Goal: Task Accomplishment & Management: Use online tool/utility

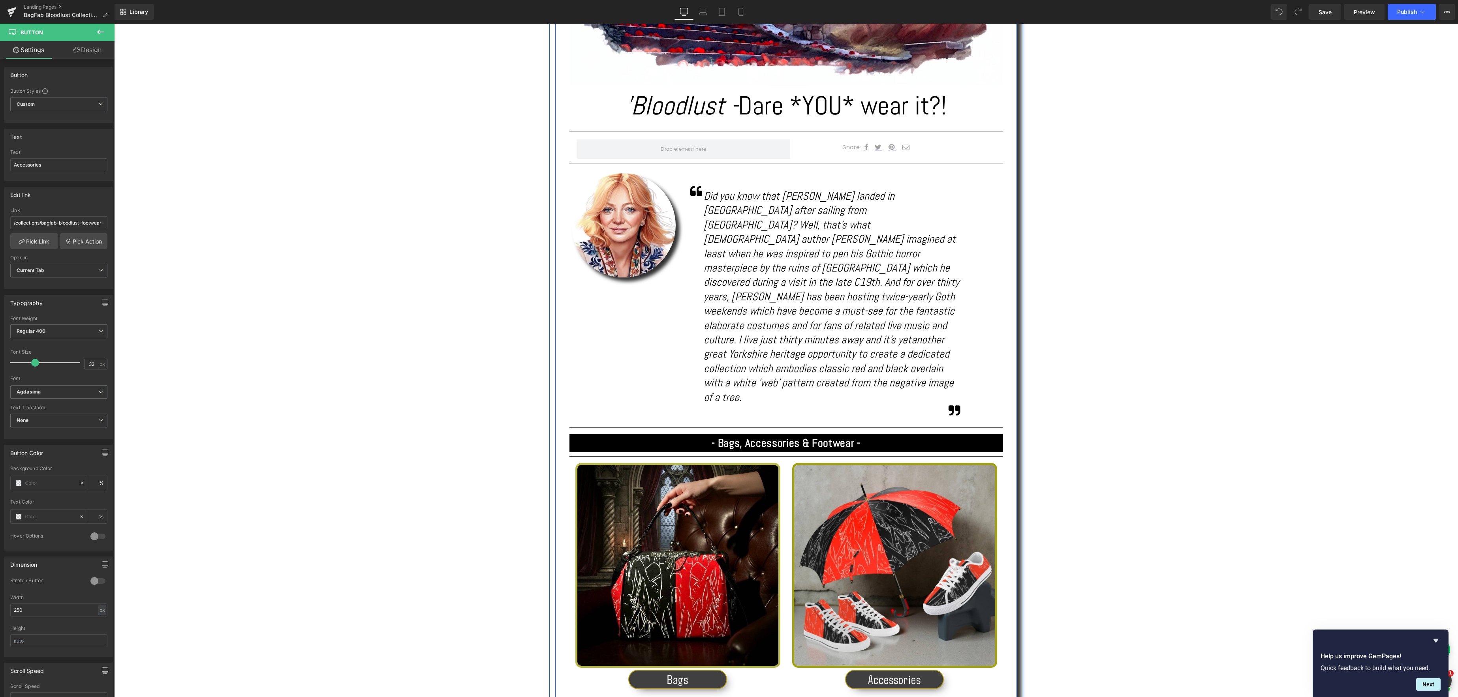
scroll to position [426, 0]
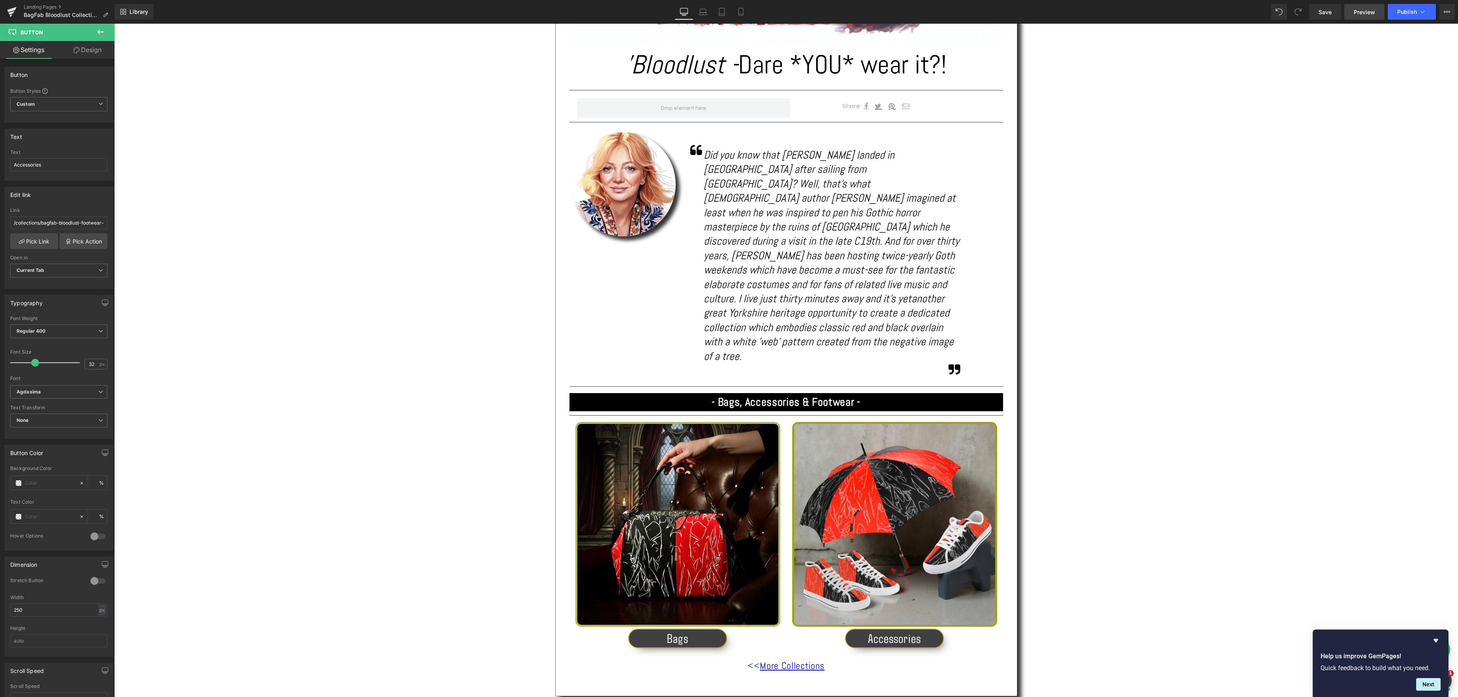
click at [1365, 11] on span "Preview" at bounding box center [1363, 12] width 21 height 8
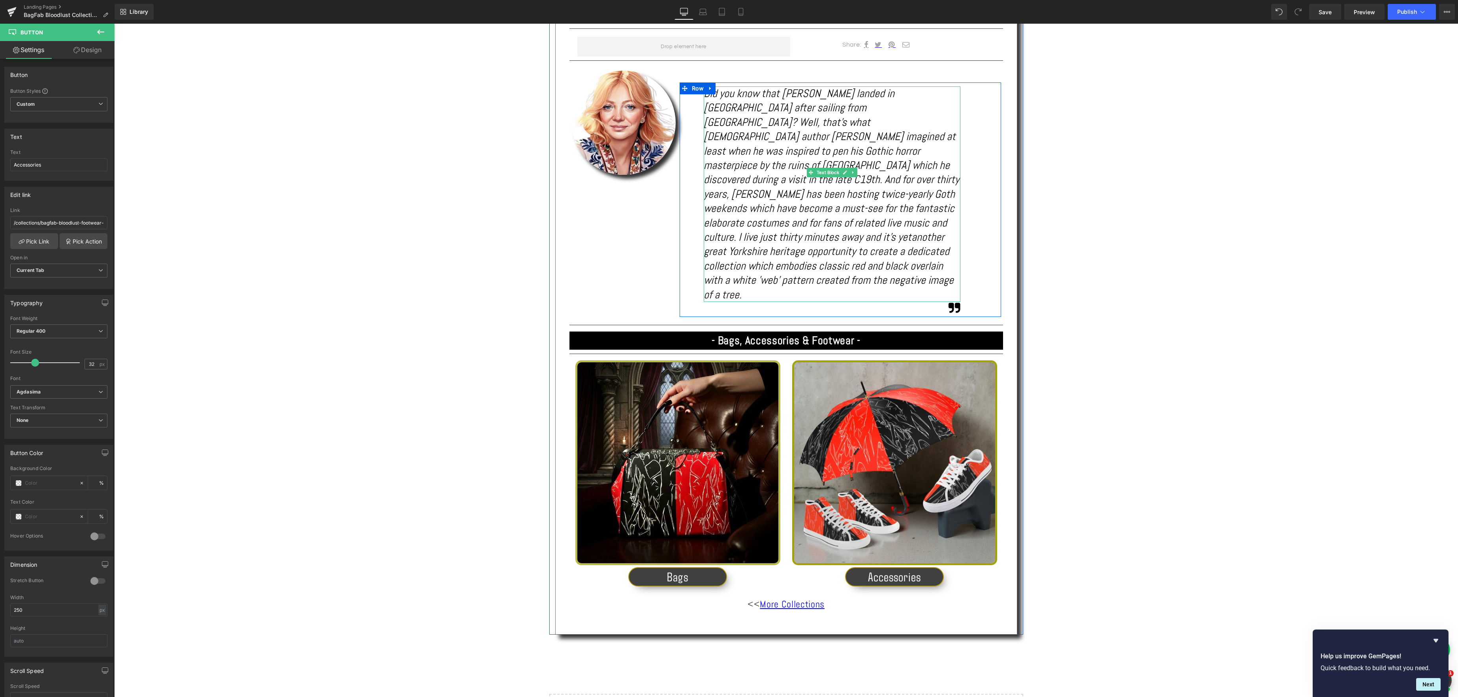
scroll to position [543, 0]
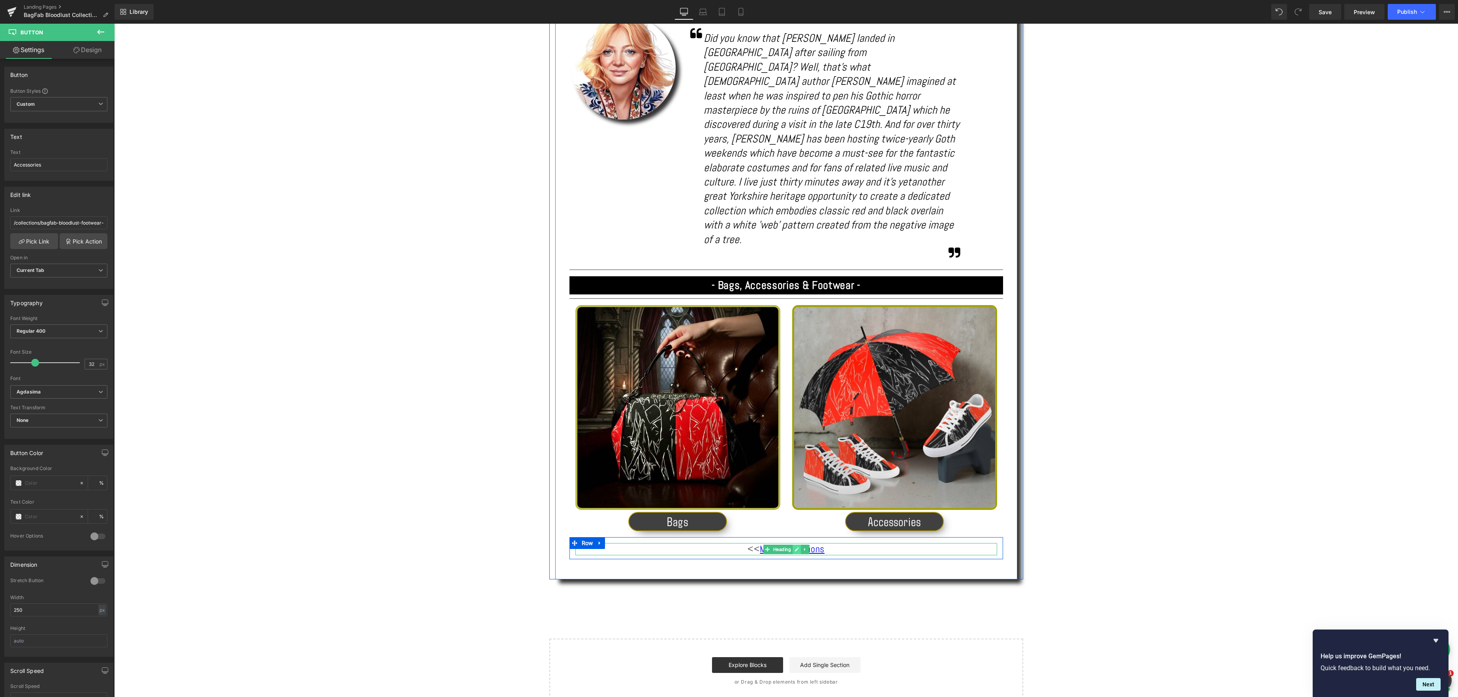
click at [797, 547] on icon at bounding box center [796, 549] width 4 height 5
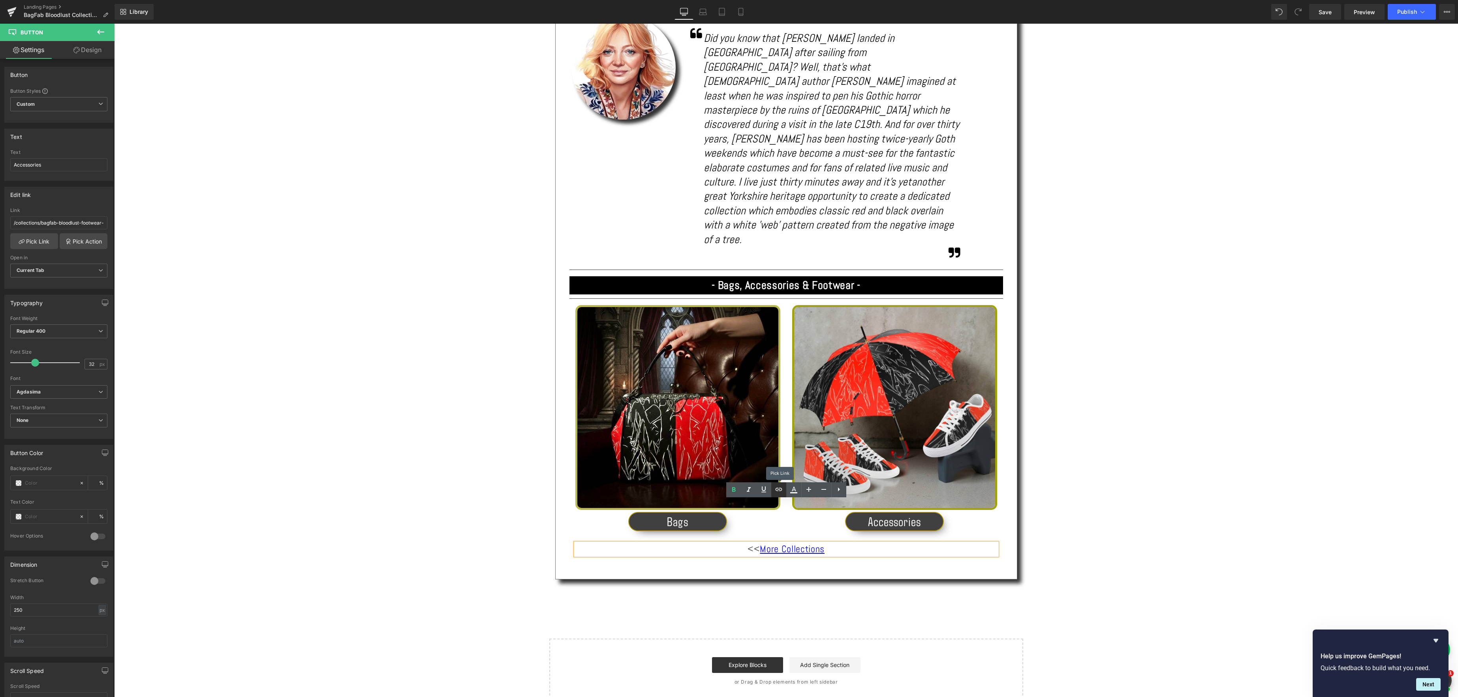
click at [778, 490] on icon at bounding box center [778, 489] width 9 height 9
type input "/collections/bloodlust-work-travel"
click at [1062, 505] on div "Text Block Image 'Bloodlust - Dare *YOU* wear it?! Heading Separator Share: Tex…" at bounding box center [785, 181] width 1343 height 1043
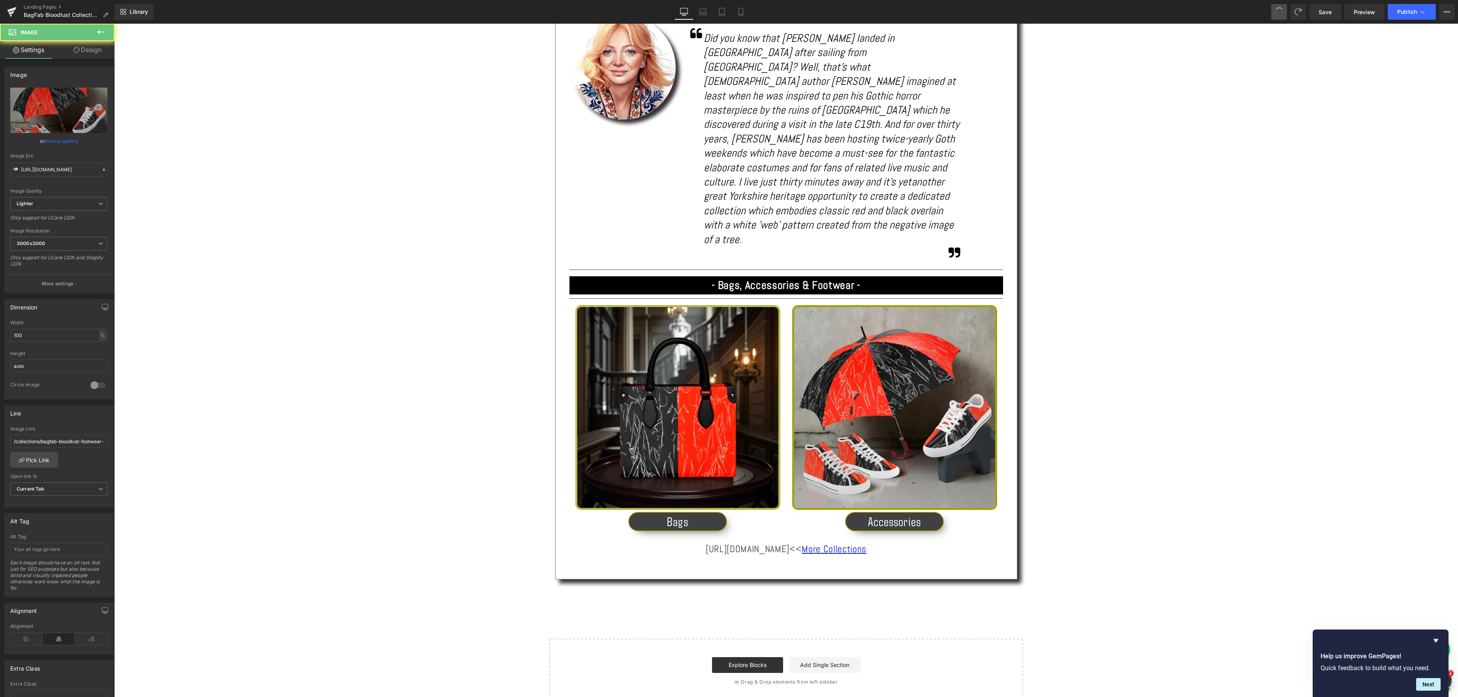
type input "/collections/bloodlust-acessories"
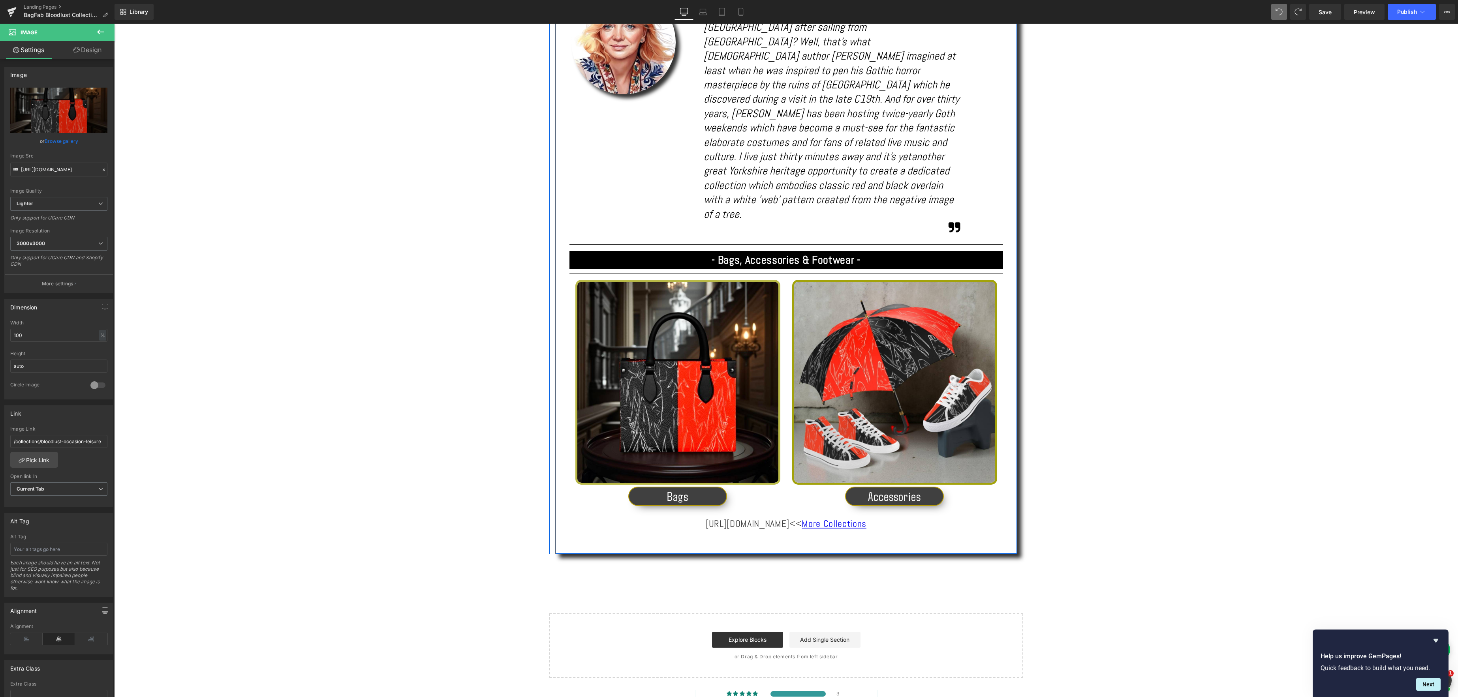
scroll to position [570, 0]
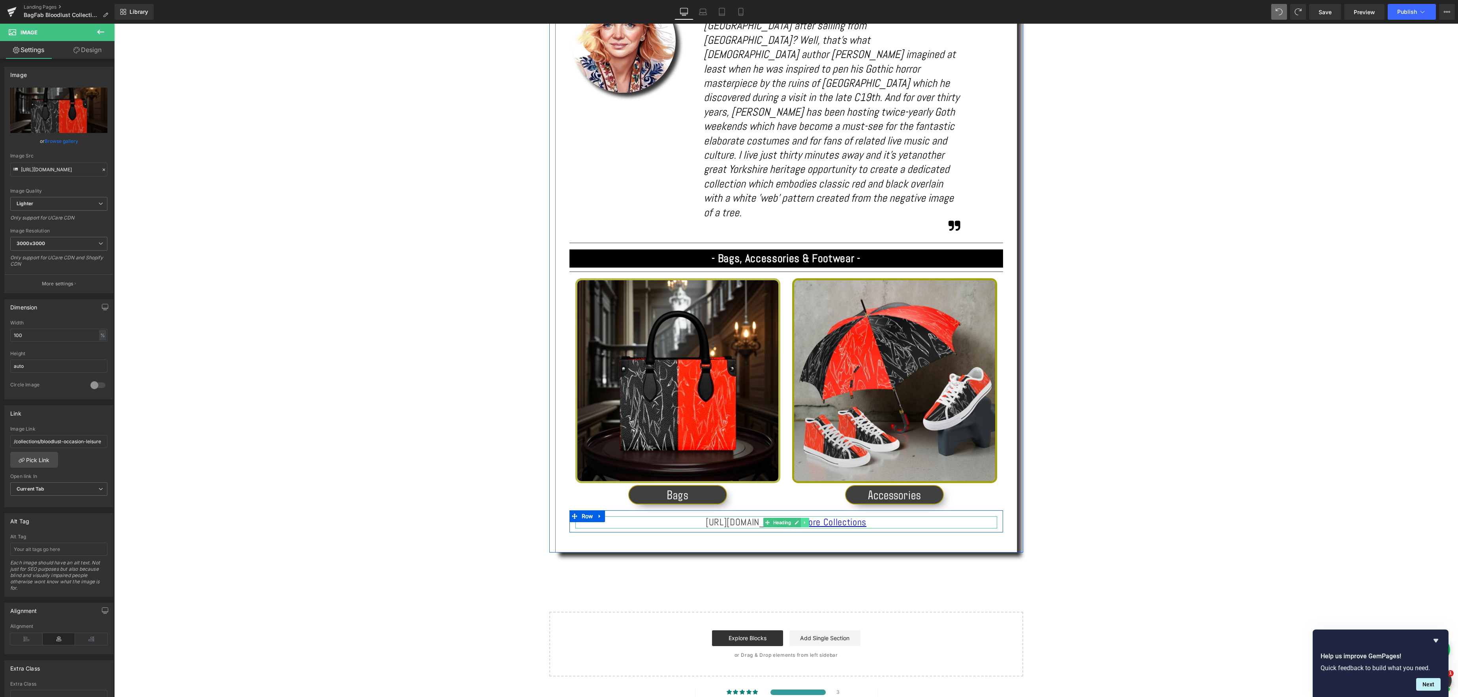
click at [808, 518] on link at bounding box center [805, 522] width 8 height 9
click at [784, 521] on icon at bounding box center [784, 523] width 4 height 4
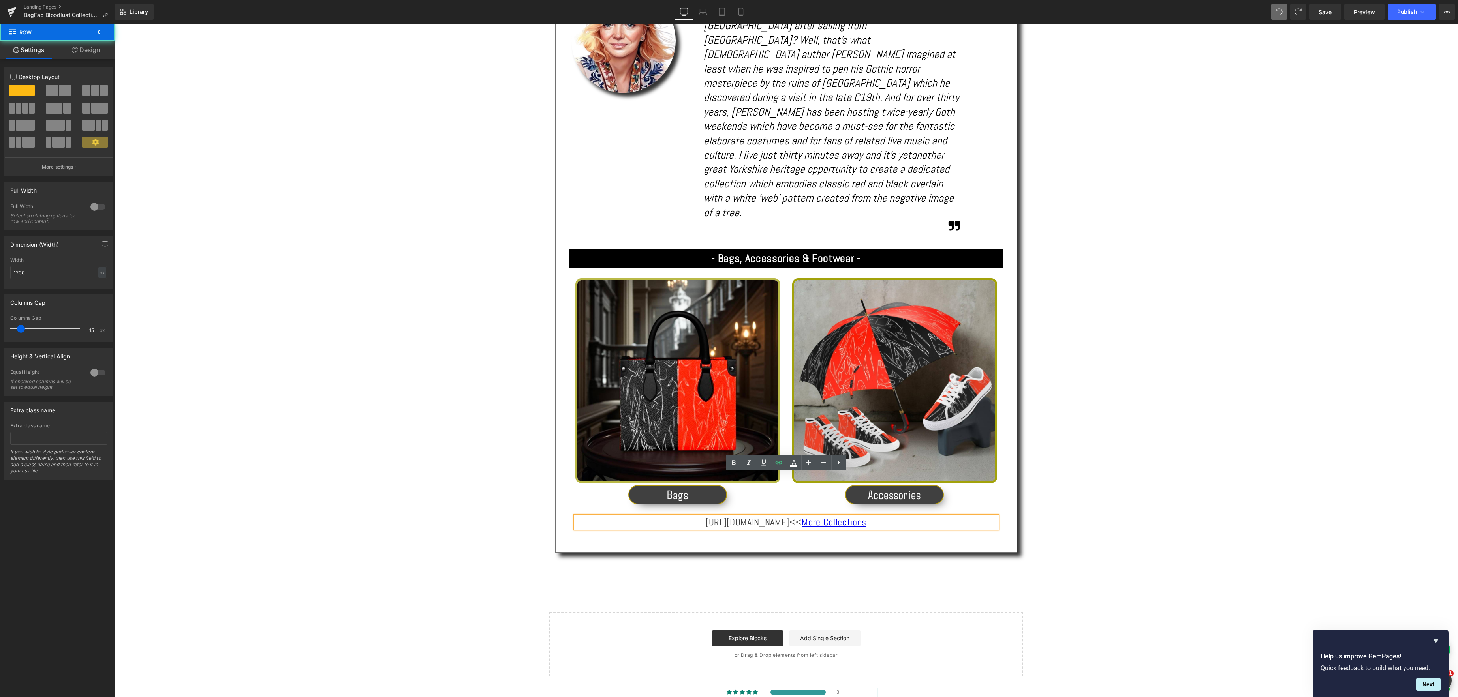
click at [792, 508] on div "Image 'Bloodlust - Dare *YOU* wear it?! Heading Separator Share: Text Block Soc…" at bounding box center [786, 101] width 462 height 904
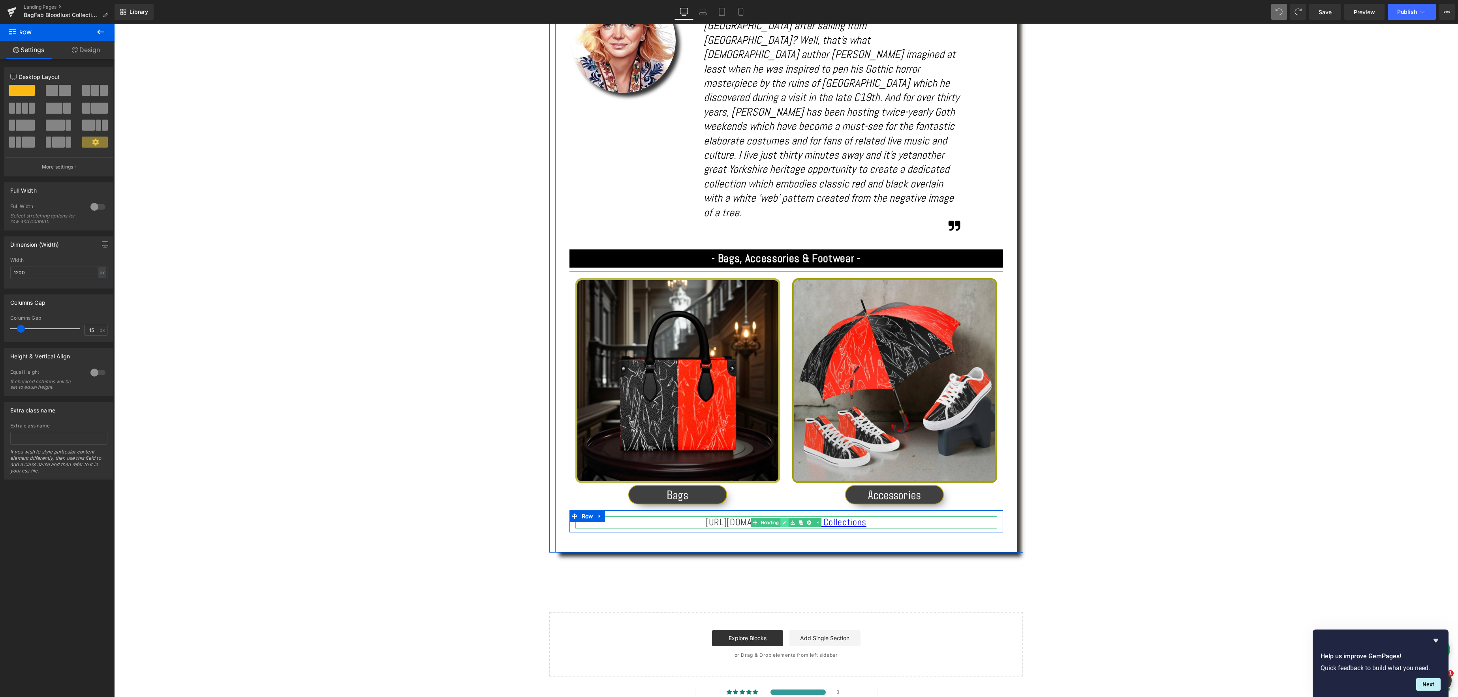
click at [781, 518] on link at bounding box center [784, 522] width 8 height 9
click at [781, 516] on h1 "https://gem-3910432.net << More Collections" at bounding box center [786, 522] width 422 height 12
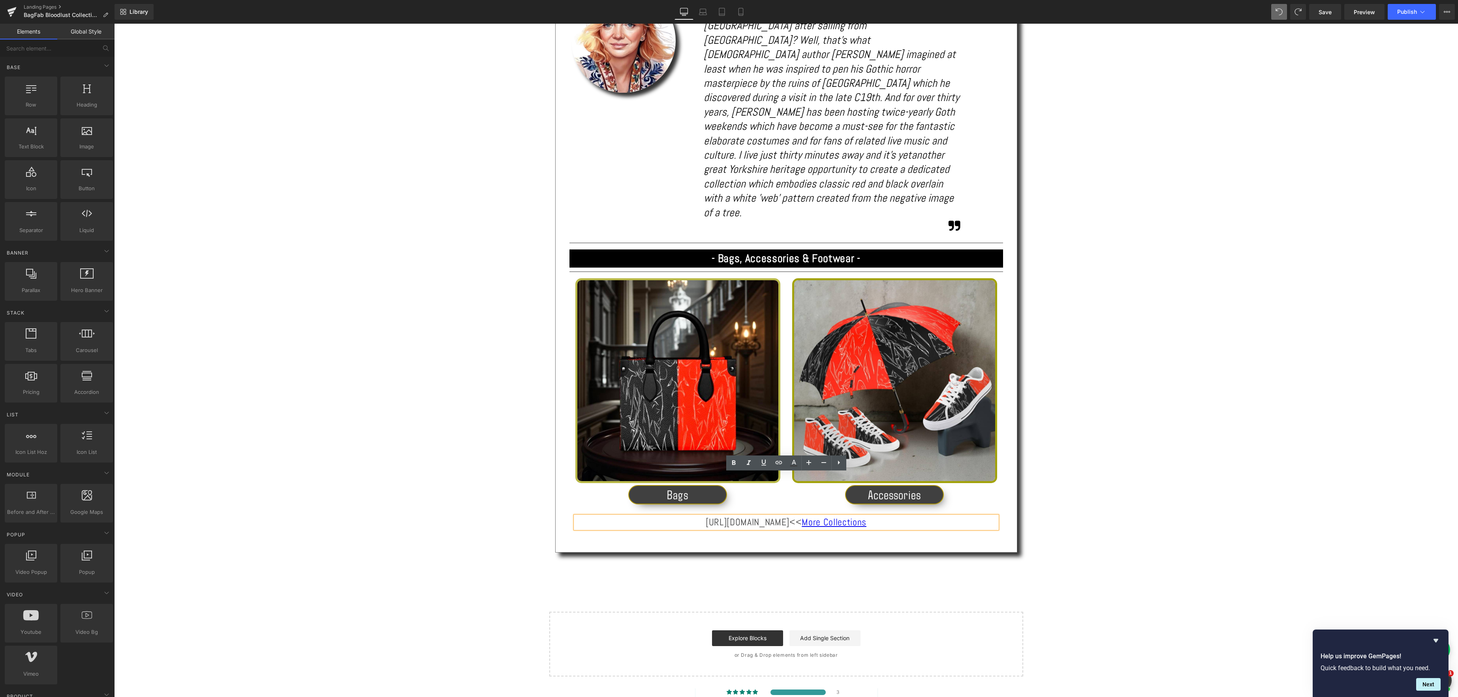
click at [782, 511] on div "Text Block Image 'Bloodlust - Dare *YOU* wear it?! Heading Separator Share: Tex…" at bounding box center [785, 154] width 1343 height 1043
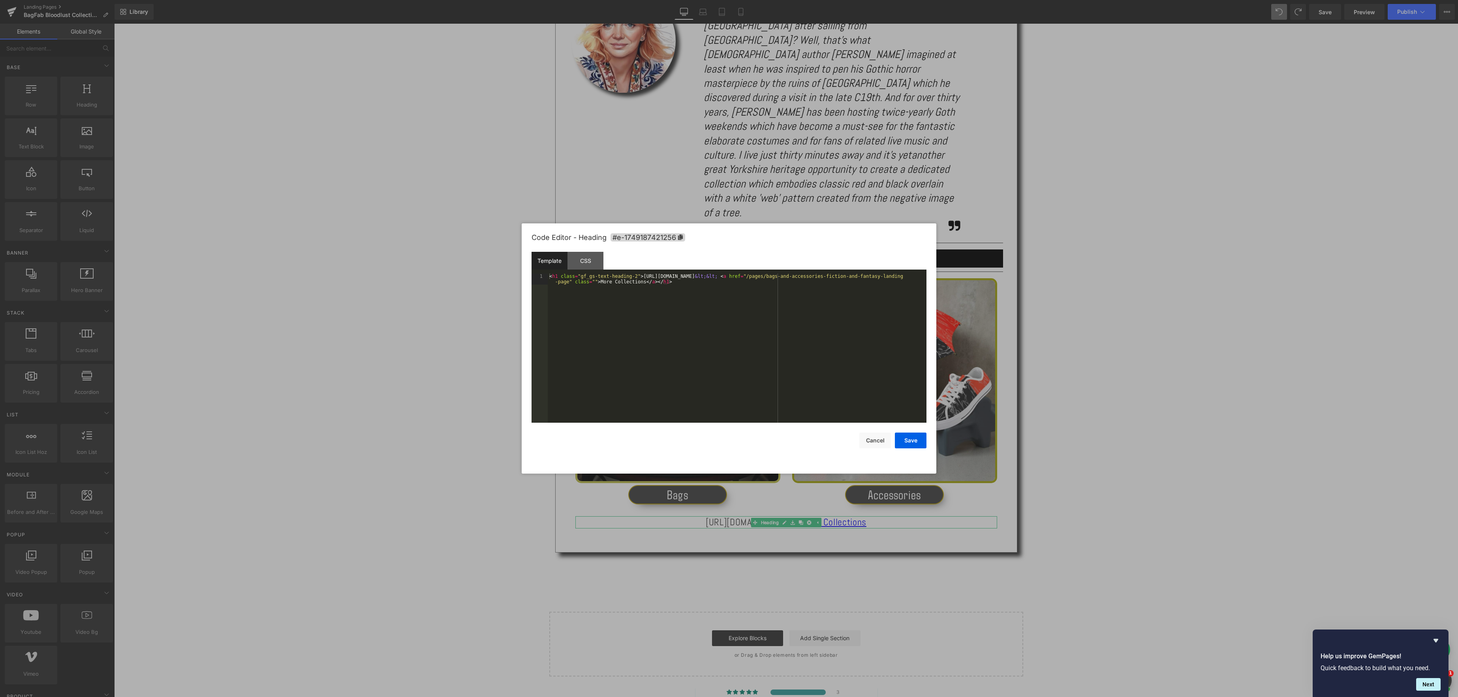
click at [767, 515] on body "Button You are previewing how the will restyle your page. You can not edit Elem…" at bounding box center [729, 348] width 1458 height 697
click at [738, 280] on div "< h1 class = "gf_gs-text-heading-2" > https://gem-3910432.net &lt;&lt; < a href…" at bounding box center [737, 359] width 379 height 171
click at [711, 277] on div "< h1 class = "gf_gs-text-heading-2" > https://gem-3910432.net &lt;&lt; < a href…" at bounding box center [737, 359] width 379 height 171
click at [903, 440] on button "Save" at bounding box center [911, 441] width 32 height 16
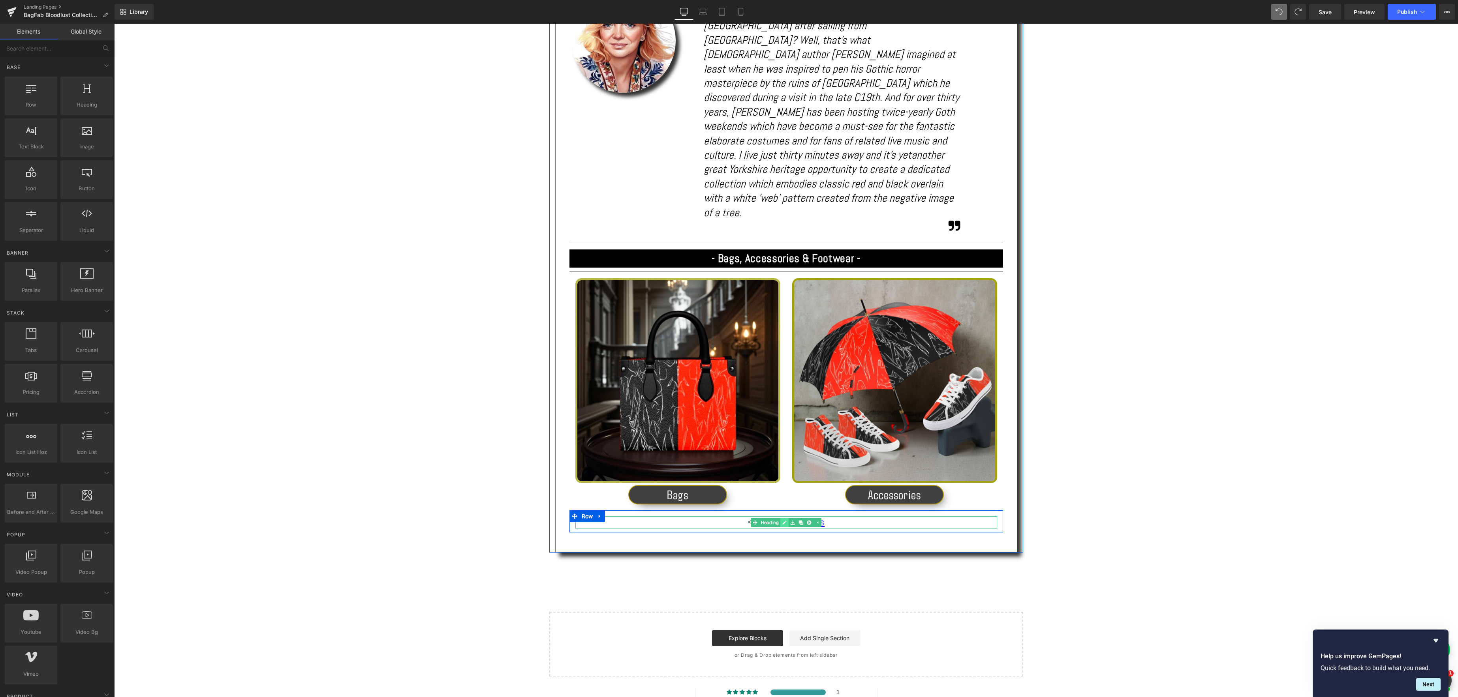
click at [786, 520] on icon at bounding box center [784, 522] width 4 height 5
click at [781, 463] on icon at bounding box center [778, 462] width 7 height 3
type input "#"
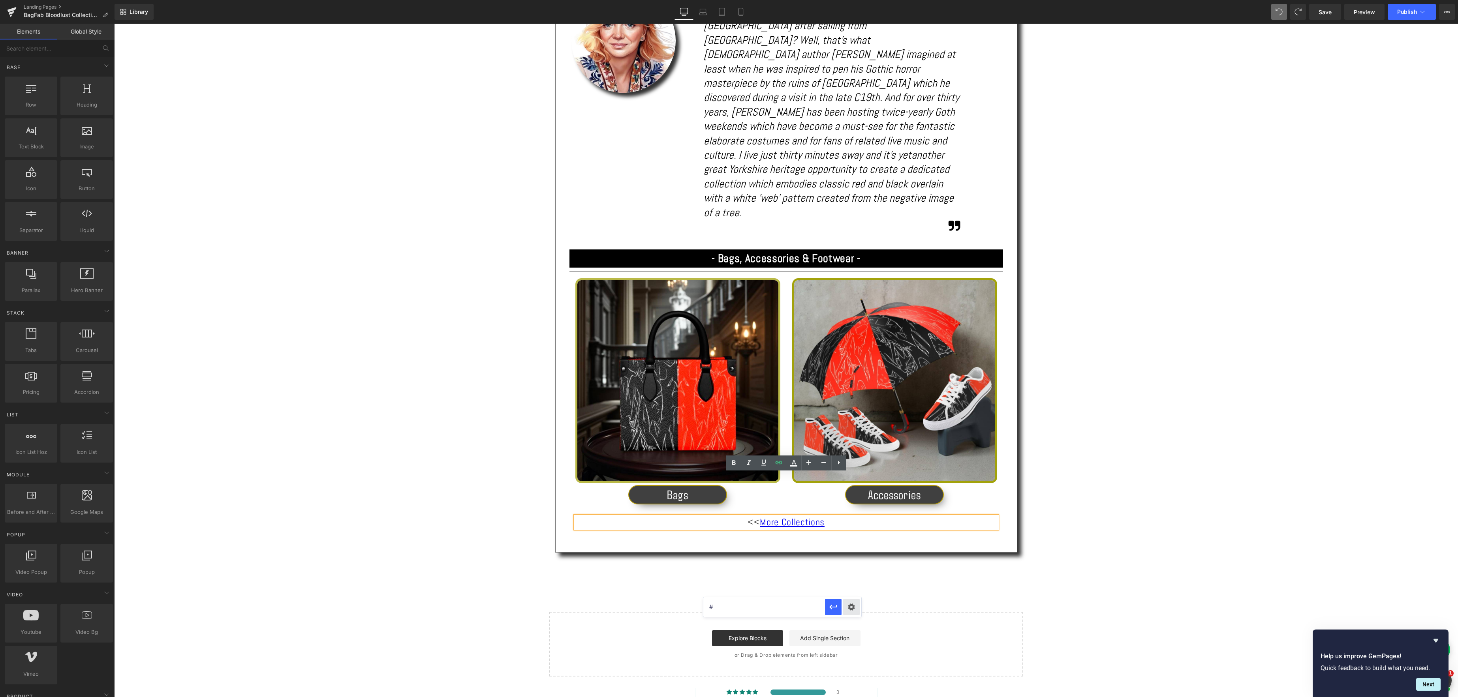
click at [851, 0] on div "Text Color Highlight Color #333333 Edit or remove link: Edit - Unlink - Cancel …" at bounding box center [729, 0] width 1458 height 0
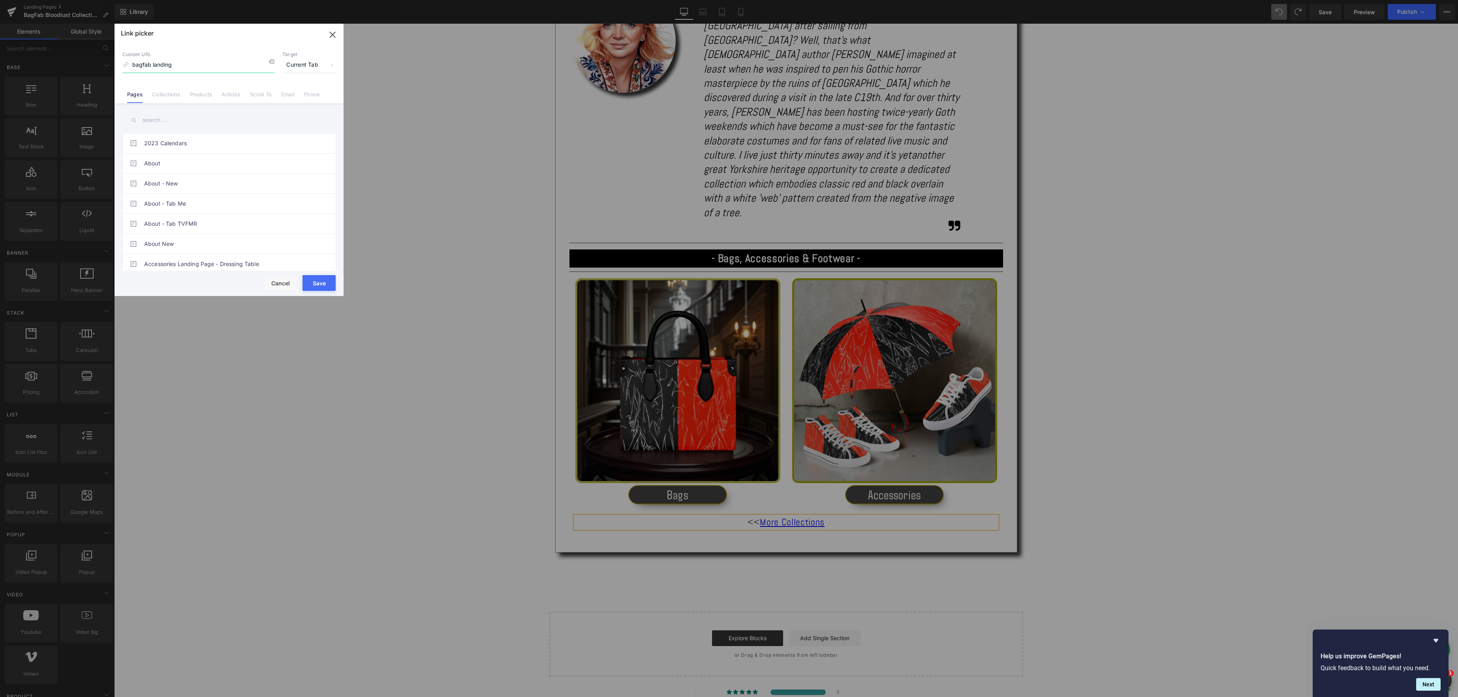
click at [201, 67] on input "bagfab landing" at bounding box center [198, 65] width 152 height 15
click at [196, 214] on link "BagFab Landing Page" at bounding box center [231, 224] width 174 height 20
type input "/pages/bagfab-landing-page"
click at [328, 286] on button "Save" at bounding box center [318, 283] width 33 height 16
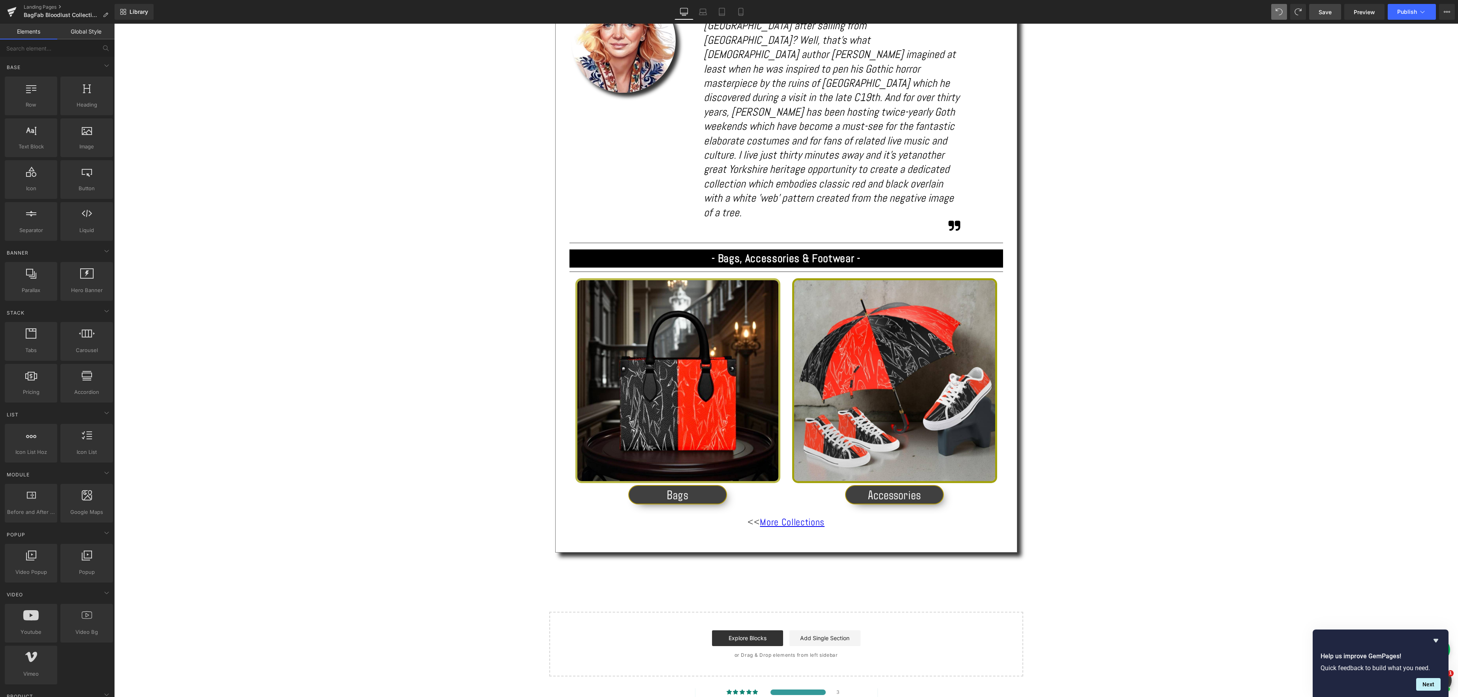
click at [1334, 13] on link "Save" at bounding box center [1325, 12] width 32 height 16
click at [1371, 11] on span "Preview" at bounding box center [1363, 12] width 21 height 8
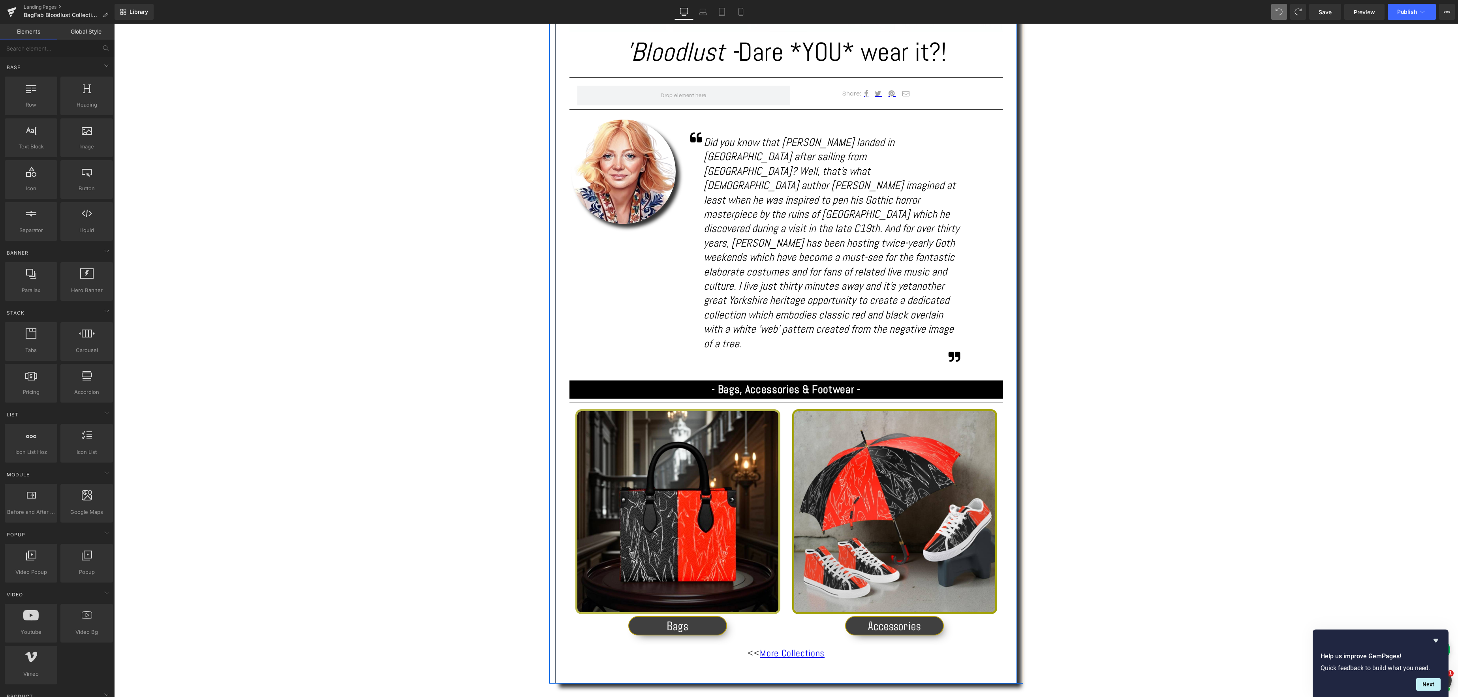
scroll to position [450, 0]
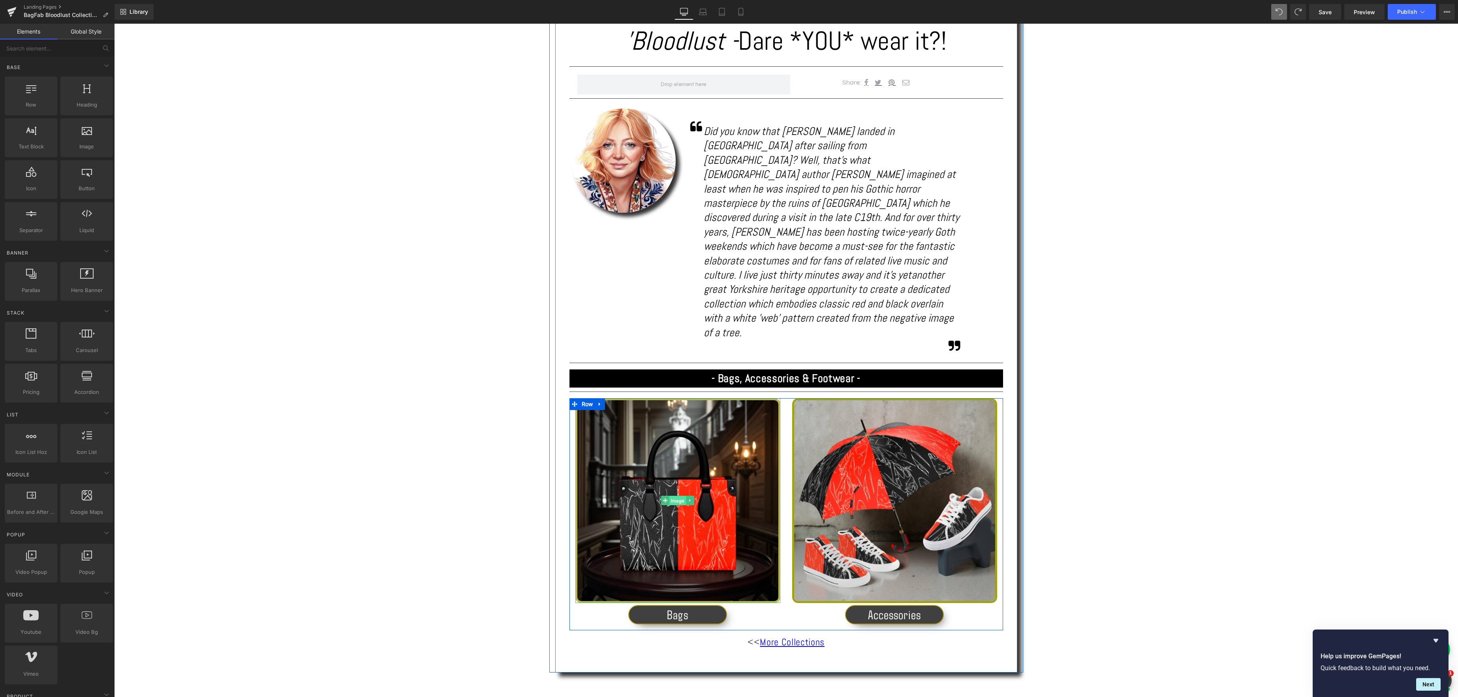
click at [672, 496] on span "Image" at bounding box center [677, 500] width 17 height 9
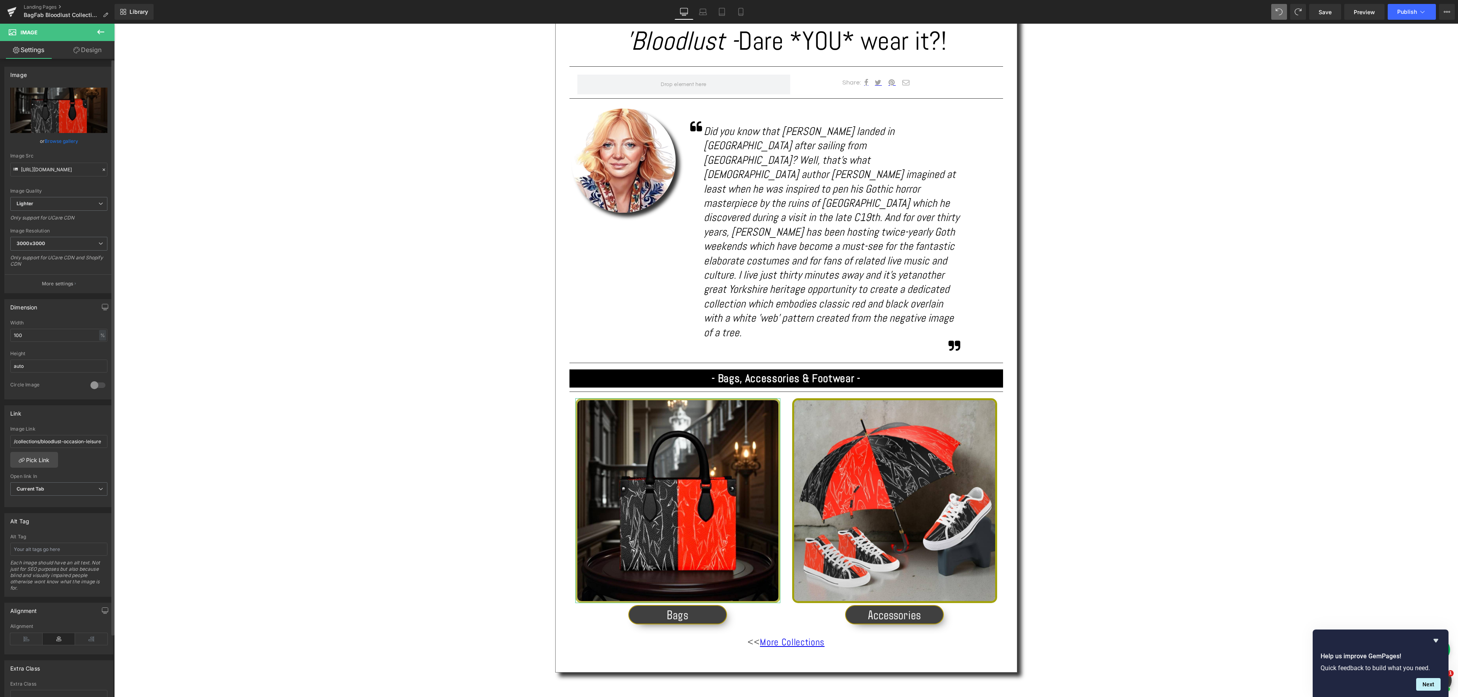
click at [47, 141] on link "Browse gallery" at bounding box center [62, 141] width 34 height 14
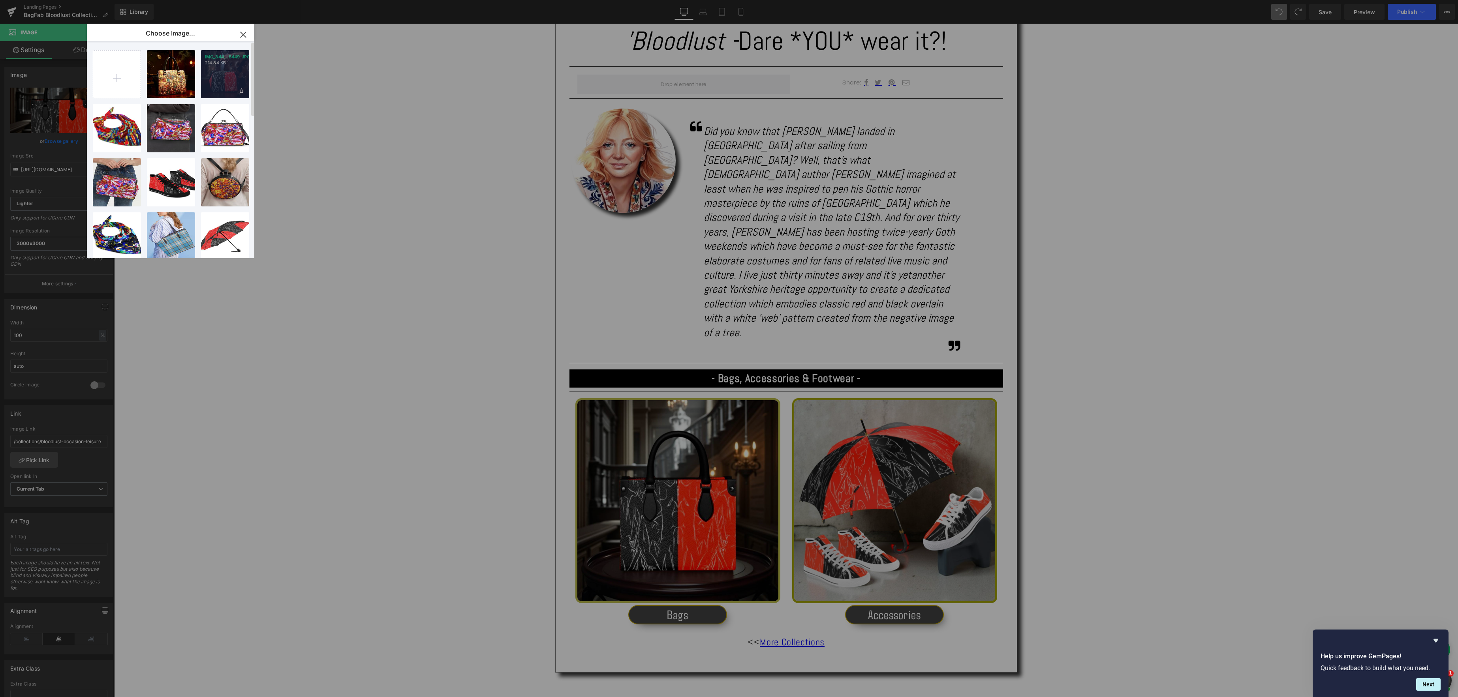
click at [219, 79] on div "IMG_844...8449.JPG 214.84 KB" at bounding box center [225, 74] width 48 height 48
type input "https://ucarecdn.com/f6652291-4084-4163-9651-9d1315bfd6bf/-/format/auto/-/previ…"
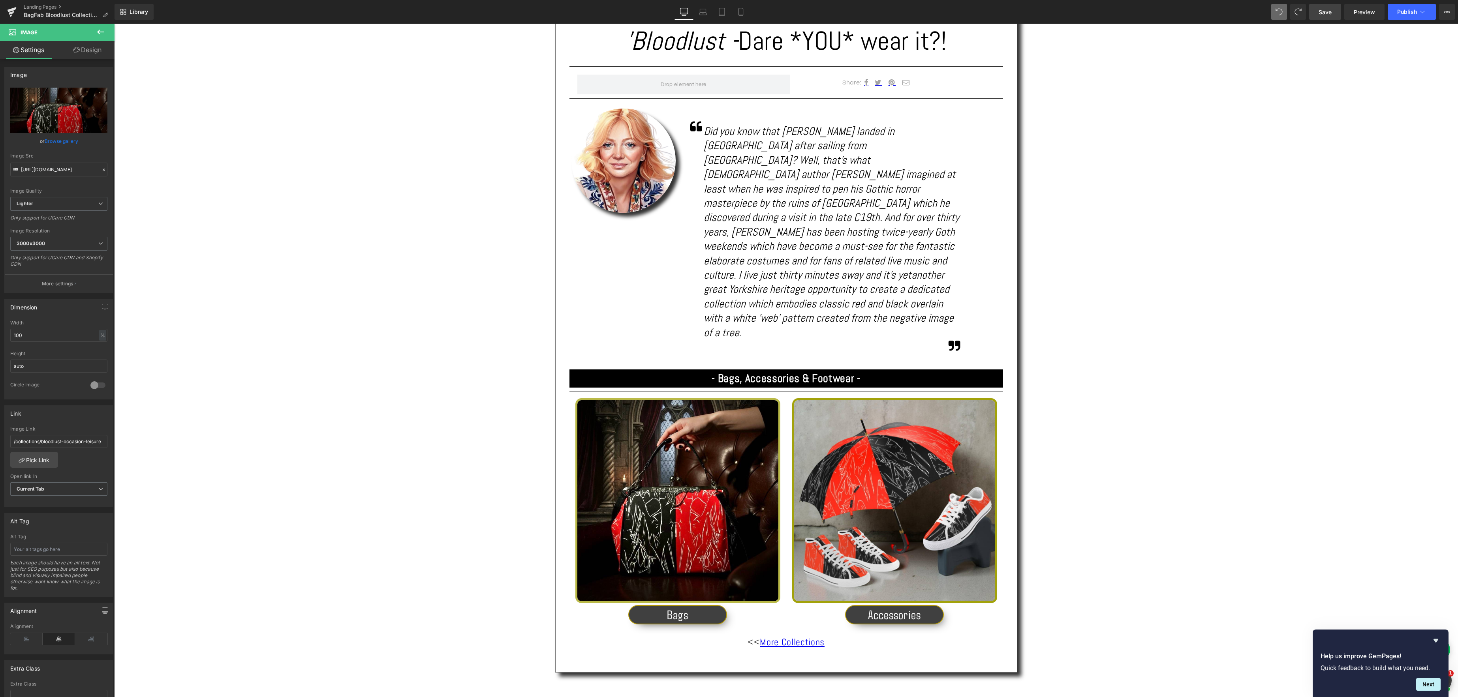
click at [1328, 15] on span "Save" at bounding box center [1324, 12] width 13 height 8
click at [1323, 14] on span "Save" at bounding box center [1324, 12] width 13 height 8
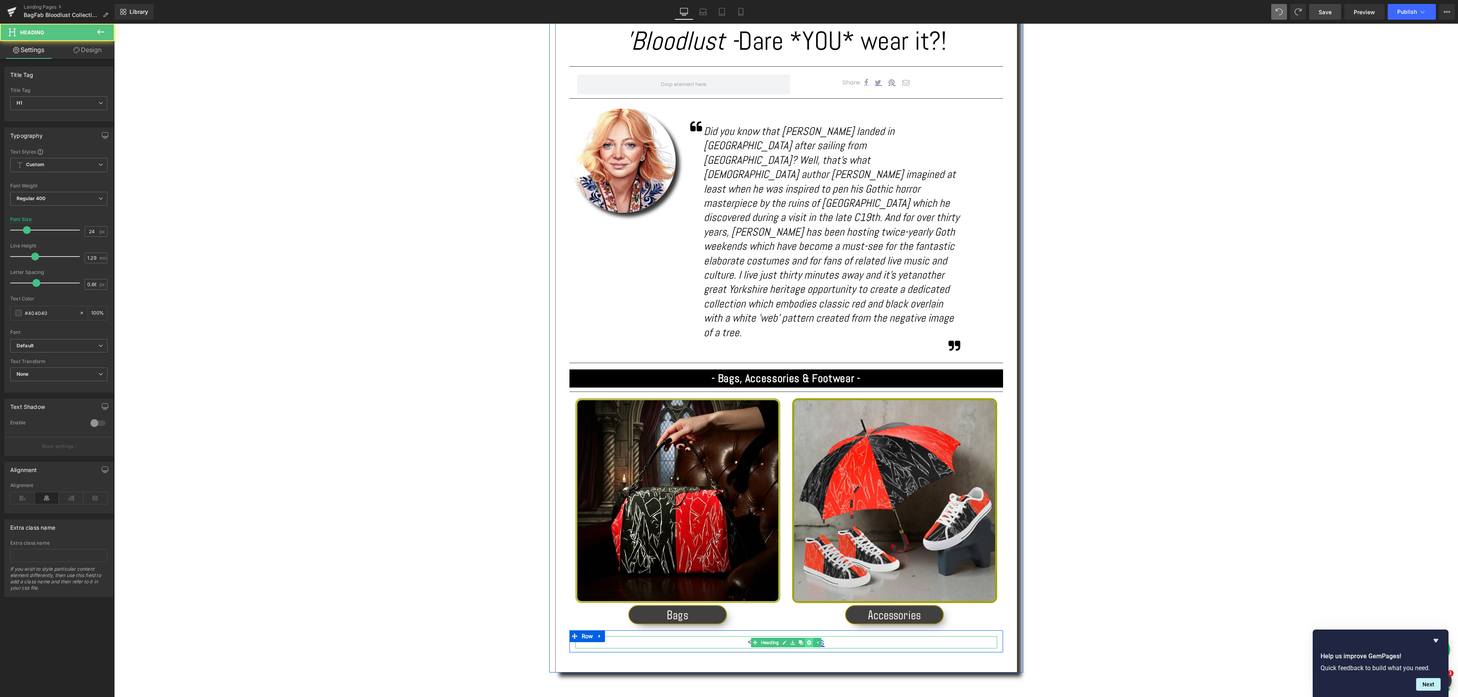
click at [805, 636] on div "<< More Collections Heading" at bounding box center [786, 642] width 422 height 12
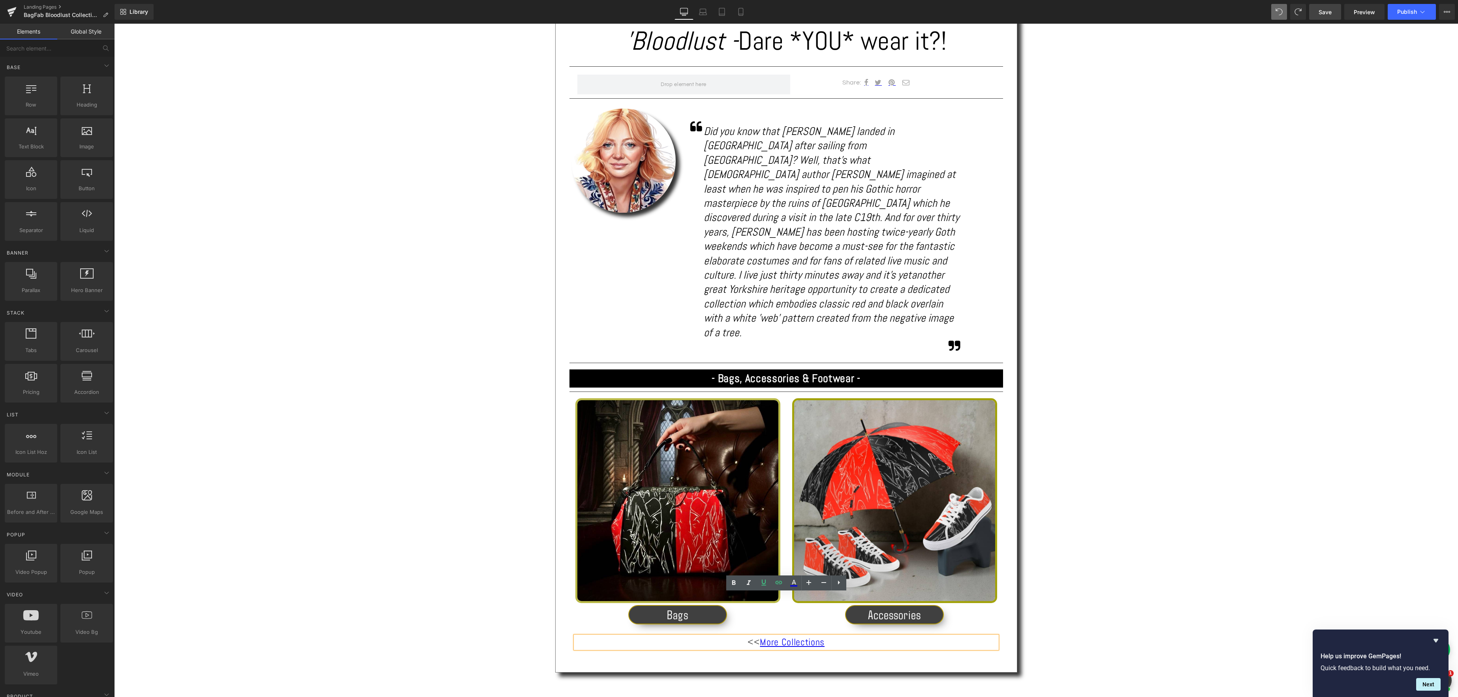
click at [1130, 494] on div "Text Block Image 'Bloodlust - Dare *YOU* wear it?! Heading Separator Share: Tex…" at bounding box center [785, 274] width 1343 height 1043
click at [1364, 13] on span "Preview" at bounding box center [1363, 12] width 21 height 8
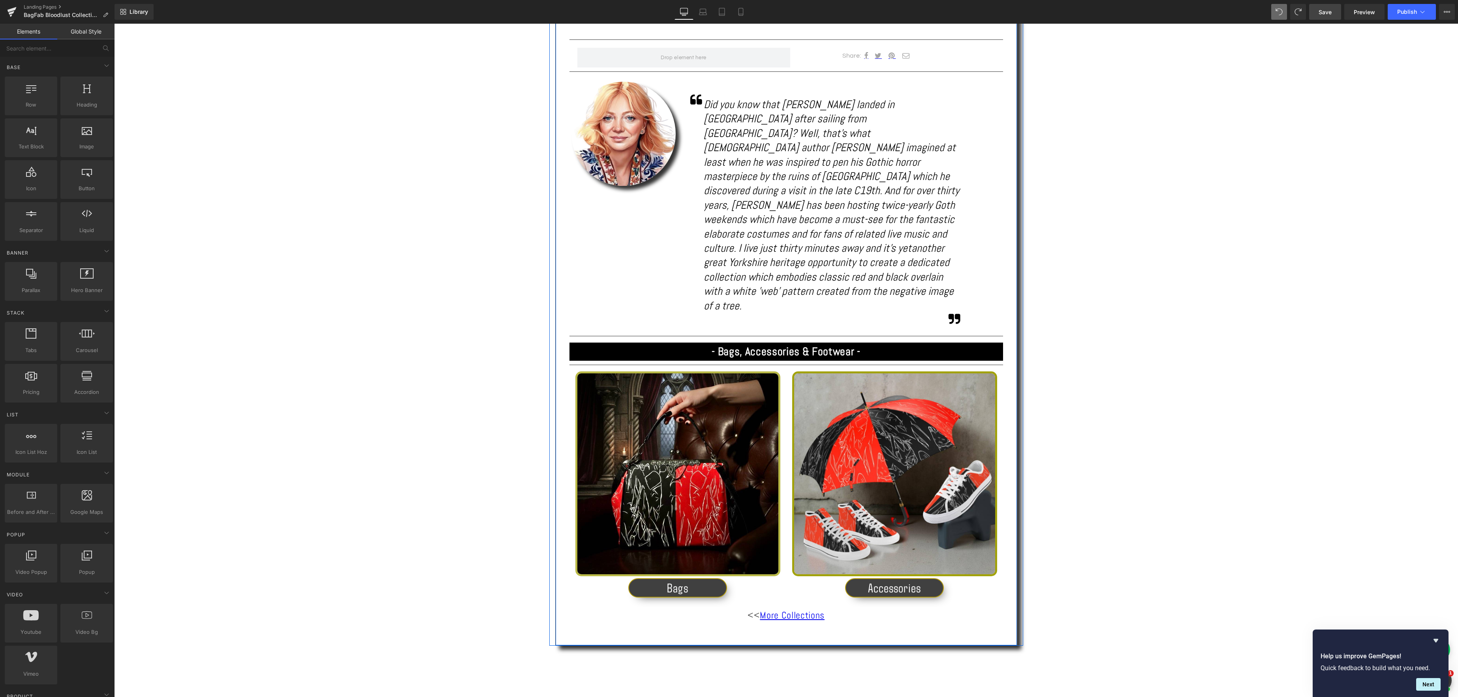
scroll to position [554, 0]
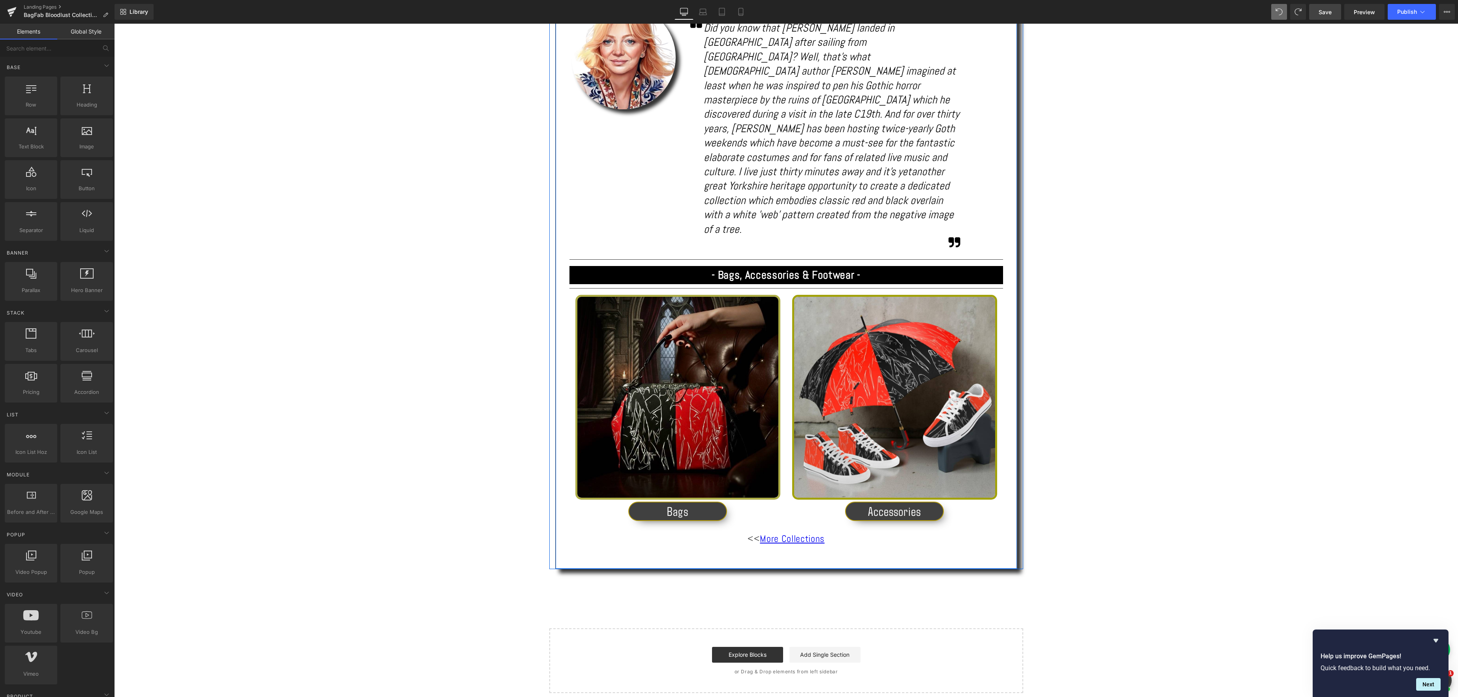
click at [681, 370] on img at bounding box center [677, 397] width 205 height 205
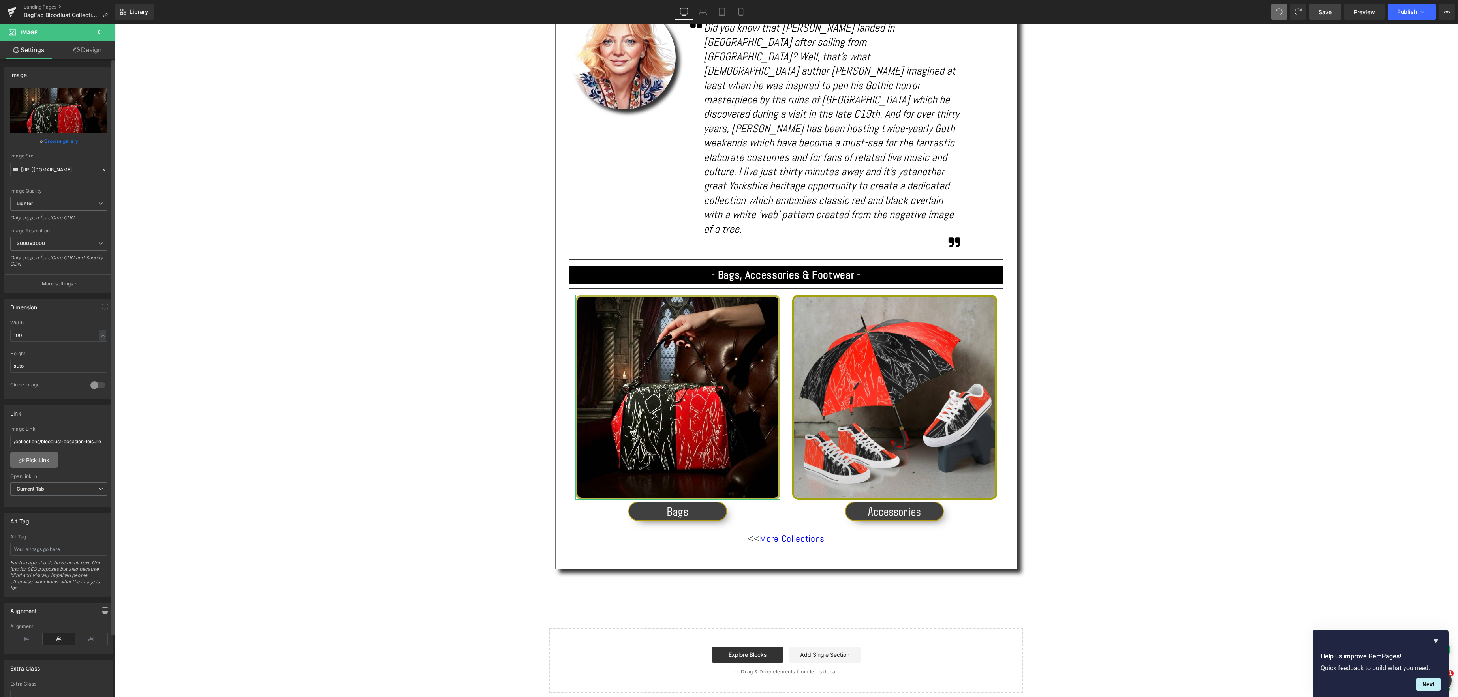
click at [42, 460] on link "Pick Link" at bounding box center [34, 460] width 48 height 16
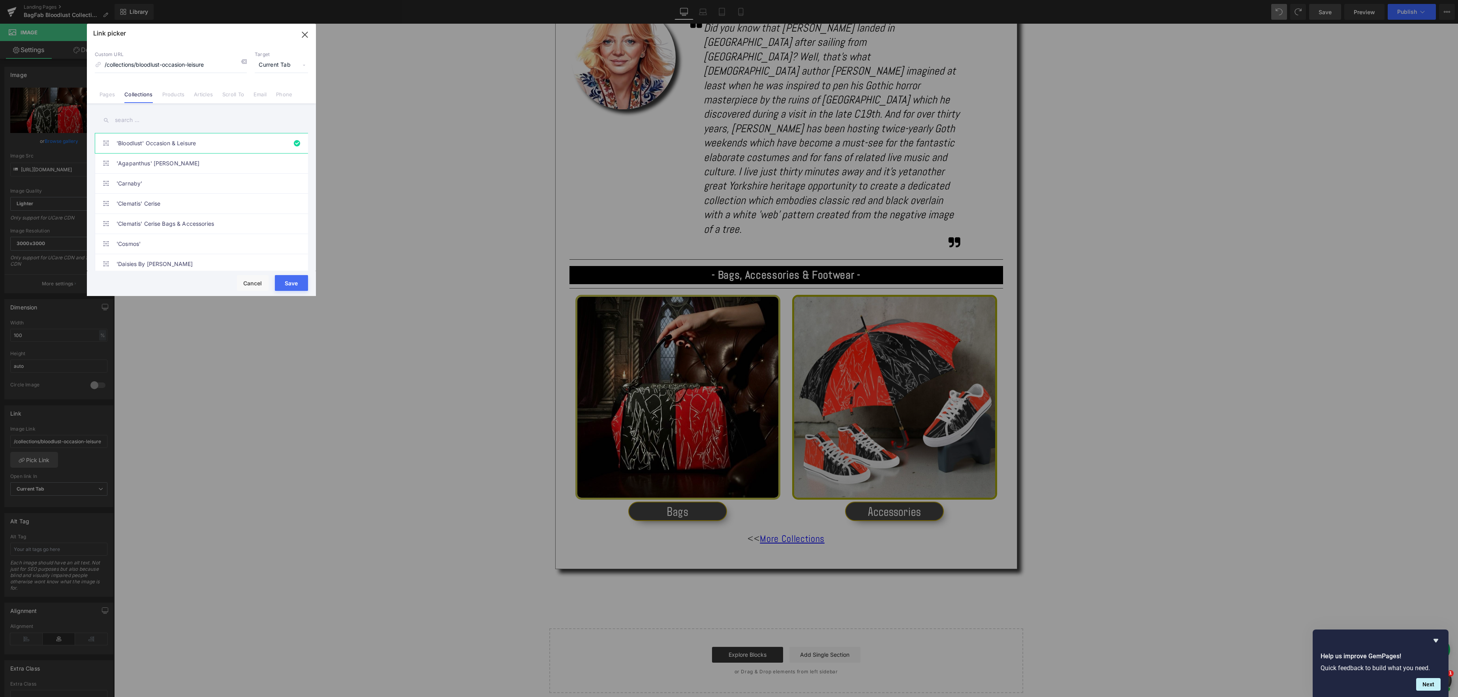
click at [147, 117] on input "text" at bounding box center [201, 120] width 213 height 18
type input "bagfab"
click at [212, 199] on link "BagFab - ‘Bloodlust’" at bounding box center [203, 197] width 174 height 20
type input "/collections/bagfab-bloodlust"
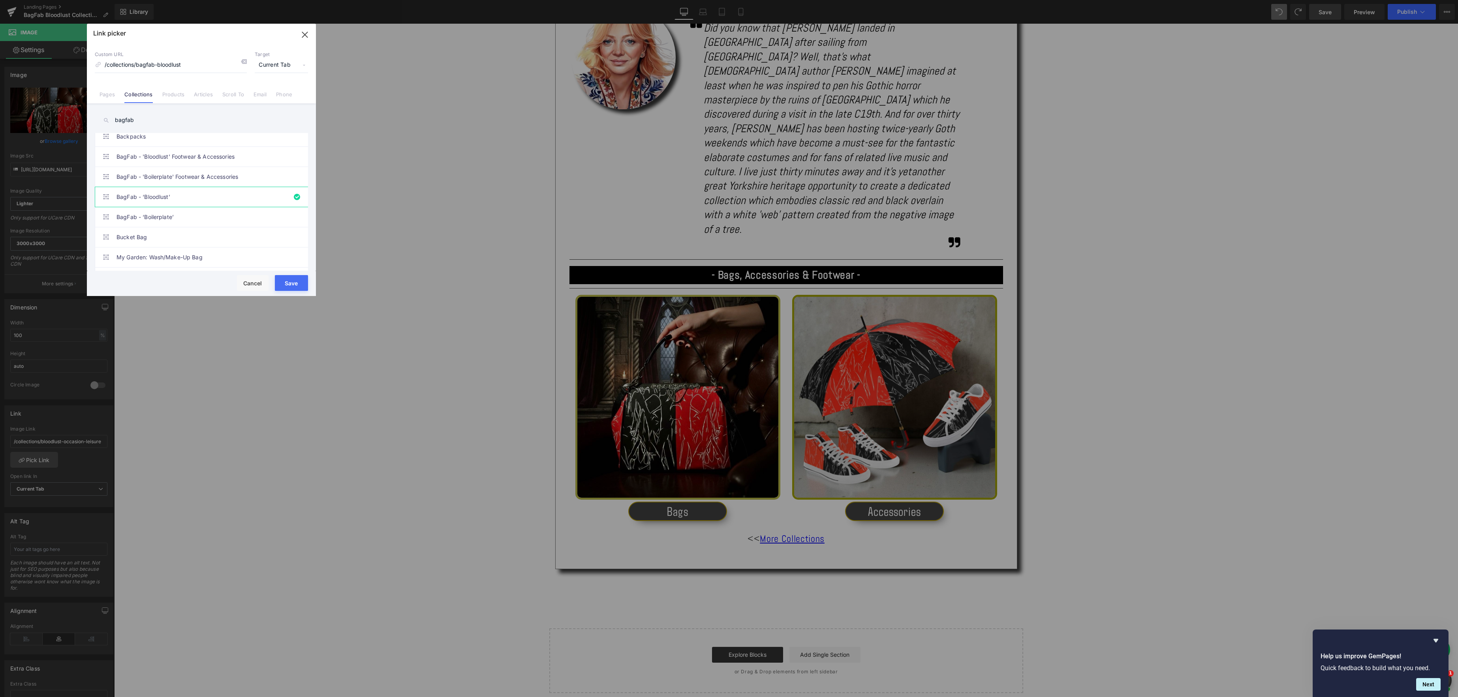
click at [292, 283] on button "Save" at bounding box center [291, 283] width 33 height 16
type input "/collections/bagfab-bloodlust"
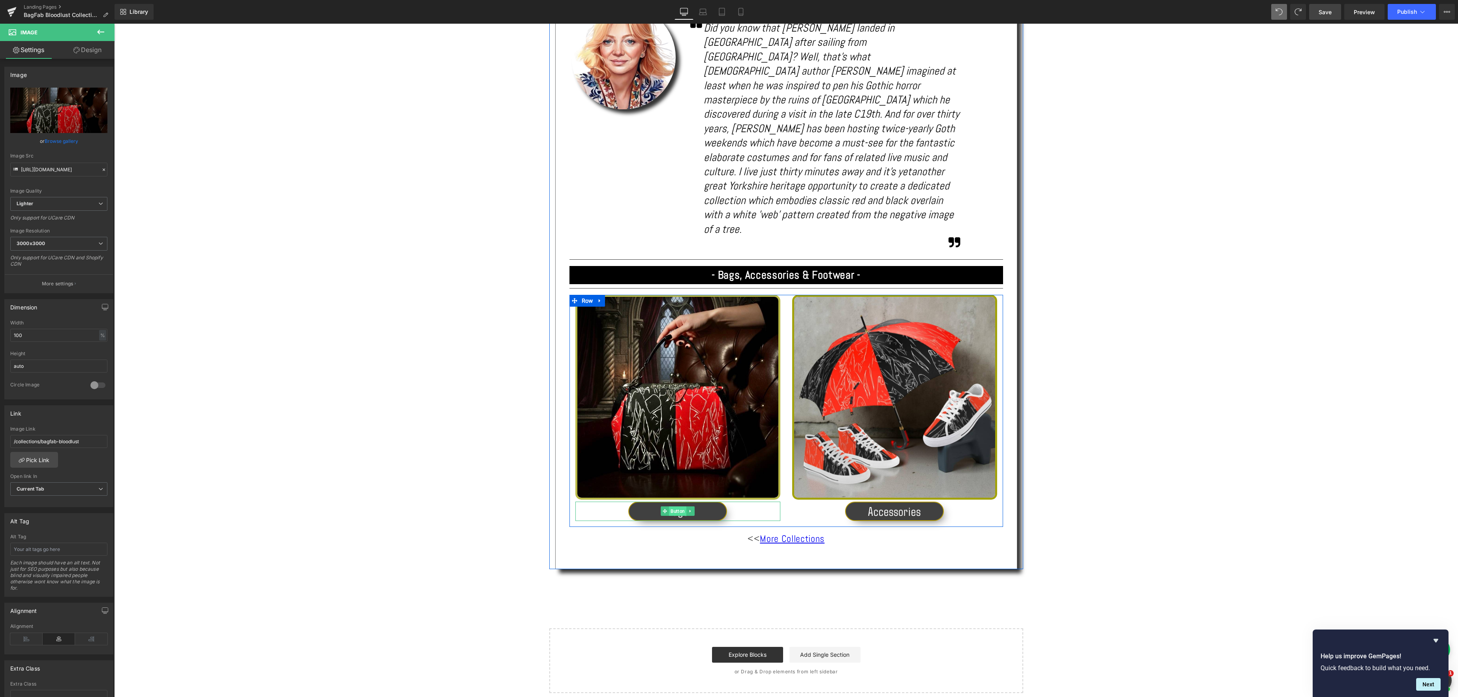
click at [676, 502] on div "Bags Button" at bounding box center [677, 511] width 205 height 19
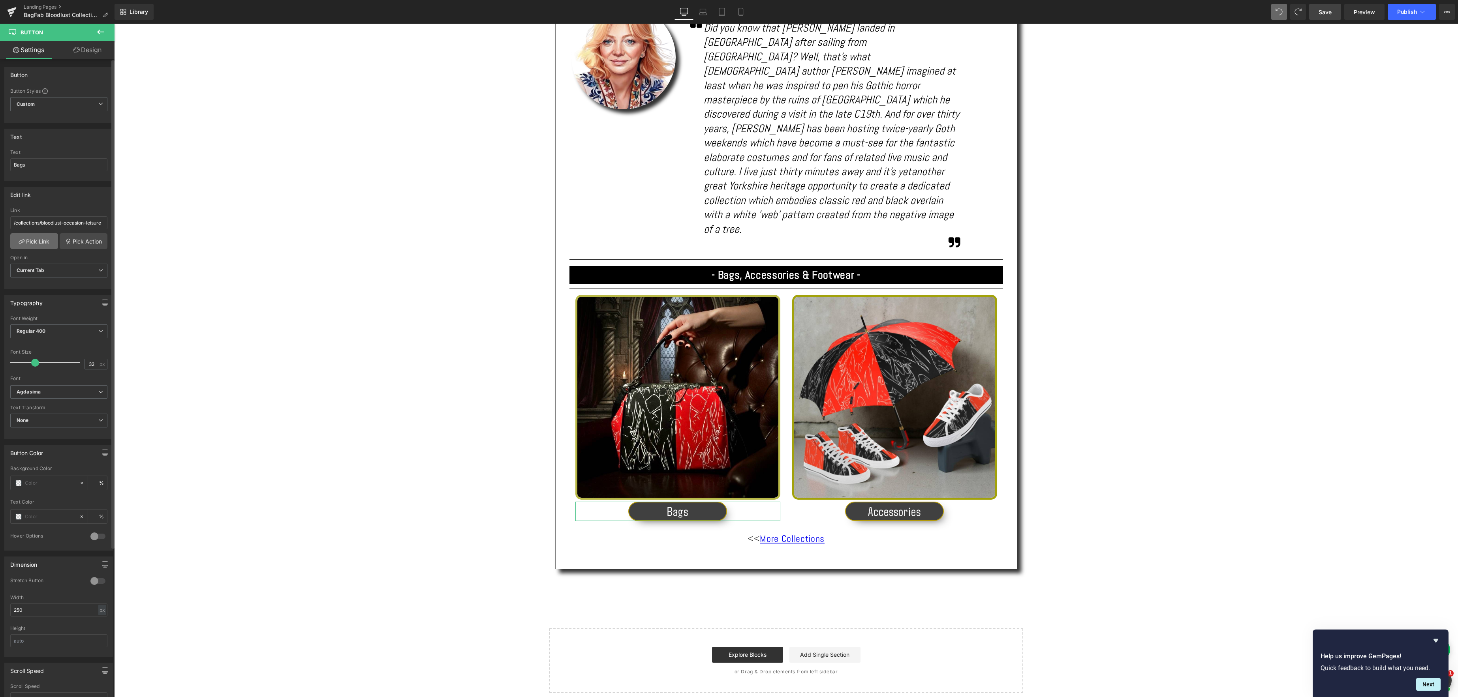
click at [47, 244] on link "Pick Link" at bounding box center [34, 241] width 48 height 16
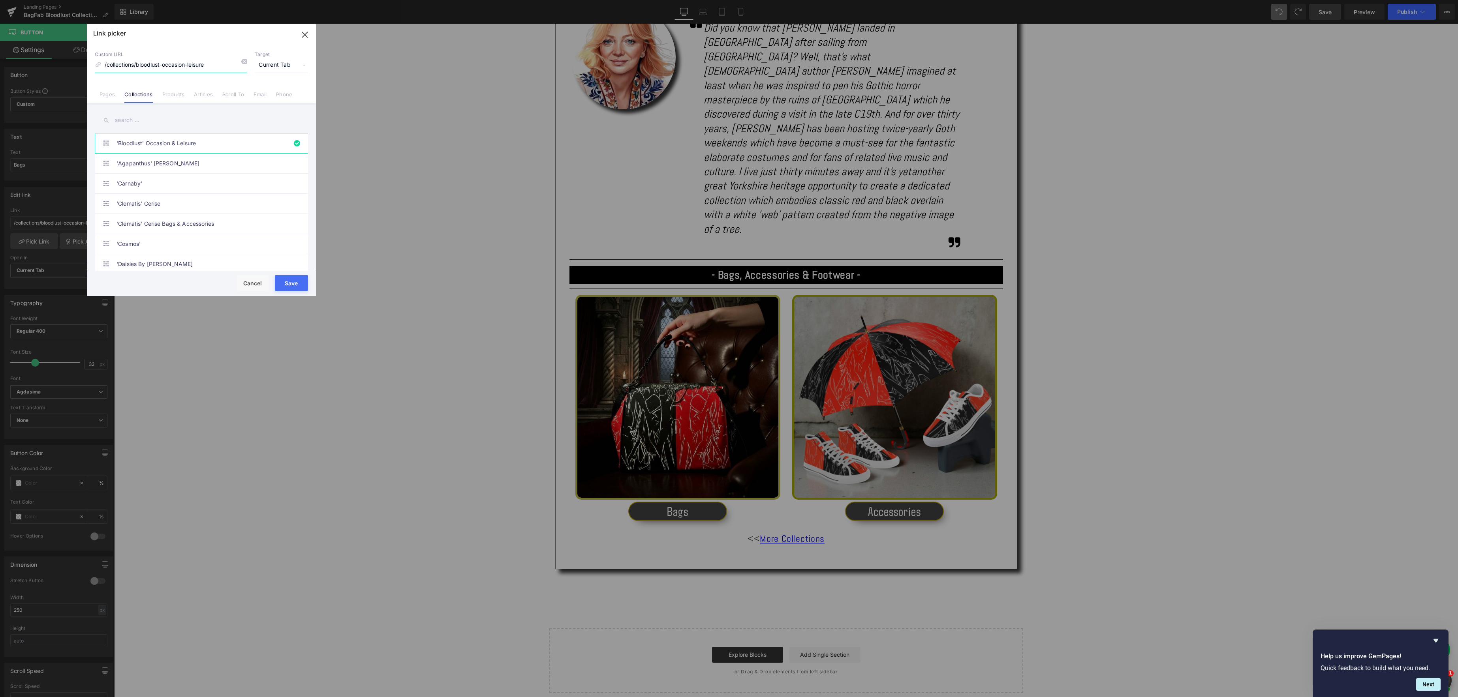
drag, startPoint x: 218, startPoint y: 66, endPoint x: 34, endPoint y: 60, distance: 183.7
click at [34, 60] on div "Link picker Back to Library Insert Custom URL /collections/bloodlust-occasion-l…" at bounding box center [729, 348] width 1458 height 697
click at [150, 122] on input "text" at bounding box center [201, 120] width 213 height 18
type input "bagfab"
click at [163, 182] on link "BagFab - ‘Bloodlust’" at bounding box center [203, 184] width 174 height 20
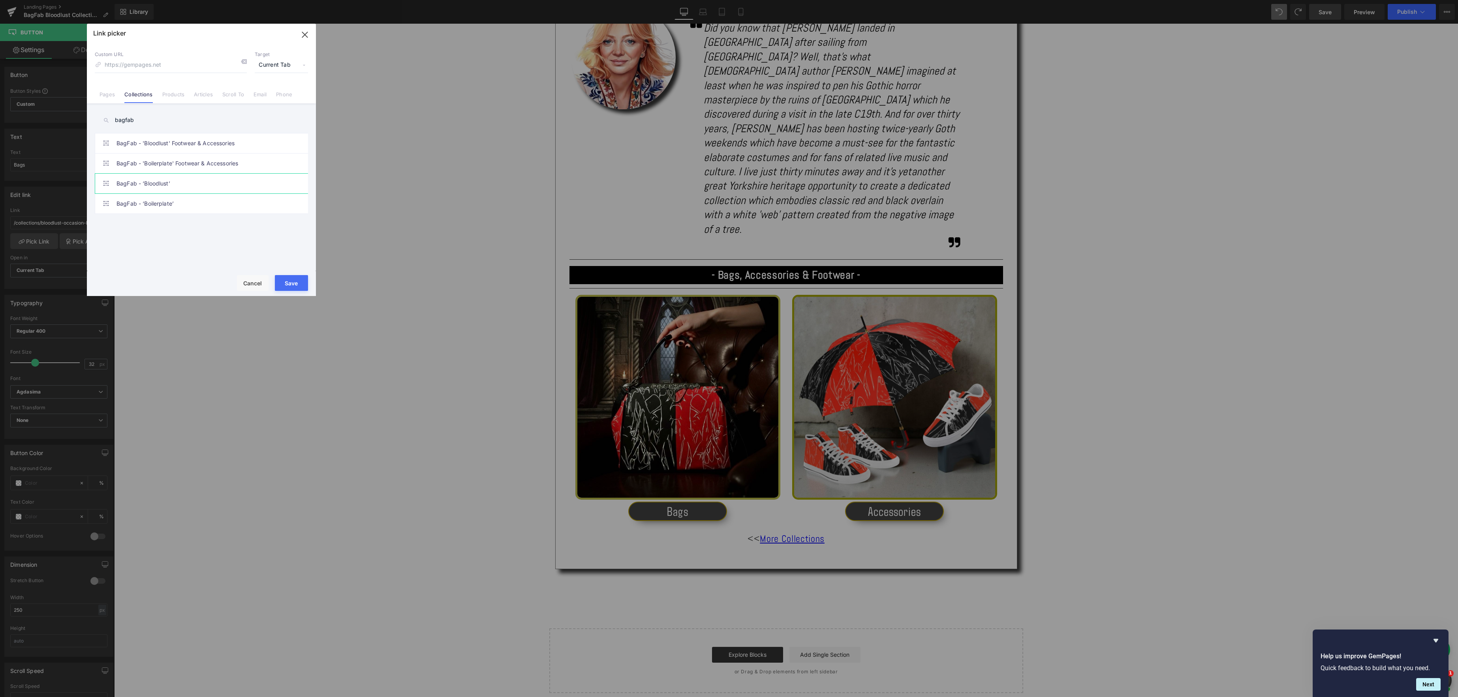
type input "/collections/bagfab-bloodlust"
click at [295, 285] on button "Save" at bounding box center [291, 283] width 33 height 16
type input "/collections/bagfab-bloodlust"
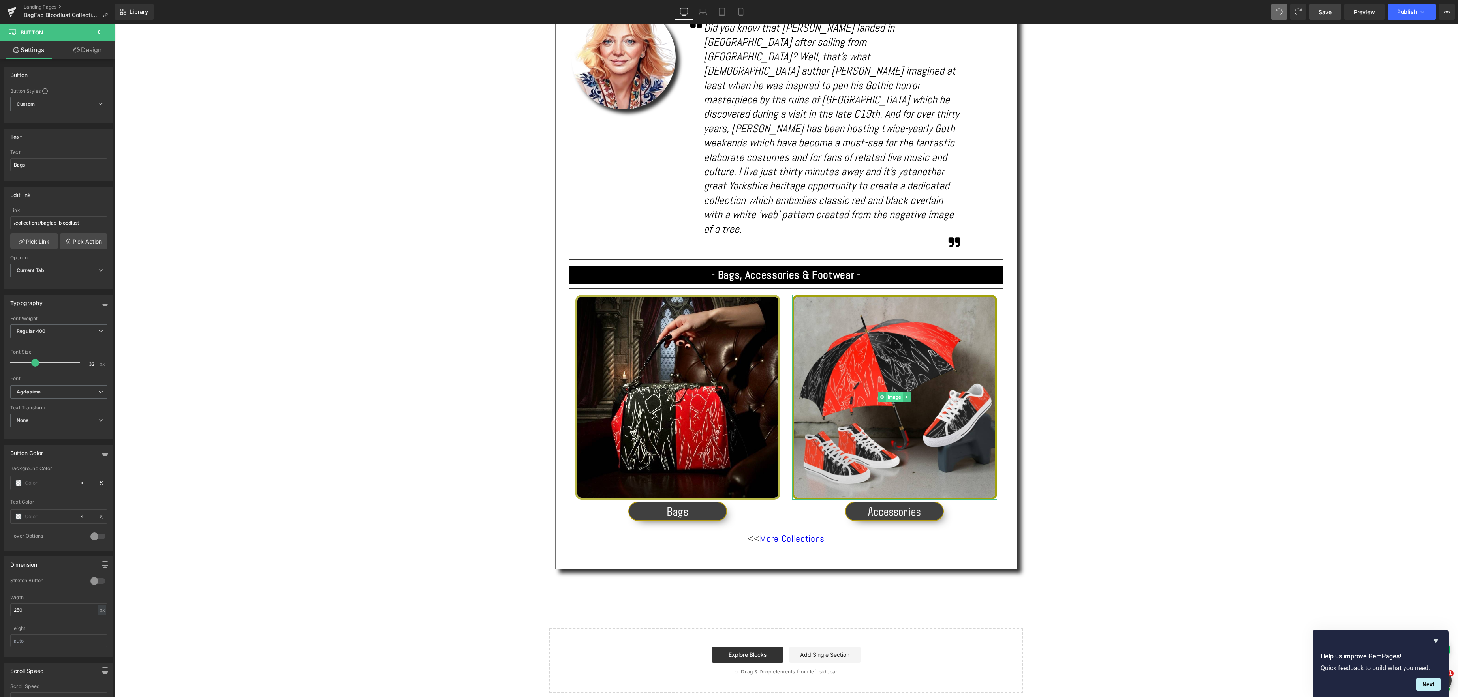
click at [891, 392] on span "Image" at bounding box center [894, 396] width 17 height 9
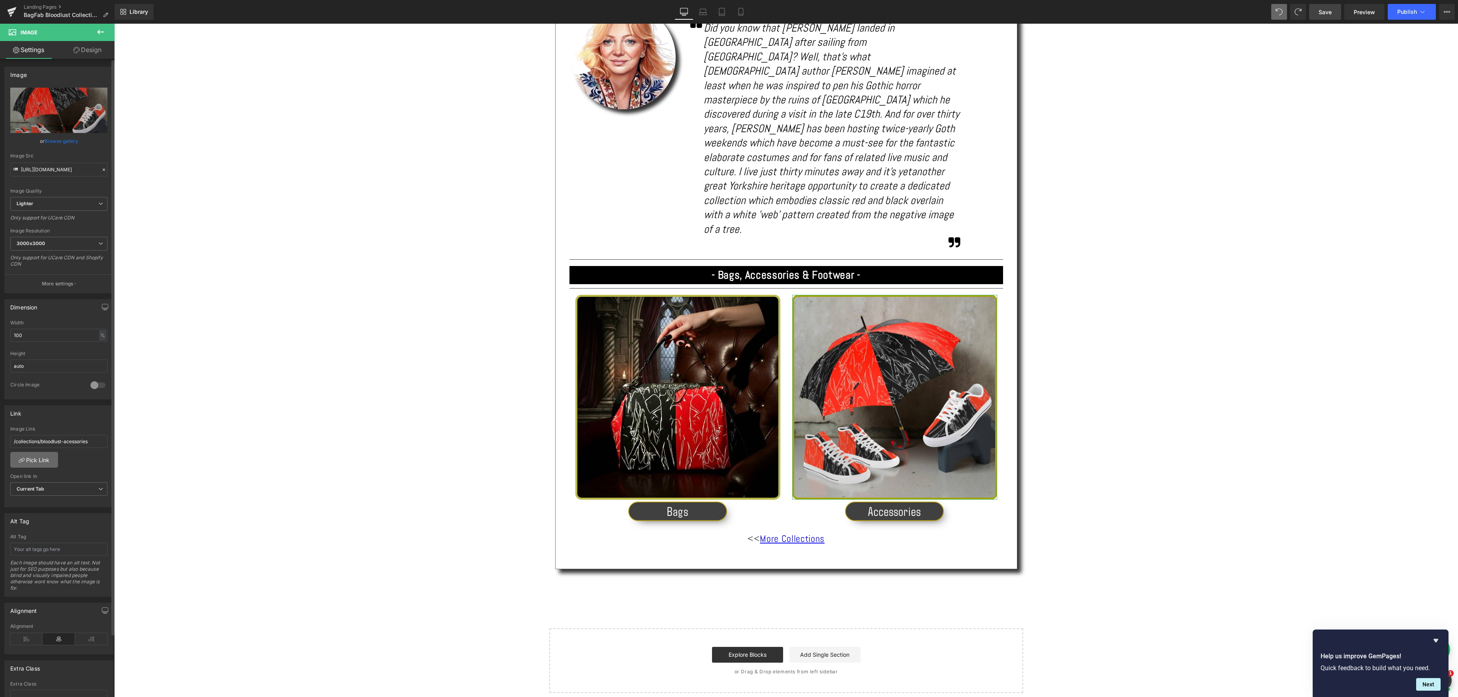
click at [35, 461] on link "Pick Link" at bounding box center [34, 460] width 48 height 16
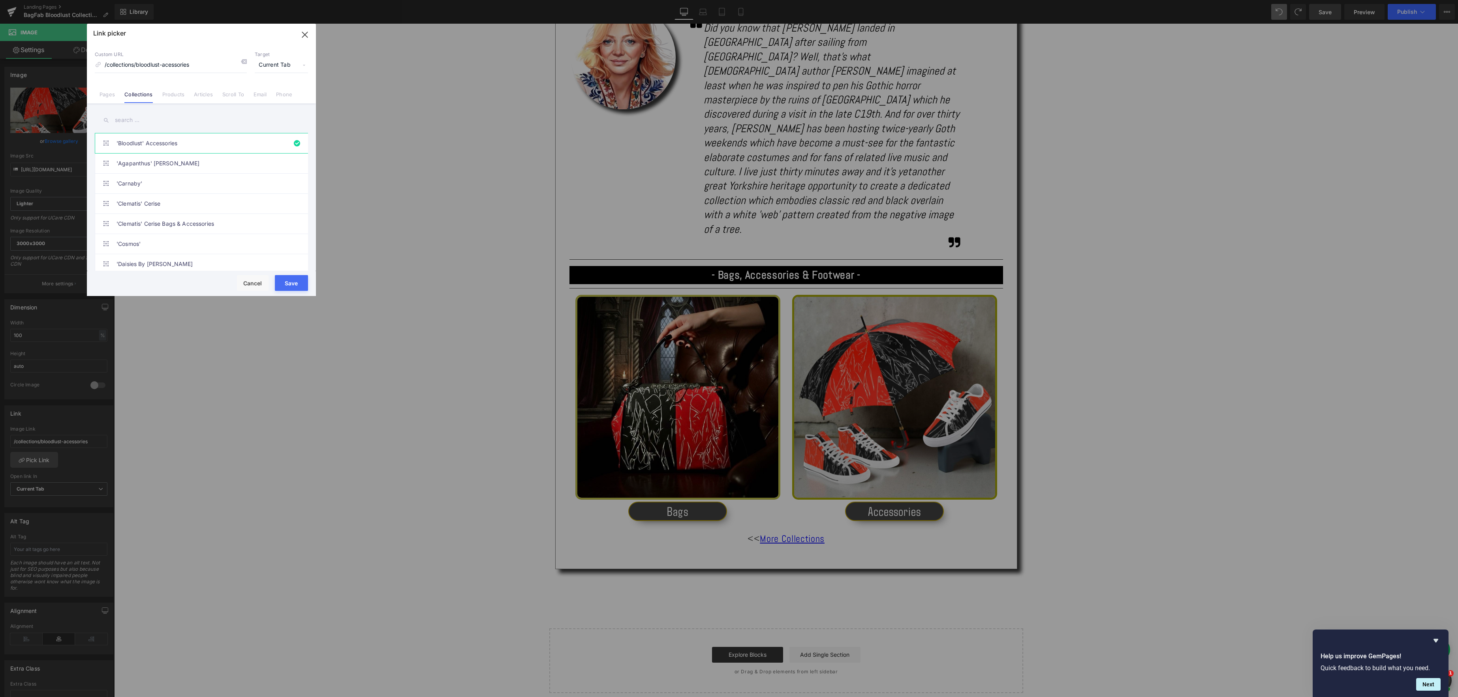
click at [151, 123] on input "text" at bounding box center [201, 120] width 213 height 18
type input "bagfab"
click at [214, 144] on link "BagFab - 'Bloodlust' Footwear & Accessories" at bounding box center [203, 143] width 174 height 20
type input "/collections/bagfab-bloodlust-footwear-accessories"
click at [295, 283] on button "Save" at bounding box center [291, 283] width 33 height 16
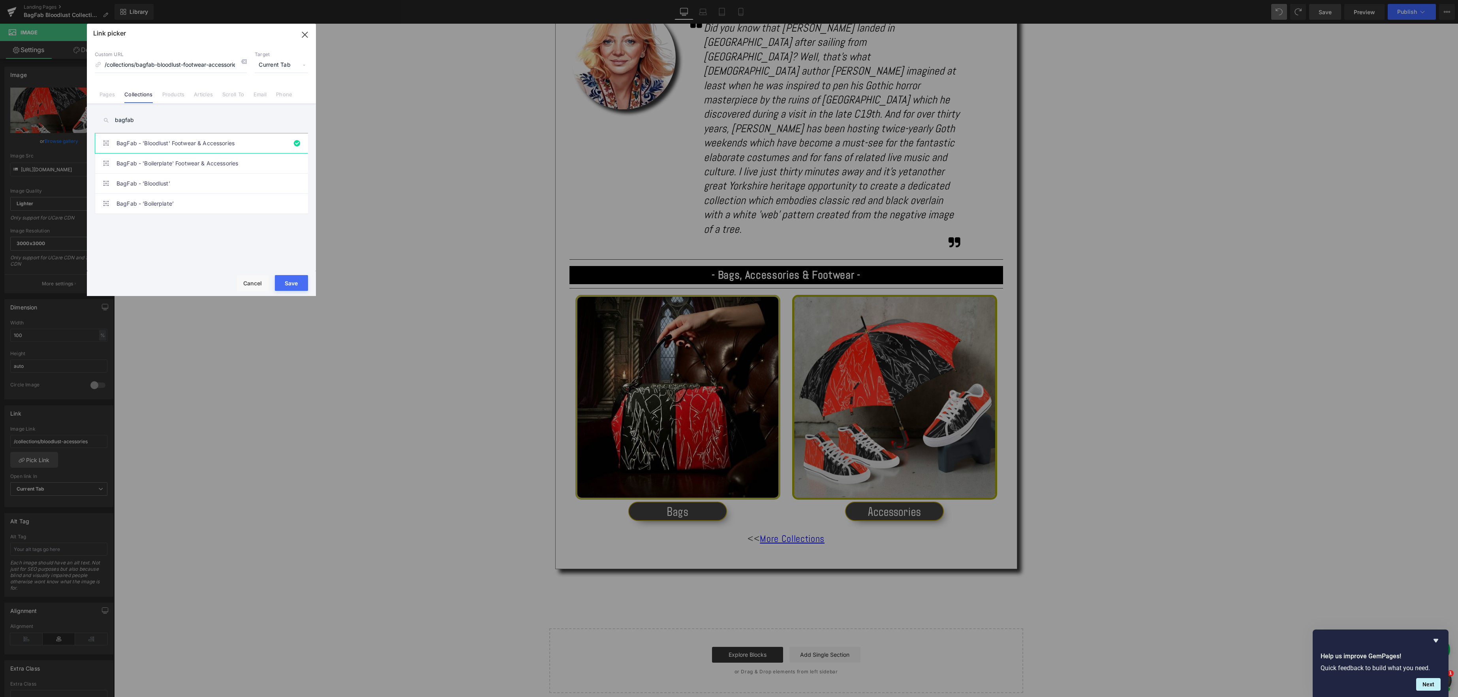
type input "/collections/bagfab-bloodlust-footwear-accessories"
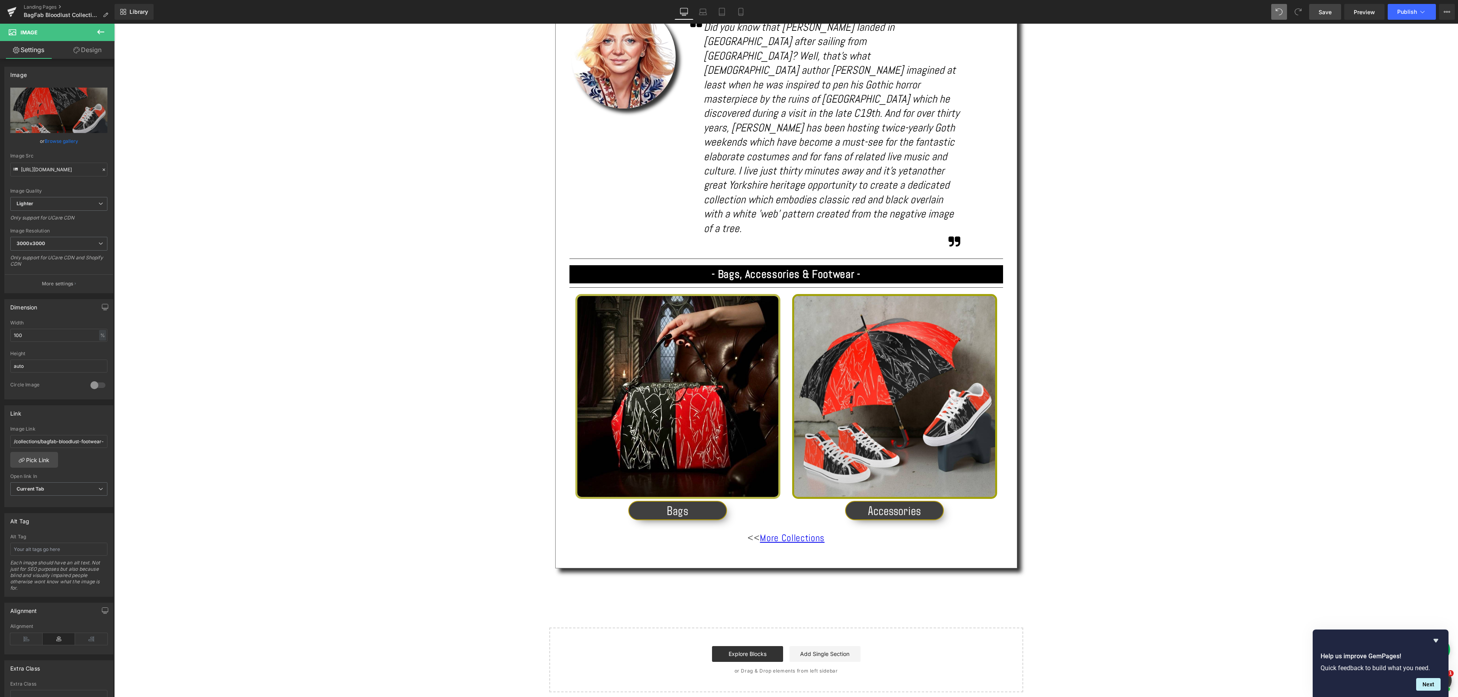
scroll to position [553, 0]
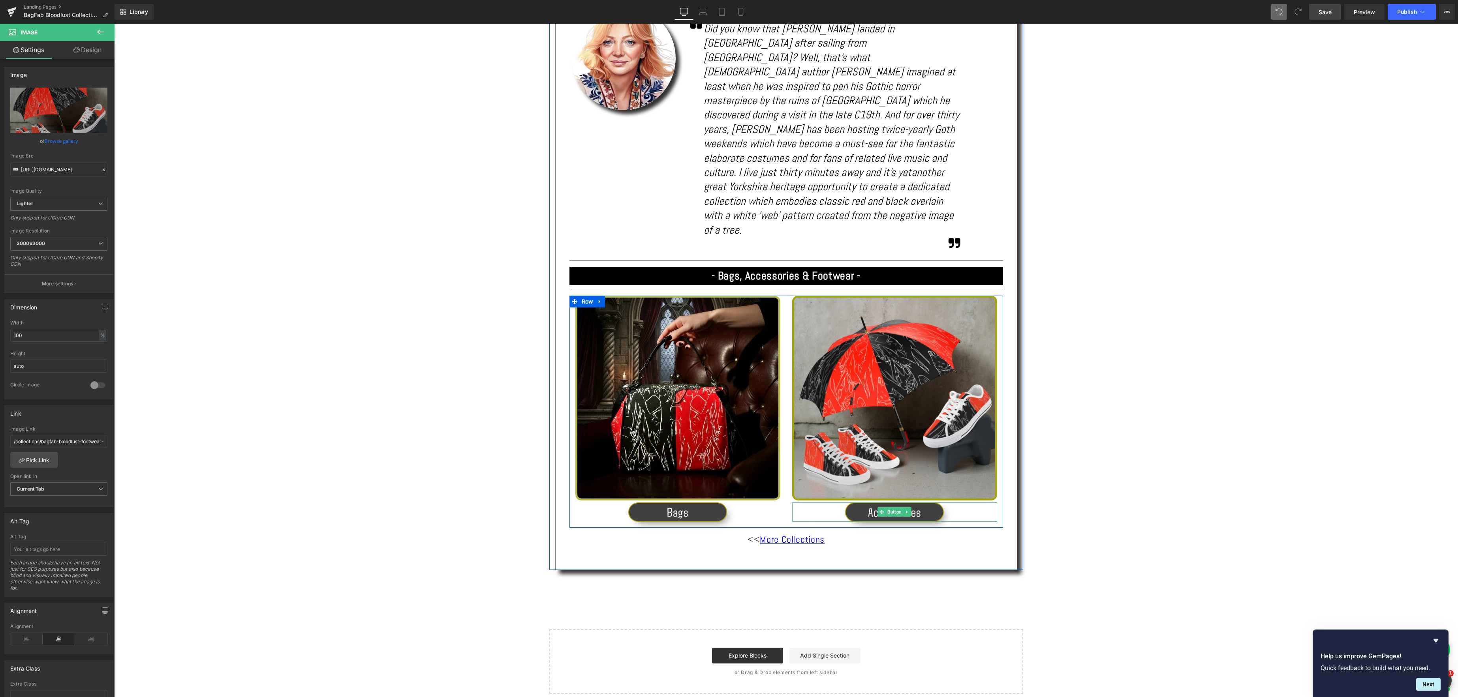
click at [896, 503] on div "Accessories Button" at bounding box center [894, 512] width 205 height 19
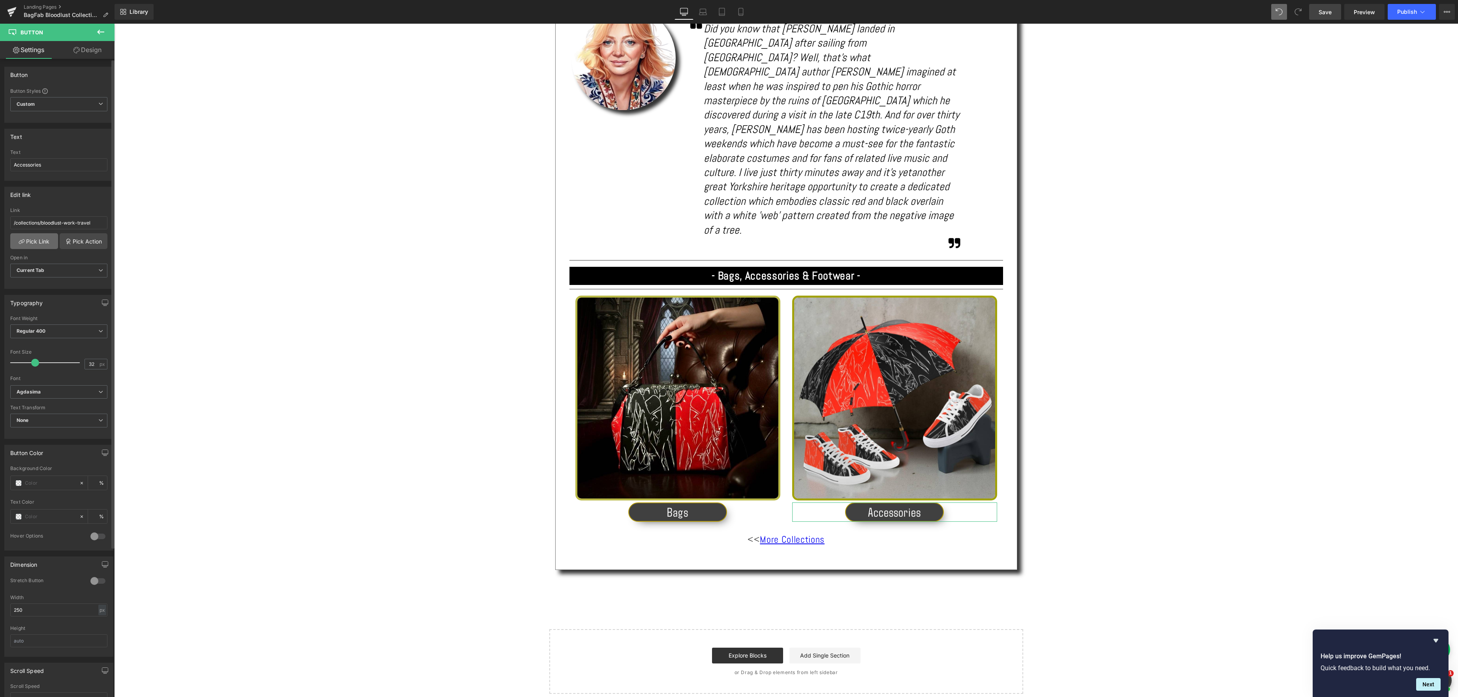
click at [27, 239] on link "Pick Link" at bounding box center [34, 241] width 48 height 16
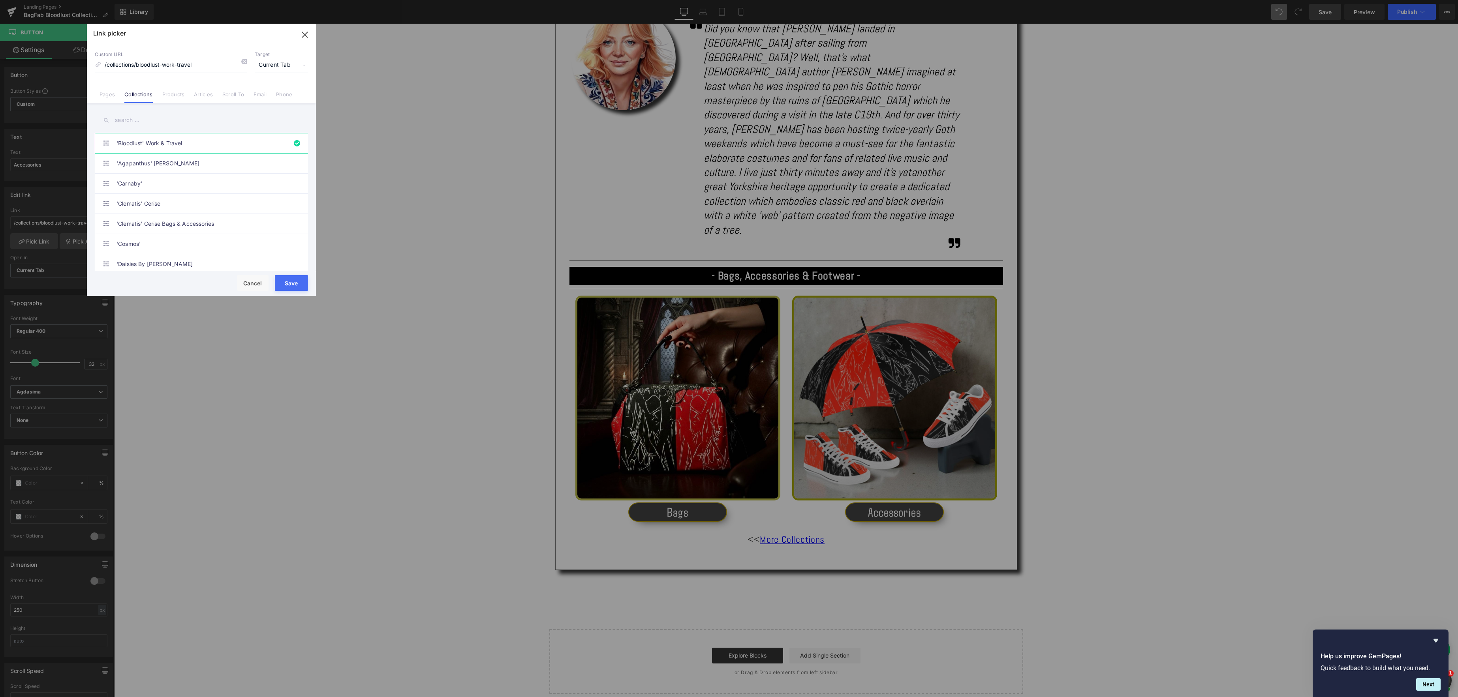
click at [145, 114] on input "text" at bounding box center [201, 120] width 213 height 18
type input "bagfab"
click at [206, 143] on link "BagFab - 'Bloodlust' Footwear & Accessories" at bounding box center [203, 143] width 174 height 20
type input "/collections/bagfab-bloodlust-footwear-accessories"
click at [296, 280] on button "Save" at bounding box center [291, 283] width 33 height 16
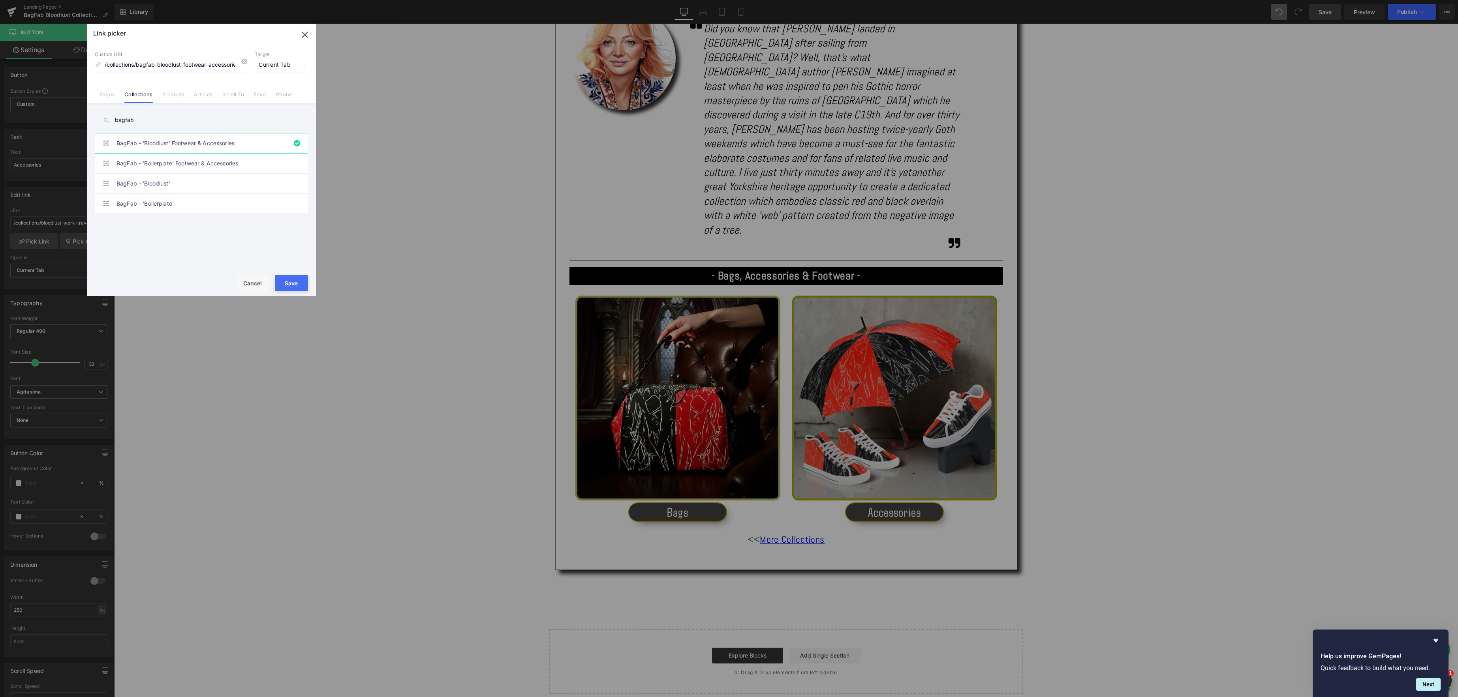
type input "/collections/bagfab-bloodlust-footwear-accessories"
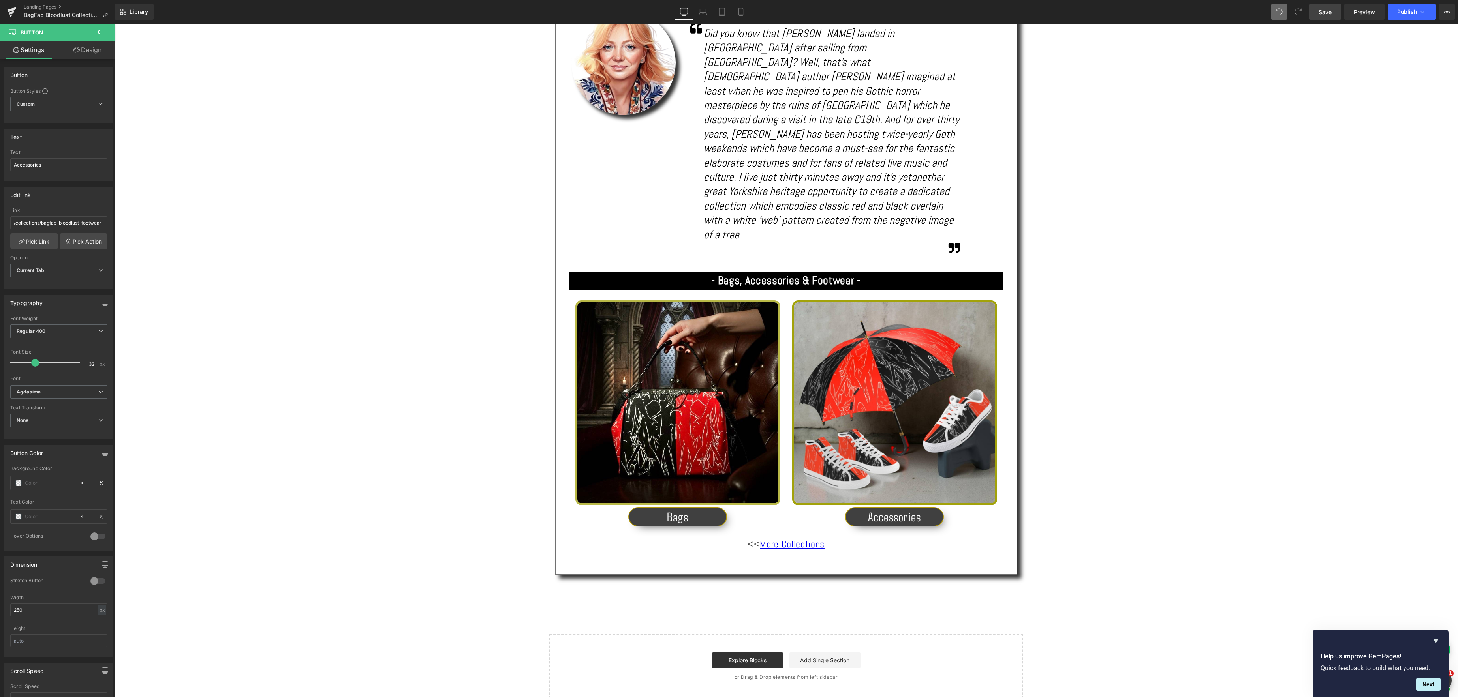
scroll to position [549, 0]
click at [1325, 15] on span "Save" at bounding box center [1324, 12] width 13 height 8
click at [786, 542] on icon at bounding box center [784, 544] width 4 height 5
click at [785, 537] on link "More Collections" at bounding box center [792, 543] width 65 height 12
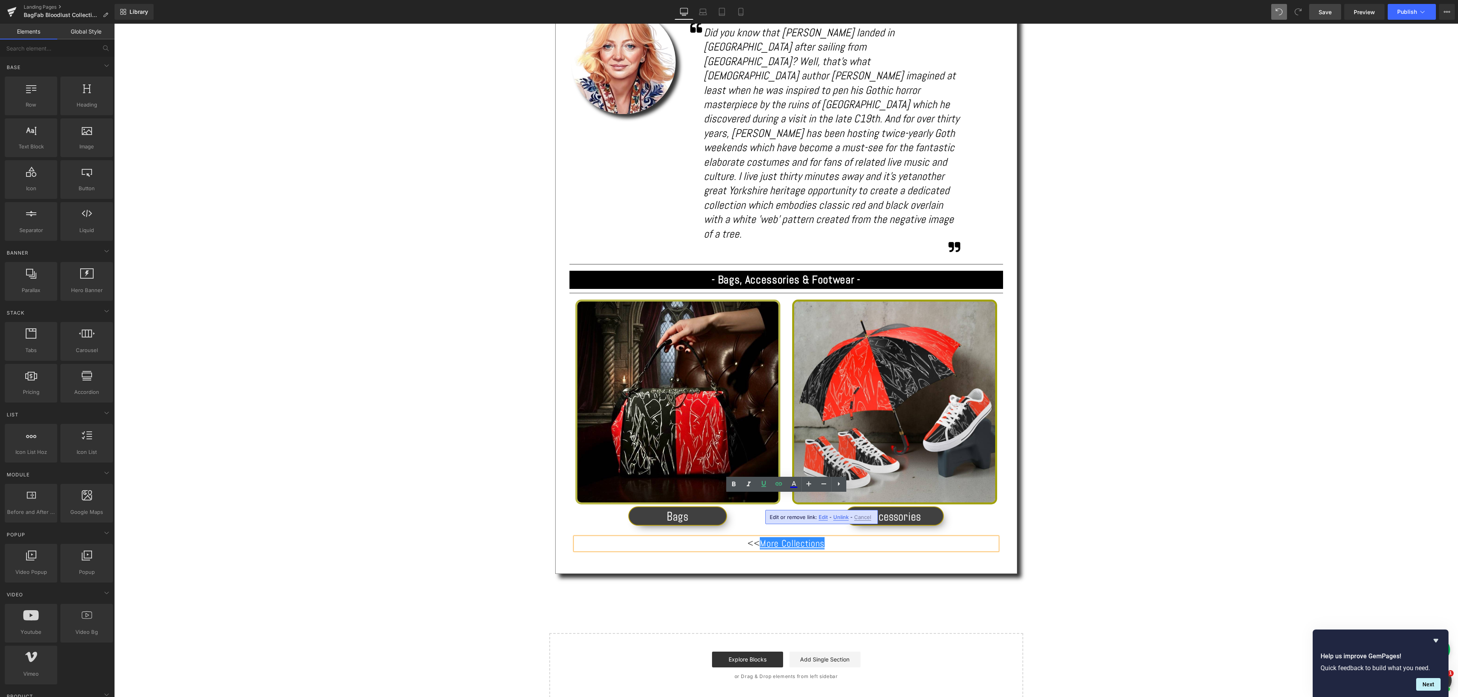
click at [838, 546] on div "Text Block Image 'Bloodlust - Dare *YOU* wear it?! Heading Separator Share: Tex…" at bounding box center [785, 176] width 1343 height 1043
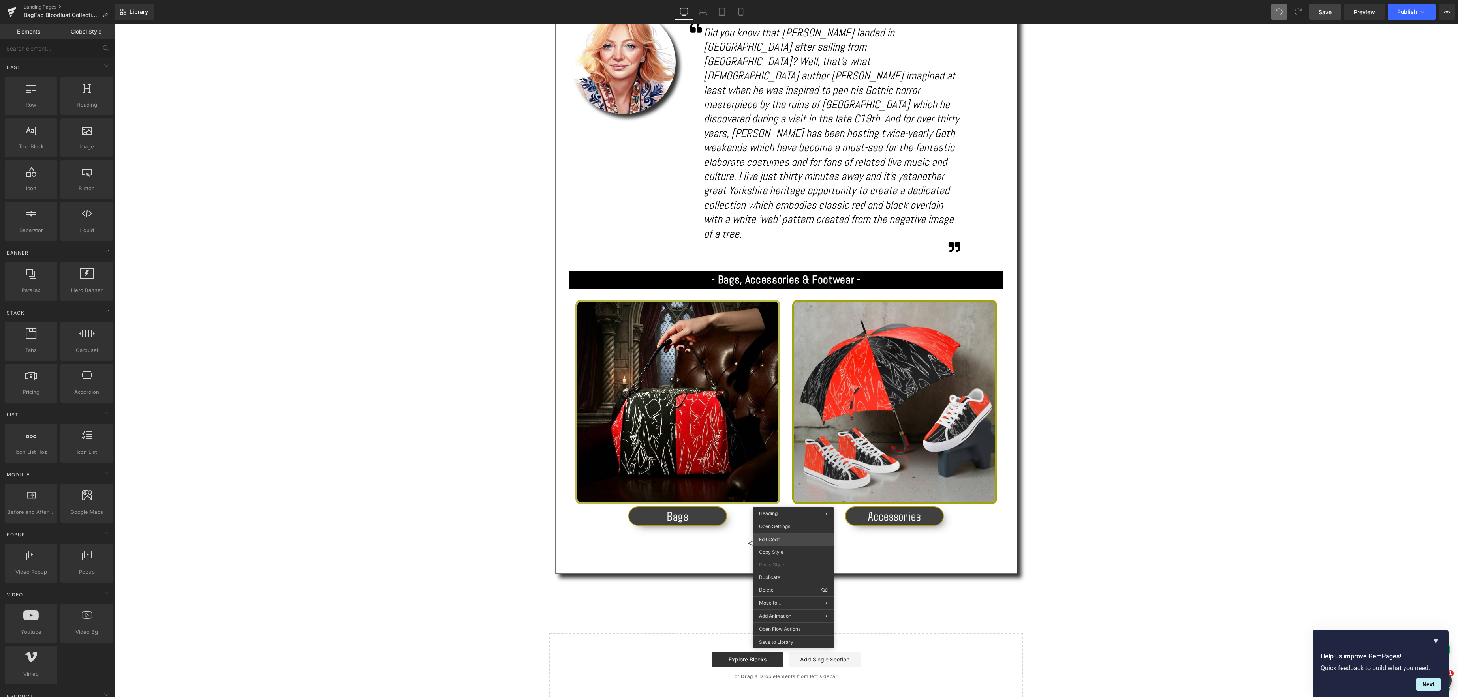
click at [786, 539] on body "Button You are previewing how the will restyle your page. You can not edit Elem…" at bounding box center [729, 348] width 1458 height 697
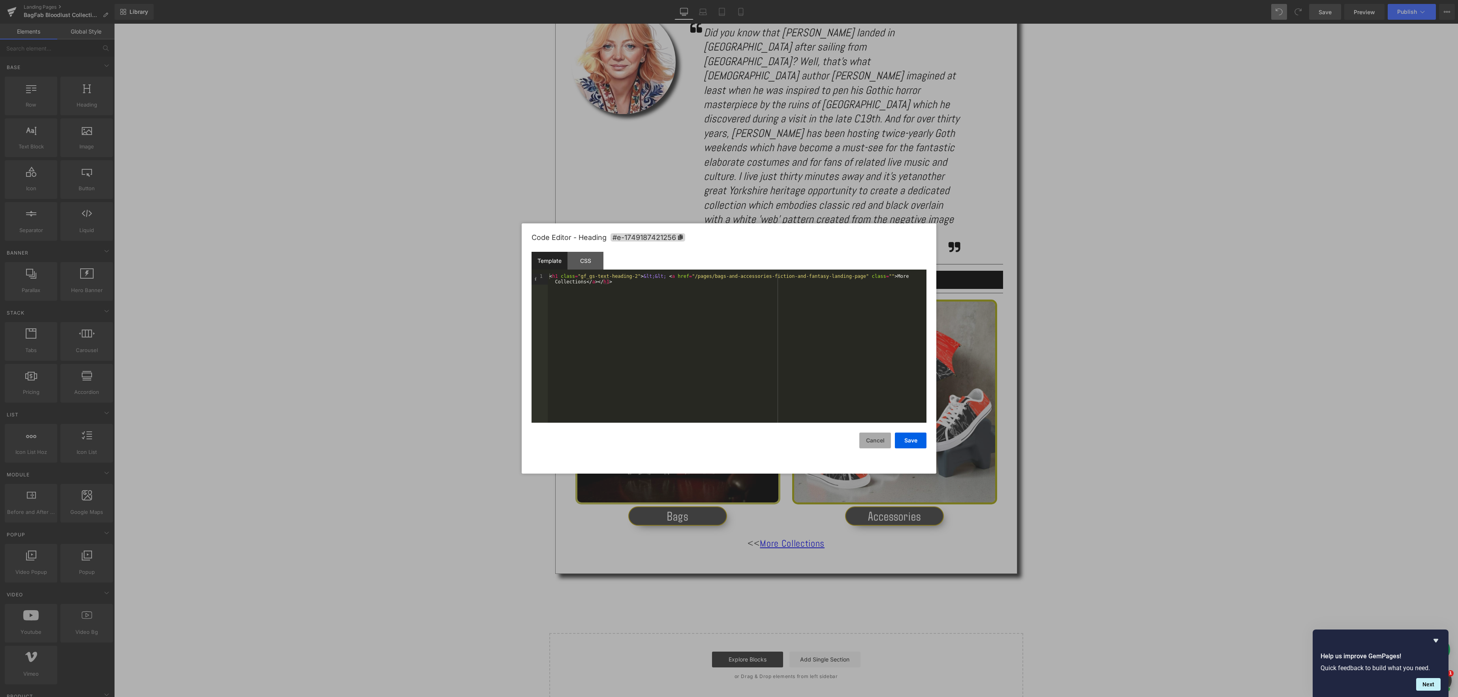
click at [874, 439] on button "Cancel" at bounding box center [875, 441] width 32 height 16
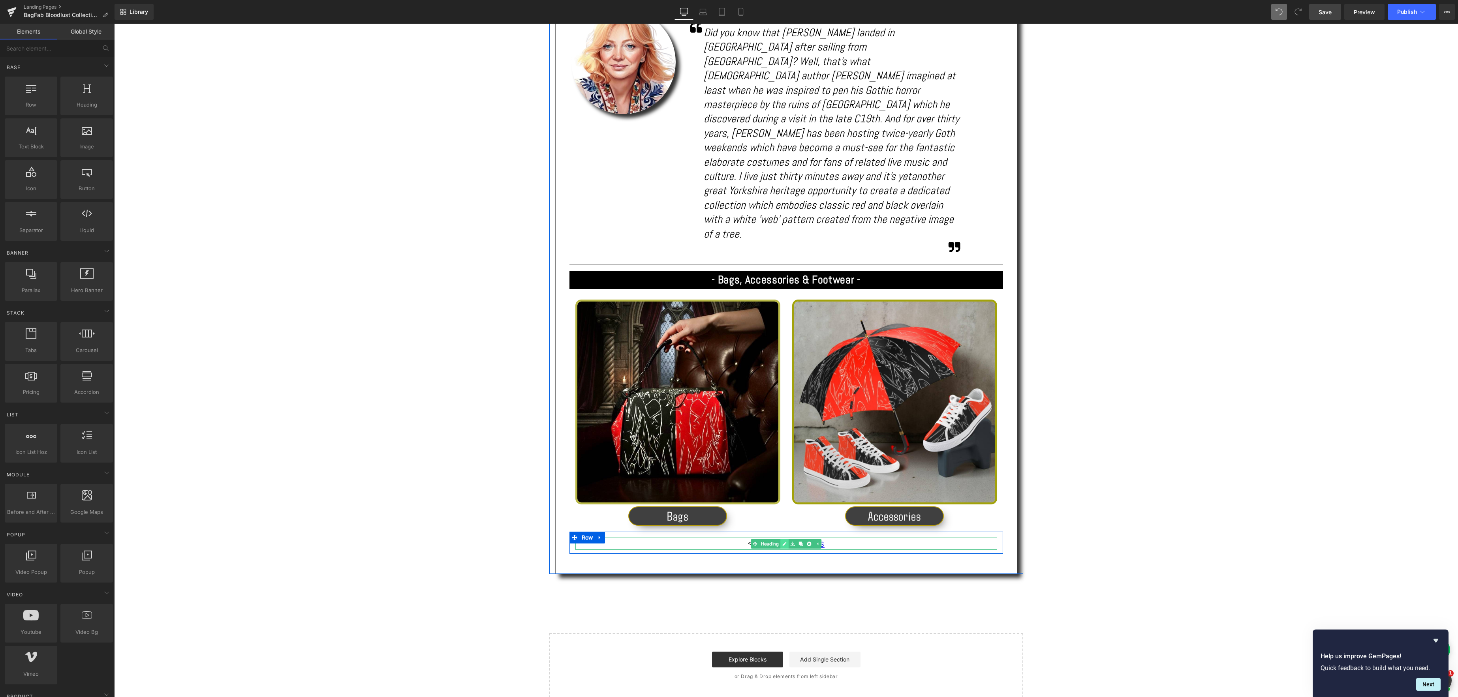
click at [784, 542] on icon at bounding box center [784, 544] width 4 height 4
click at [764, 486] on icon at bounding box center [763, 483] width 9 height 9
click at [782, 486] on icon at bounding box center [778, 483] width 9 height 9
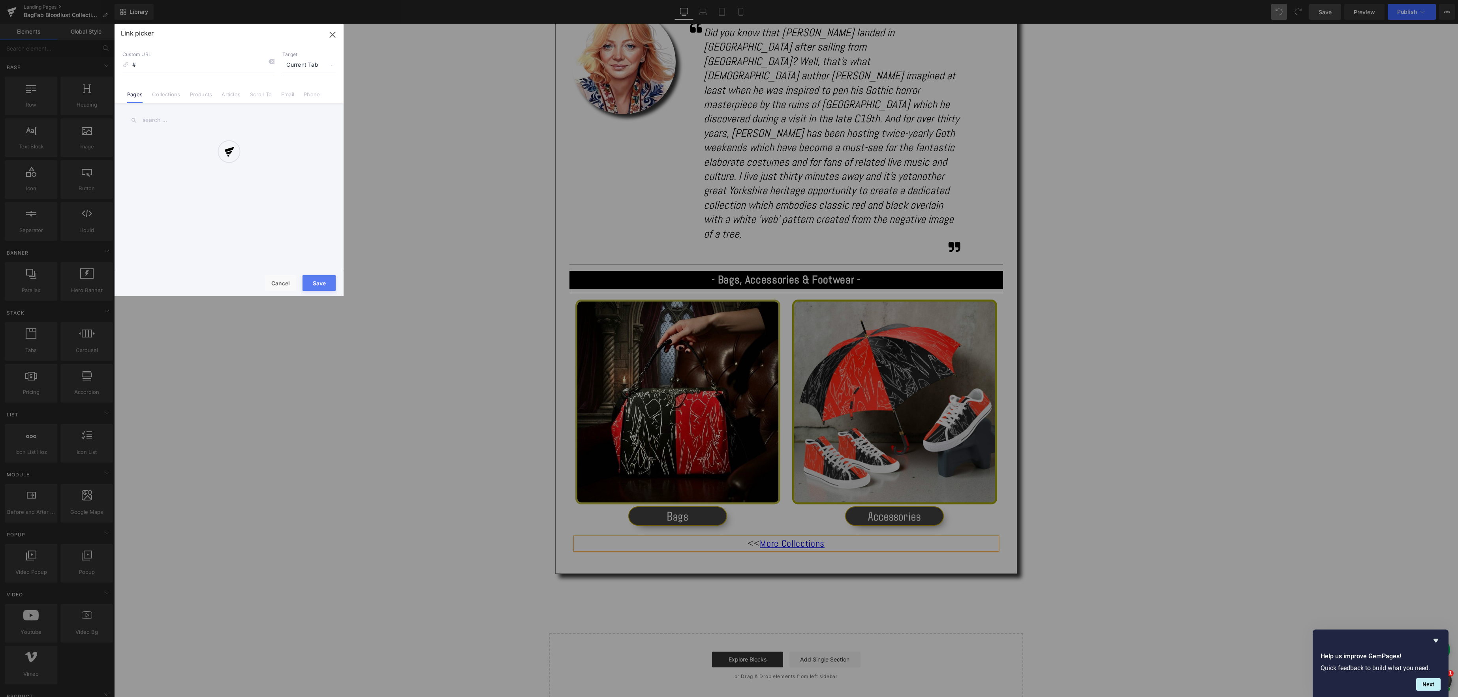
click at [934, 0] on div "Text Color Highlight Color #333333 Edit or remove link: Edit - Unlink - Cancel …" at bounding box center [729, 0] width 1458 height 0
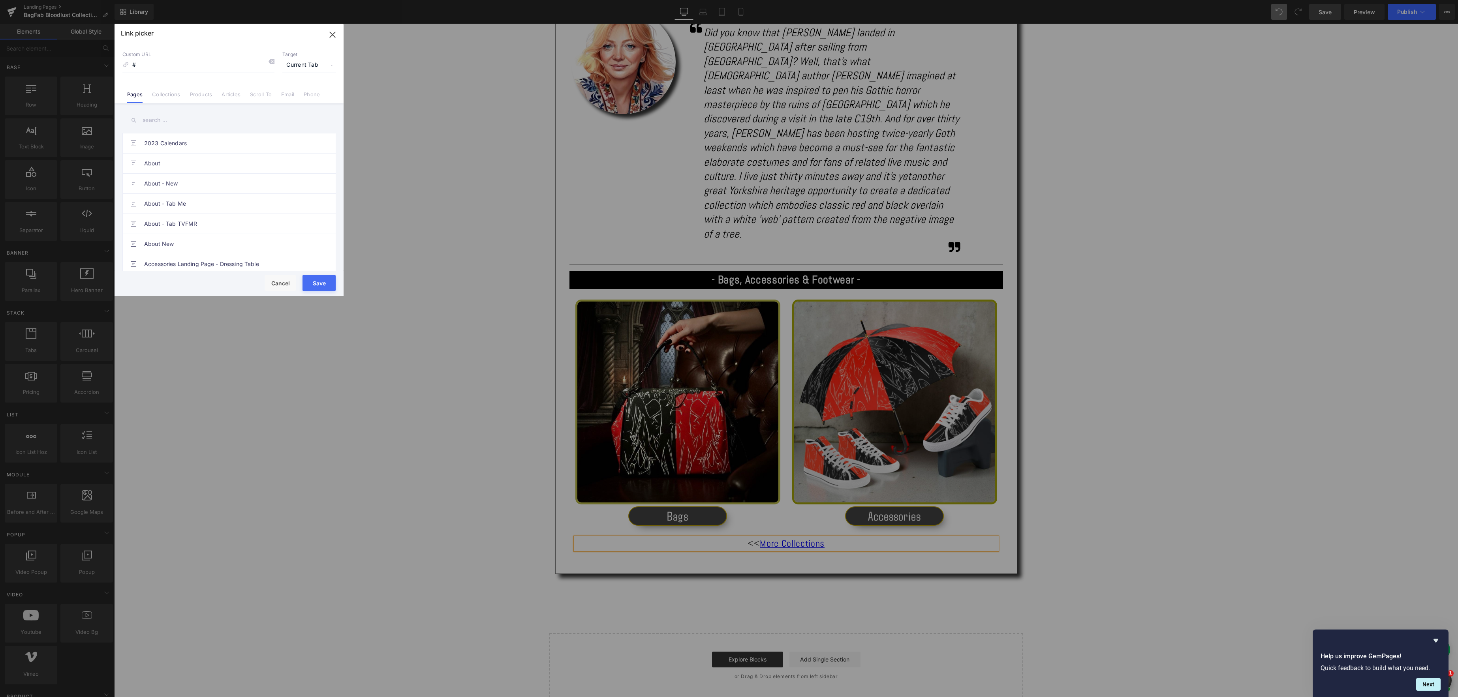
click at [178, 113] on input "text" at bounding box center [228, 120] width 213 height 18
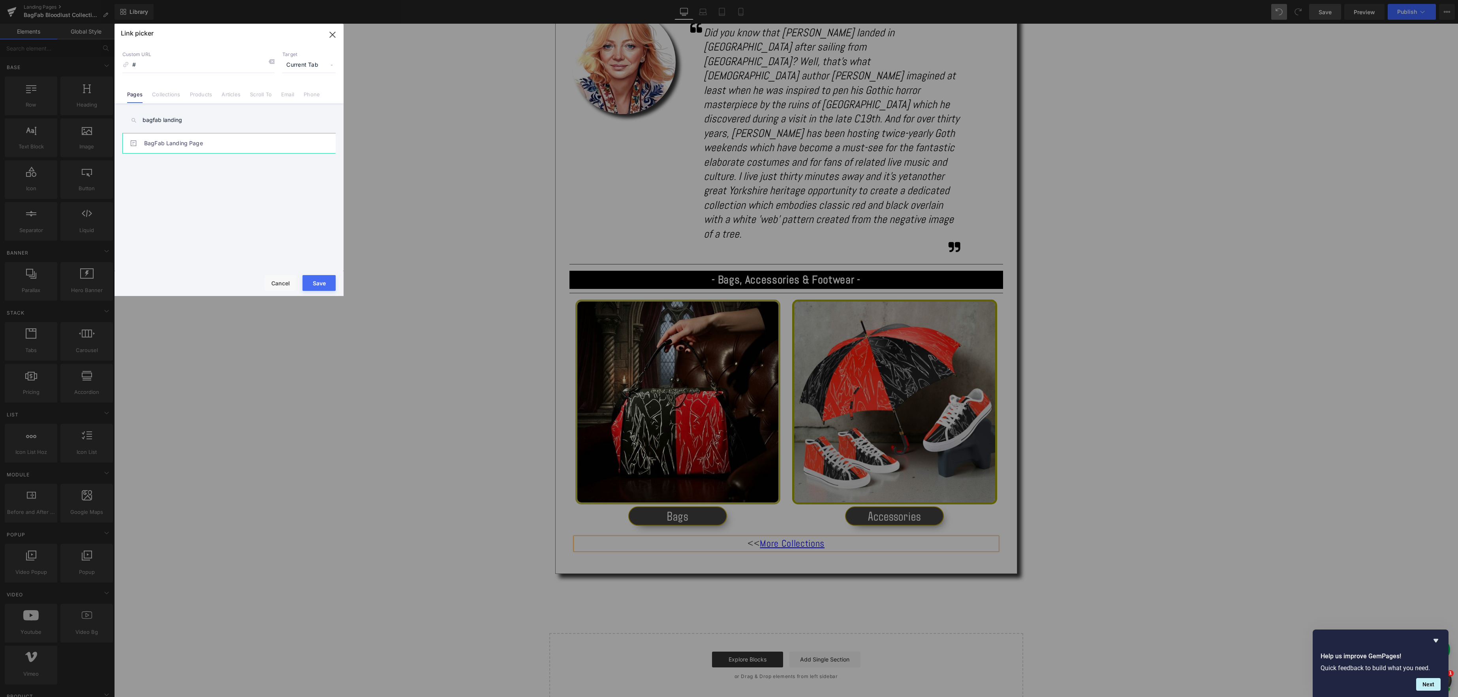
type input "bagfab landing"
click at [242, 148] on link "BagFab Landing Page" at bounding box center [231, 143] width 174 height 20
type input "/pages/bagfab-landing-page"
click at [323, 287] on button "Save" at bounding box center [318, 283] width 33 height 16
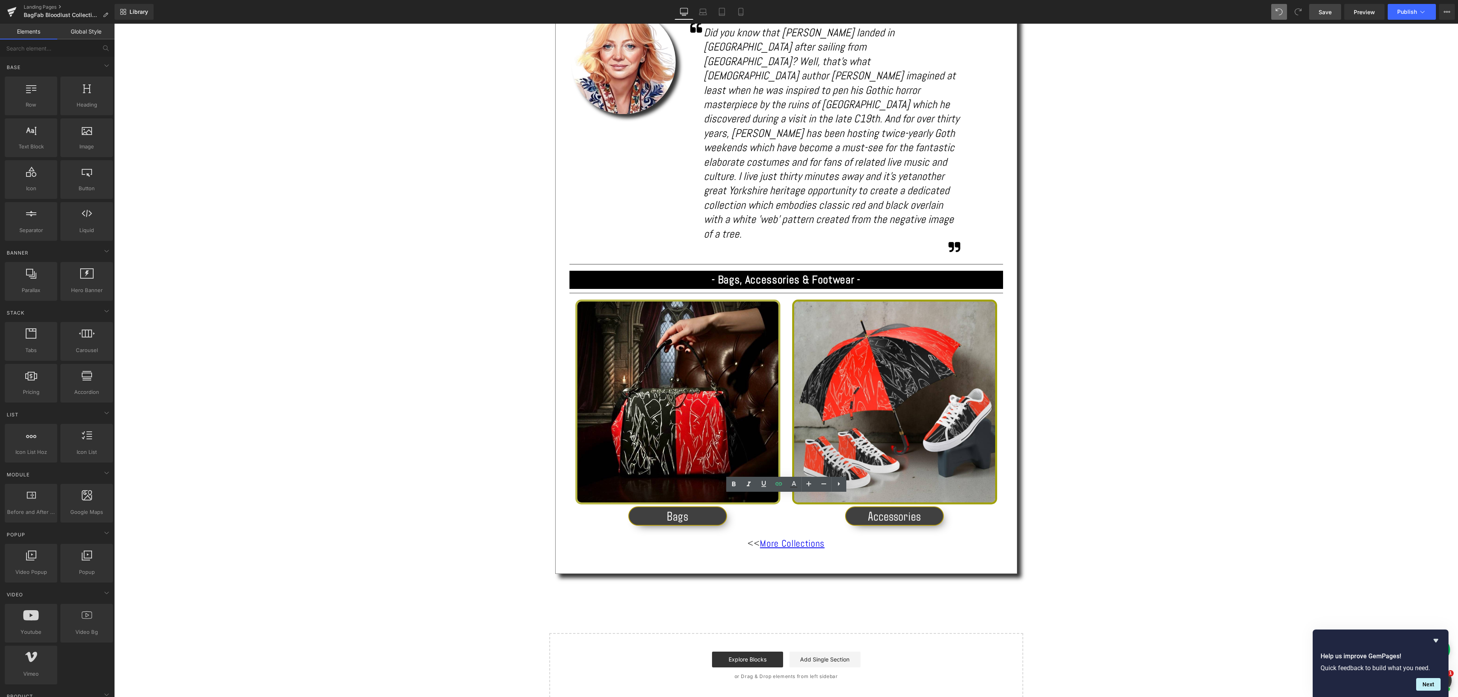
click at [1322, 8] on span "Save" at bounding box center [1324, 12] width 13 height 8
click at [1361, 11] on span "Preview" at bounding box center [1363, 12] width 21 height 8
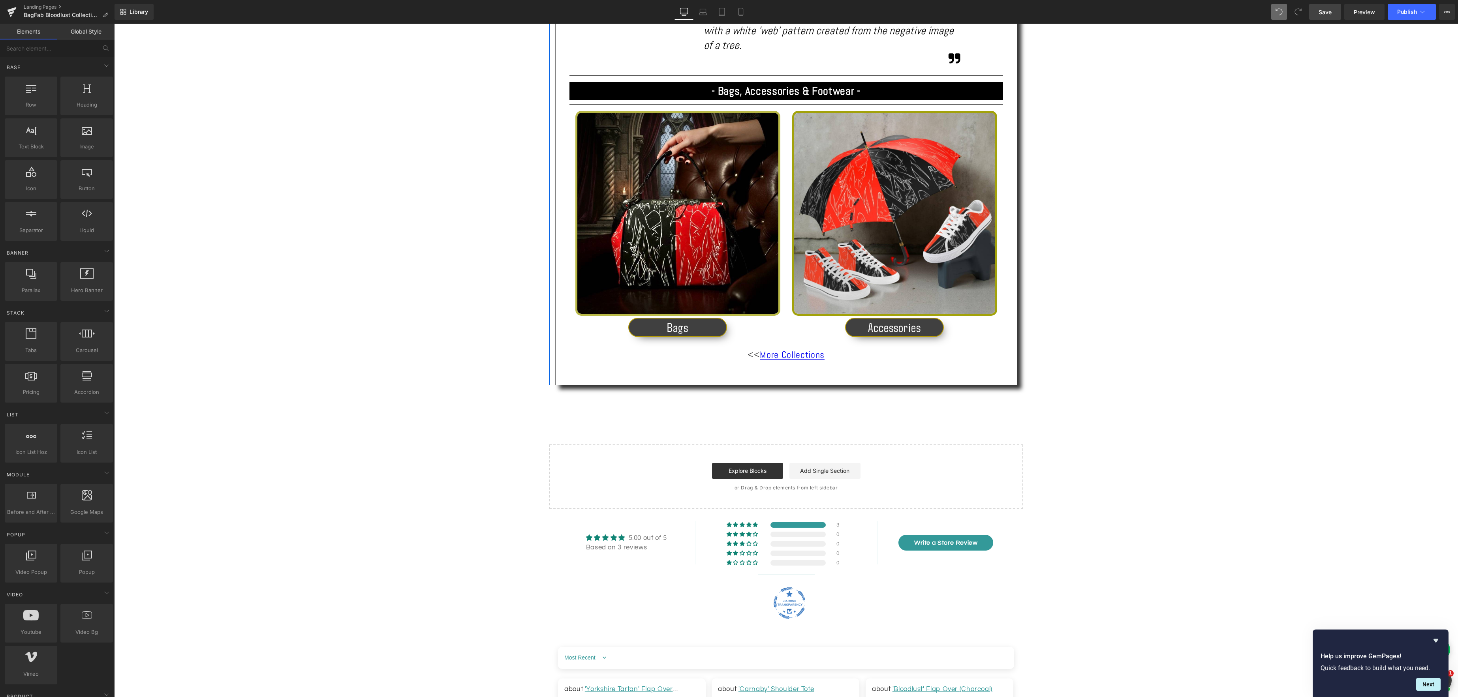
scroll to position [738, 0]
click at [792, 352] on icon at bounding box center [792, 354] width 4 height 4
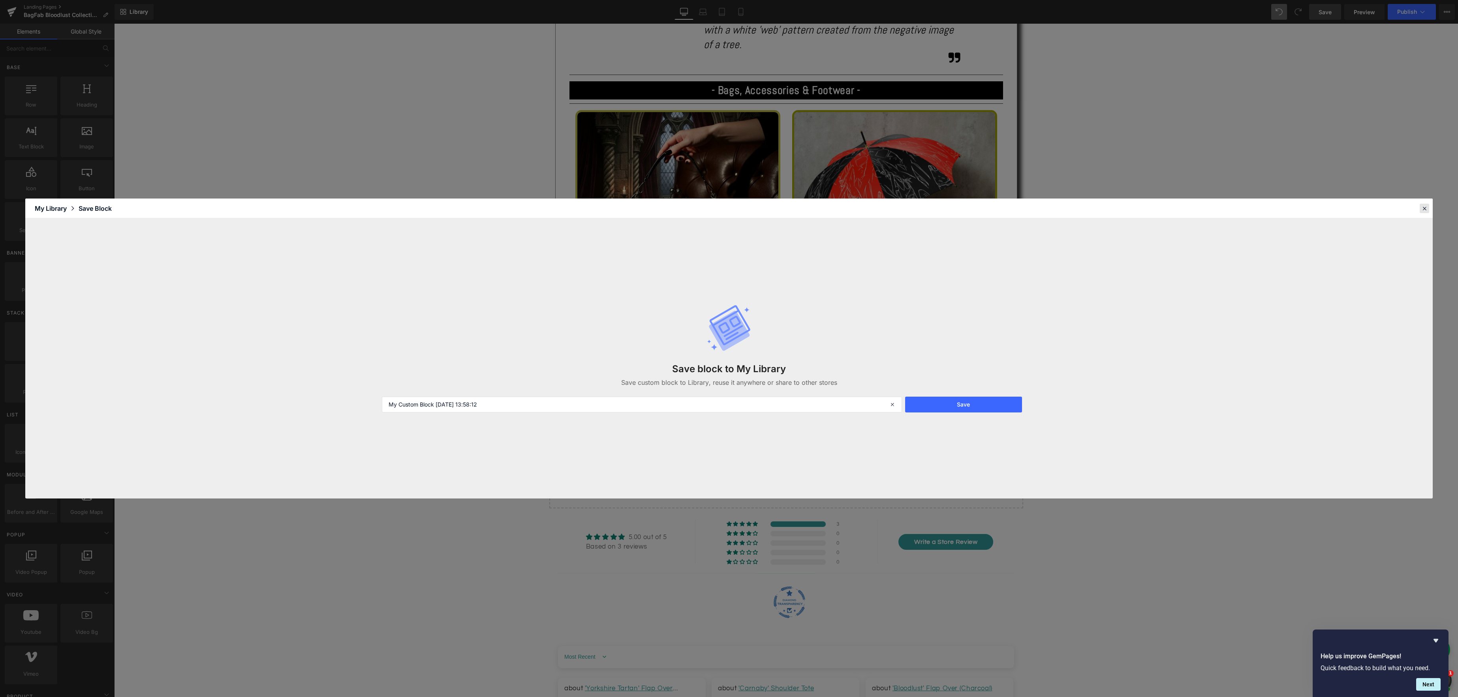
click at [1426, 207] on icon at bounding box center [1423, 208] width 7 height 7
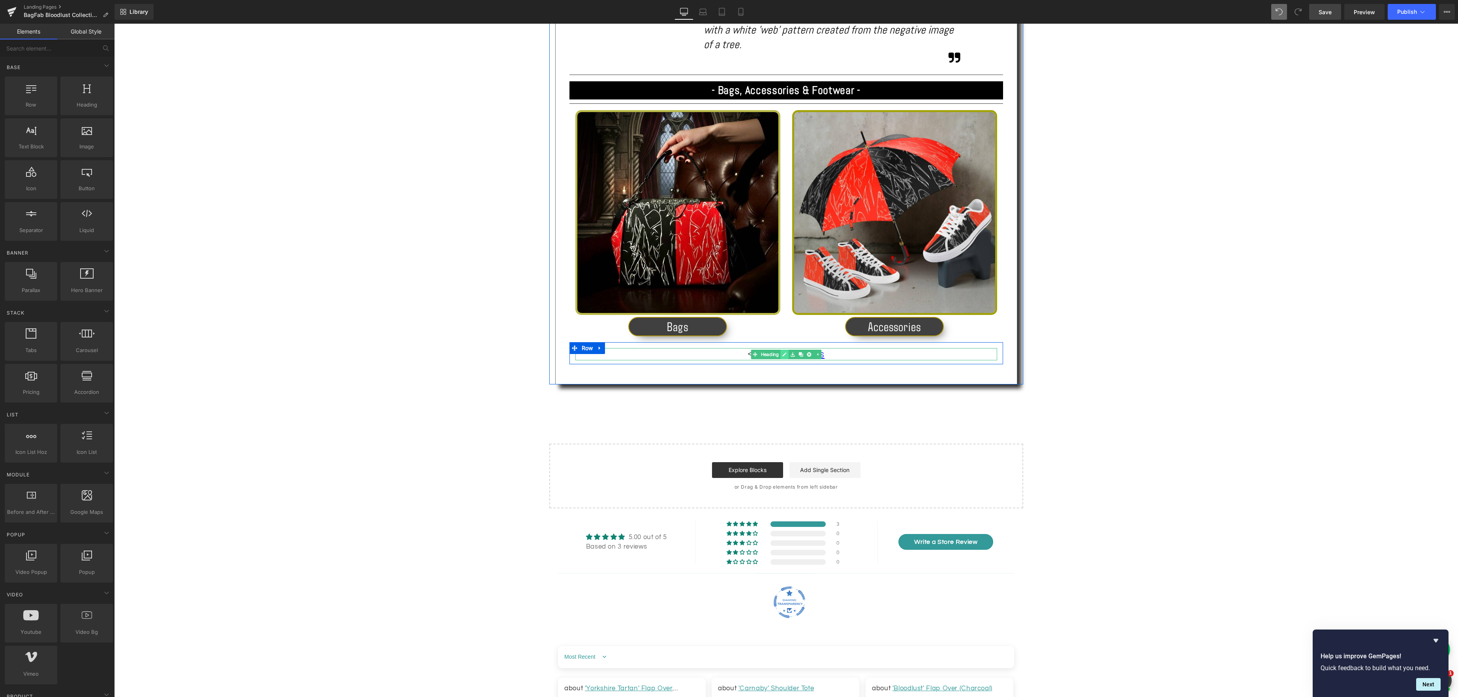
click at [784, 353] on icon at bounding box center [784, 355] width 4 height 4
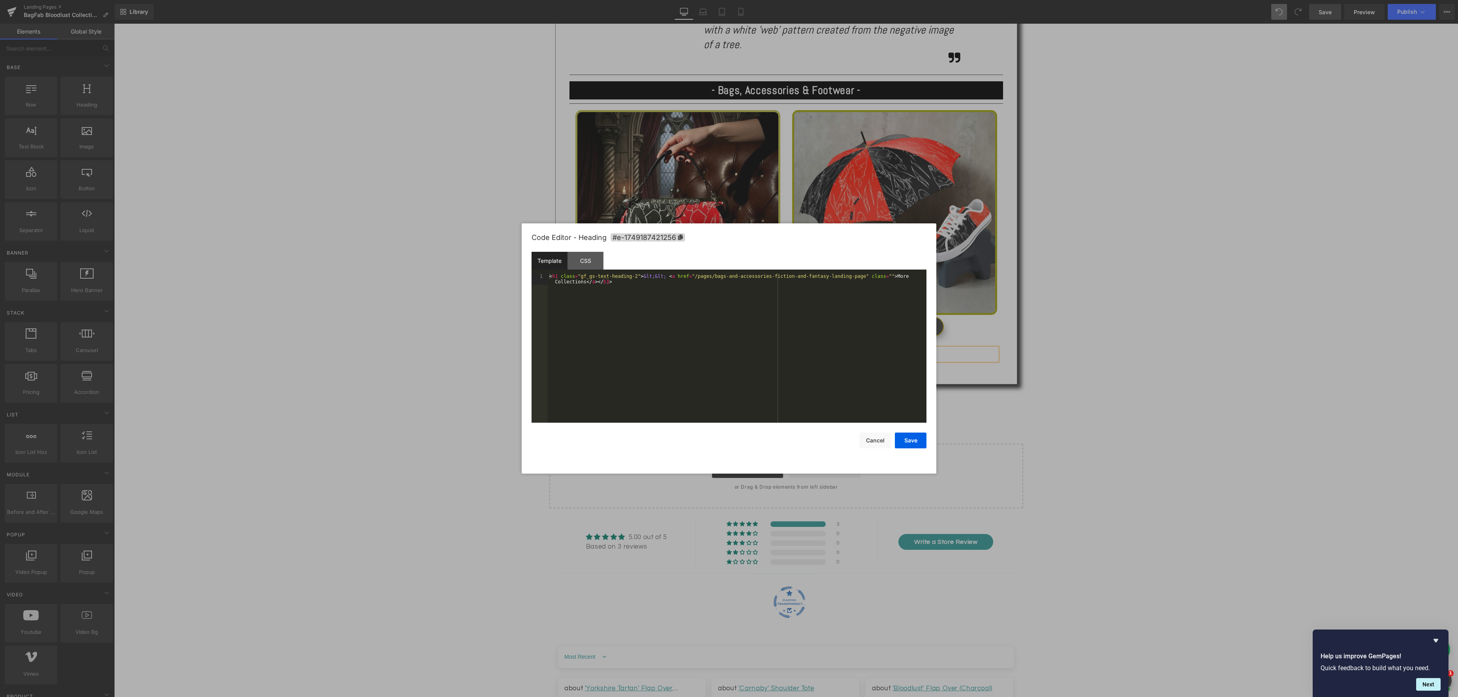
click at [778, 0] on div "Button You are previewing how the will restyle your page. You can not edit Elem…" at bounding box center [729, 0] width 1458 height 0
click at [884, 441] on button "Cancel" at bounding box center [875, 441] width 32 height 16
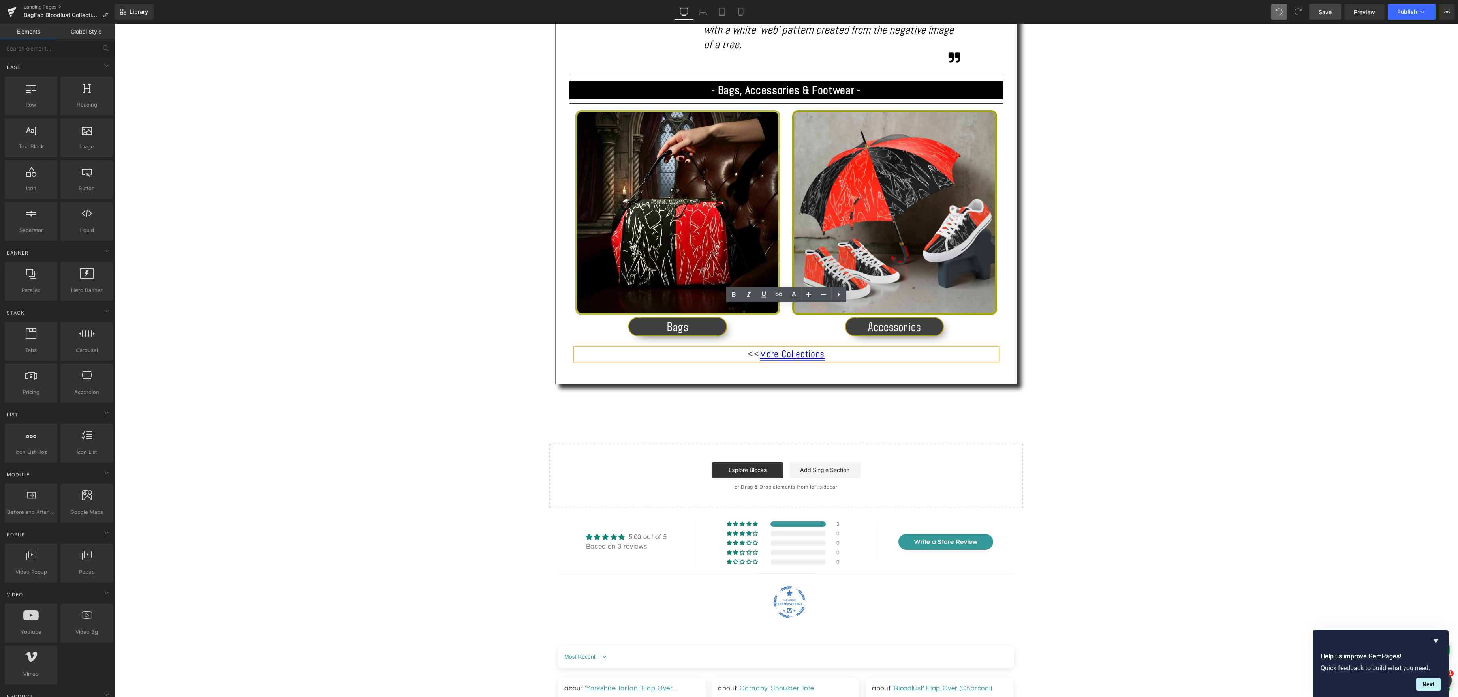
click at [806, 348] on link "More Collections" at bounding box center [792, 354] width 65 height 12
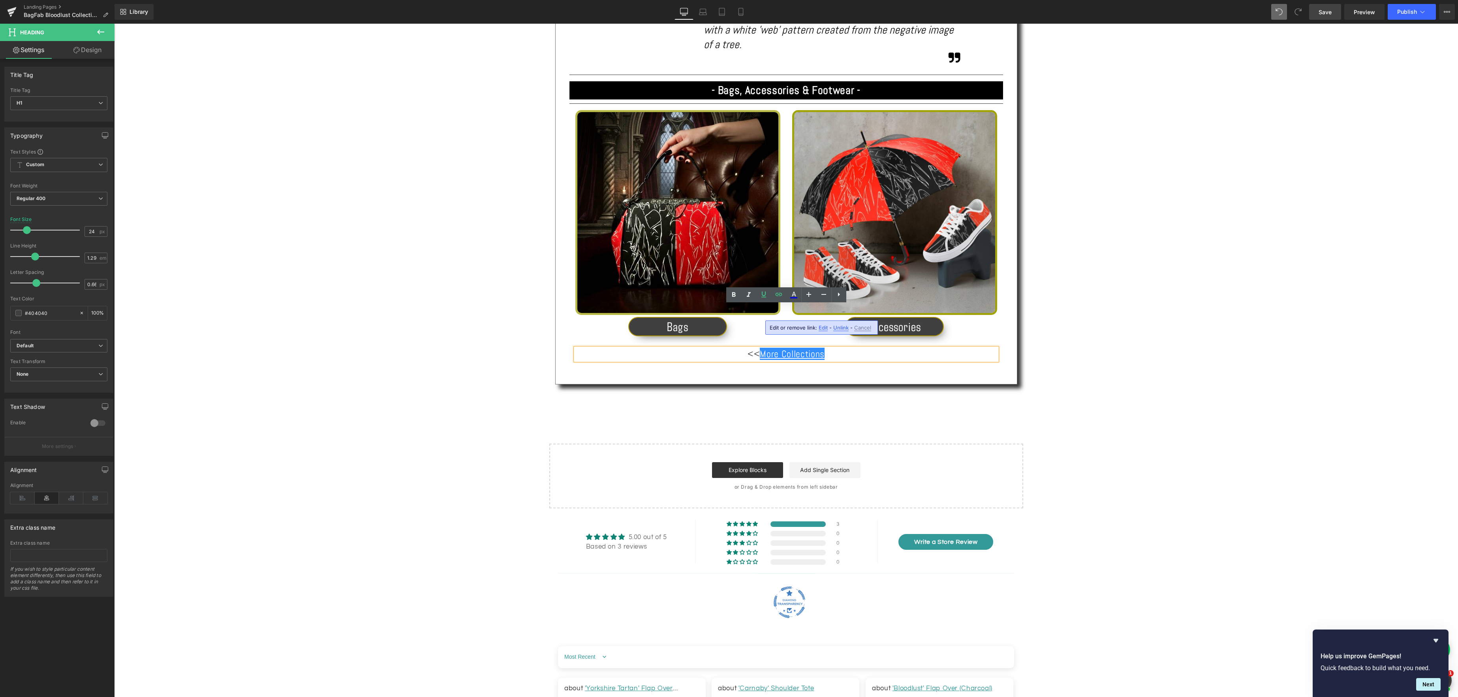
click at [826, 328] on span "Edit" at bounding box center [822, 328] width 9 height 7
type input "/pages/bags-and-accessories-fiction-and-fantasy-landing-page"
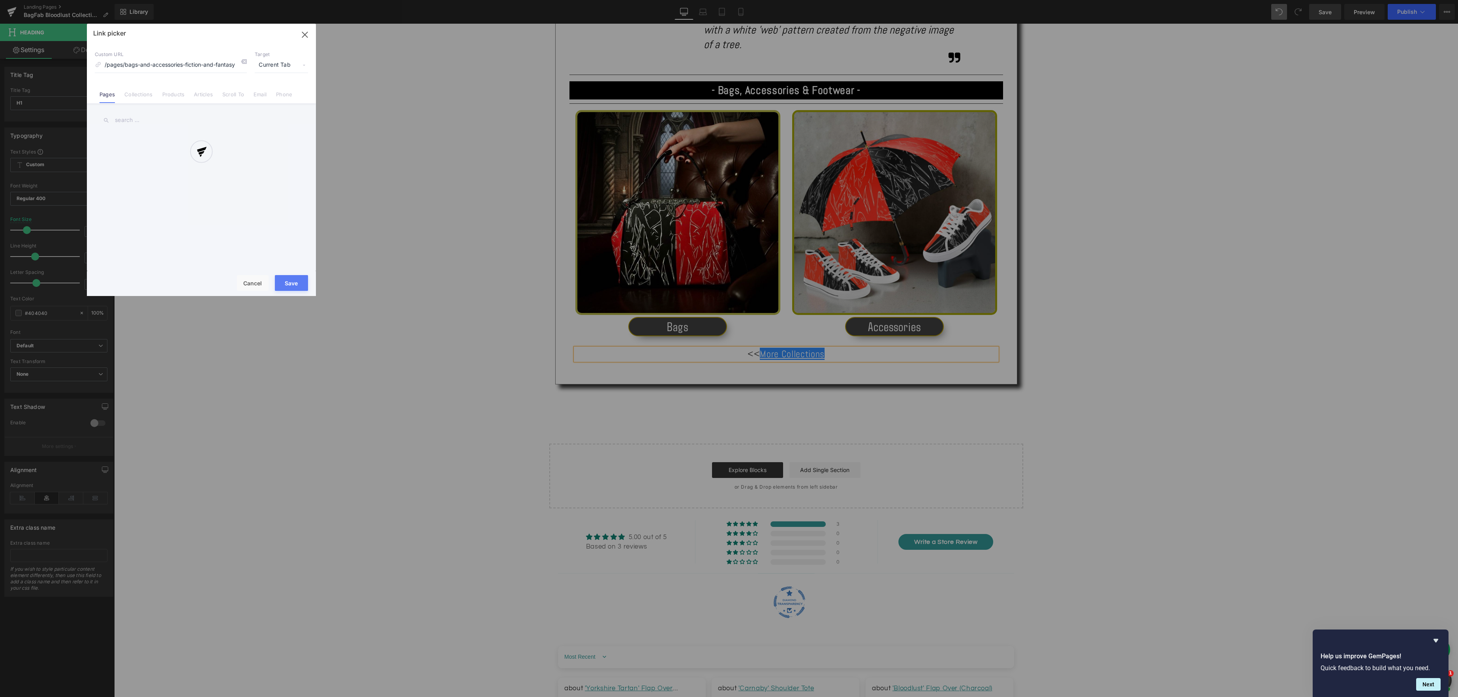
click at [901, 0] on div "Text Color Highlight Color #333333 Edit or remove link: Edit - Unlink - Cancel …" at bounding box center [729, 0] width 1458 height 0
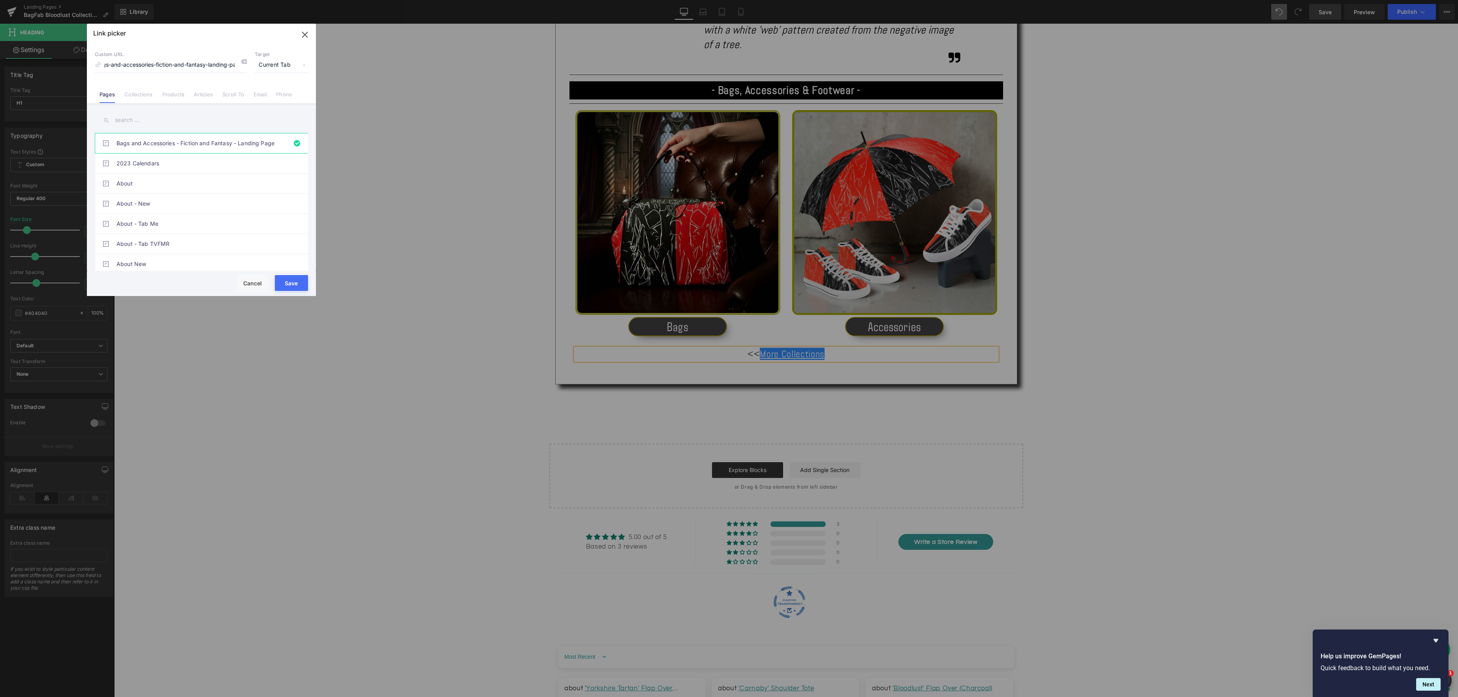
scroll to position [0, 0]
click at [180, 122] on input "text" at bounding box center [201, 120] width 213 height 18
type input "bagfab landin"
click at [173, 147] on link "BagFab Landing Page" at bounding box center [203, 143] width 174 height 20
type input "/pages/bagfab-landing-page"
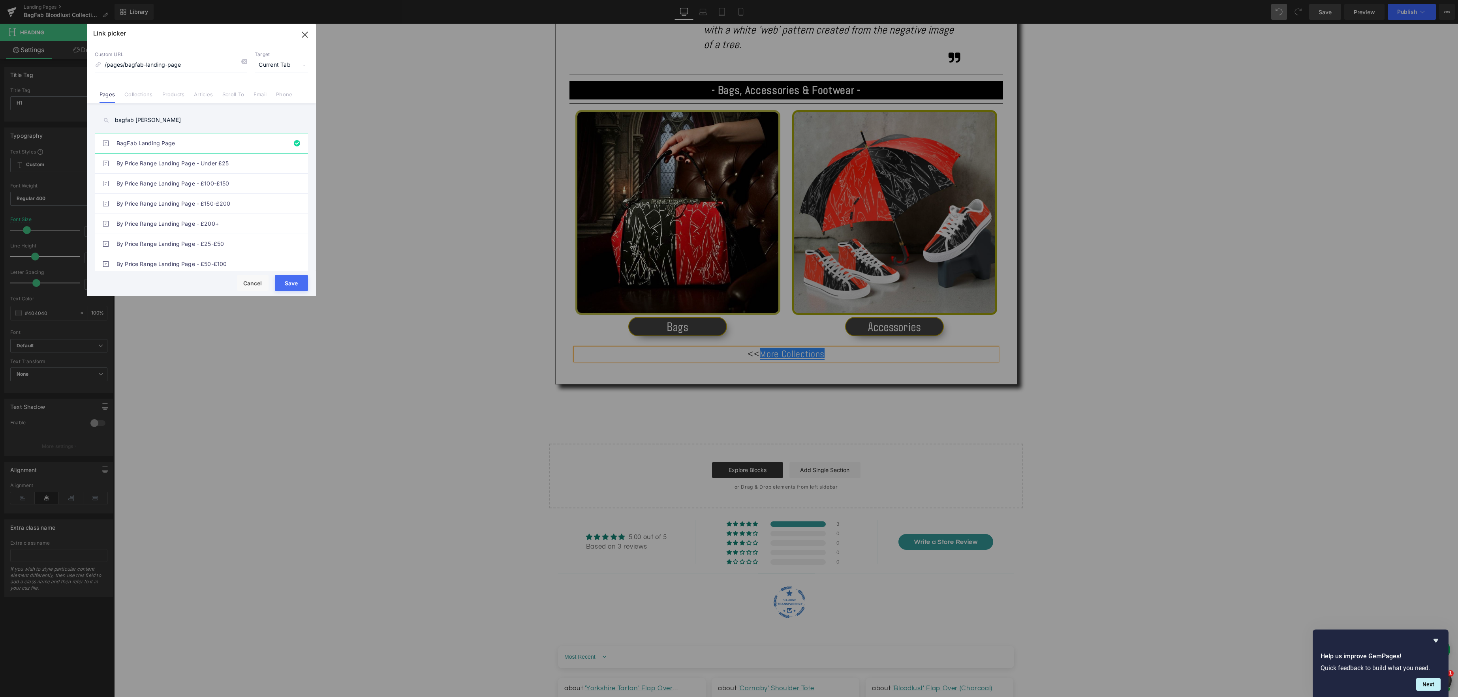
click at [290, 283] on button "Save" at bounding box center [291, 283] width 33 height 16
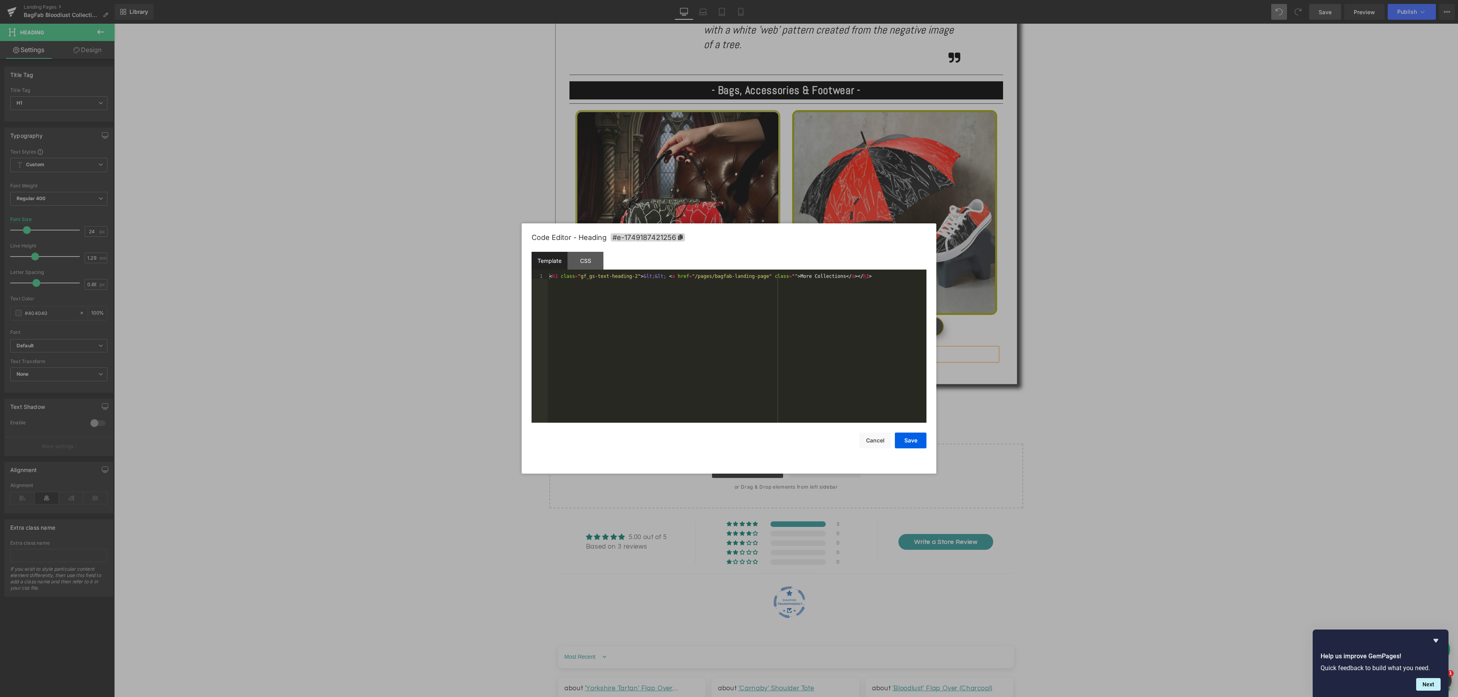
click at [802, 0] on div "Button You are previewing how the will restyle your page. You can not edit Elem…" at bounding box center [729, 0] width 1458 height 0
click at [922, 443] on button "Save" at bounding box center [911, 441] width 32 height 16
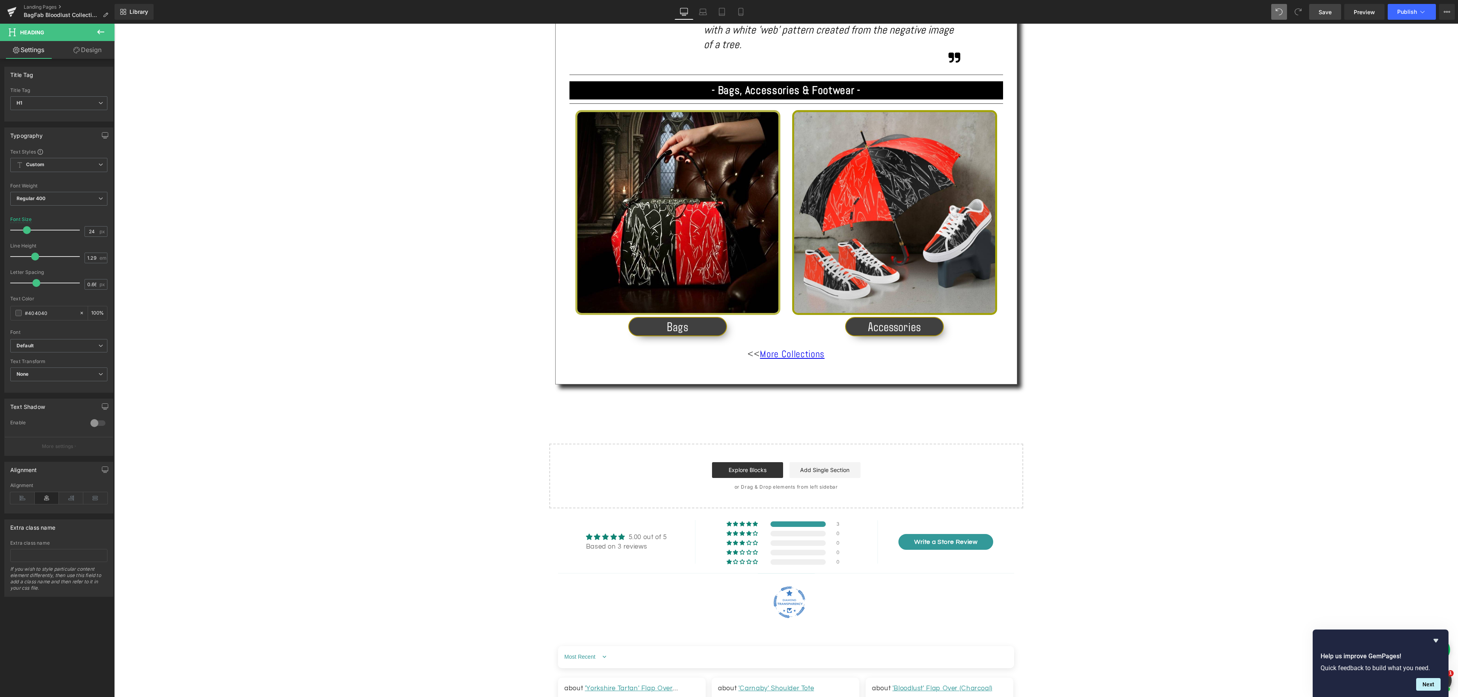
click at [1324, 14] on span "Save" at bounding box center [1324, 12] width 13 height 8
click at [1360, 12] on span "Preview" at bounding box center [1363, 12] width 21 height 8
click at [42, 5] on link "Landing Pages" at bounding box center [69, 7] width 91 height 6
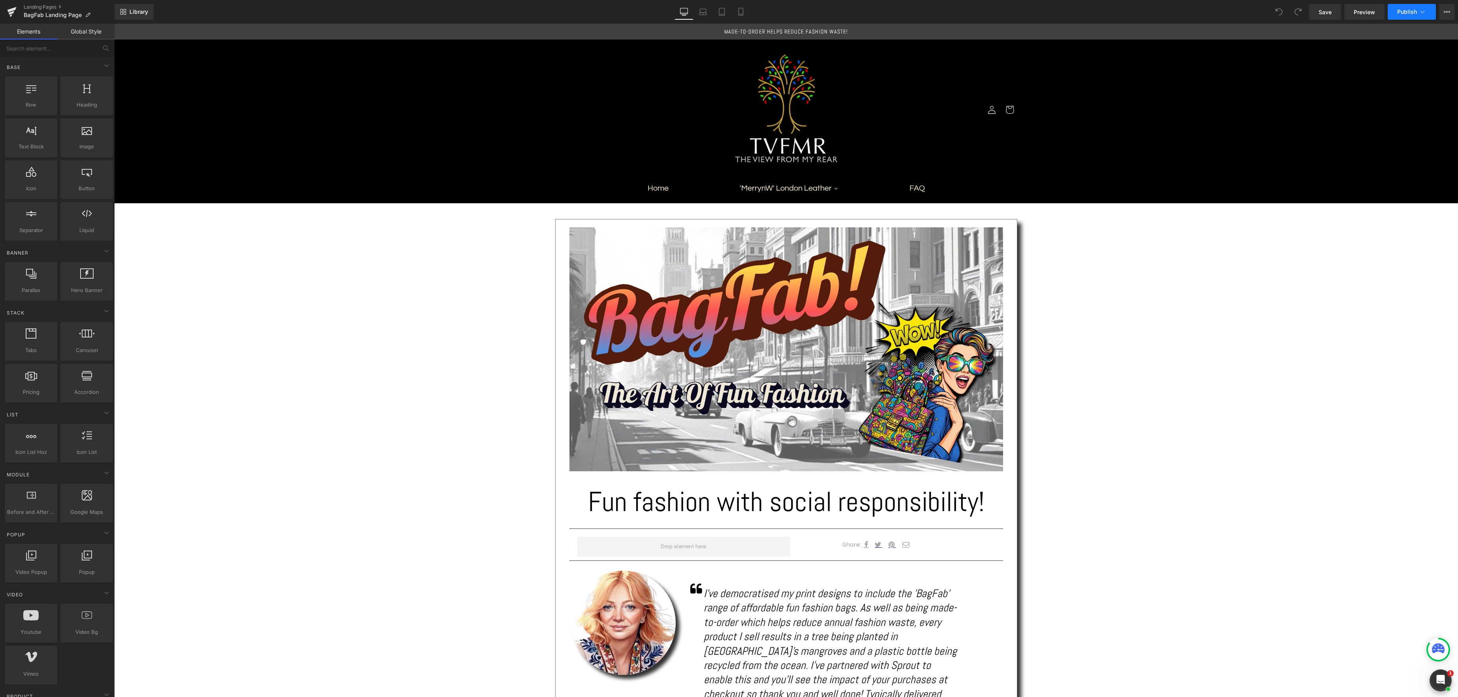
click at [1402, 11] on span "Publish" at bounding box center [1407, 12] width 20 height 6
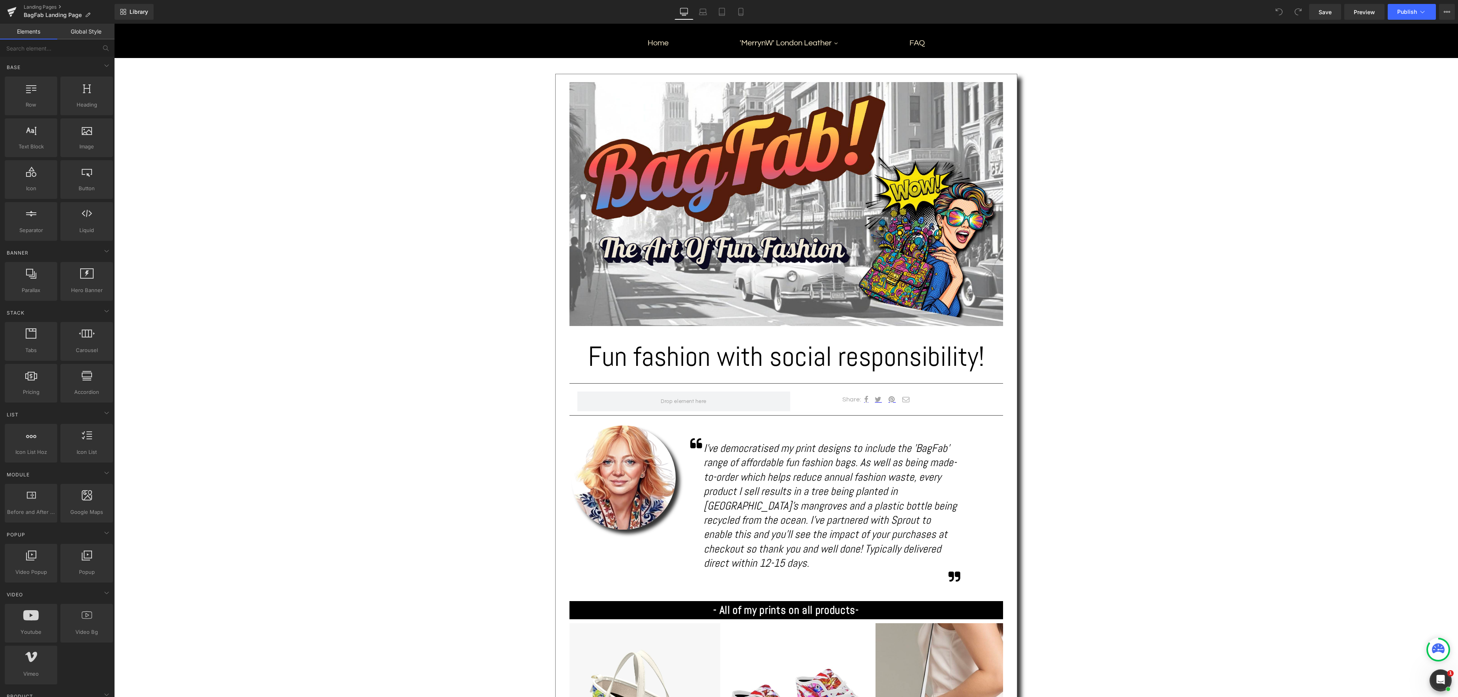
scroll to position [131, 0]
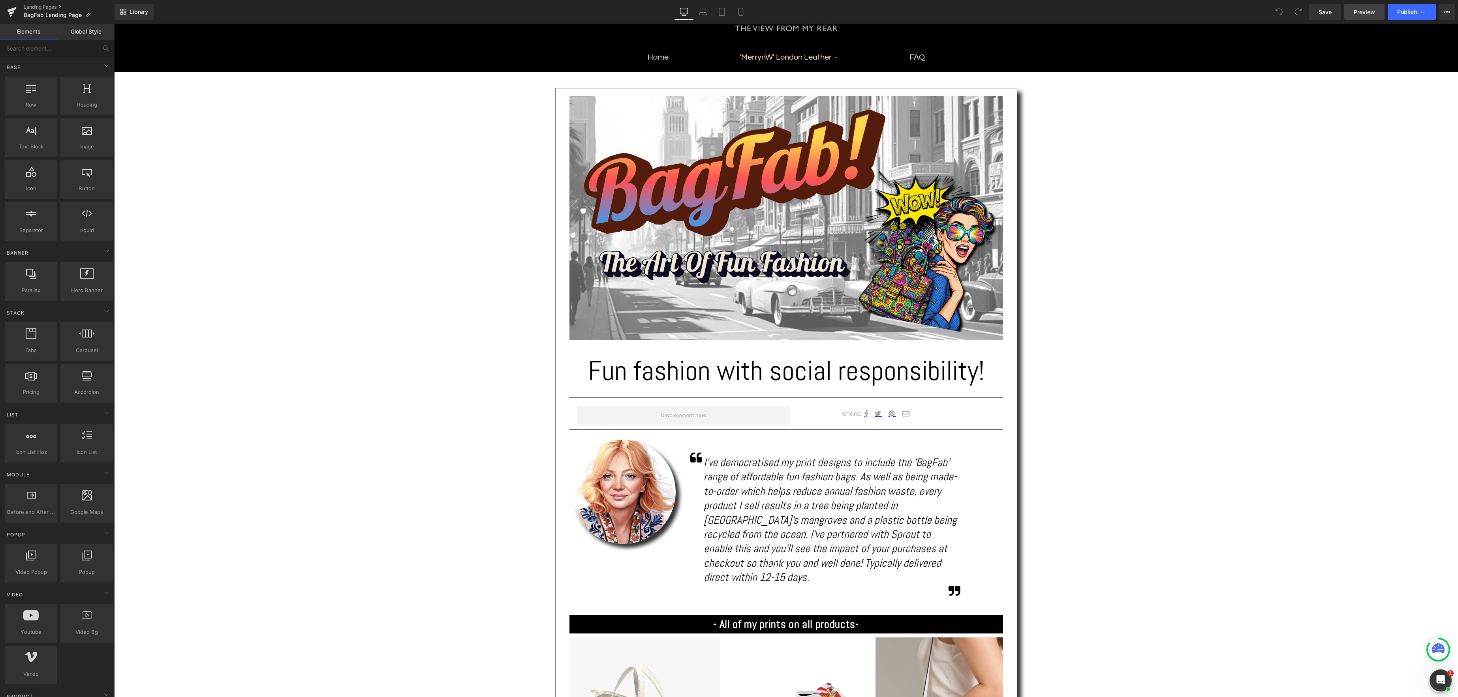
click at [1364, 12] on span "Preview" at bounding box center [1363, 12] width 21 height 8
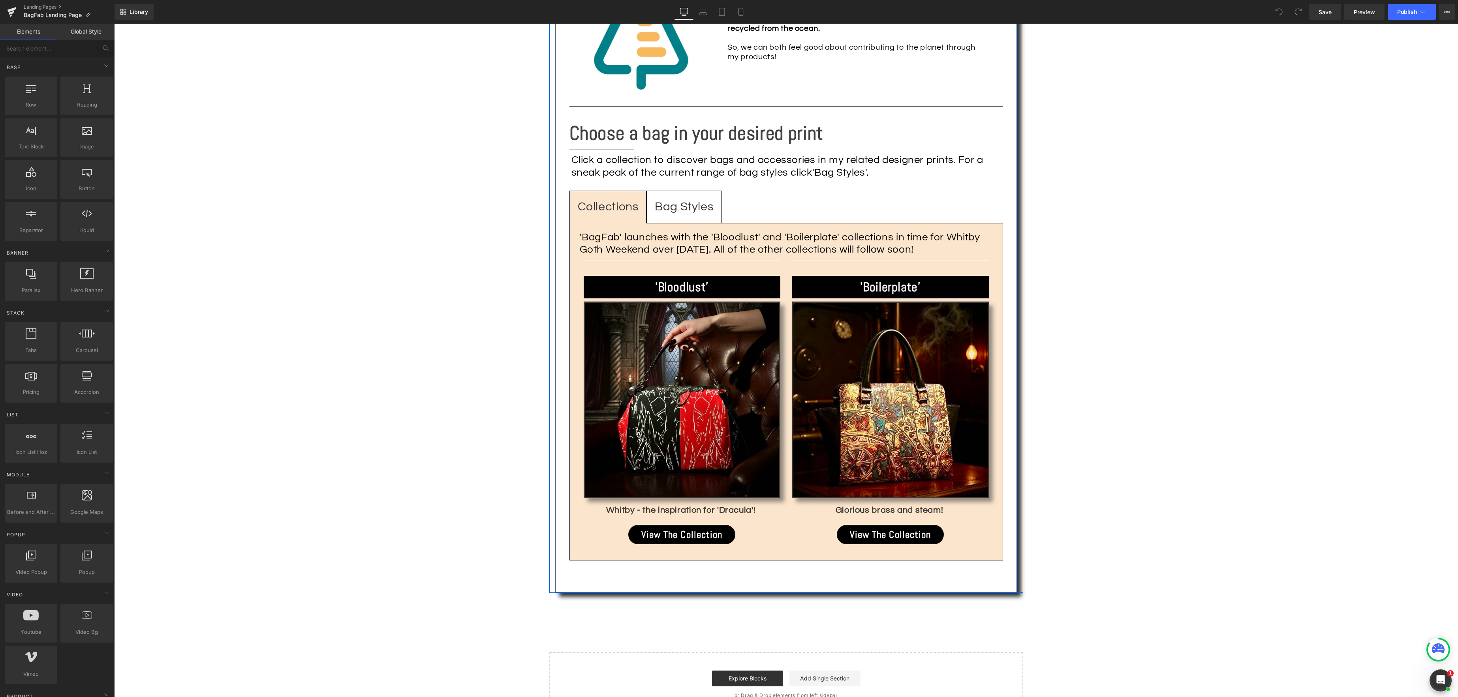
scroll to position [1042, 0]
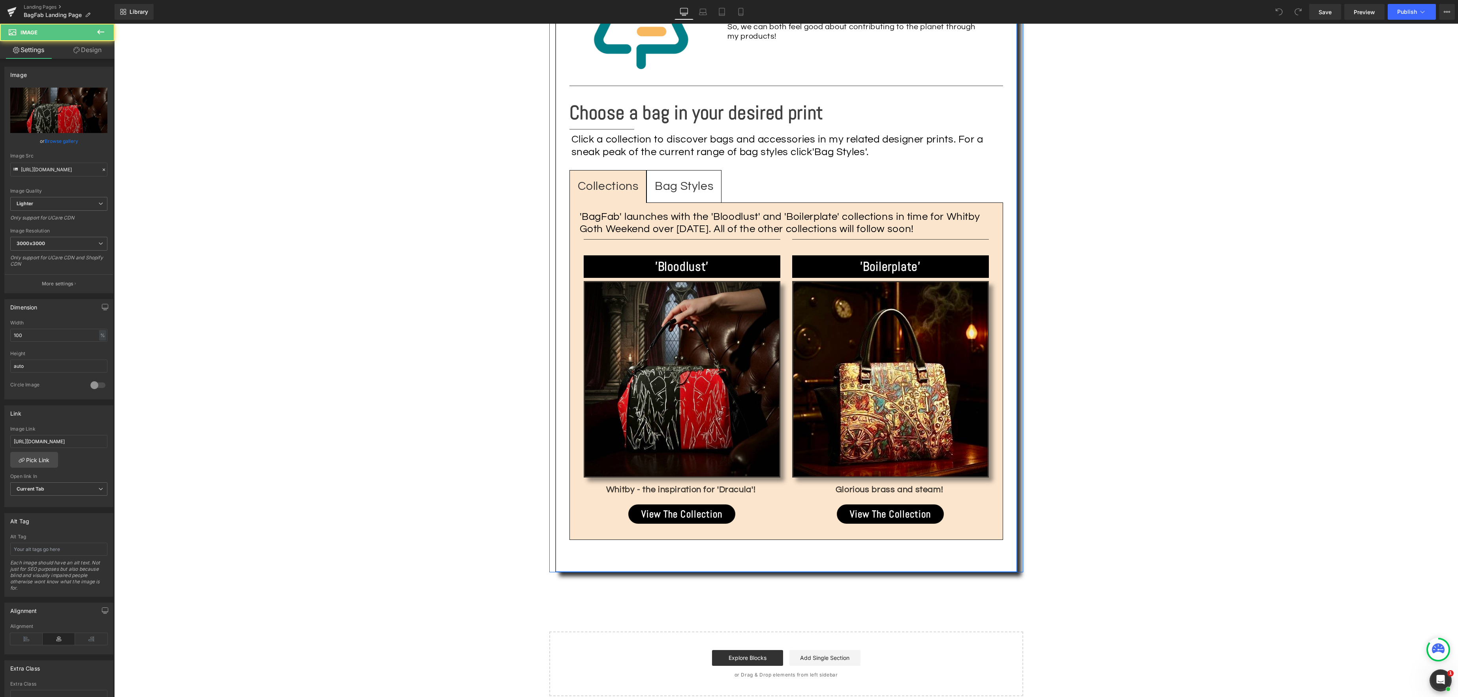
click at [687, 403] on img at bounding box center [682, 379] width 197 height 197
click at [676, 388] on img at bounding box center [682, 379] width 197 height 197
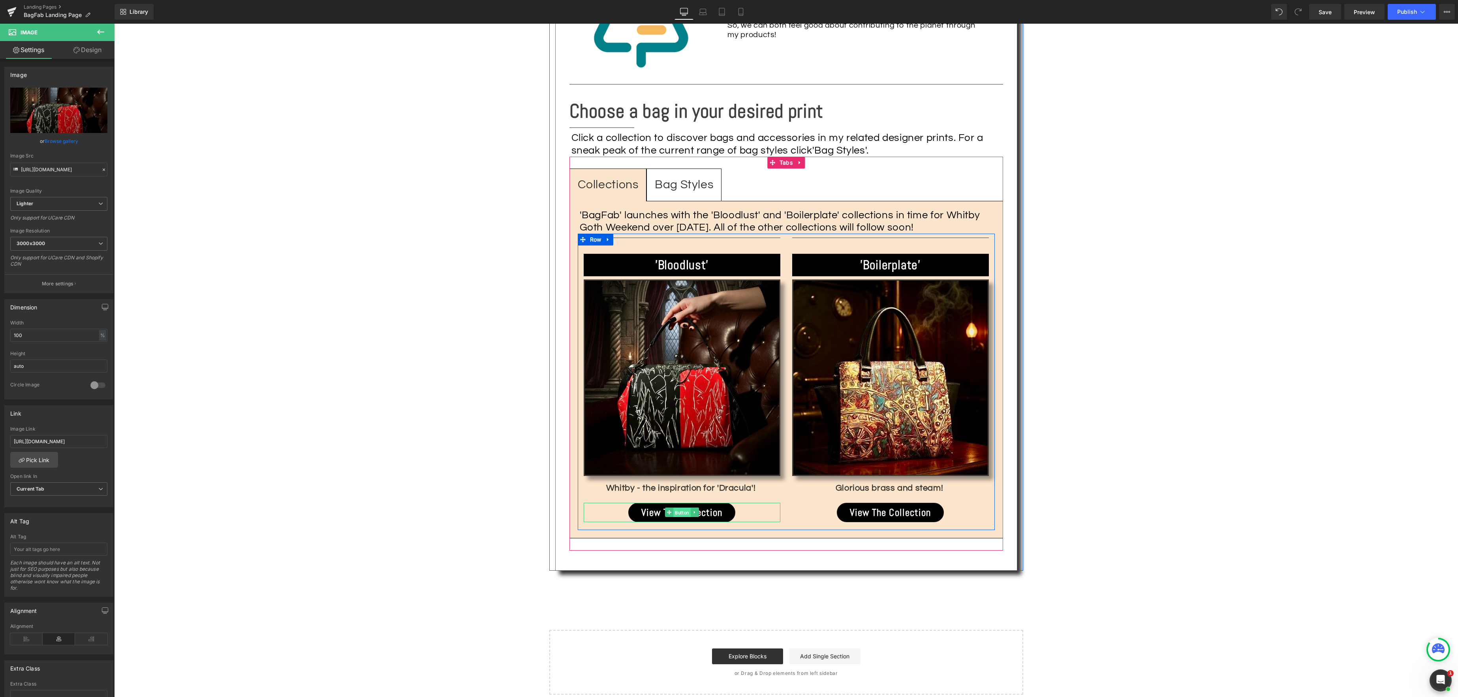
click at [676, 508] on span "Button" at bounding box center [681, 512] width 17 height 9
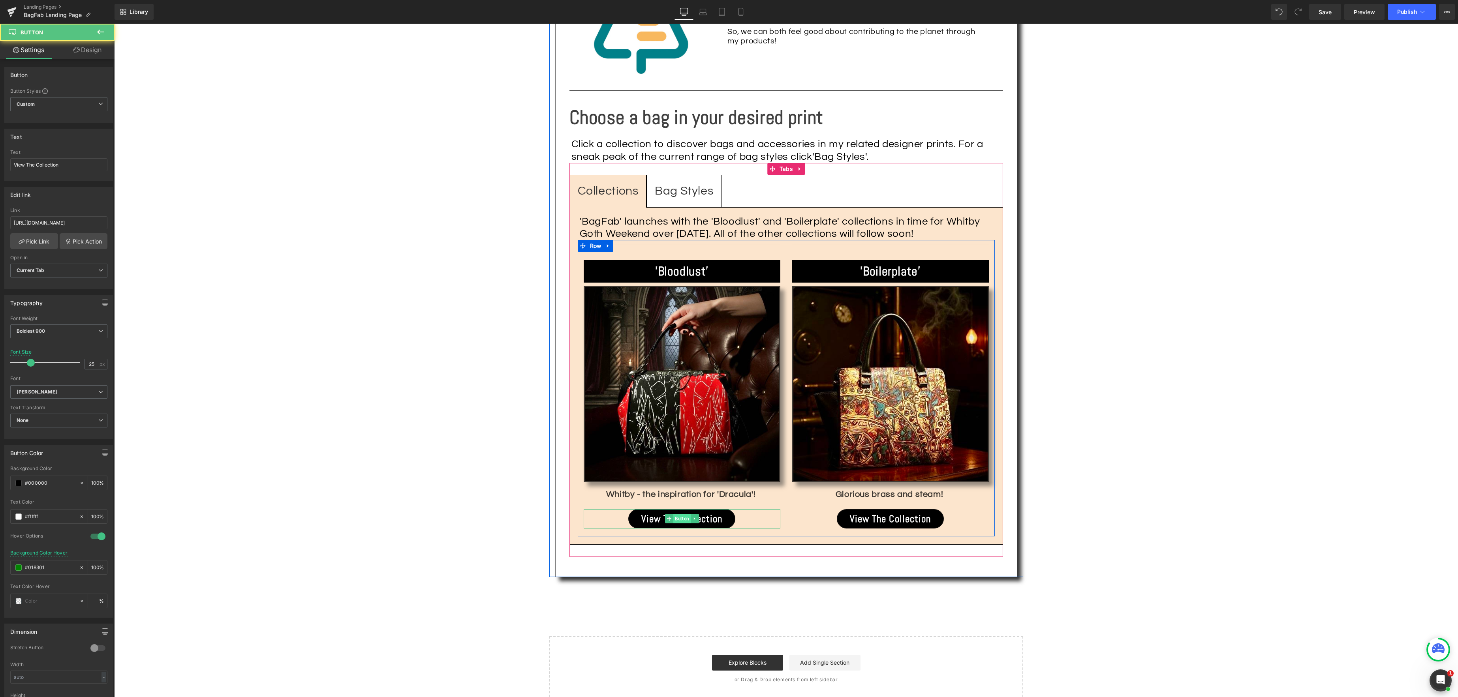
scroll to position [1039, 0]
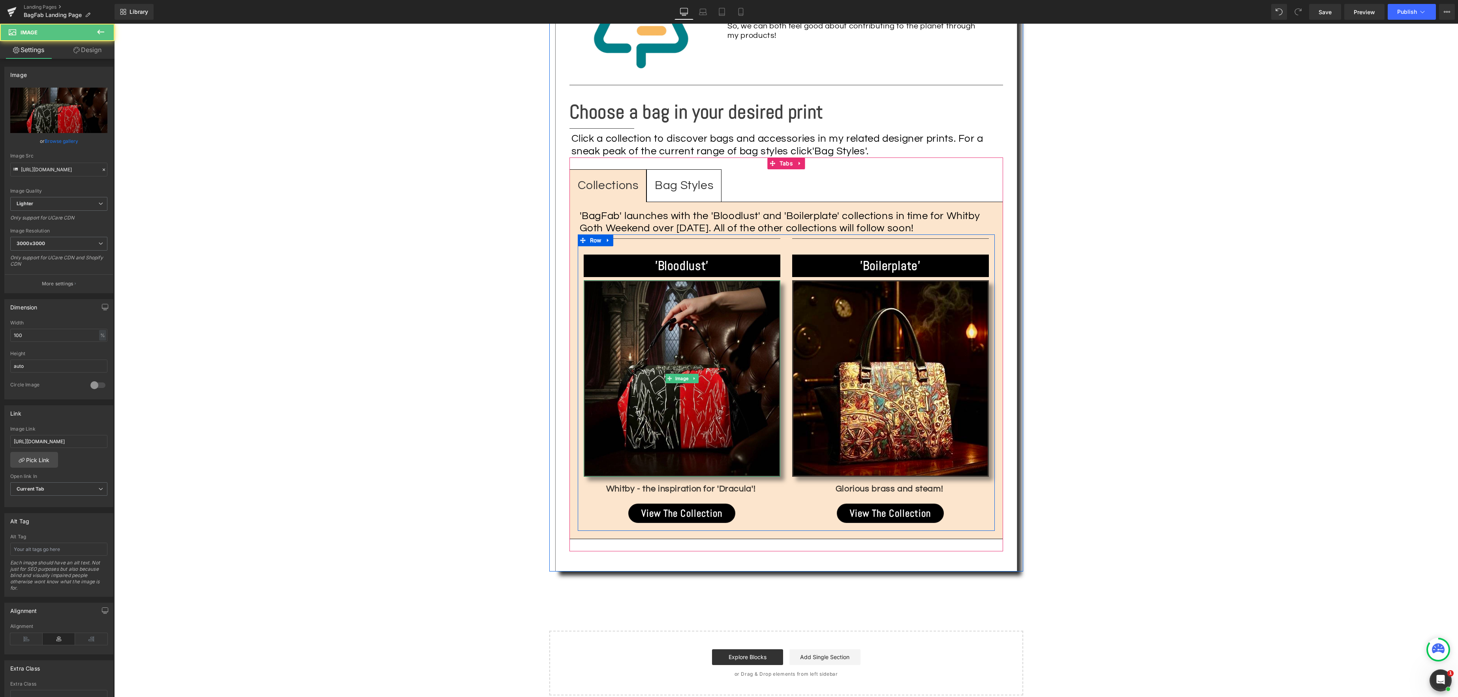
click at [681, 400] on img at bounding box center [682, 378] width 197 height 197
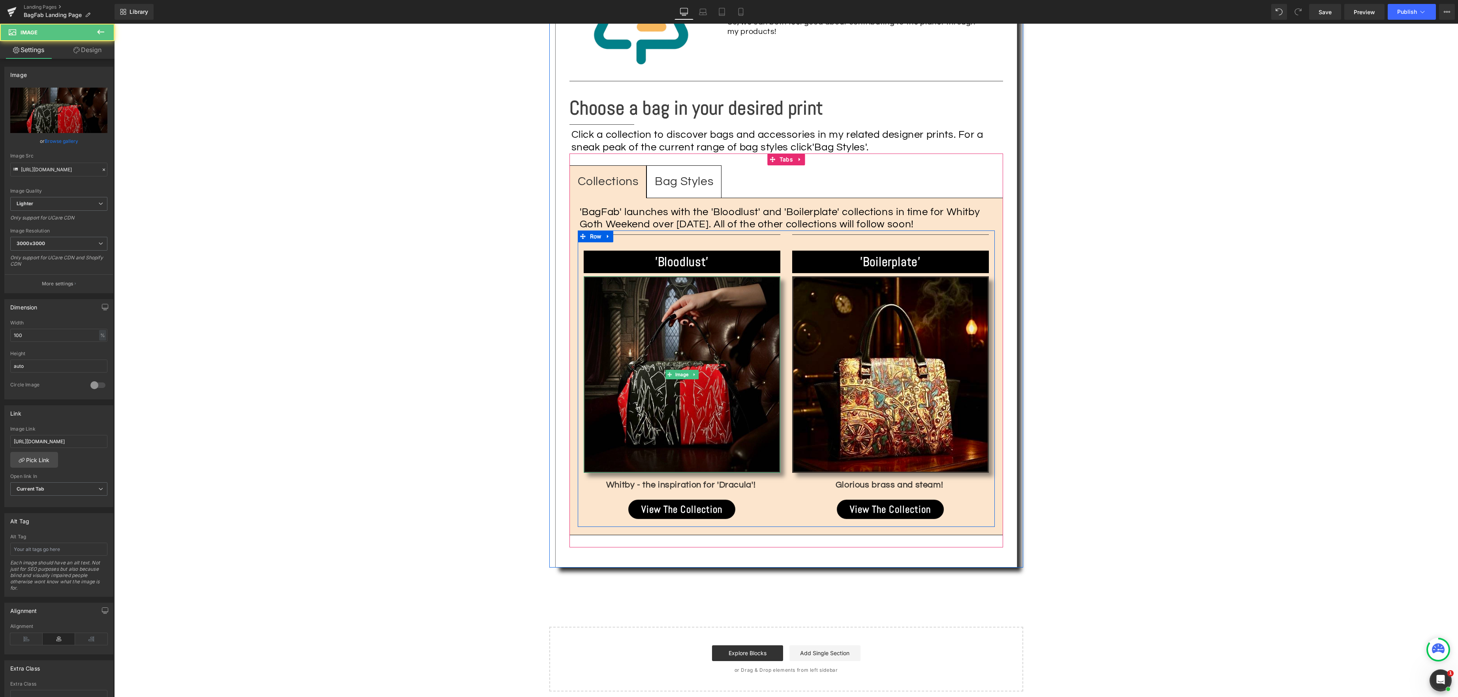
scroll to position [1046, 0]
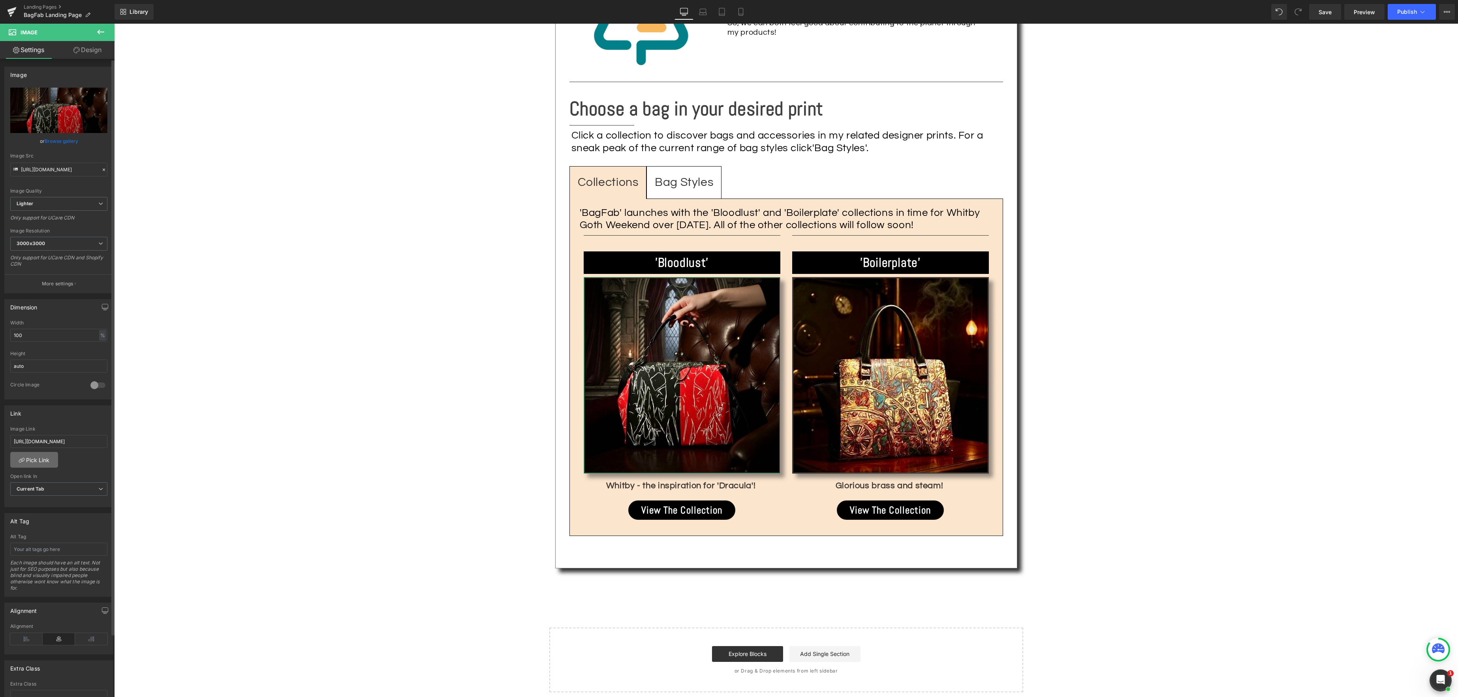
click at [47, 461] on link "Pick Link" at bounding box center [34, 460] width 48 height 16
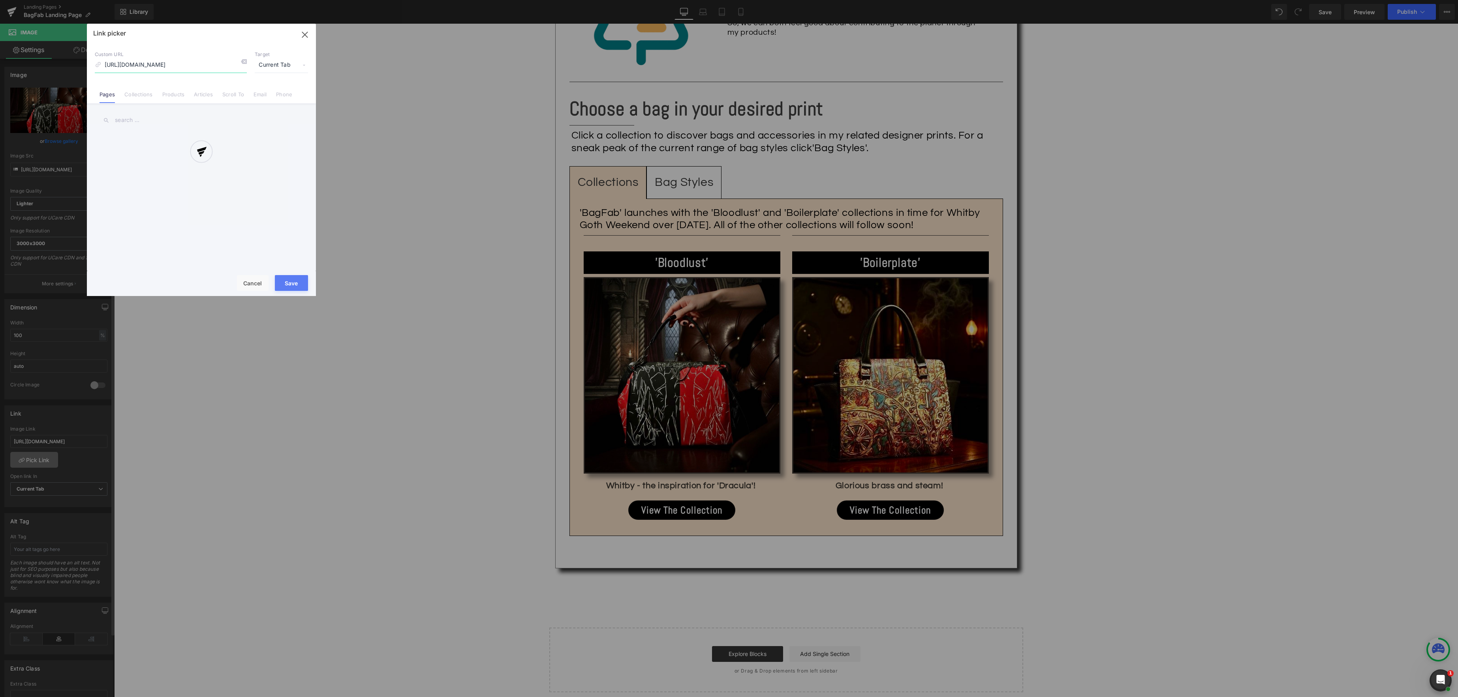
scroll to position [0, 98]
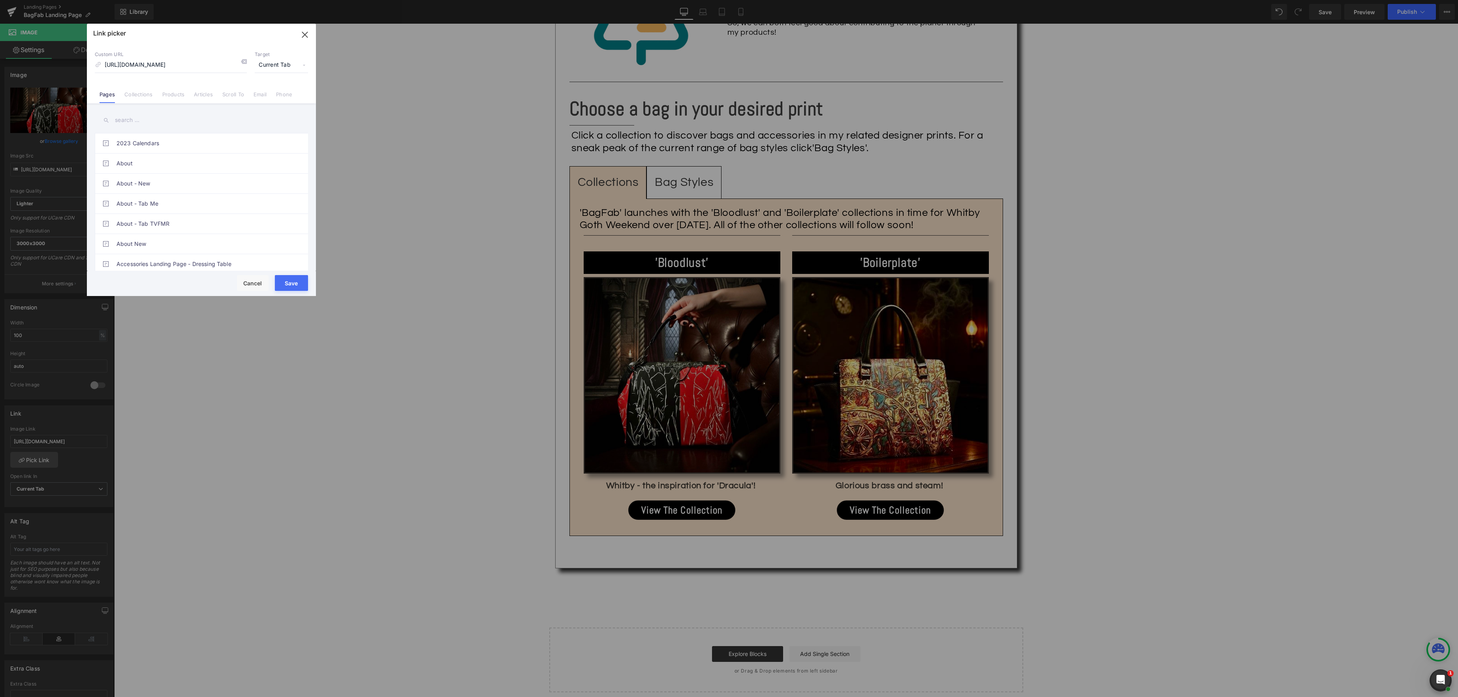
click at [144, 94] on link "Collections" at bounding box center [138, 97] width 28 height 12
click at [156, 120] on input "text" at bounding box center [201, 120] width 213 height 18
type input "bagfab"
click at [163, 184] on link "BagFab - ‘Bloodlust’" at bounding box center [203, 184] width 174 height 20
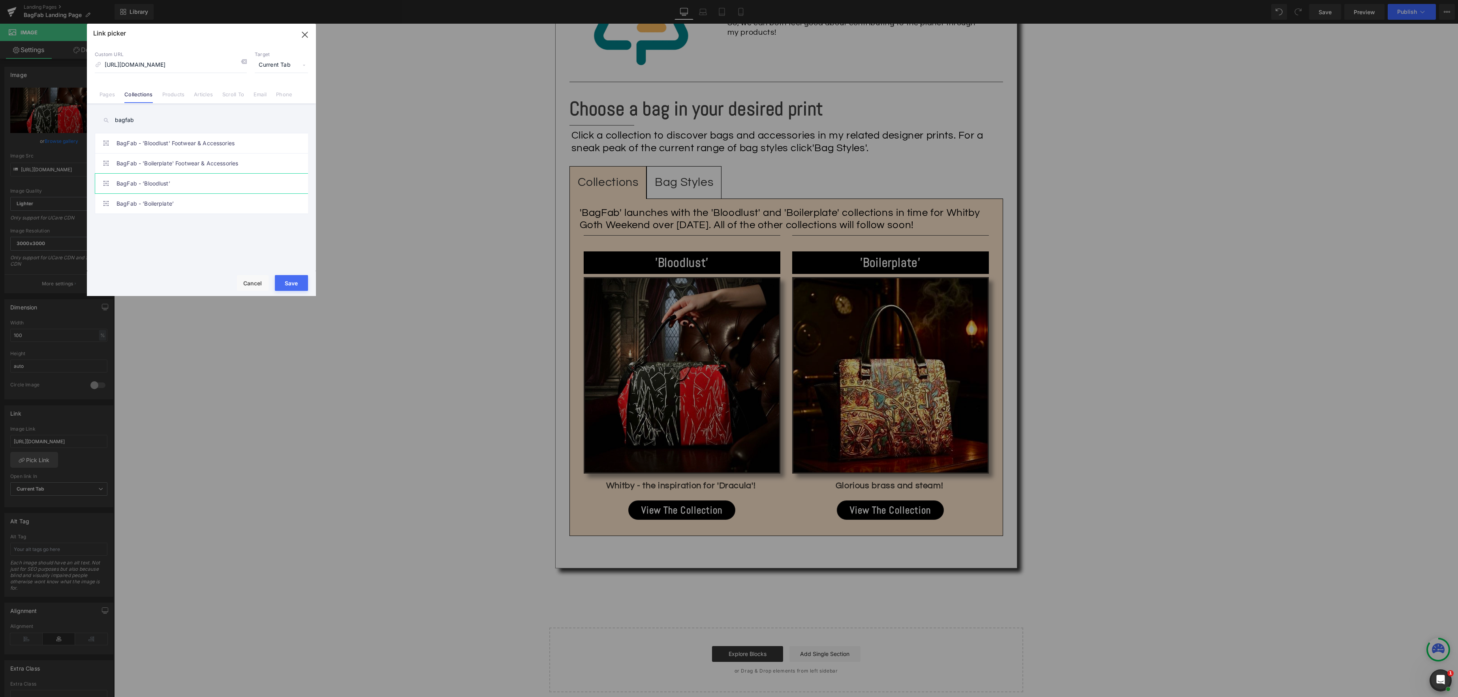
type input "/collections/bagfab-bloodlust"
click at [289, 281] on button "Save" at bounding box center [291, 283] width 33 height 16
type input "/collections/bagfab-bloodlust"
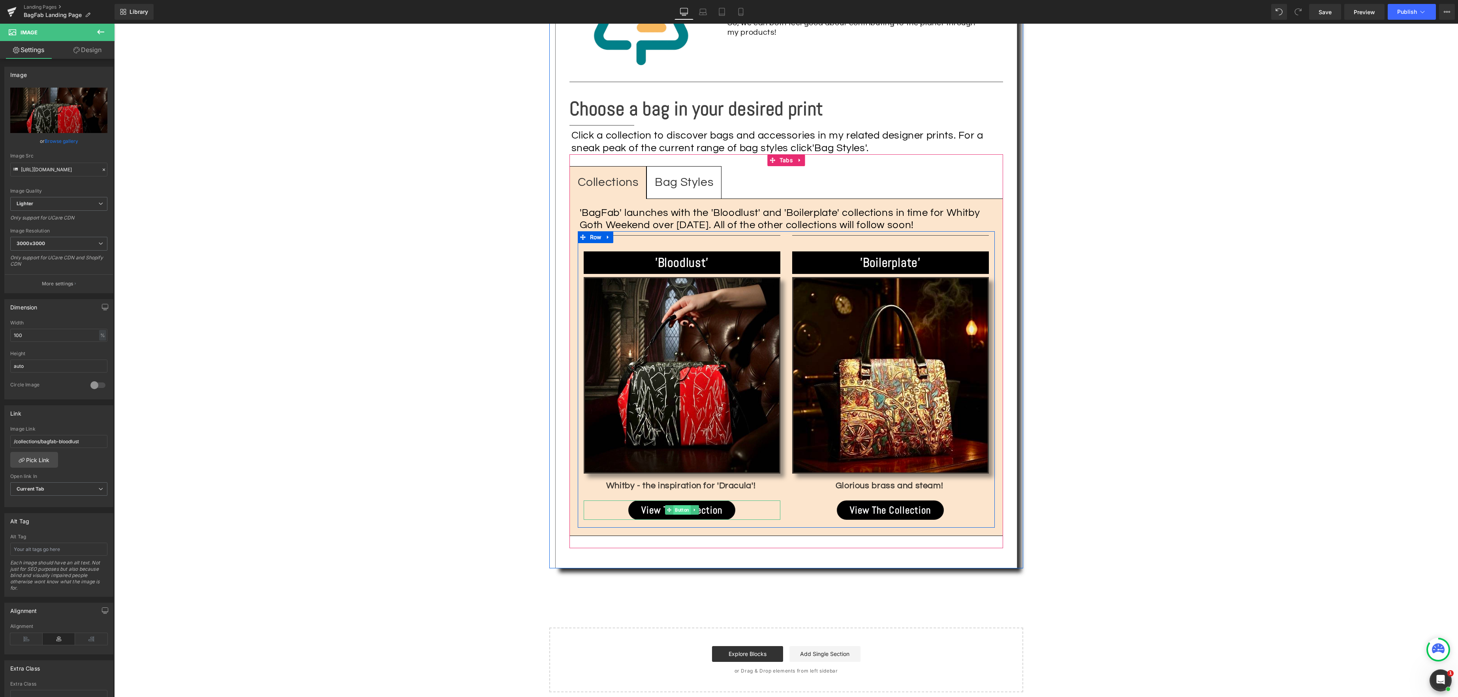
click at [678, 501] on div "View The Collection Button" at bounding box center [682, 510] width 197 height 19
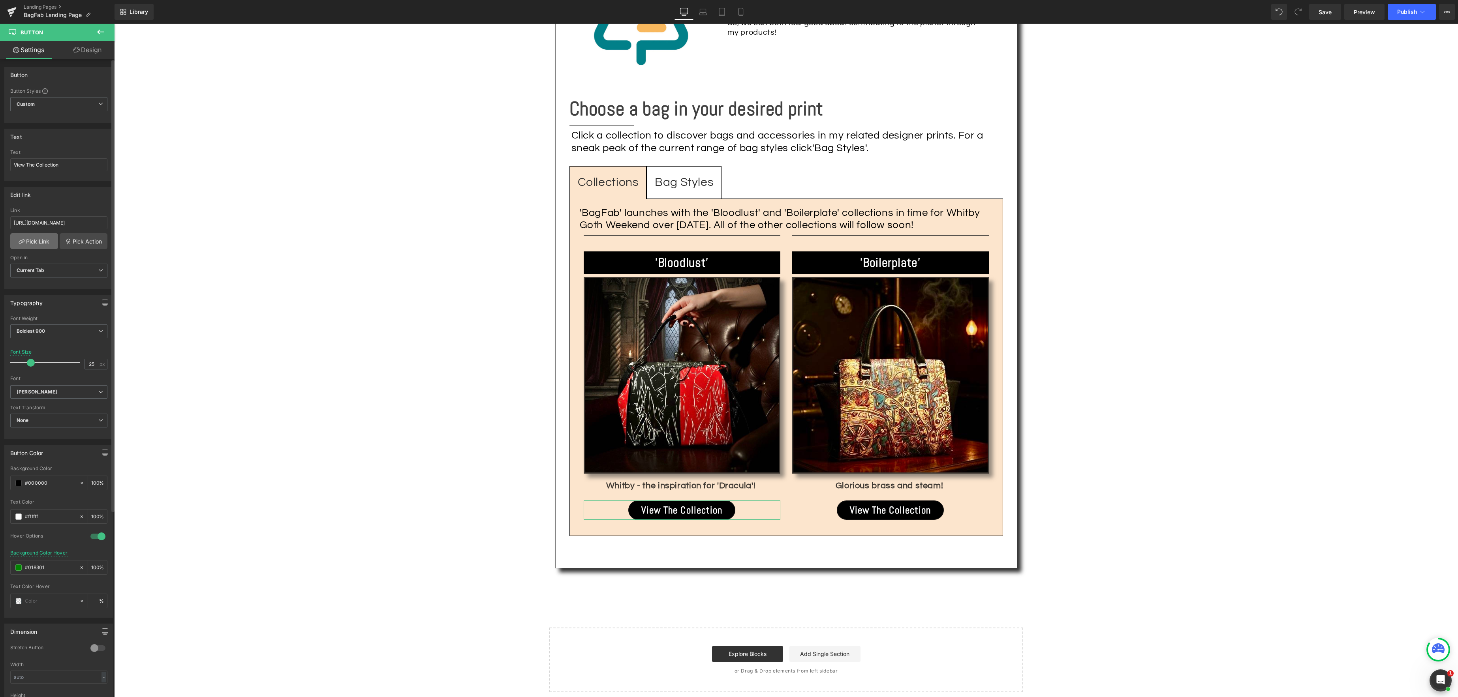
click at [38, 240] on link "Pick Link" at bounding box center [34, 241] width 48 height 16
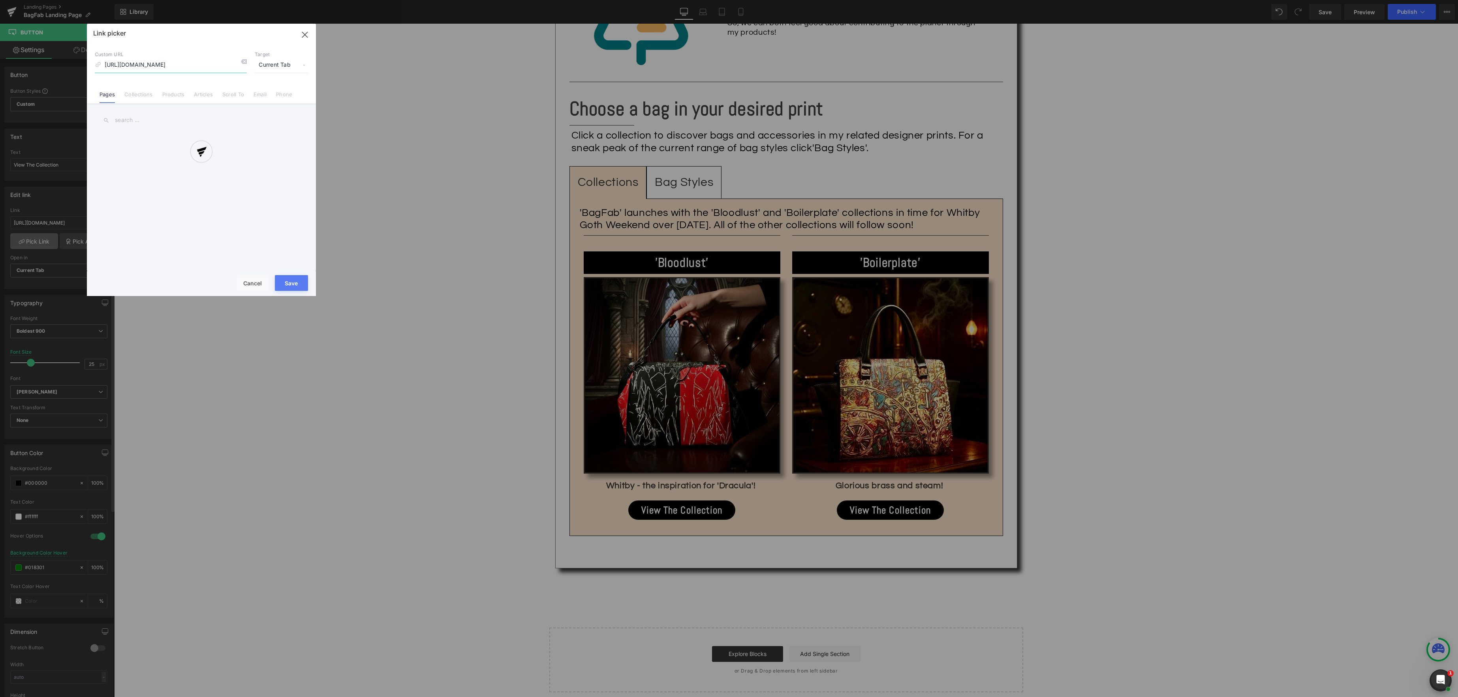
scroll to position [0, 98]
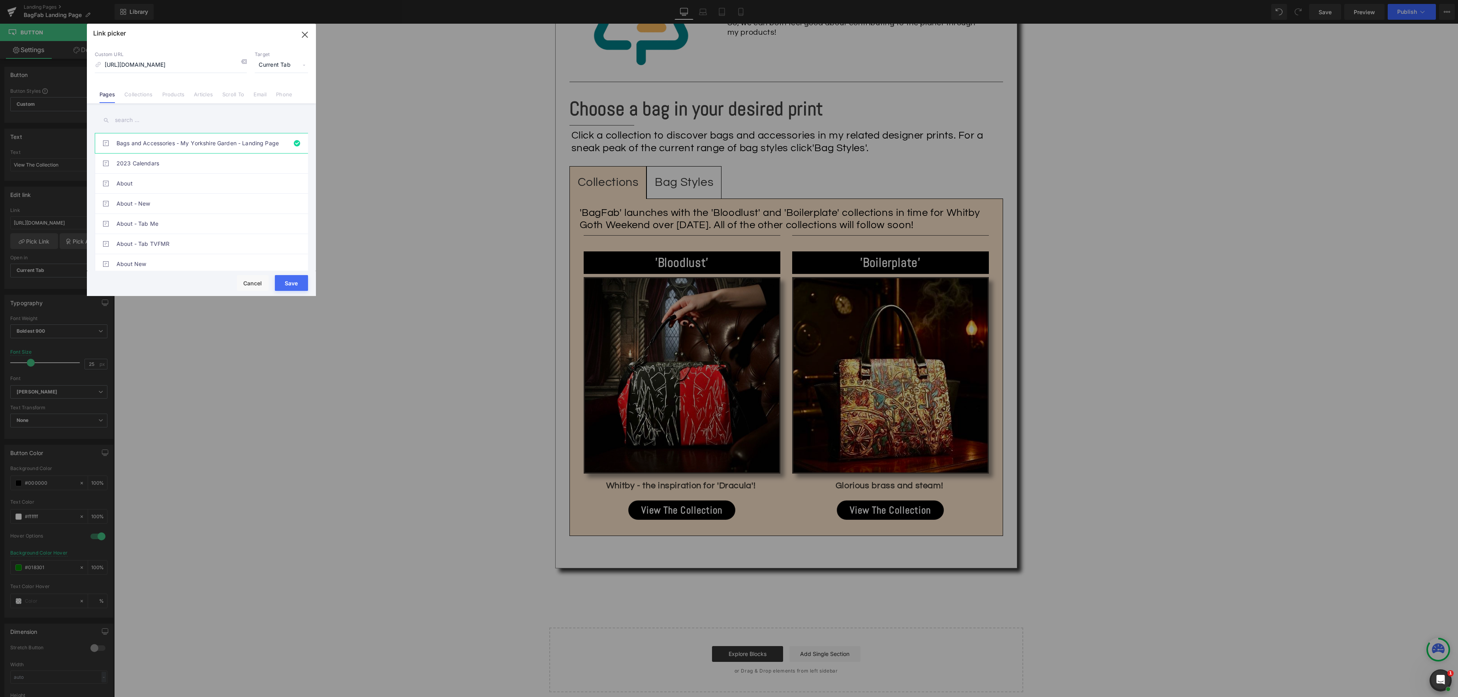
click at [131, 121] on input "text" at bounding box center [201, 120] width 213 height 18
click at [140, 95] on link "Collections" at bounding box center [138, 97] width 28 height 12
click at [143, 119] on input "bagfab" at bounding box center [201, 120] width 213 height 18
type input "bagfab"
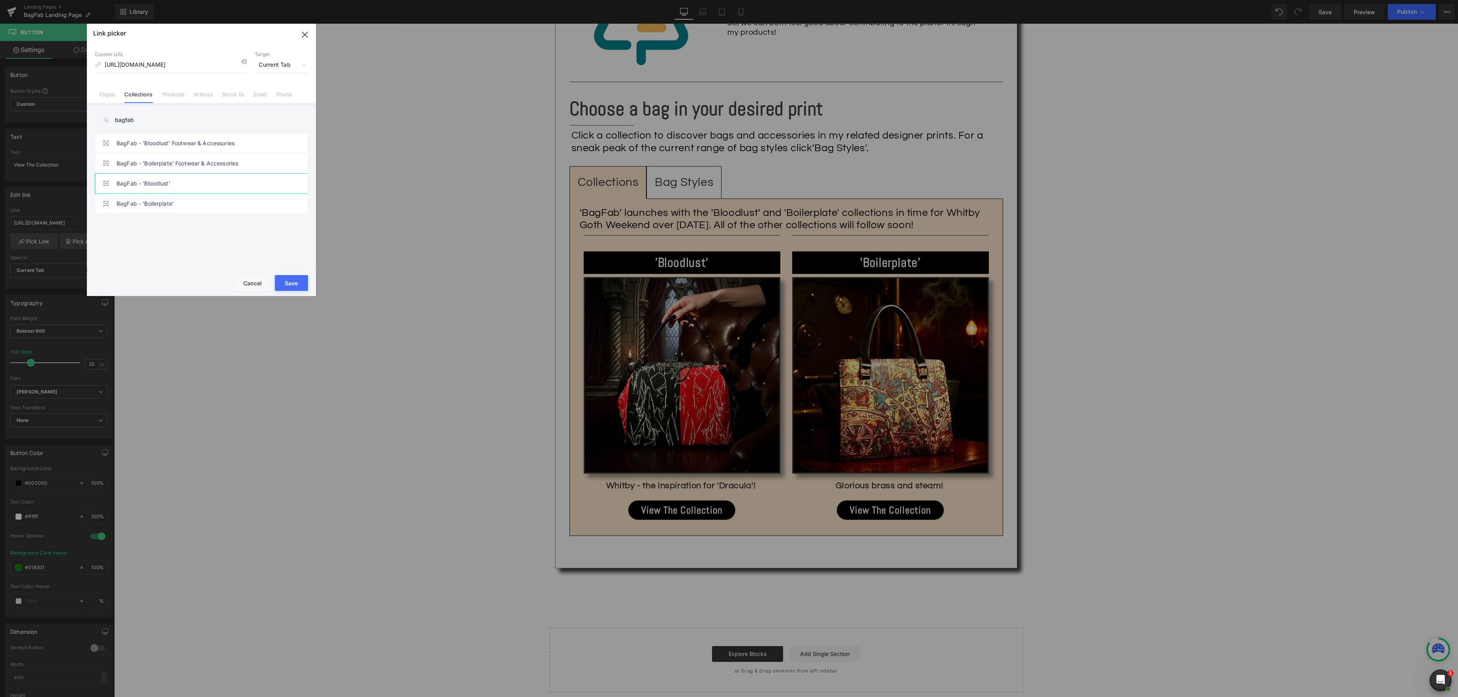
click at [135, 178] on link "BagFab - ‘Bloodlust’" at bounding box center [203, 184] width 174 height 20
type input "/collections/bagfab-bloodlust"
click at [150, 184] on link "BagFab - ‘Bloodlust’" at bounding box center [203, 184] width 174 height 20
drag, startPoint x: 185, startPoint y: 260, endPoint x: 300, endPoint y: 284, distance: 117.4
click at [300, 284] on button "Save" at bounding box center [291, 283] width 33 height 16
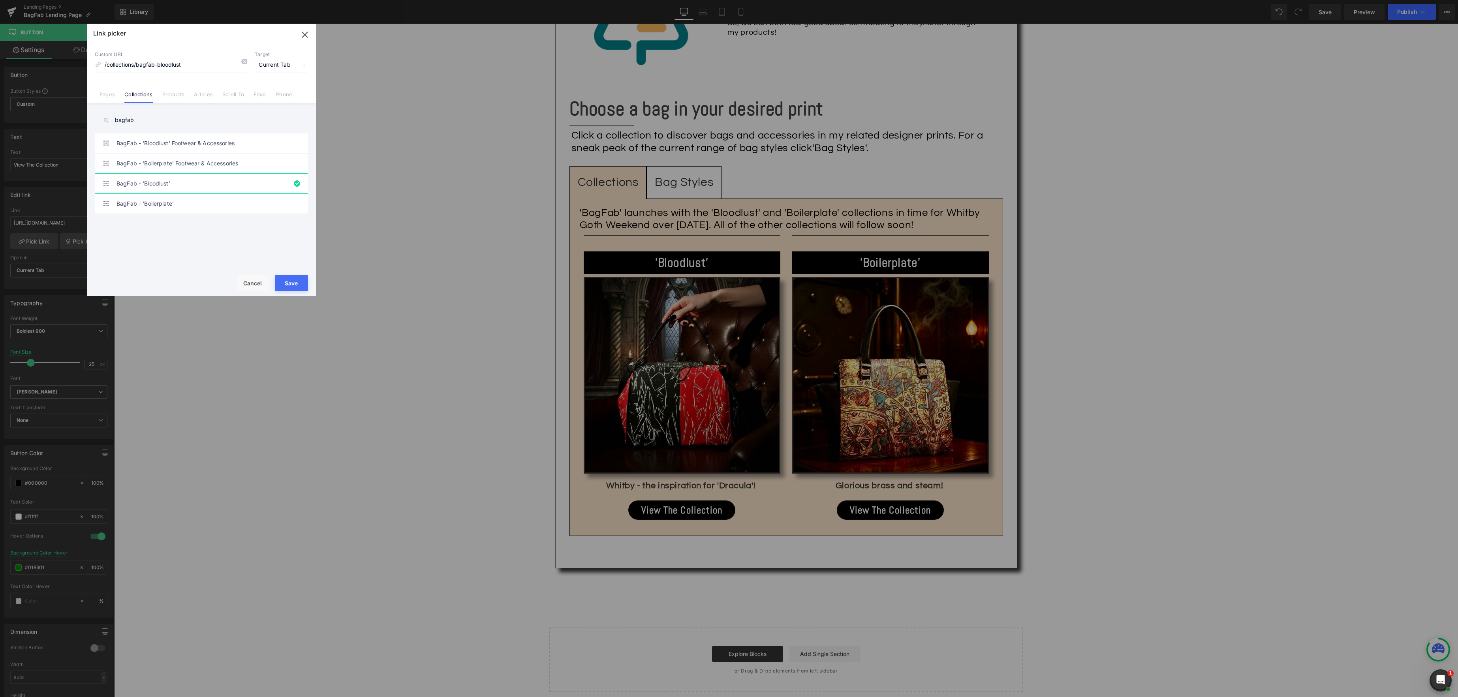
type input "/collections/bagfab-bloodlust"
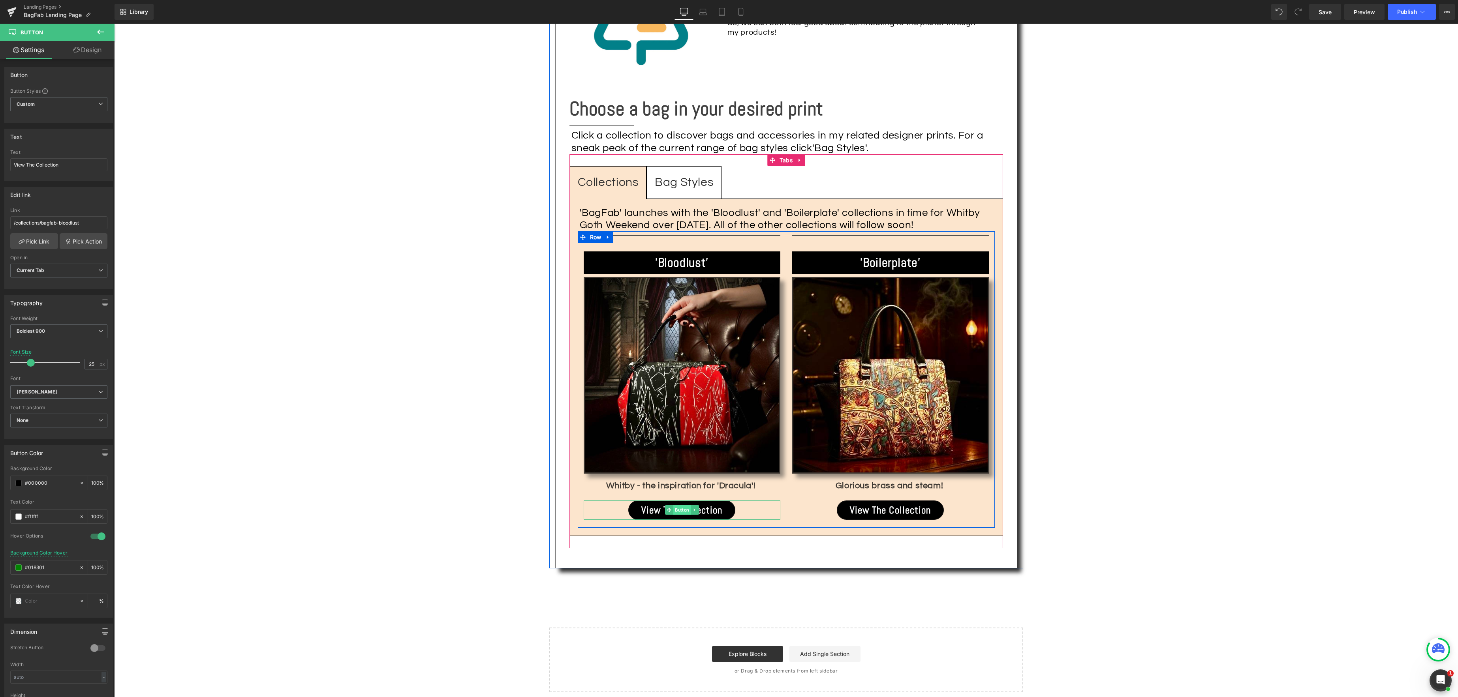
click at [680, 501] on div "View The Collection Button" at bounding box center [682, 510] width 197 height 19
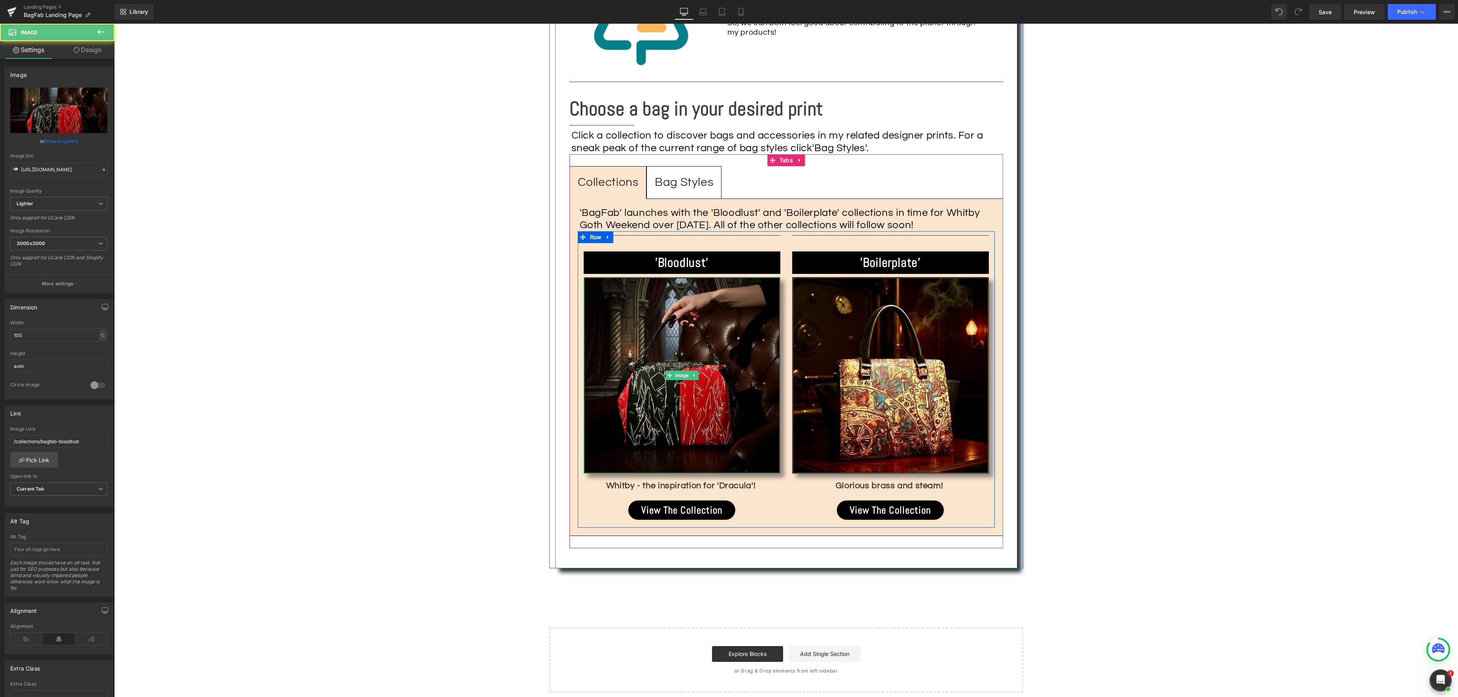
click at [671, 398] on img at bounding box center [682, 375] width 197 height 197
click at [1323, 11] on span "Save" at bounding box center [1324, 12] width 13 height 8
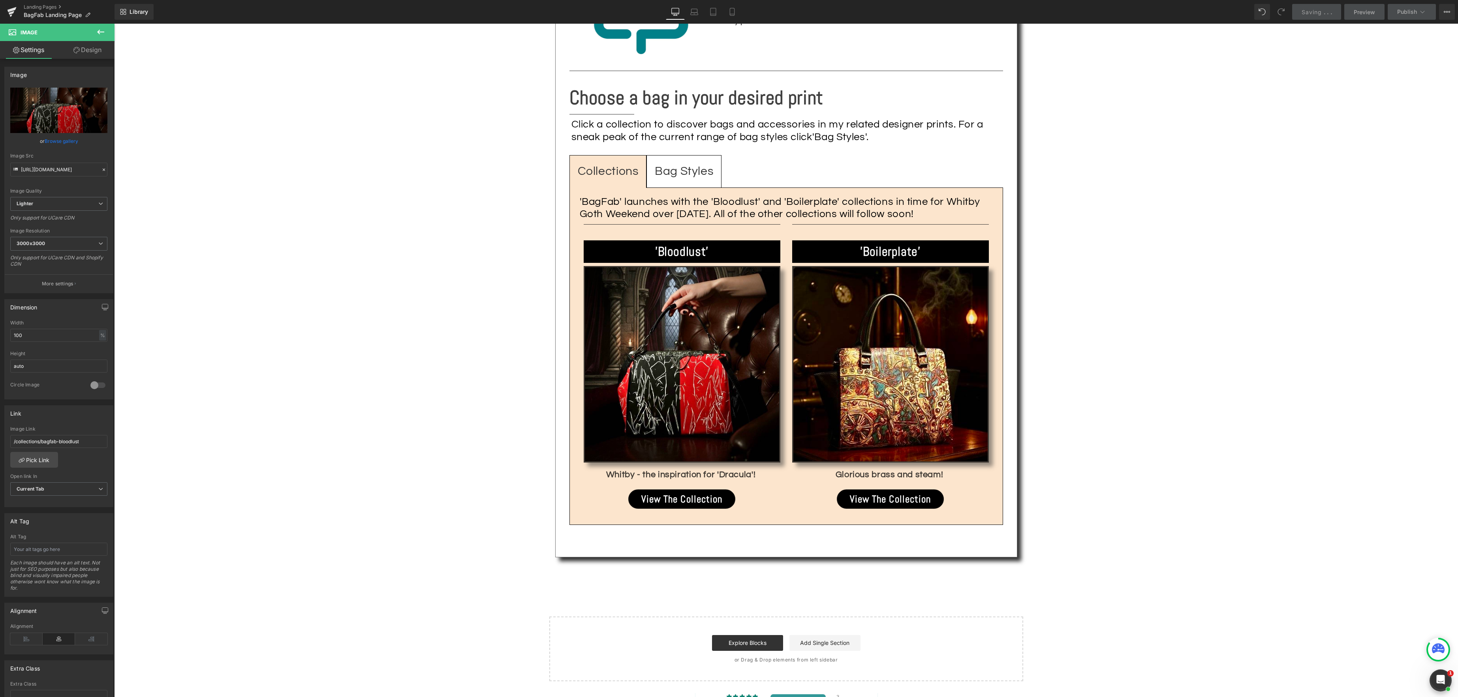
scroll to position [1056, 0]
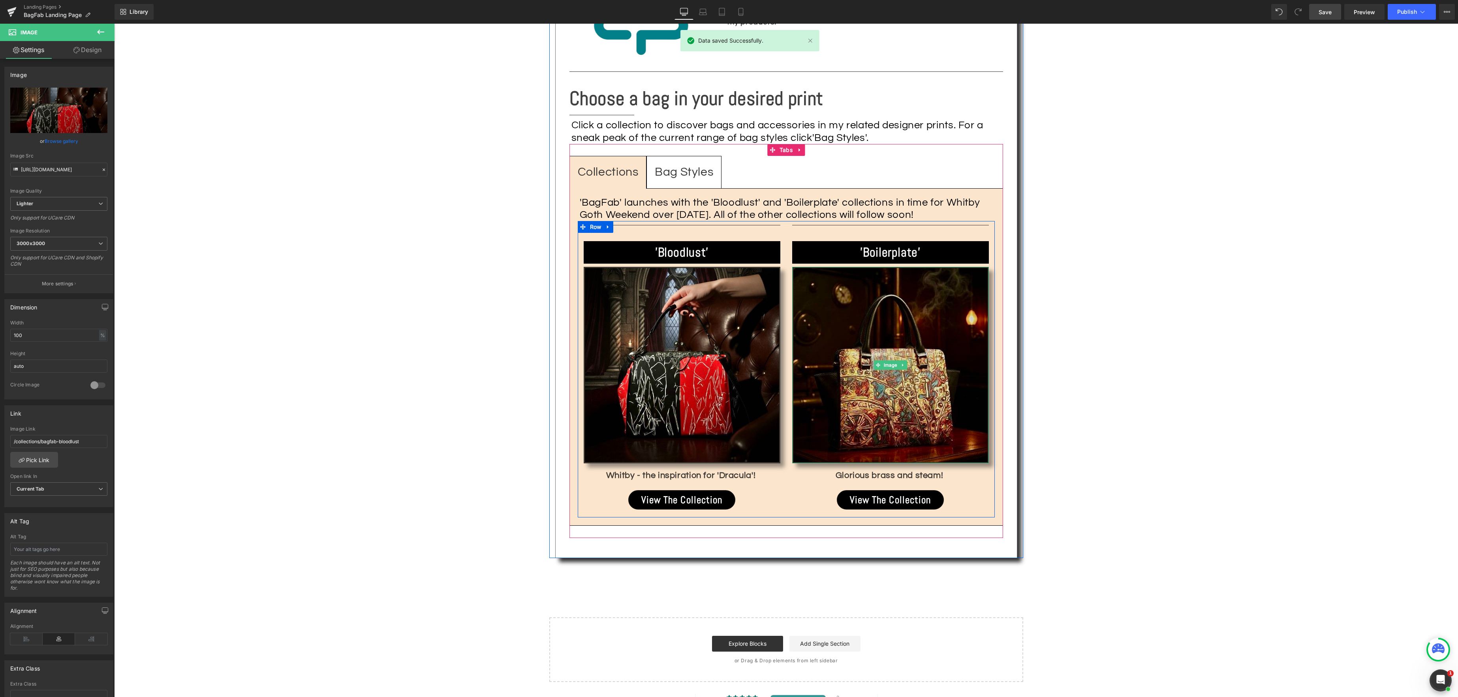
click at [880, 379] on img at bounding box center [890, 365] width 197 height 197
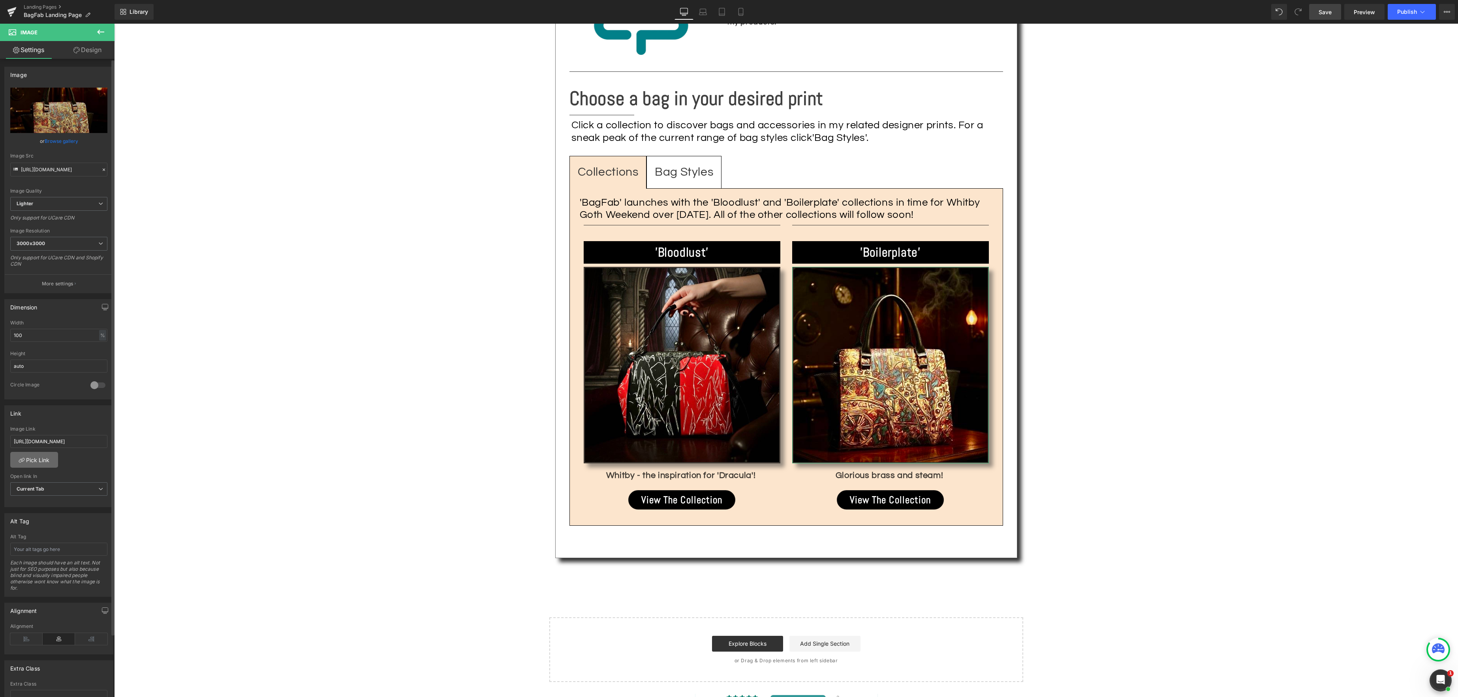
click at [43, 463] on link "Pick Link" at bounding box center [34, 460] width 48 height 16
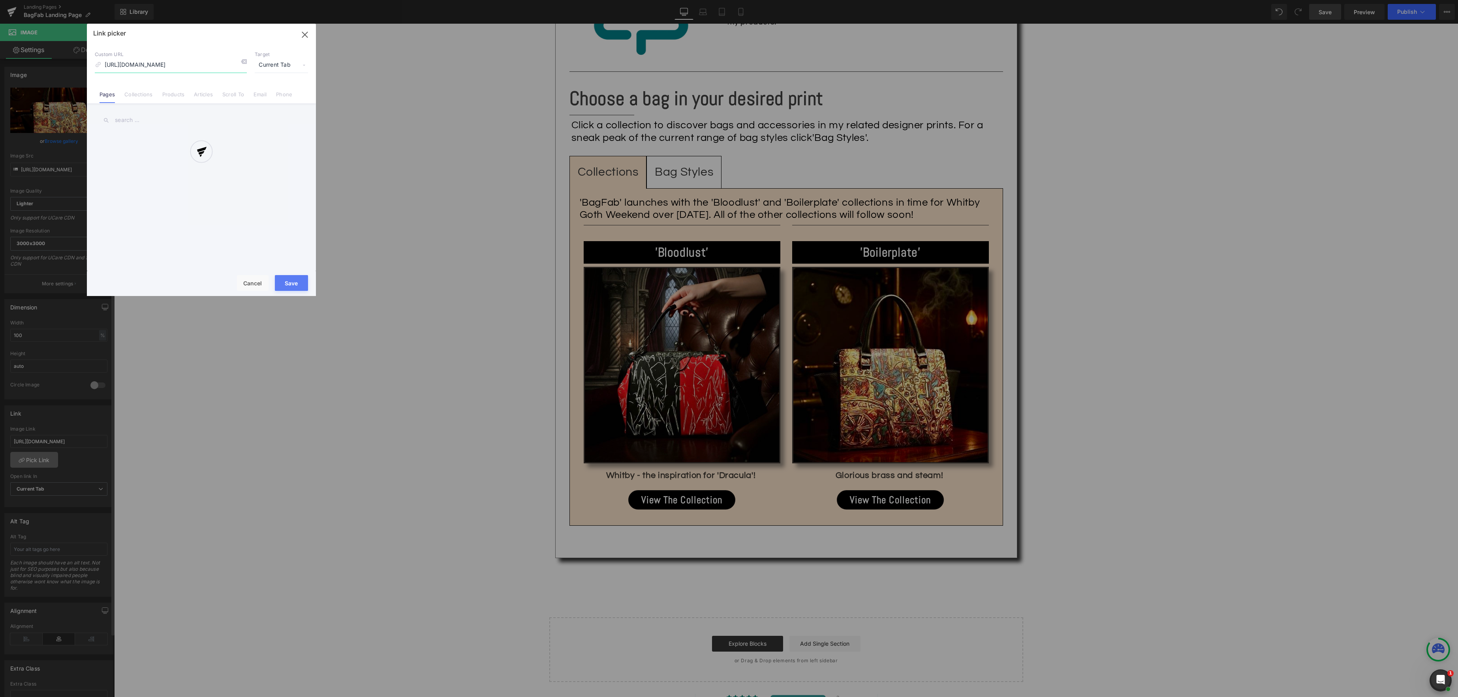
scroll to position [0, 51]
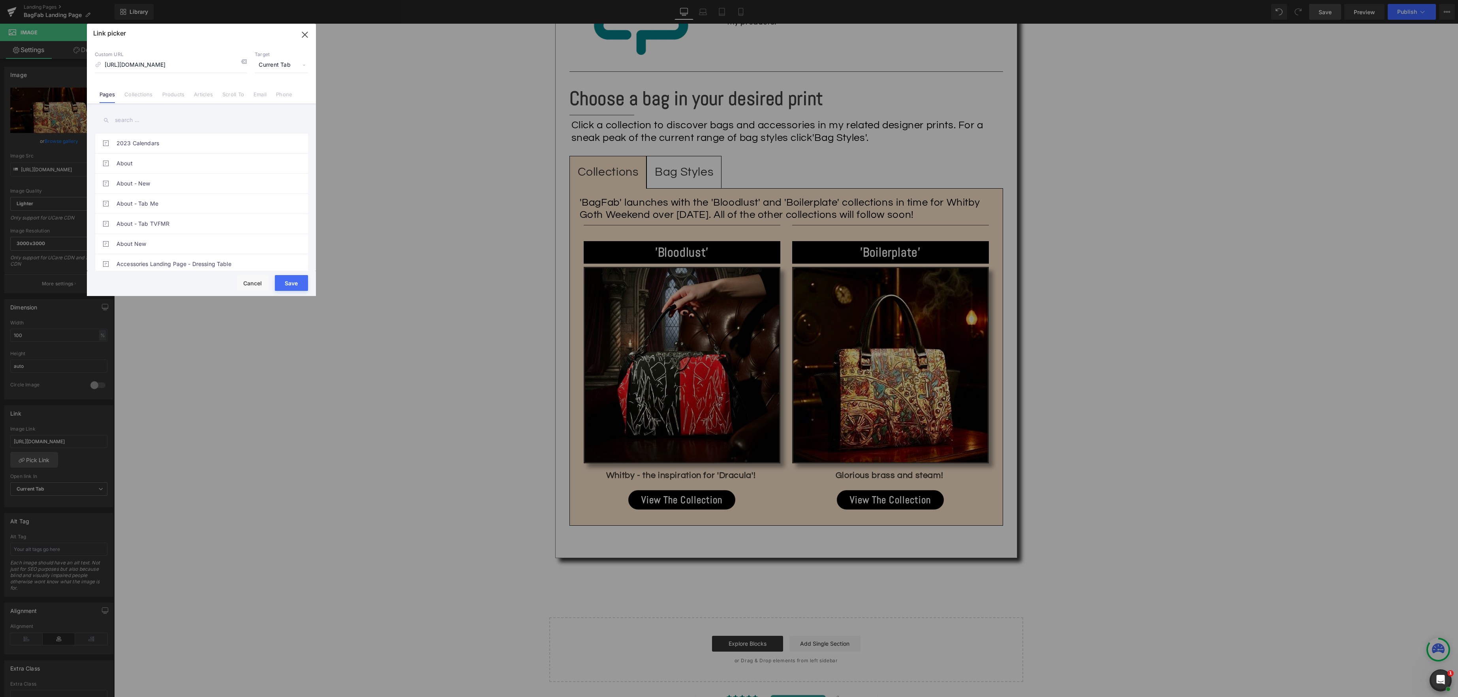
click at [135, 95] on link "Collections" at bounding box center [138, 97] width 28 height 12
click at [134, 117] on input "text" at bounding box center [201, 120] width 213 height 18
type input "bagfab"
click at [163, 205] on link "BagFab - ‘Boilerplate’" at bounding box center [203, 204] width 174 height 20
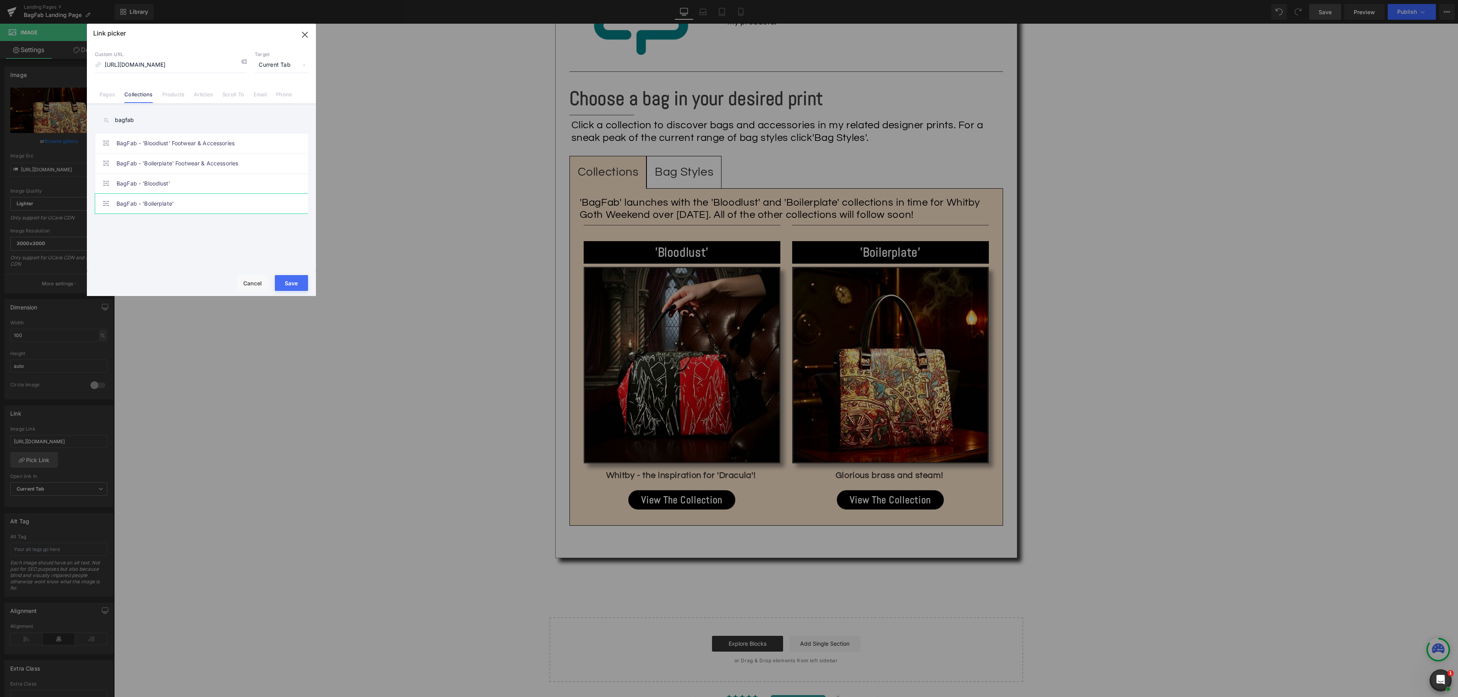
type input "/collections/bagfab-boilerplate"
drag, startPoint x: 295, startPoint y: 286, endPoint x: 181, endPoint y: 262, distance: 116.6
click at [295, 286] on button "Save" at bounding box center [291, 283] width 33 height 16
type input "/collections/bagfab-boilerplate"
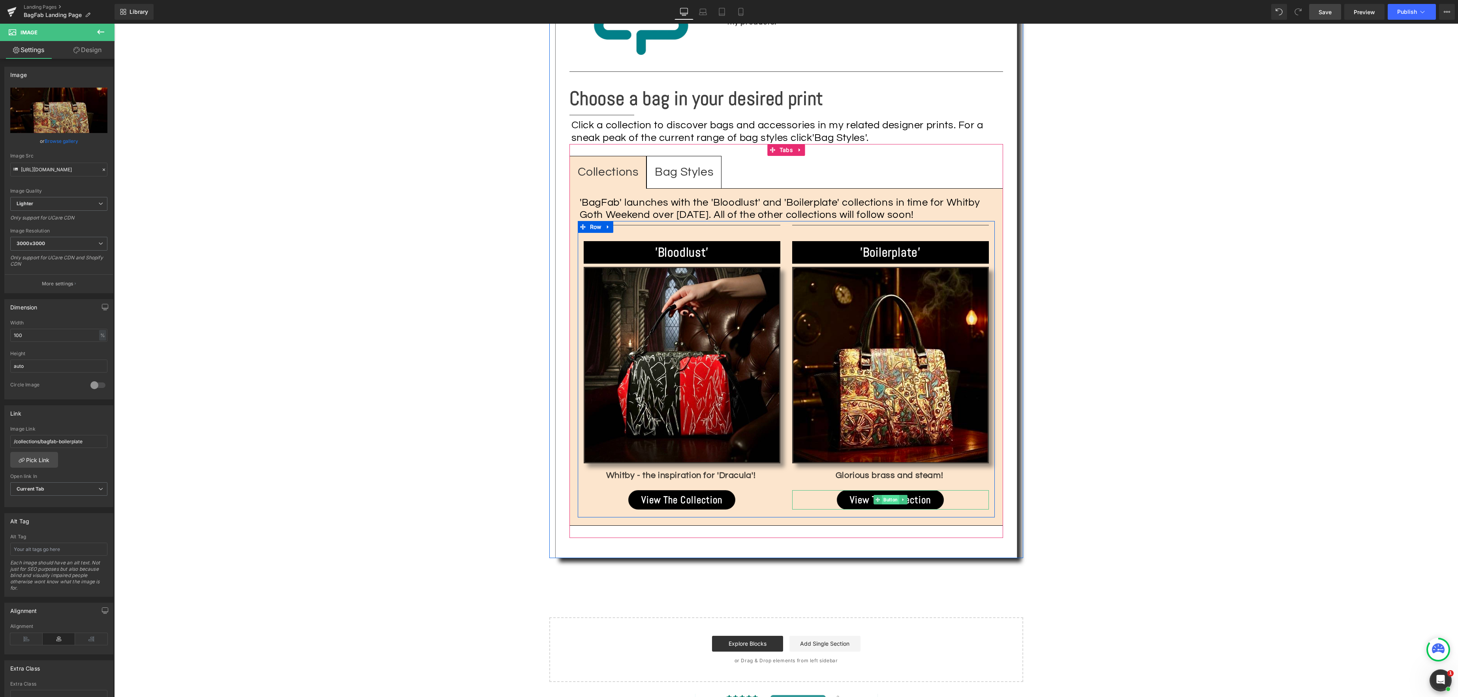
drag, startPoint x: 894, startPoint y: 485, endPoint x: 889, endPoint y: 485, distance: 4.7
click at [894, 495] on span "Button" at bounding box center [890, 499] width 17 height 9
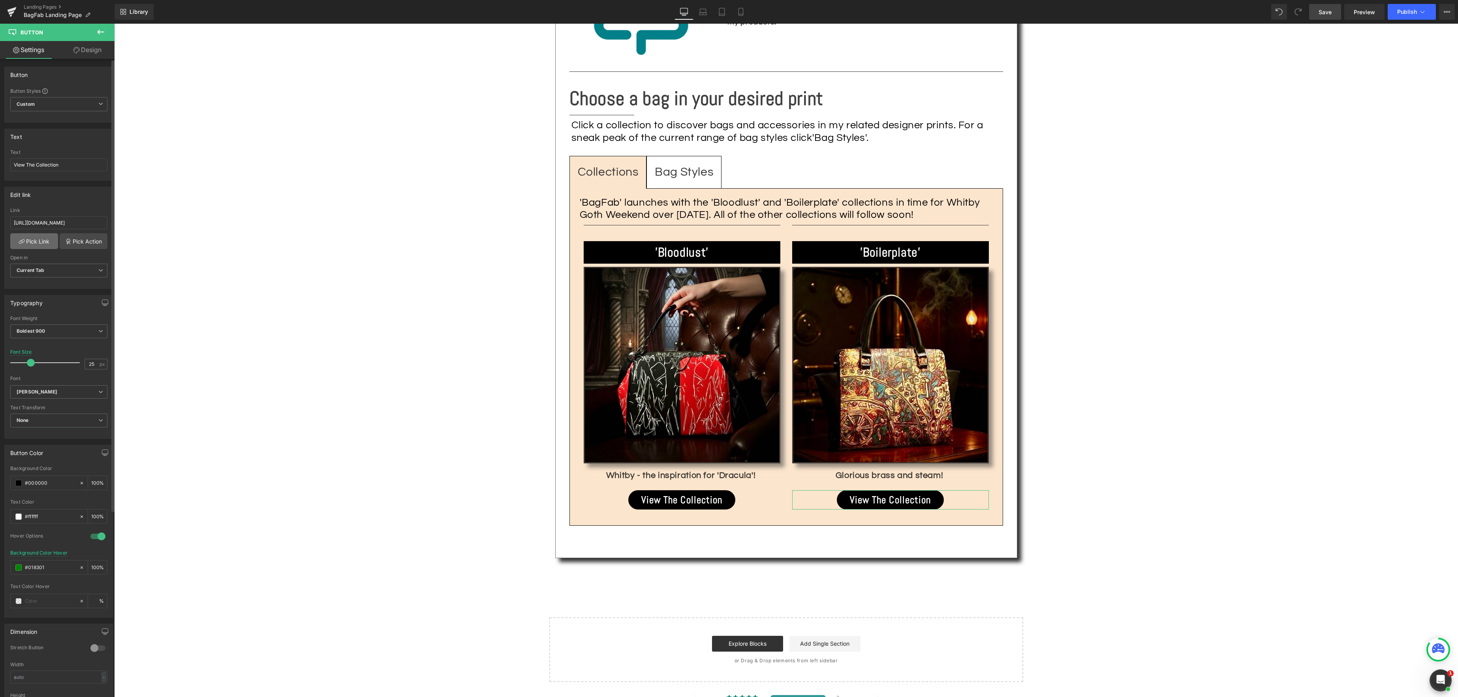
click at [38, 242] on link "Pick Link" at bounding box center [34, 241] width 48 height 16
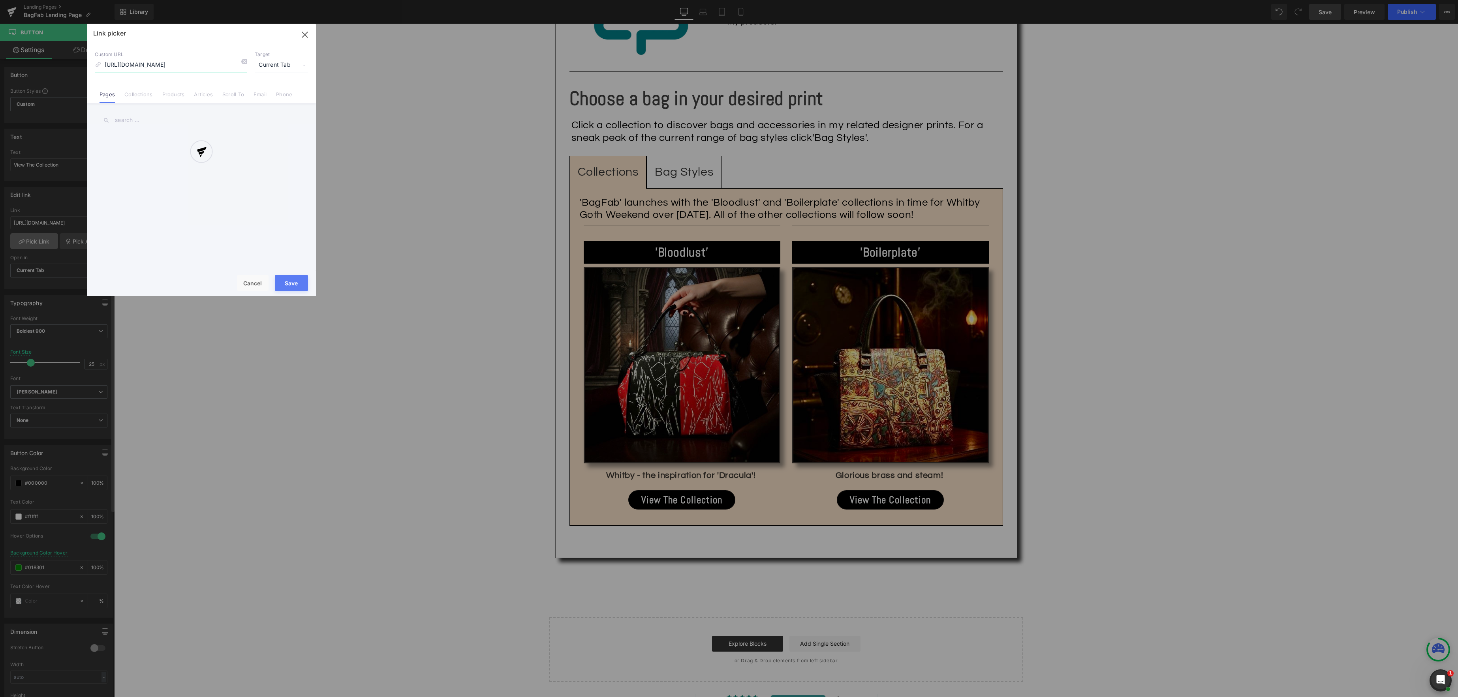
scroll to position [0, 51]
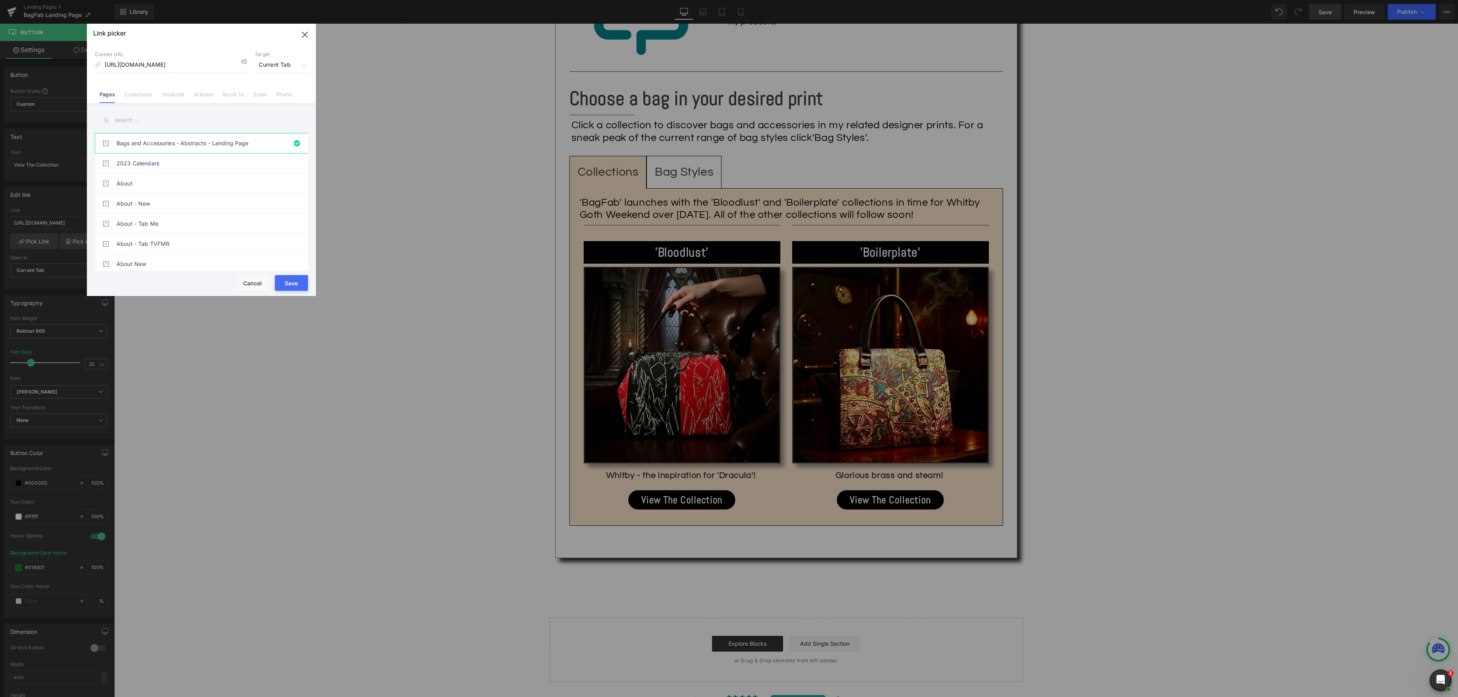
click at [137, 96] on link "Collections" at bounding box center [138, 97] width 28 height 12
click at [135, 117] on input "text" at bounding box center [201, 120] width 213 height 18
type input "bagfab"
click at [168, 205] on link "BagFab - ‘Boilerplate’" at bounding box center [203, 204] width 174 height 20
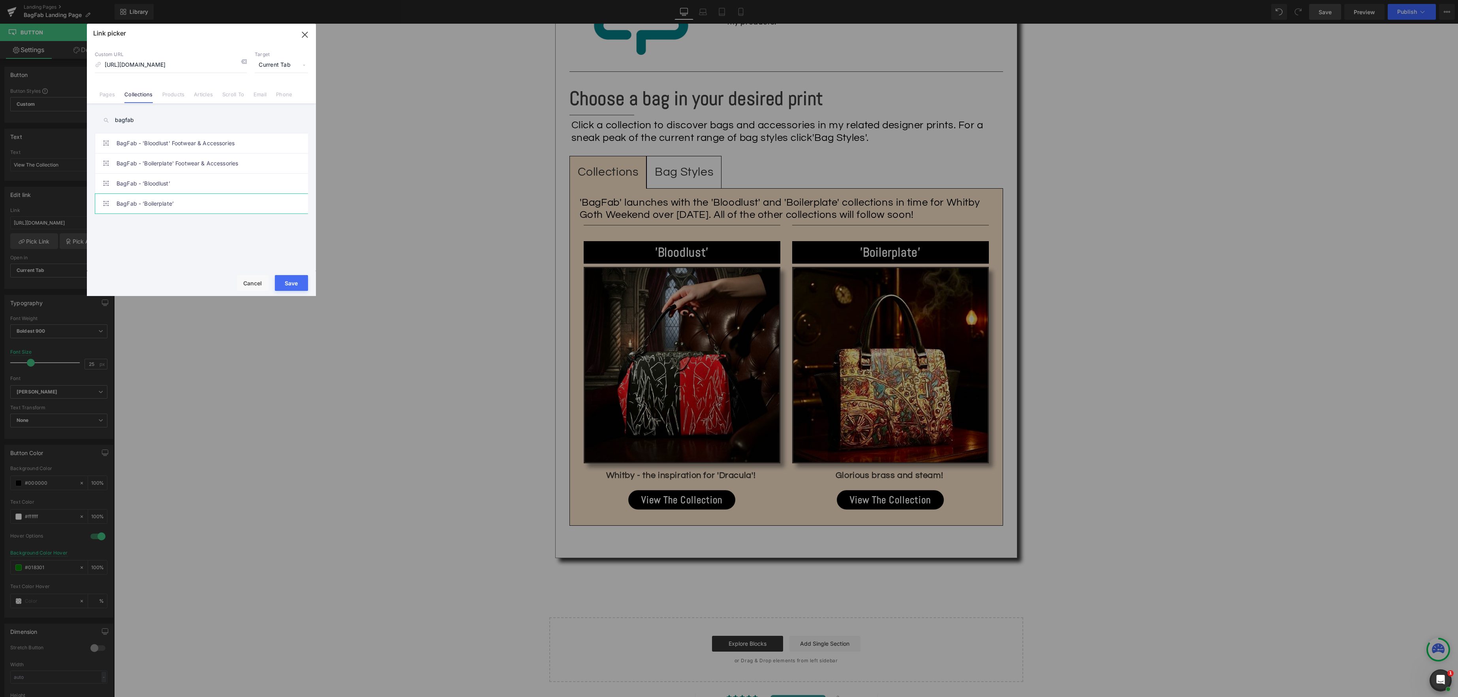
type input "/collections/bagfab-boilerplate"
click at [293, 284] on button "Save" at bounding box center [291, 283] width 33 height 16
type input "/collections/bagfab-boilerplate"
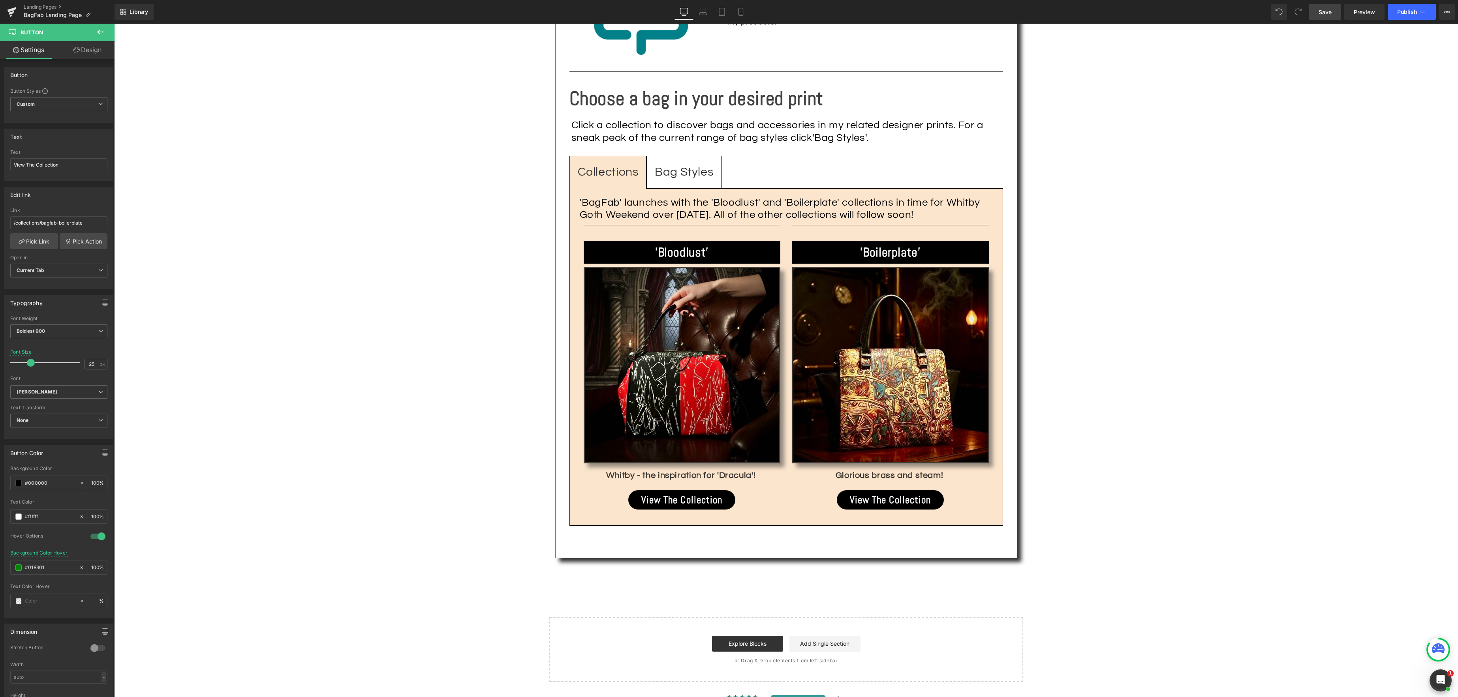
click at [1329, 12] on span "Save" at bounding box center [1324, 12] width 13 height 8
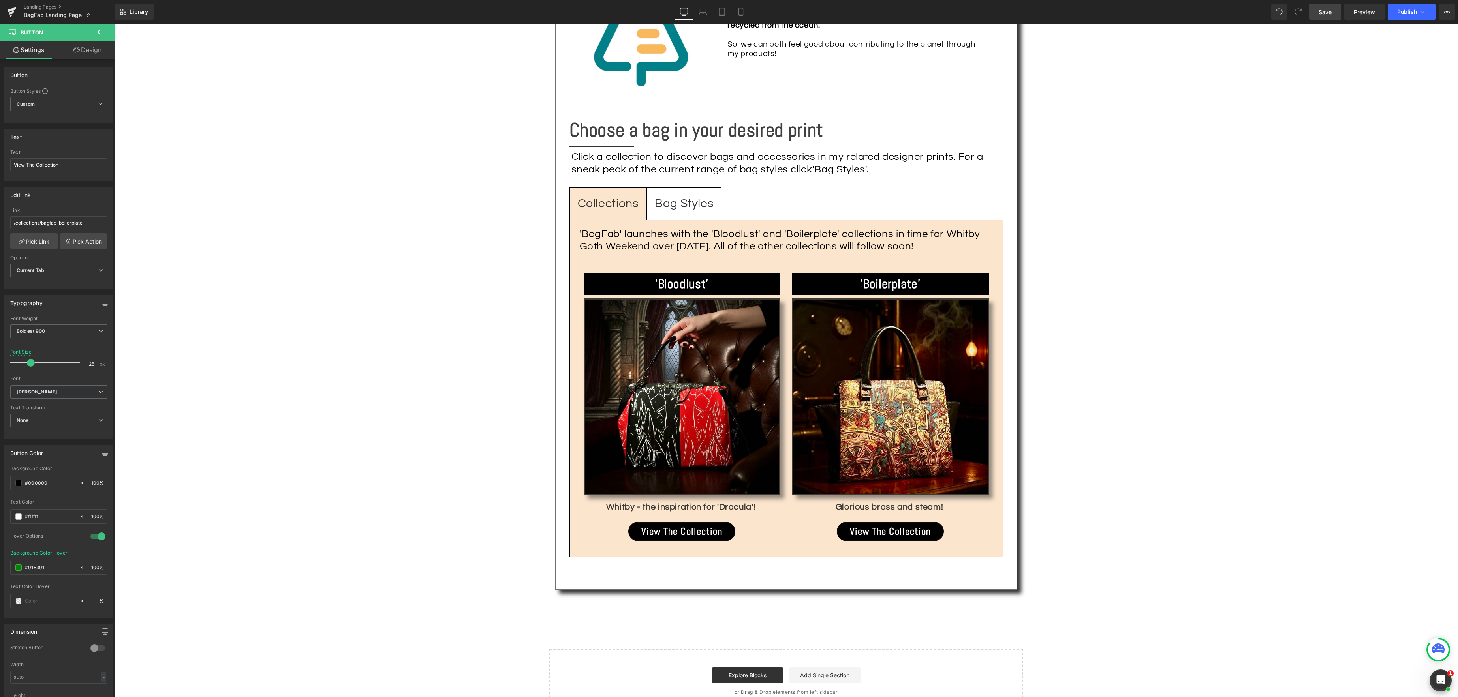
scroll to position [1021, 0]
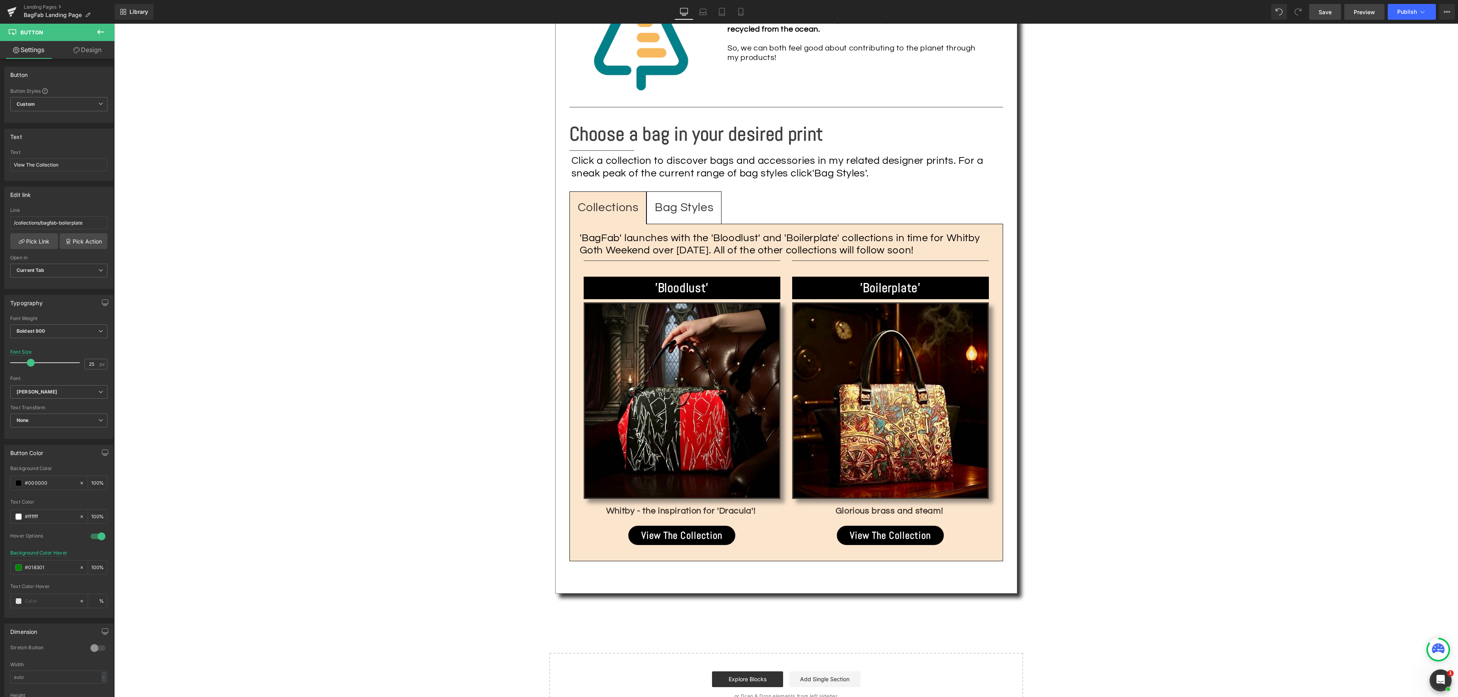
click at [1358, 12] on span "Preview" at bounding box center [1363, 12] width 21 height 8
click at [35, 9] on link "Landing Pages" at bounding box center [69, 7] width 91 height 6
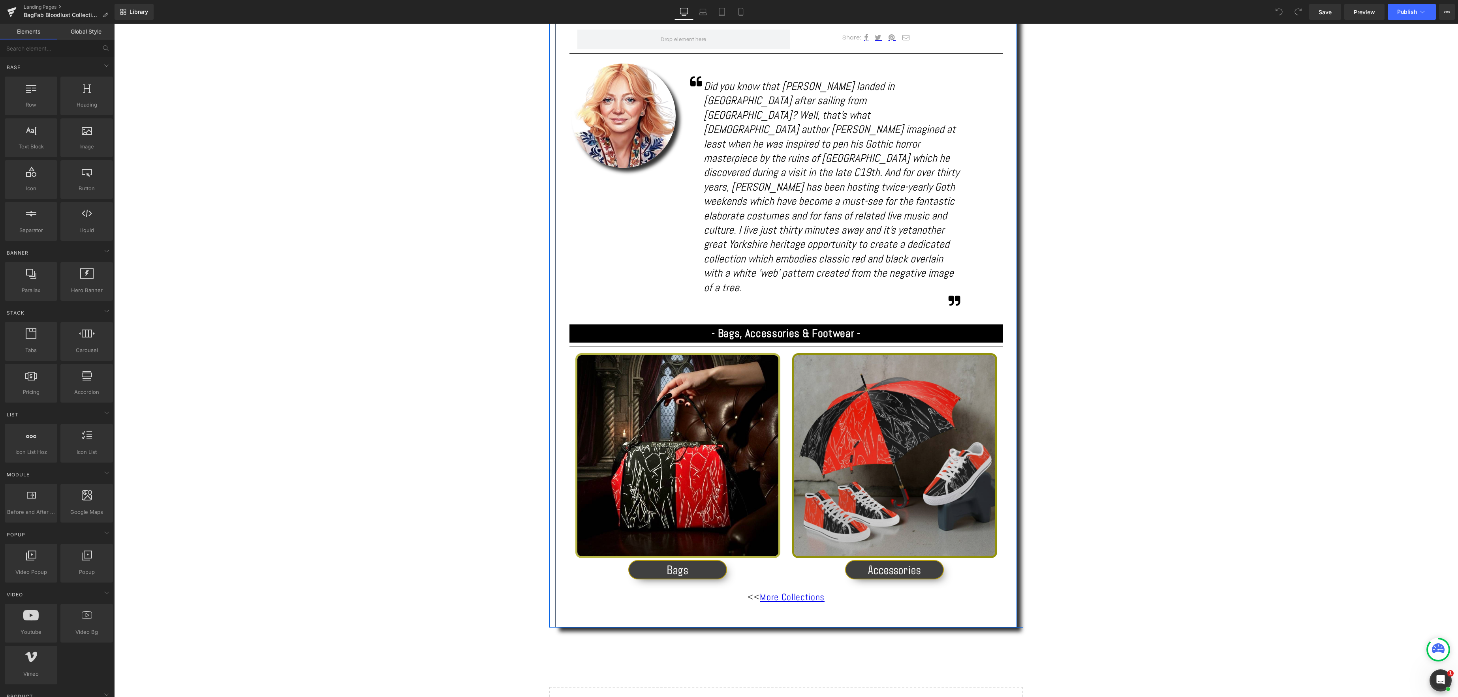
scroll to position [497, 0]
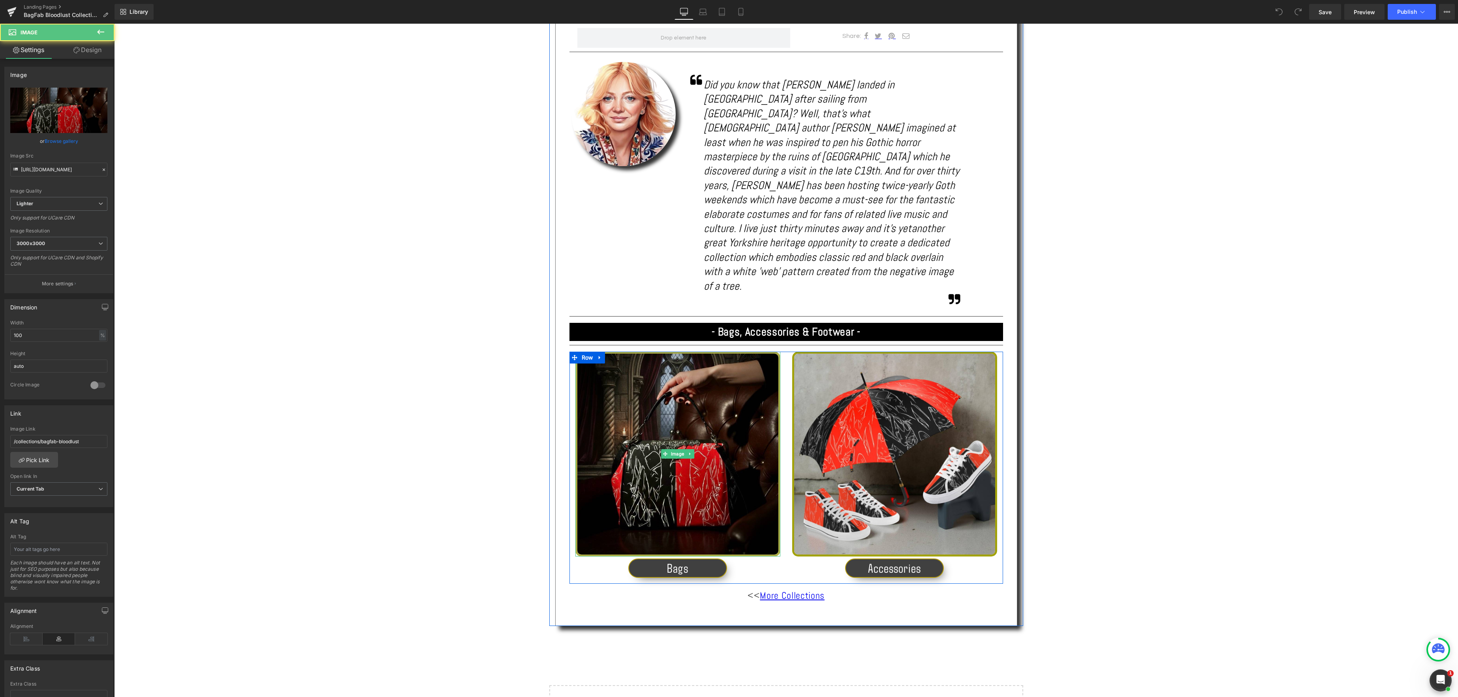
click at [674, 436] on img at bounding box center [677, 454] width 205 height 205
click at [683, 564] on span "Button" at bounding box center [677, 568] width 17 height 9
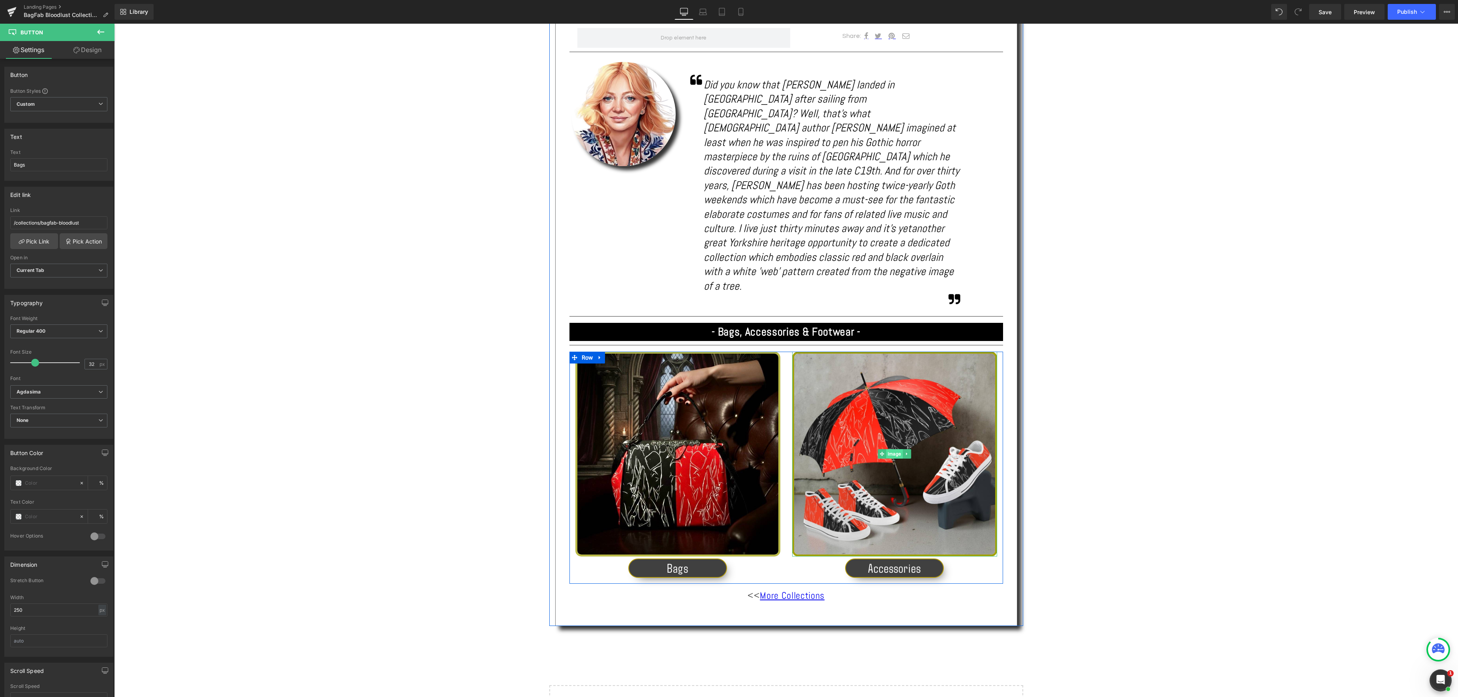
click at [894, 449] on span "Image" at bounding box center [894, 453] width 17 height 9
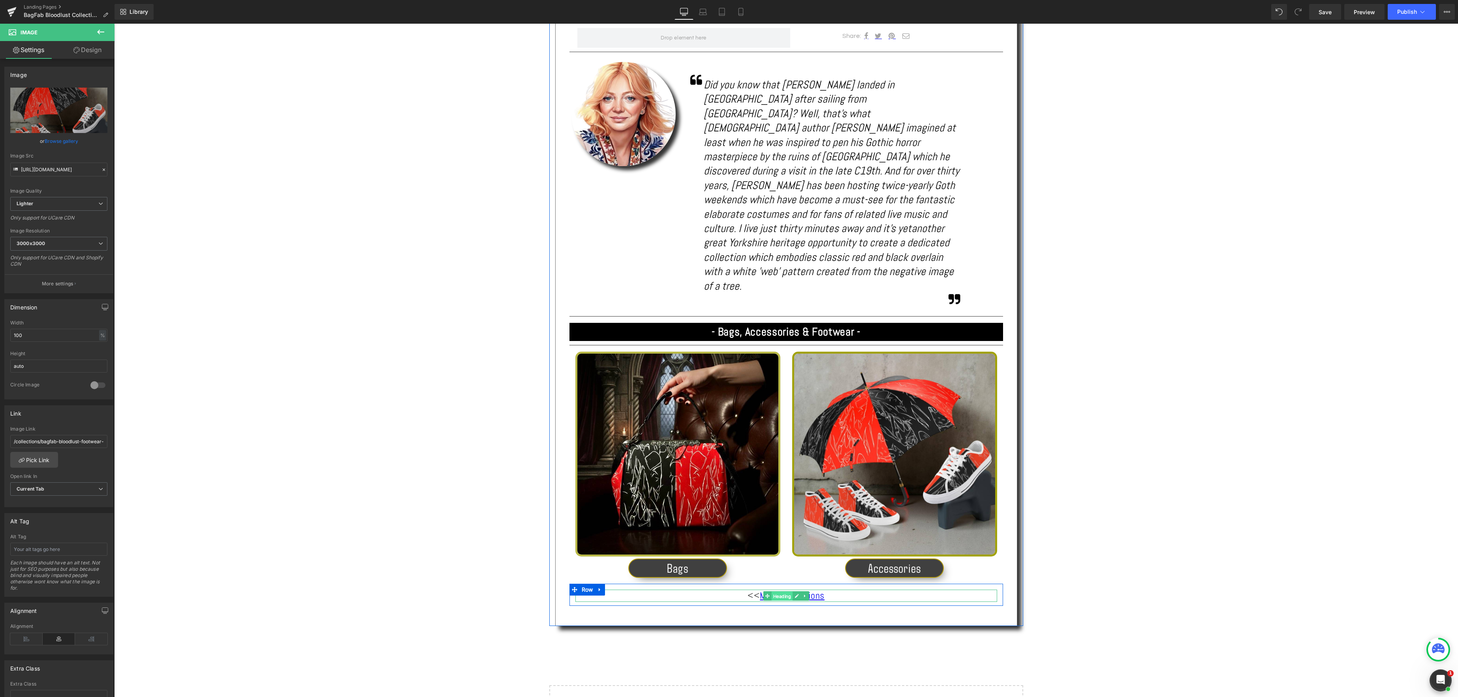
click at [785, 591] on span "Heading" at bounding box center [781, 595] width 21 height 9
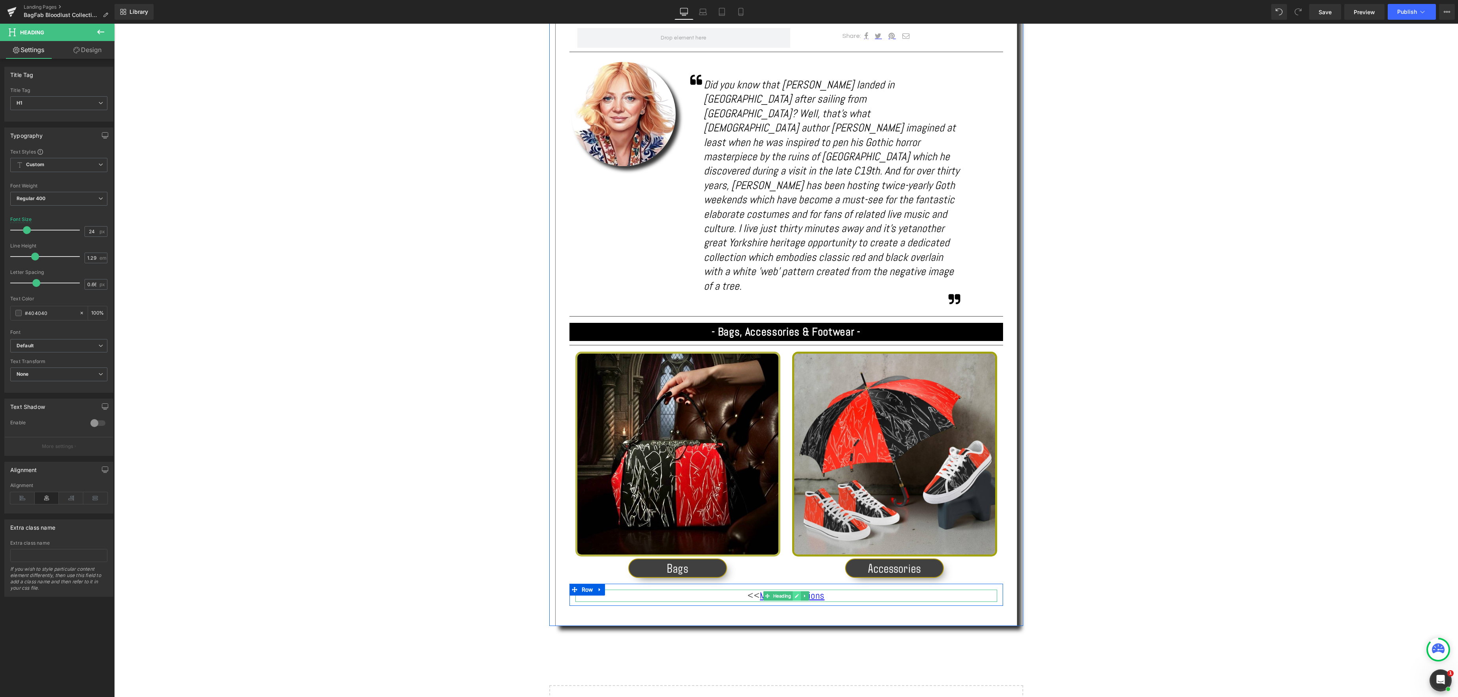
click at [799, 591] on link at bounding box center [796, 595] width 8 height 9
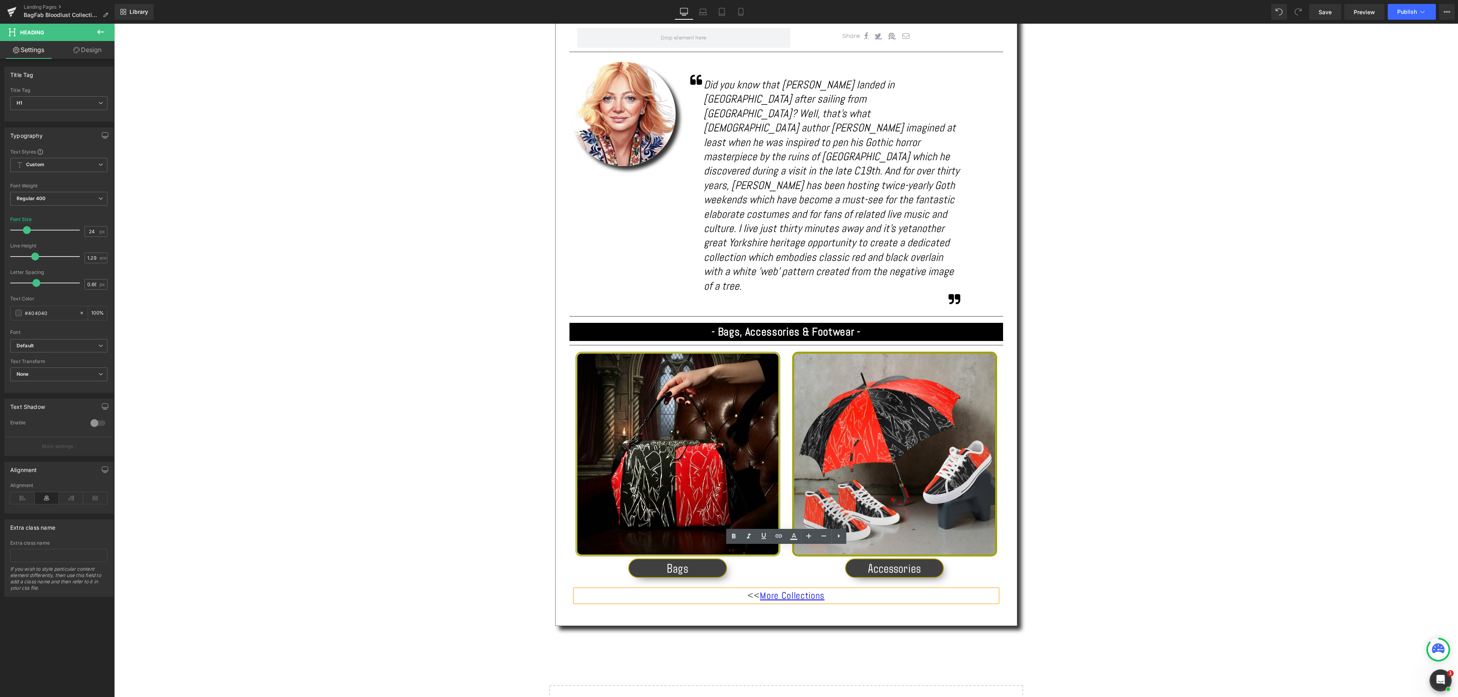
click at [799, 589] on link "More Collections" at bounding box center [792, 595] width 65 height 12
click at [824, 570] on span "Edit" at bounding box center [822, 569] width 9 height 7
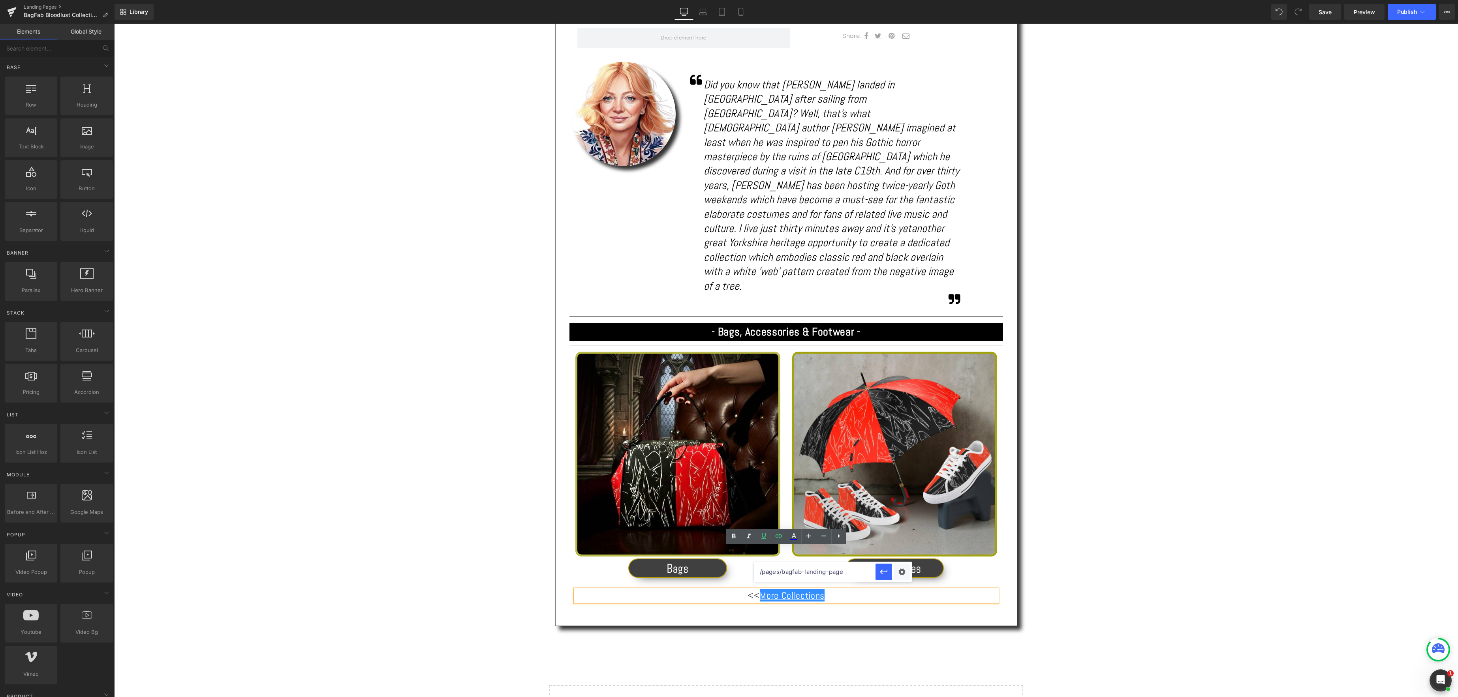
click at [901, 599] on div "Text Block Image 'Bloodlust - Dare *YOU* wear it?! Heading Separator Share: Tex…" at bounding box center [785, 228] width 1343 height 1043
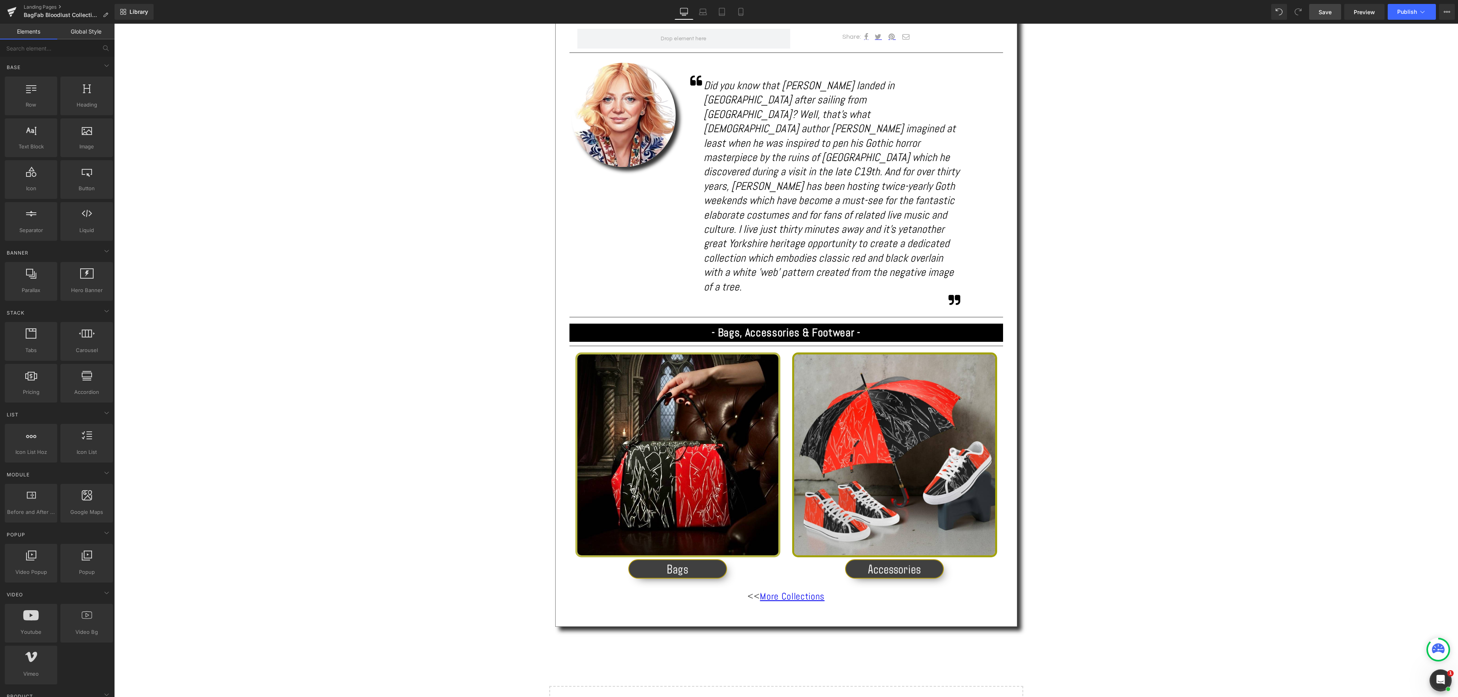
click at [1329, 11] on span "Save" at bounding box center [1324, 12] width 13 height 8
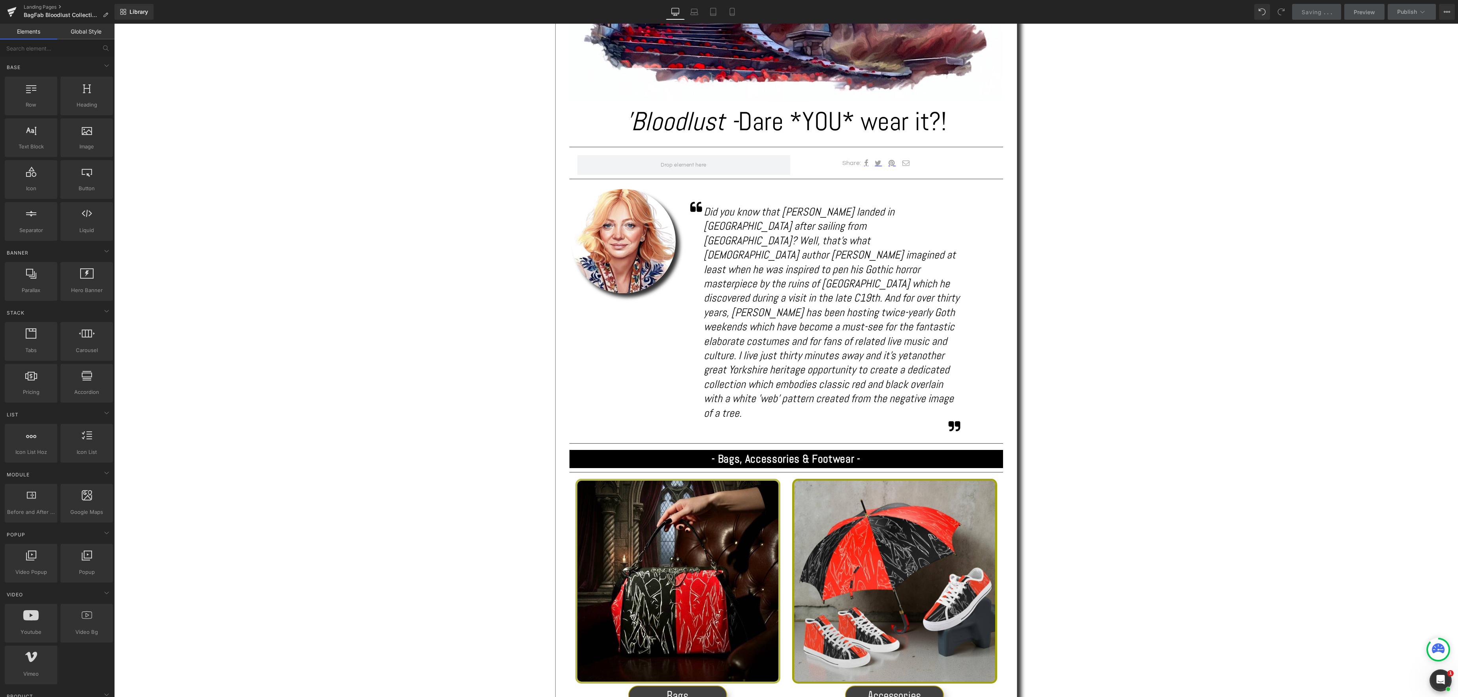
scroll to position [342, 0]
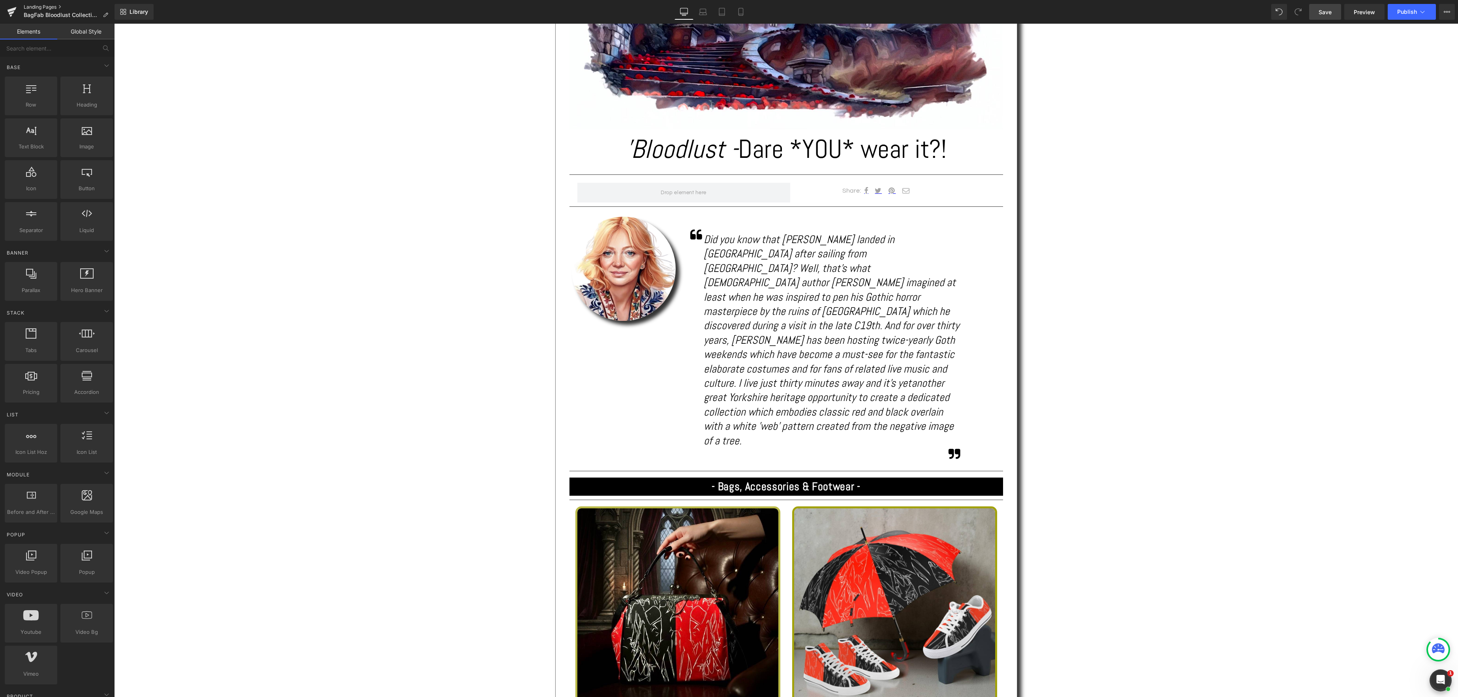
click at [42, 8] on link "Landing Pages" at bounding box center [69, 7] width 91 height 6
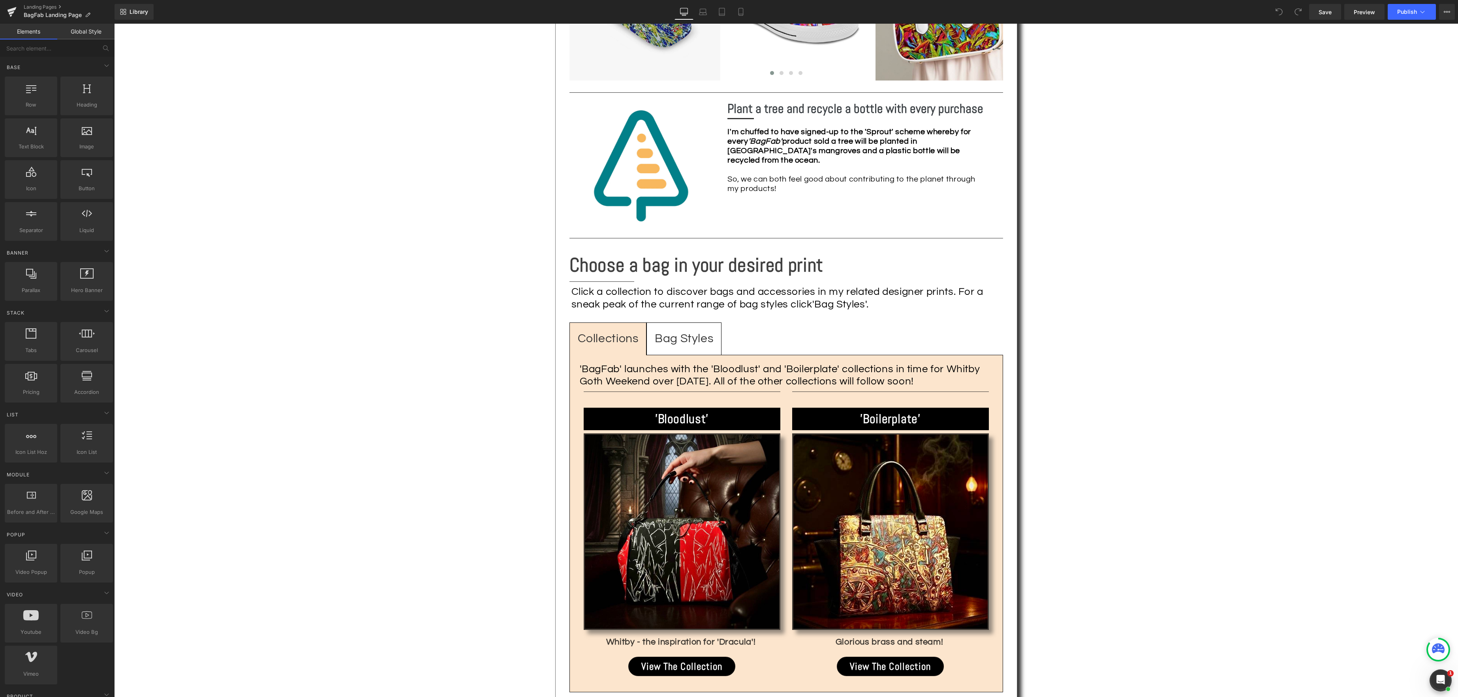
scroll to position [936, 0]
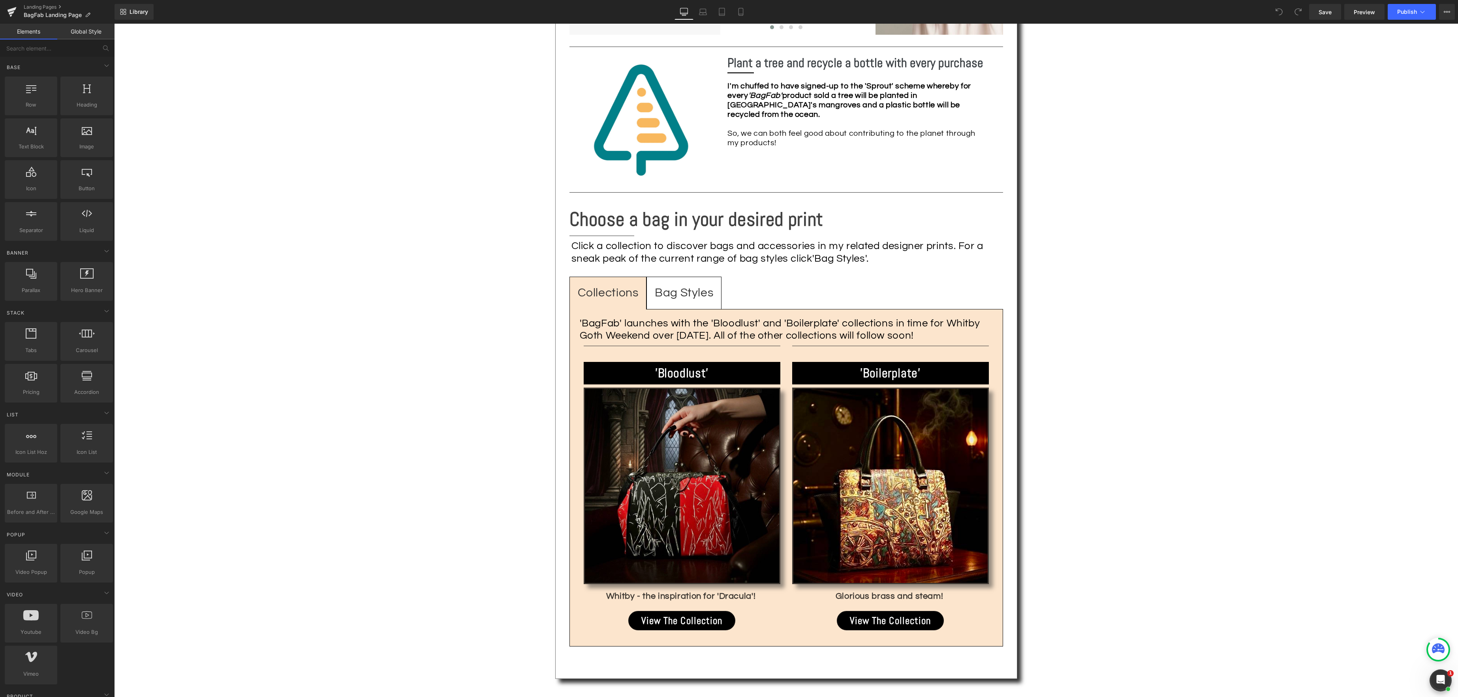
click at [686, 501] on img at bounding box center [682, 486] width 197 height 197
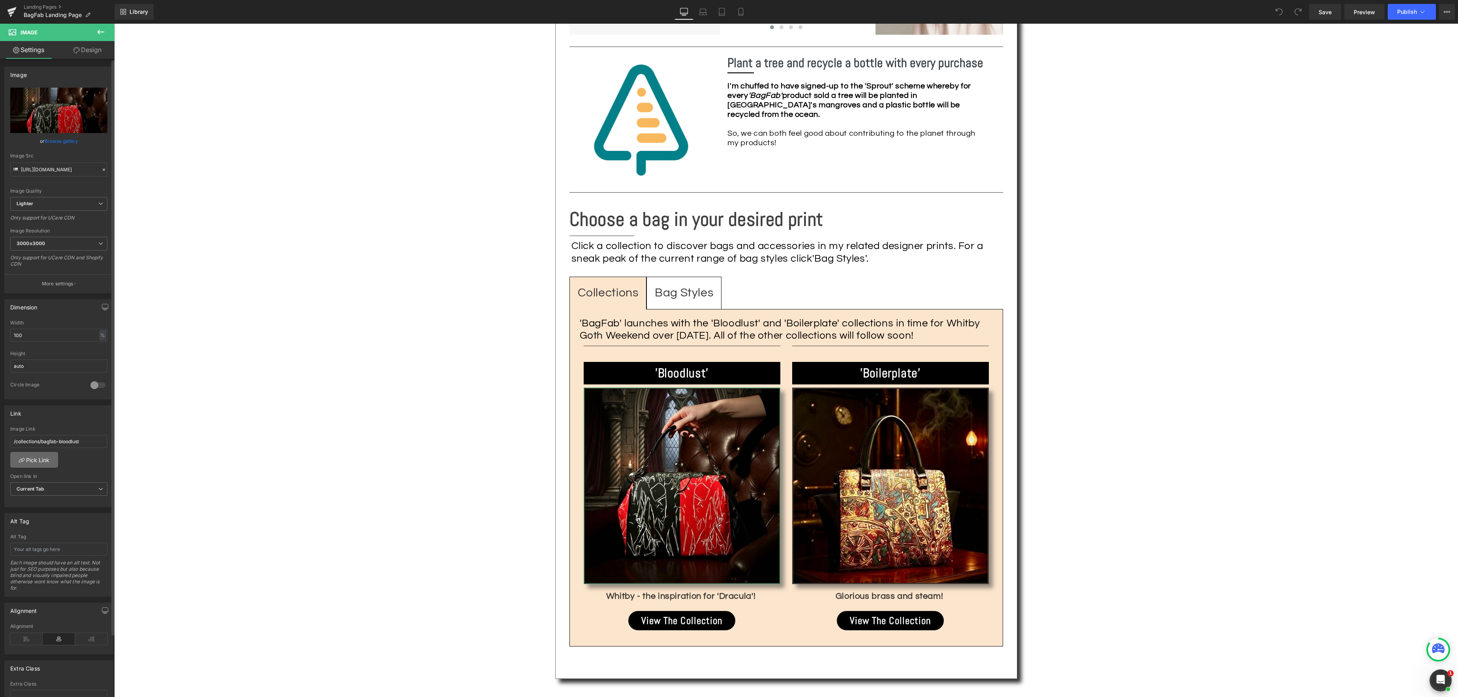
click at [43, 461] on link "Pick Link" at bounding box center [34, 460] width 48 height 16
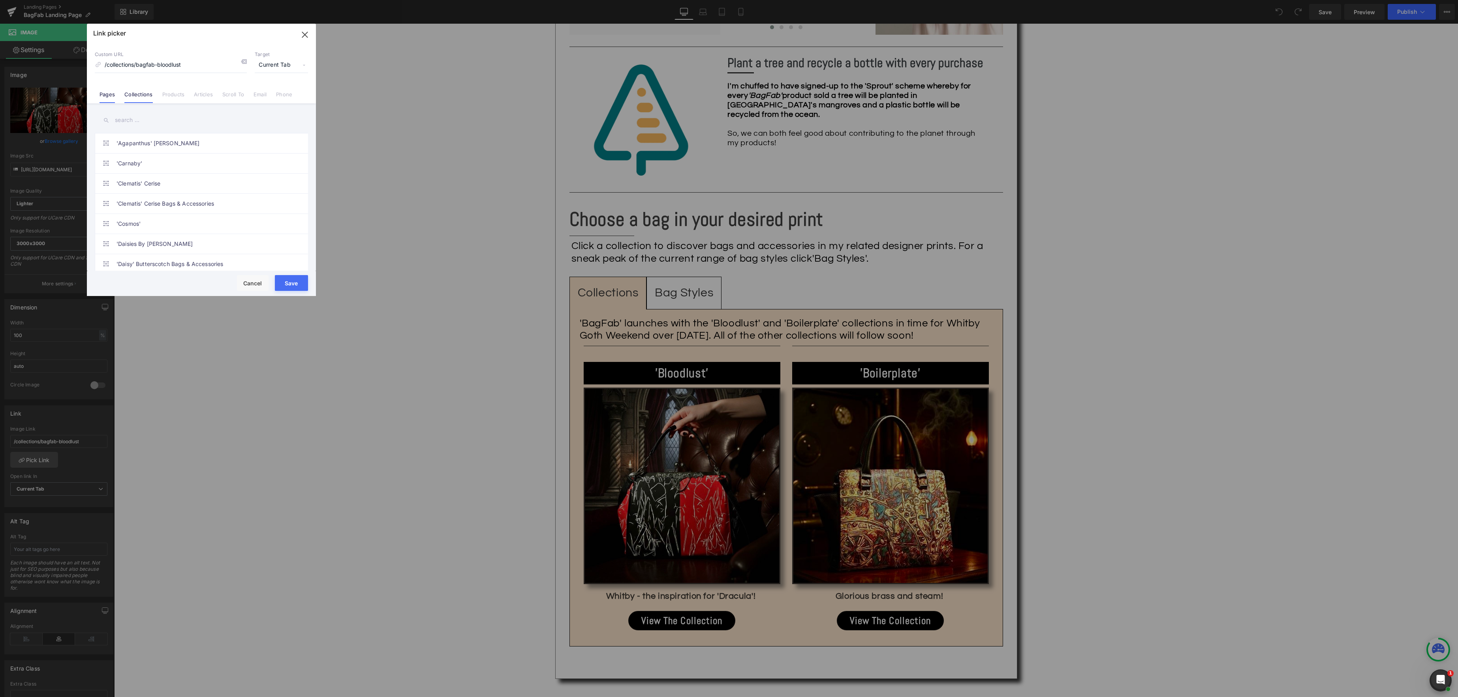
click at [111, 97] on link "Pages" at bounding box center [106, 97] width 15 height 12
click at [144, 122] on input "text" at bounding box center [201, 120] width 213 height 18
type input "bagfab"
click at [161, 139] on link "BagFab Bloodlust Collection Landing Page" at bounding box center [203, 143] width 174 height 20
type input "/pages/bagfab-bloodlust-collection-landing-page"
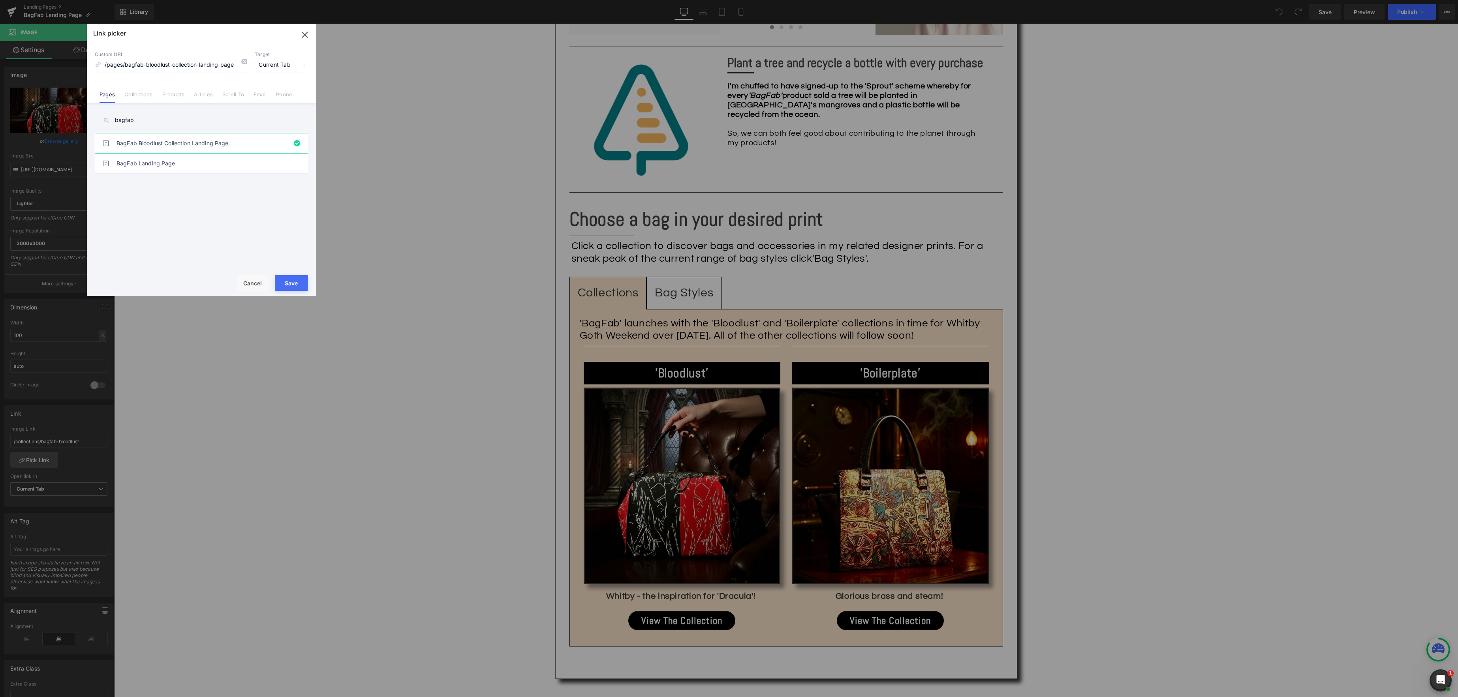
drag, startPoint x: 295, startPoint y: 285, endPoint x: 181, endPoint y: 261, distance: 116.5
click at [295, 285] on button "Save" at bounding box center [291, 283] width 33 height 16
type input "/pages/bagfab-bloodlust-collection-landing-page"
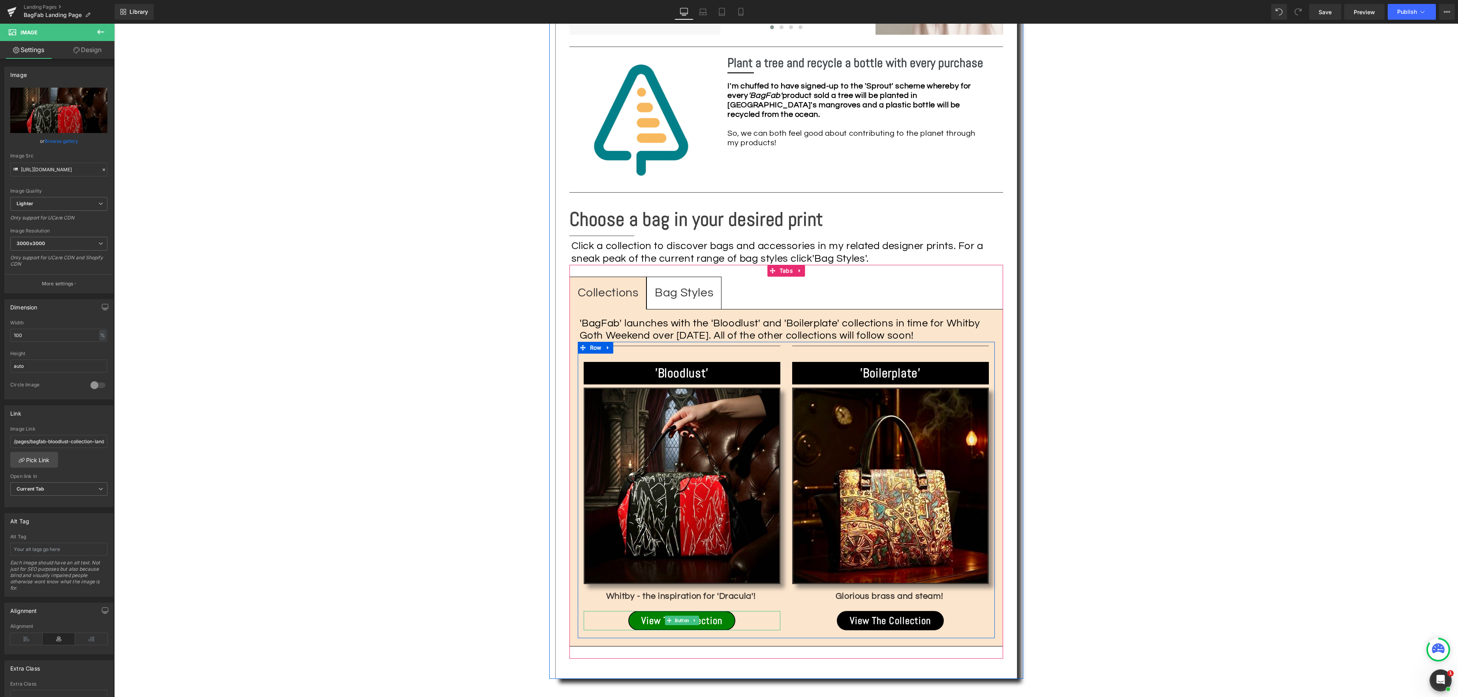
click at [681, 611] on div "View The Collection Button" at bounding box center [682, 620] width 197 height 19
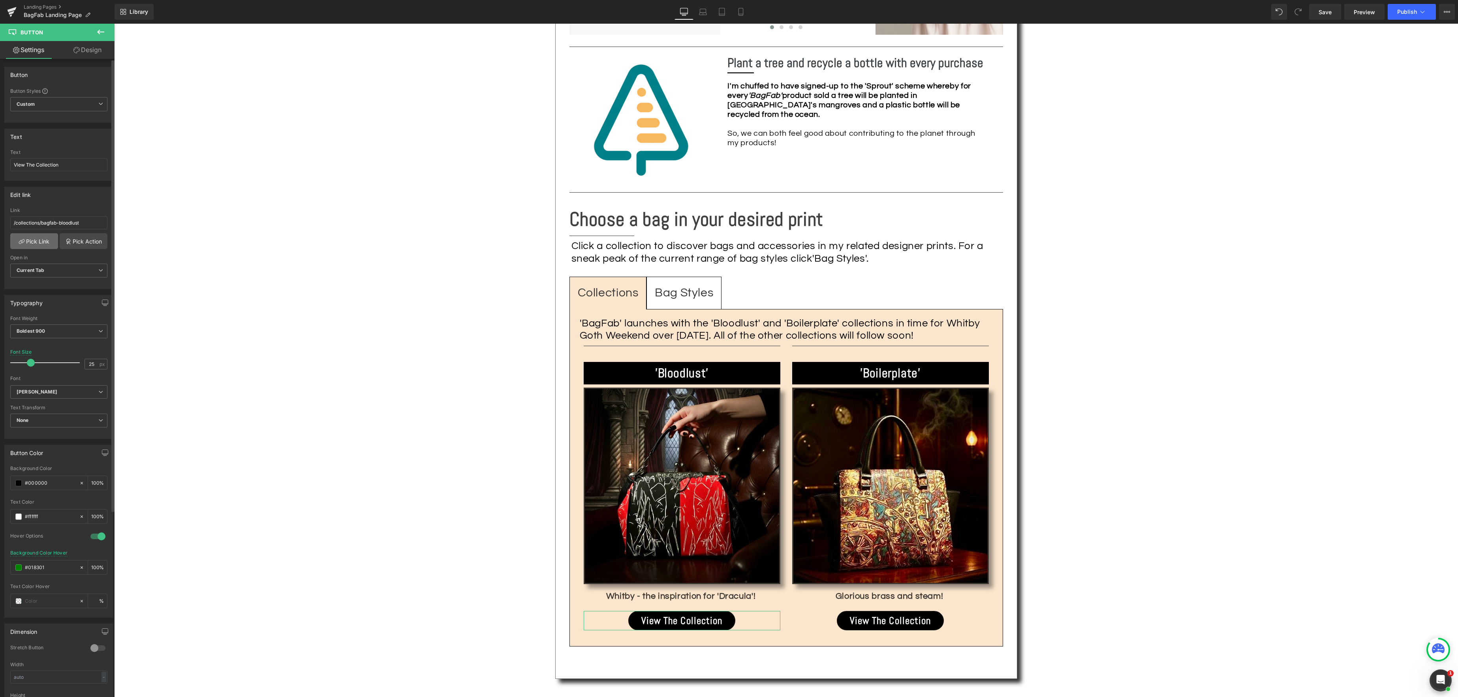
click at [45, 242] on link "Pick Link" at bounding box center [34, 241] width 48 height 16
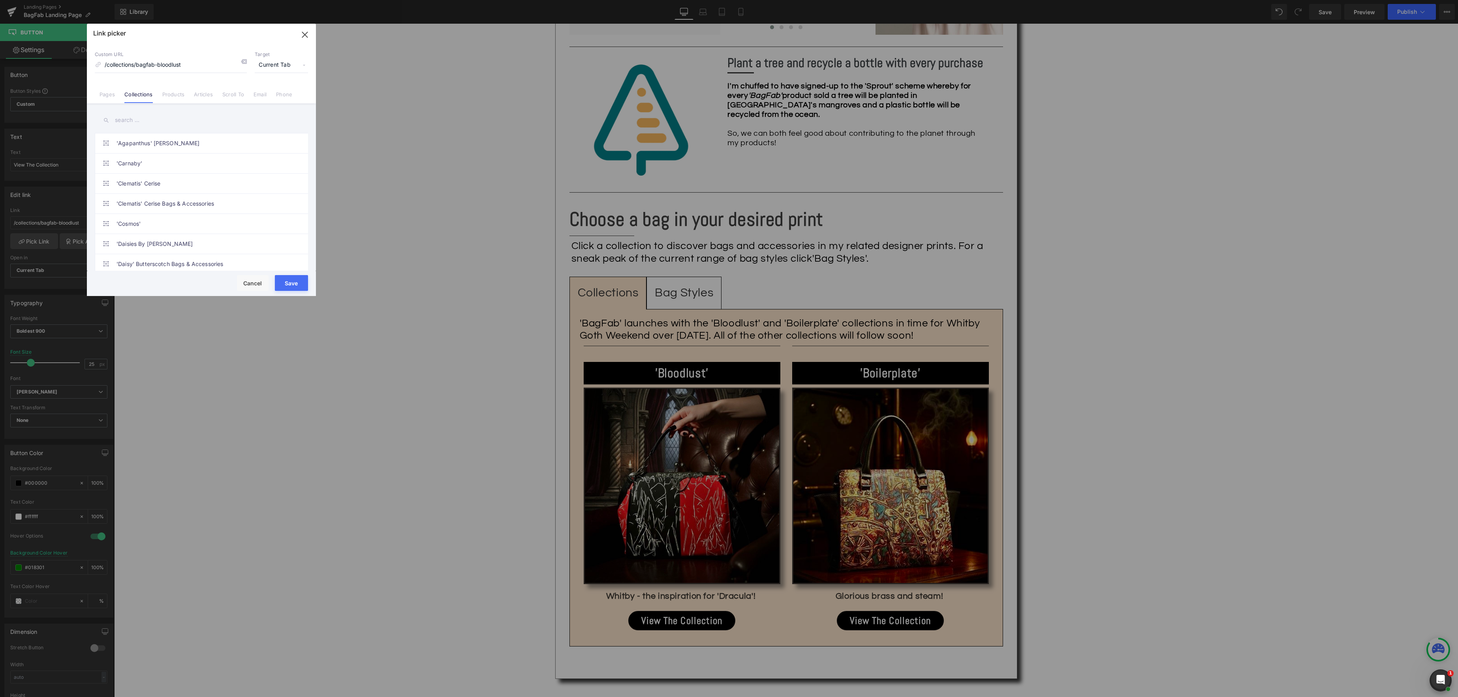
click at [152, 124] on input "text" at bounding box center [201, 120] width 213 height 18
type input "bagfab"
click at [103, 91] on link "Pages" at bounding box center [106, 97] width 15 height 12
click at [169, 119] on input "bagfab" at bounding box center [201, 120] width 213 height 18
click at [190, 144] on link "BagFab Bloodlust Collection Landing Page" at bounding box center [203, 143] width 174 height 20
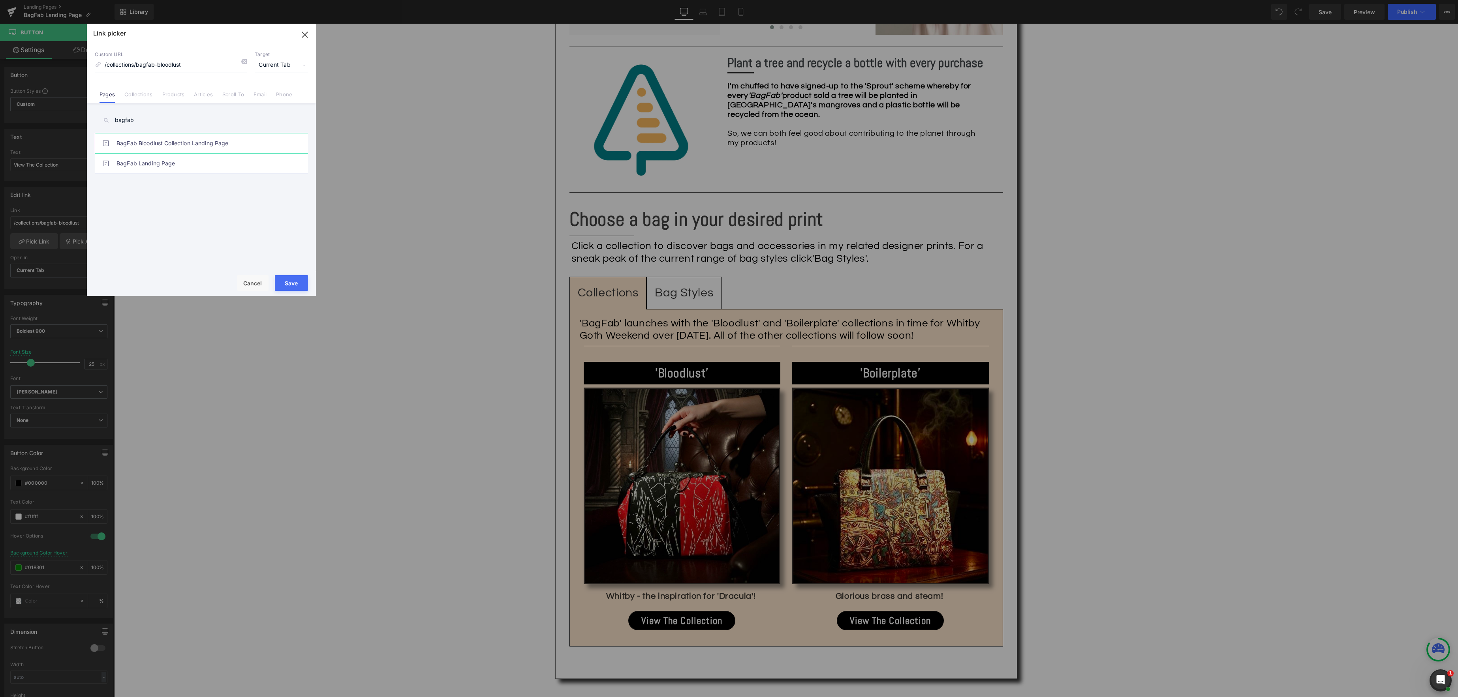
type input "/pages/bagfab-bloodlust-collection-landing-page"
click at [285, 281] on button "Save" at bounding box center [291, 283] width 33 height 16
type input "/pages/bagfab-bloodlust-collection-landing-page"
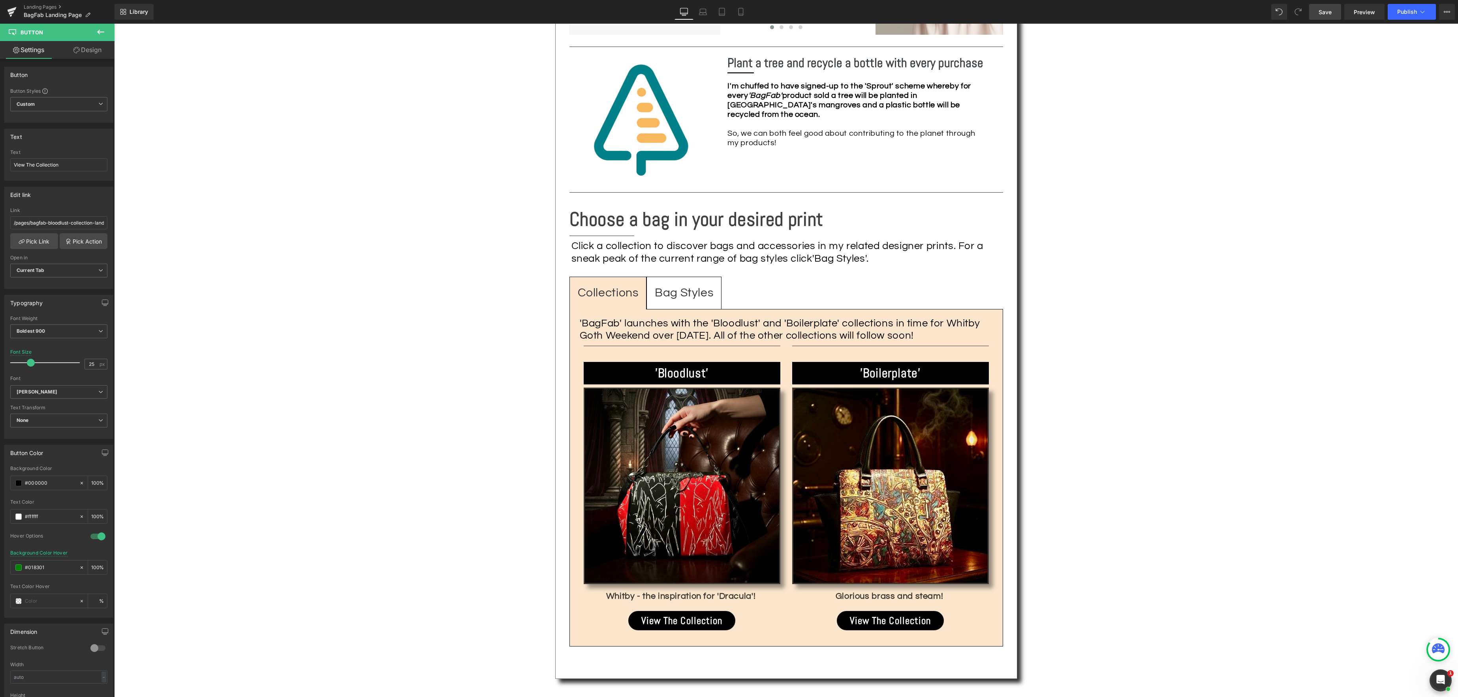
click at [1329, 14] on span "Save" at bounding box center [1324, 12] width 13 height 8
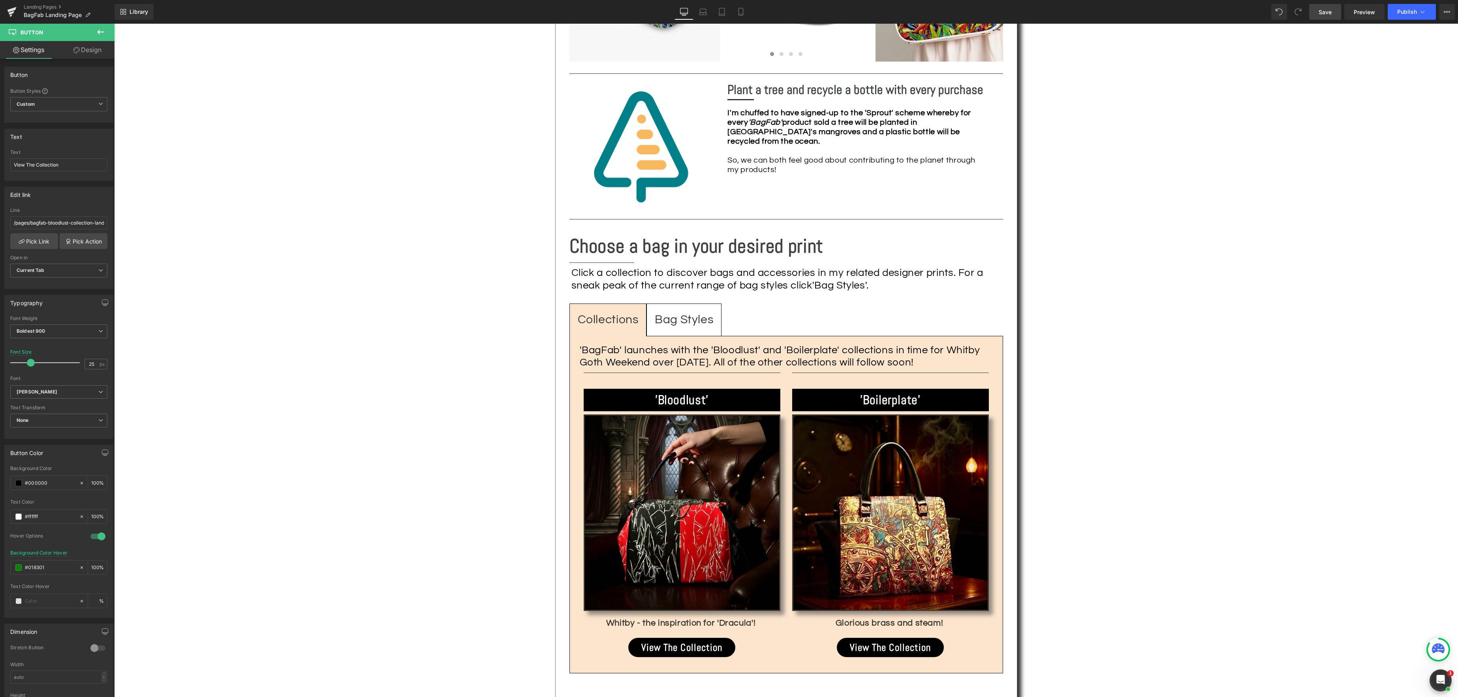
scroll to position [910, 0]
click at [1357, 13] on span "Preview" at bounding box center [1363, 12] width 21 height 8
click at [33, 3] on div "Landing Pages BagFab Landing Page" at bounding box center [57, 12] width 114 height 24
click at [33, 6] on link "Landing Pages" at bounding box center [69, 7] width 91 height 6
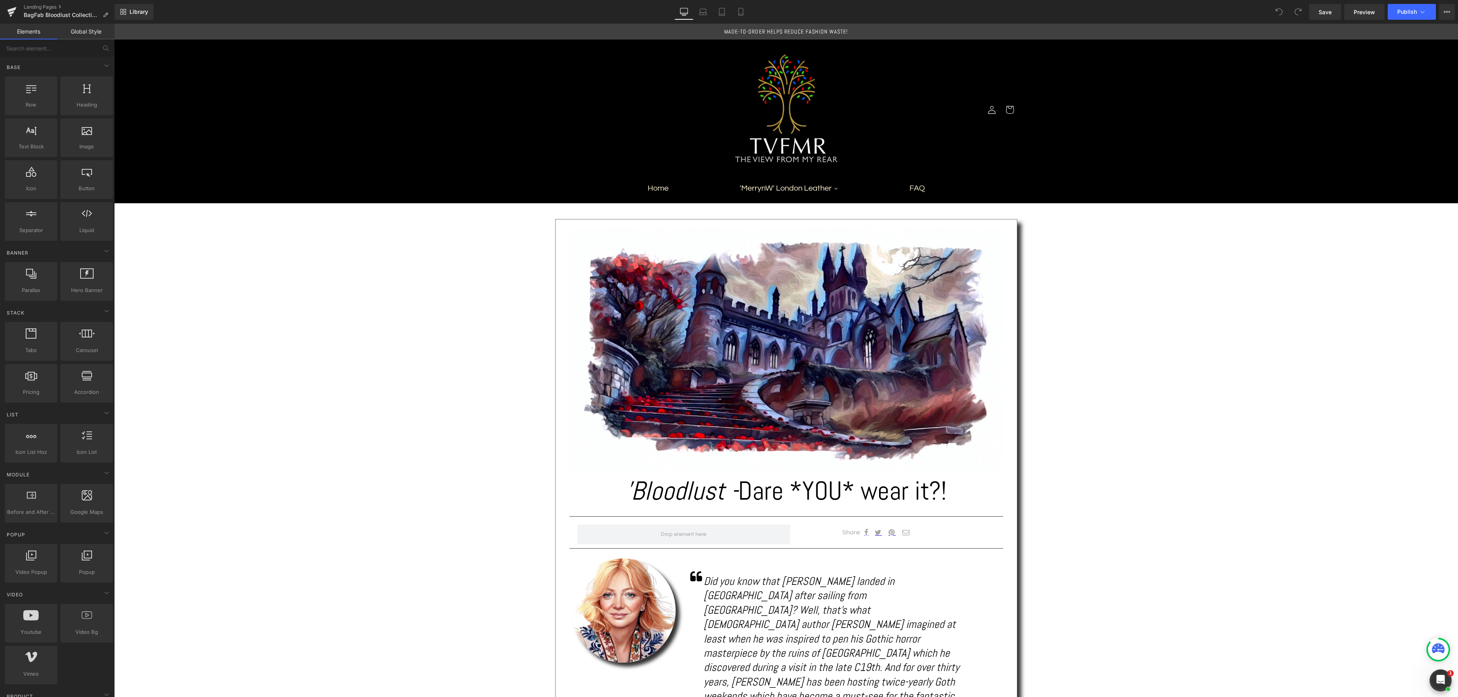
click at [1402, 12] on span "Publish" at bounding box center [1407, 12] width 20 height 6
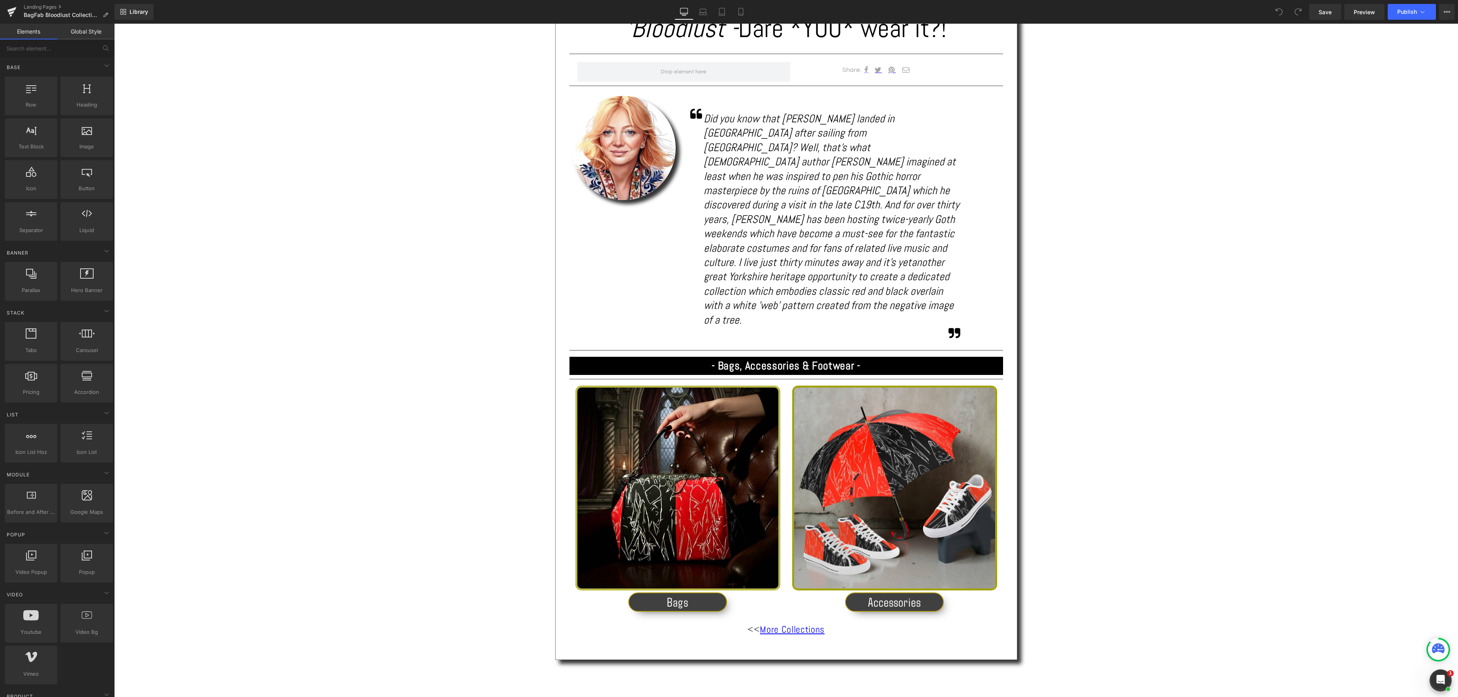
scroll to position [481, 0]
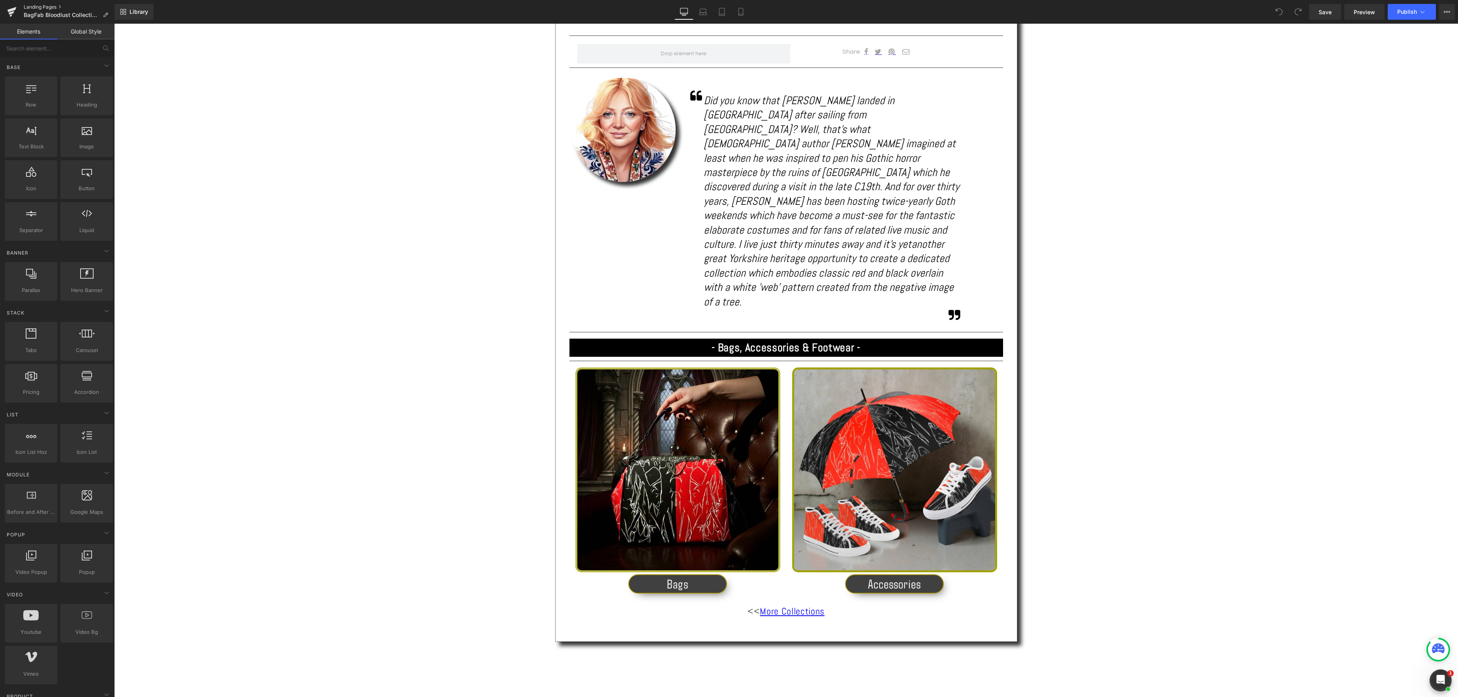
click at [42, 6] on link "Landing Pages" at bounding box center [69, 7] width 91 height 6
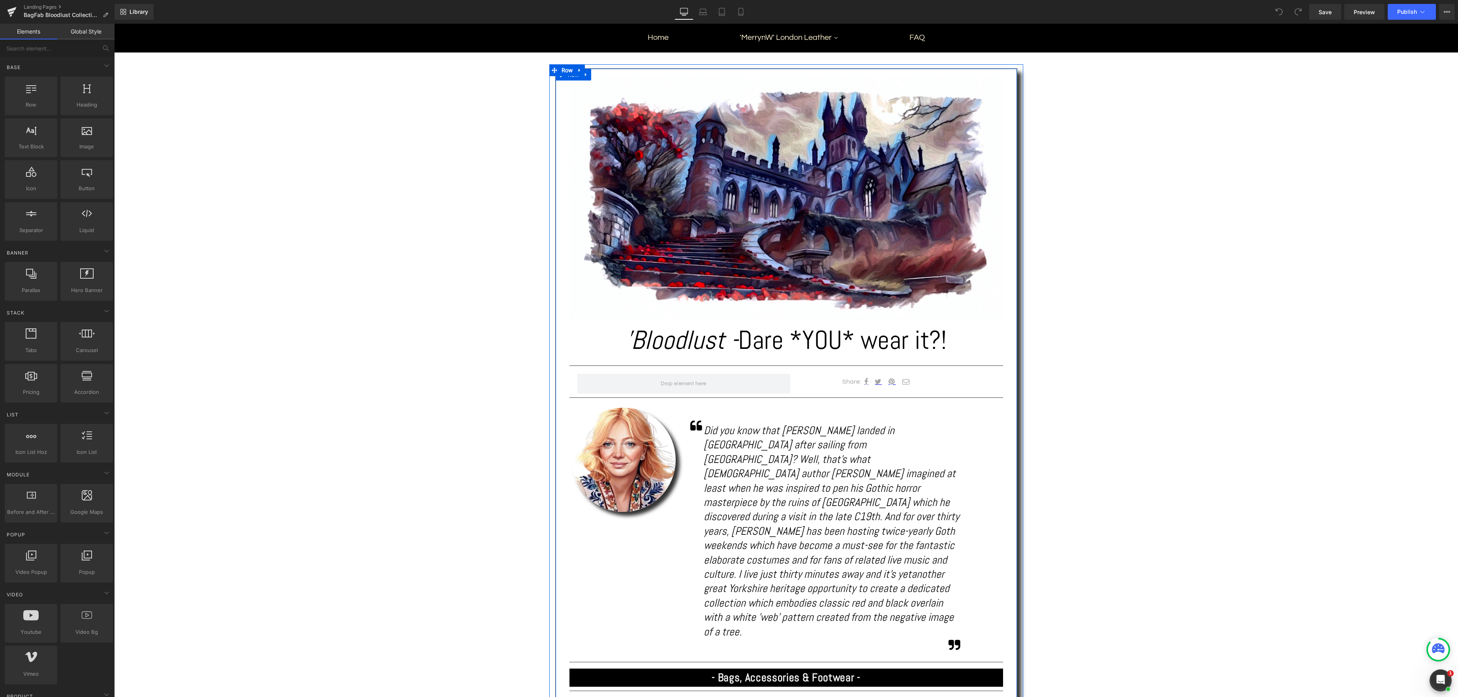
scroll to position [96, 0]
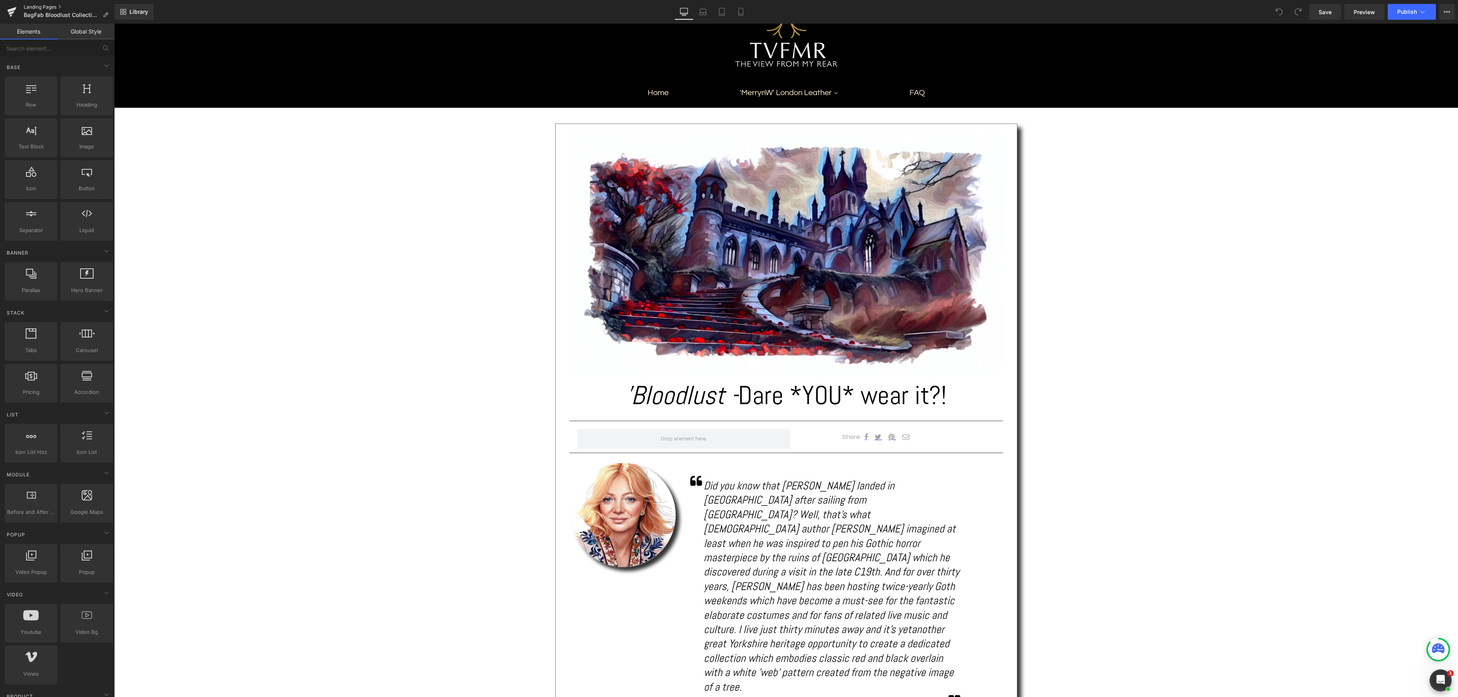
click at [47, 6] on link "Landing Pages" at bounding box center [69, 7] width 91 height 6
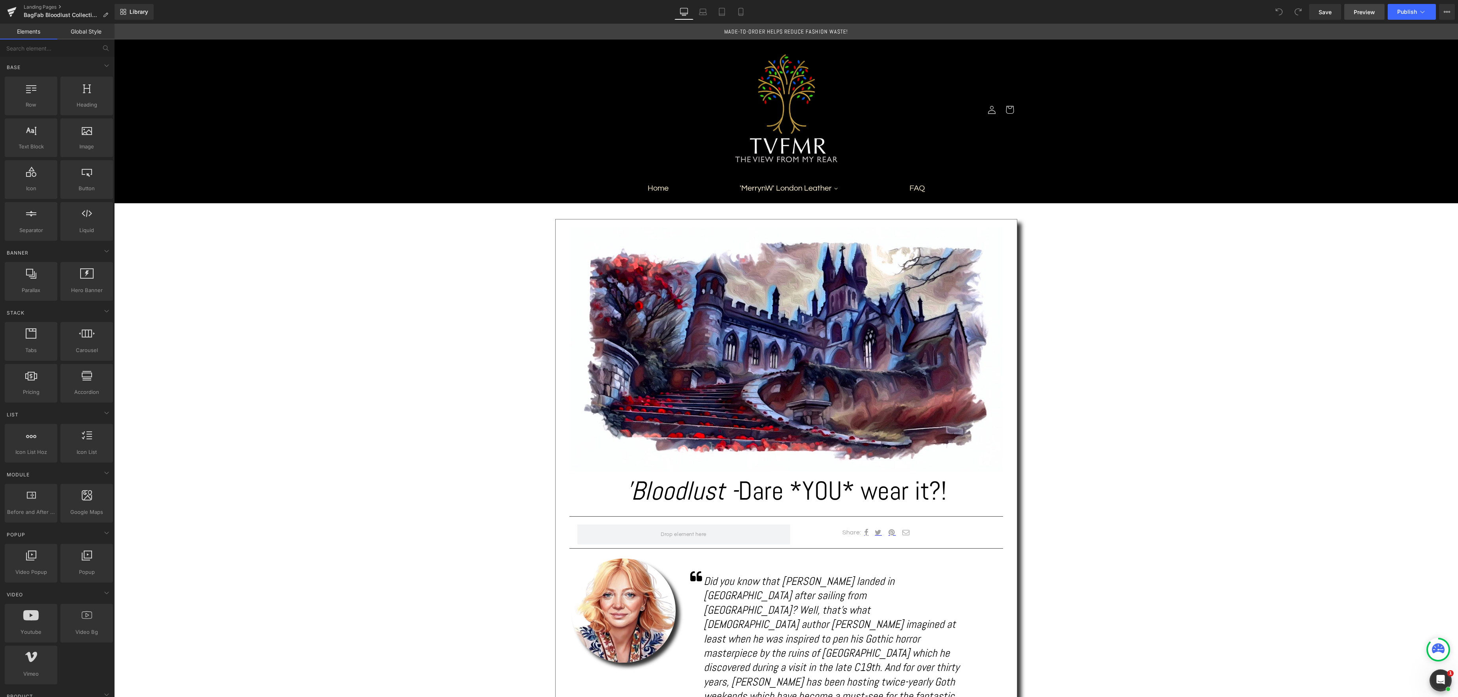
click at [1365, 12] on span "Preview" at bounding box center [1363, 12] width 21 height 8
click at [36, 8] on link "Landing Pages" at bounding box center [69, 7] width 91 height 6
click at [34, 3] on div "Landing Pages BagFab Bloodlust Collection Landing Page" at bounding box center [57, 12] width 114 height 24
click at [33, 6] on link "Landing Pages" at bounding box center [69, 7] width 91 height 6
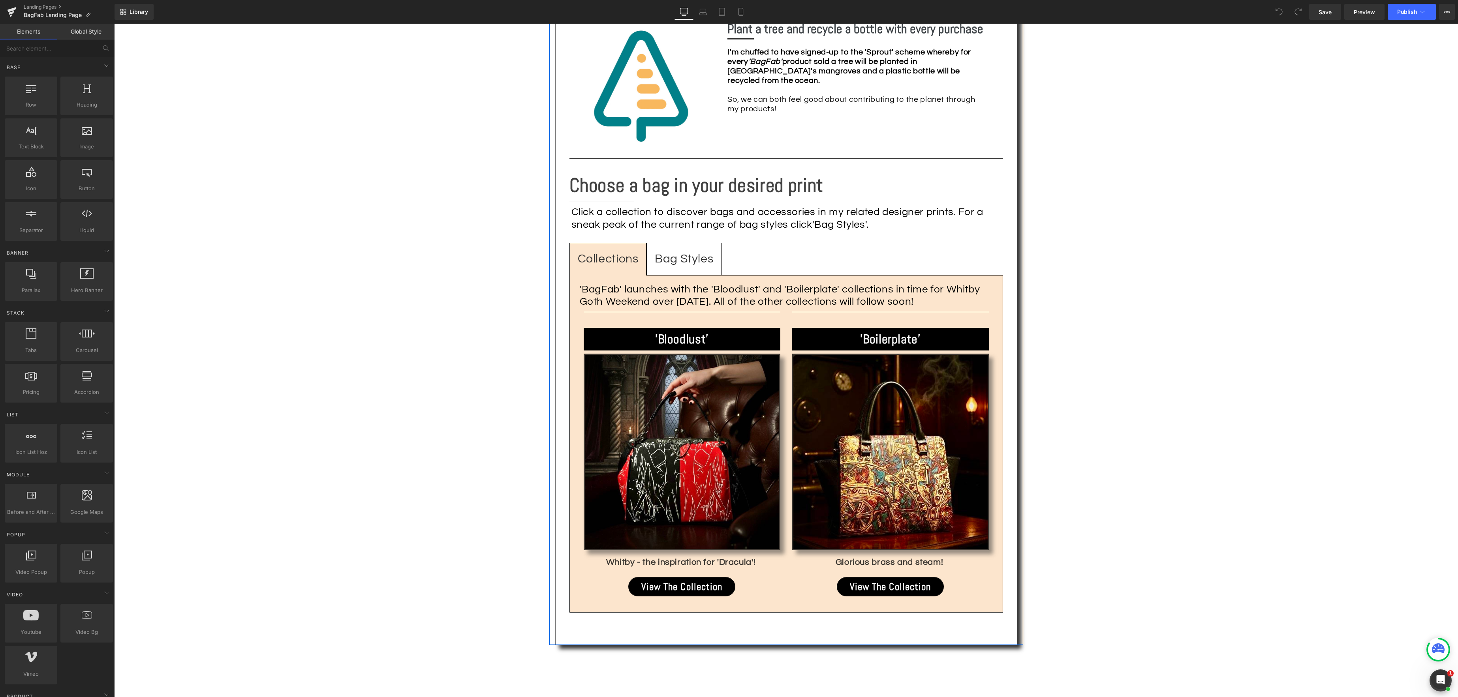
scroll to position [986, 0]
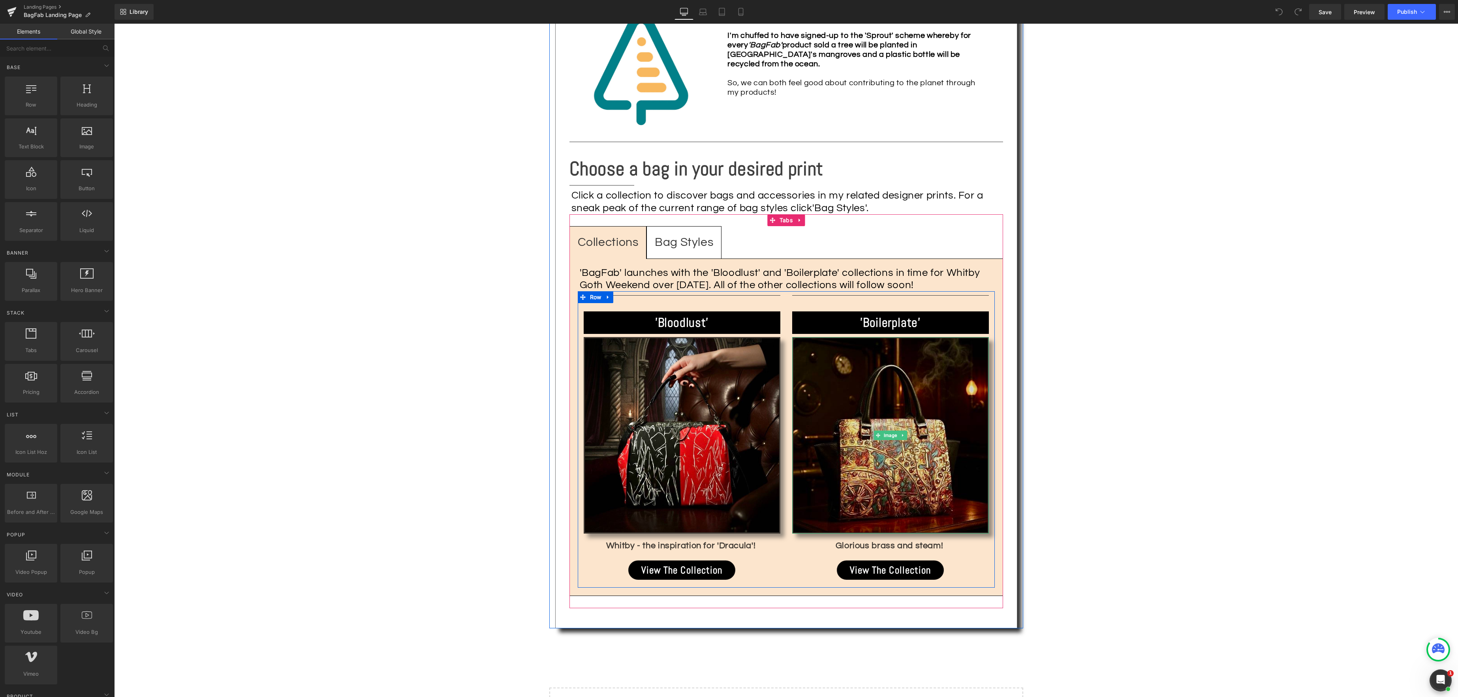
click at [894, 465] on img at bounding box center [890, 435] width 197 height 197
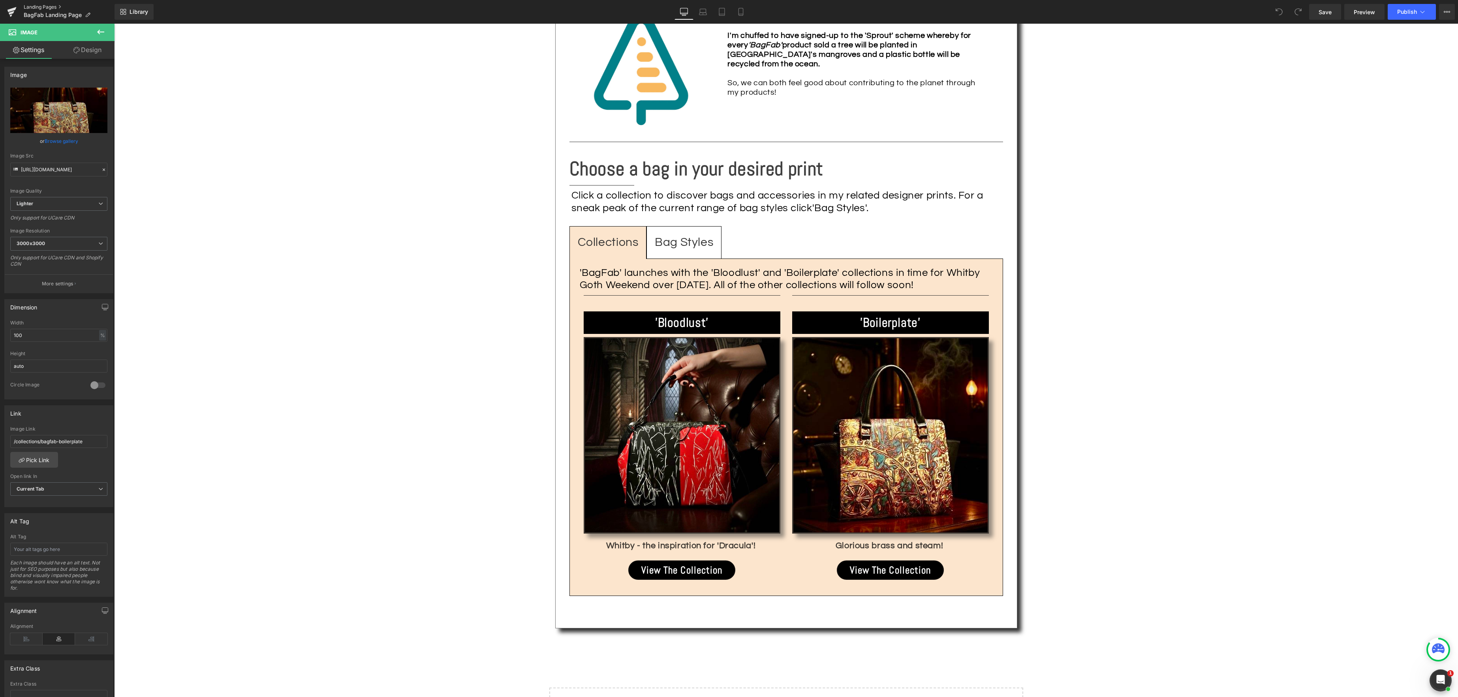
click at [50, 8] on link "Landing Pages" at bounding box center [69, 7] width 91 height 6
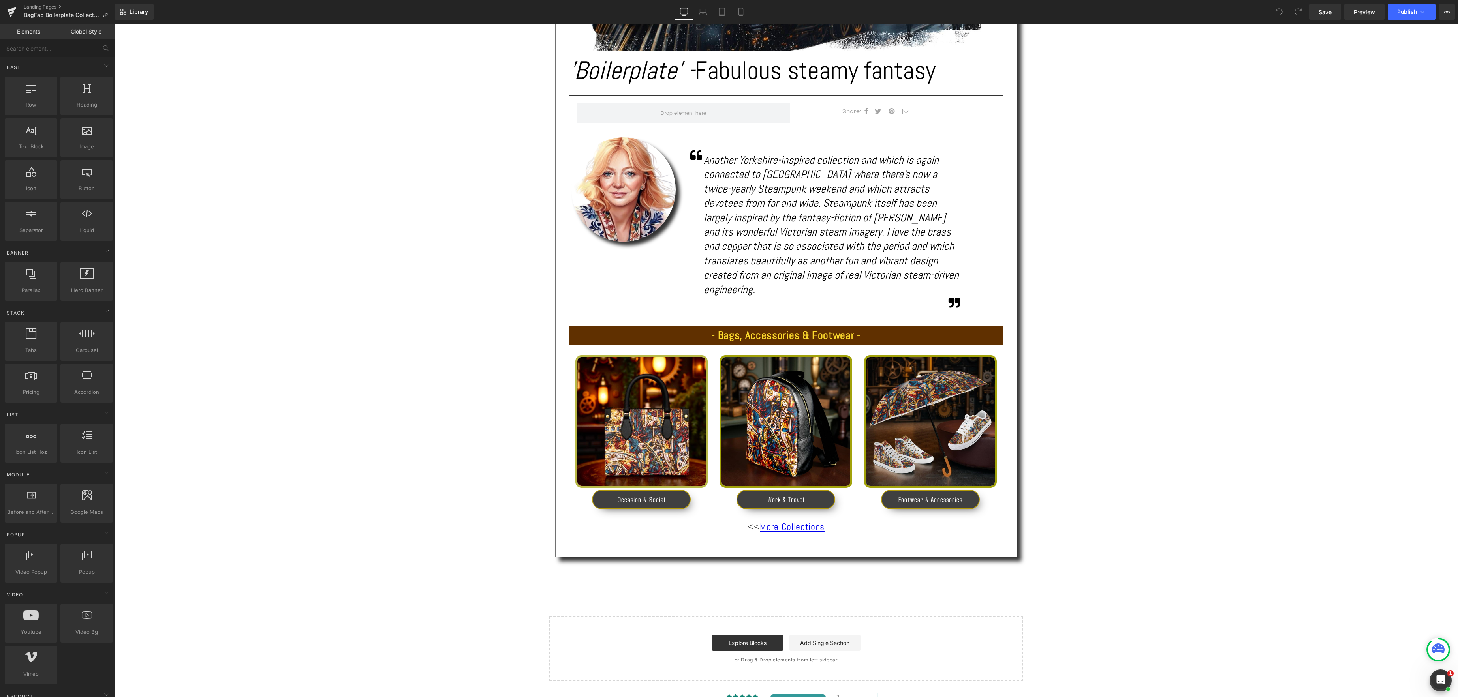
scroll to position [438, 0]
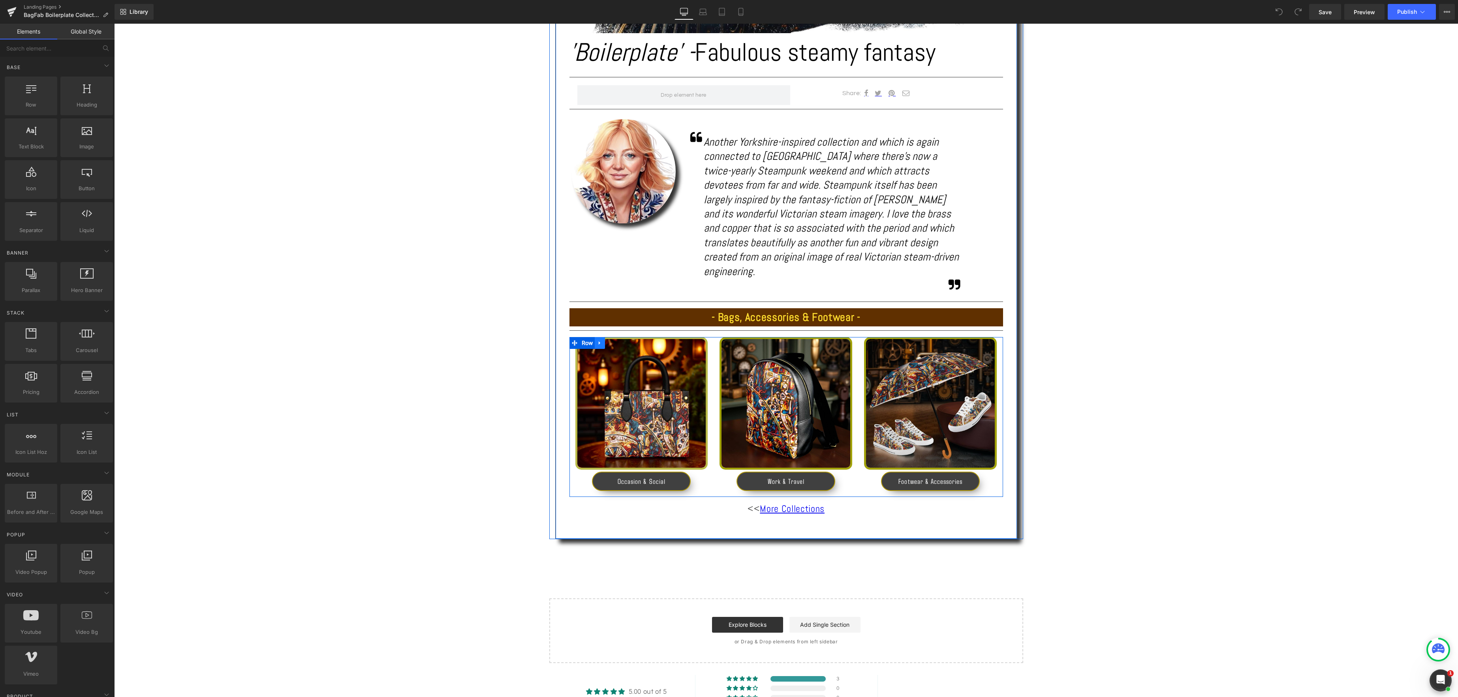
click at [599, 341] on icon at bounding box center [600, 343] width 2 height 4
click at [609, 340] on icon at bounding box center [610, 343] width 6 height 6
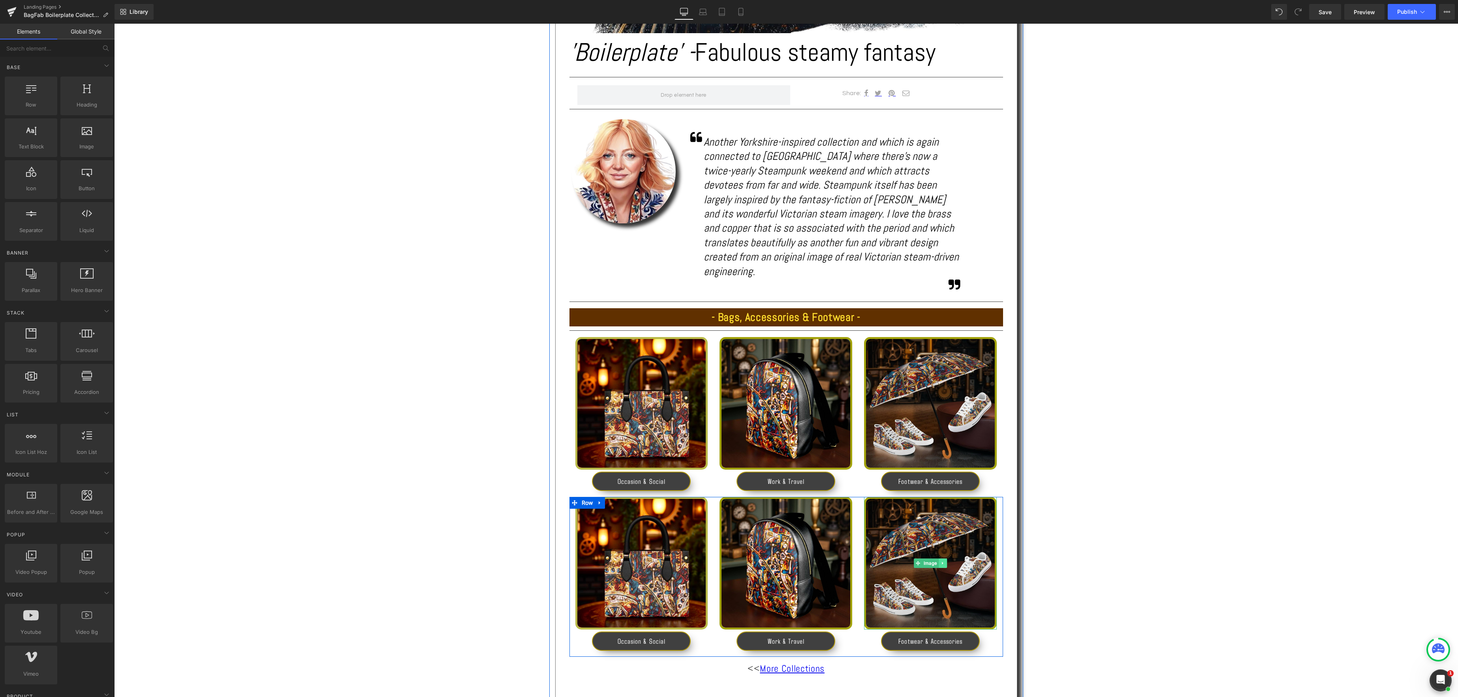
click at [943, 561] on icon at bounding box center [942, 563] width 4 height 5
click at [946, 561] on icon at bounding box center [947, 563] width 4 height 4
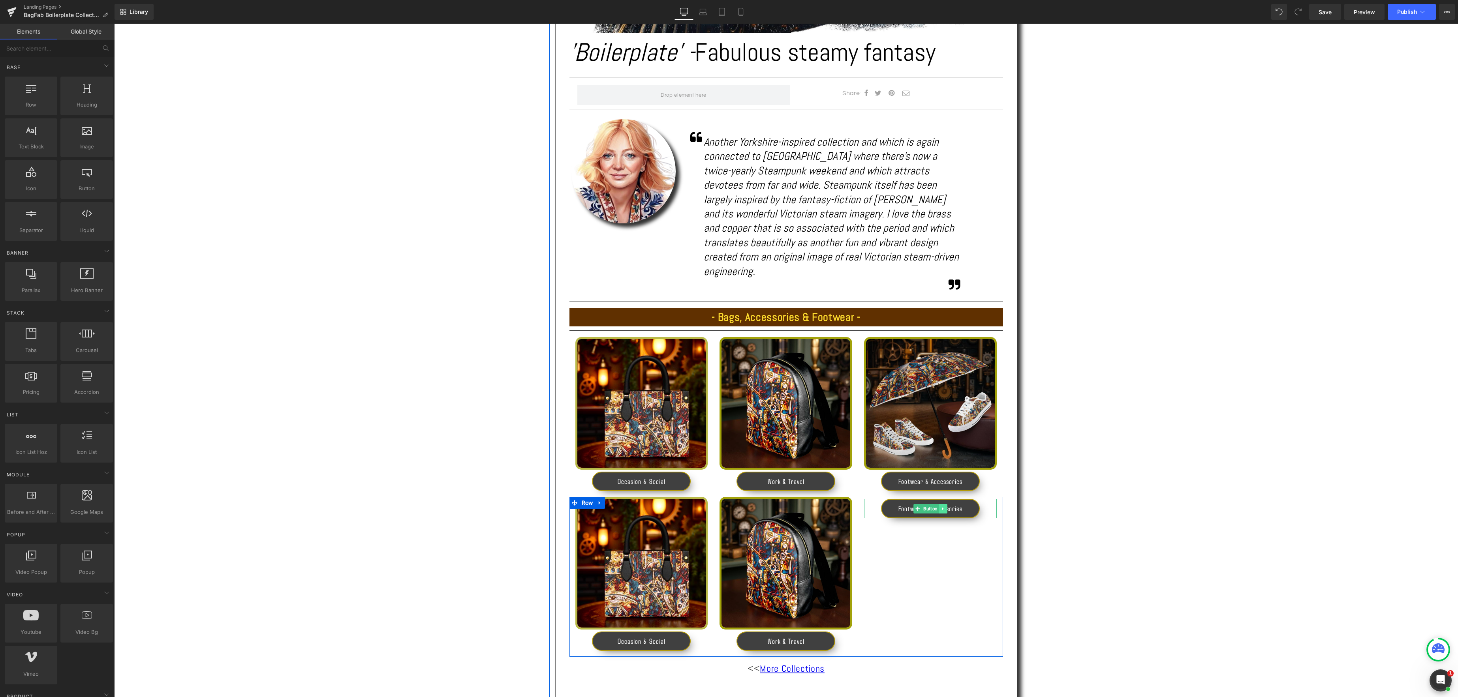
click at [941, 507] on icon at bounding box center [943, 509] width 4 height 5
click at [946, 507] on icon at bounding box center [947, 509] width 4 height 4
drag, startPoint x: 590, startPoint y: 489, endPoint x: 584, endPoint y: 488, distance: 5.9
click at [590, 497] on span "Row" at bounding box center [587, 503] width 15 height 12
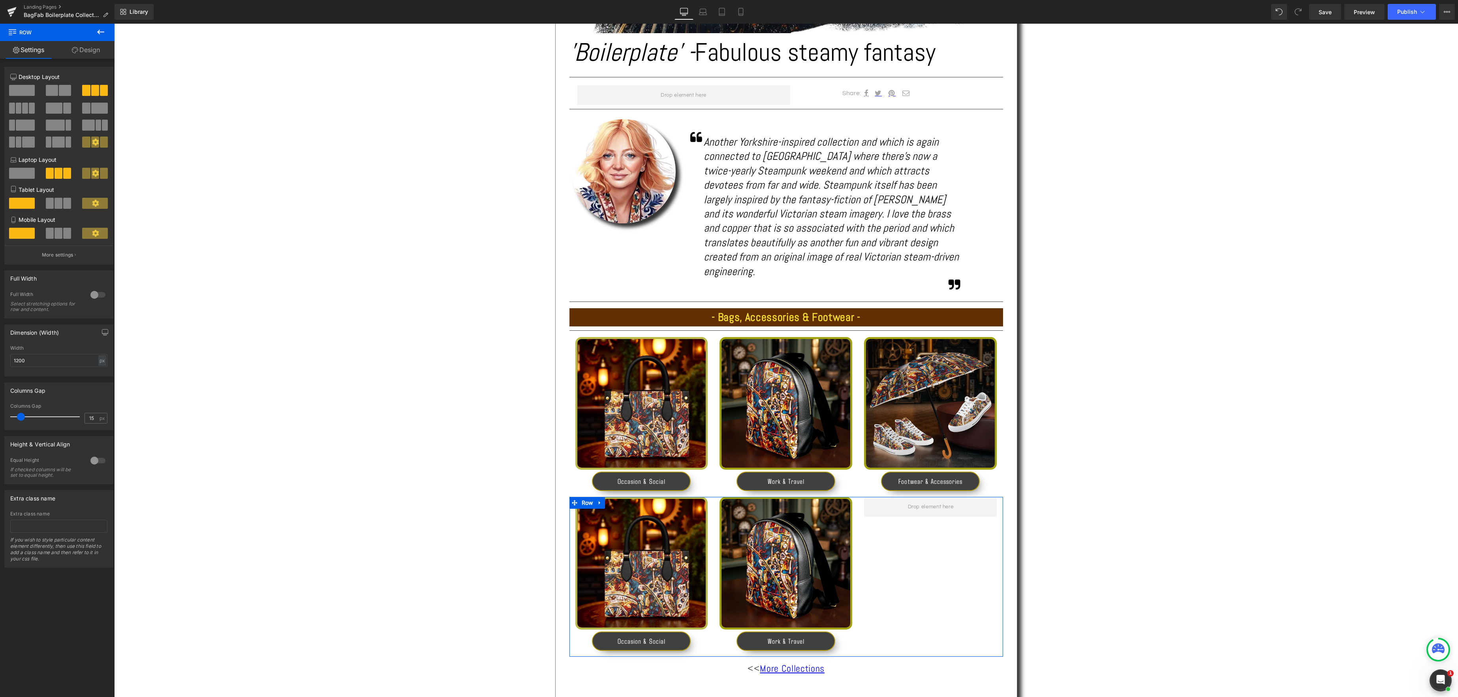
click at [56, 87] on span at bounding box center [52, 90] width 12 height 11
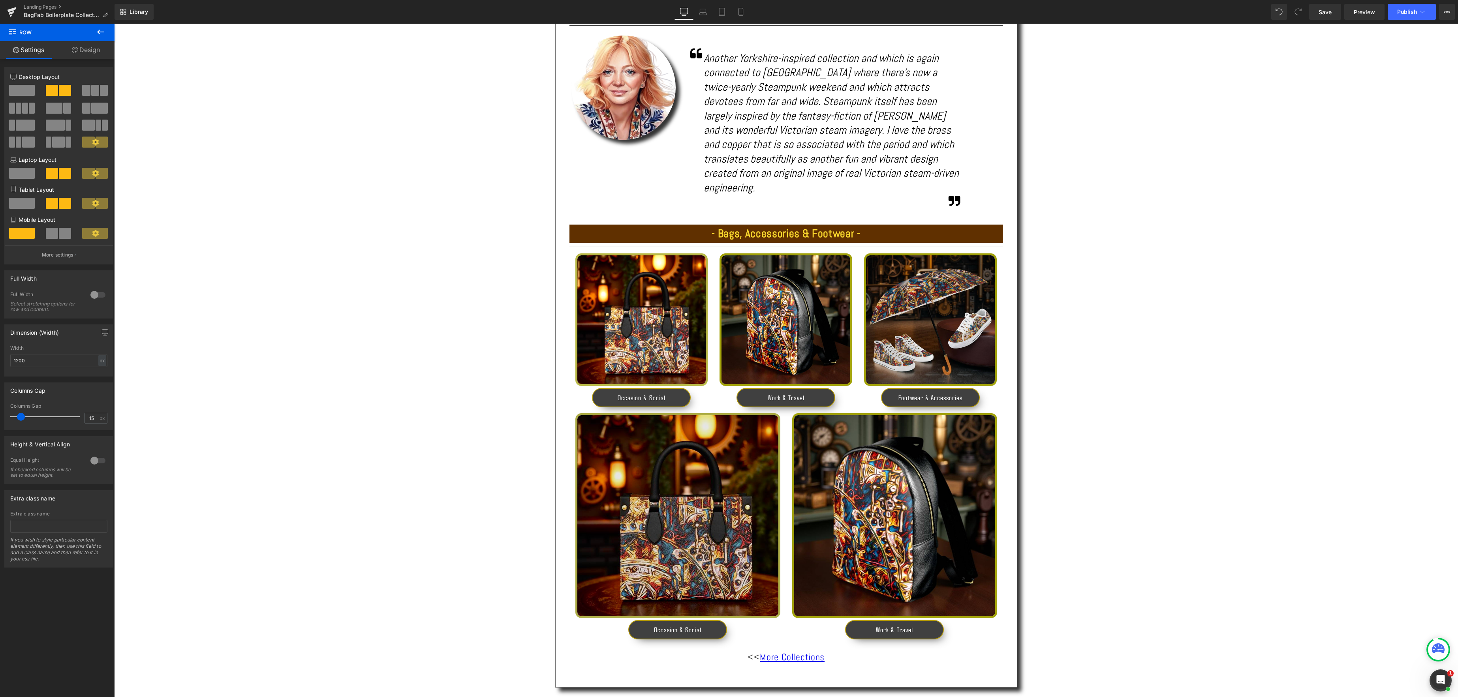
scroll to position [515, 0]
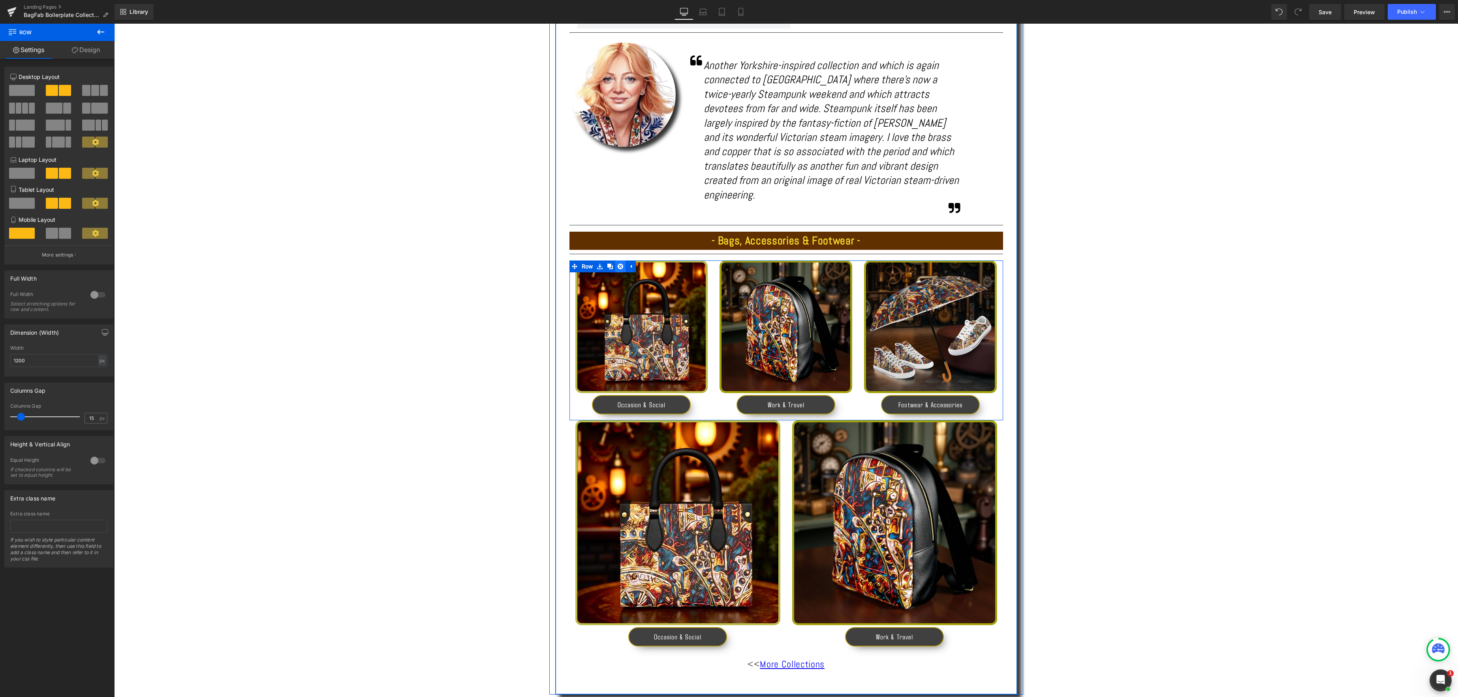
click at [620, 264] on icon at bounding box center [620, 267] width 6 height 6
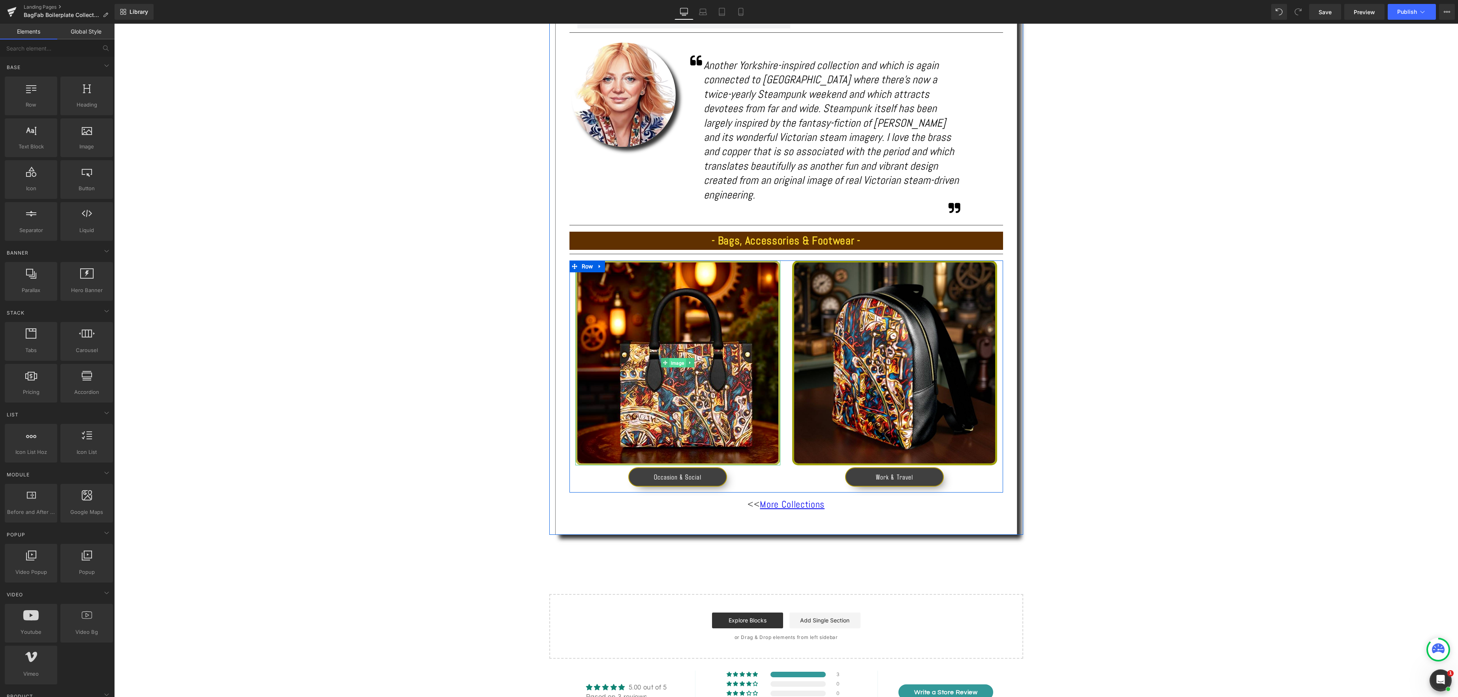
click at [679, 348] on div "Image" at bounding box center [677, 363] width 205 height 205
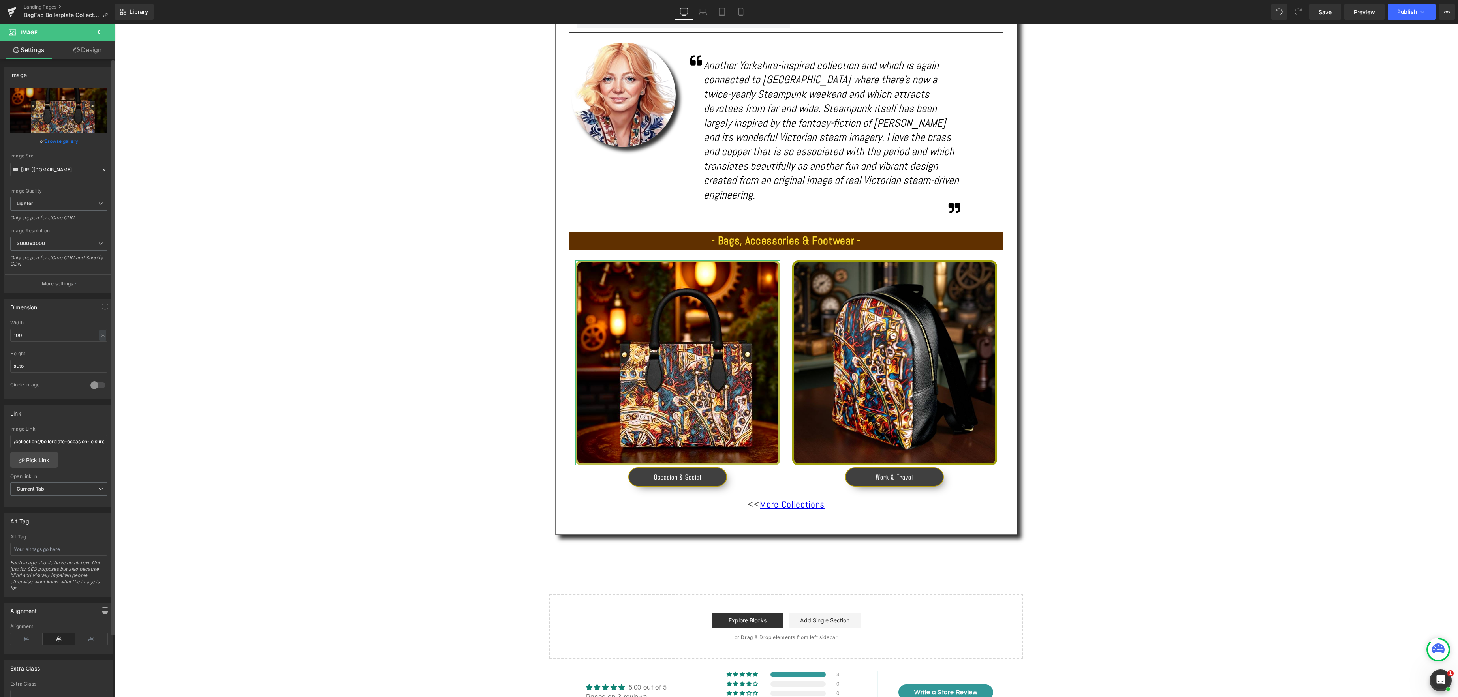
click at [56, 139] on link "Browse gallery" at bounding box center [62, 141] width 34 height 14
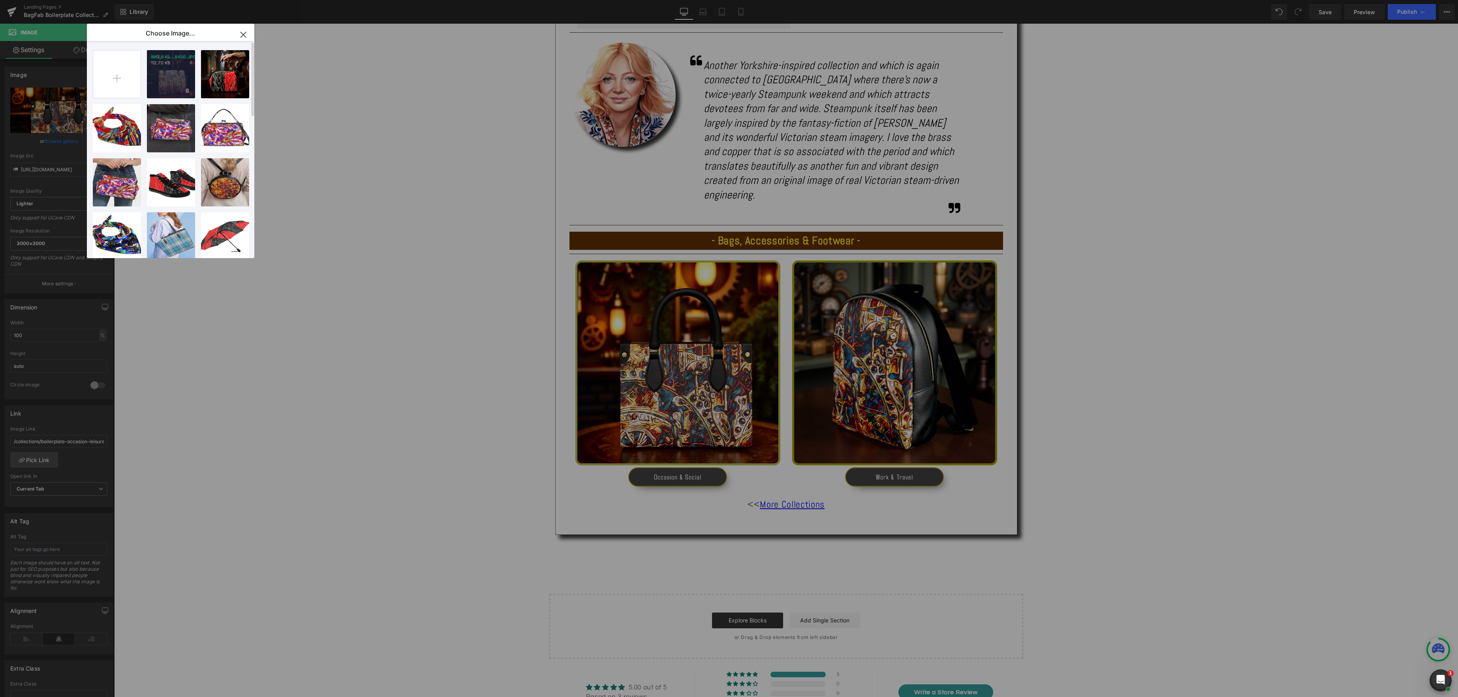
click at [175, 80] on div "IMG_845...8450.JPG 112.70 KB" at bounding box center [171, 74] width 48 height 48
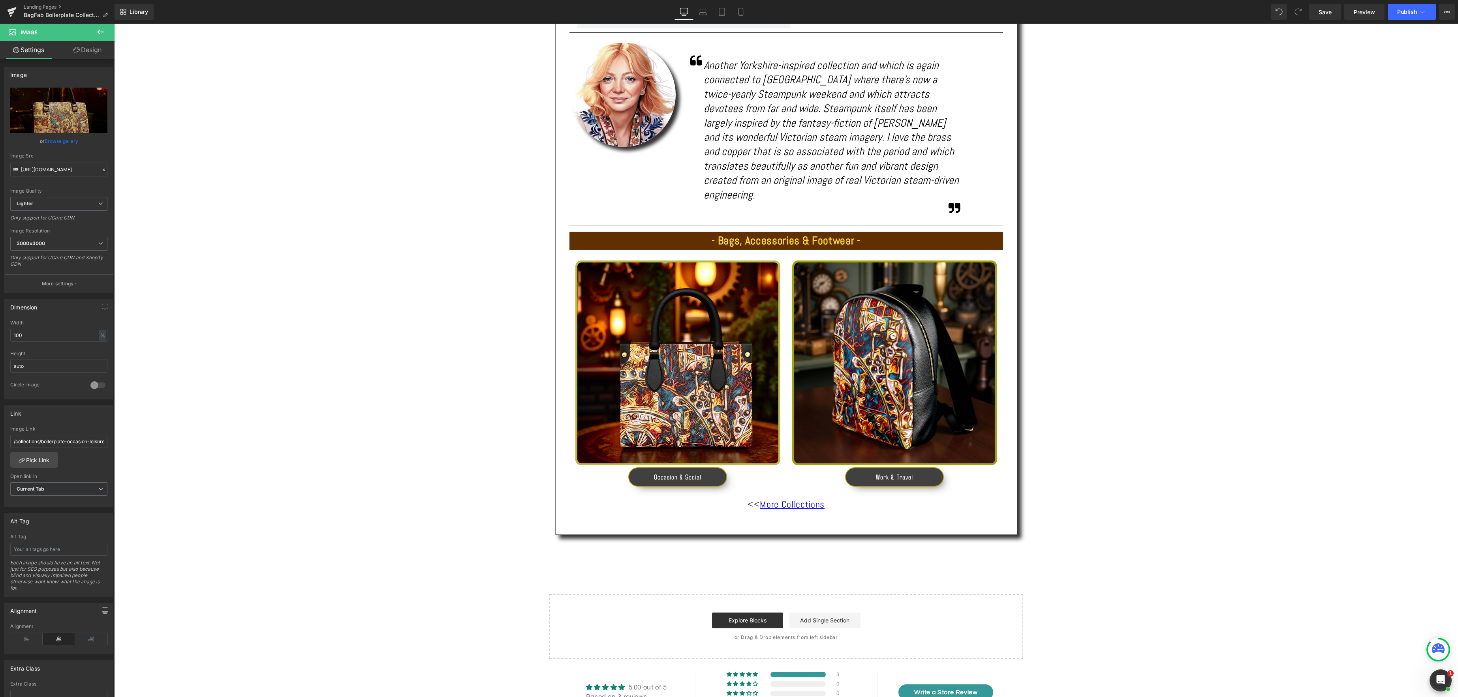
type input "https://ucarecdn.com/d5998f9a-8cd0-473e-bf63-aa0892b2dbc9/-/format/auto/-/previ…"
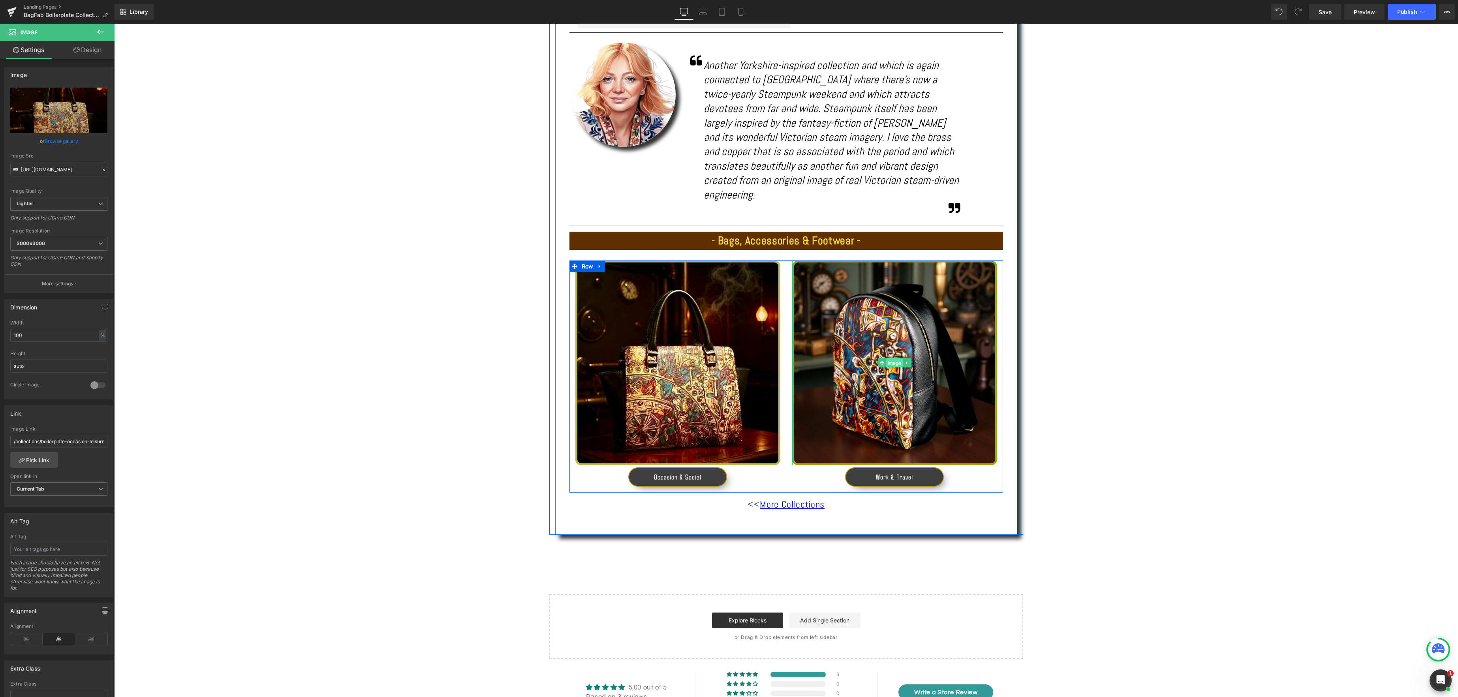
click at [895, 358] on span "Image" at bounding box center [894, 362] width 17 height 9
click at [64, 142] on link "Browse gallery" at bounding box center [62, 141] width 34 height 14
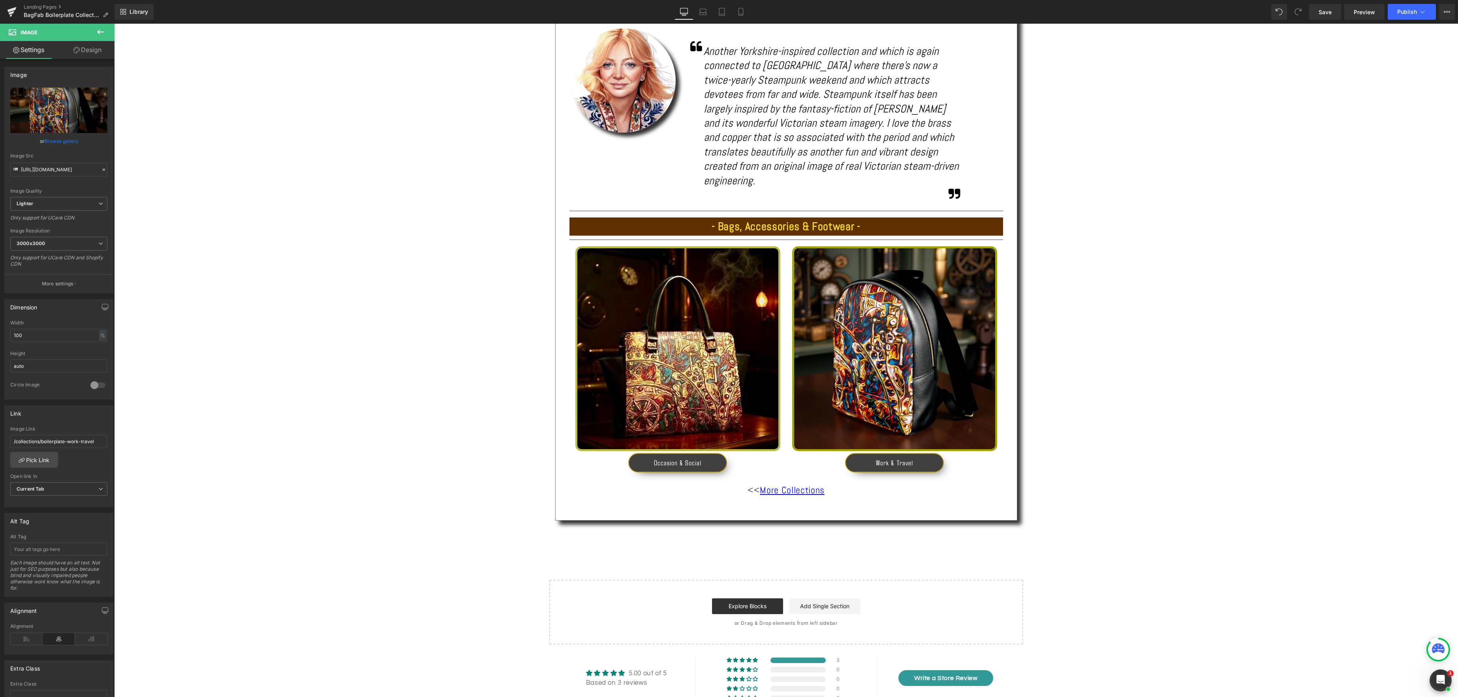
scroll to position [531, 0]
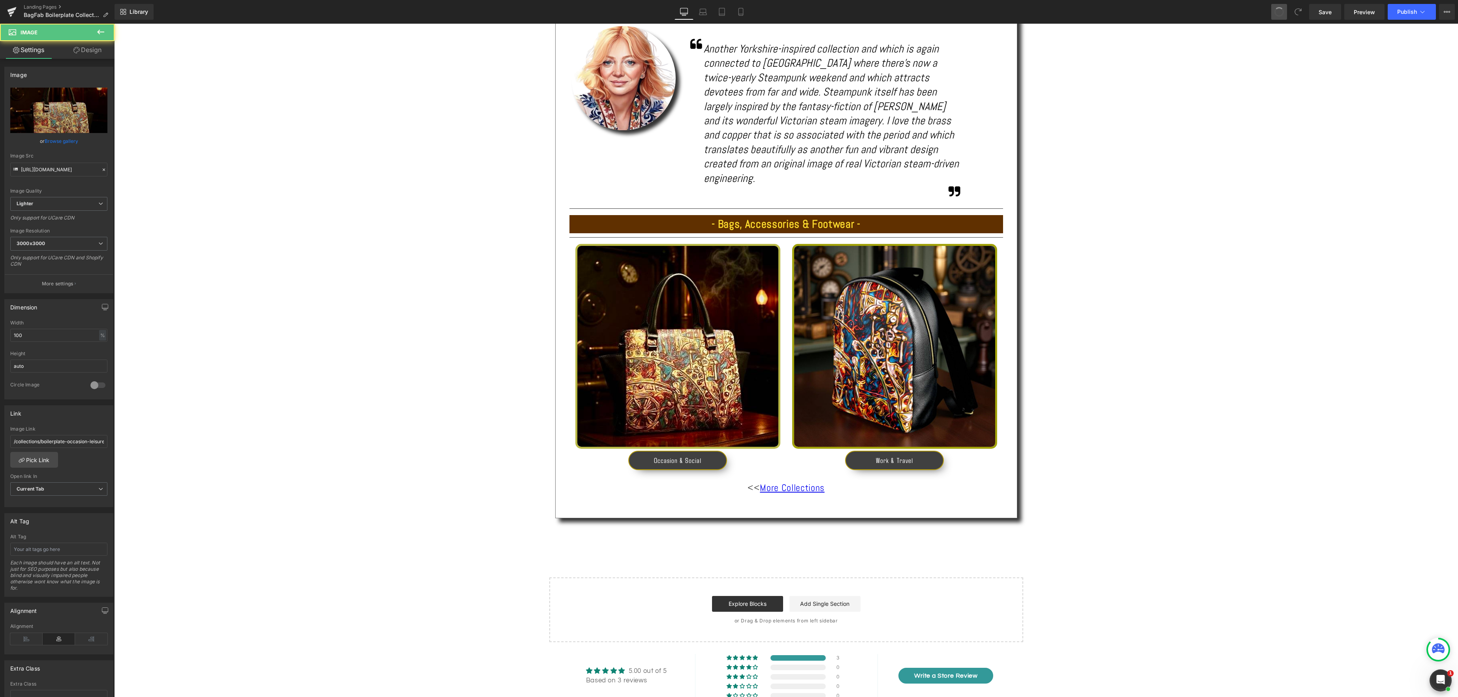
type input "https://ucarecdn.com/2c321414-2f34-4dee-9017-f3225061e229/-/format/auto/-/previ…"
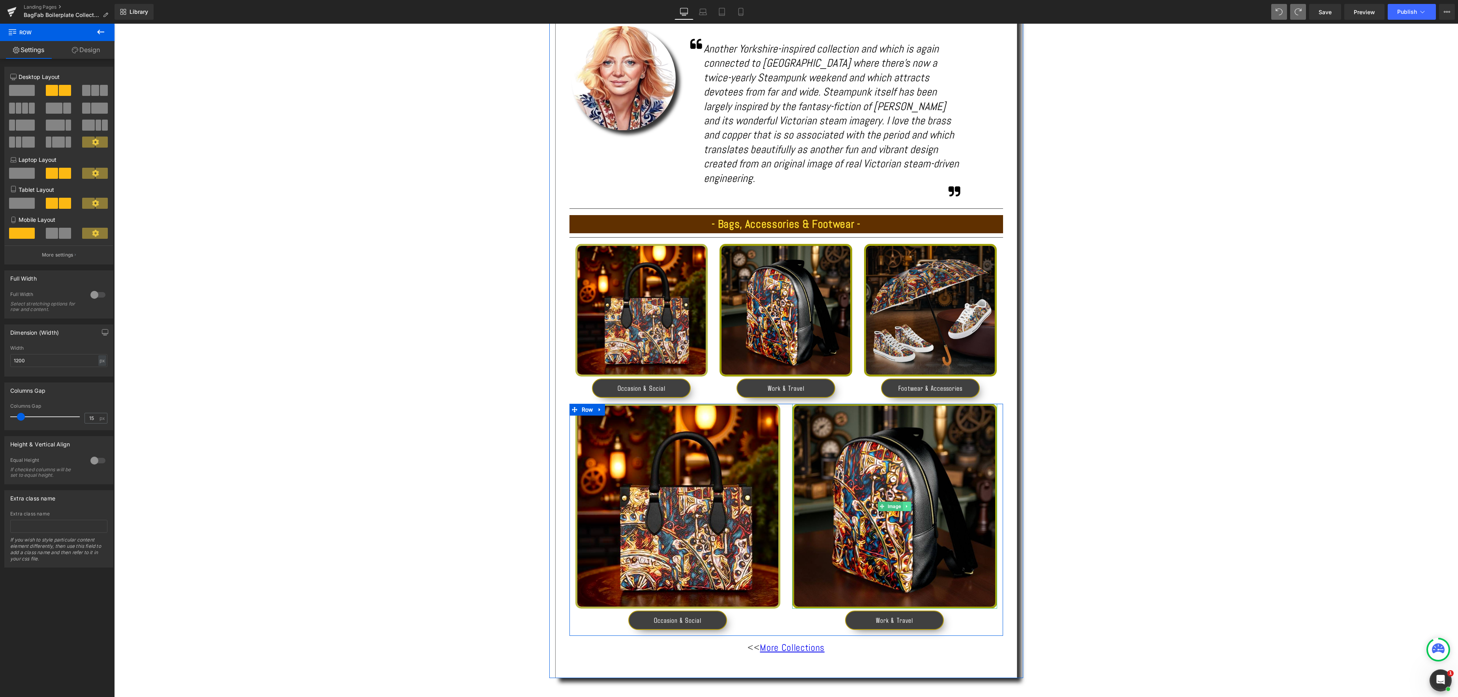
click at [908, 504] on icon at bounding box center [906, 506] width 4 height 5
drag, startPoint x: 909, startPoint y: 492, endPoint x: 920, endPoint y: 473, distance: 21.9
click at [909, 504] on icon at bounding box center [910, 506] width 4 height 4
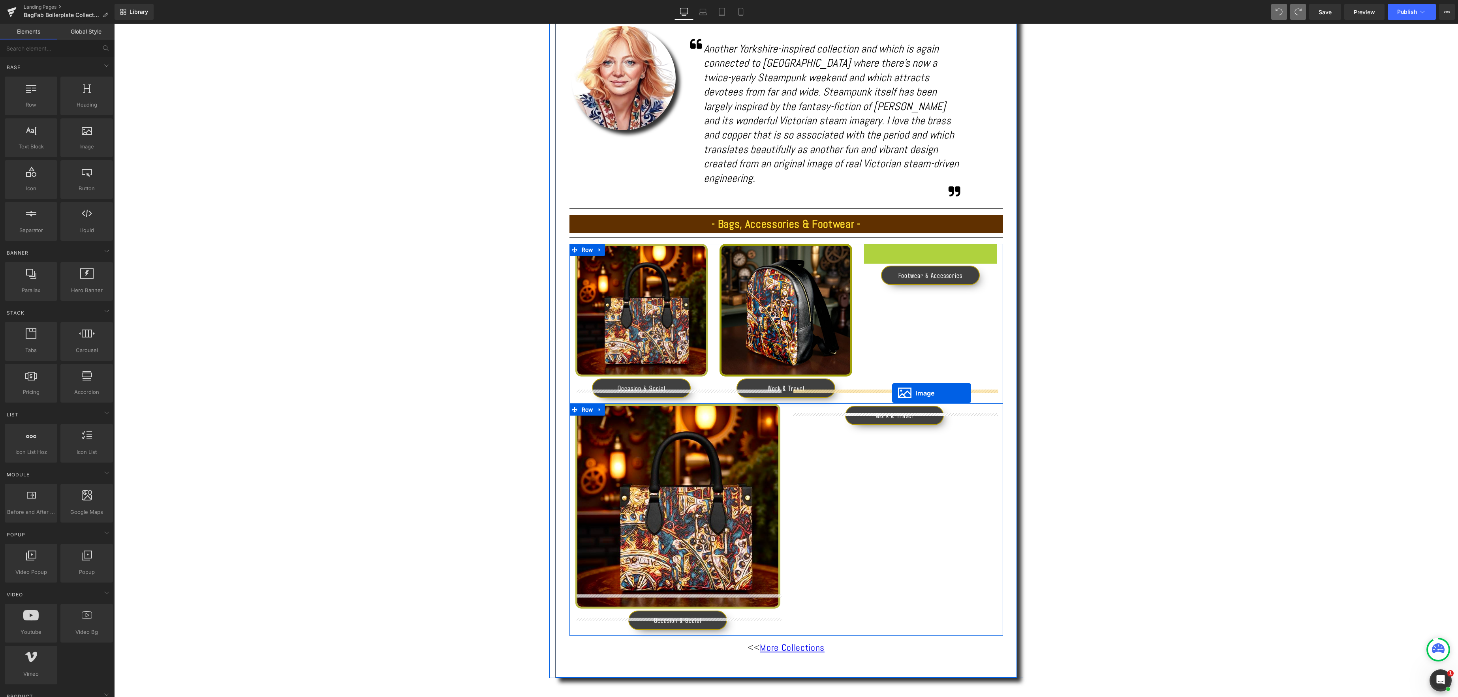
drag, startPoint x: 919, startPoint y: 294, endPoint x: 892, endPoint y: 394, distance: 103.3
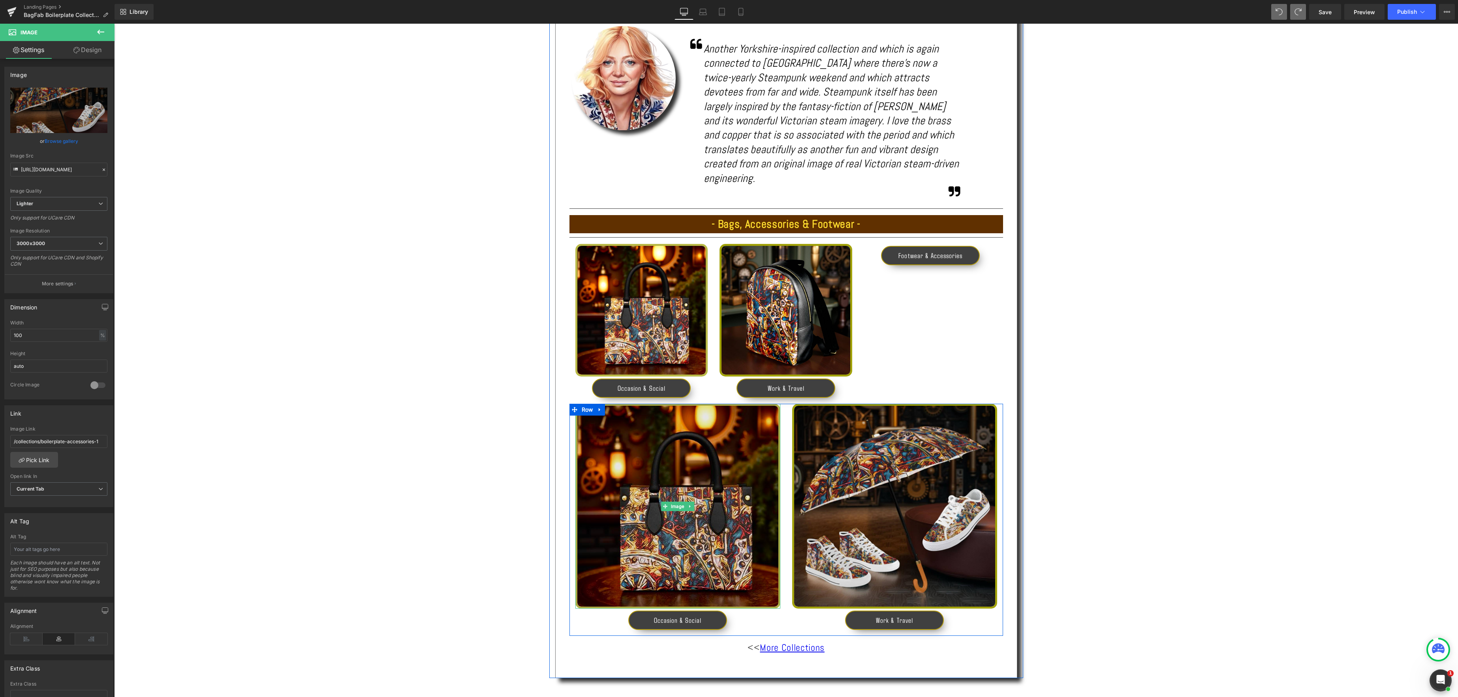
click at [681, 511] on img at bounding box center [677, 506] width 205 height 205
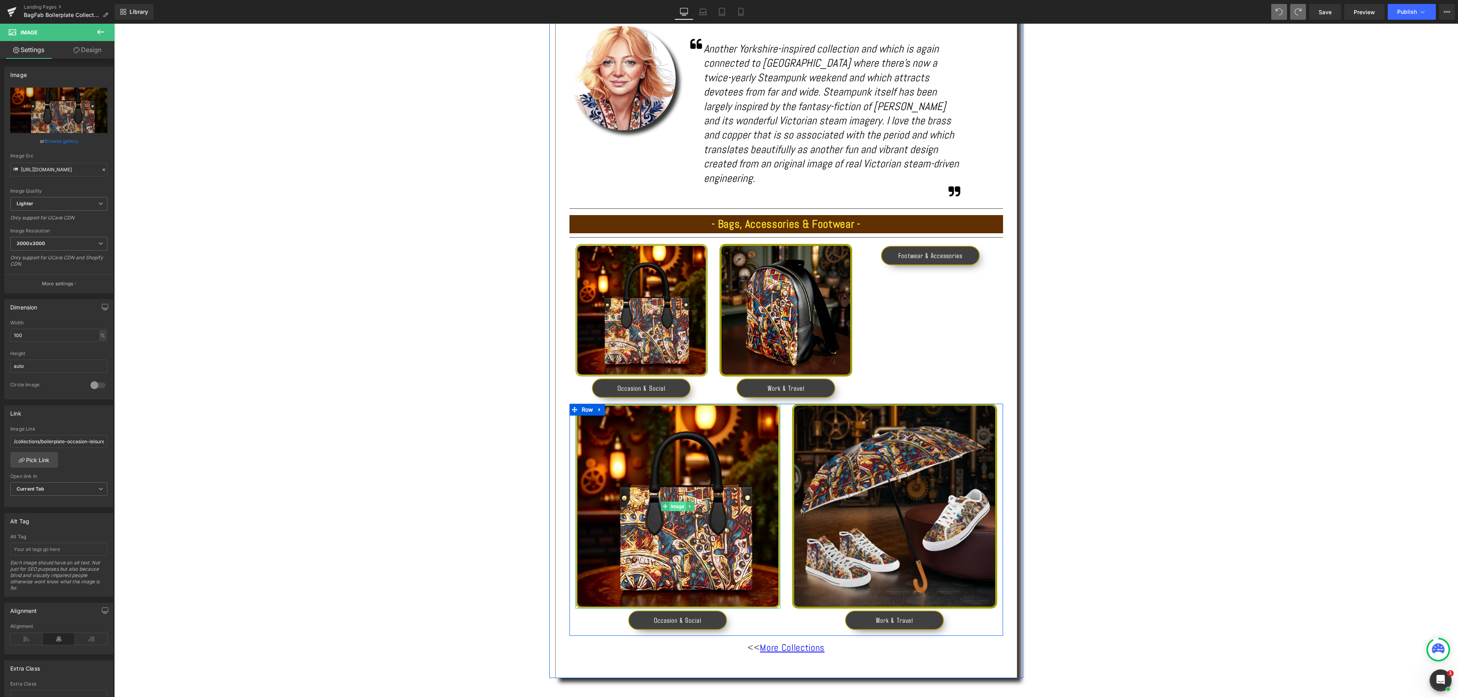
click at [680, 502] on link "Image" at bounding box center [673, 506] width 25 height 9
click at [66, 140] on link "Browse gallery" at bounding box center [62, 141] width 34 height 14
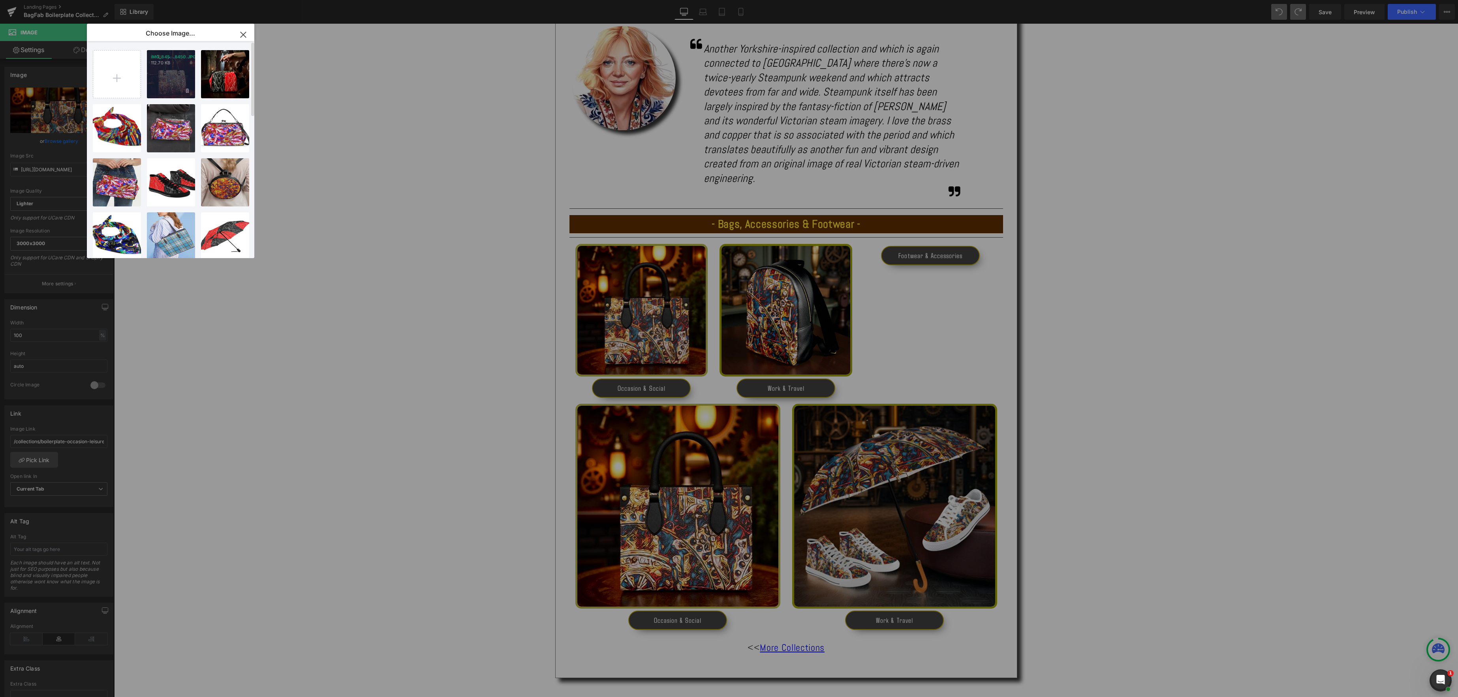
click at [172, 86] on div "IMG_845...8450.JPG 112.70 KB" at bounding box center [171, 74] width 48 height 48
type input "https://ucarecdn.com/d5998f9a-8cd0-473e-bf63-aa0892b2dbc9/-/format/auto/-/previ…"
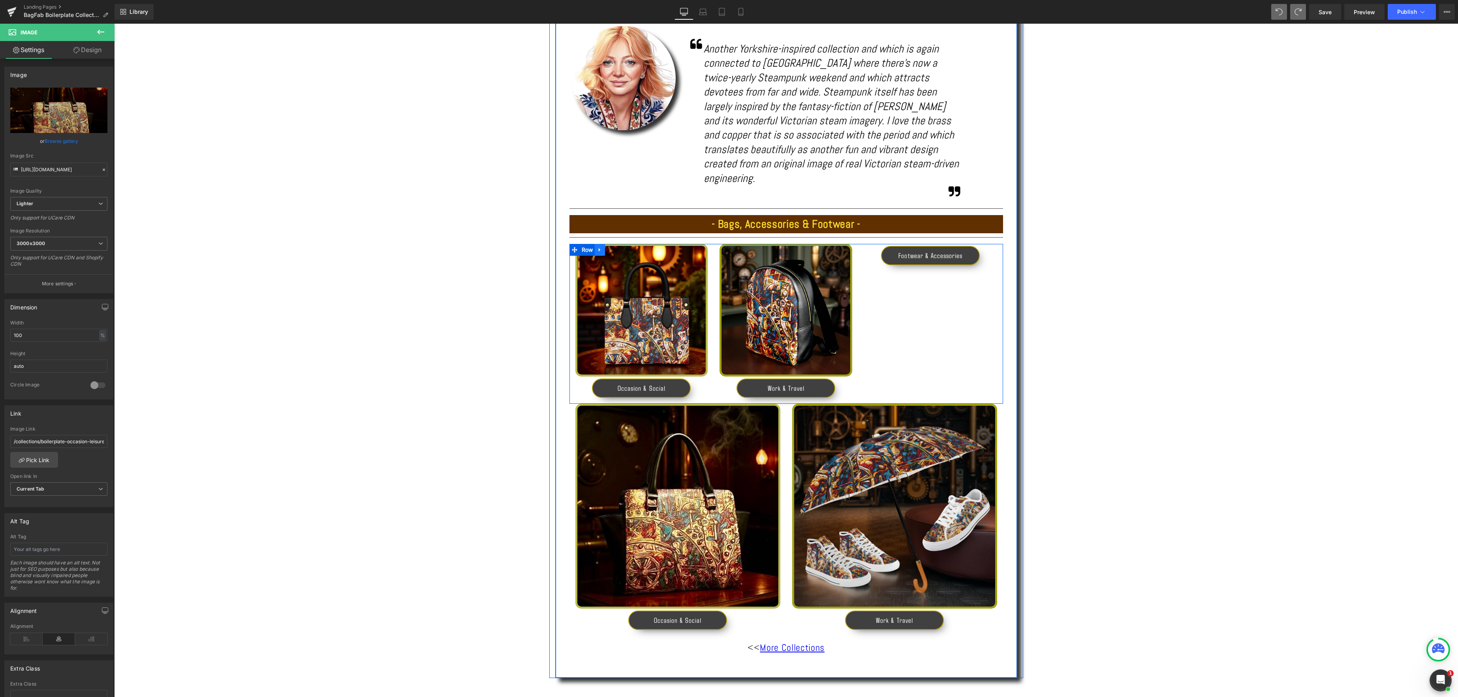
click at [600, 248] on icon at bounding box center [600, 250] width 2 height 4
click at [621, 247] on icon at bounding box center [620, 250] width 6 height 6
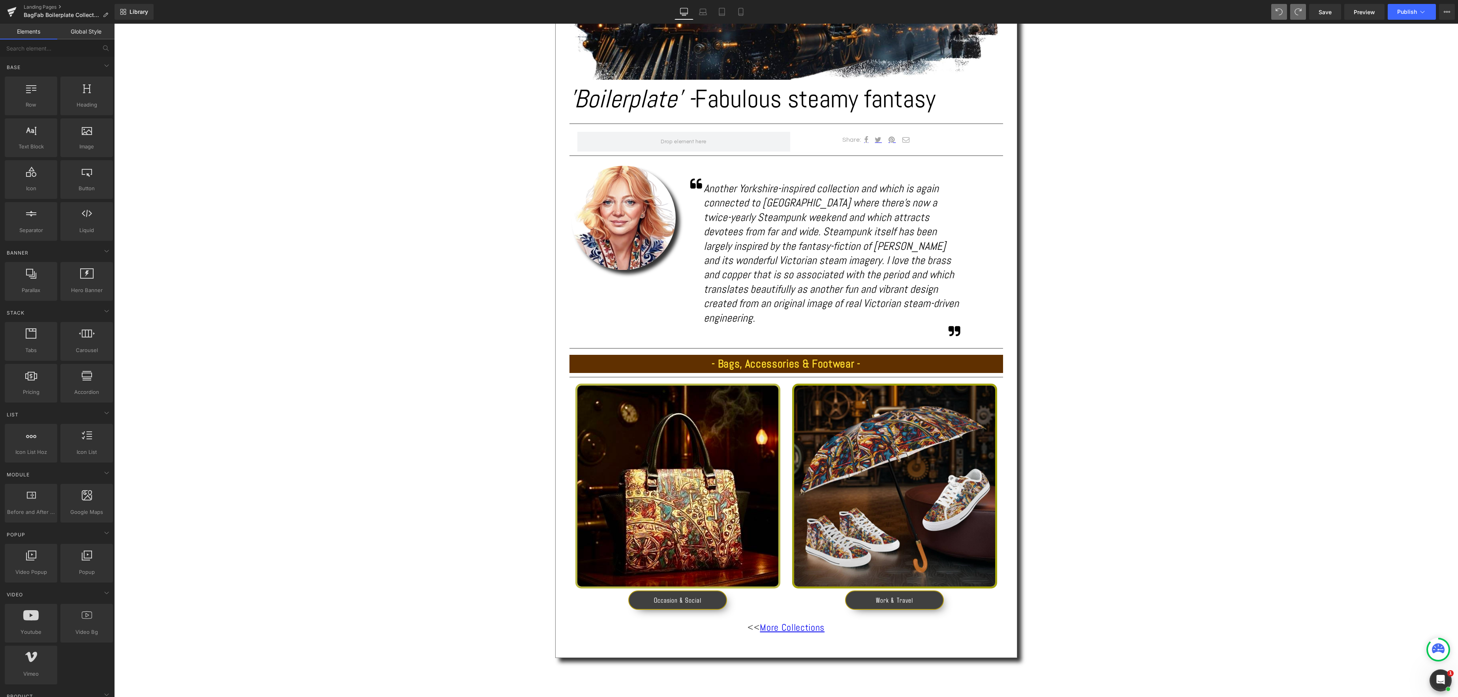
scroll to position [381, 0]
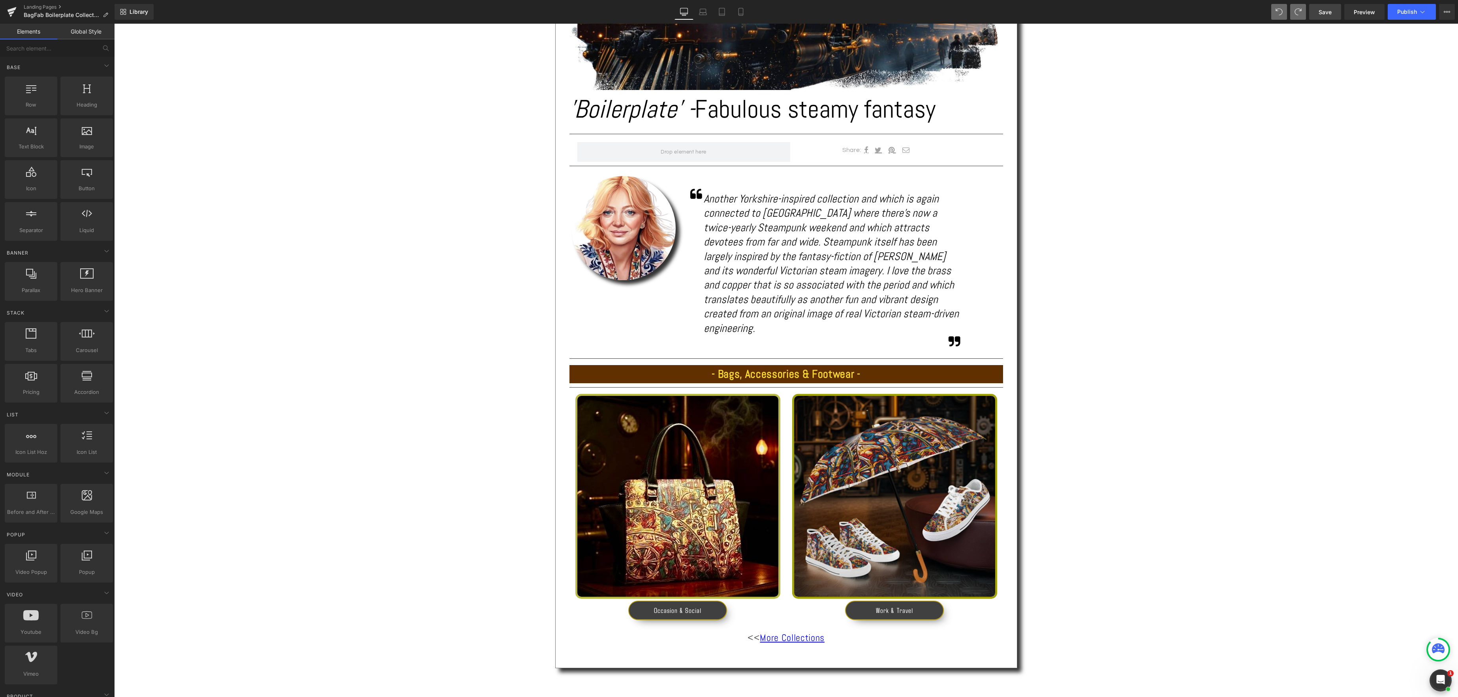
click at [1328, 12] on span "Save" at bounding box center [1324, 12] width 13 height 8
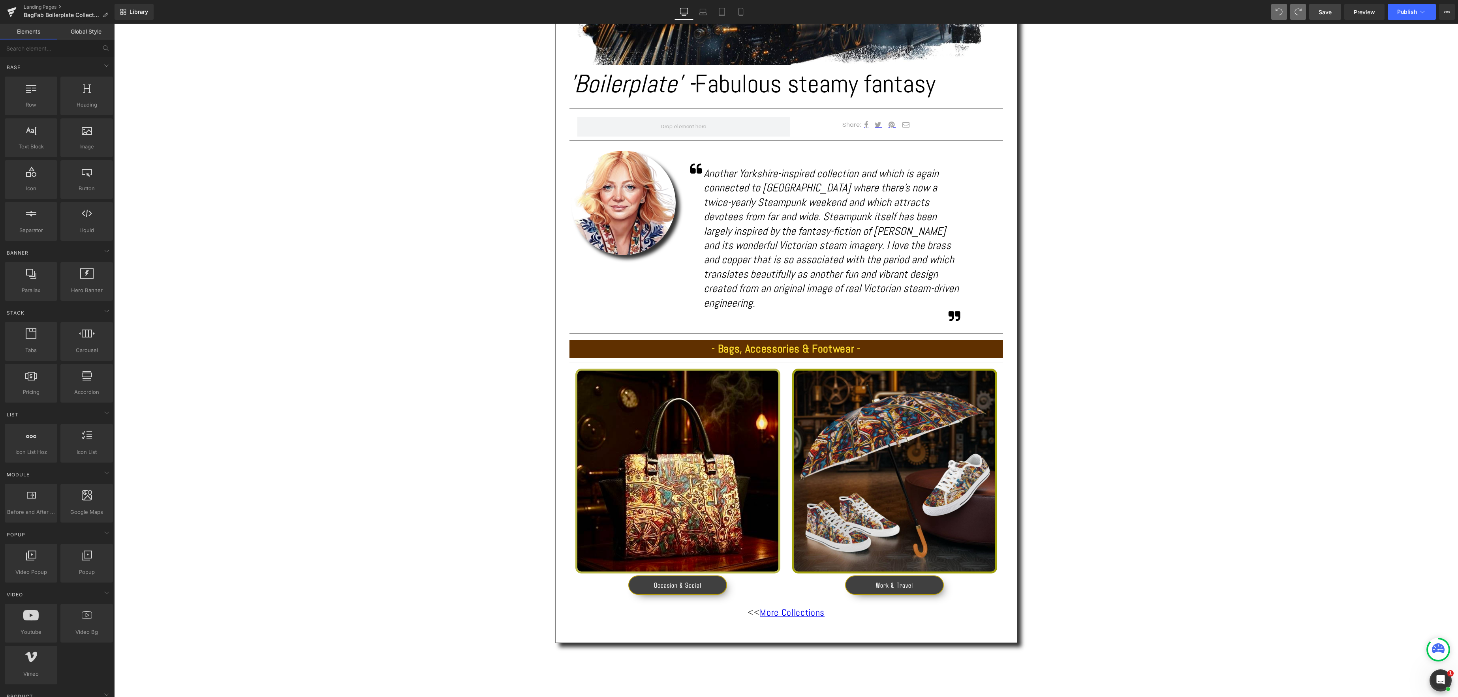
scroll to position [441, 0]
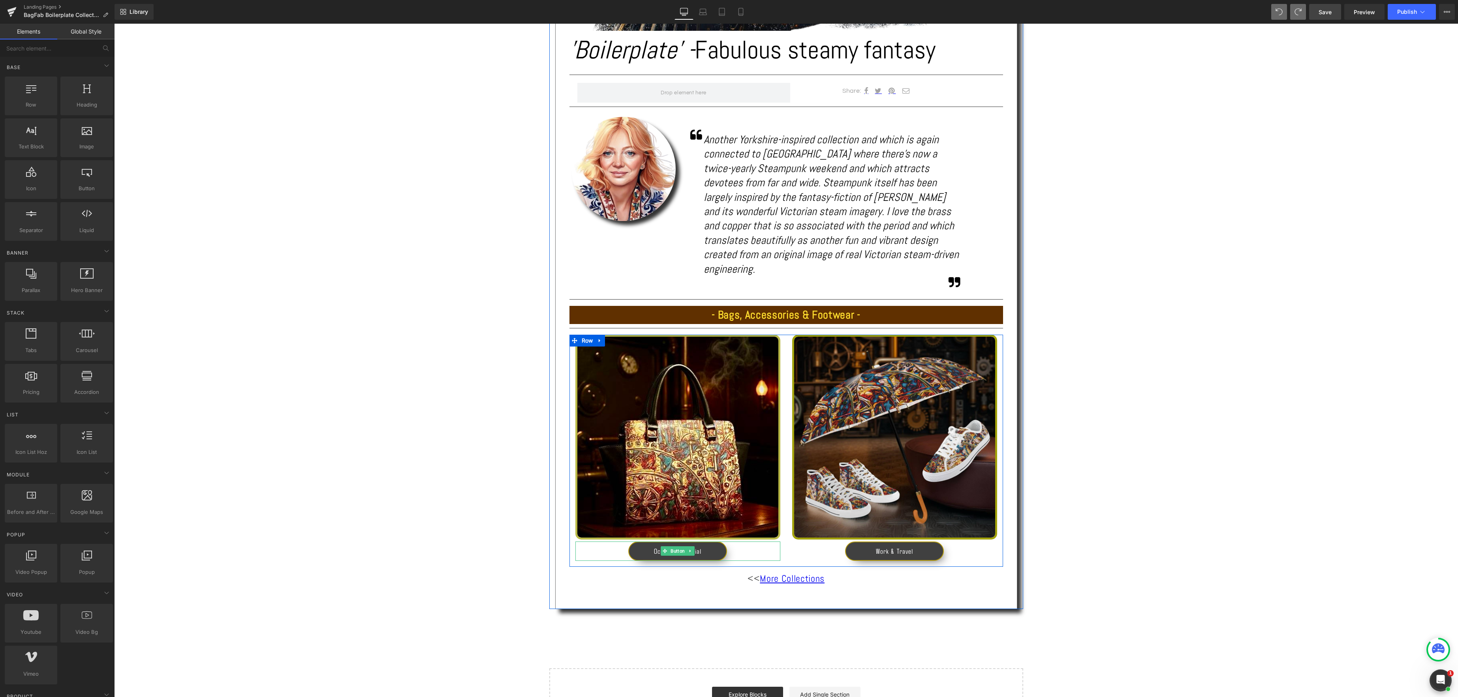
drag, startPoint x: 675, startPoint y: 537, endPoint x: 692, endPoint y: 537, distance: 16.2
click at [675, 542] on div "Occasion & Social Button" at bounding box center [677, 551] width 205 height 19
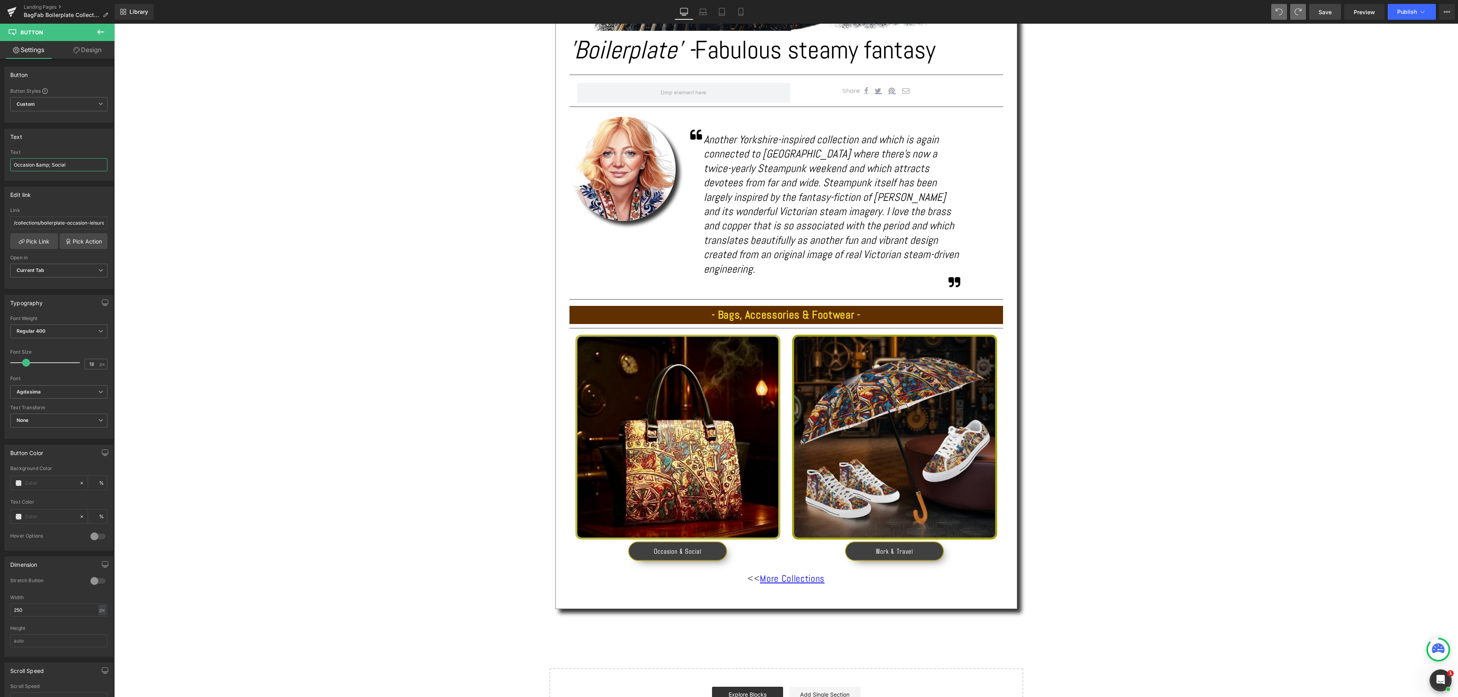
drag, startPoint x: 73, startPoint y: 167, endPoint x: -27, endPoint y: 162, distance: 99.6
click at [0, 162] on html "Button You are previewing how the will restyle your page. You can not edit Elem…" at bounding box center [729, 348] width 1458 height 697
type input "Bags"
click at [897, 546] on span "Button" at bounding box center [894, 550] width 17 height 9
drag, startPoint x: 77, startPoint y: 168, endPoint x: -27, endPoint y: 145, distance: 106.2
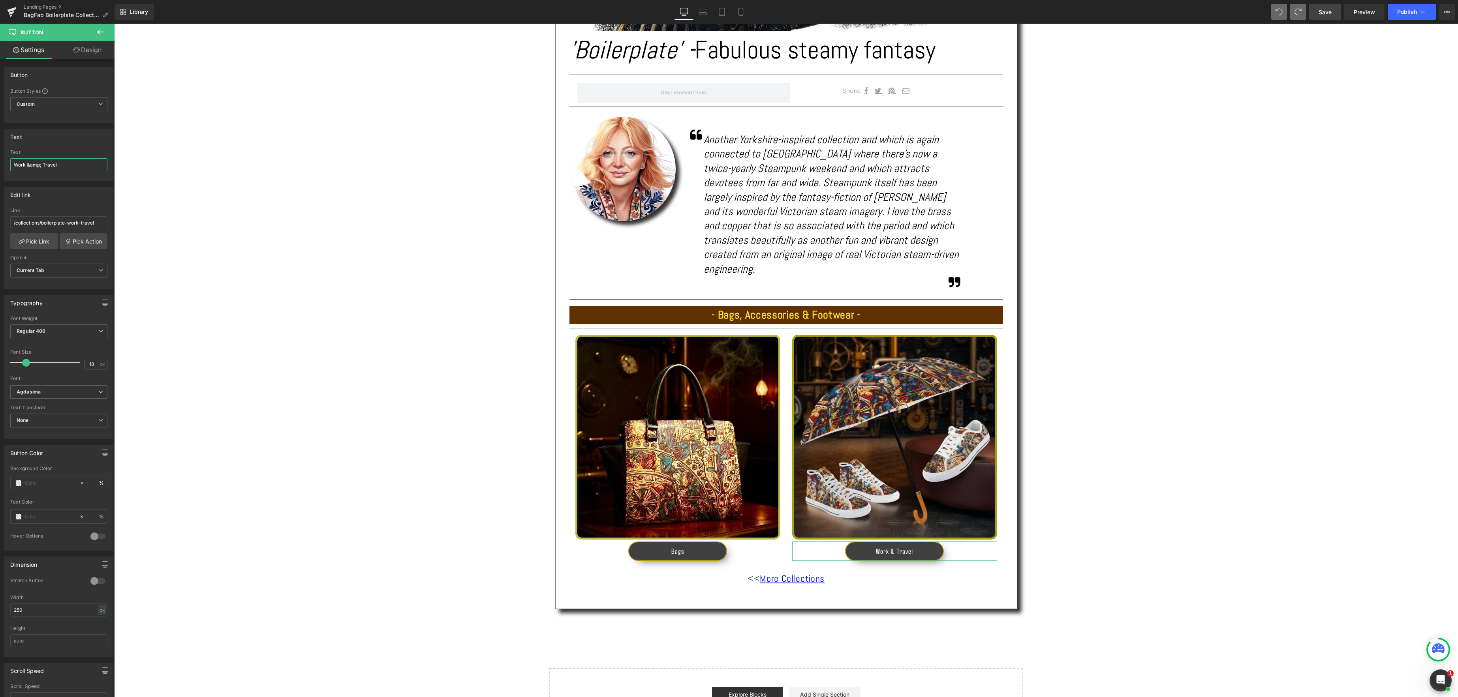
click at [0, 145] on html "Button You are previewing how the will restyle your page. You can not edit Elem…" at bounding box center [729, 348] width 1458 height 697
type input "Accessories"
click at [1304, 448] on div "Text Block Image 'Boilerplate' - Fabulous steamy fantasy Heading Separator Shar…" at bounding box center [785, 248] width 1343 height 970
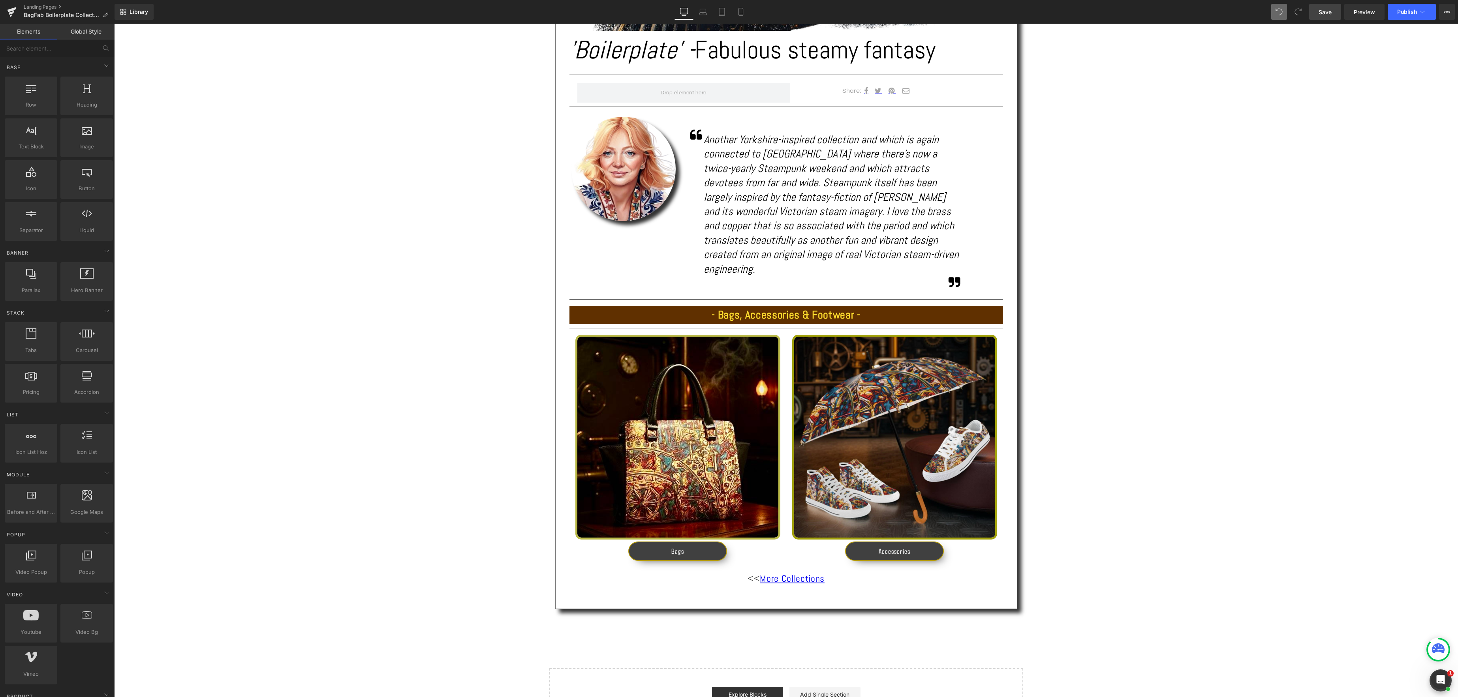
click at [1323, 11] on span "Save" at bounding box center [1324, 12] width 13 height 8
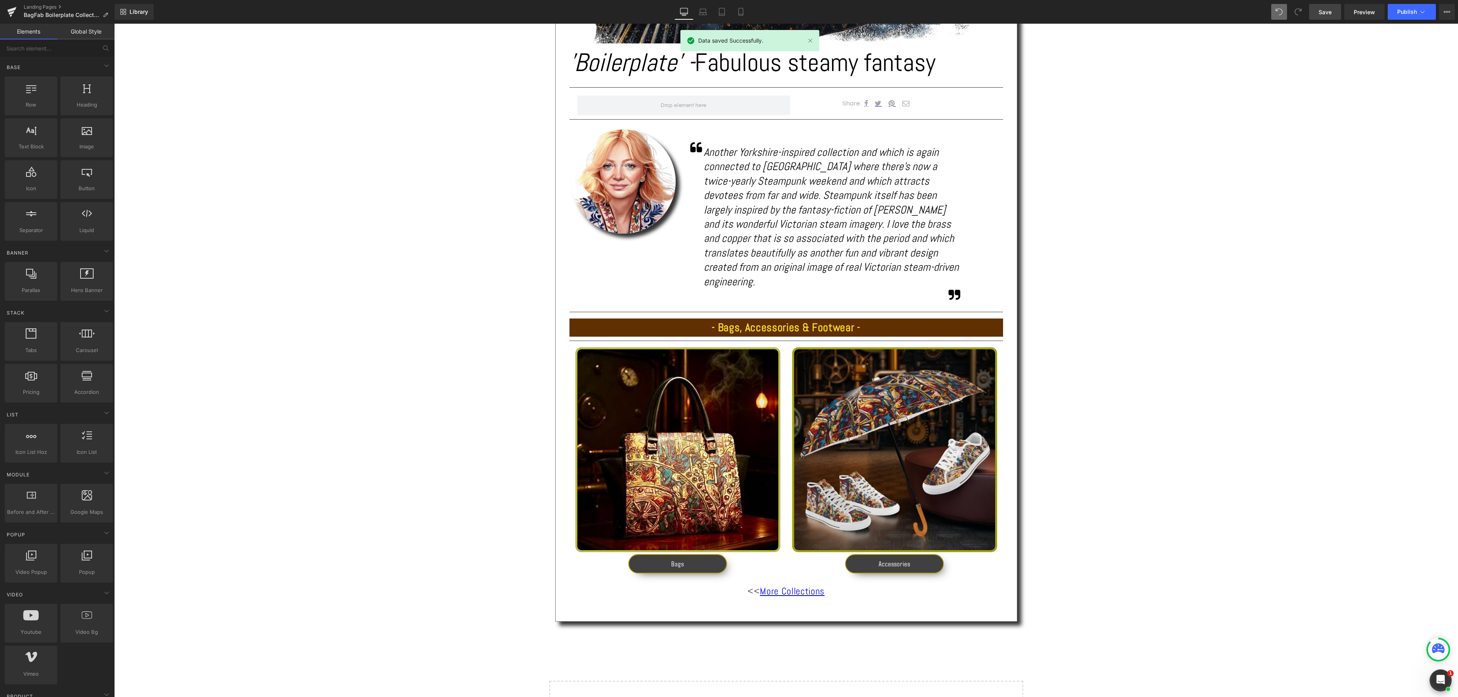
scroll to position [426, 0]
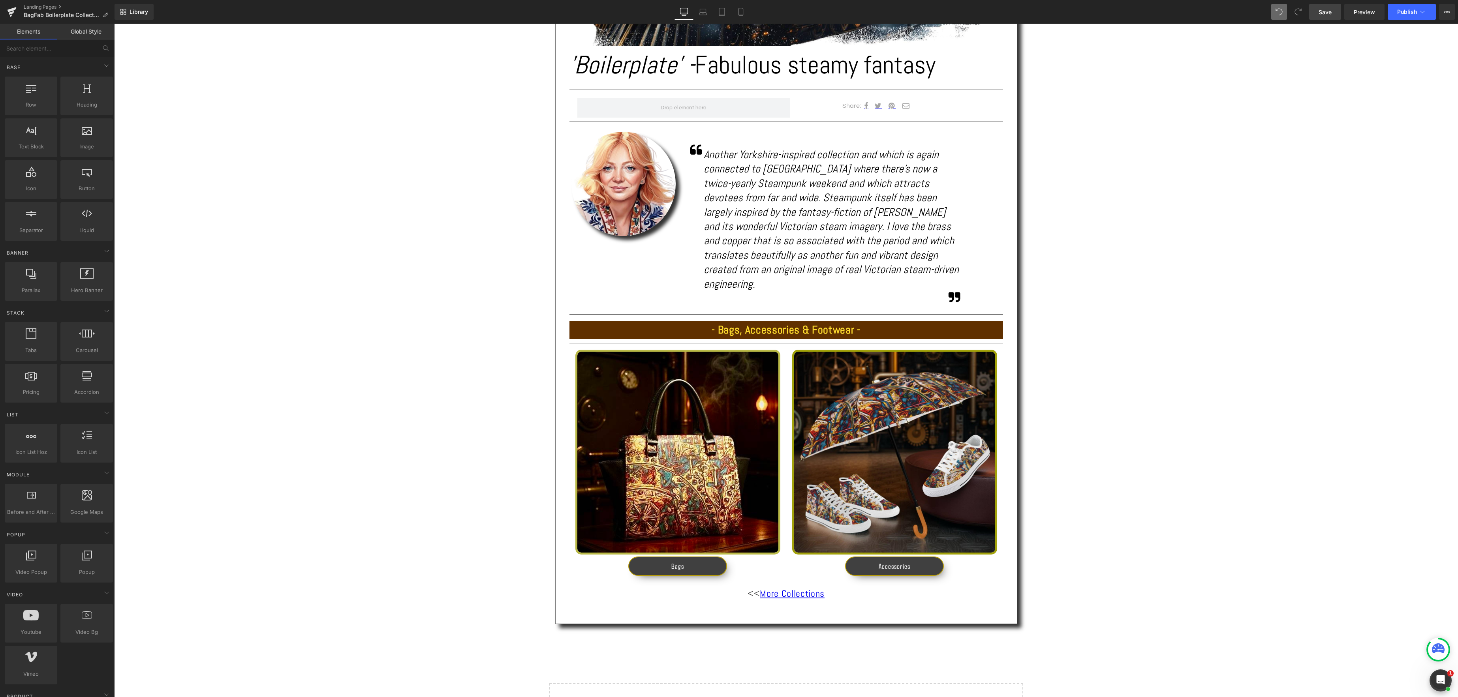
click at [1327, 16] on link "Save" at bounding box center [1325, 12] width 32 height 16
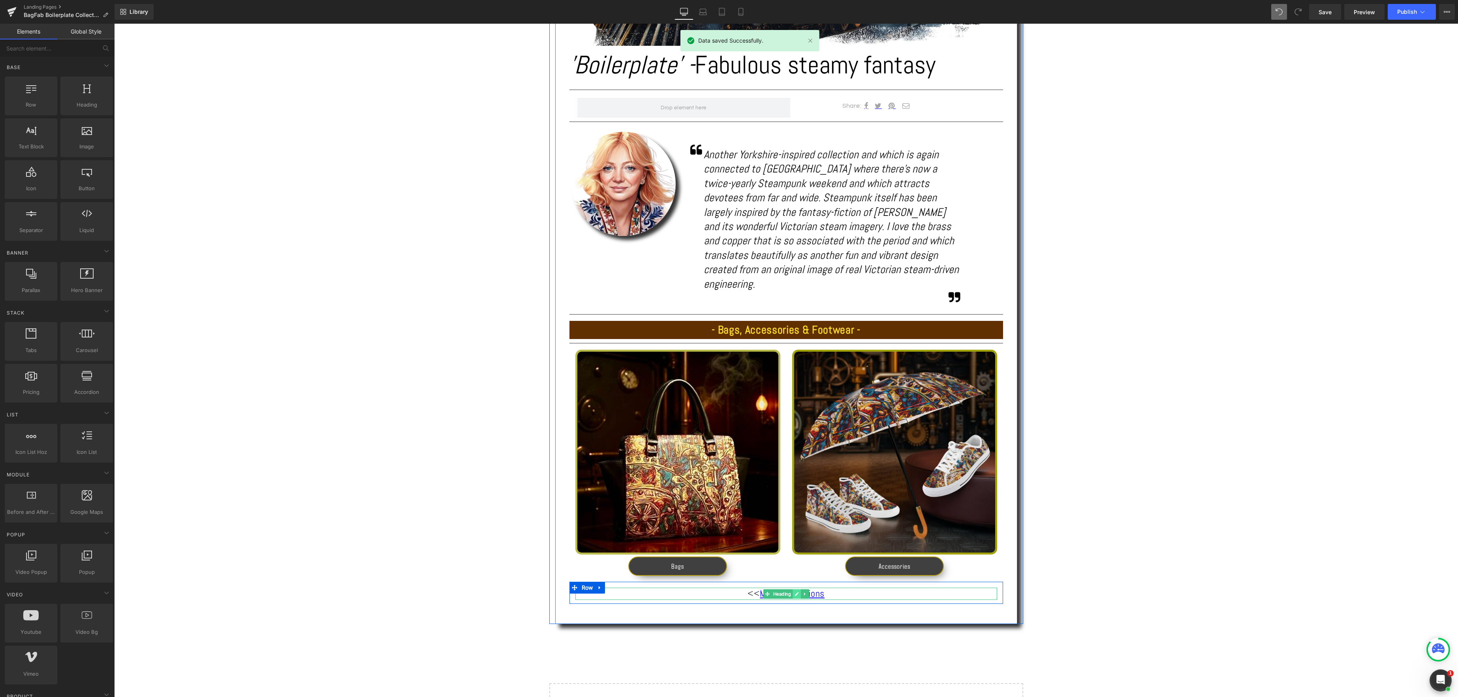
click at [797, 592] on icon at bounding box center [797, 594] width 4 height 4
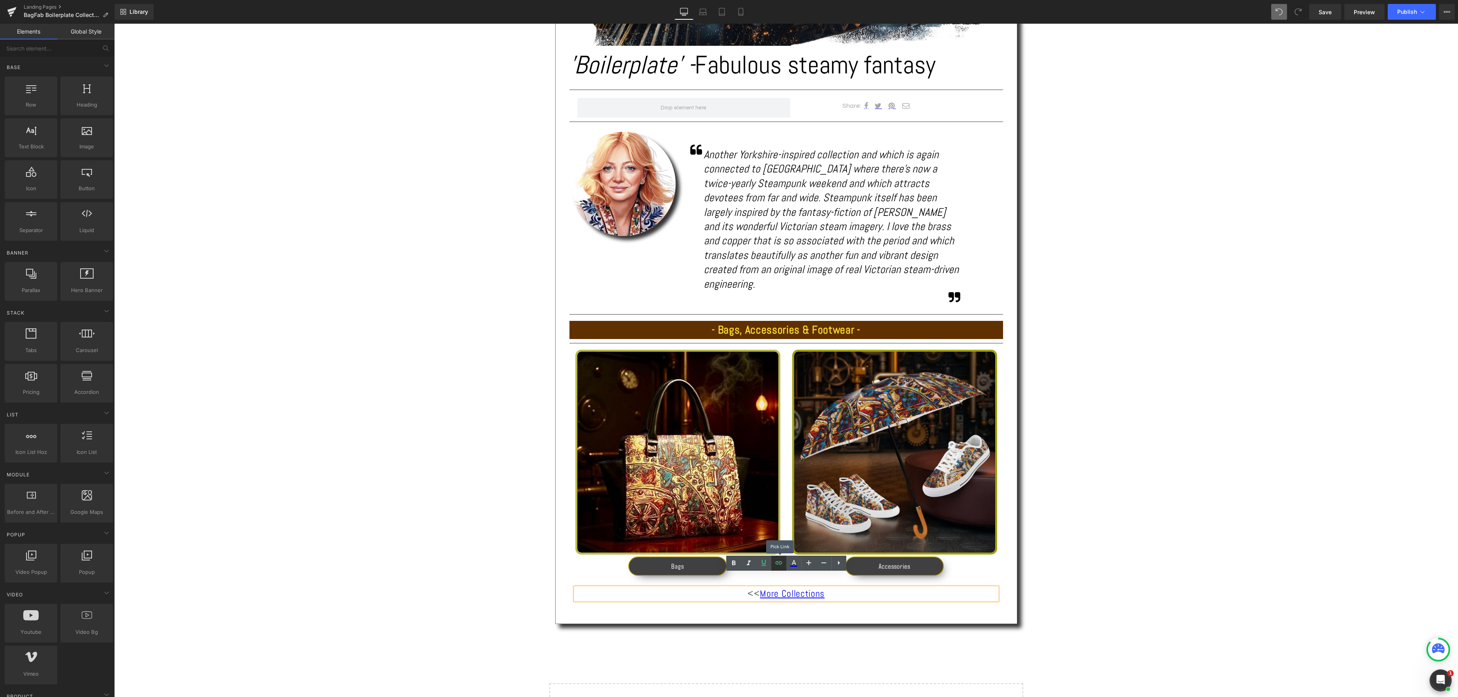
click at [779, 564] on icon at bounding box center [778, 562] width 7 height 3
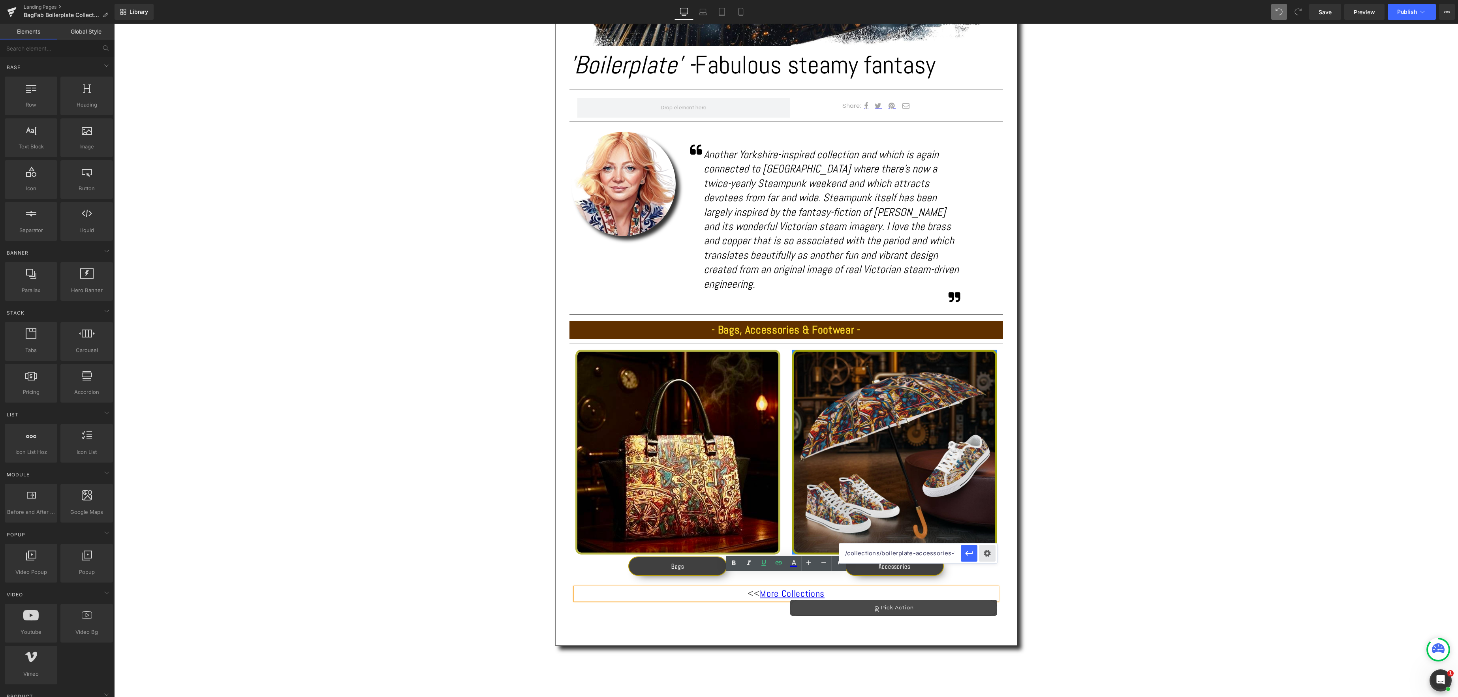
click at [990, 0] on div "Text Color Highlight Color #333333 Choose Image... Back to Library Insert IMG_8…" at bounding box center [729, 0] width 1458 height 0
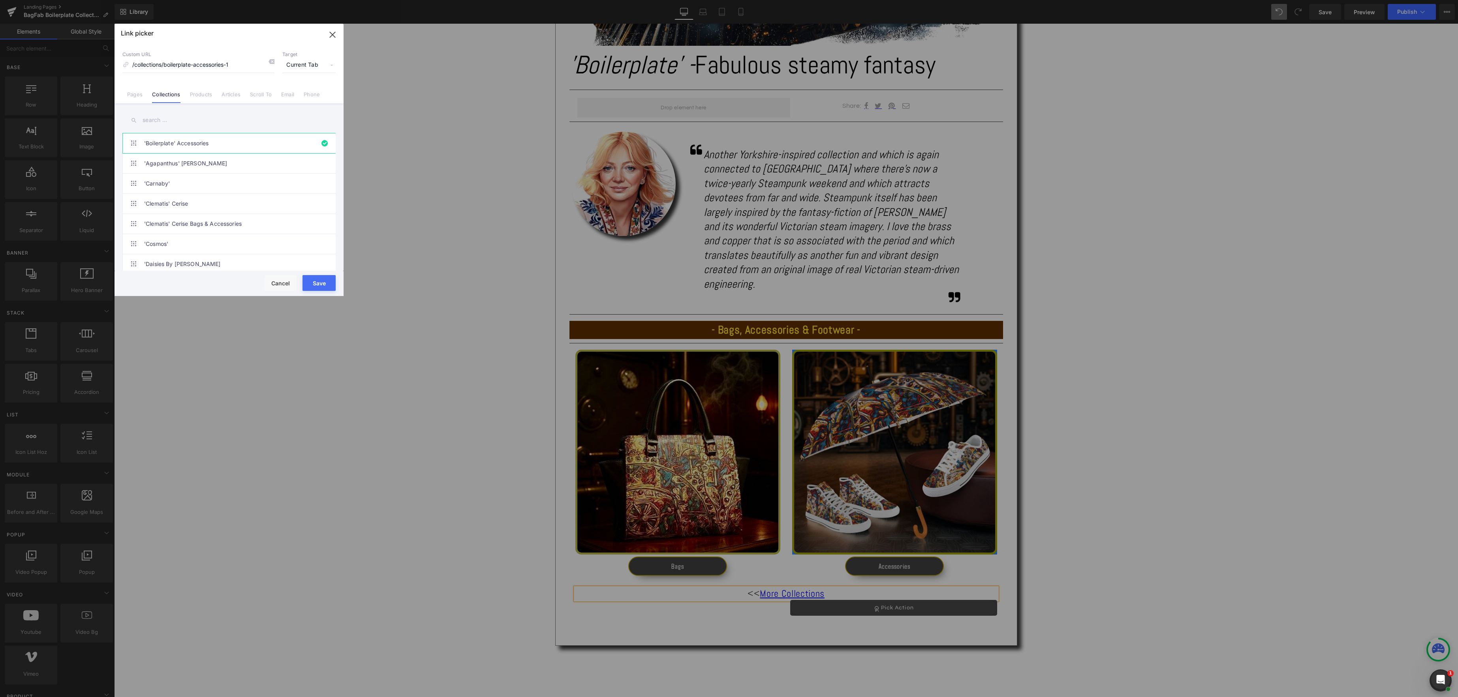
click at [135, 96] on link "Pages" at bounding box center [134, 97] width 15 height 12
click at [166, 114] on input "text" at bounding box center [228, 120] width 213 height 18
type input "Bagfab"
click at [180, 185] on link "BagFab Landing Page" at bounding box center [231, 184] width 174 height 20
type input "/pages/bagfab-landing-page"
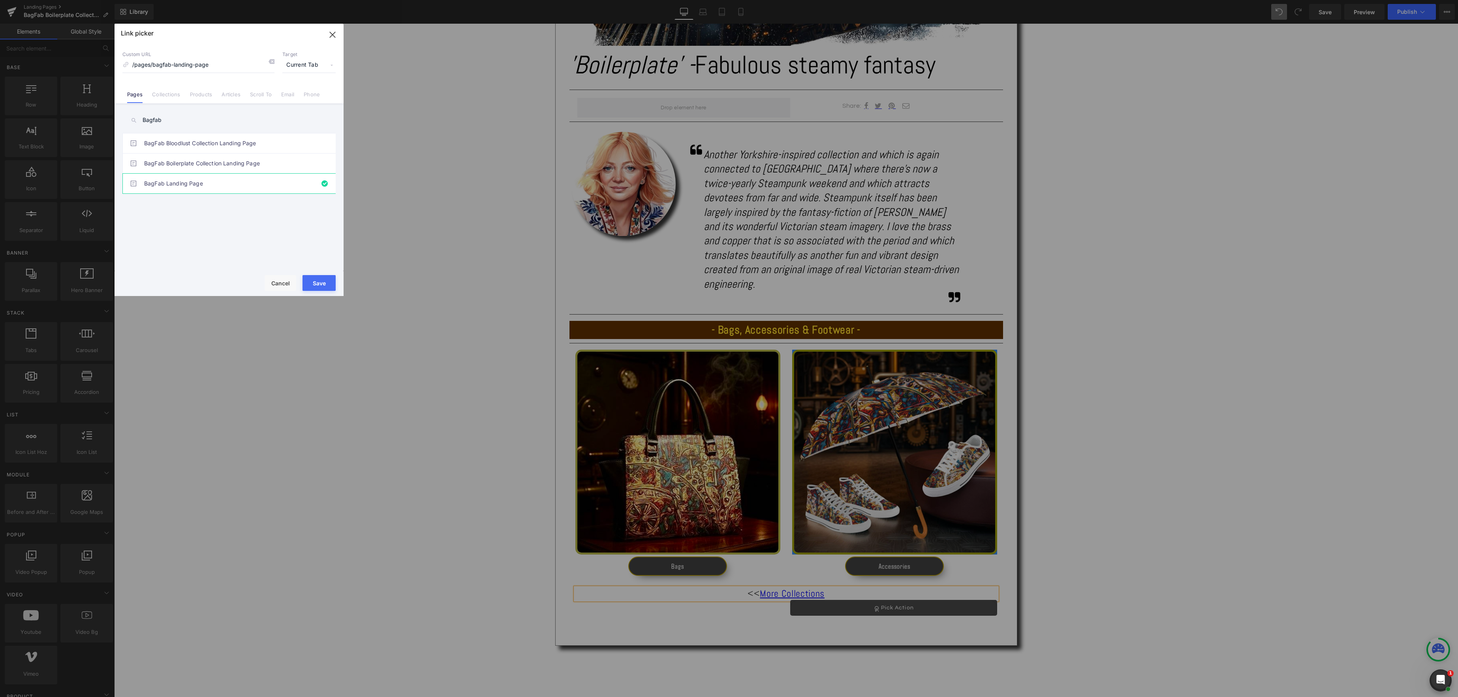
drag, startPoint x: 318, startPoint y: 282, endPoint x: 202, endPoint y: 257, distance: 118.3
click at [318, 282] on button "Save" at bounding box center [318, 283] width 33 height 16
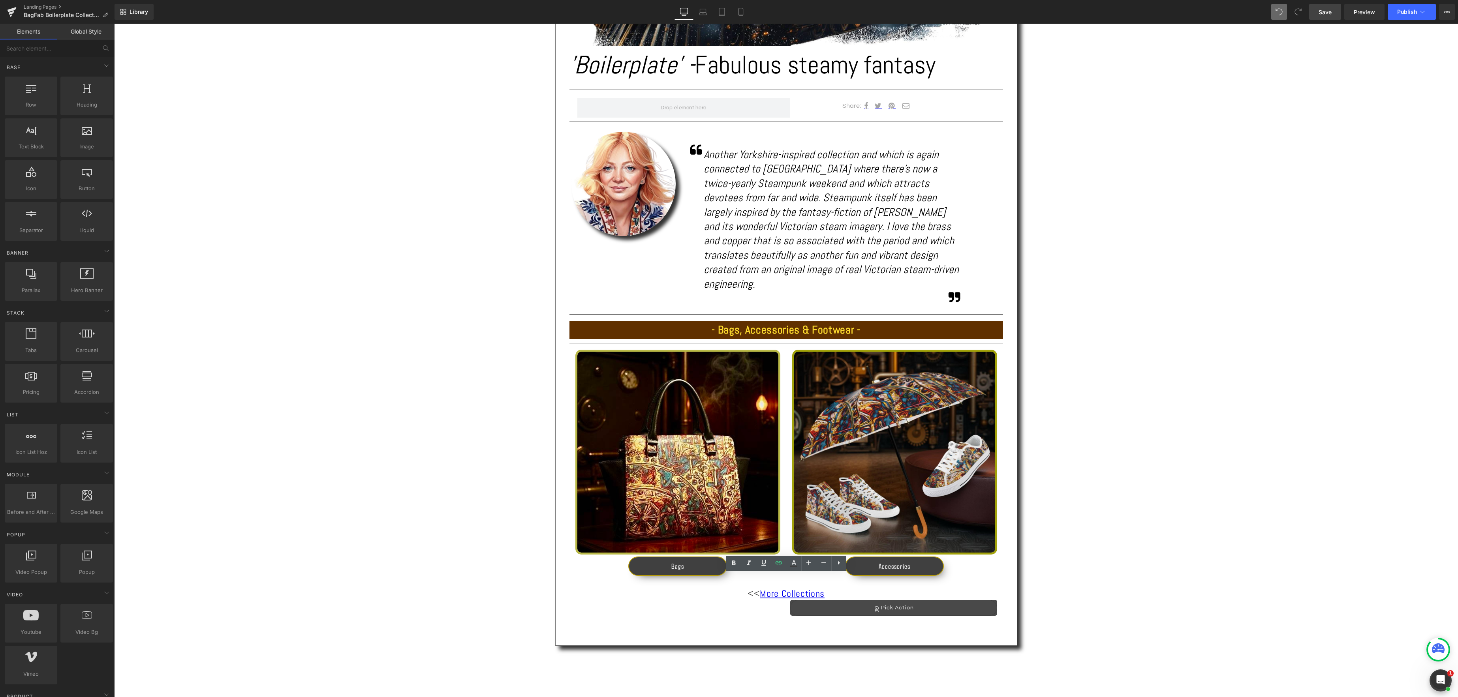
click at [1318, 13] on span "Save" at bounding box center [1324, 12] width 13 height 8
click at [677, 437] on div "Image" at bounding box center [677, 452] width 205 height 205
click at [455, 430] on div "Text Block Image 'Boilerplate' - Fabulous steamy fantasy Heading Separator Shar…" at bounding box center [785, 274] width 1343 height 992
drag, startPoint x: 678, startPoint y: 552, endPoint x: 680, endPoint y: 546, distance: 5.7
click at [678, 562] on span "Button" at bounding box center [677, 566] width 17 height 9
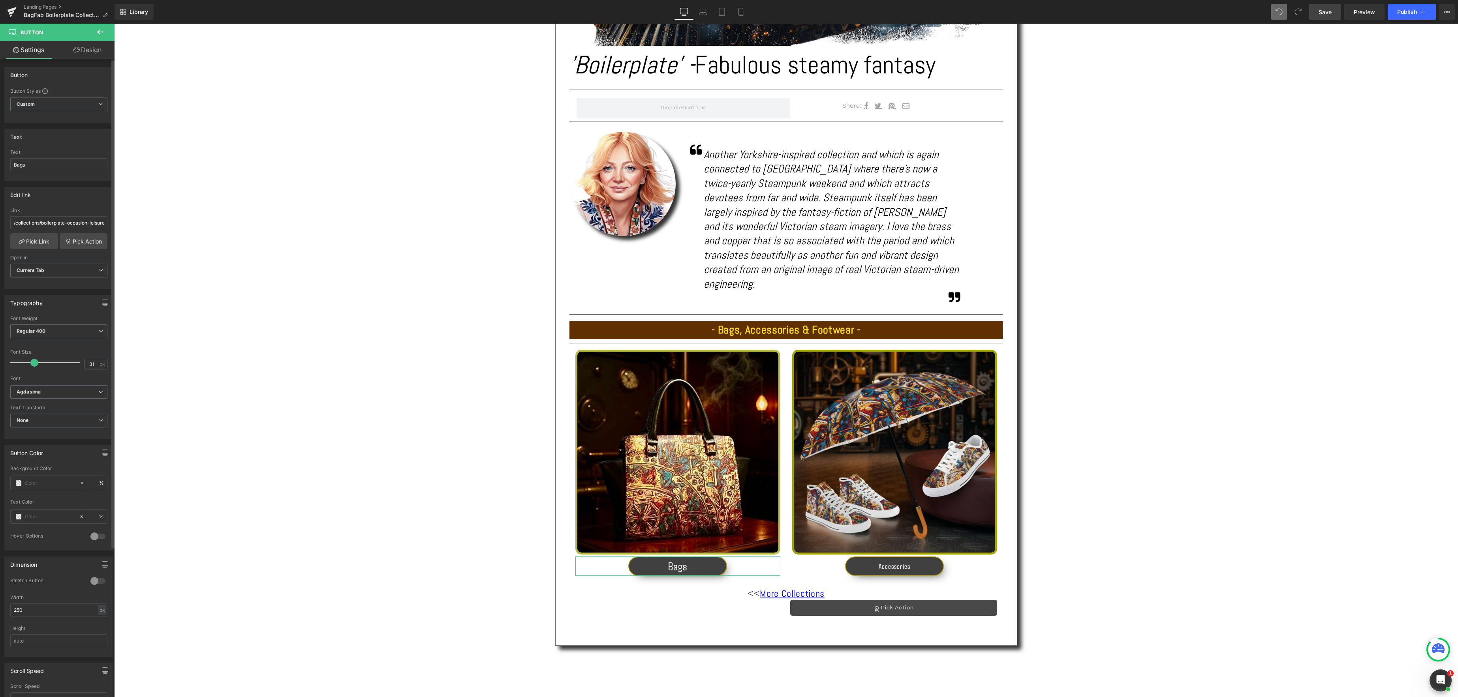
type input "32"
drag, startPoint x: 26, startPoint y: 362, endPoint x: 34, endPoint y: 363, distance: 8.3
click at [35, 363] on span at bounding box center [35, 363] width 8 height 8
drag, startPoint x: 892, startPoint y: 553, endPoint x: 774, endPoint y: 525, distance: 121.1
click at [892, 562] on span "Button" at bounding box center [894, 566] width 17 height 9
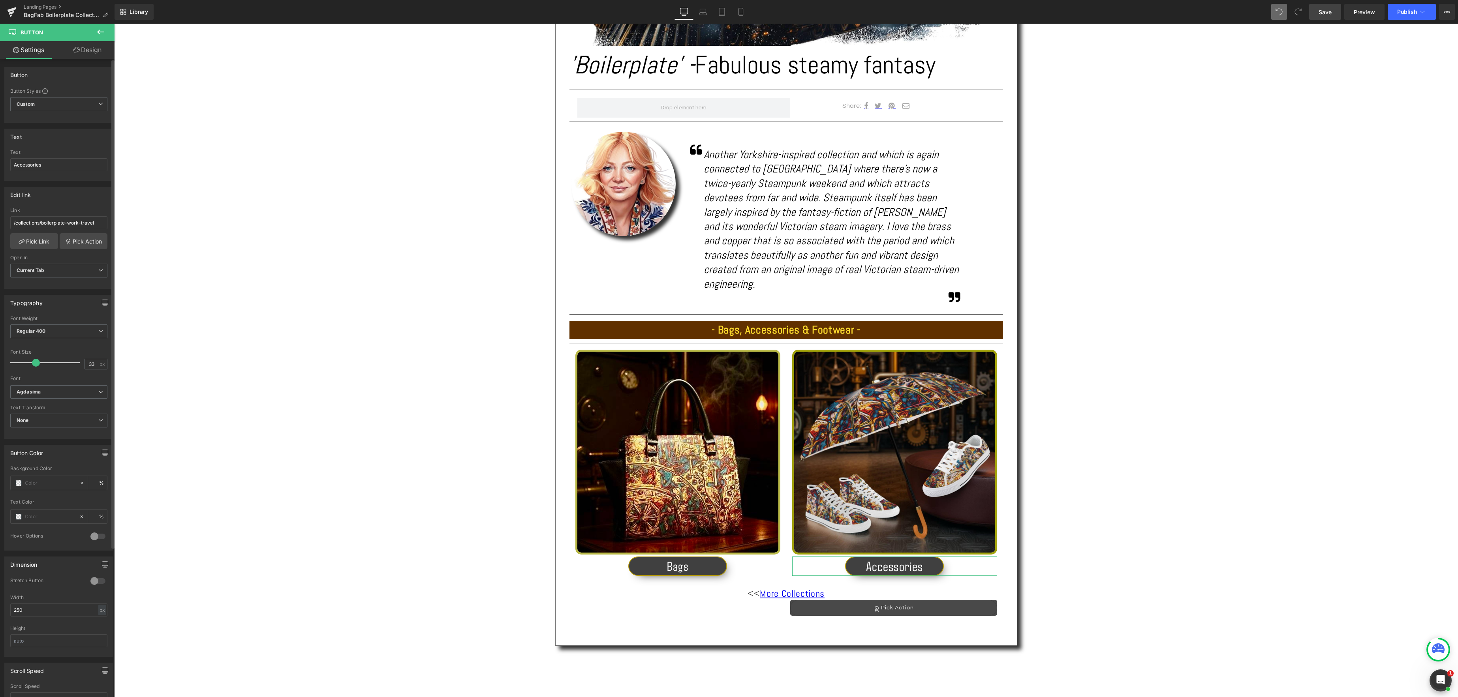
type input "32"
drag, startPoint x: 26, startPoint y: 364, endPoint x: 35, endPoint y: 365, distance: 8.7
click at [35, 365] on span at bounding box center [35, 363] width 8 height 8
drag, startPoint x: 1081, startPoint y: 495, endPoint x: 1083, endPoint y: 491, distance: 4.9
click at [1081, 495] on div "Text Block Image 'Boilerplate' - Fabulous steamy fantasy Heading Separator Shar…" at bounding box center [785, 274] width 1343 height 992
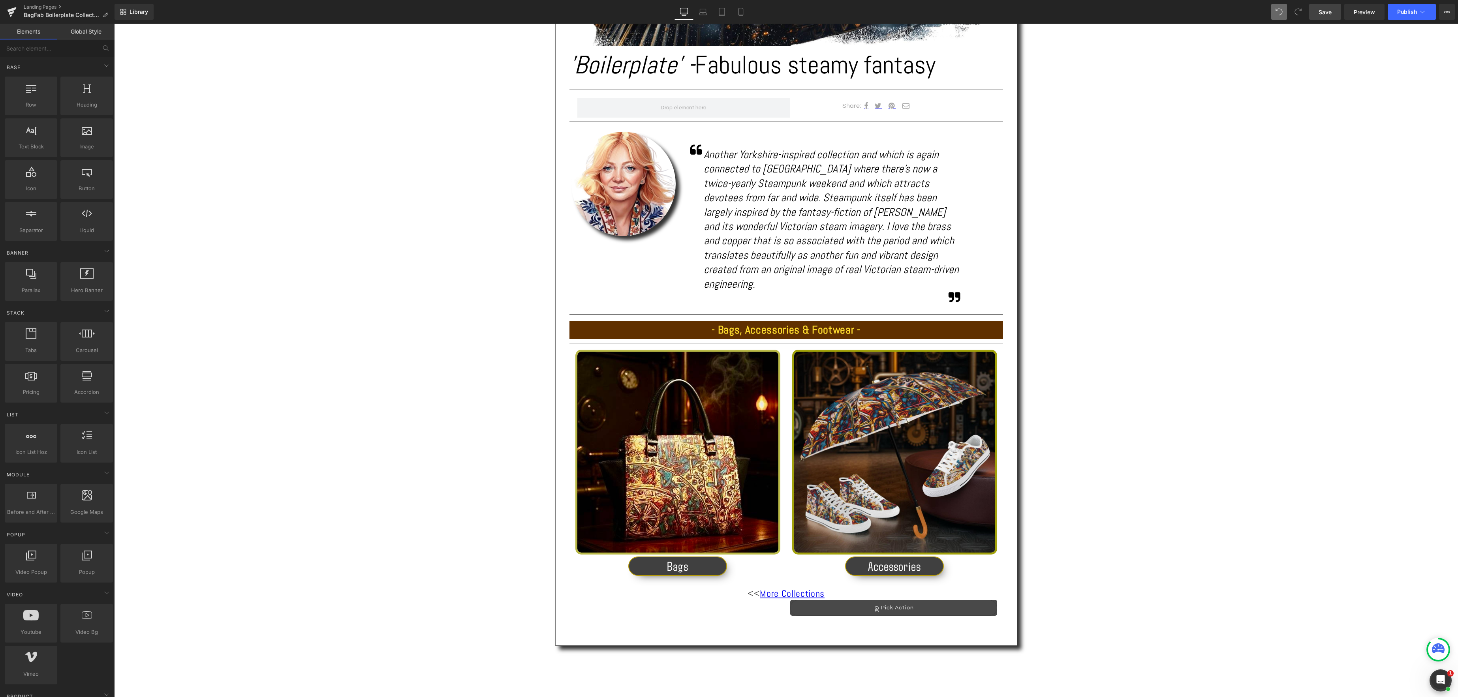
click at [1323, 12] on span "Save" at bounding box center [1324, 12] width 13 height 8
click at [739, 12] on icon at bounding box center [740, 12] width 4 height 8
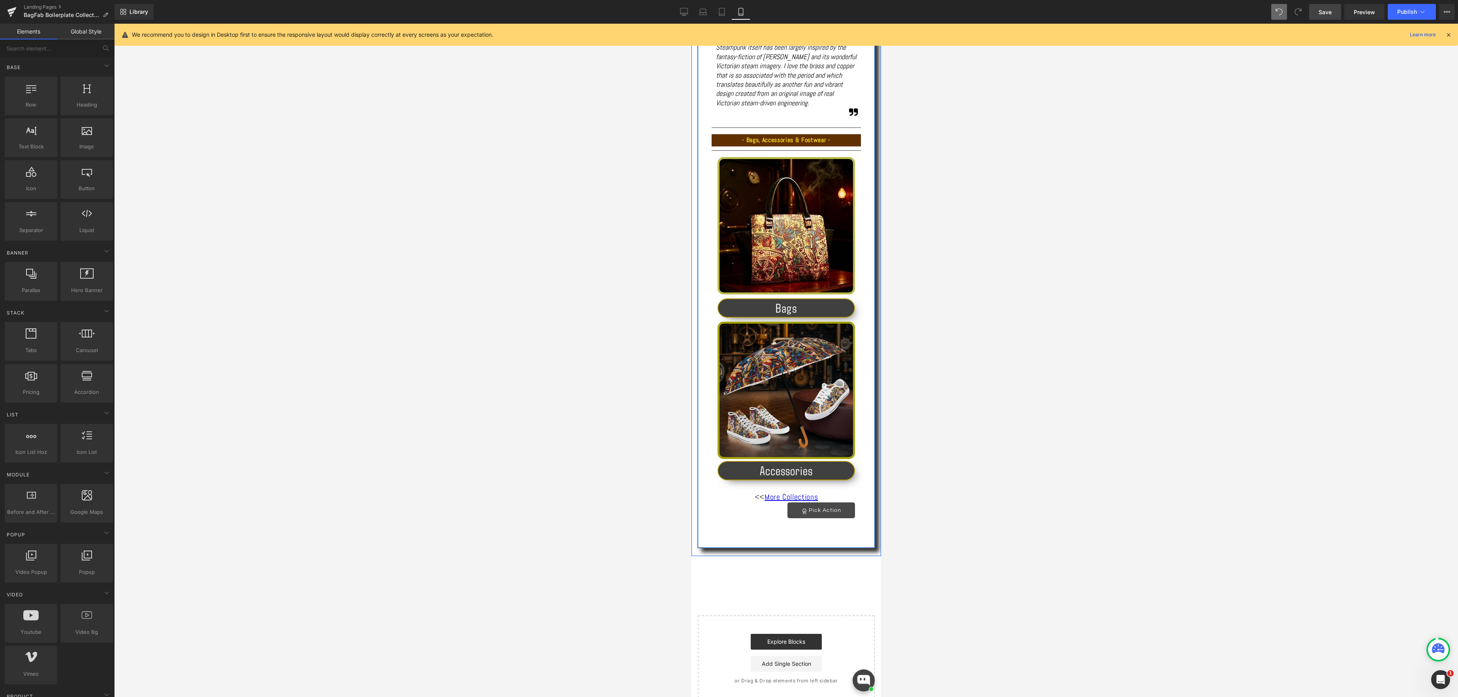
scroll to position [409, 0]
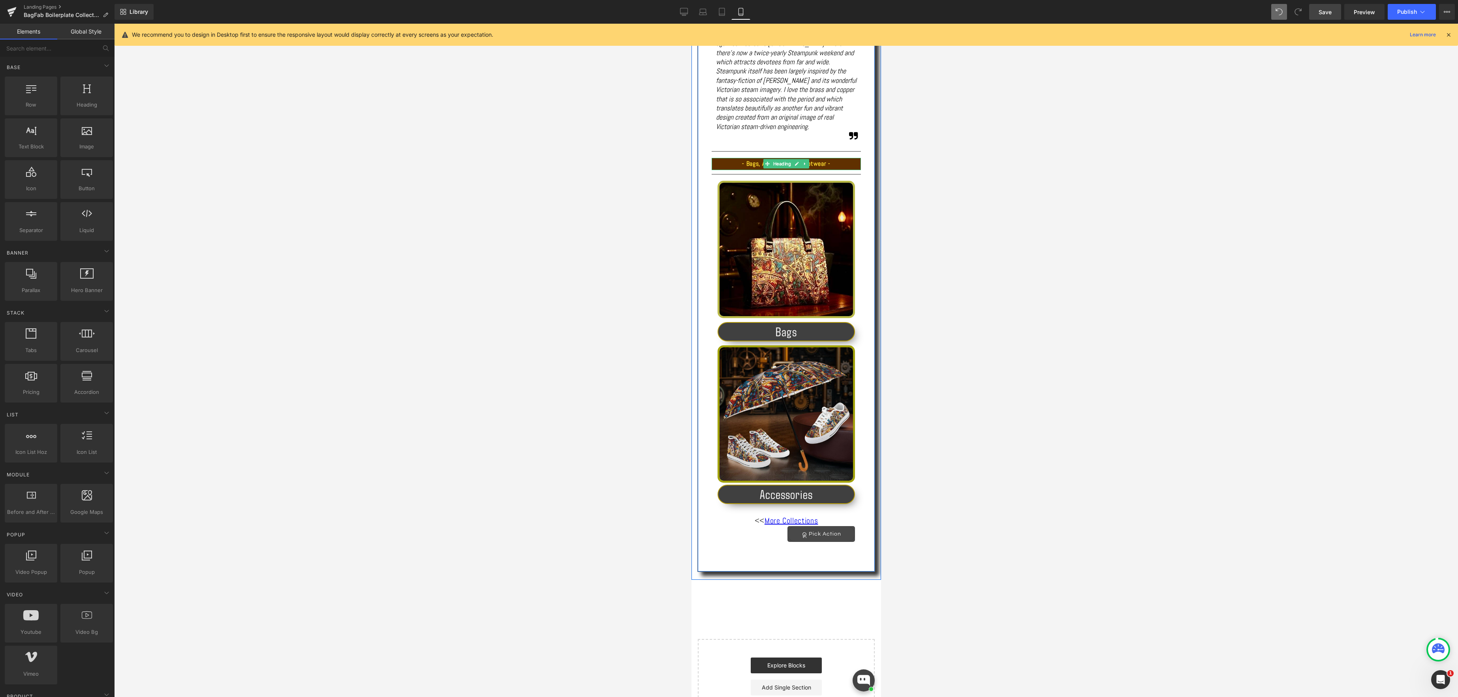
drag, startPoint x: 810, startPoint y: 164, endPoint x: 814, endPoint y: 164, distance: 4.3
click at [810, 164] on strong "- Bags, Accessories & Footwear -" at bounding box center [785, 163] width 88 height 8
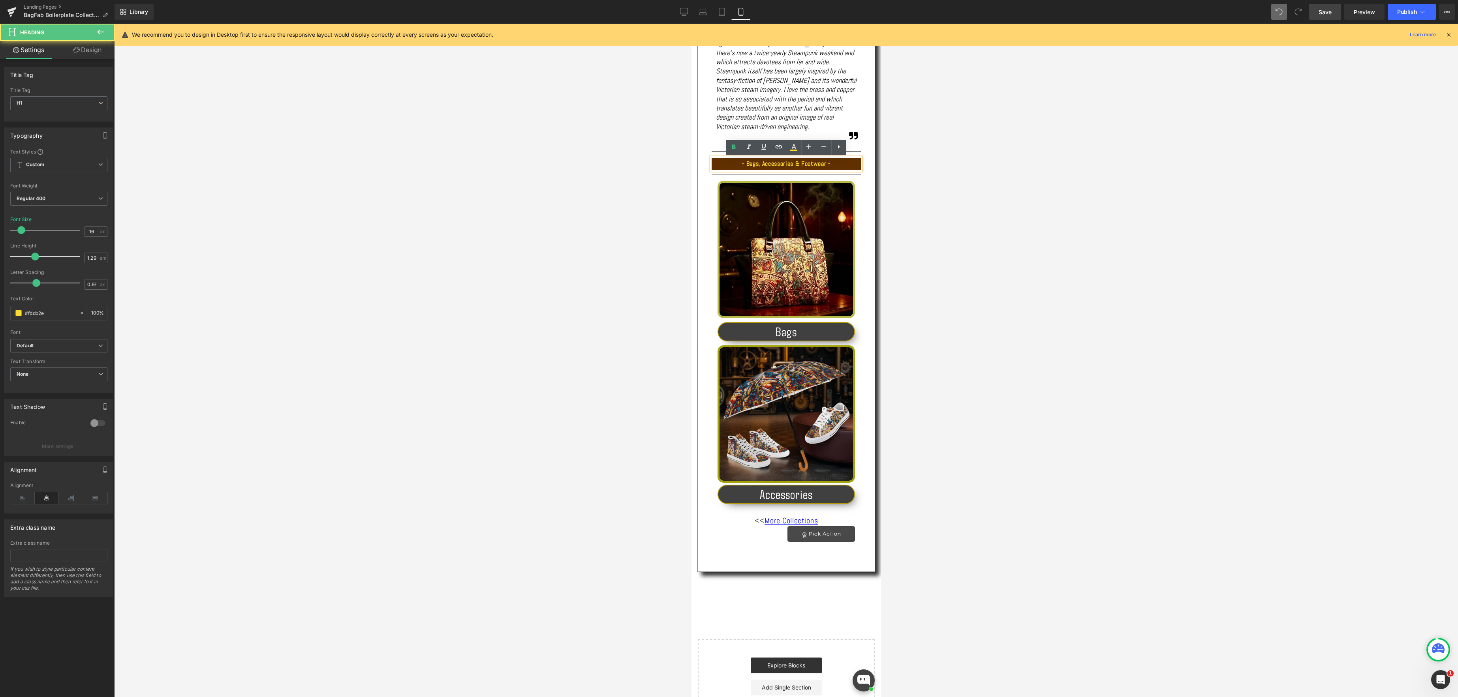
click at [829, 163] on strong "- Bags, Accessories & Footwear -" at bounding box center [785, 163] width 88 height 8
drag, startPoint x: 777, startPoint y: 165, endPoint x: 784, endPoint y: 165, distance: 6.7
click at [777, 165] on strong "- Bags, Accessories -" at bounding box center [785, 163] width 55 height 8
click at [912, 160] on div at bounding box center [785, 361] width 1343 height 674
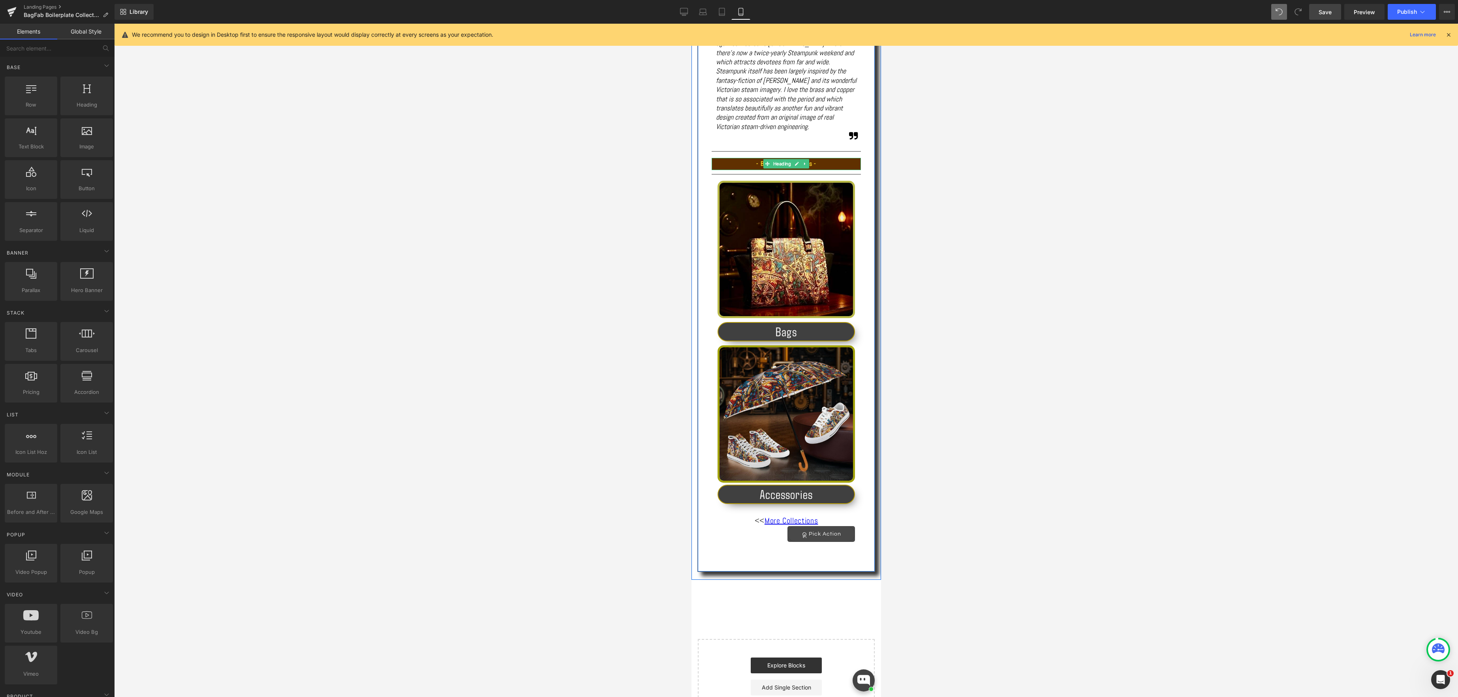
click at [788, 166] on link "Heading" at bounding box center [777, 163] width 29 height 9
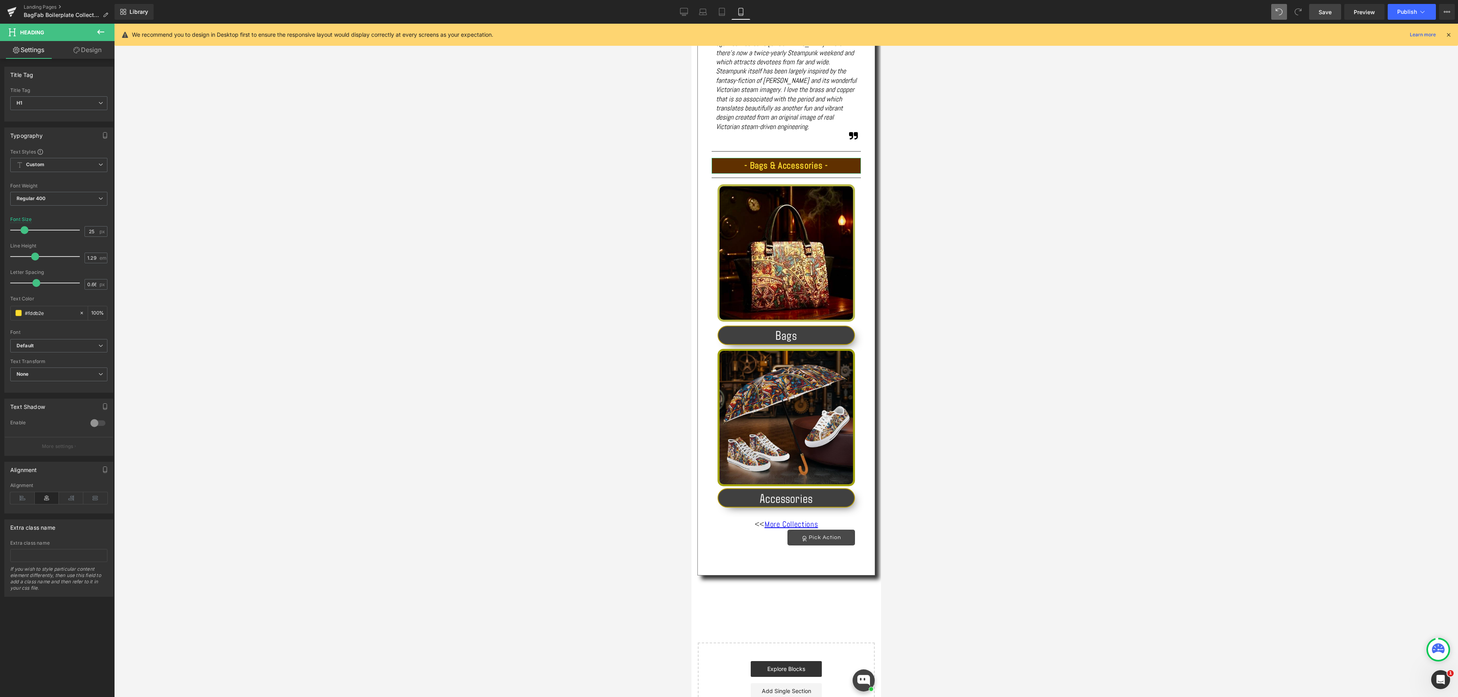
type input "26"
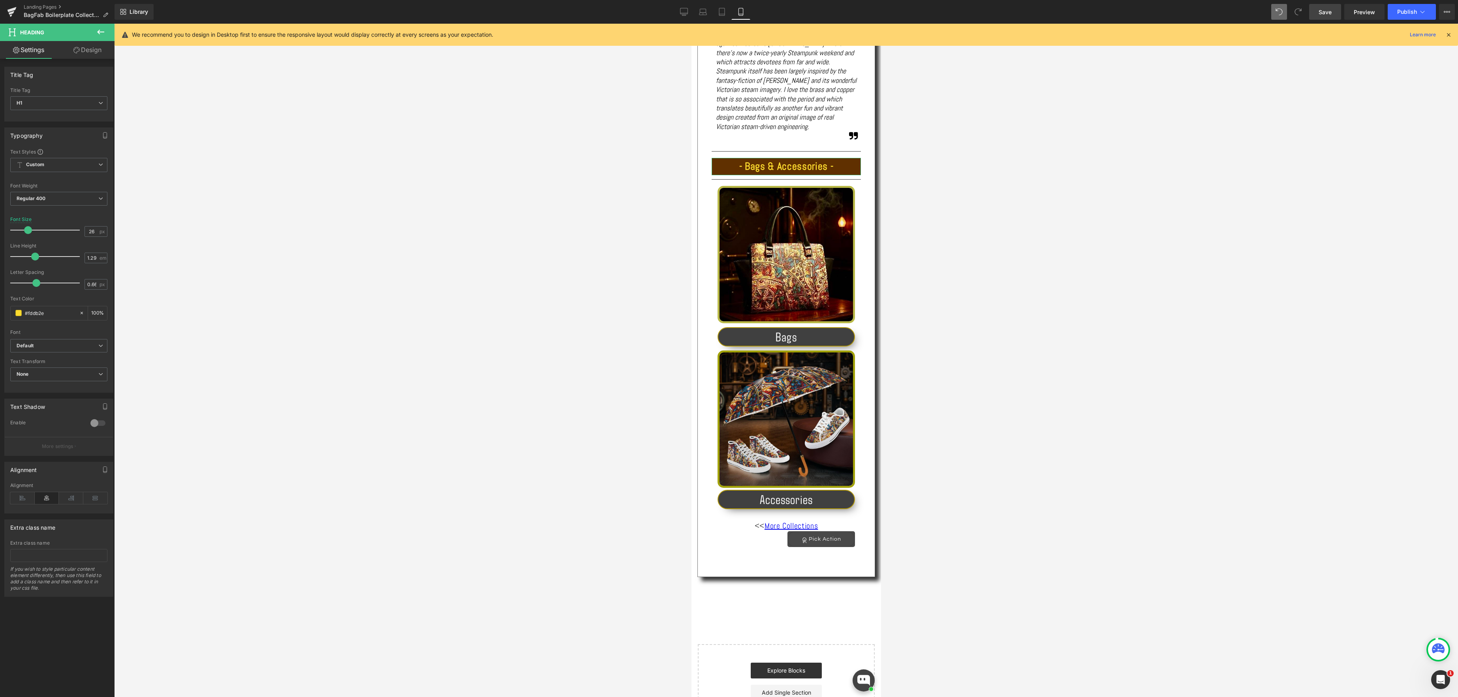
drag, startPoint x: 19, startPoint y: 230, endPoint x: 26, endPoint y: 230, distance: 6.7
click at [26, 230] on span at bounding box center [28, 230] width 8 height 8
click at [783, 338] on div "Bags Button" at bounding box center [785, 336] width 137 height 19
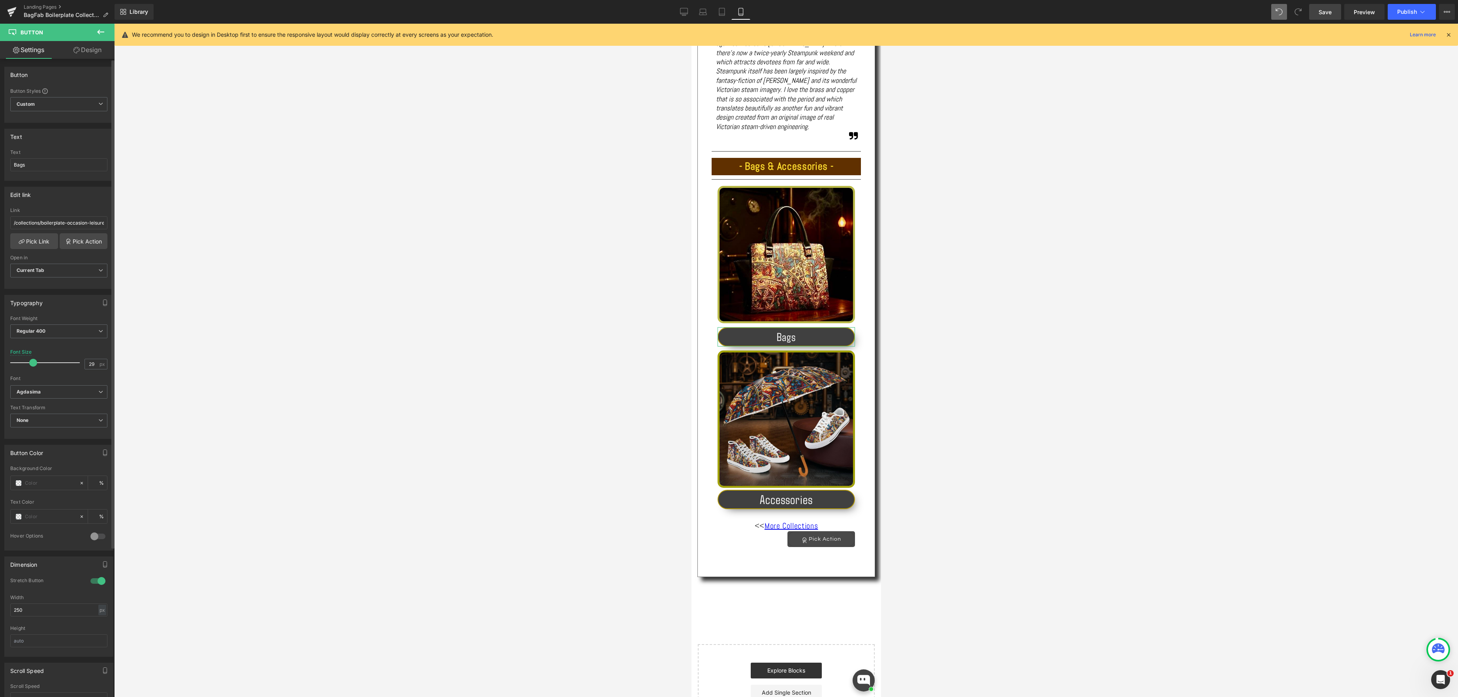
type input "28"
click at [32, 364] on span at bounding box center [32, 363] width 8 height 8
click at [789, 499] on span "Button" at bounding box center [785, 499] width 17 height 9
type input "28"
click at [31, 365] on span at bounding box center [32, 363] width 8 height 8
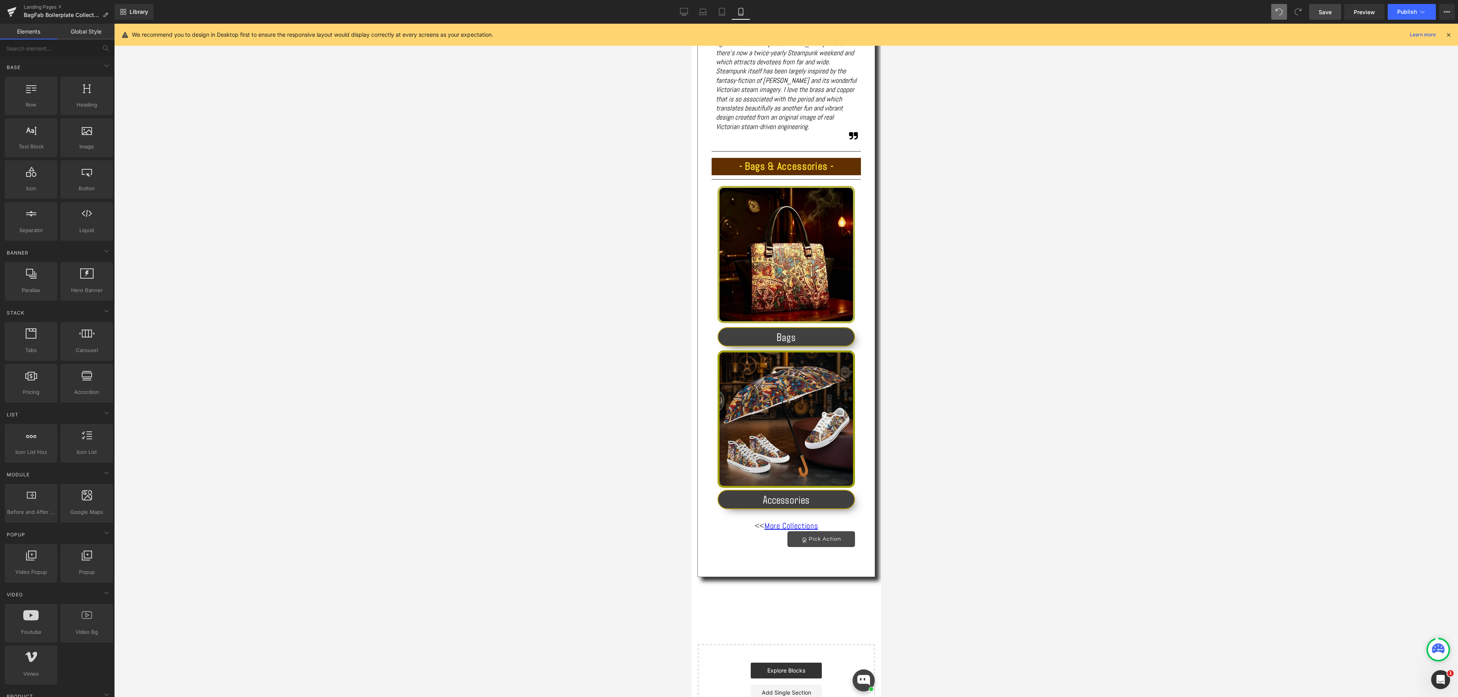
click at [965, 396] on div at bounding box center [785, 361] width 1343 height 674
click at [1326, 10] on span "Save" at bounding box center [1324, 12] width 13 height 8
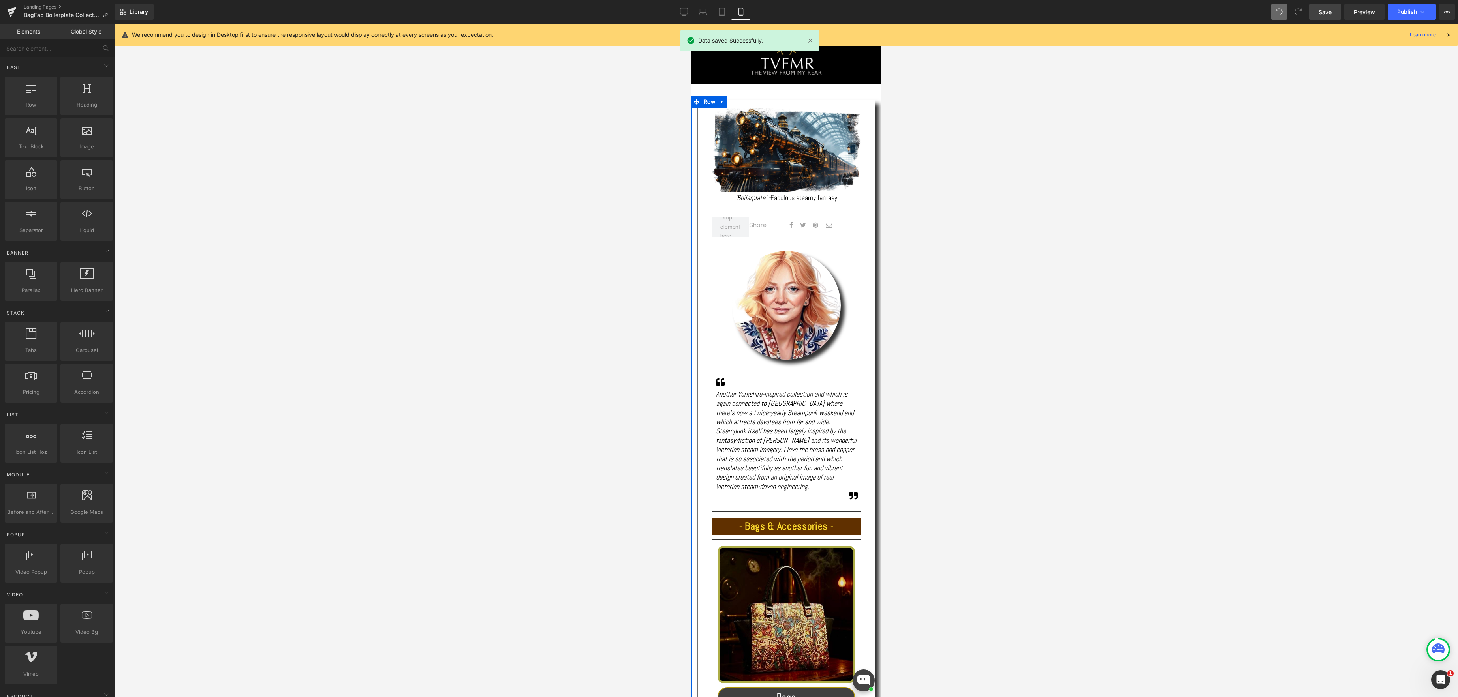
scroll to position [39, 0]
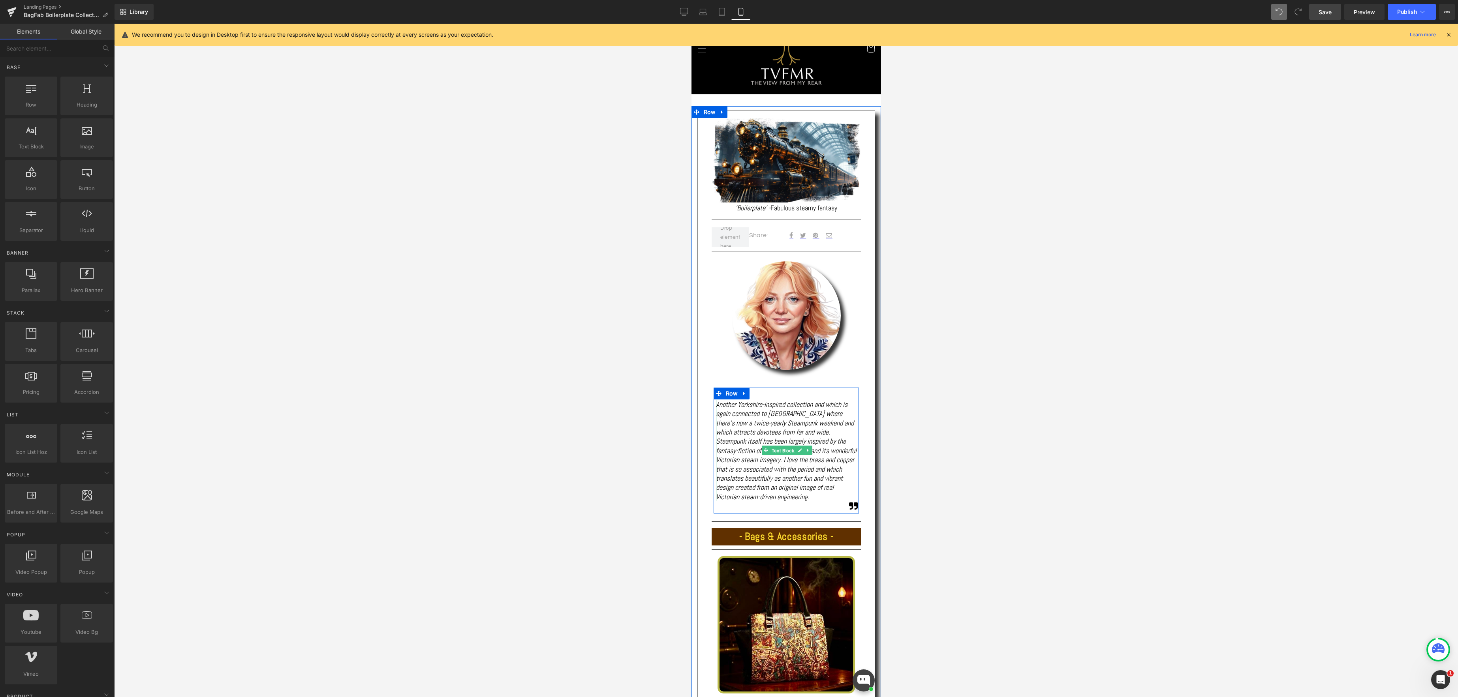
click at [780, 453] on div "Another Yorkshire-inspired collection and which is again connected to Whitby wh…" at bounding box center [786, 450] width 142 height 101
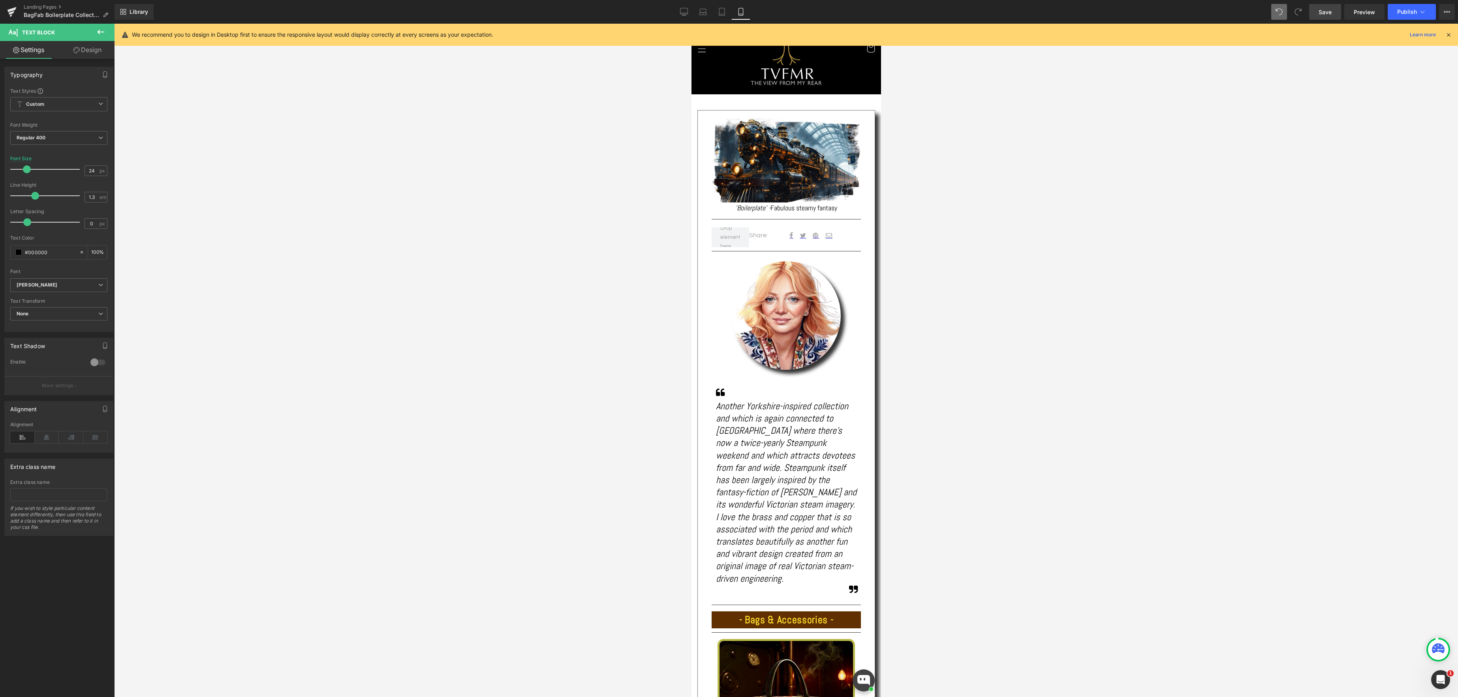
type input "25"
drag, startPoint x: 21, startPoint y: 170, endPoint x: 39, endPoint y: 182, distance: 21.5
click at [26, 171] on span at bounding box center [27, 169] width 8 height 8
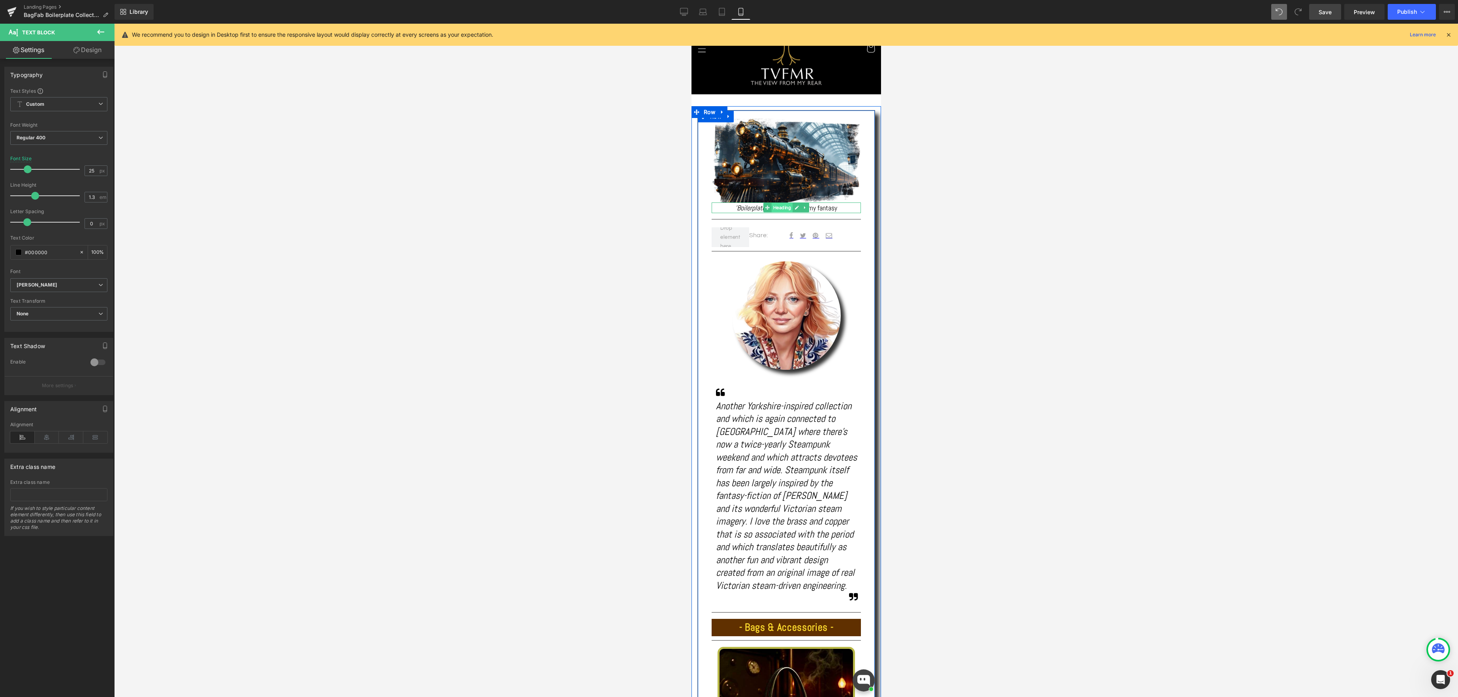
click at [777, 210] on span "Heading" at bounding box center [781, 207] width 21 height 9
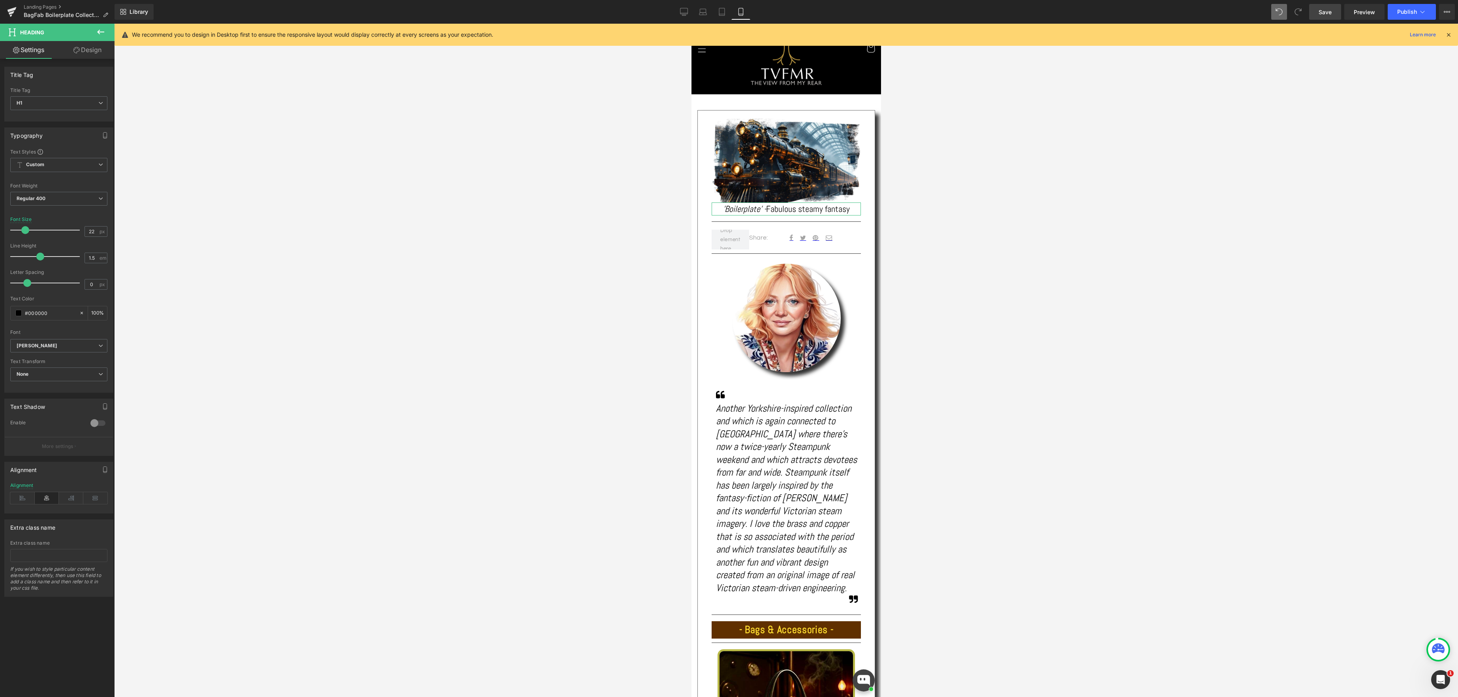
drag, startPoint x: 24, startPoint y: 231, endPoint x: 126, endPoint y: 245, distance: 103.6
click at [27, 231] on span at bounding box center [25, 230] width 8 height 8
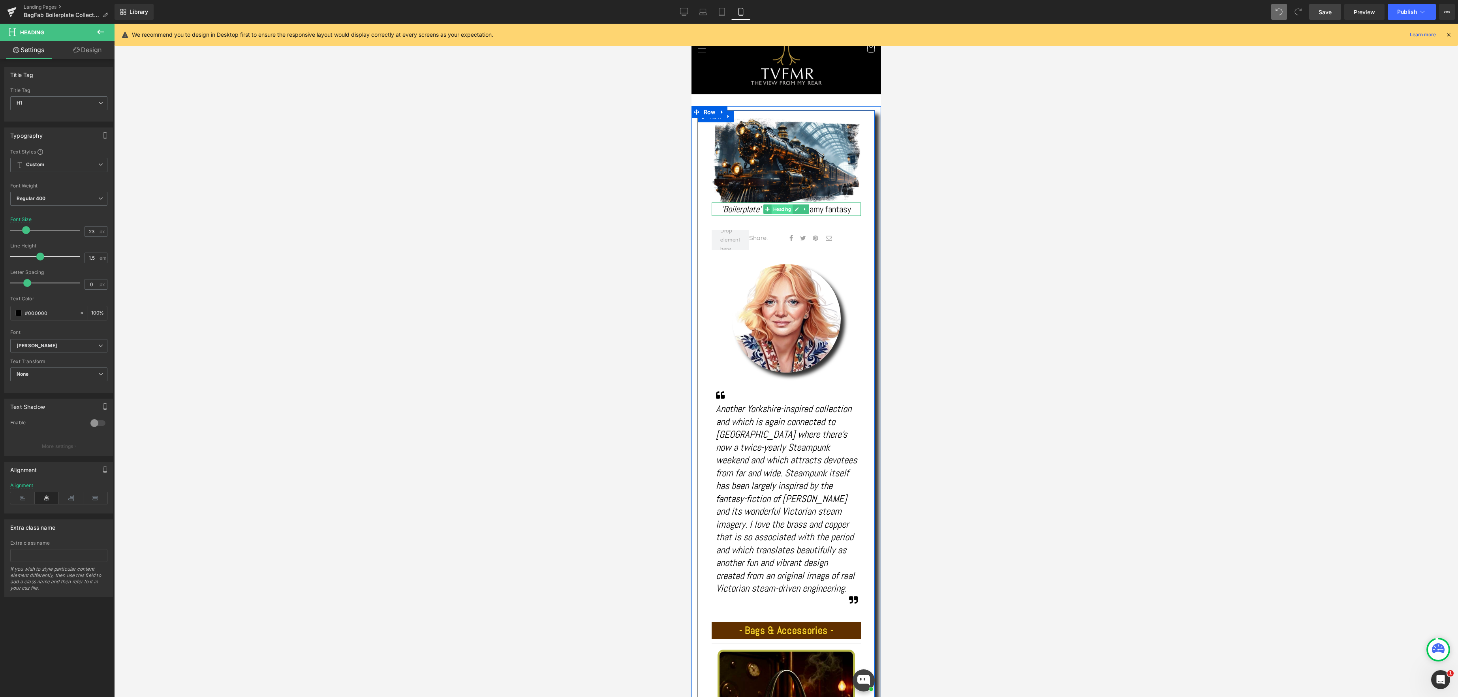
click at [782, 210] on span "Heading" at bounding box center [781, 209] width 21 height 9
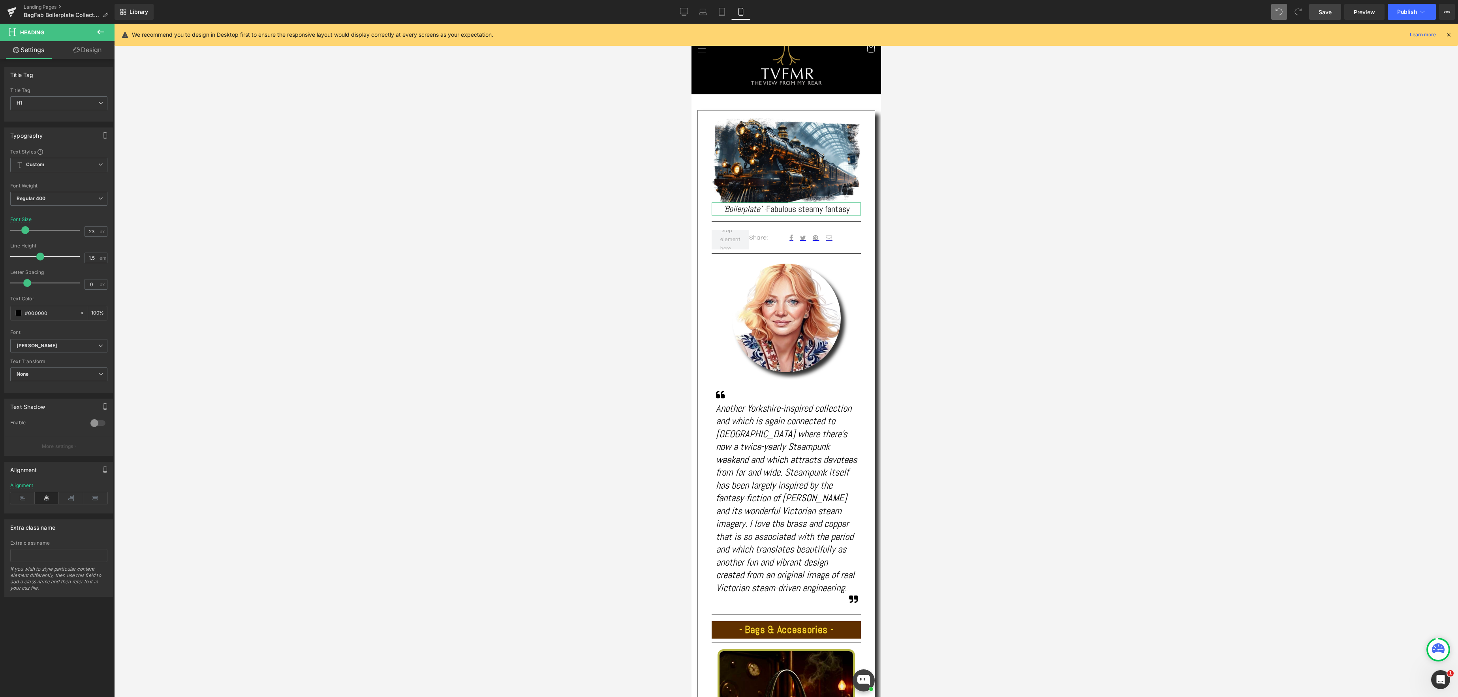
type input "24"
click at [28, 229] on span at bounding box center [27, 230] width 8 height 8
click at [1327, 11] on span "Save" at bounding box center [1324, 12] width 13 height 8
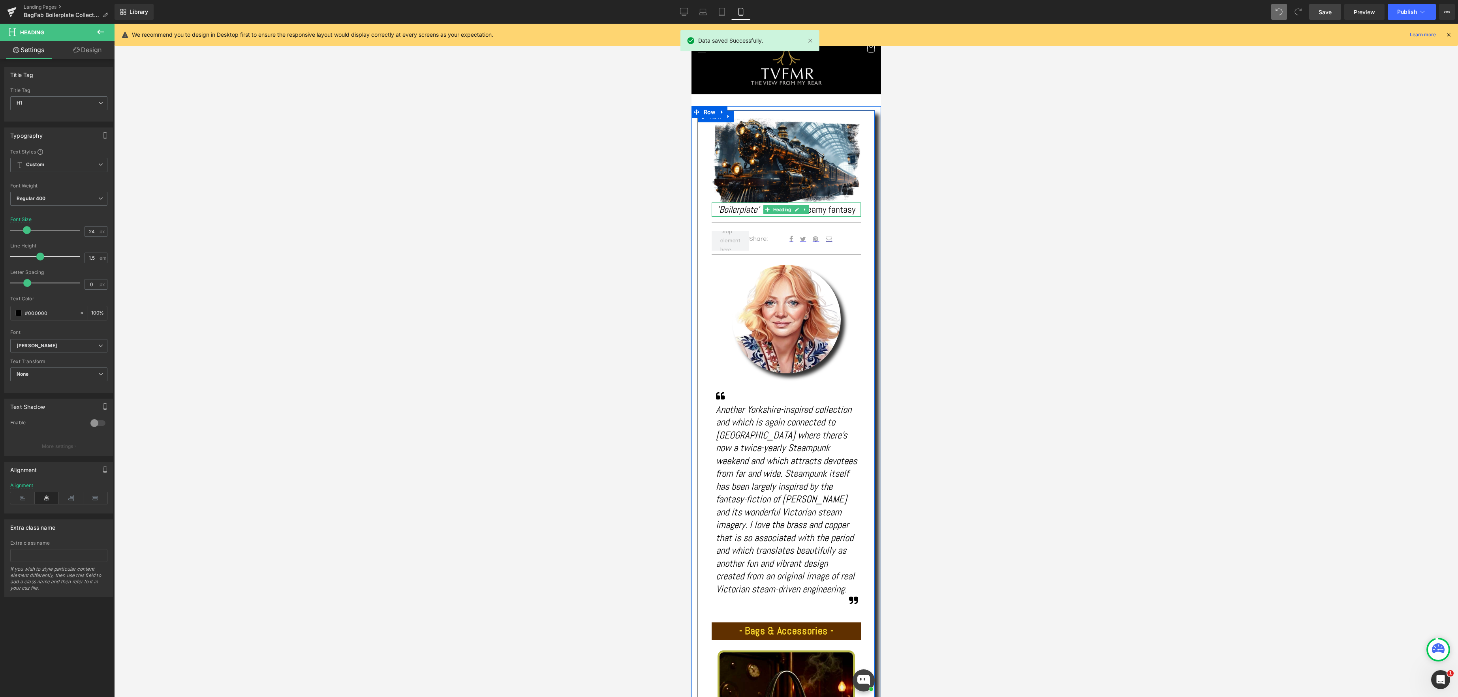
click at [775, 210] on div "'Boilerplate' - Fabulous steamy fantasy Heading" at bounding box center [785, 210] width 149 height 14
click at [88, 51] on link "Design" at bounding box center [87, 50] width 57 height 18
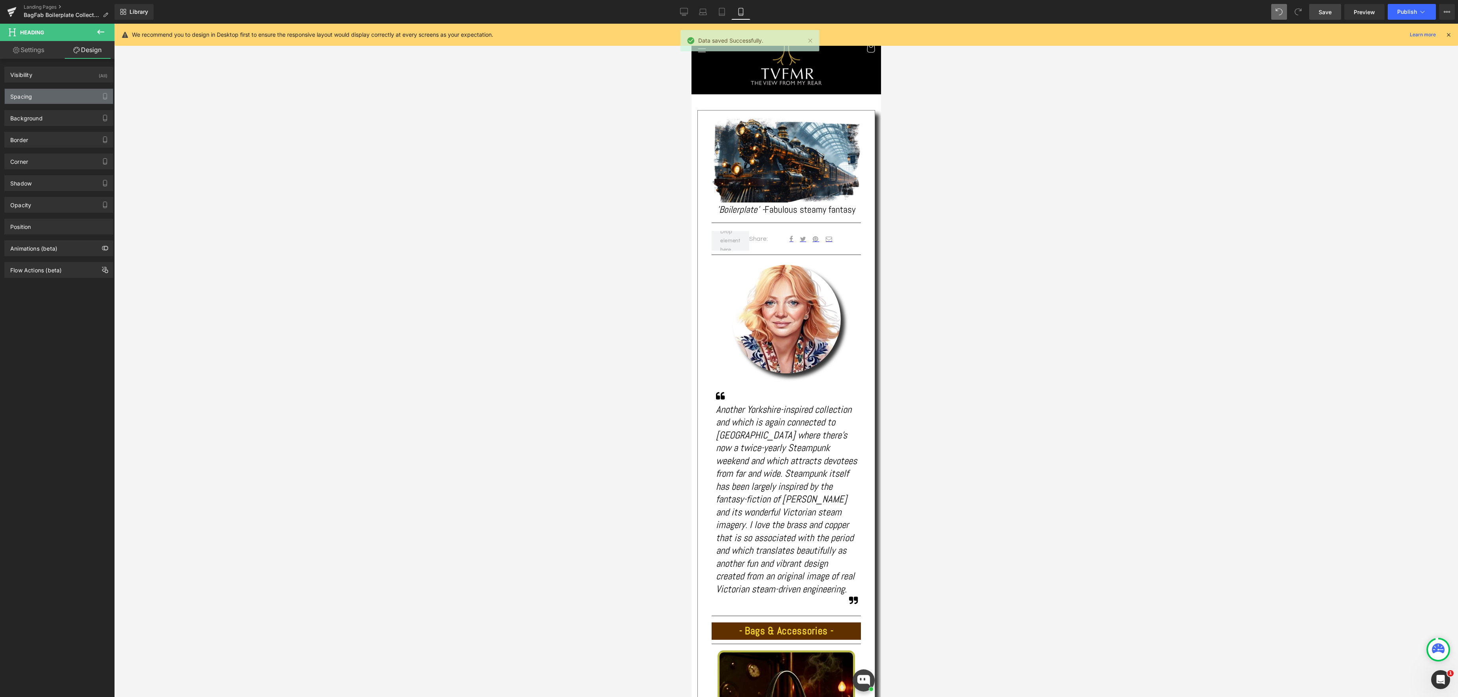
click at [49, 95] on div "Spacing" at bounding box center [59, 96] width 108 height 15
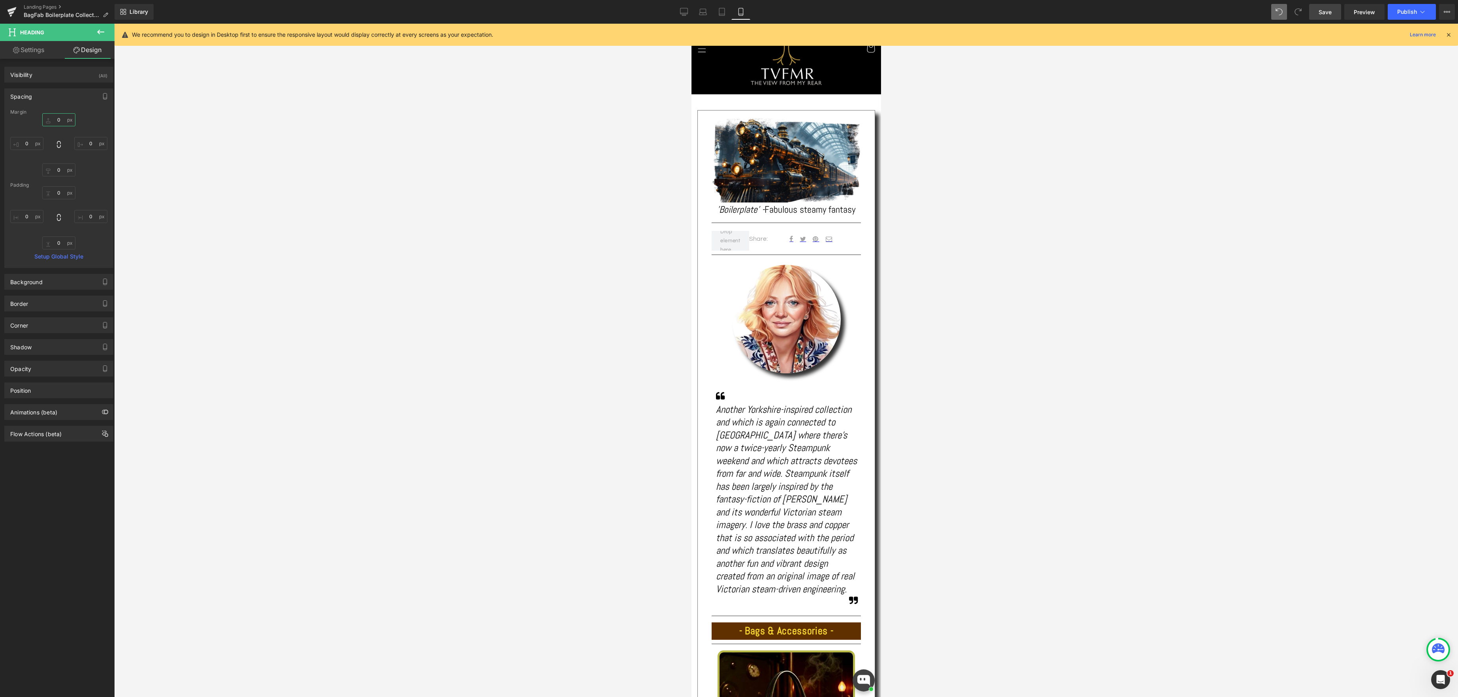
drag, startPoint x: 61, startPoint y: 117, endPoint x: 119, endPoint y: 114, distance: 57.7
click at [61, 117] on input "0" at bounding box center [58, 119] width 33 height 13
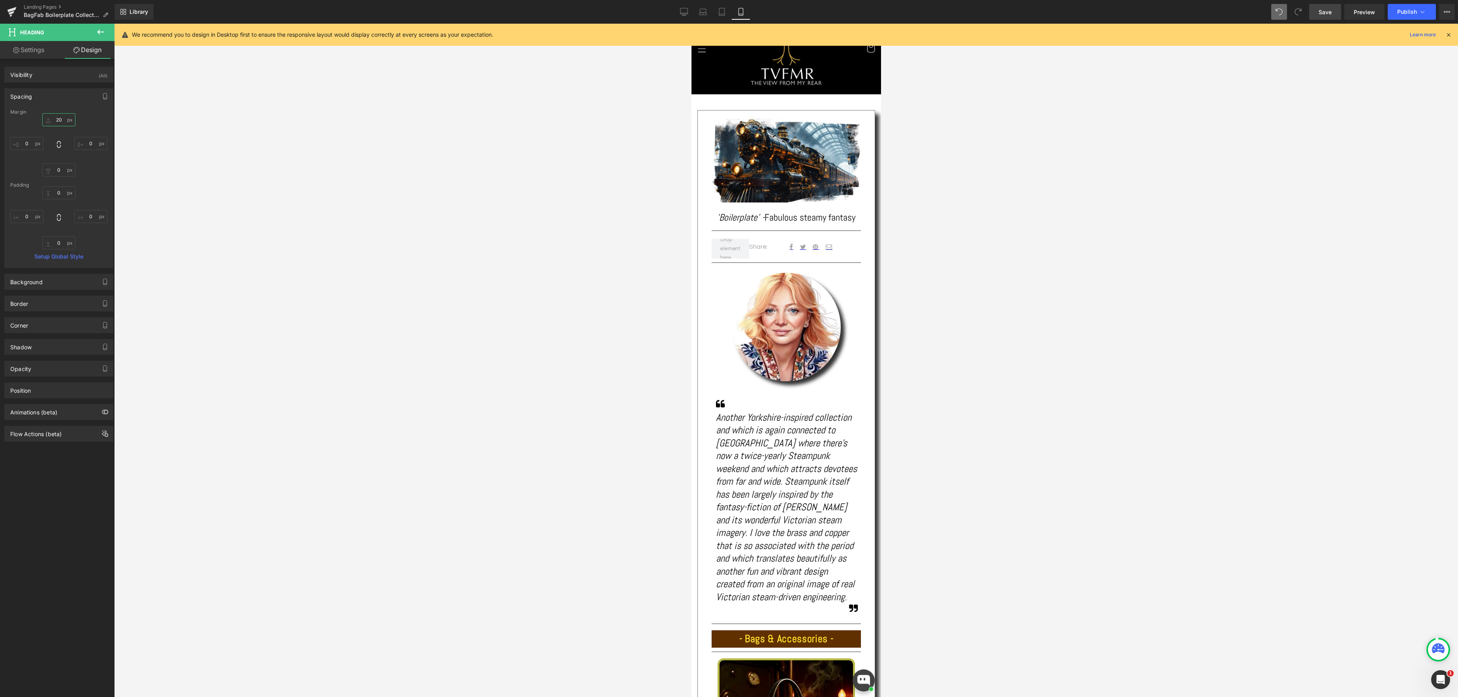
type input "20"
click at [1329, 8] on span "Save" at bounding box center [1324, 12] width 13 height 8
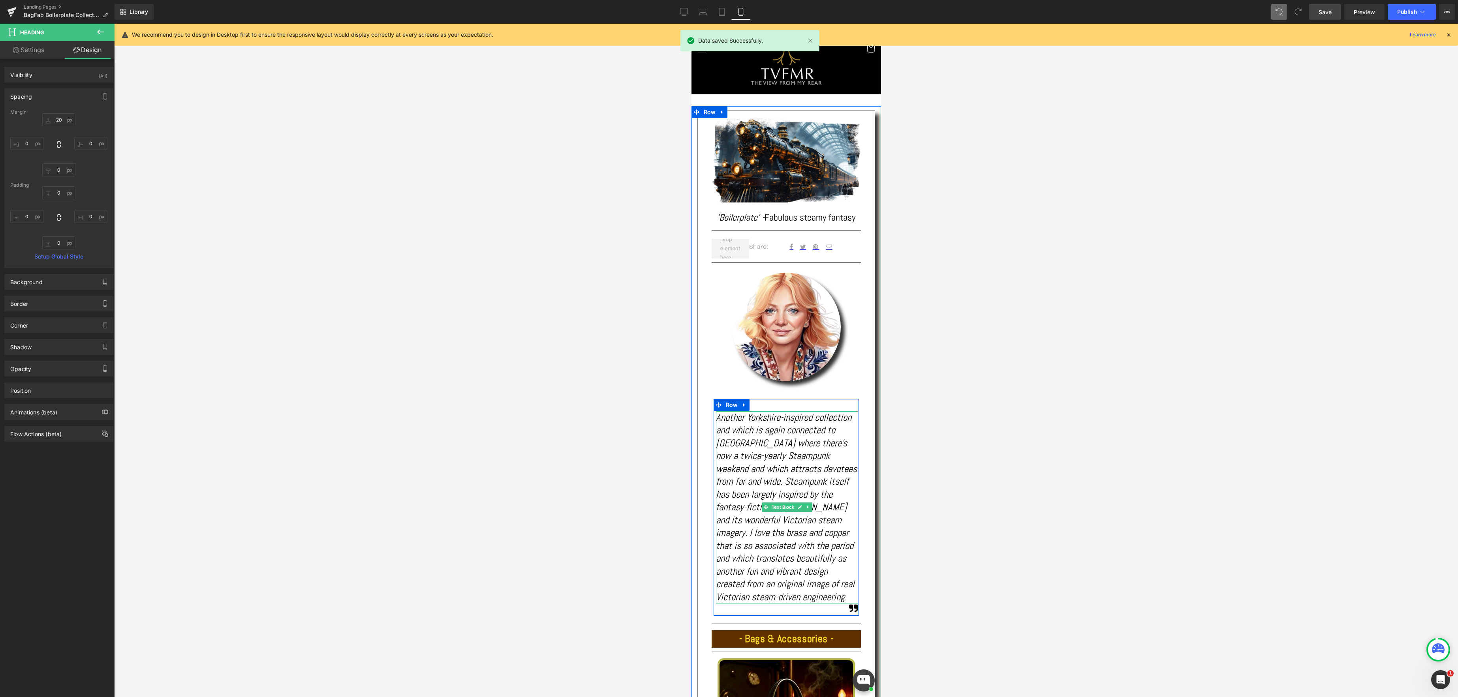
drag, startPoint x: 780, startPoint y: 510, endPoint x: 778, endPoint y: 492, distance: 17.5
click at [779, 510] on span "Text Block" at bounding box center [782, 507] width 26 height 9
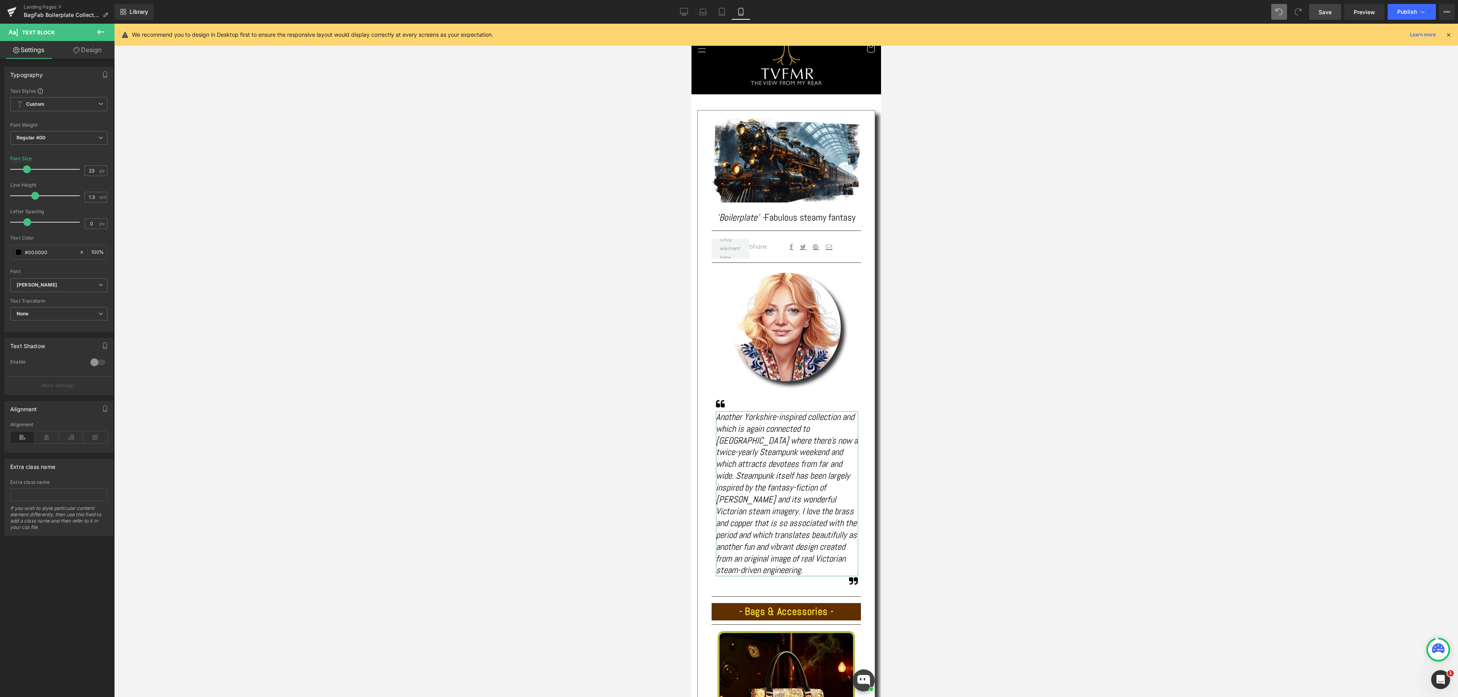
type input "22"
click at [26, 171] on span at bounding box center [25, 169] width 8 height 8
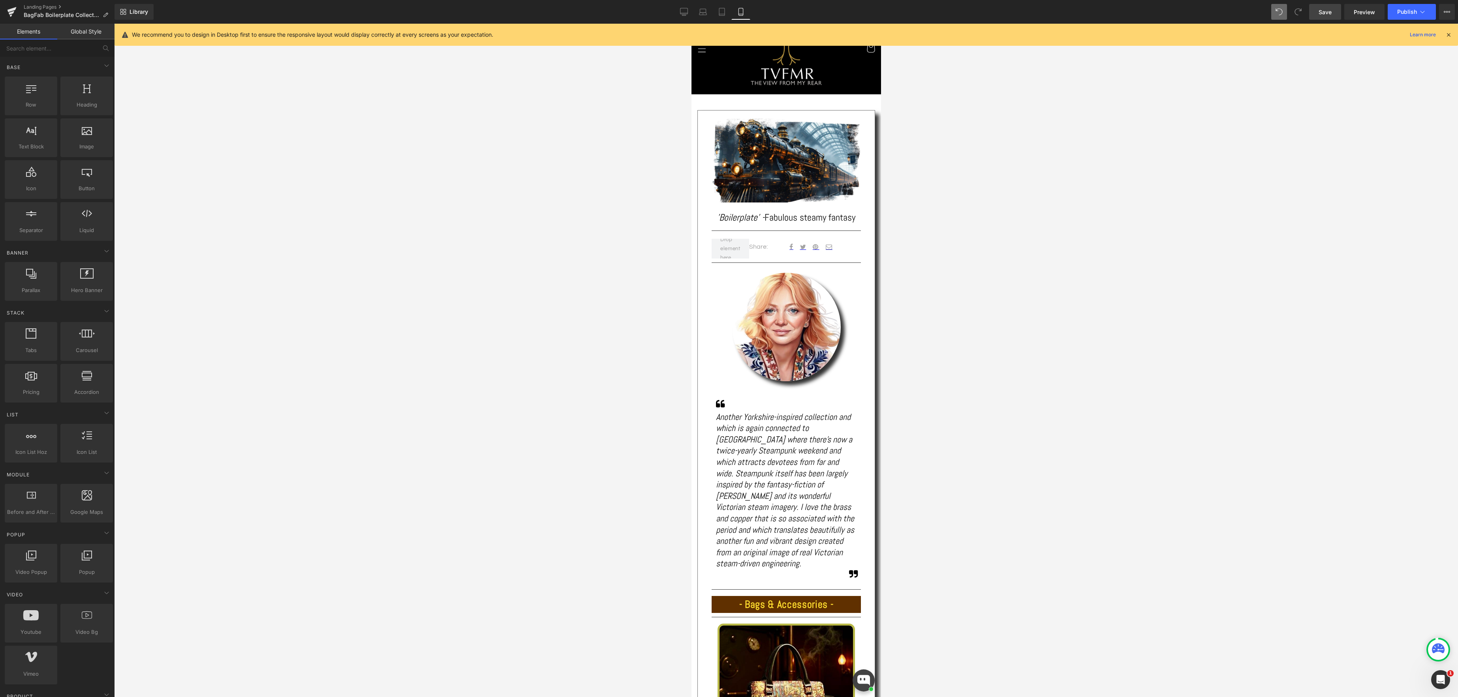
click at [946, 339] on div at bounding box center [785, 361] width 1343 height 674
click at [1330, 9] on span "Save" at bounding box center [1324, 12] width 13 height 8
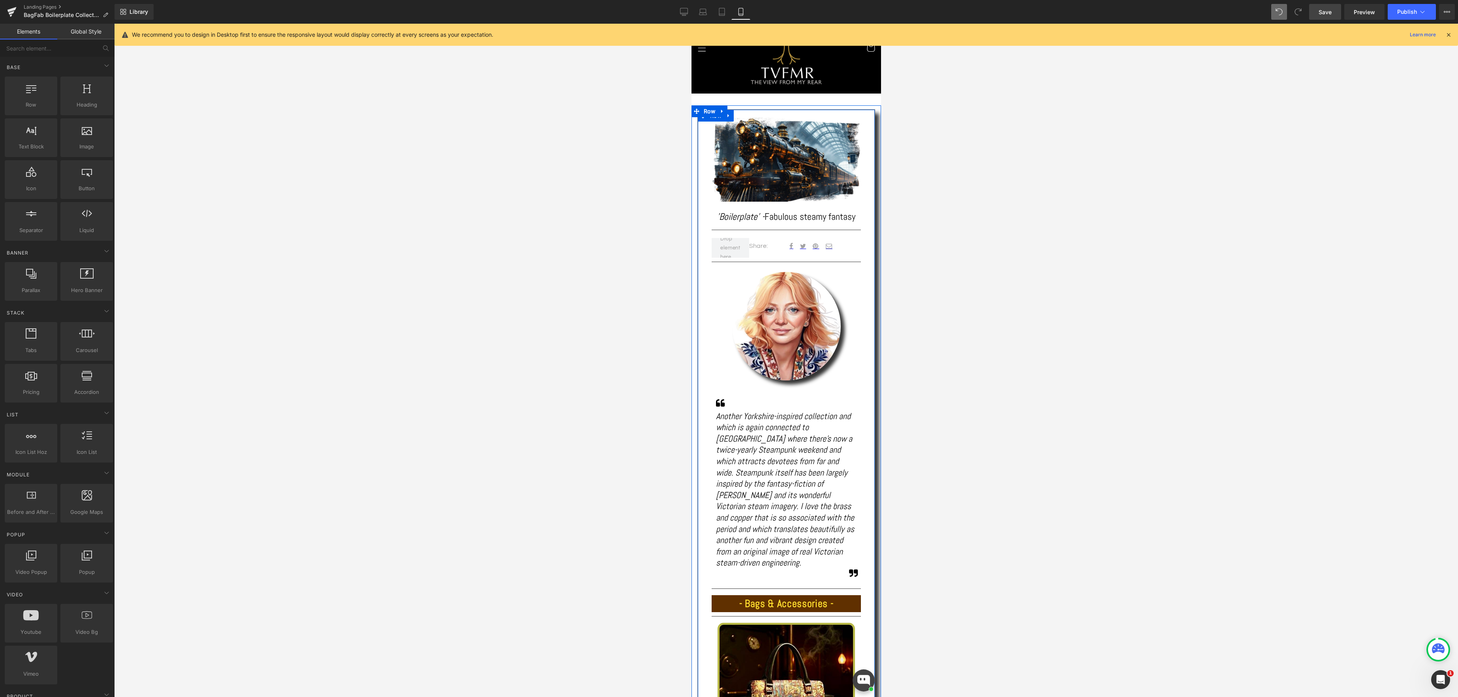
scroll to position [0, 0]
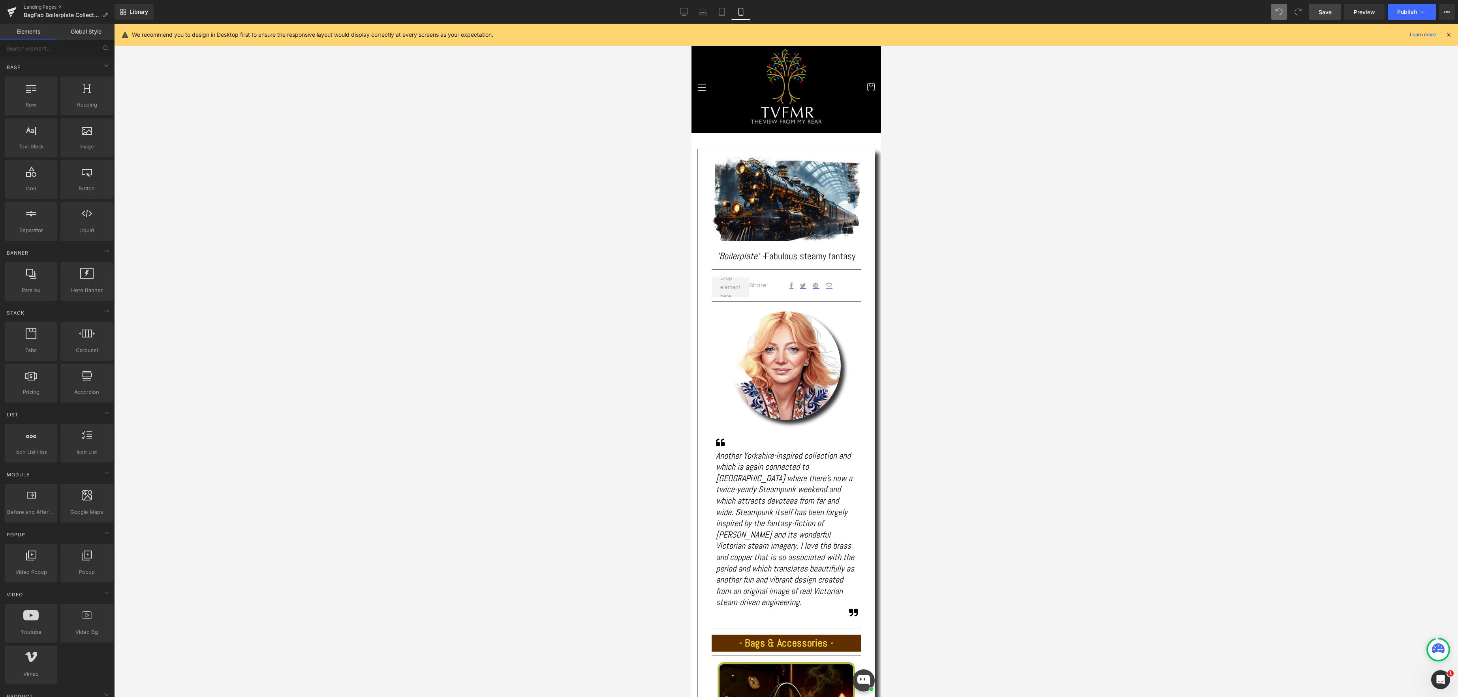
click at [1323, 13] on span "Save" at bounding box center [1324, 12] width 13 height 8
click at [676, 13] on link "Desktop" at bounding box center [683, 12] width 19 height 16
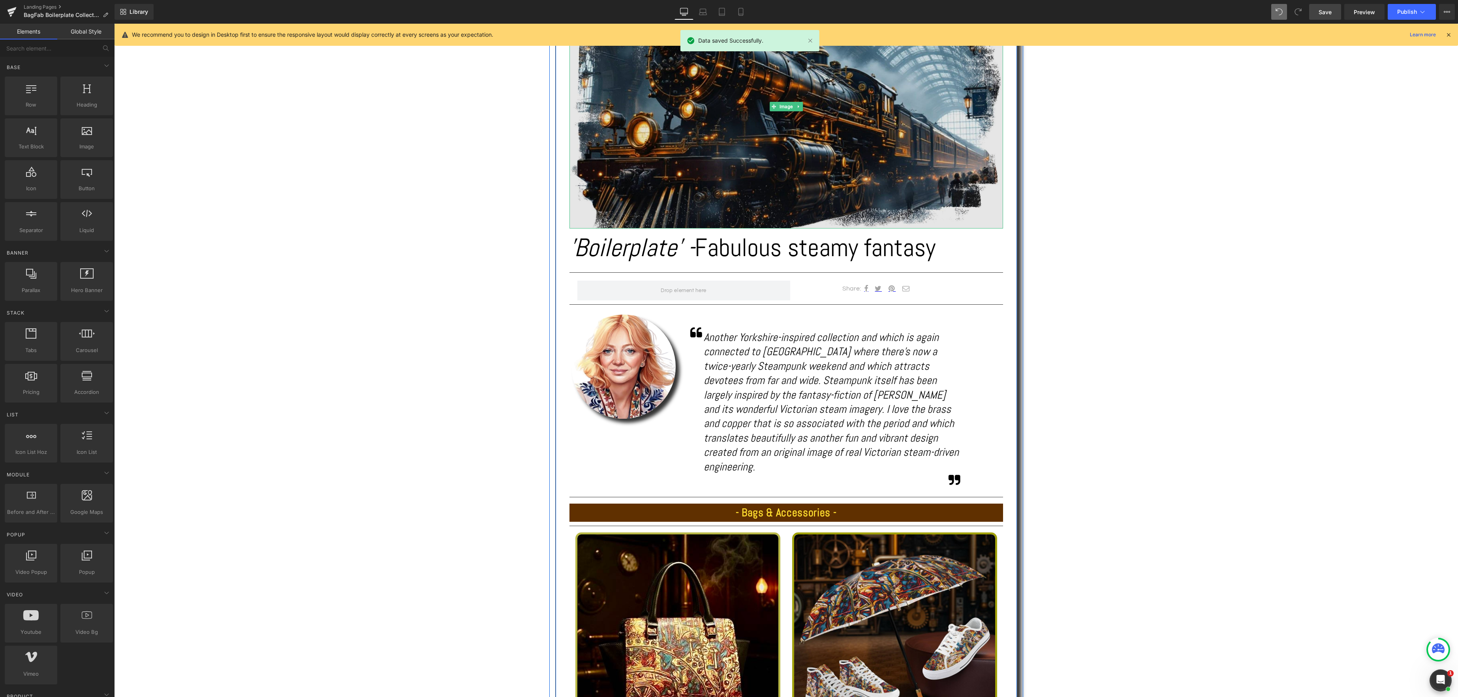
scroll to position [244, 0]
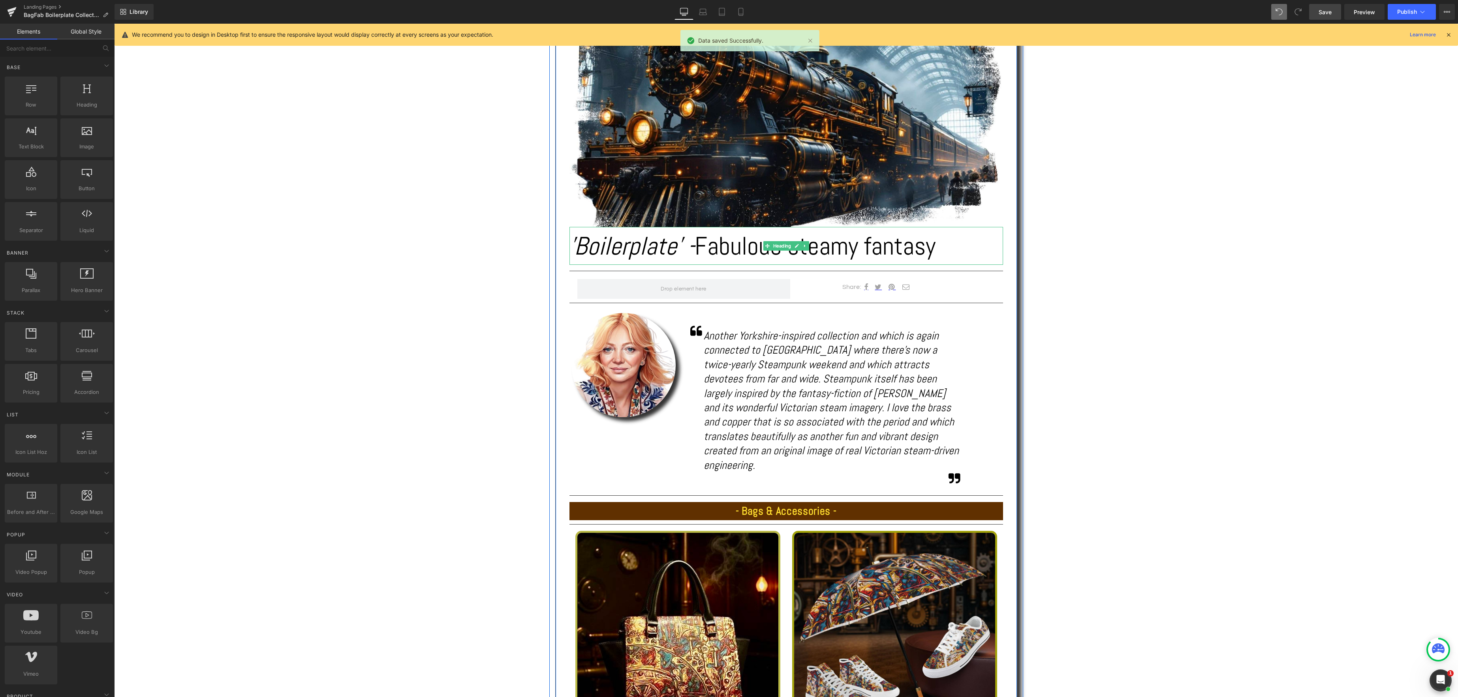
click at [820, 249] on h1 "'Boilerplate' - Fabulous steamy fantasy" at bounding box center [785, 246] width 433 height 38
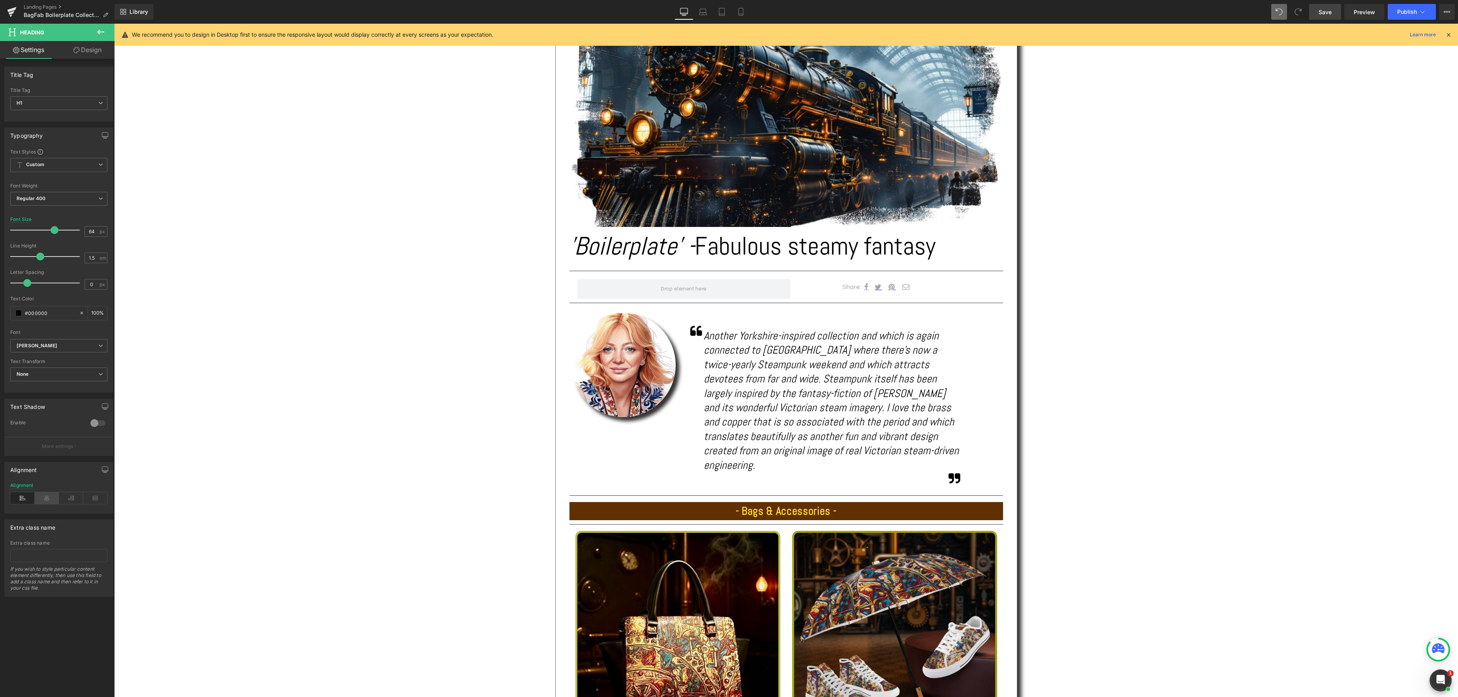
click at [47, 501] on icon at bounding box center [47, 498] width 24 height 12
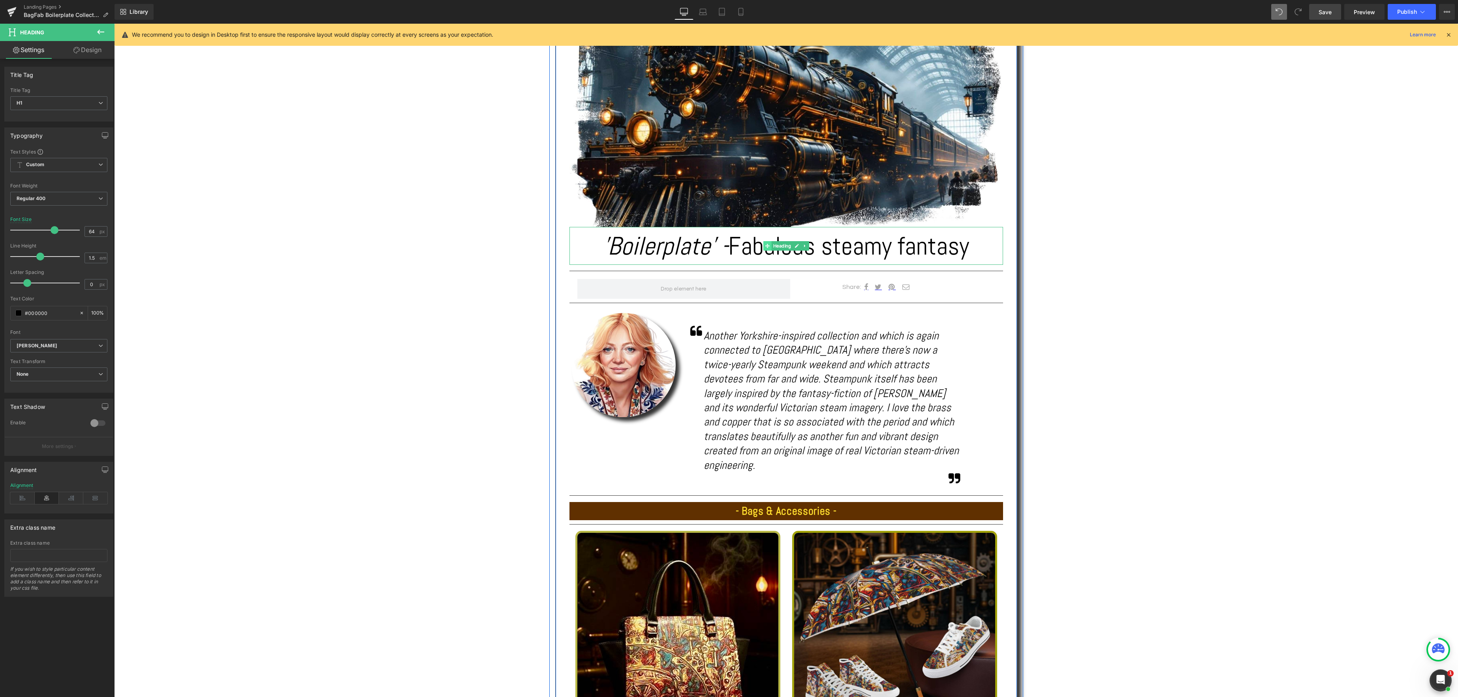
drag, startPoint x: 784, startPoint y: 243, endPoint x: 766, endPoint y: 242, distance: 18.2
click at [784, 243] on span "Heading" at bounding box center [781, 245] width 21 height 9
drag, startPoint x: 90, startPoint y: 50, endPoint x: 73, endPoint y: 61, distance: 20.6
click at [90, 50] on link "Design" at bounding box center [87, 50] width 57 height 18
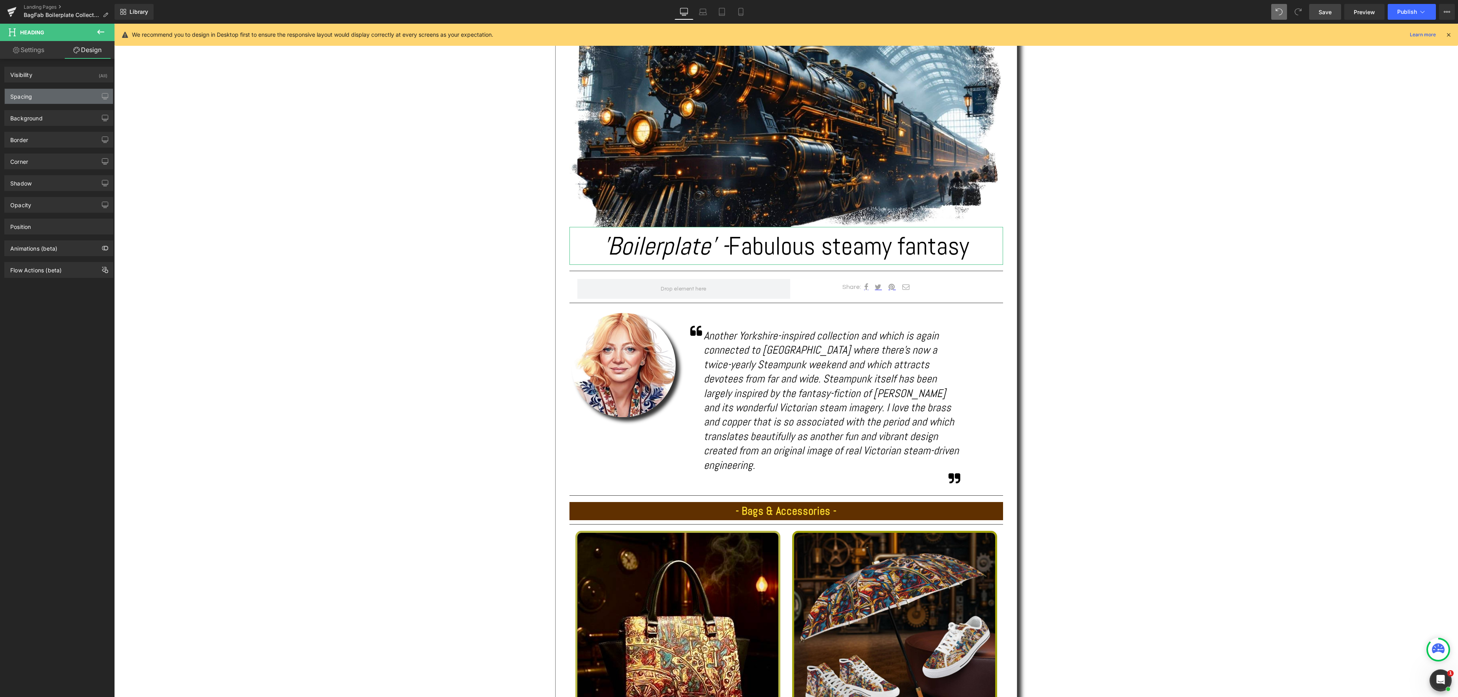
click at [58, 96] on div "Spacing" at bounding box center [59, 96] width 108 height 15
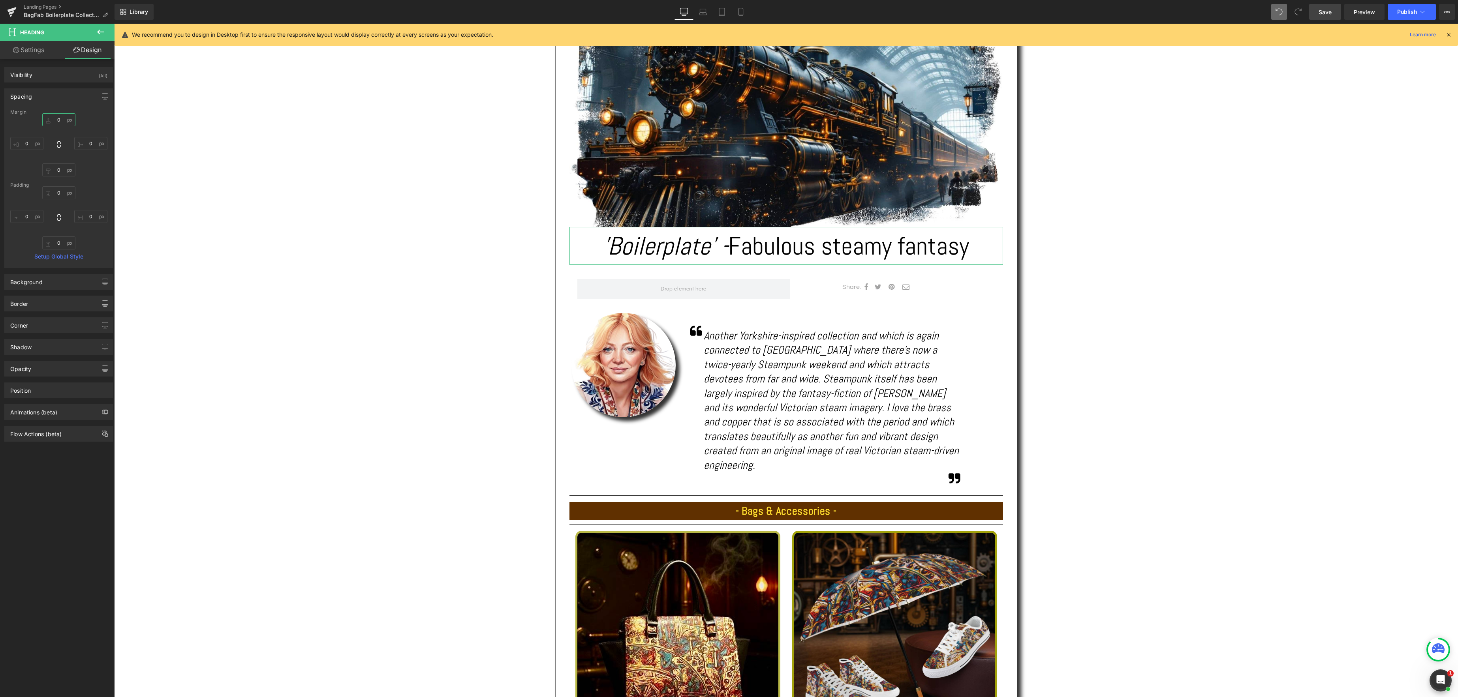
drag, startPoint x: 62, startPoint y: 116, endPoint x: 112, endPoint y: 112, distance: 49.9
click at [62, 116] on input "0" at bounding box center [58, 119] width 33 height 13
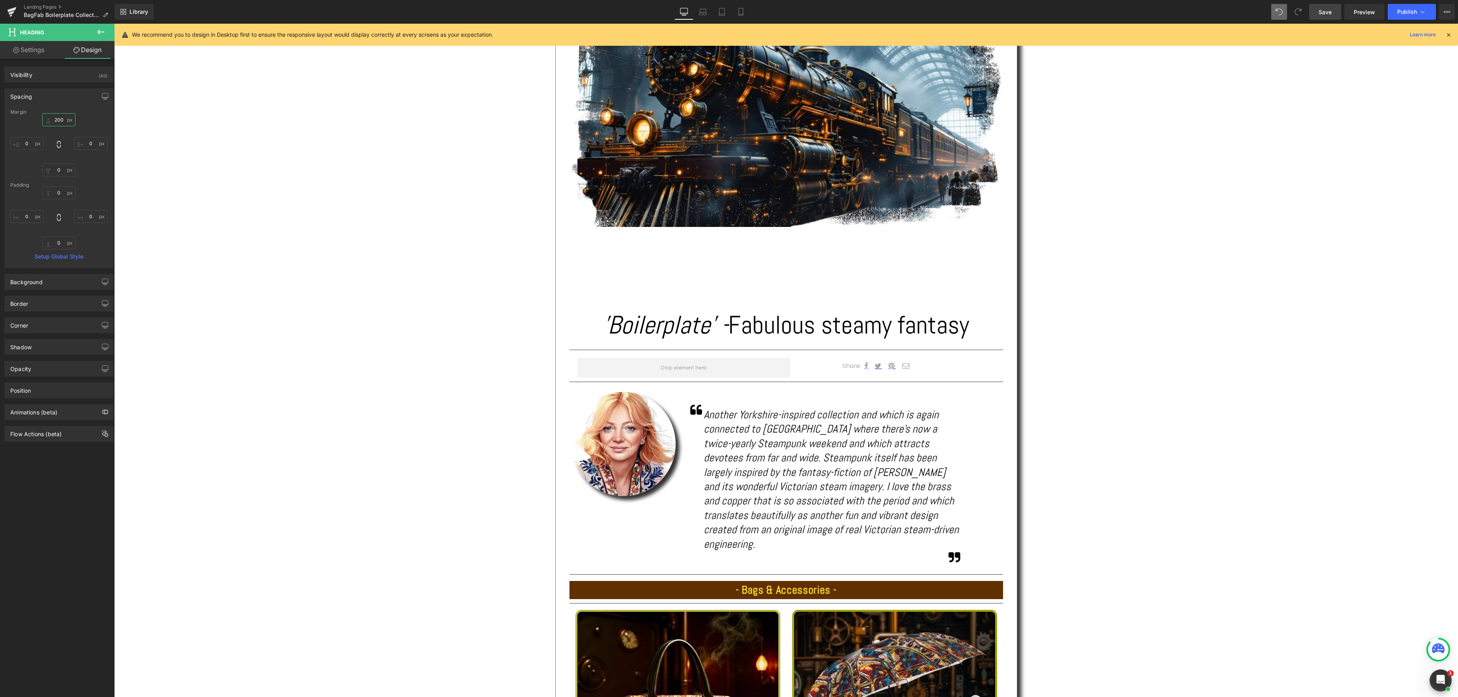
type input "20"
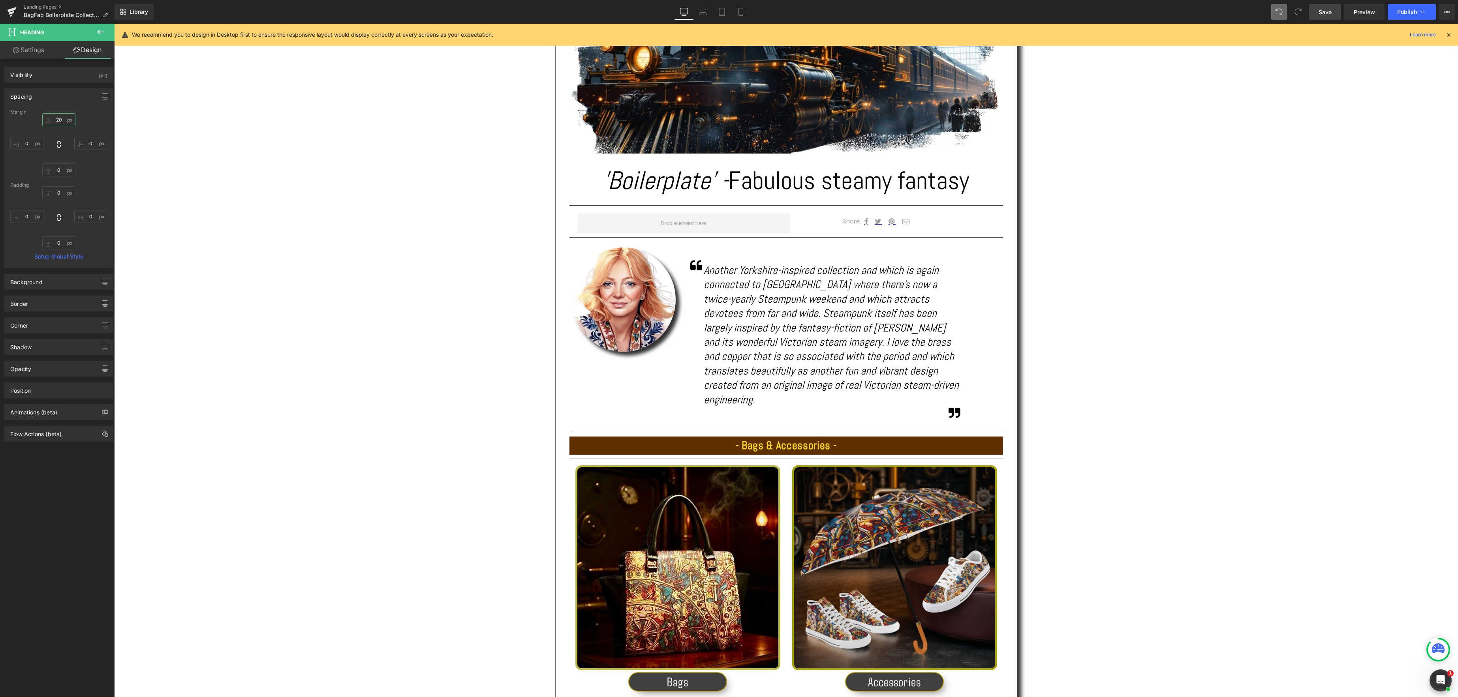
scroll to position [313, 0]
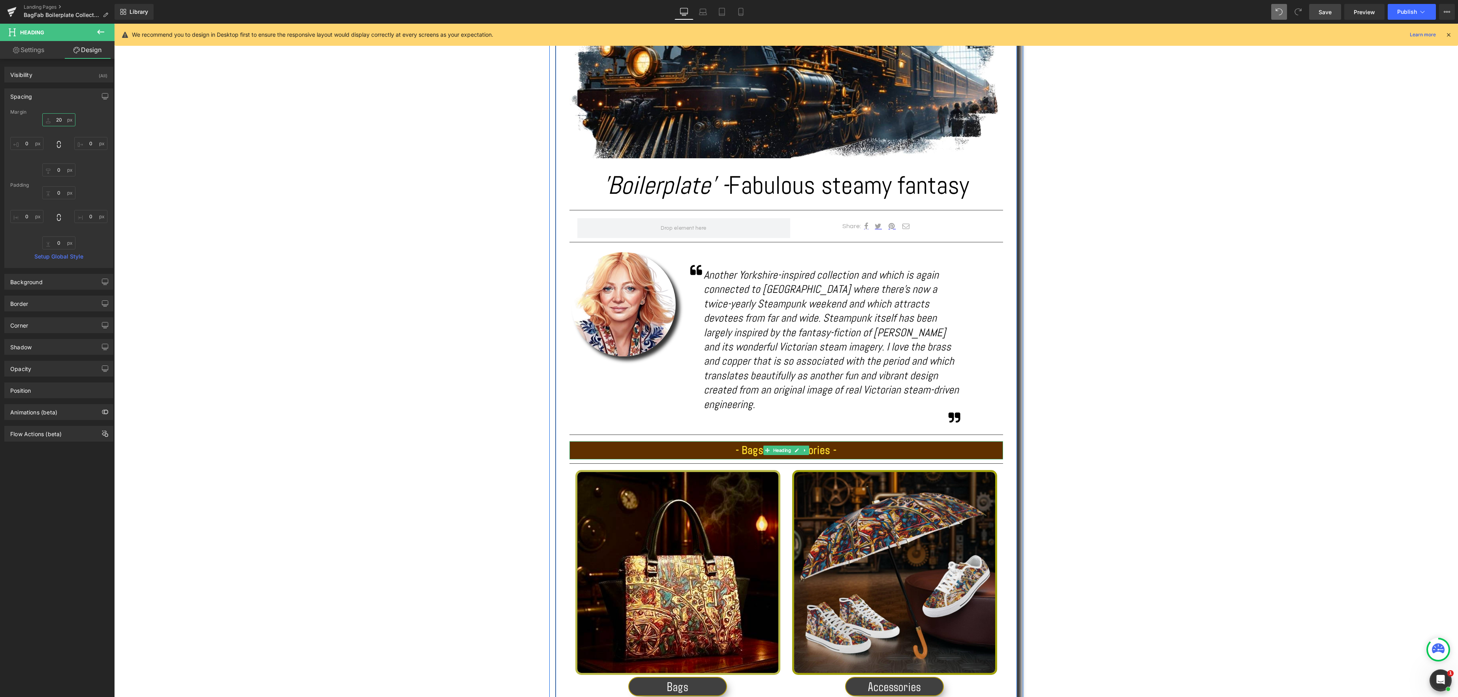
drag, startPoint x: 784, startPoint y: 436, endPoint x: 756, endPoint y: 437, distance: 28.8
click at [784, 446] on span "Heading" at bounding box center [781, 450] width 21 height 9
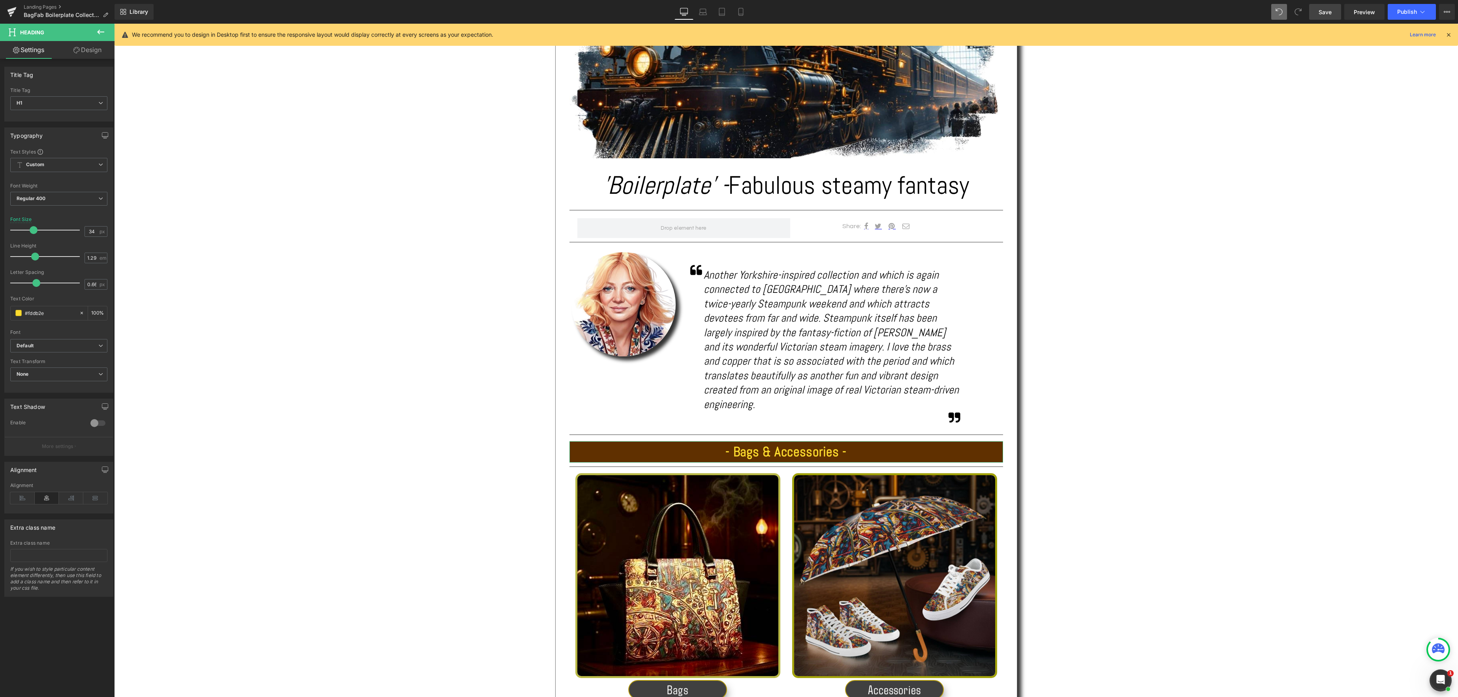
type input "35"
drag, startPoint x: 30, startPoint y: 229, endPoint x: 23, endPoint y: 247, distance: 19.1
click at [34, 230] on span at bounding box center [34, 230] width 8 height 8
click at [1321, 11] on span "Save" at bounding box center [1324, 12] width 13 height 8
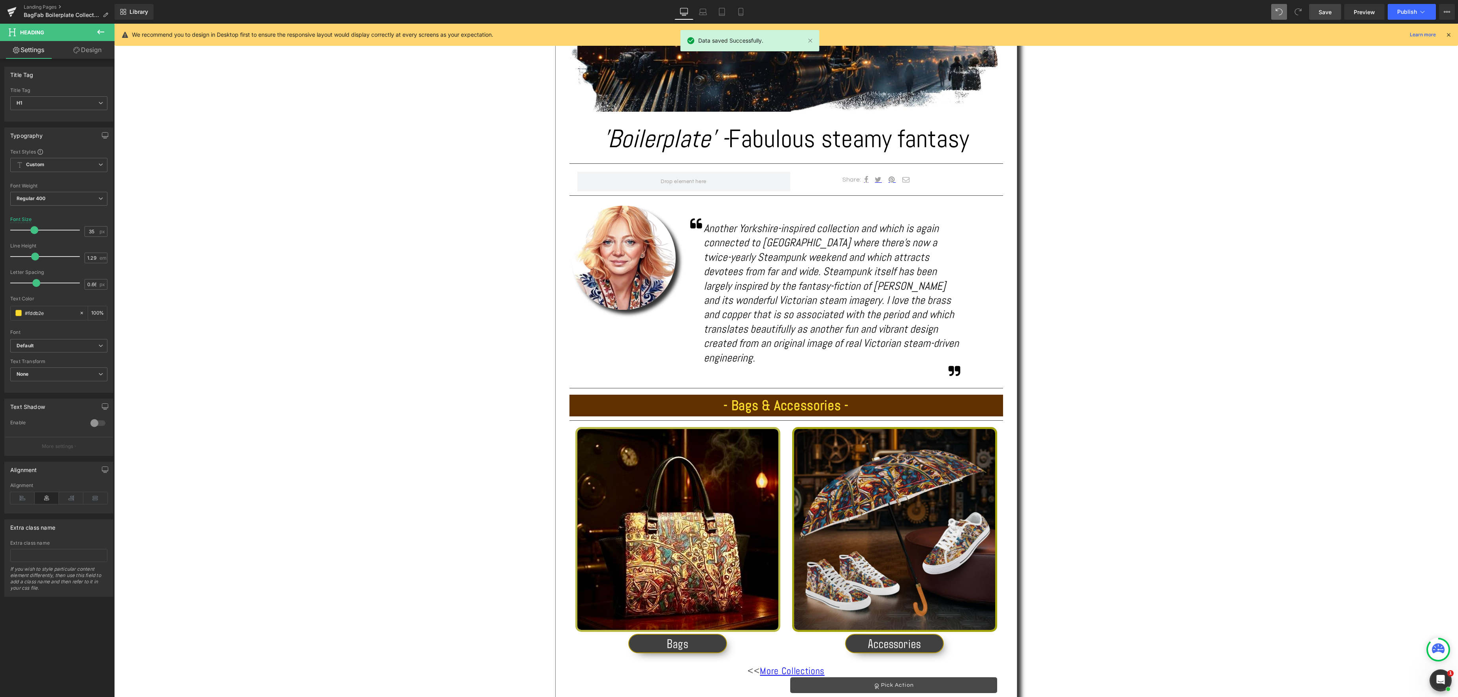
scroll to position [361, 0]
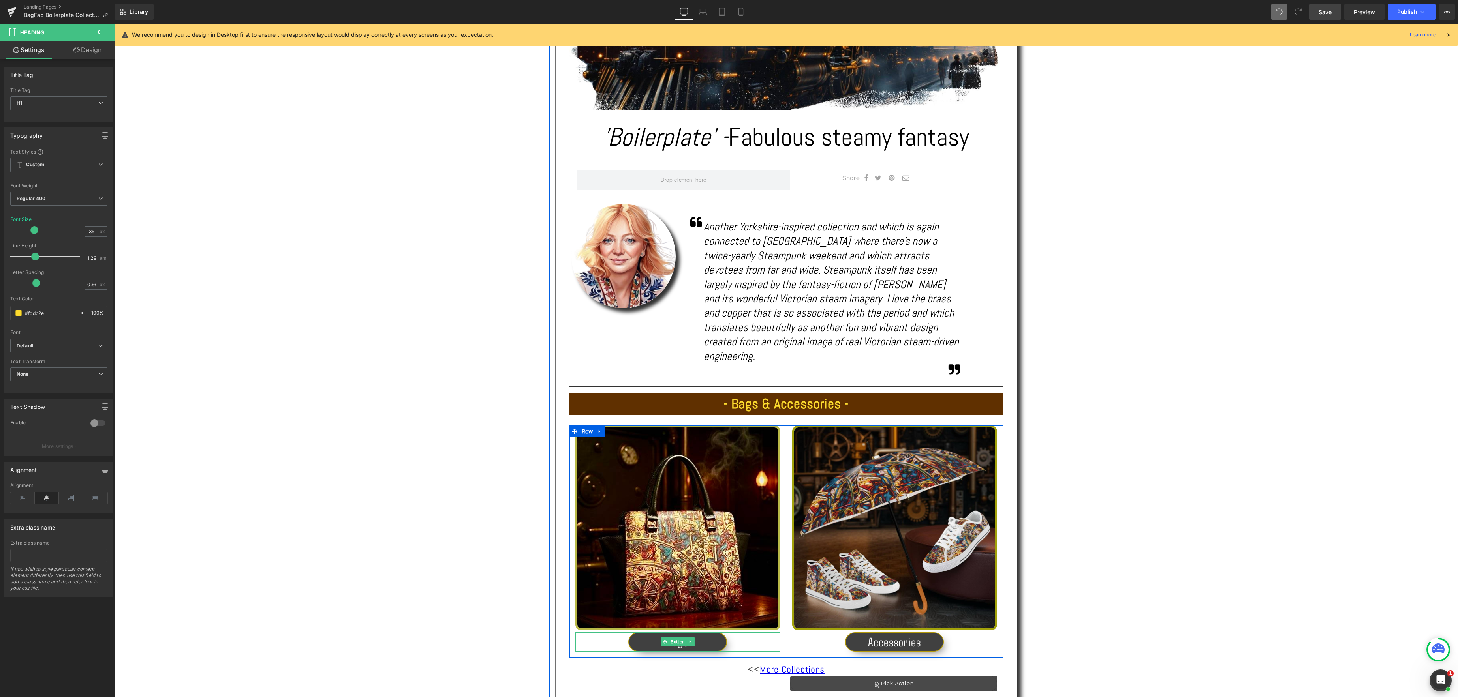
click at [678, 637] on span "Button" at bounding box center [677, 641] width 17 height 9
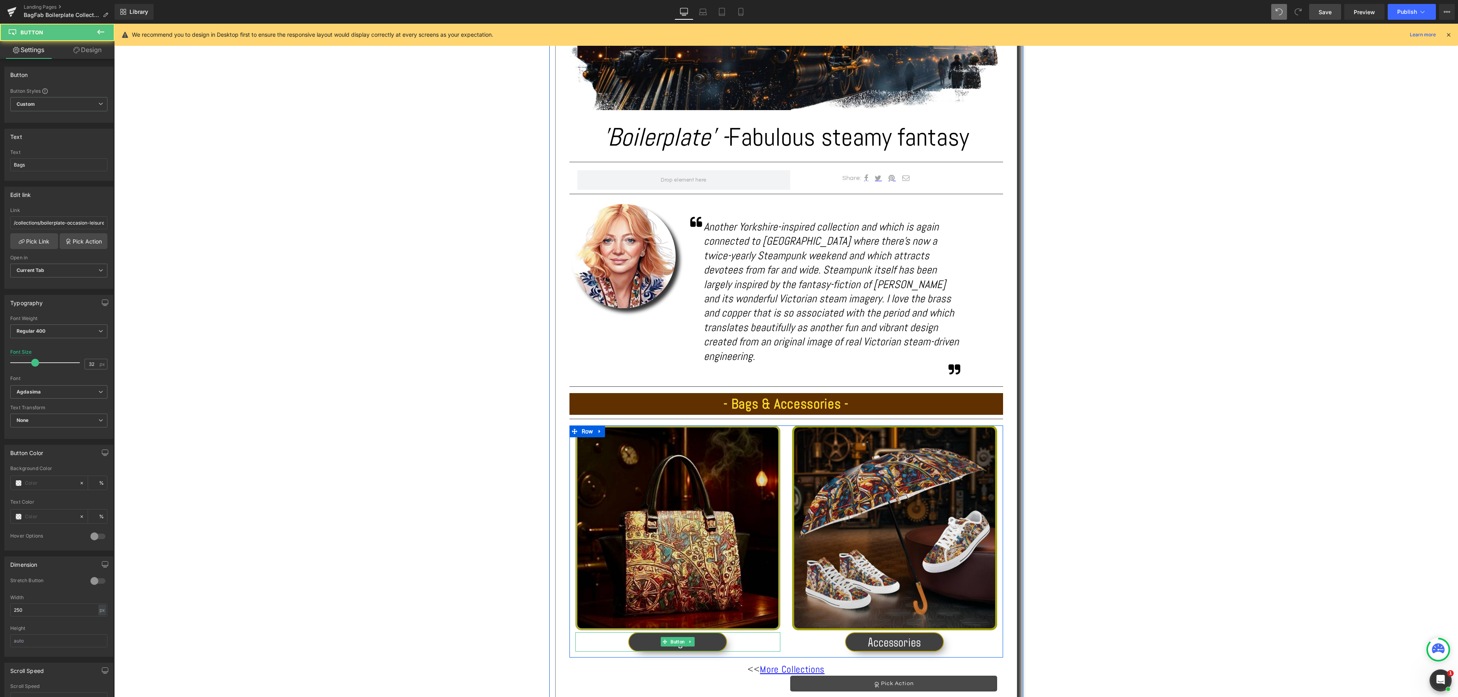
scroll to position [360, 0]
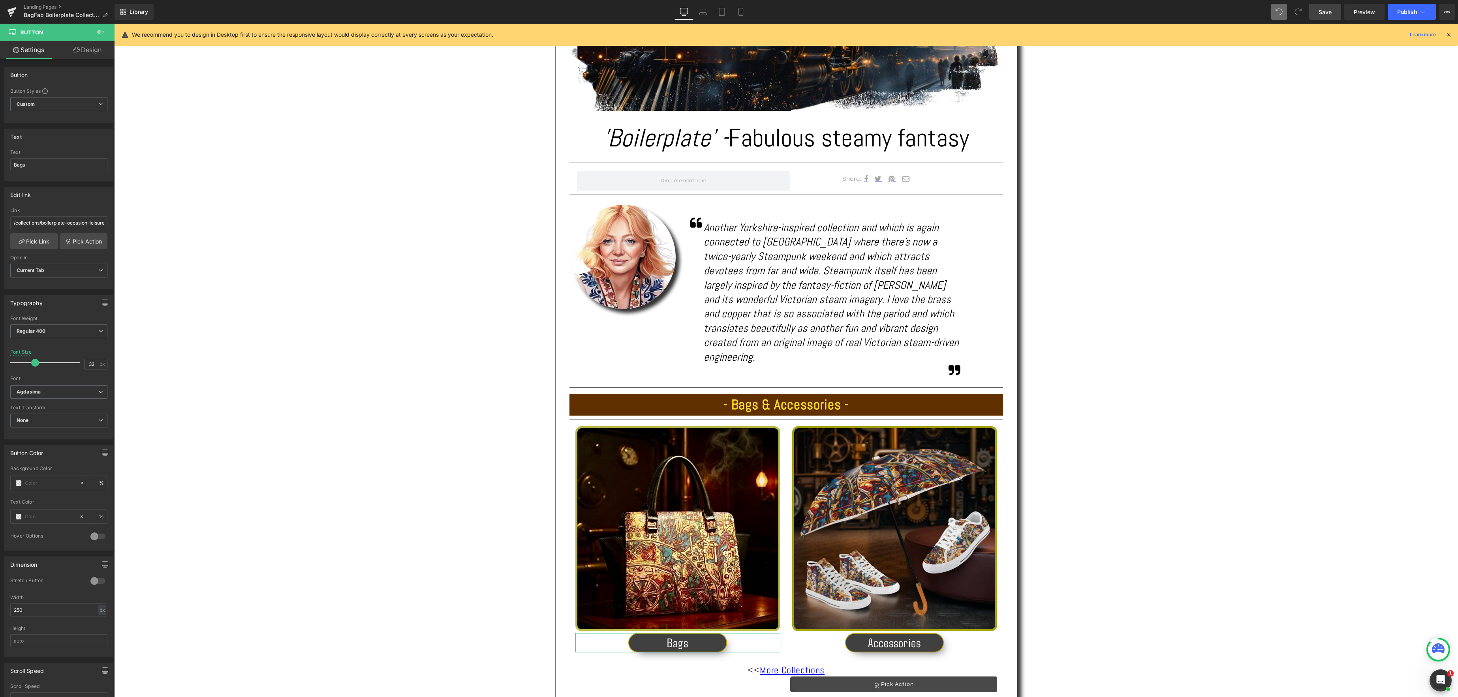
drag, startPoint x: 99, startPoint y: 48, endPoint x: 94, endPoint y: 49, distance: 5.2
click at [99, 48] on link "Design" at bounding box center [87, 50] width 57 height 18
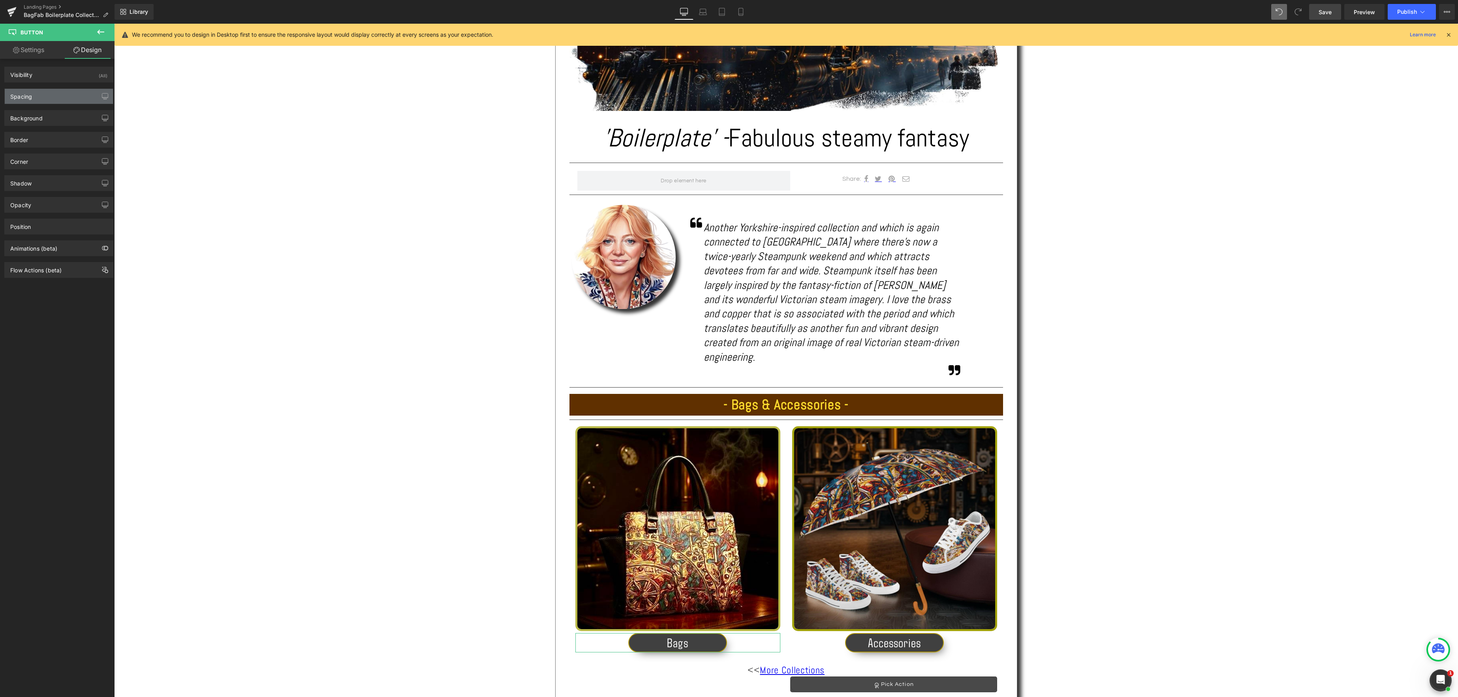
click at [51, 93] on div "Spacing" at bounding box center [59, 96] width 108 height 15
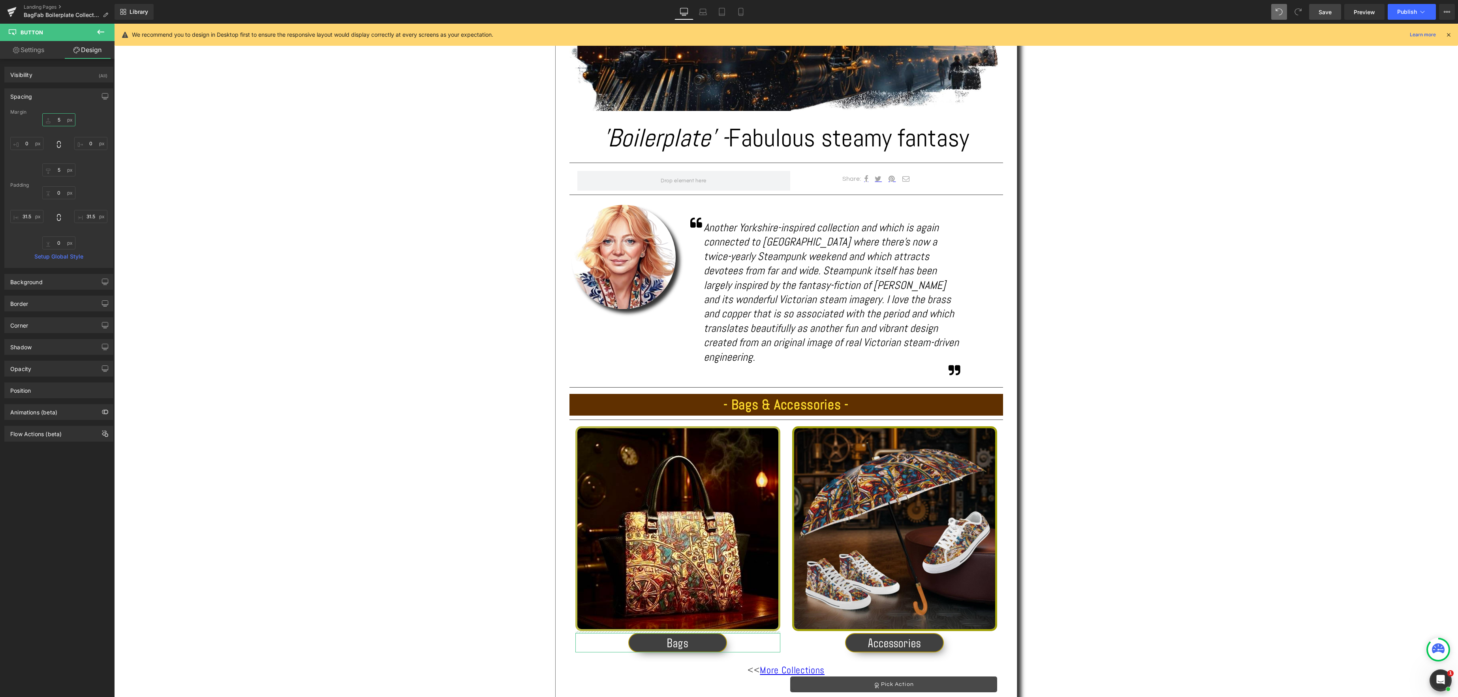
drag, startPoint x: 58, startPoint y: 118, endPoint x: 101, endPoint y: 120, distance: 43.5
click at [58, 118] on input "5" at bounding box center [58, 119] width 33 height 13
type input "5"
type input "0"
type input "5"
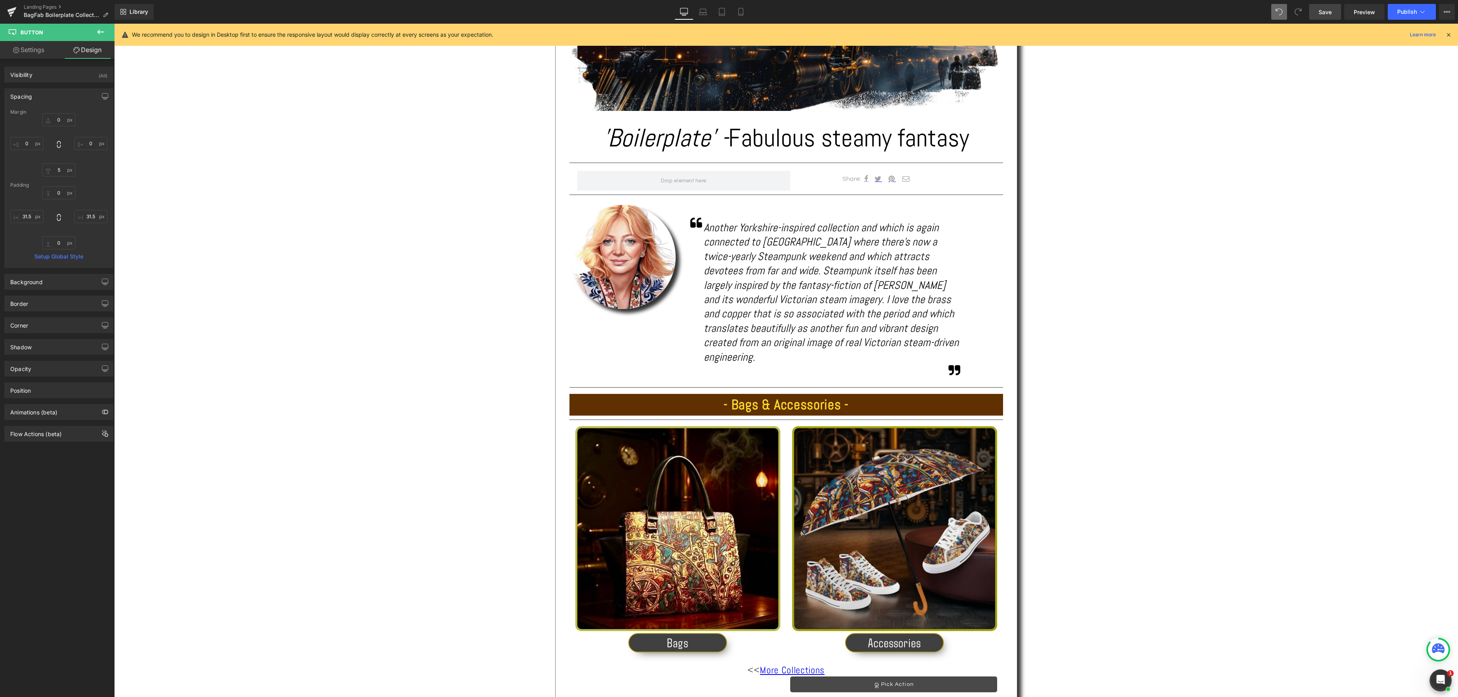
type input "0"
type input "31.5"
type input "0"
type input "31.5"
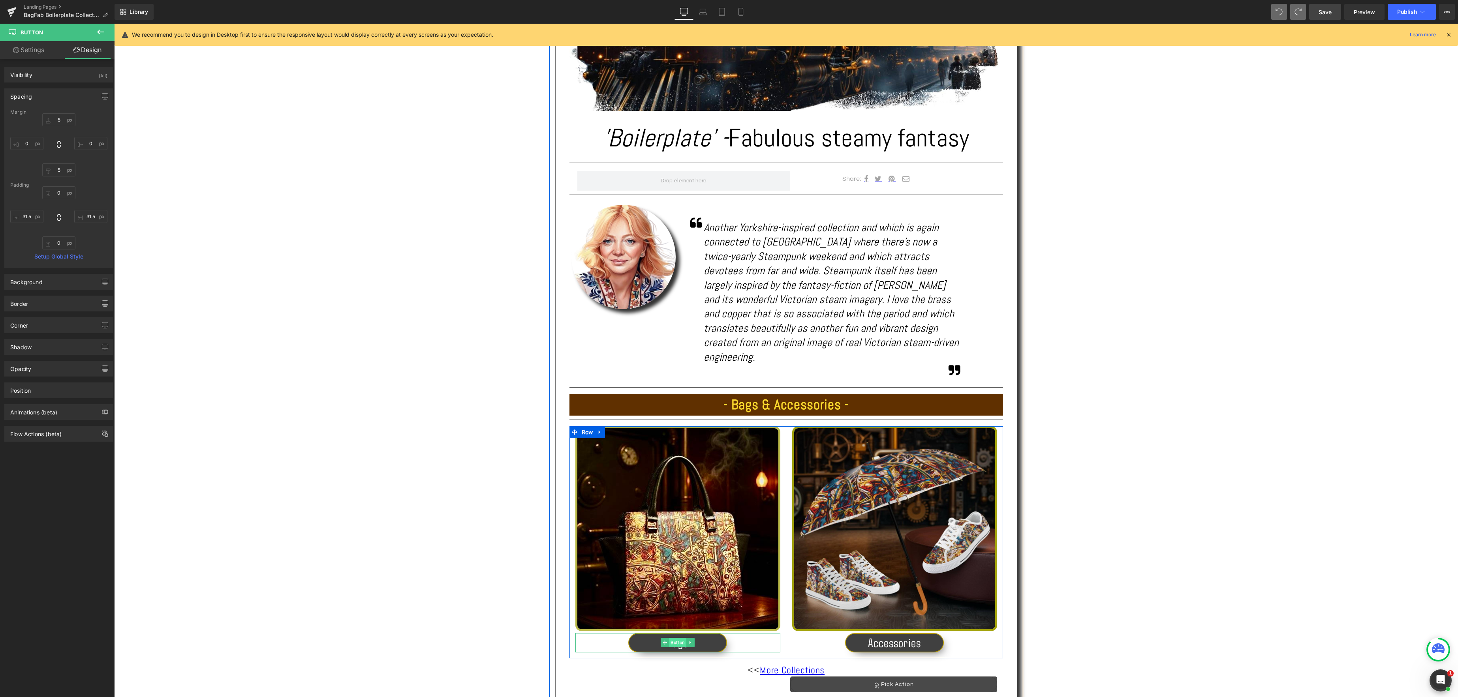
click at [678, 638] on span "Button" at bounding box center [677, 642] width 17 height 9
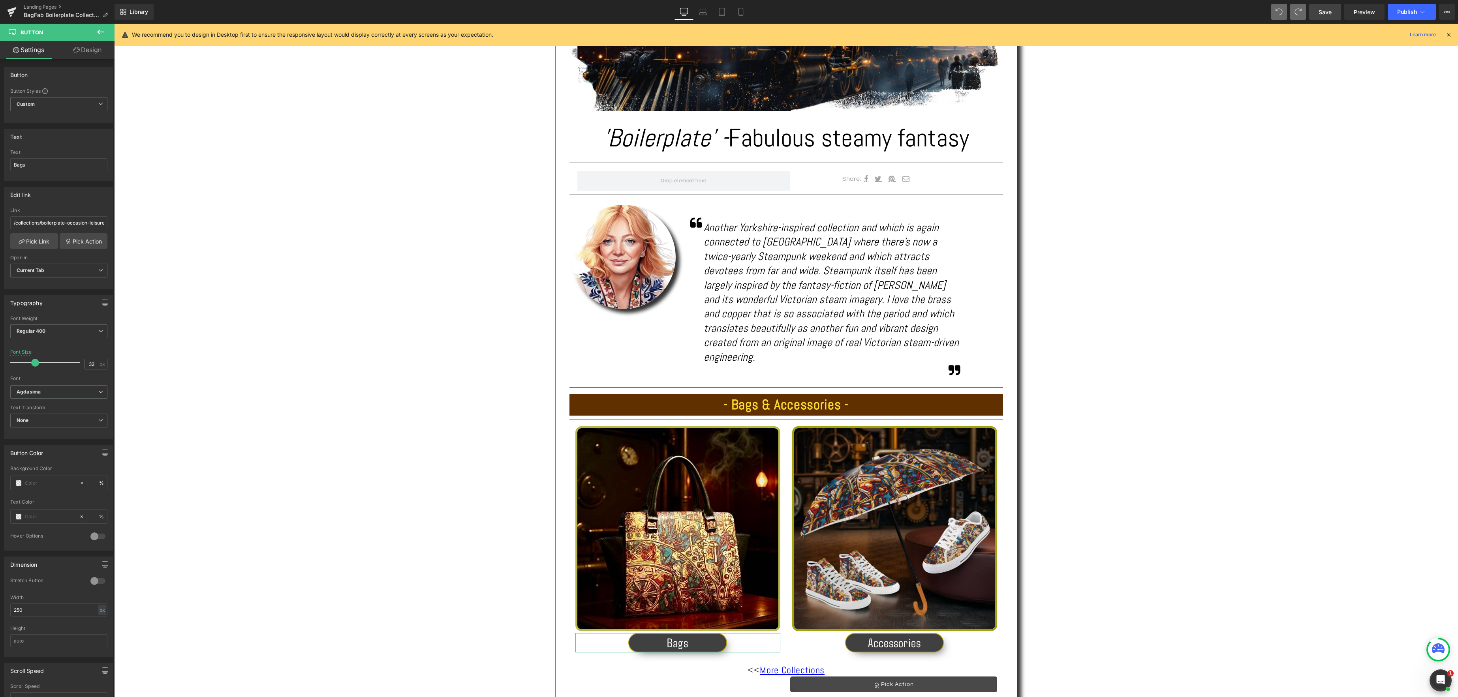
click at [94, 52] on link "Design" at bounding box center [87, 50] width 57 height 18
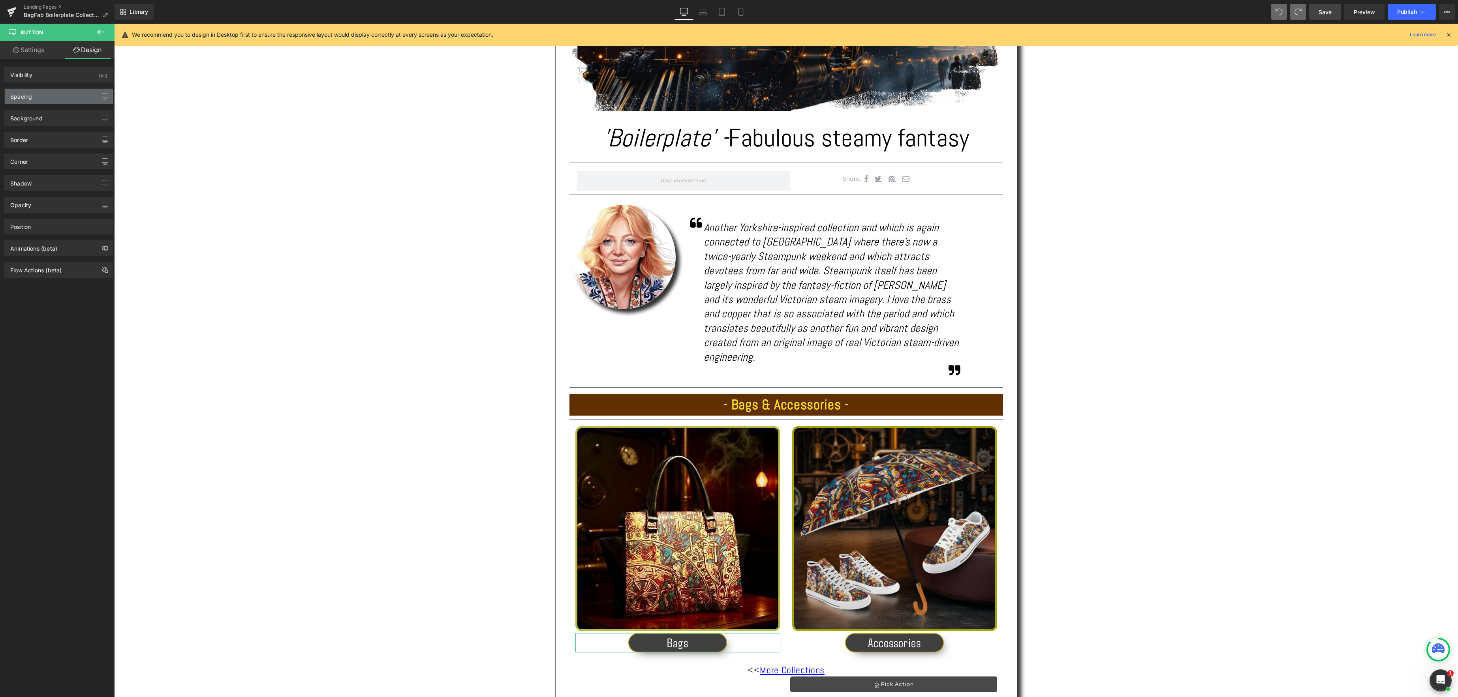
click at [53, 91] on div "Spacing" at bounding box center [59, 96] width 108 height 15
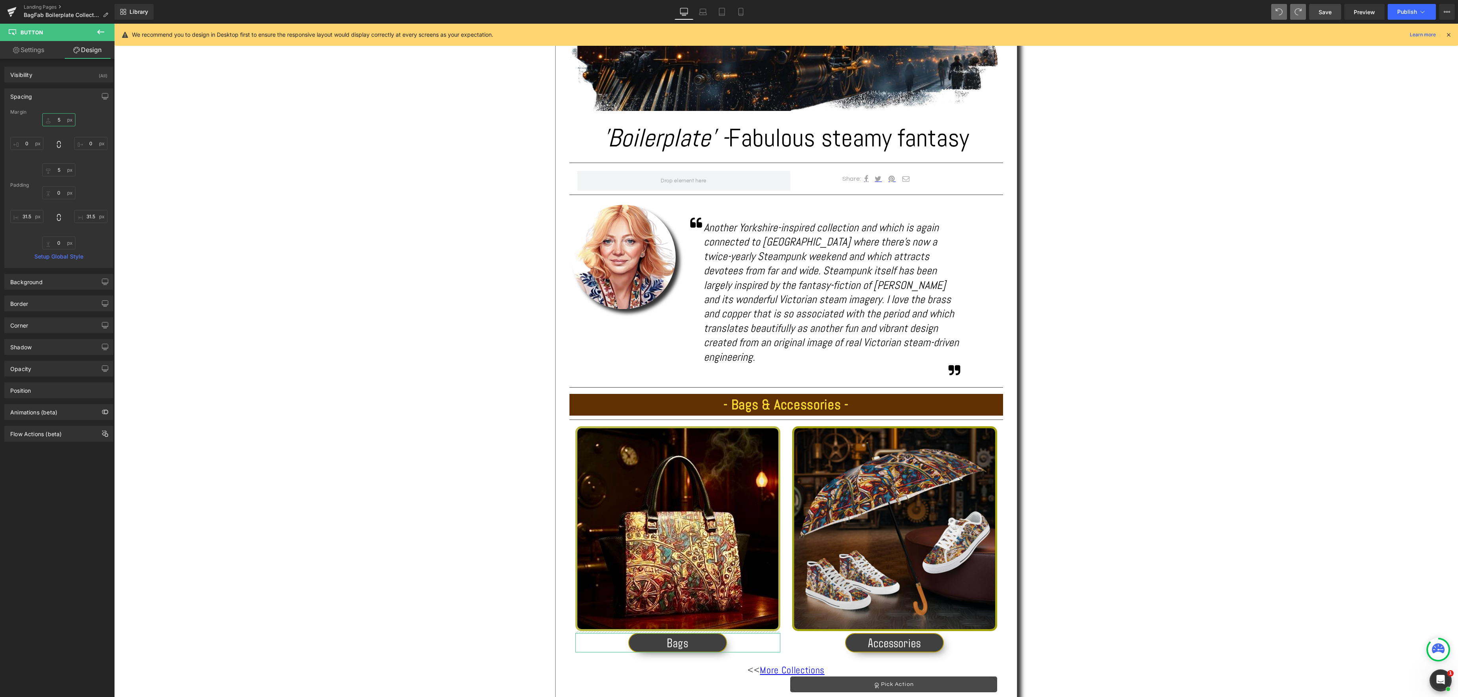
drag, startPoint x: 57, startPoint y: 120, endPoint x: 105, endPoint y: 126, distance: 48.5
click at [57, 120] on input "5" at bounding box center [58, 119] width 33 height 13
type input "10"
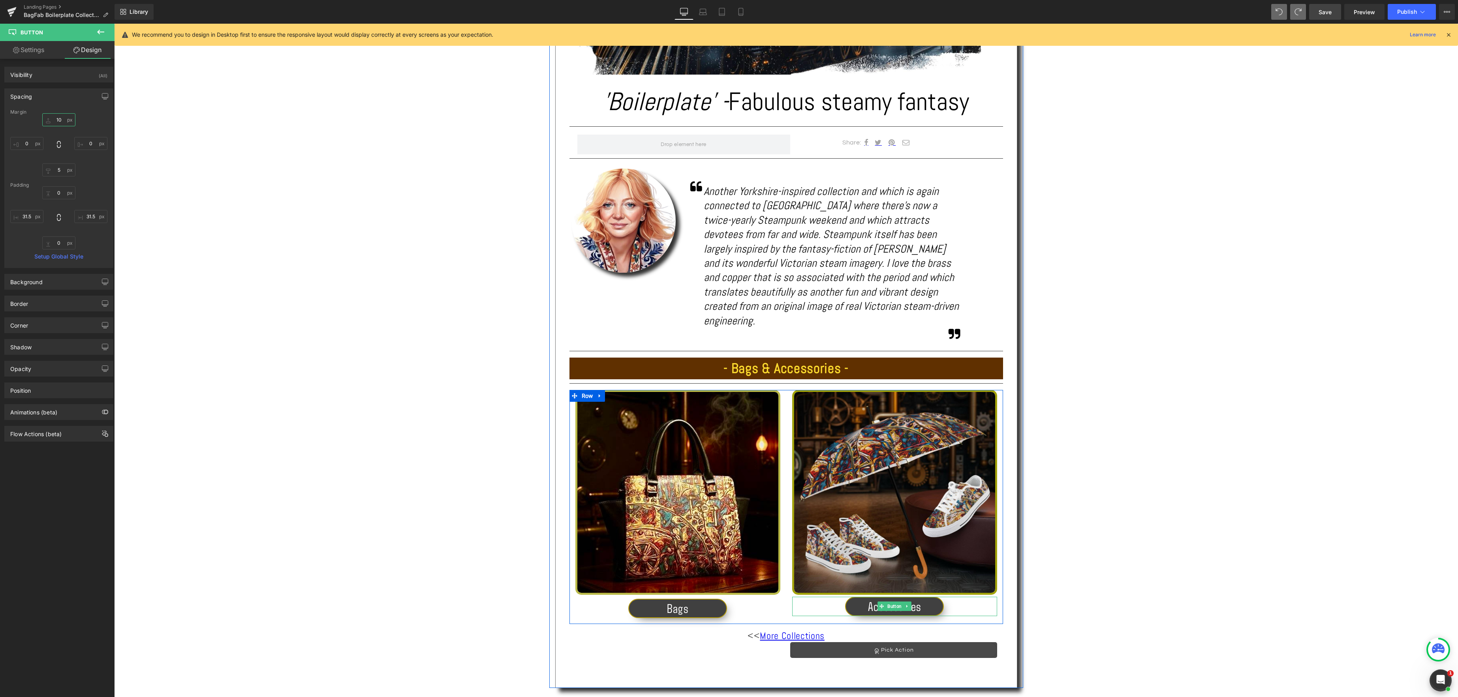
drag, startPoint x: 893, startPoint y: 592, endPoint x: 729, endPoint y: 557, distance: 167.6
click at [893, 597] on div "Accessories Button" at bounding box center [894, 606] width 205 height 19
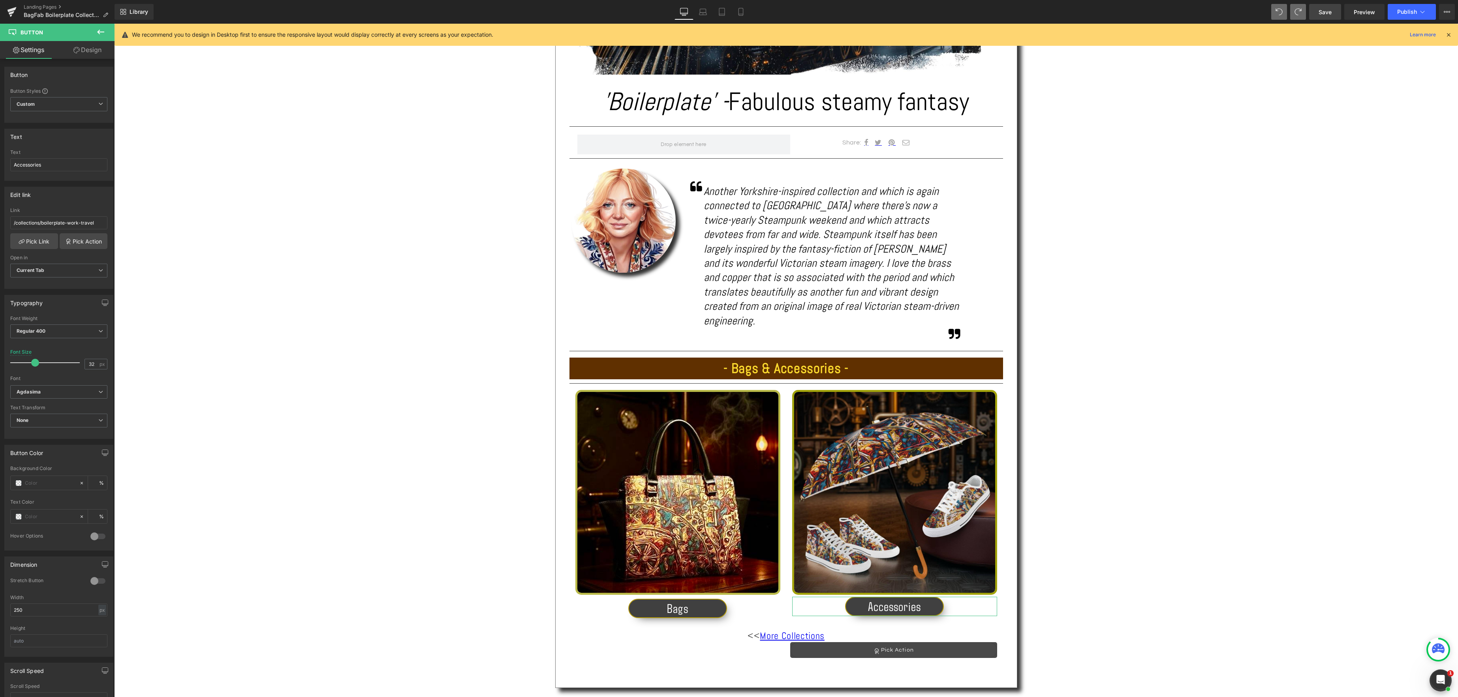
click at [93, 50] on link "Design" at bounding box center [87, 50] width 57 height 18
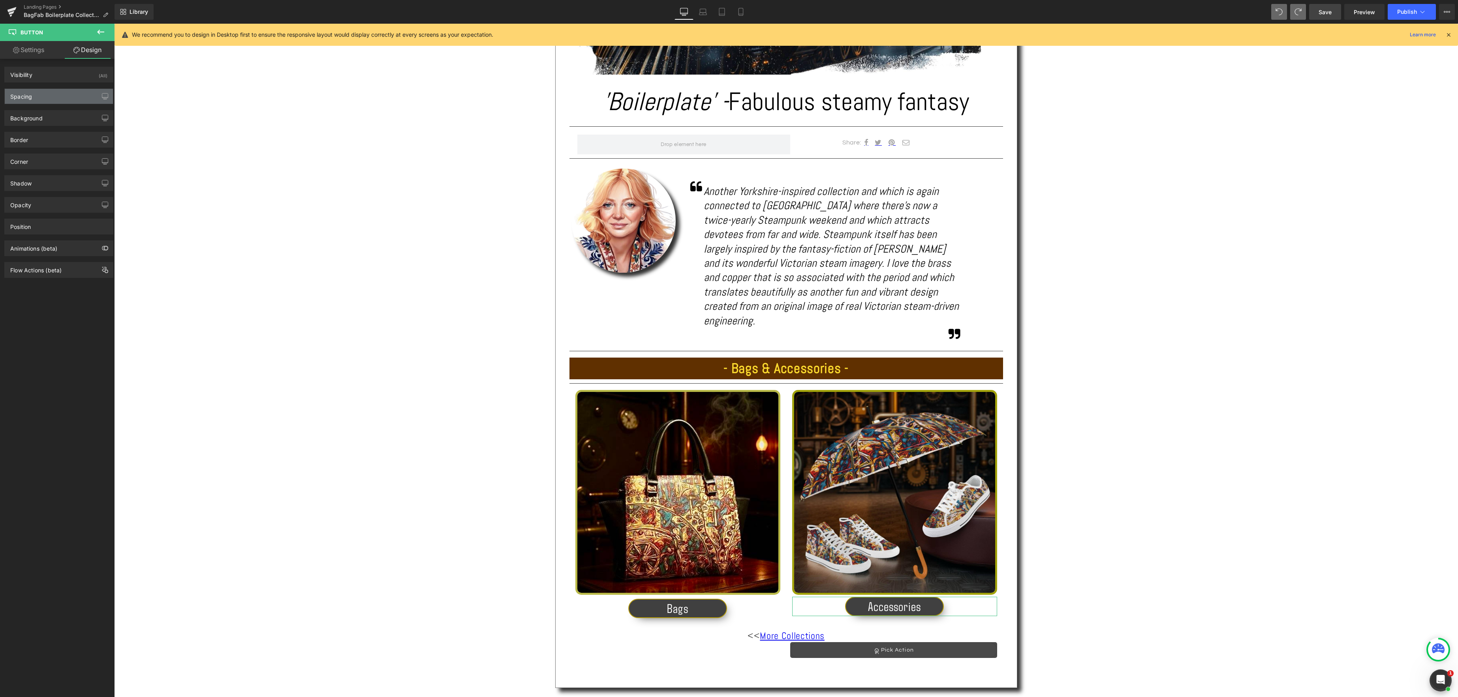
click at [51, 96] on div "Spacing" at bounding box center [59, 96] width 108 height 15
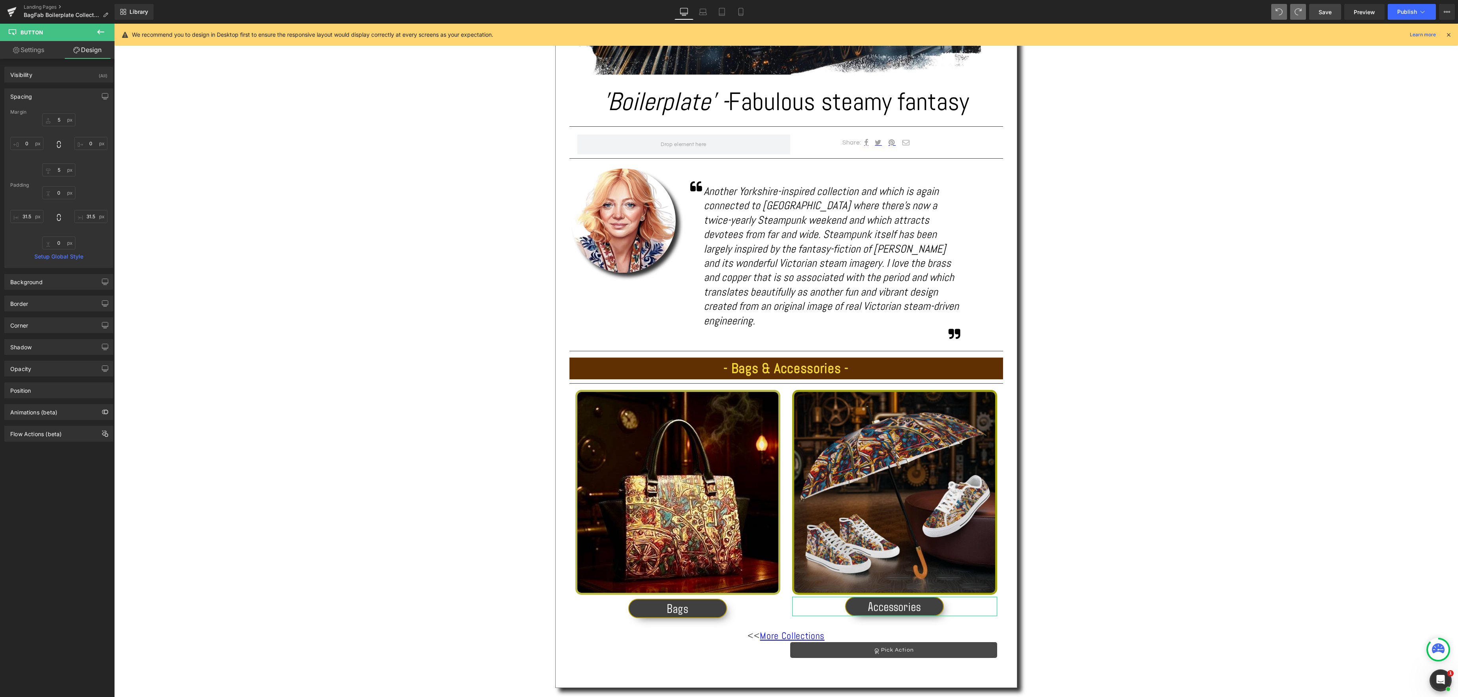
drag, startPoint x: 61, startPoint y: 114, endPoint x: 110, endPoint y: 119, distance: 49.2
click at [60, 114] on div "Margin" at bounding box center [58, 112] width 97 height 6
drag, startPoint x: 60, startPoint y: 118, endPoint x: 96, endPoint y: 124, distance: 36.0
click at [61, 118] on input "5" at bounding box center [58, 119] width 33 height 13
type input "10"
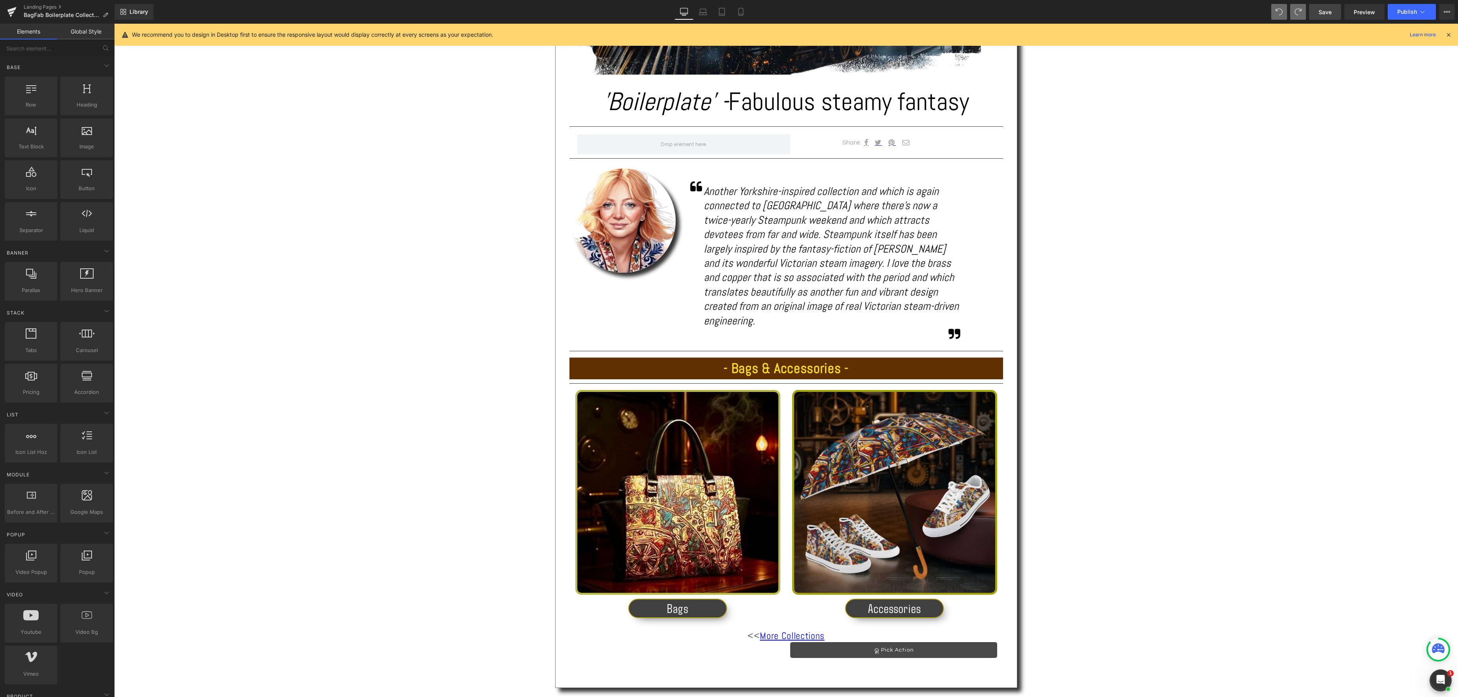
click at [1187, 409] on div "Text Block Image 'Boilerplate' - Fabulous steamy fantasy Heading Separator Shar…" at bounding box center [785, 310] width 1343 height 1006
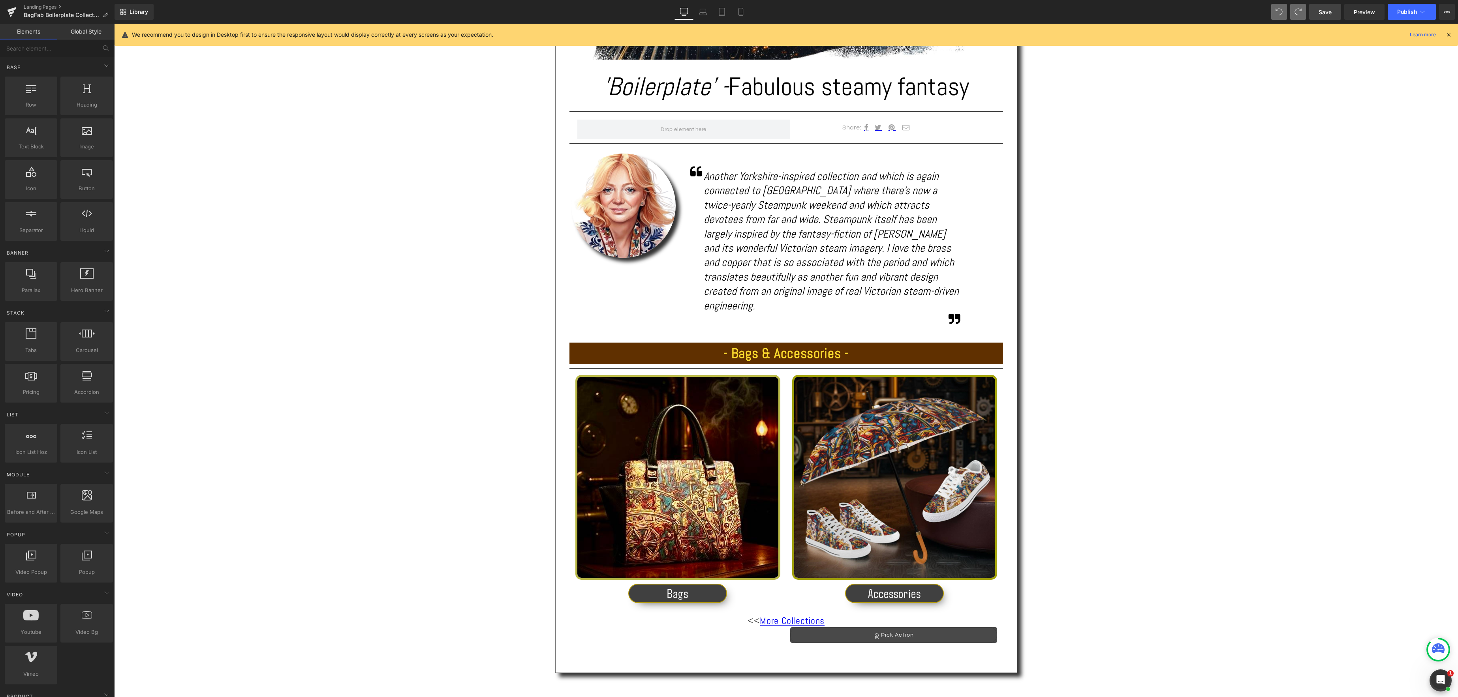
click at [1327, 9] on span "Save" at bounding box center [1324, 12] width 13 height 8
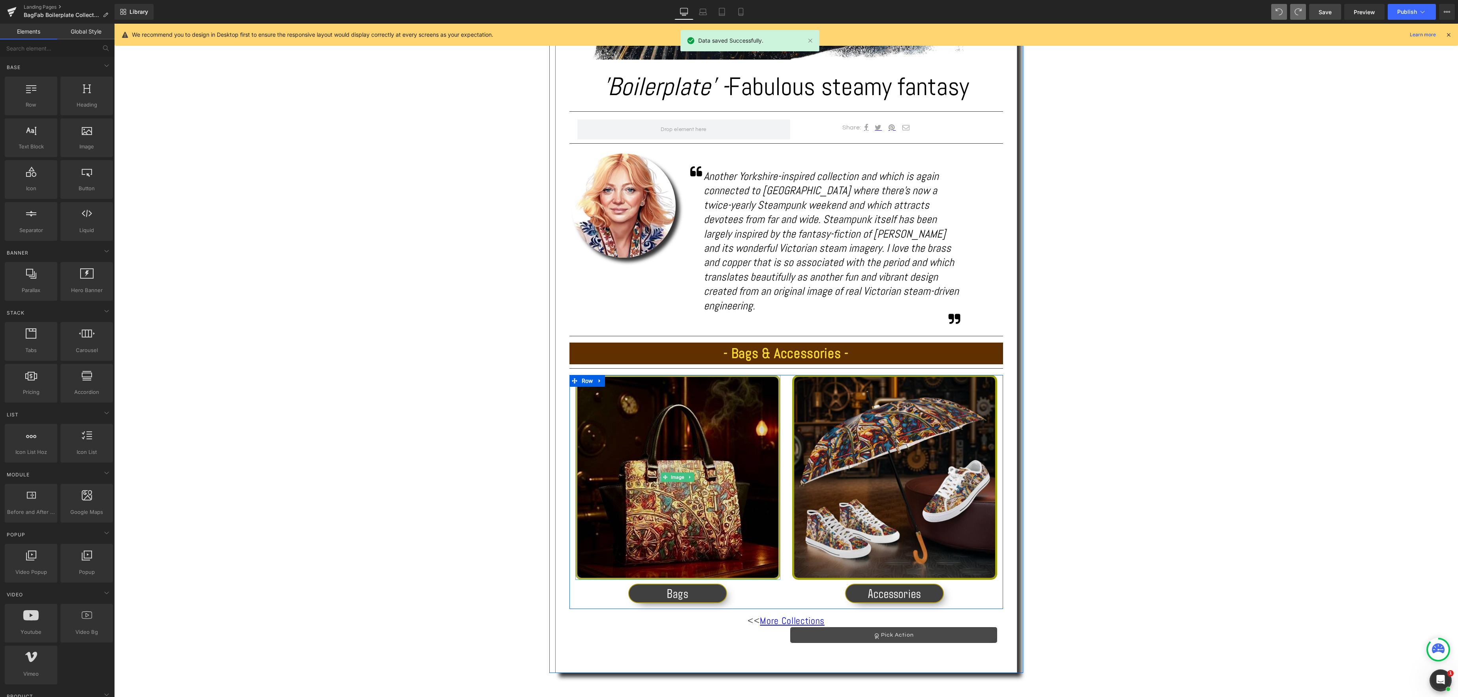
click at [676, 485] on img at bounding box center [677, 477] width 205 height 205
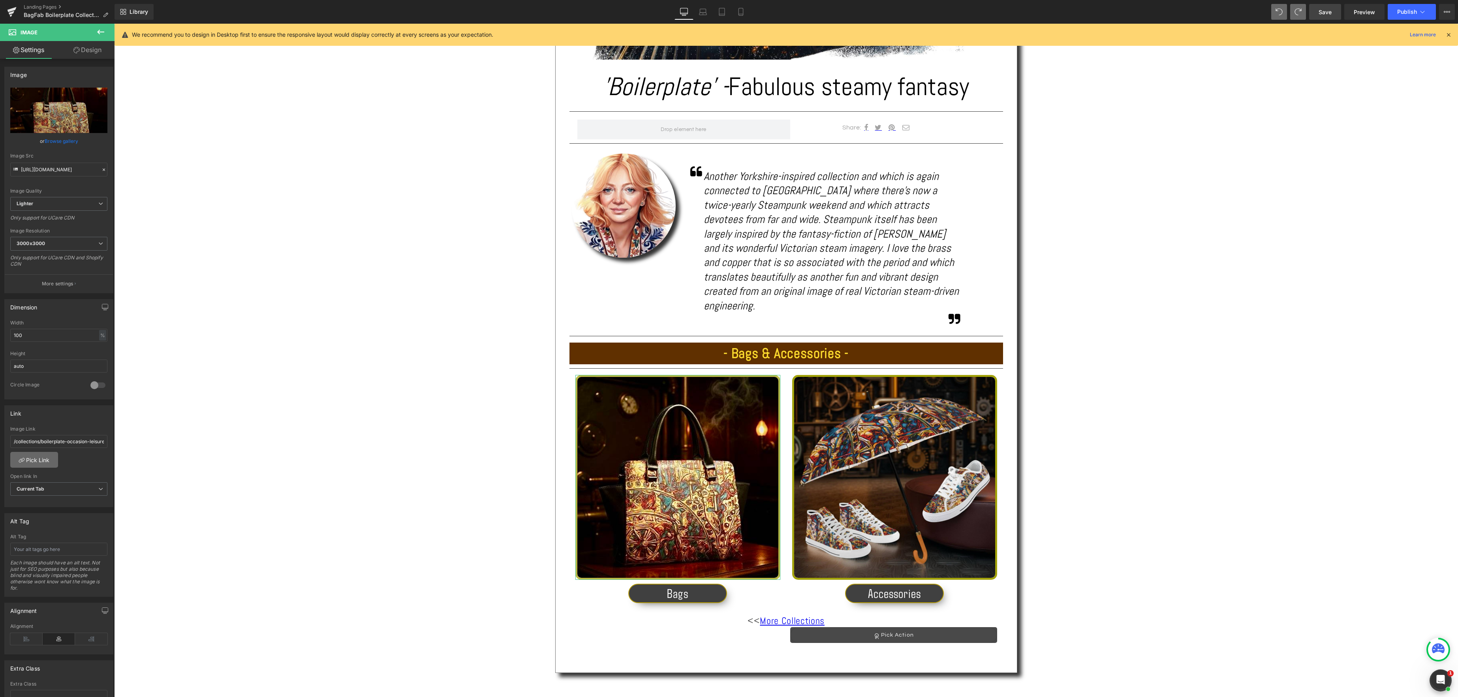
click at [43, 463] on link "Pick Link" at bounding box center [34, 460] width 48 height 16
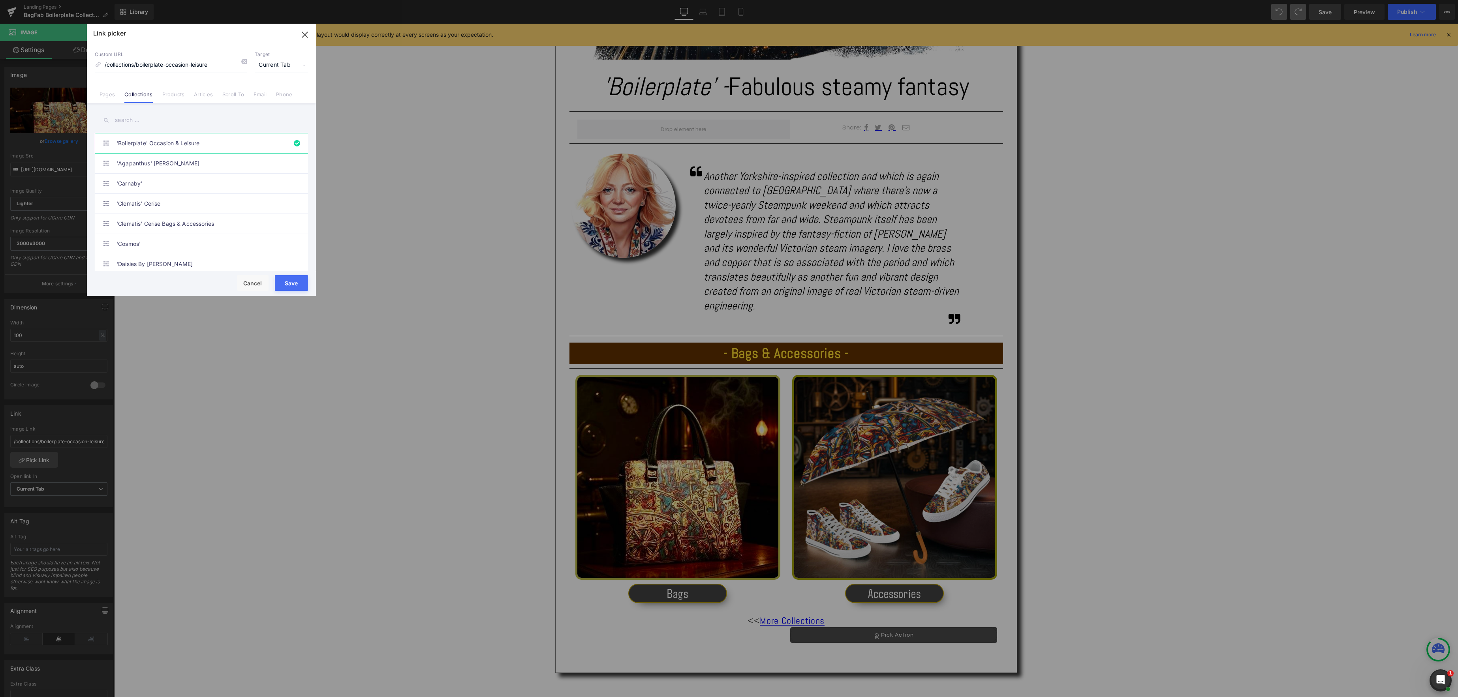
drag, startPoint x: 133, startPoint y: 122, endPoint x: 139, endPoint y: 122, distance: 5.5
click at [133, 122] on input "text" at bounding box center [201, 120] width 213 height 18
type input "Bagfab"
click at [161, 205] on link "BagFab - ‘Boilerplate’" at bounding box center [203, 204] width 174 height 20
type input "/collections/bagfab-boilerplate"
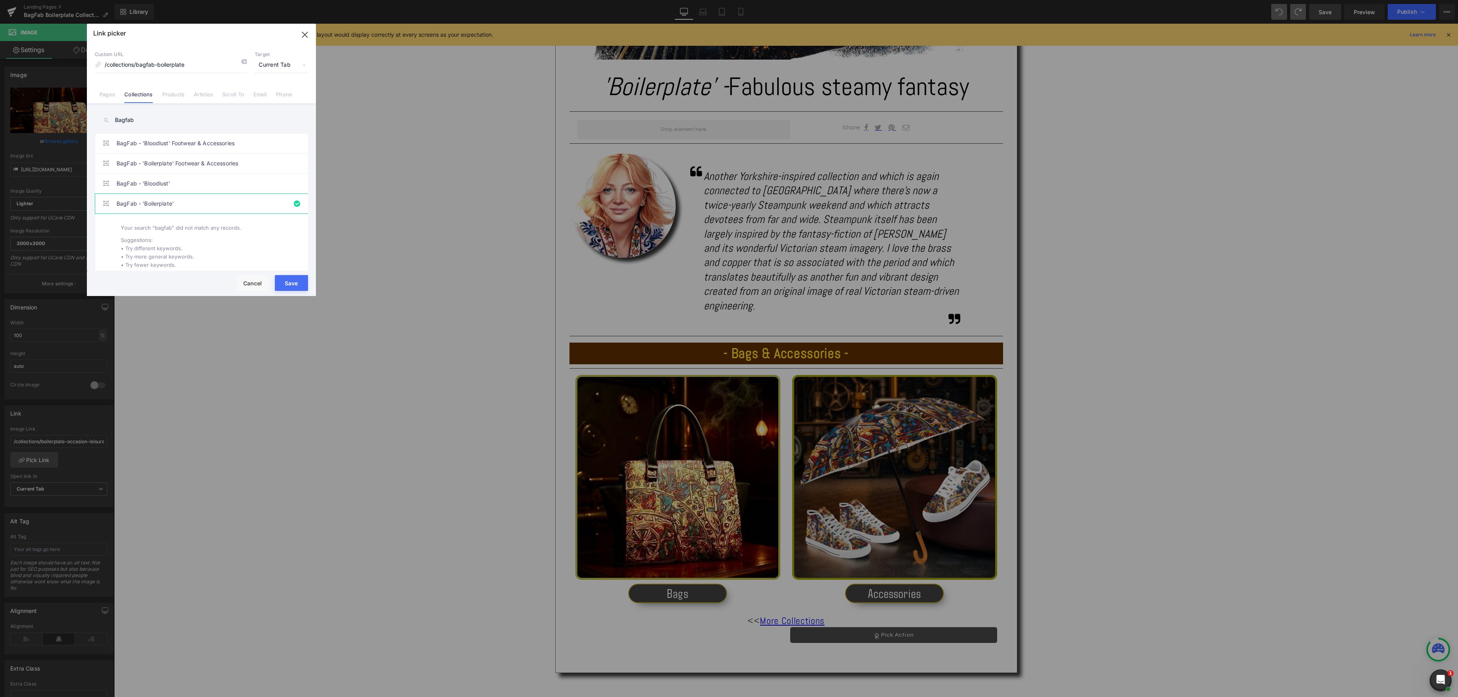
click at [296, 284] on button "Save" at bounding box center [291, 283] width 33 height 16
type input "/collections/bagfab-boilerplate"
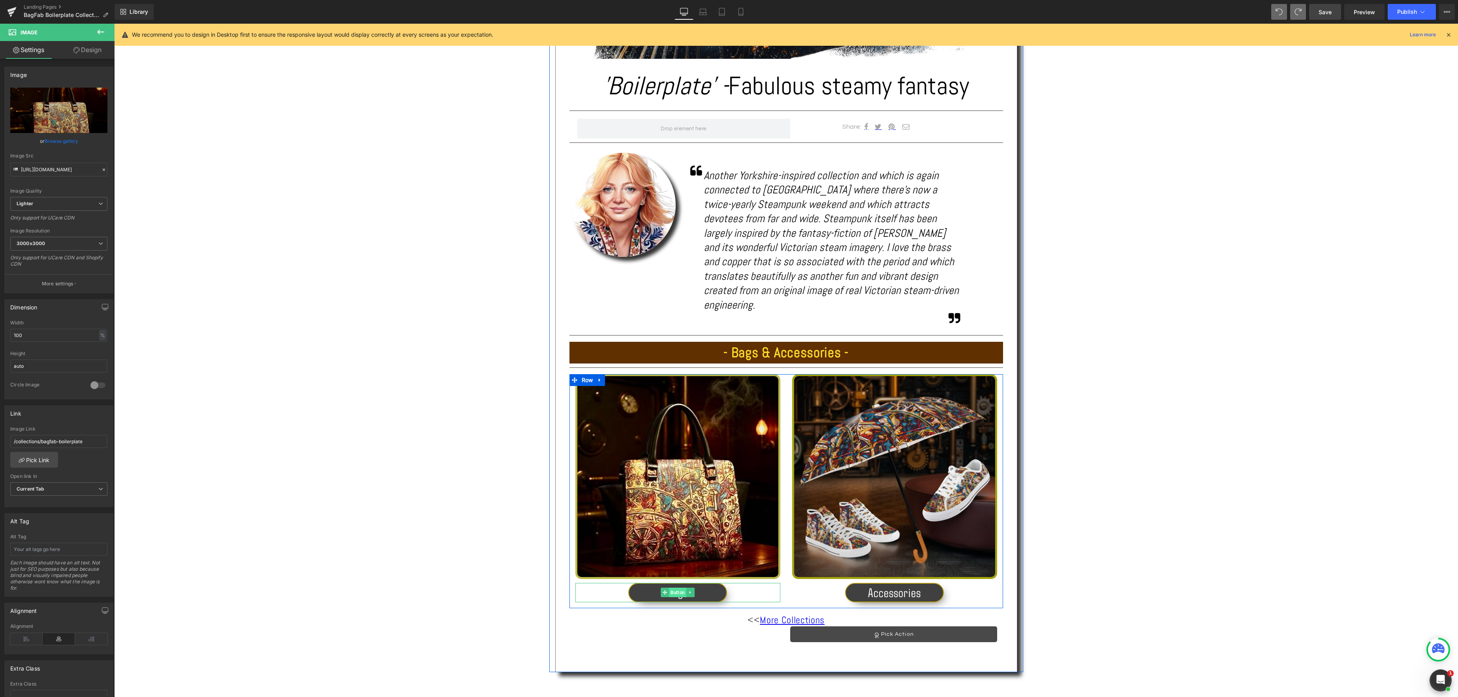
scroll to position [415, 0]
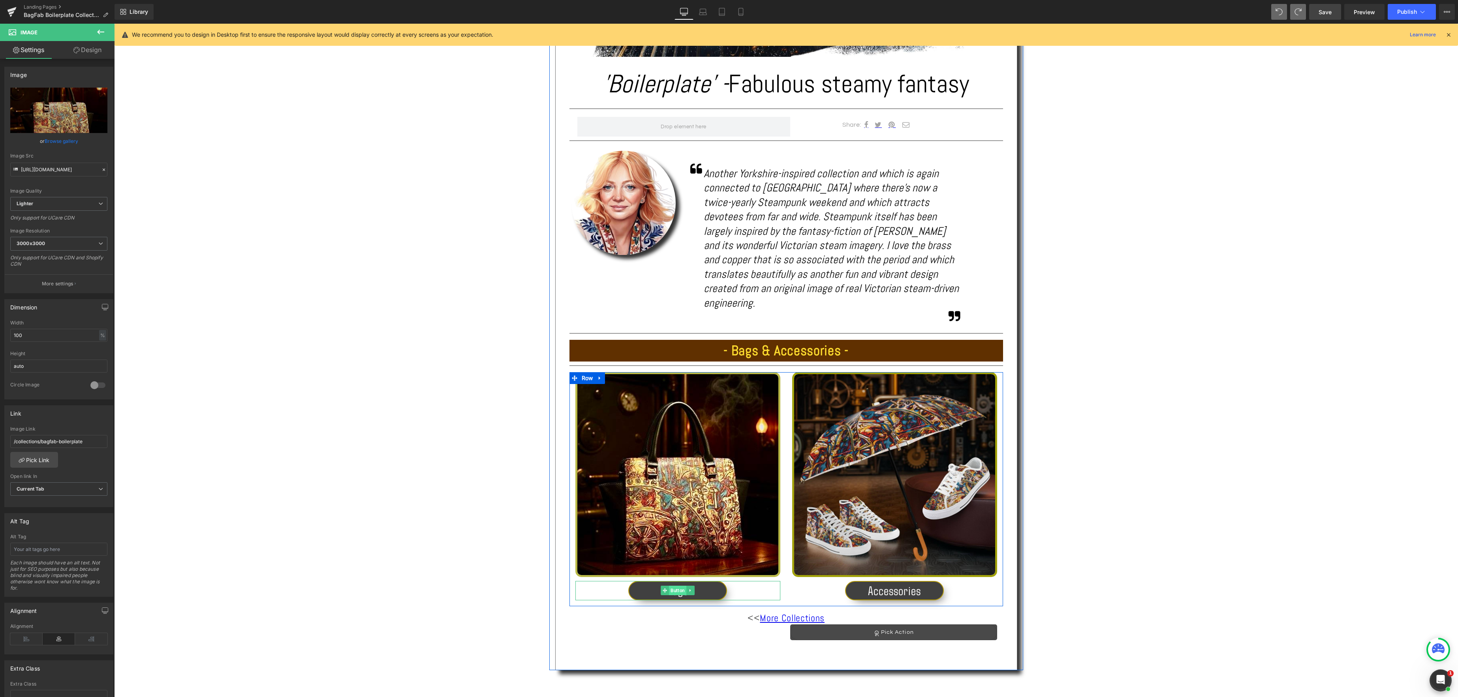
click at [677, 581] on div "Bags Button" at bounding box center [677, 590] width 205 height 19
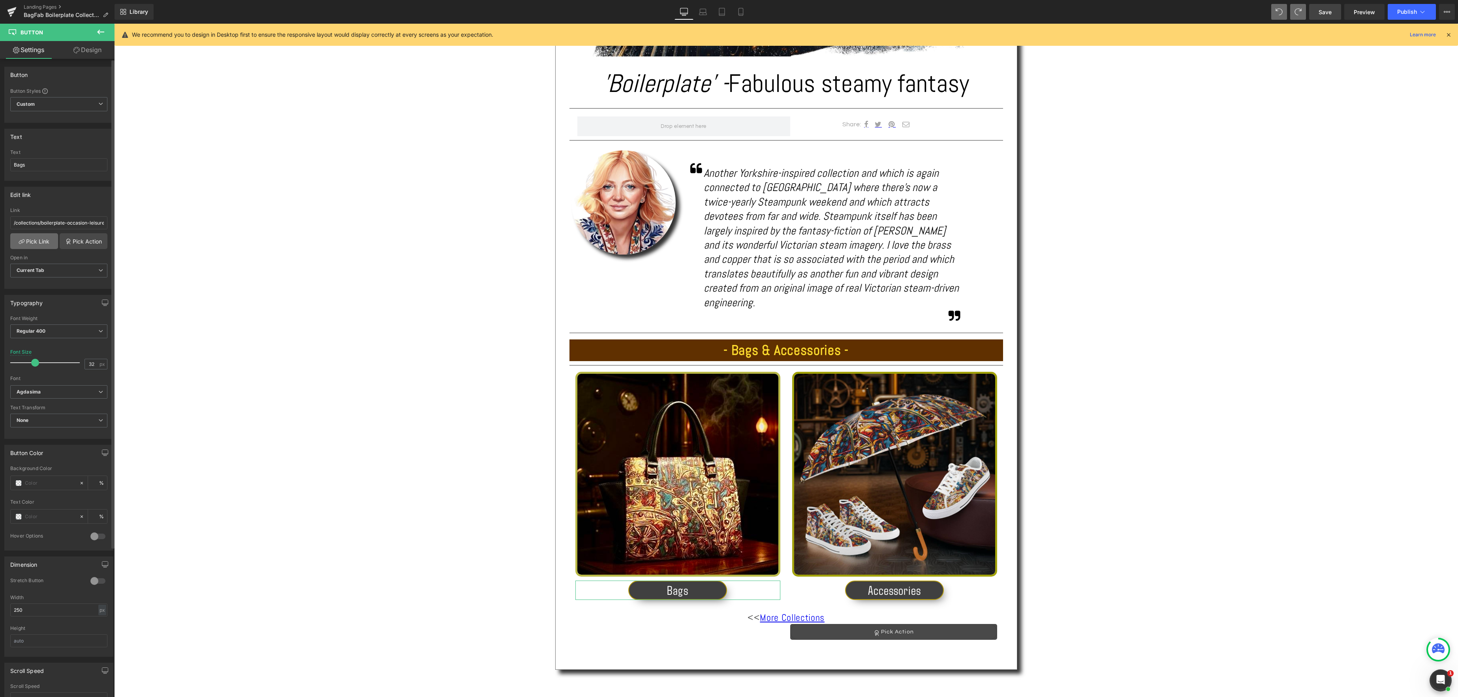
click at [37, 242] on link "Pick Link" at bounding box center [34, 241] width 48 height 16
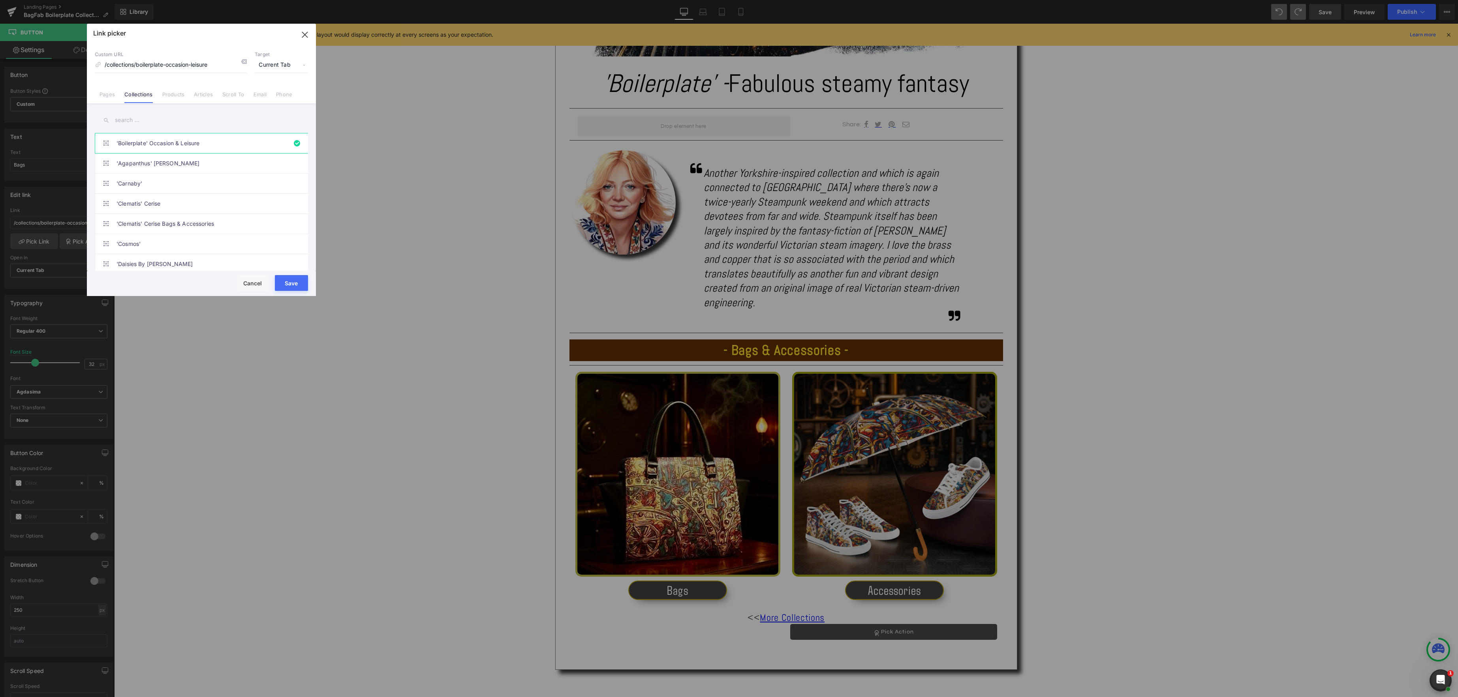
click at [139, 122] on input "text" at bounding box center [201, 120] width 213 height 18
type input "bagfab"
click at [156, 202] on link "BagFab - ‘Boilerplate’" at bounding box center [203, 204] width 174 height 20
type input "/collections/bagfab-boilerplate"
click at [298, 285] on button "Save" at bounding box center [291, 283] width 33 height 16
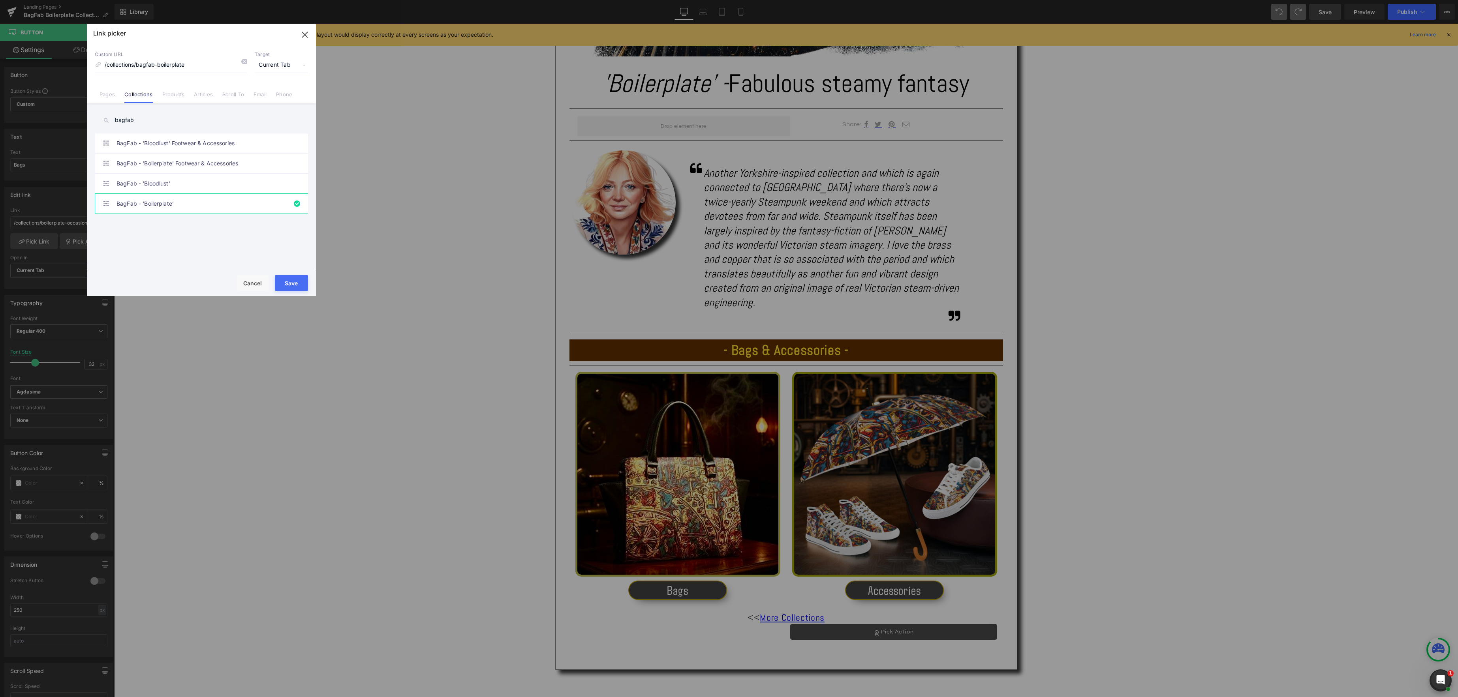
type input "/collections/bagfab-boilerplate"
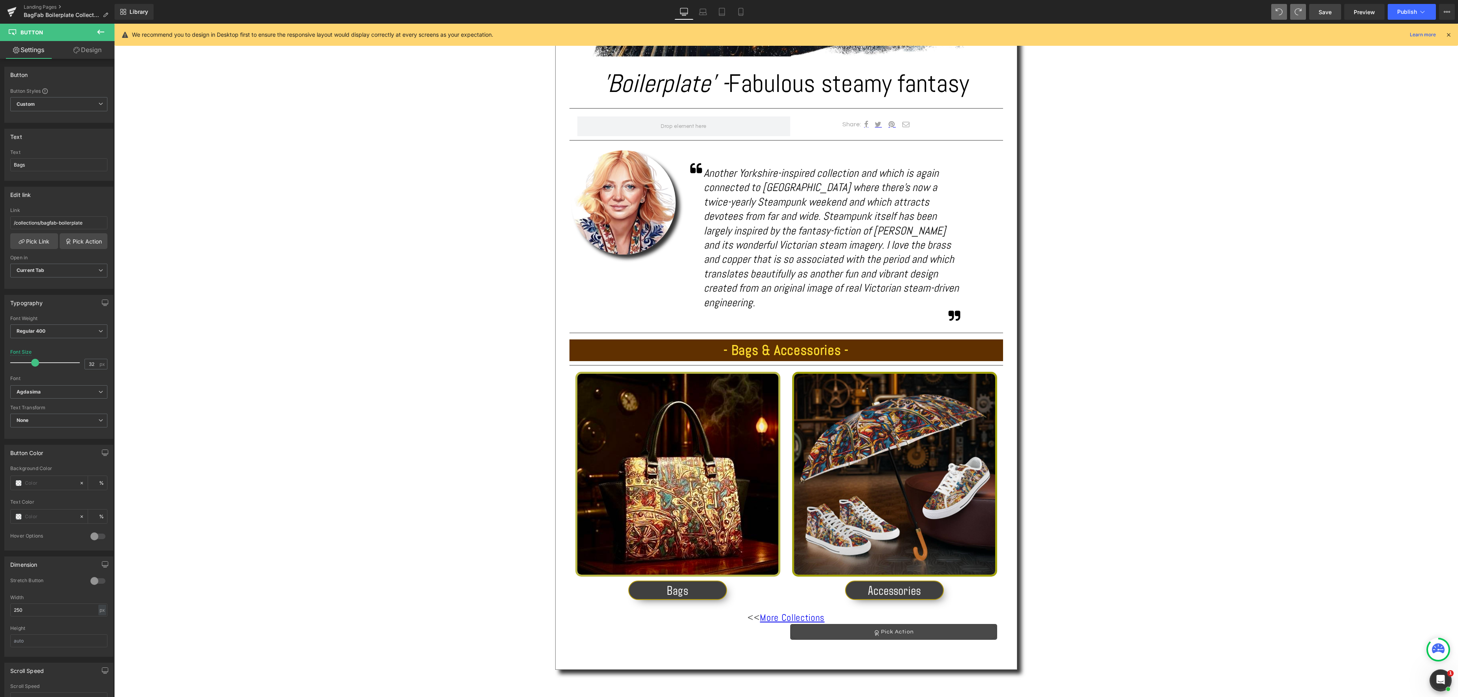
scroll to position [416, 0]
click at [1325, 9] on span "Save" at bounding box center [1324, 12] width 13 height 8
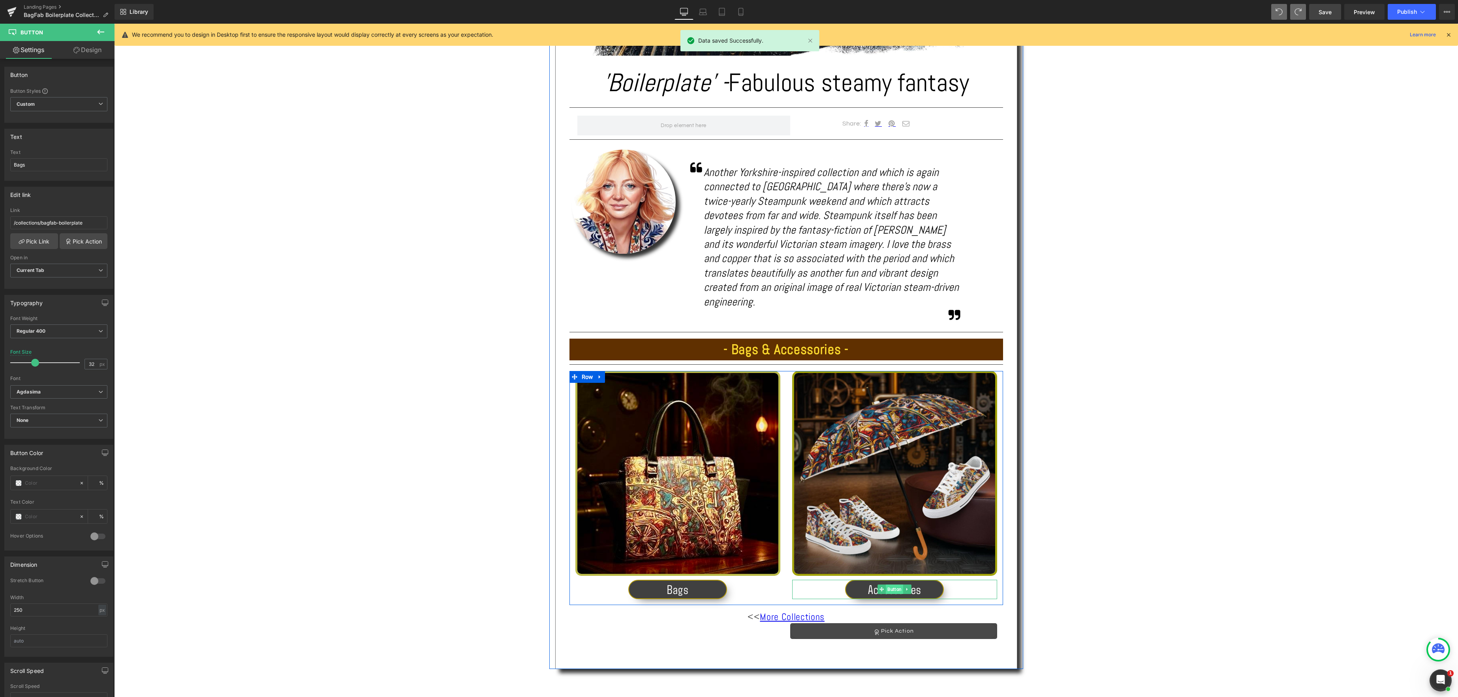
click at [892, 585] on span "Button" at bounding box center [894, 589] width 17 height 9
click at [36, 241] on link "Pick Link" at bounding box center [34, 241] width 48 height 16
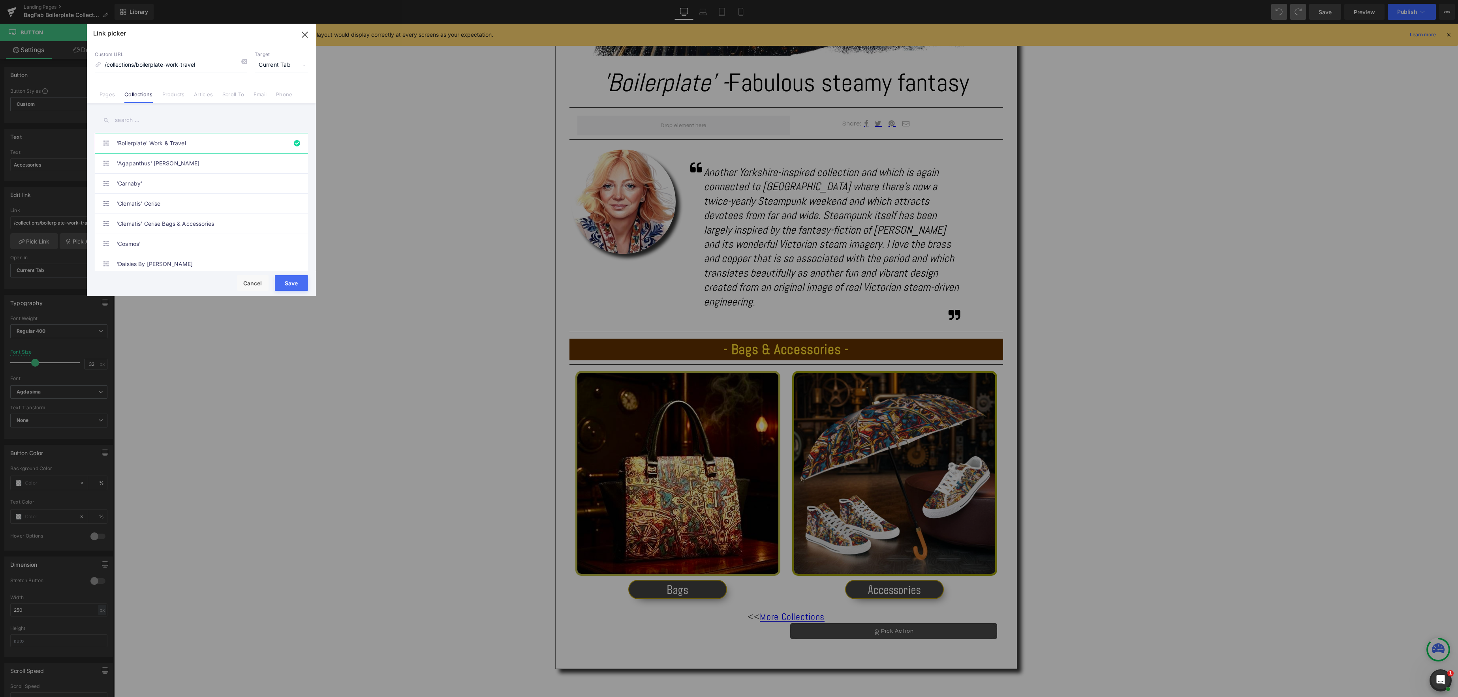
click at [138, 118] on input "text" at bounding box center [201, 120] width 213 height 18
type input "bagfab"
click at [178, 163] on link "BagFab - 'Boilerplate' Footwear & Accessories" at bounding box center [203, 164] width 174 height 20
type input "/collections/bagfab-boilerplate-footwear-accessories"
click at [291, 286] on button "Save" at bounding box center [291, 283] width 33 height 16
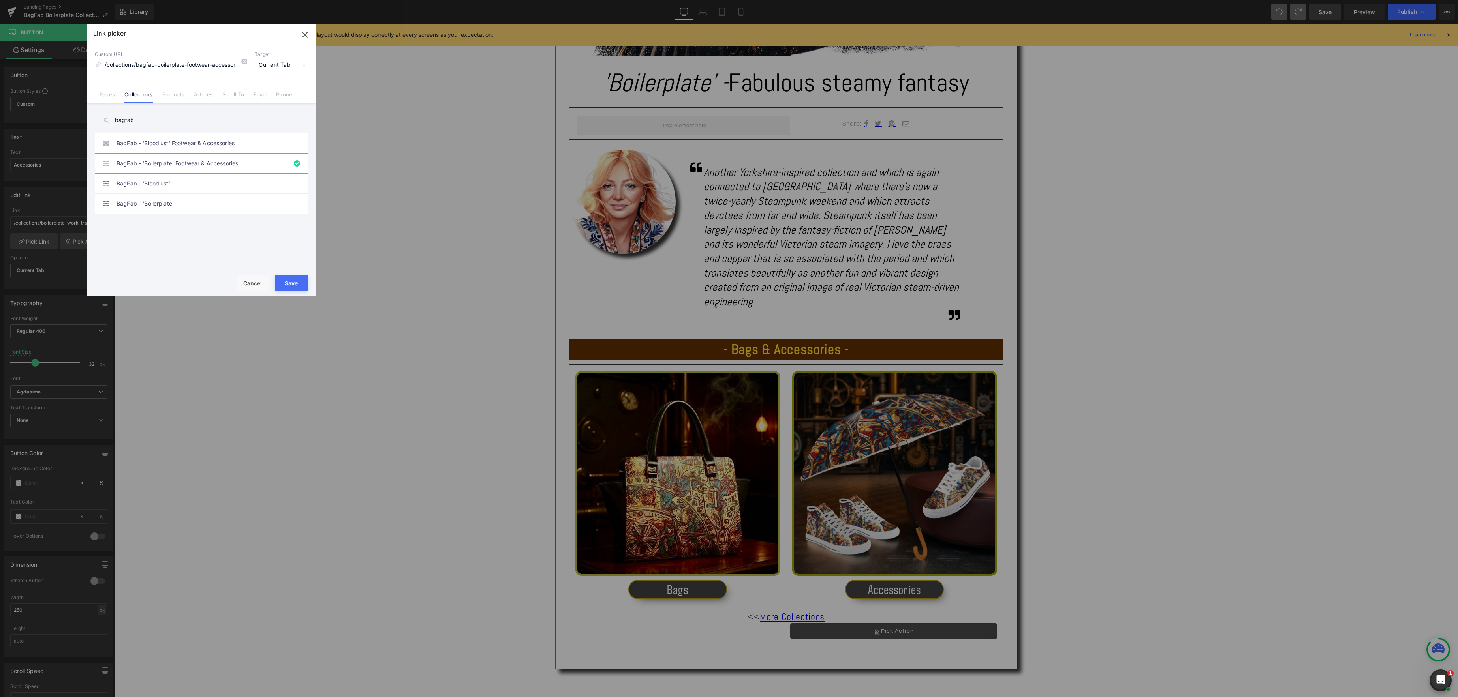
type input "/collections/bagfab-boilerplate-footwear-accessories"
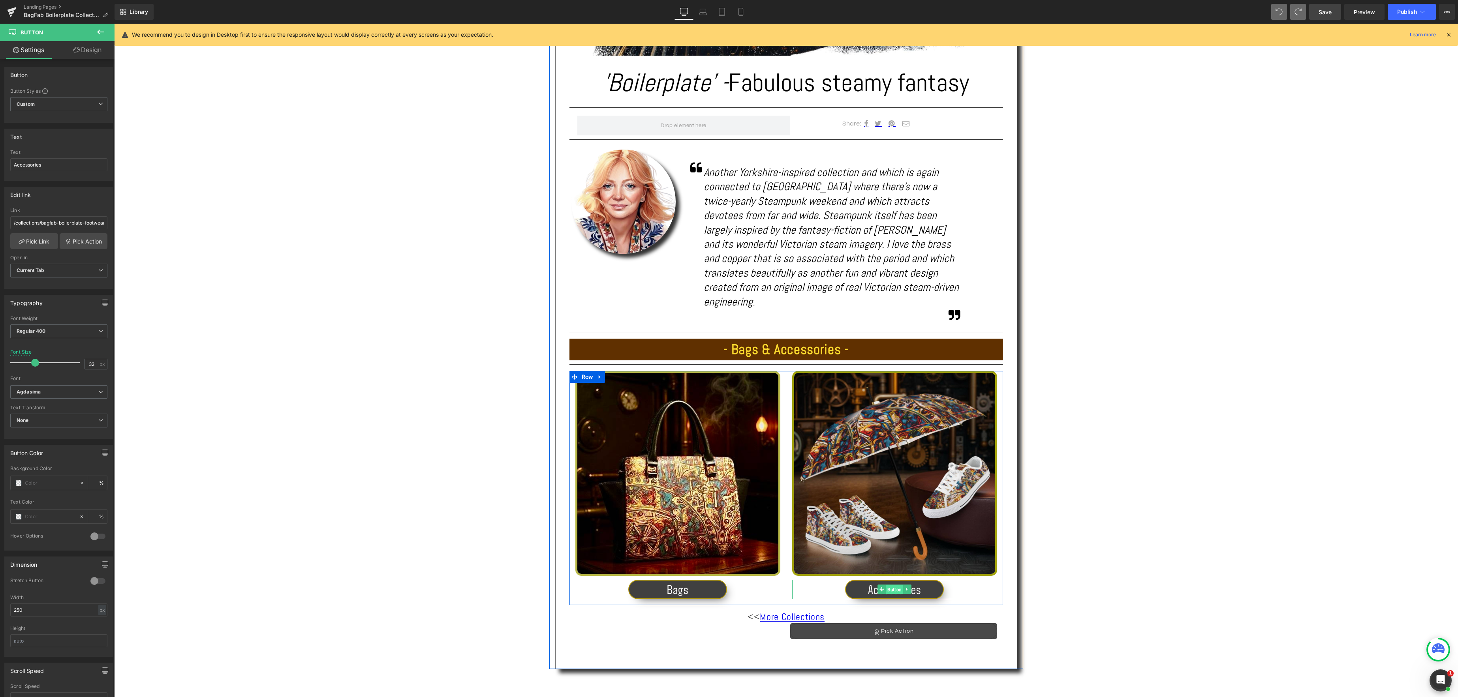
click at [892, 585] on span "Button" at bounding box center [894, 589] width 17 height 9
click at [47, 240] on link "Pick Link" at bounding box center [34, 241] width 48 height 16
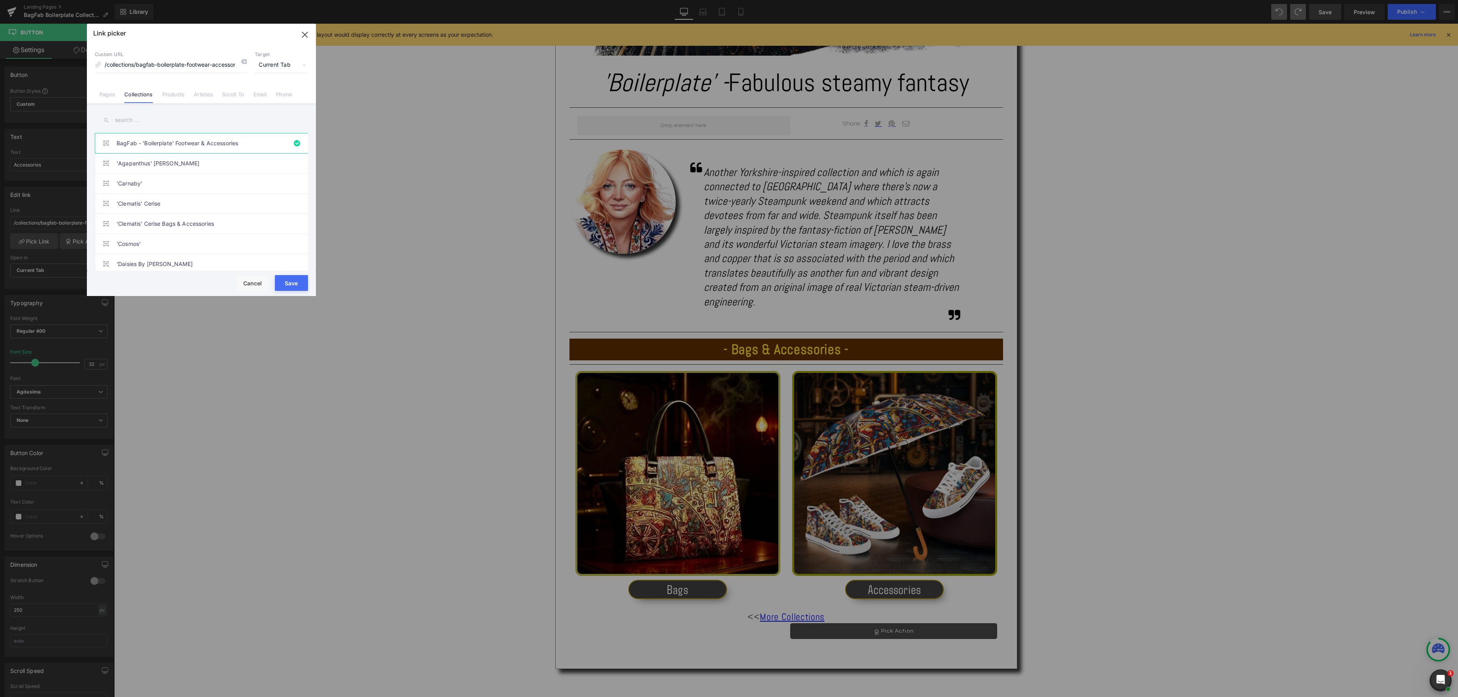
scroll to position [0, 0]
click at [214, 143] on link "BagFab - 'Boilerplate' Footwear & Accessories" at bounding box center [203, 143] width 174 height 20
click at [294, 286] on button "Save" at bounding box center [291, 283] width 33 height 16
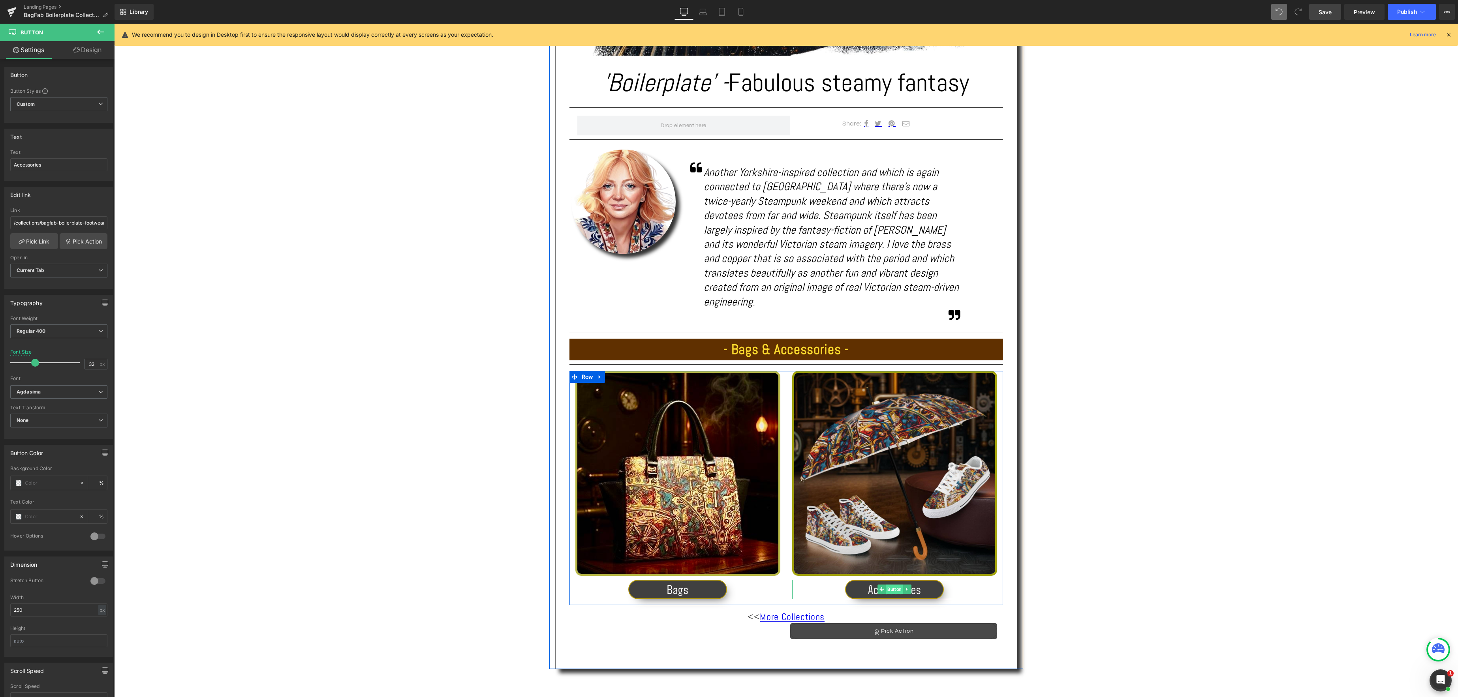
click at [886, 585] on span "Button" at bounding box center [894, 589] width 17 height 9
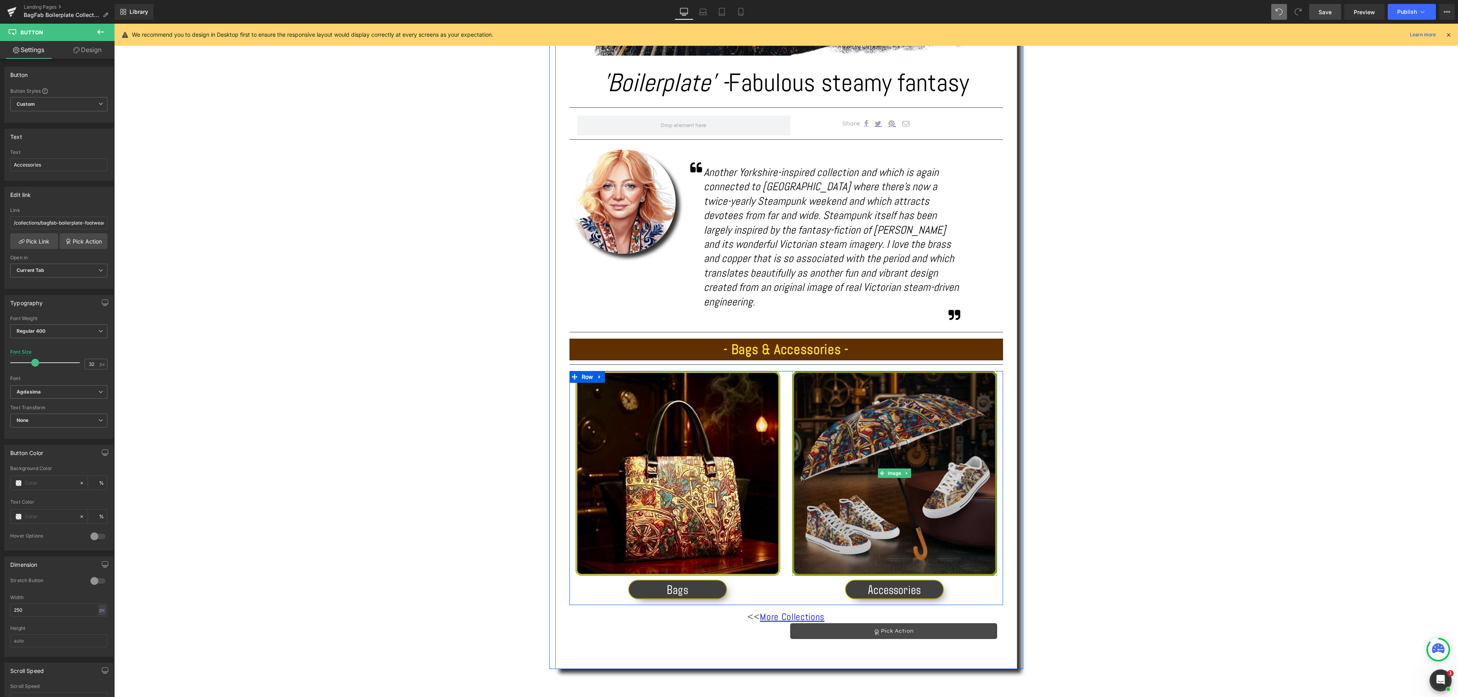
click at [901, 467] on img at bounding box center [894, 473] width 205 height 205
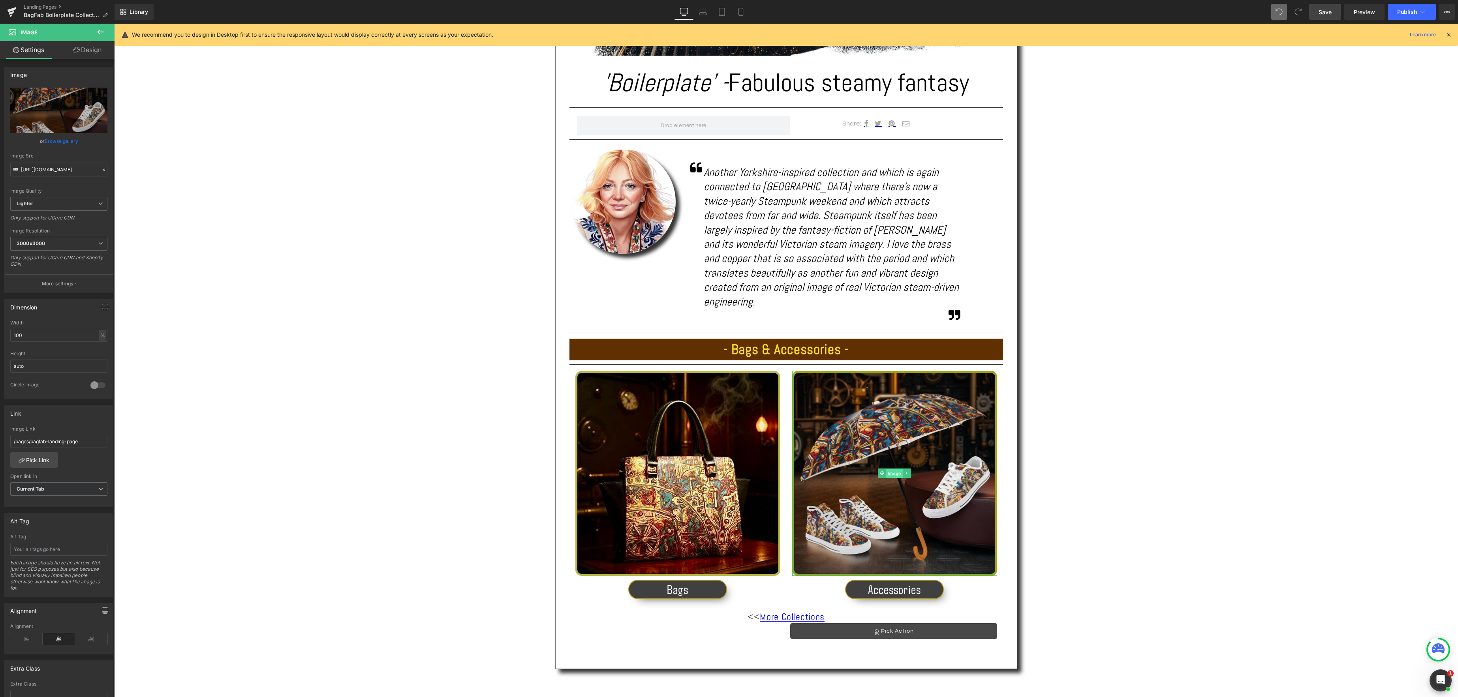
click at [893, 457] on div "Image" at bounding box center [894, 473] width 205 height 205
click at [33, 464] on link "Pick Link" at bounding box center [34, 460] width 48 height 16
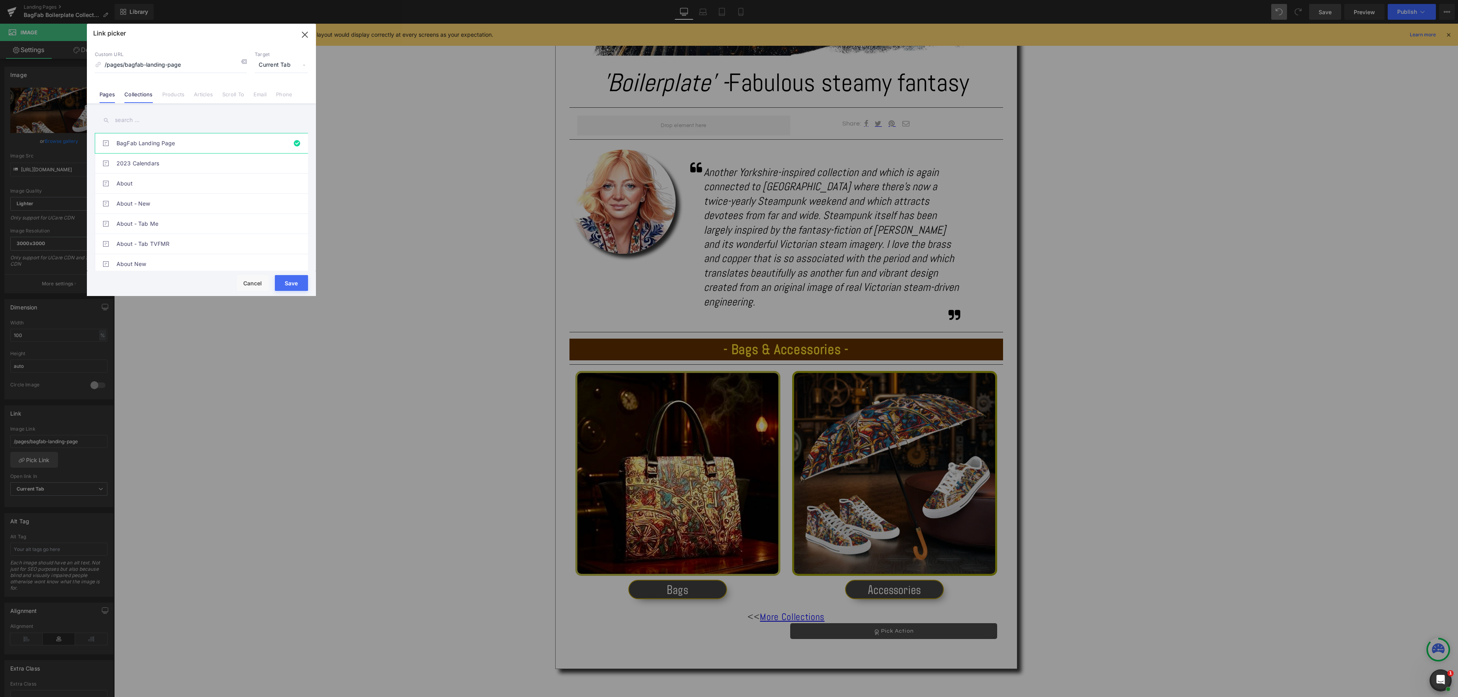
click at [141, 92] on link "Collections" at bounding box center [138, 97] width 28 height 12
click at [139, 118] on input "text" at bounding box center [201, 120] width 213 height 18
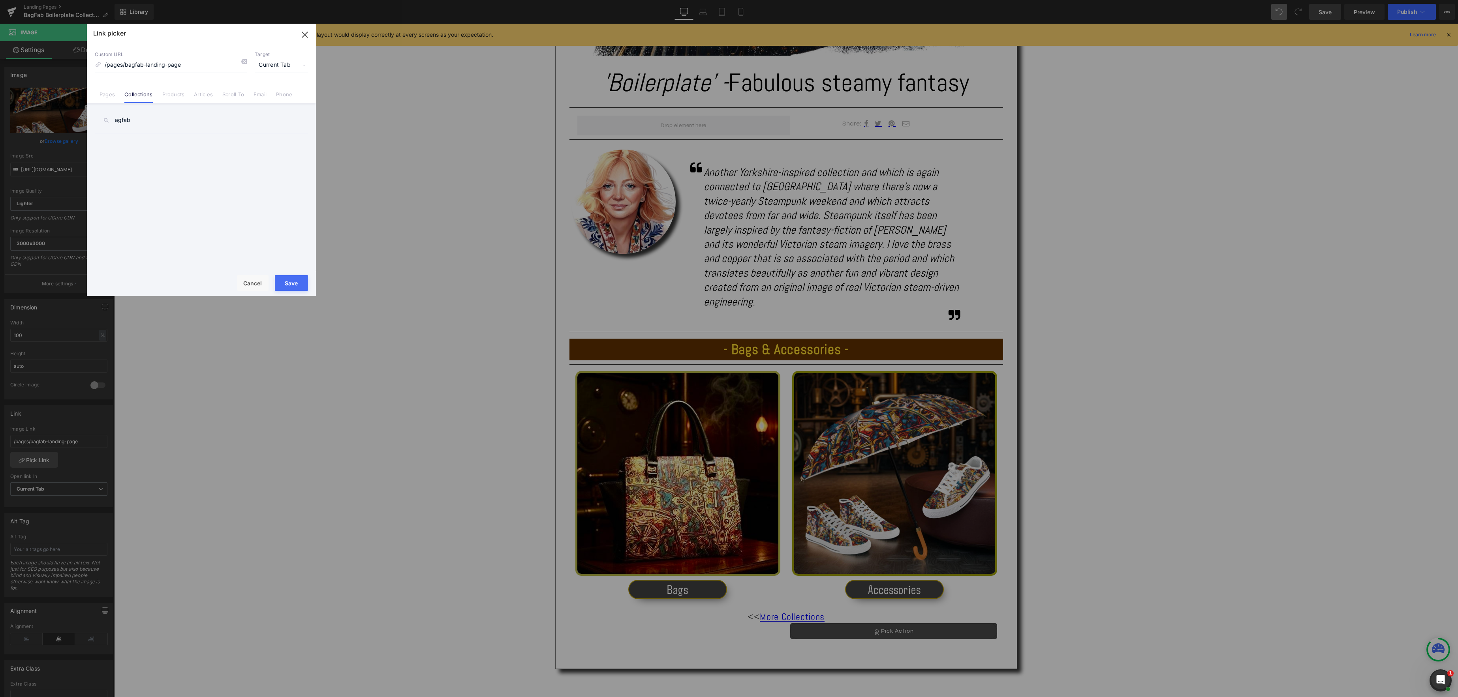
click at [116, 122] on input "agfab" at bounding box center [201, 120] width 213 height 18
type input "bagfab"
click at [189, 163] on link "BagFab - 'Boilerplate' Footwear & Accessories" at bounding box center [203, 164] width 174 height 20
type input "/collections/bagfab-boilerplate-footwear-accessories"
click at [290, 279] on button "Save" at bounding box center [291, 283] width 33 height 16
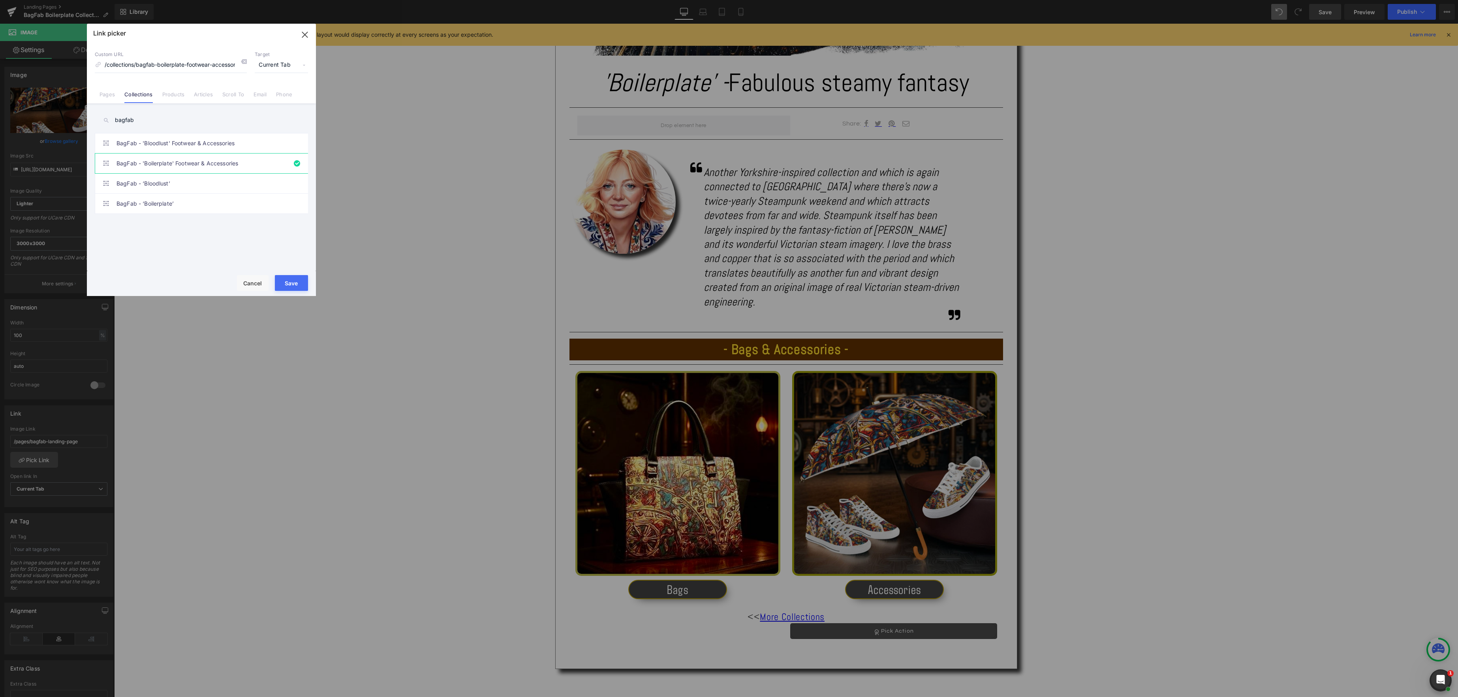
type input "/collections/bagfab-boilerplate-footwear-accessories"
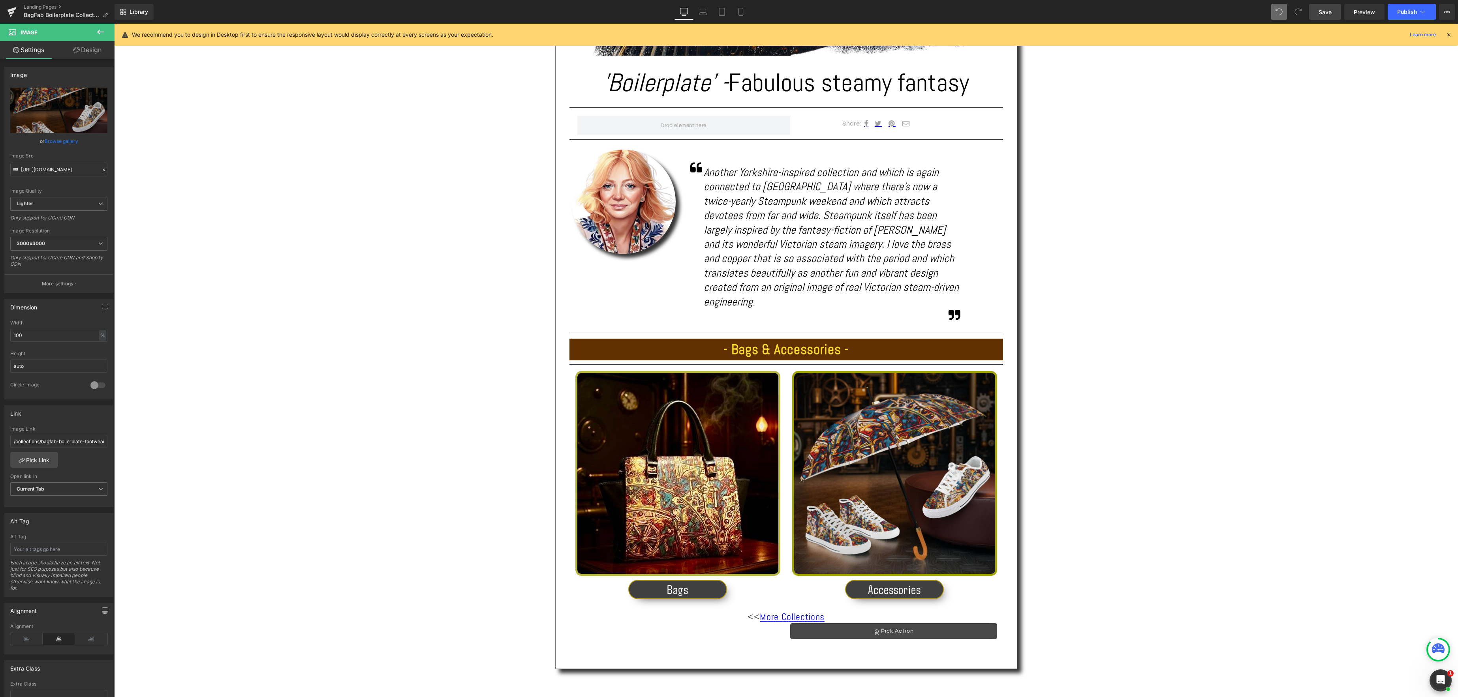
scroll to position [418, 0]
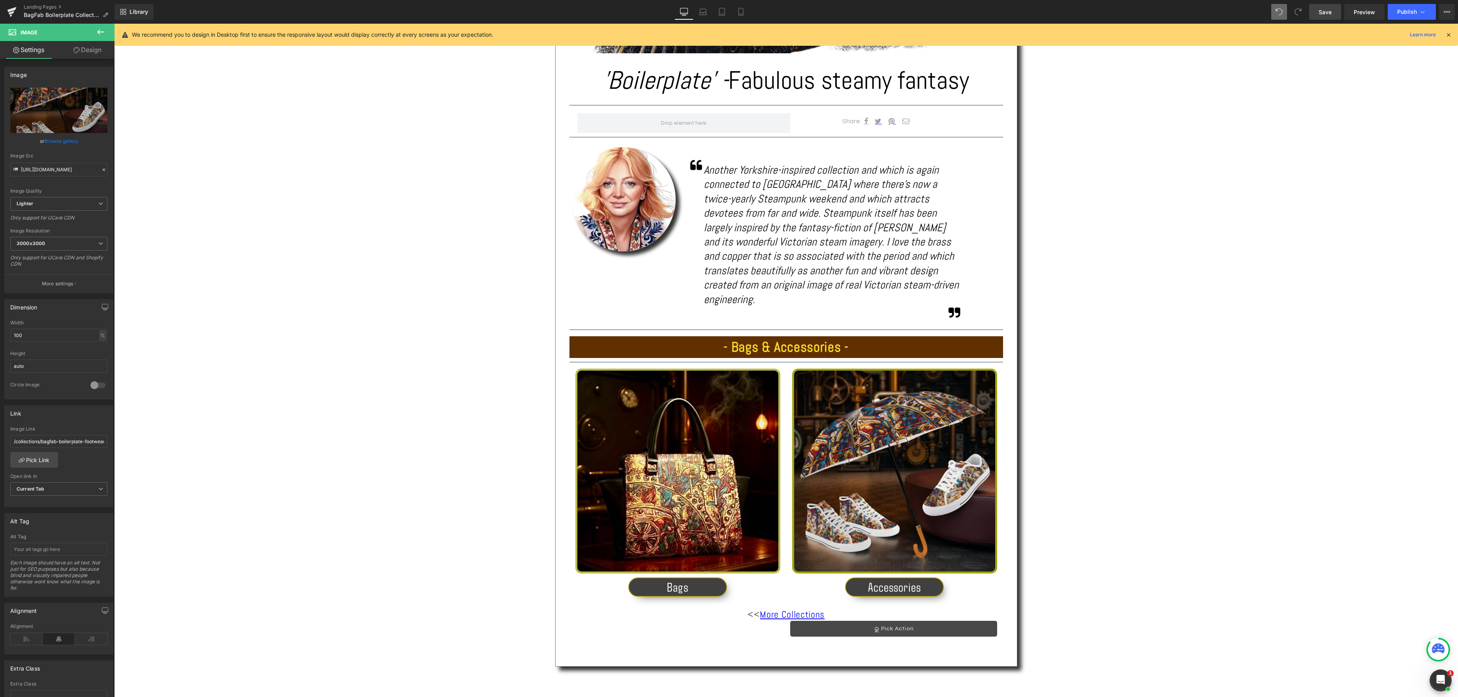
click at [1320, 12] on span "Save" at bounding box center [1324, 12] width 13 height 8
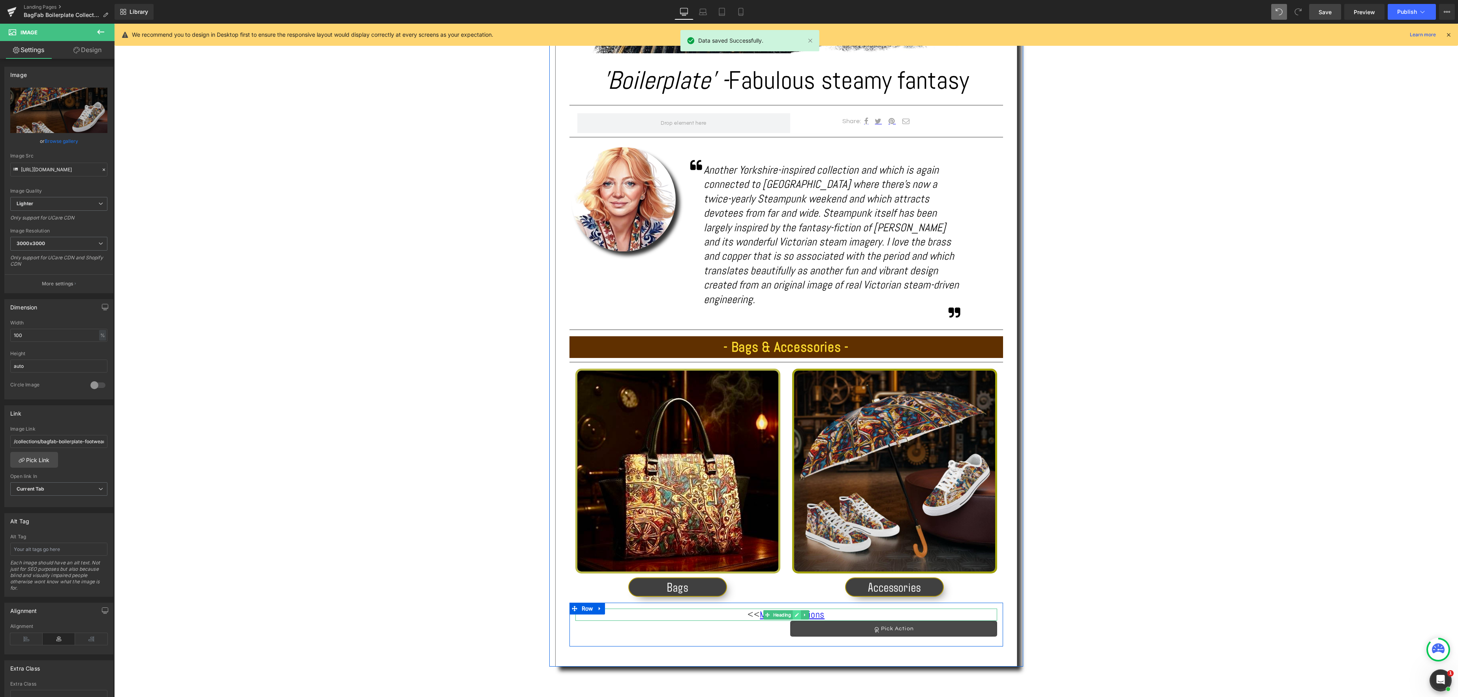
click at [796, 613] on icon at bounding box center [796, 615] width 4 height 5
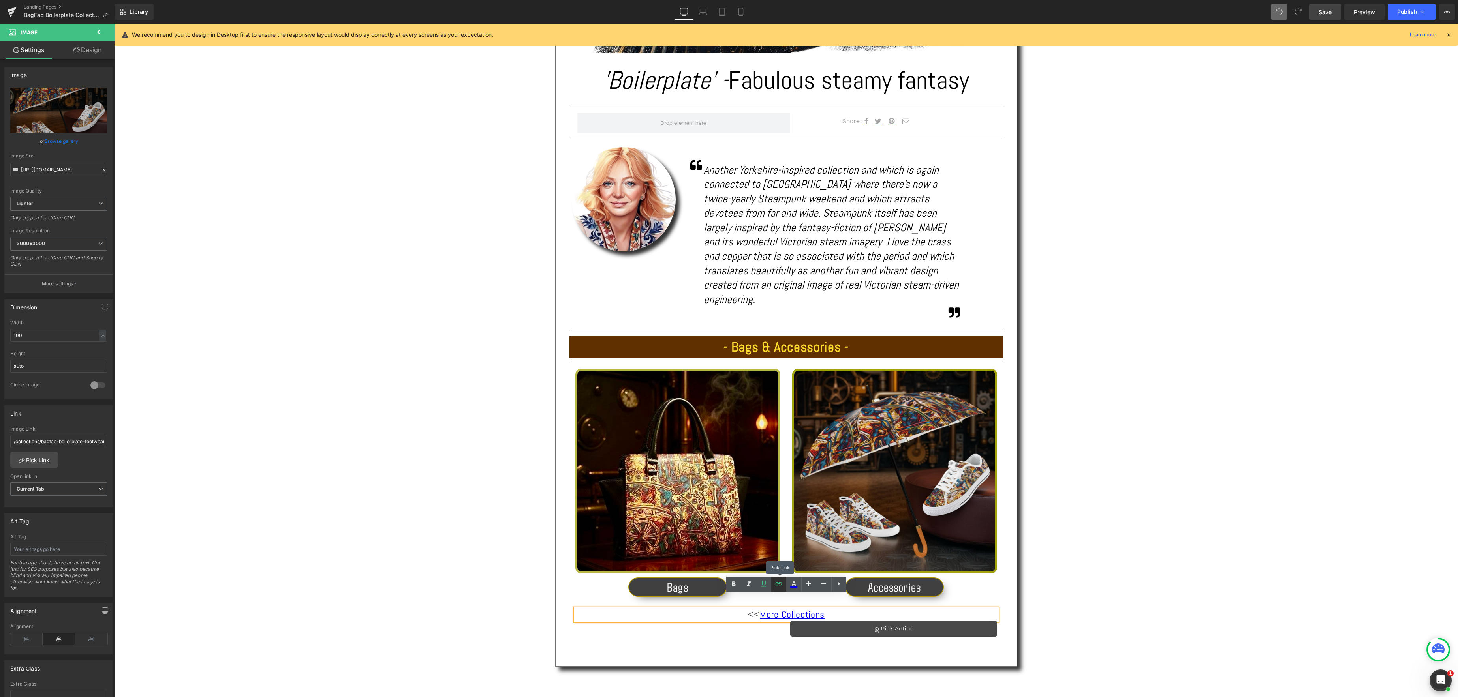
click at [776, 582] on icon at bounding box center [778, 583] width 7 height 3
click at [988, 0] on div "Text Color Highlight Color #333333 Choose Image... Back to Library Insert IMG_8…" at bounding box center [729, 0] width 1458 height 0
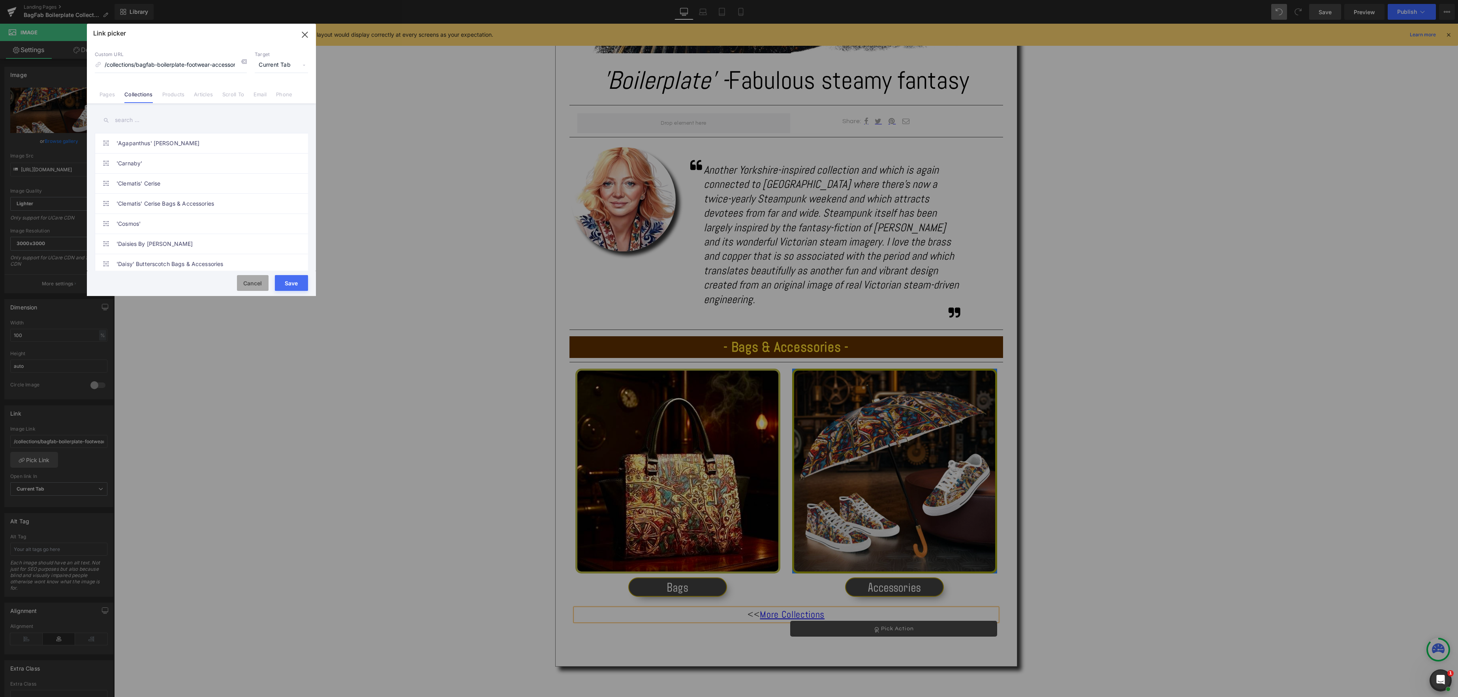
scroll to position [0, 0]
click at [252, 286] on button "Cancel" at bounding box center [253, 283] width 32 height 16
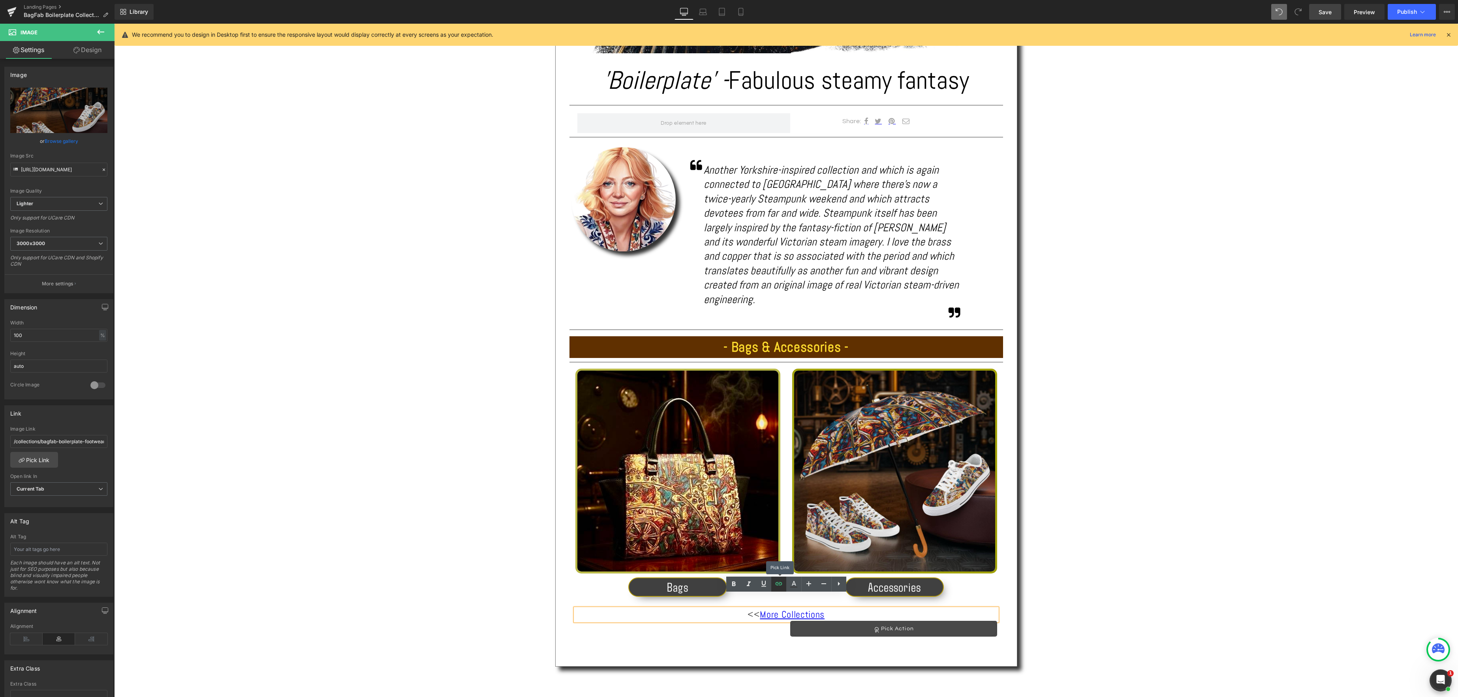
click at [781, 584] on icon at bounding box center [778, 583] width 7 height 3
click at [778, 651] on div "Image 'Boilerplate' - Fabulous steamy fantasy Heading Separator Share: Text Blo…" at bounding box center [786, 234] width 462 height 866
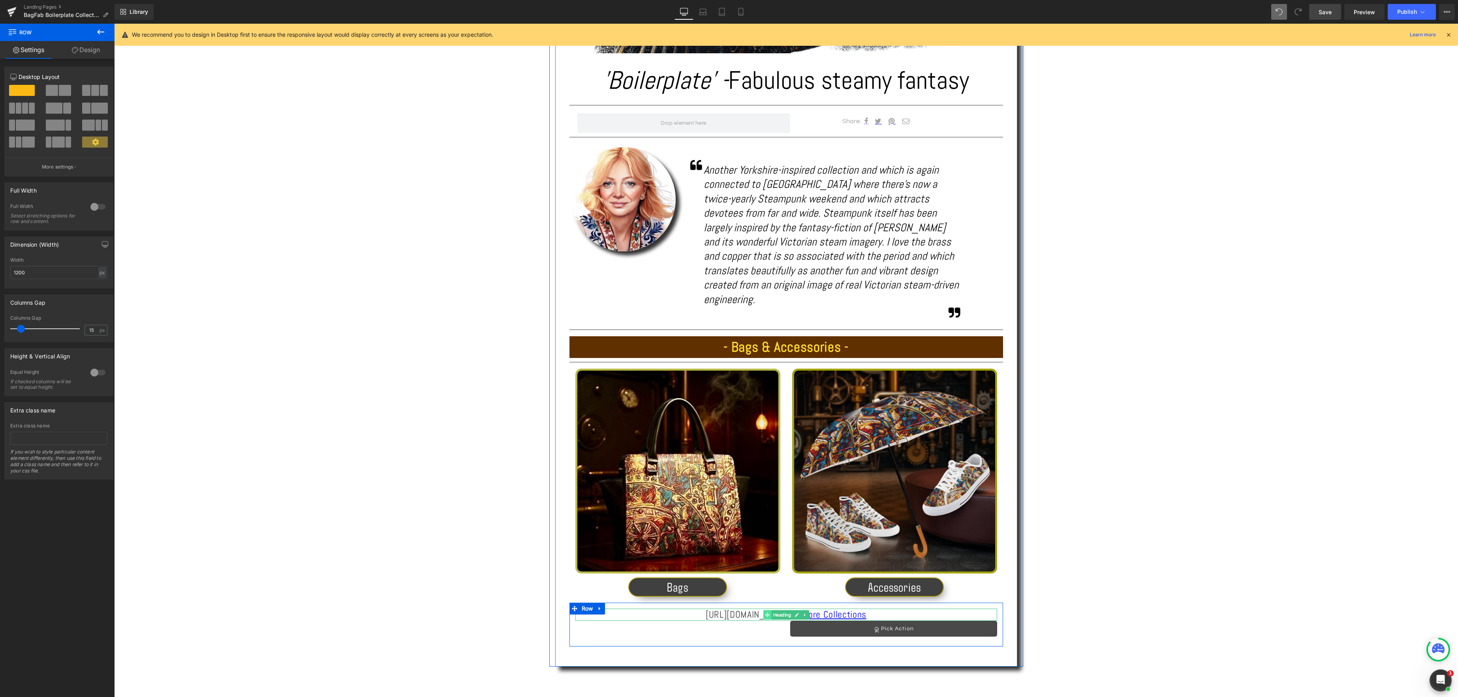
click at [767, 613] on icon at bounding box center [767, 615] width 4 height 4
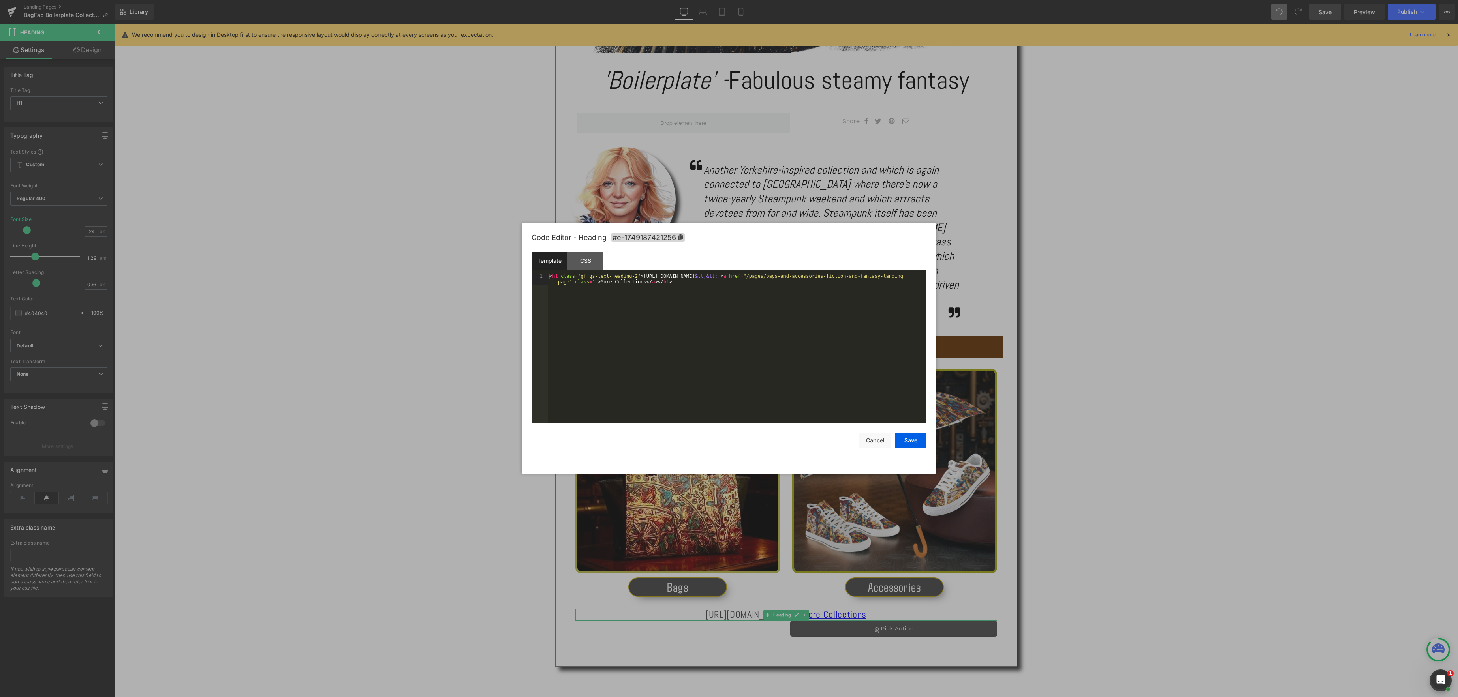
click at [807, 588] on body "Heading You are previewing how the will restyle your page. You can not edit Ele…" at bounding box center [729, 348] width 1458 height 697
click at [709, 278] on div "< h1 class = "gf_gs-text-heading-2" > https://gem-3910432.net &lt;&lt; < a href…" at bounding box center [737, 359] width 379 height 171
click at [903, 443] on button "Save" at bounding box center [911, 441] width 32 height 16
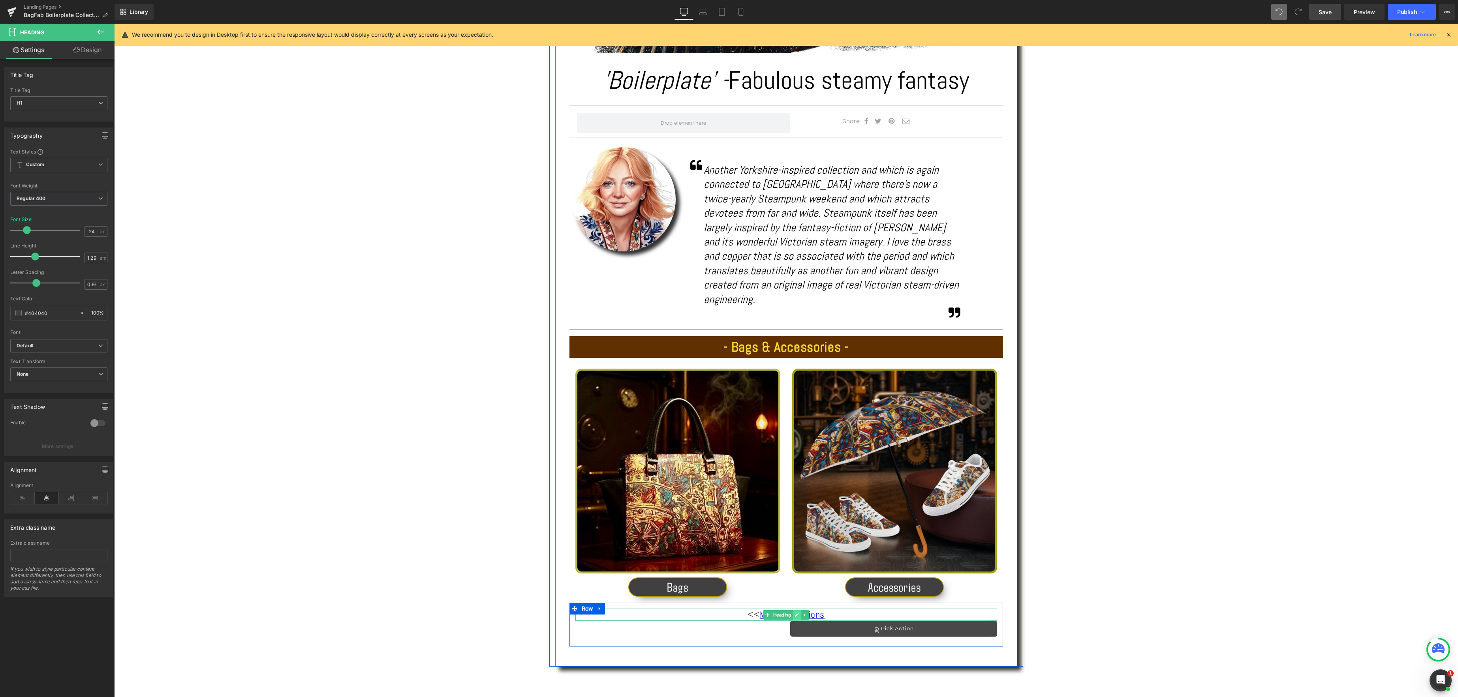
click at [798, 613] on icon at bounding box center [796, 615] width 4 height 5
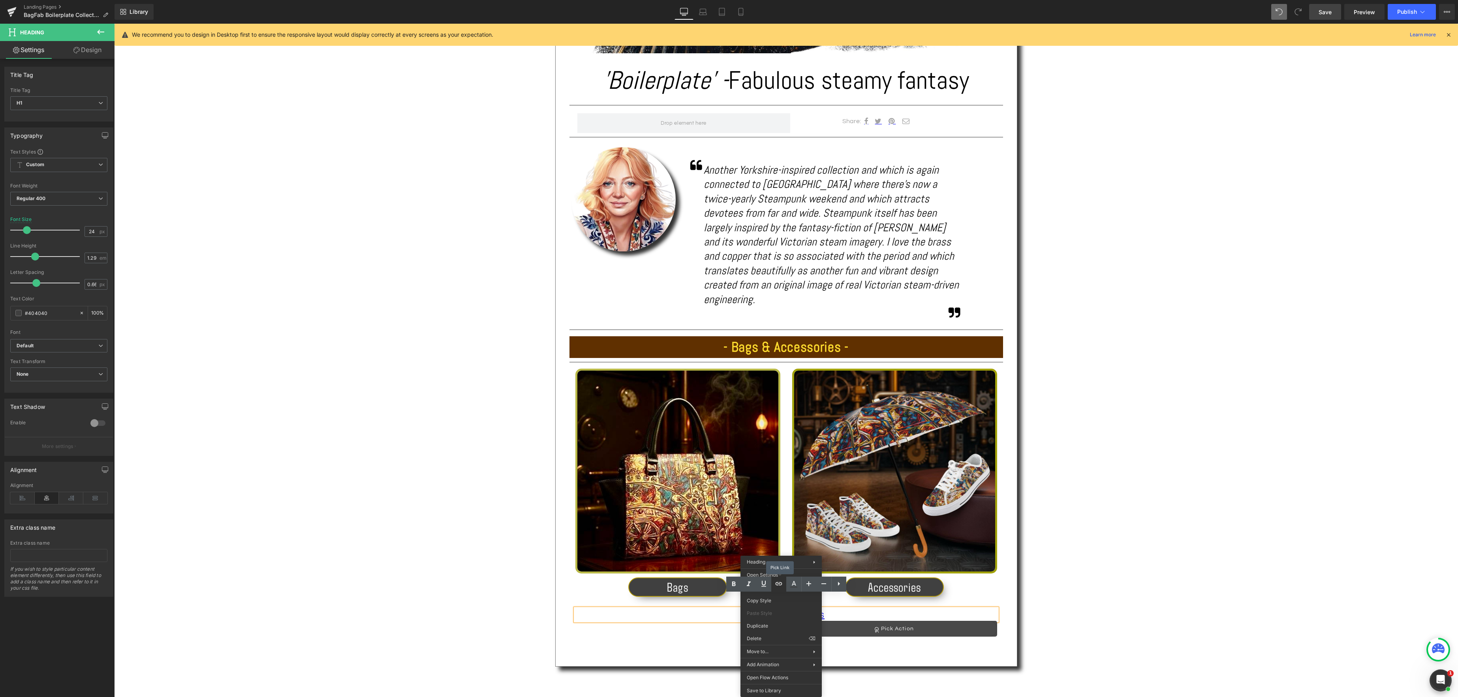
click at [777, 581] on icon at bounding box center [778, 583] width 9 height 9
type input "/pages/bags-and-accessories-fiction-and-fantasy-landing-page"
click at [901, 0] on div "Text Color Highlight Color #333333 Choose Image... Back to Library Insert IMG_8…" at bounding box center [729, 0] width 1458 height 0
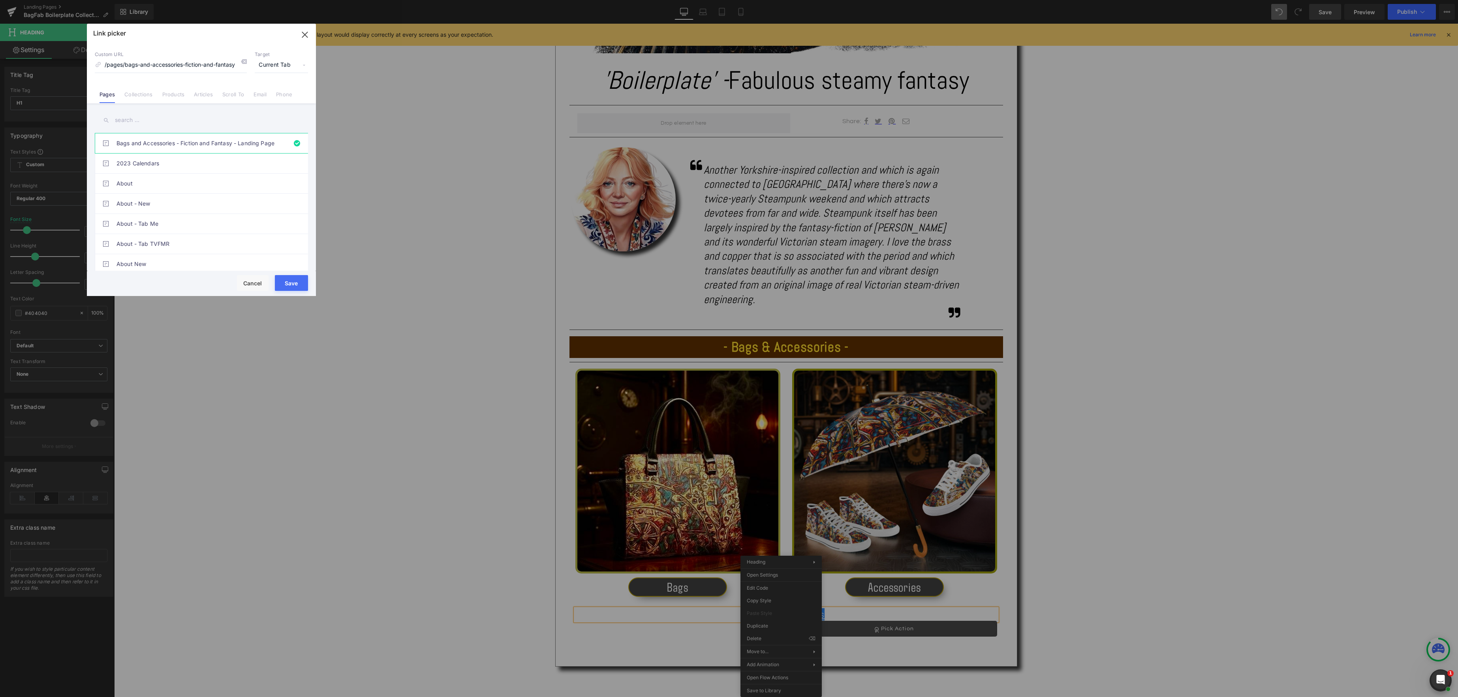
click at [127, 119] on input "text" at bounding box center [201, 120] width 213 height 18
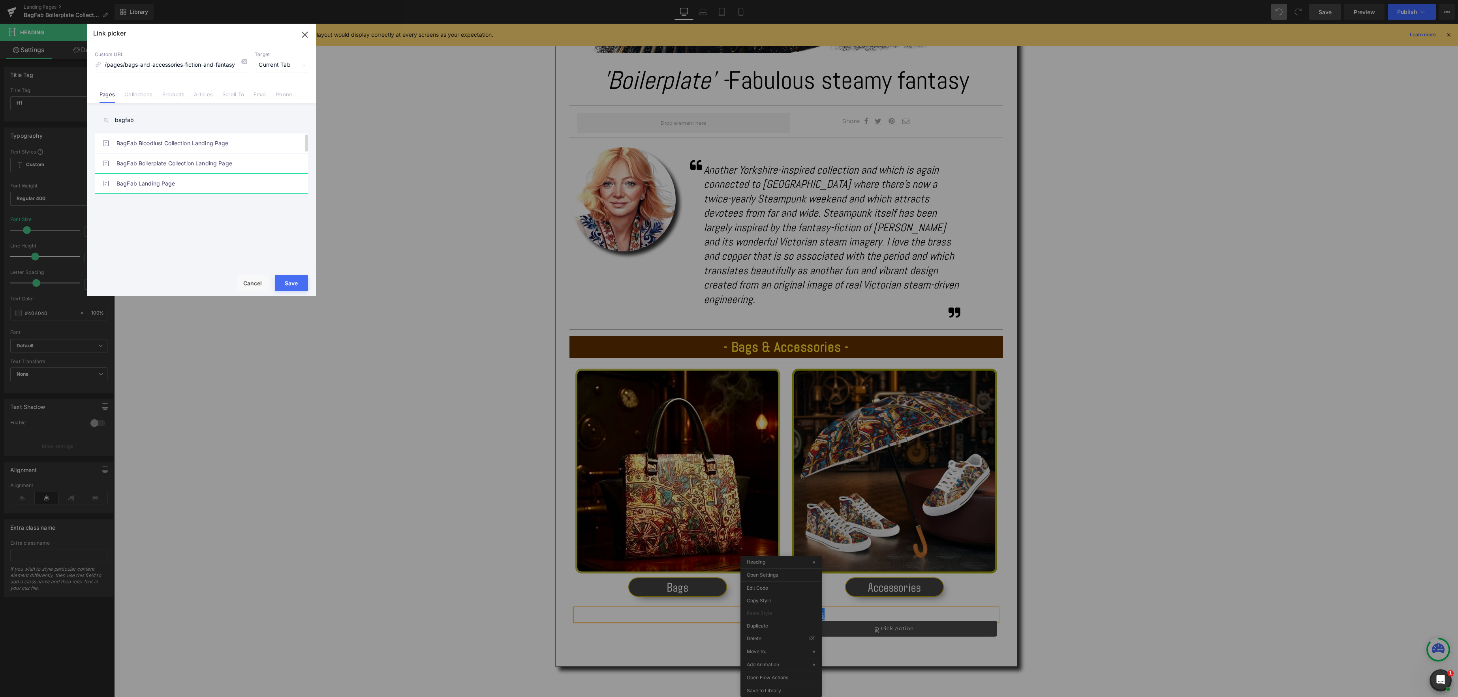
type input "bagfab"
click at [170, 181] on link "BagFab Landing Page" at bounding box center [203, 184] width 174 height 20
type input "/pages/bagfab-landing-page"
click at [296, 285] on button "Save" at bounding box center [291, 283] width 33 height 16
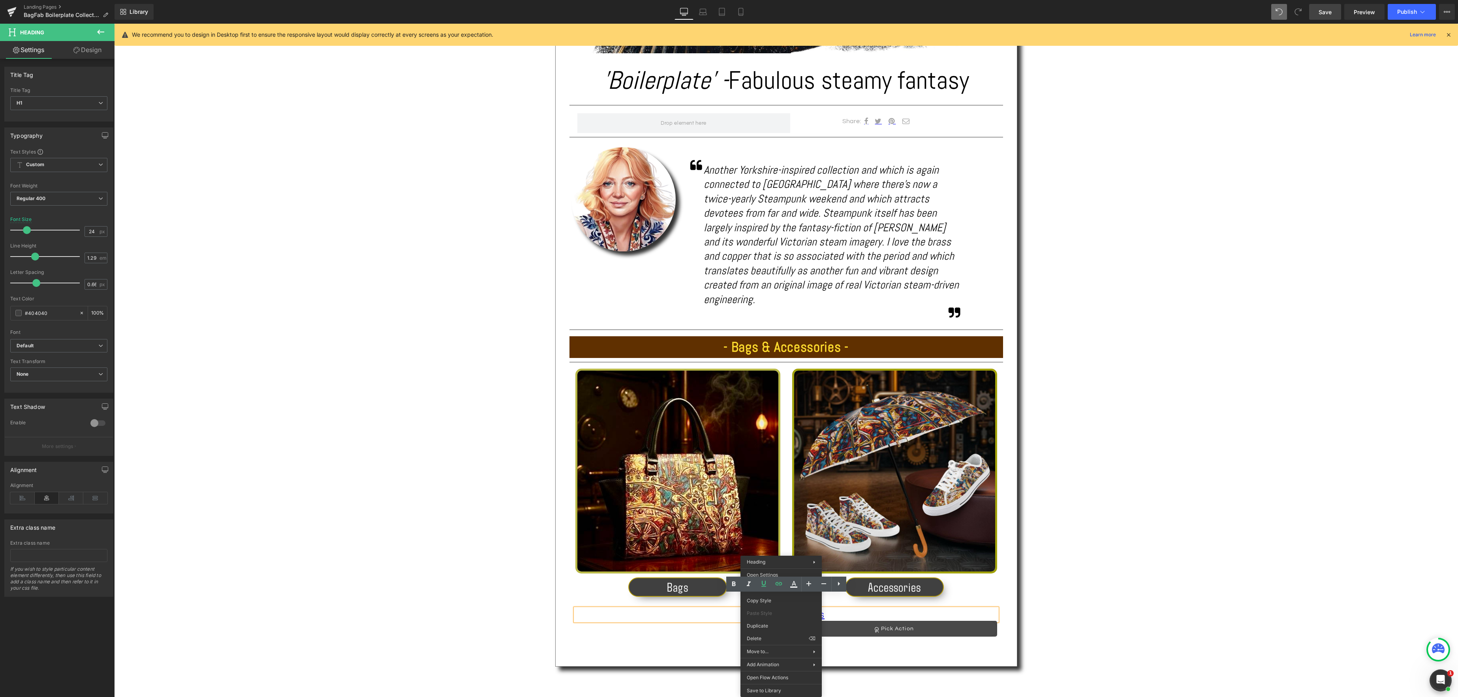
scroll to position [417, 0]
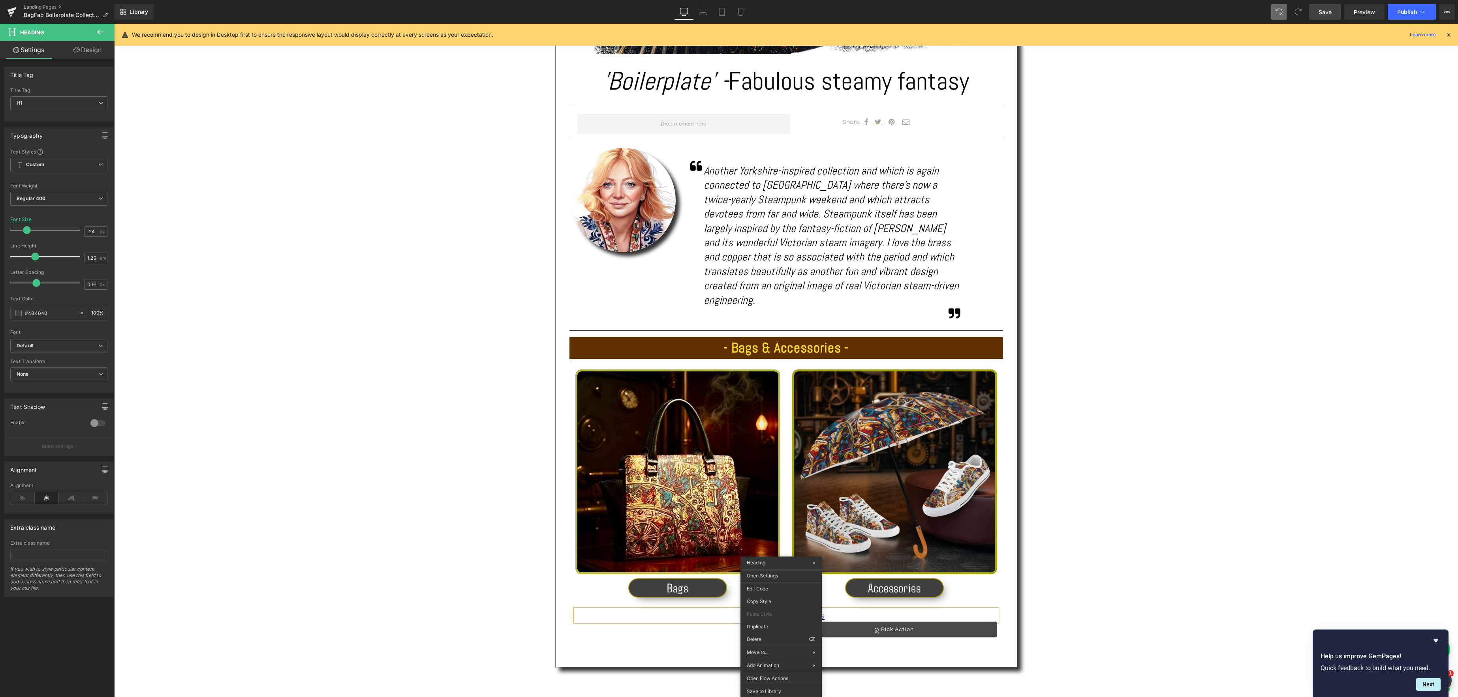
click at [1330, 12] on span "Save" at bounding box center [1324, 12] width 13 height 8
click at [1260, 210] on div "Text Block Image 'Boilerplate' - Fabulous steamy fantasy Heading Separator Shar…" at bounding box center [785, 289] width 1343 height 1006
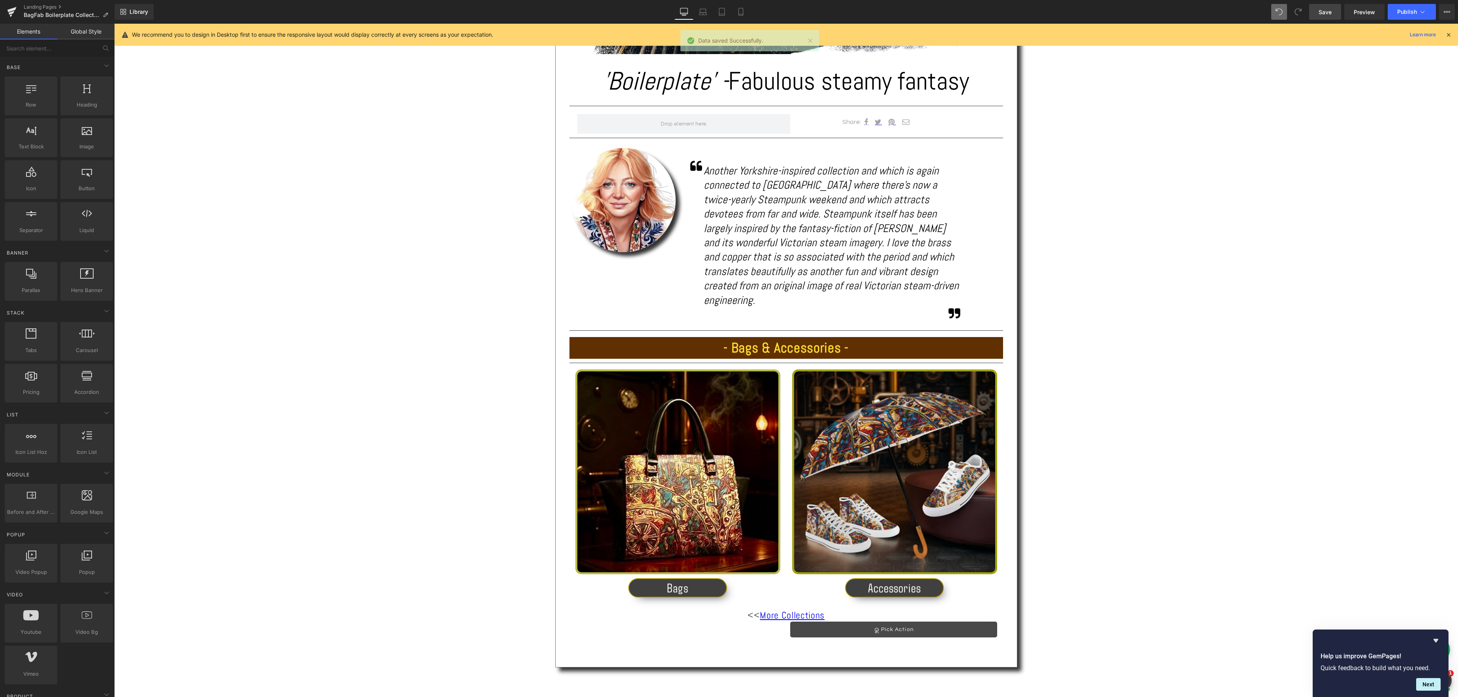
click at [1332, 10] on link "Save" at bounding box center [1325, 12] width 32 height 16
click at [1366, 10] on span "Preview" at bounding box center [1363, 12] width 21 height 8
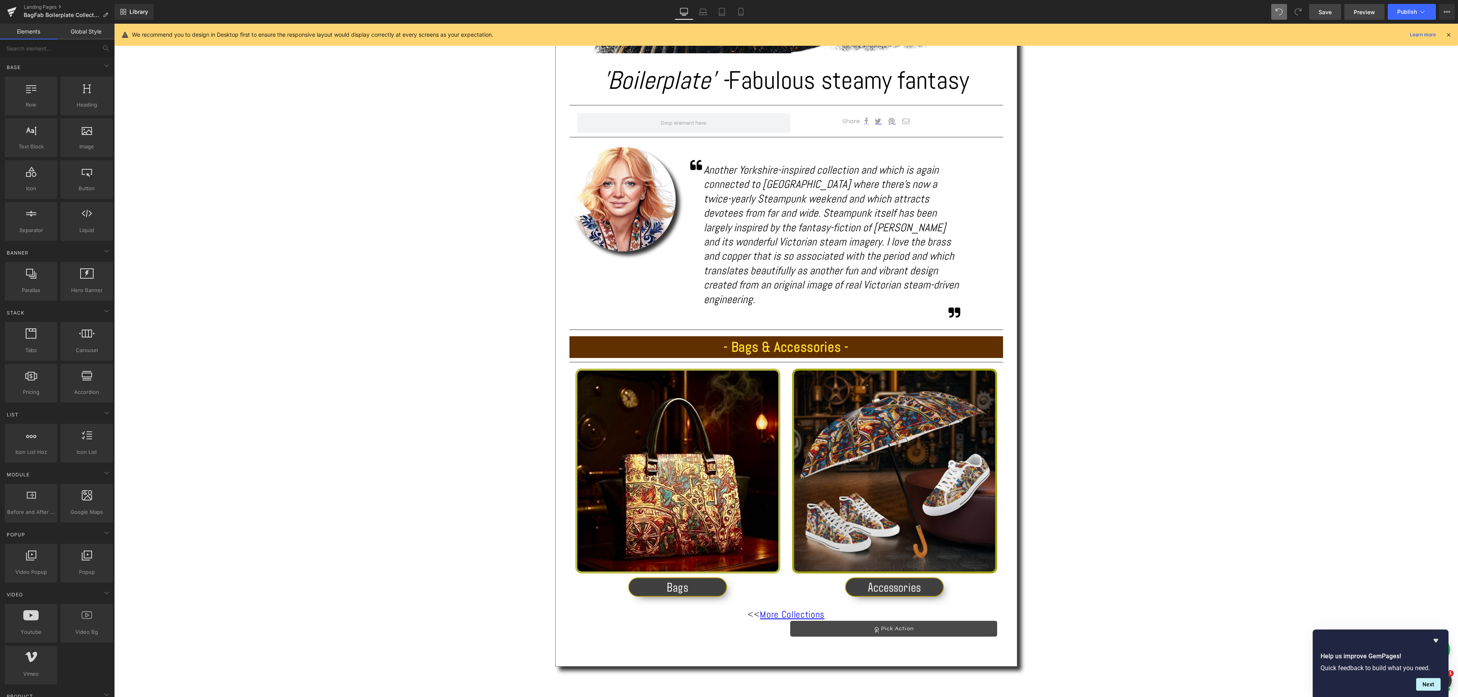
click at [1366, 15] on span "Preview" at bounding box center [1363, 12] width 21 height 8
click at [34, 6] on link "Landing Pages" at bounding box center [69, 7] width 91 height 6
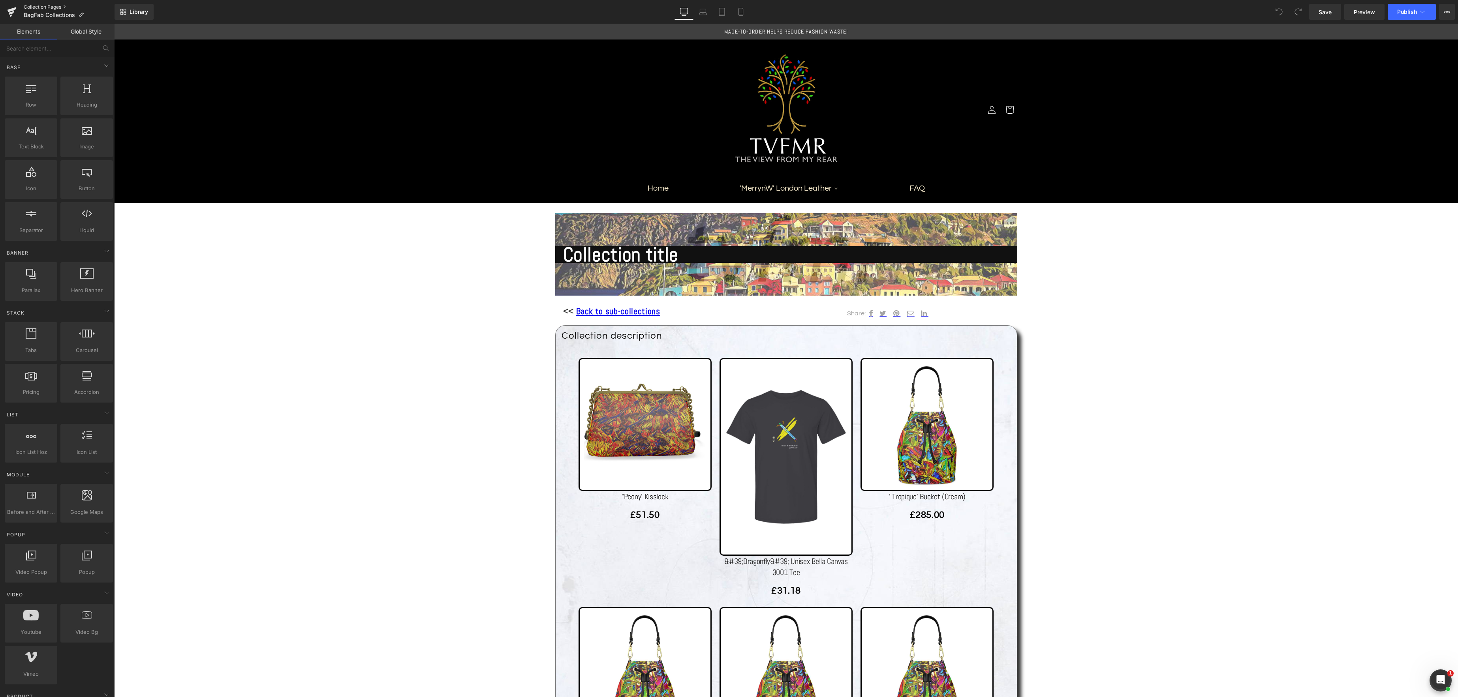
click at [49, 7] on link "Collection Pages" at bounding box center [69, 7] width 91 height 6
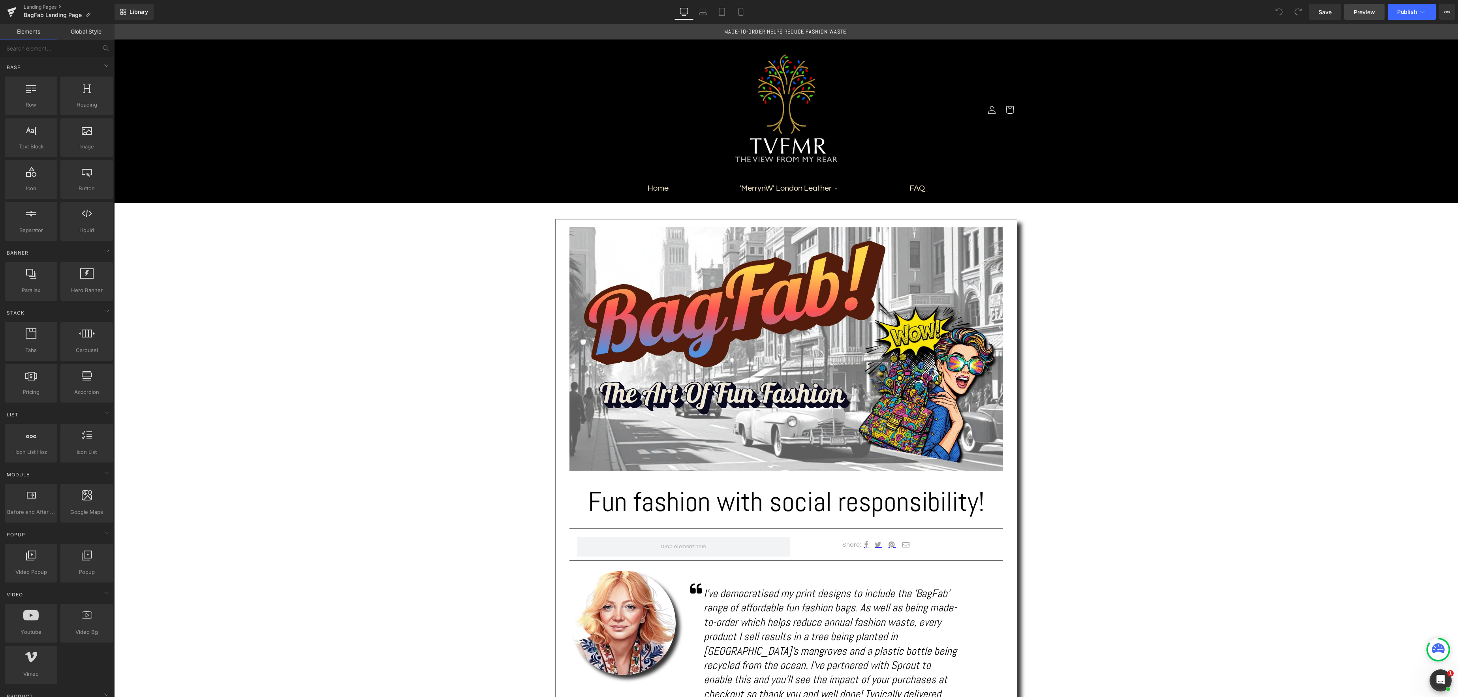
click at [1367, 9] on span "Preview" at bounding box center [1363, 12] width 21 height 8
click at [1362, 15] on span "Preview" at bounding box center [1363, 12] width 21 height 8
click at [50, 7] on link "Landing Pages" at bounding box center [69, 7] width 91 height 6
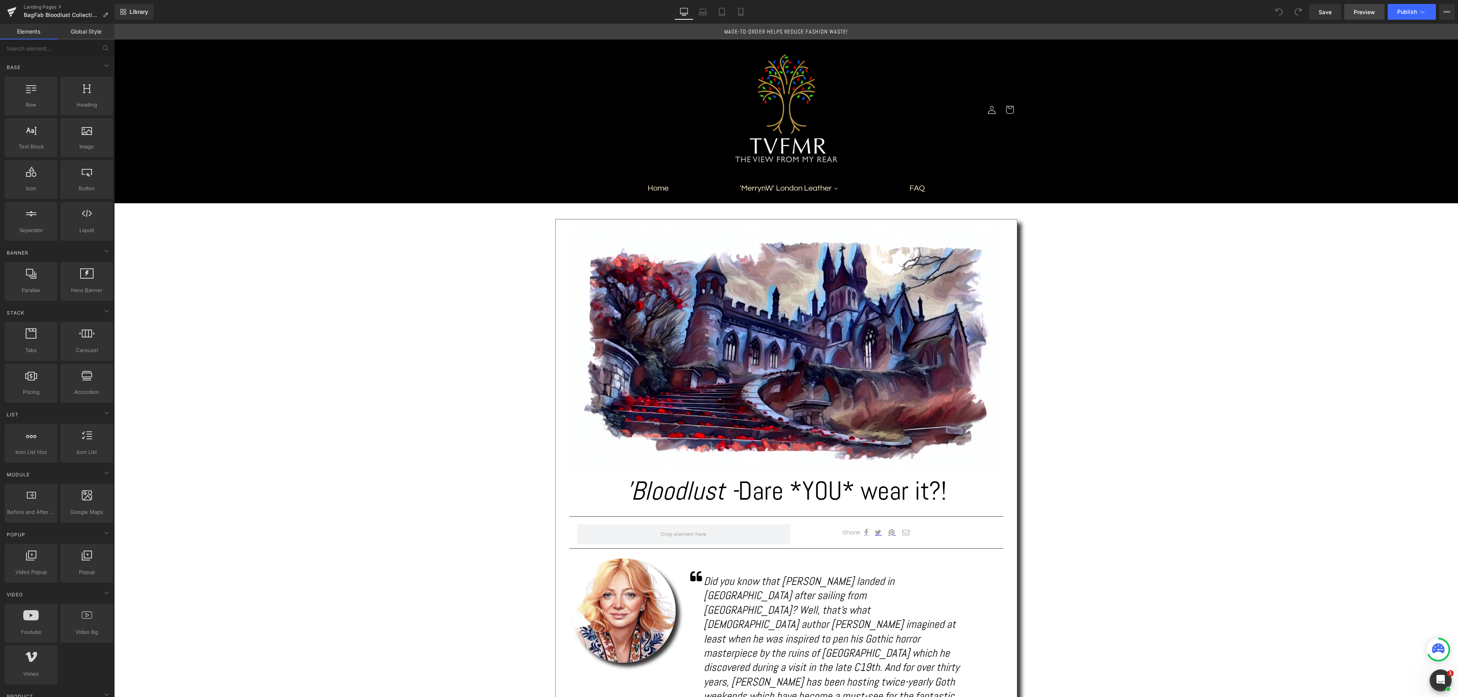
click at [1368, 12] on span "Preview" at bounding box center [1363, 12] width 21 height 8
click at [37, 9] on link "Landing Pages" at bounding box center [69, 7] width 91 height 6
click at [1366, 13] on span "Preview" at bounding box center [1363, 12] width 21 height 8
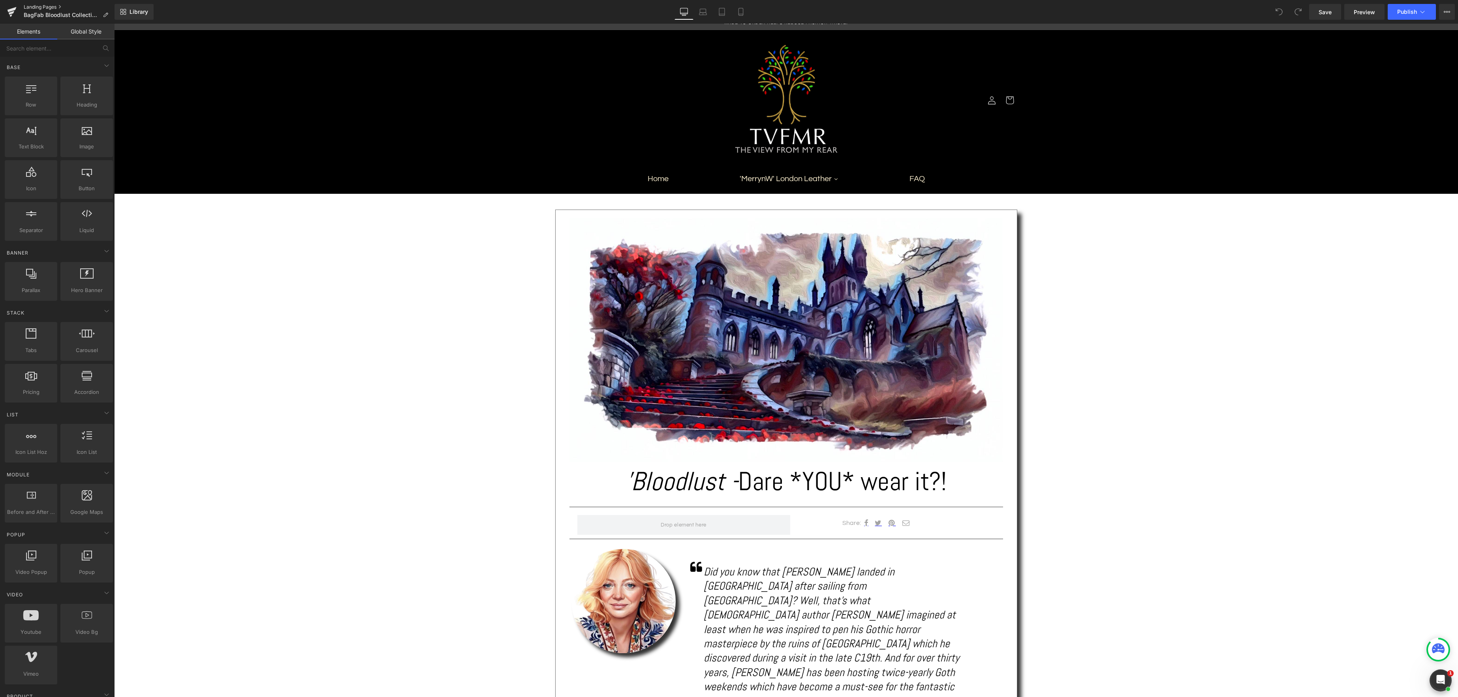
click at [43, 8] on link "Landing Pages" at bounding box center [69, 7] width 91 height 6
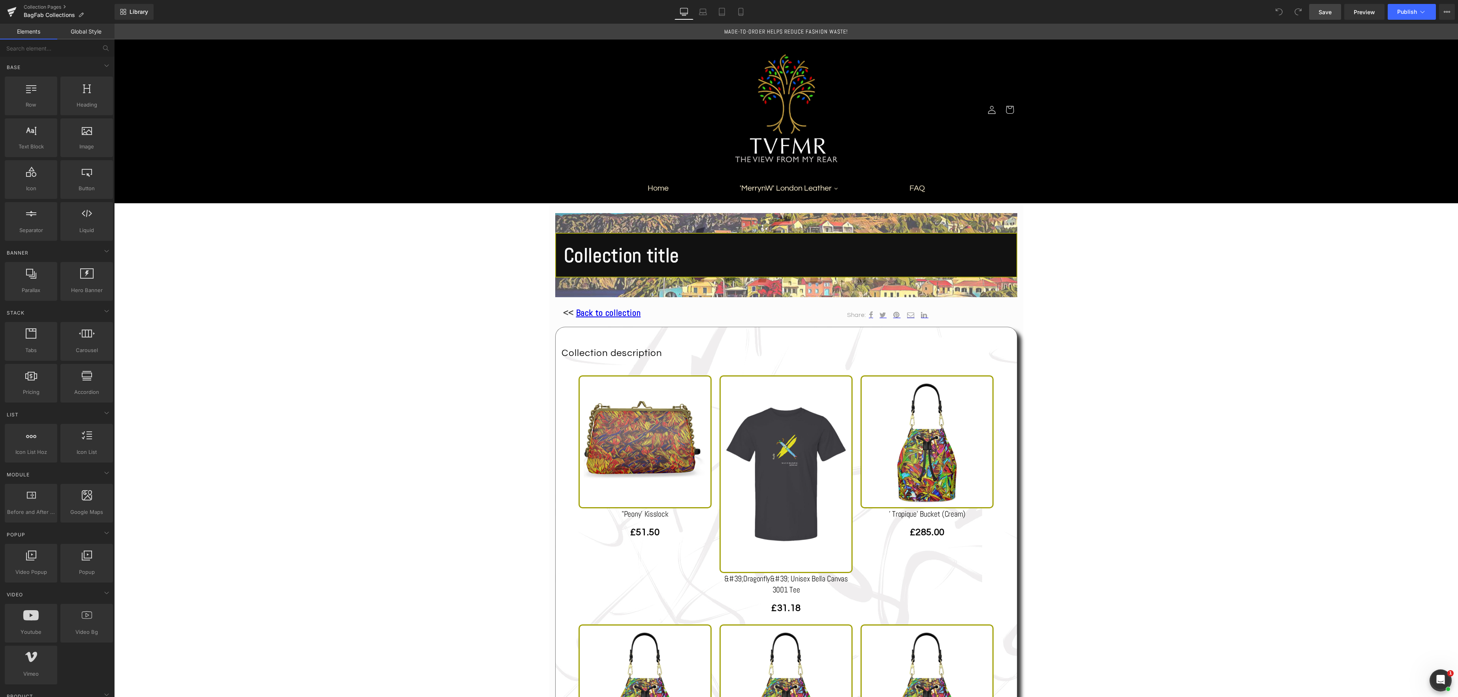
click at [1325, 15] on span "Save" at bounding box center [1324, 12] width 13 height 8
click at [1430, 13] on button "Publish" at bounding box center [1411, 12] width 48 height 16
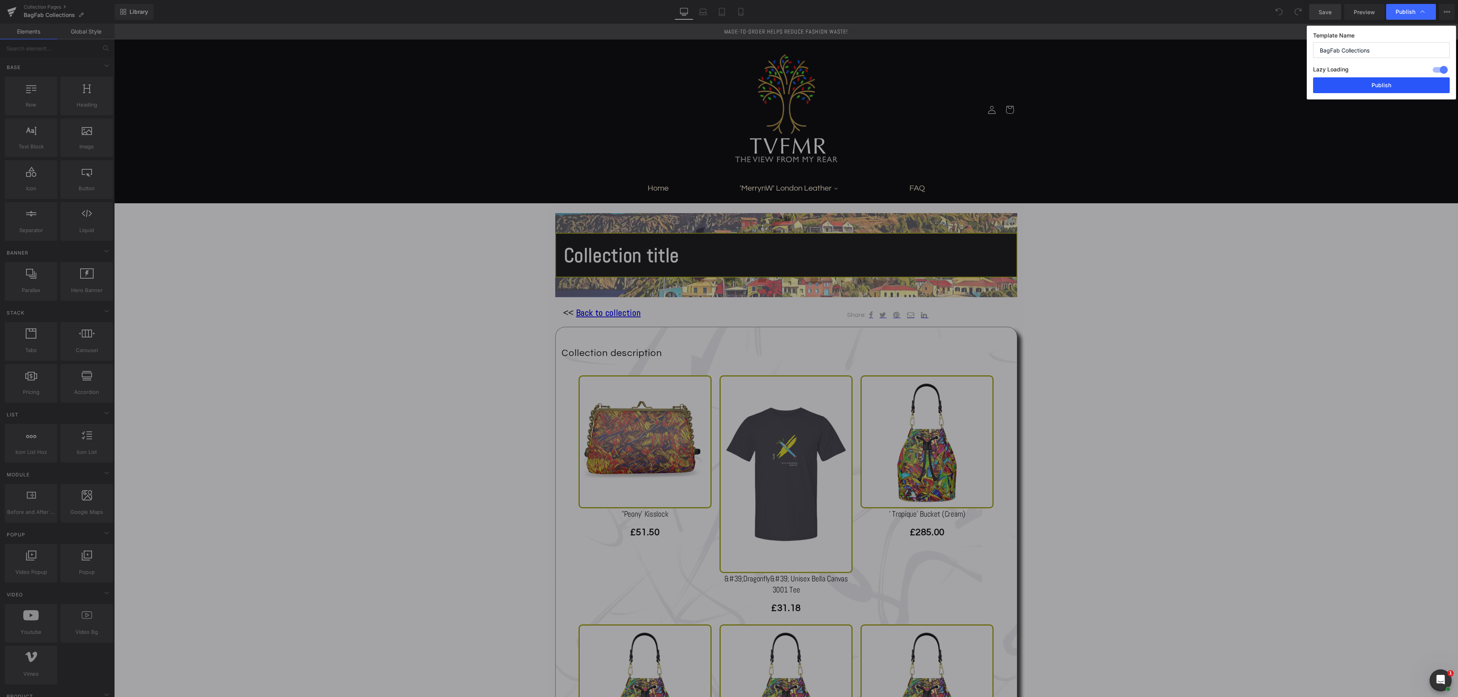
click at [1372, 87] on button "Publish" at bounding box center [1381, 85] width 137 height 16
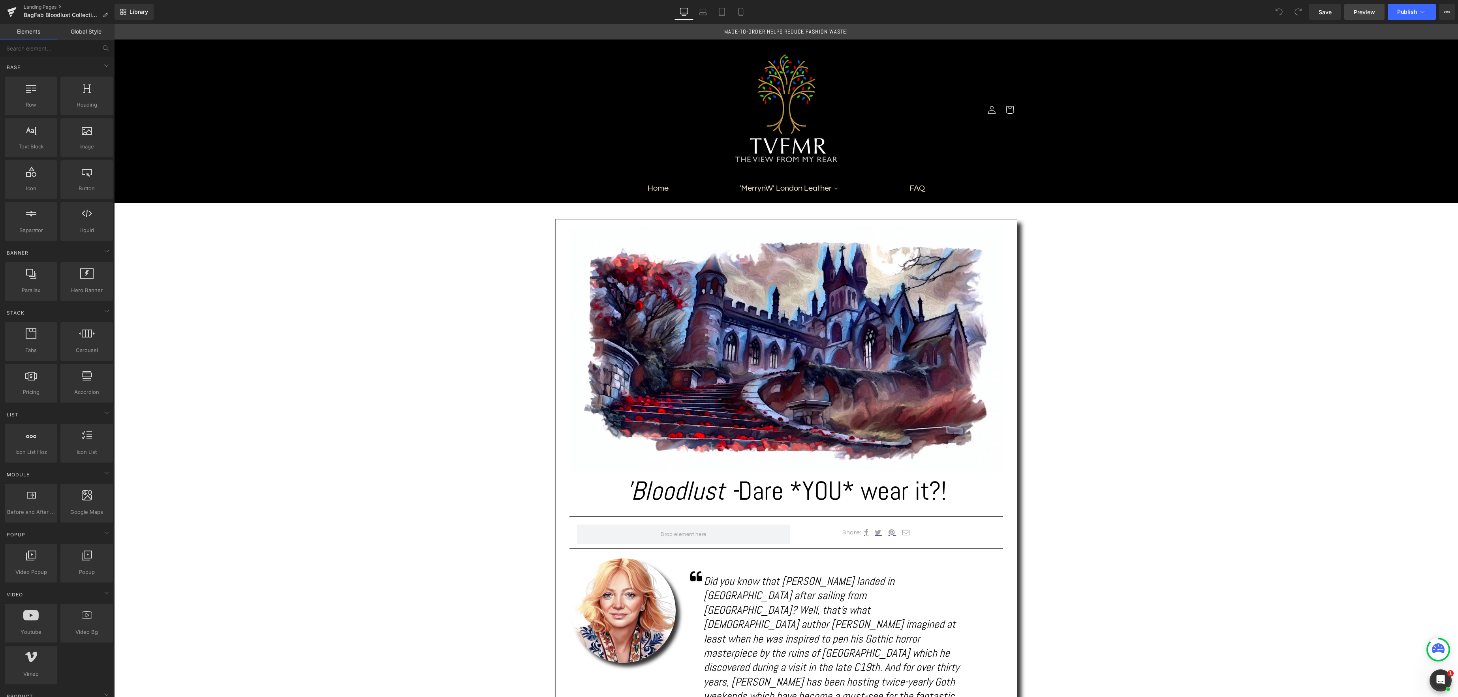
click at [1360, 12] on span "Preview" at bounding box center [1363, 12] width 21 height 8
click at [34, 4] on link "Landing Pages" at bounding box center [69, 7] width 91 height 6
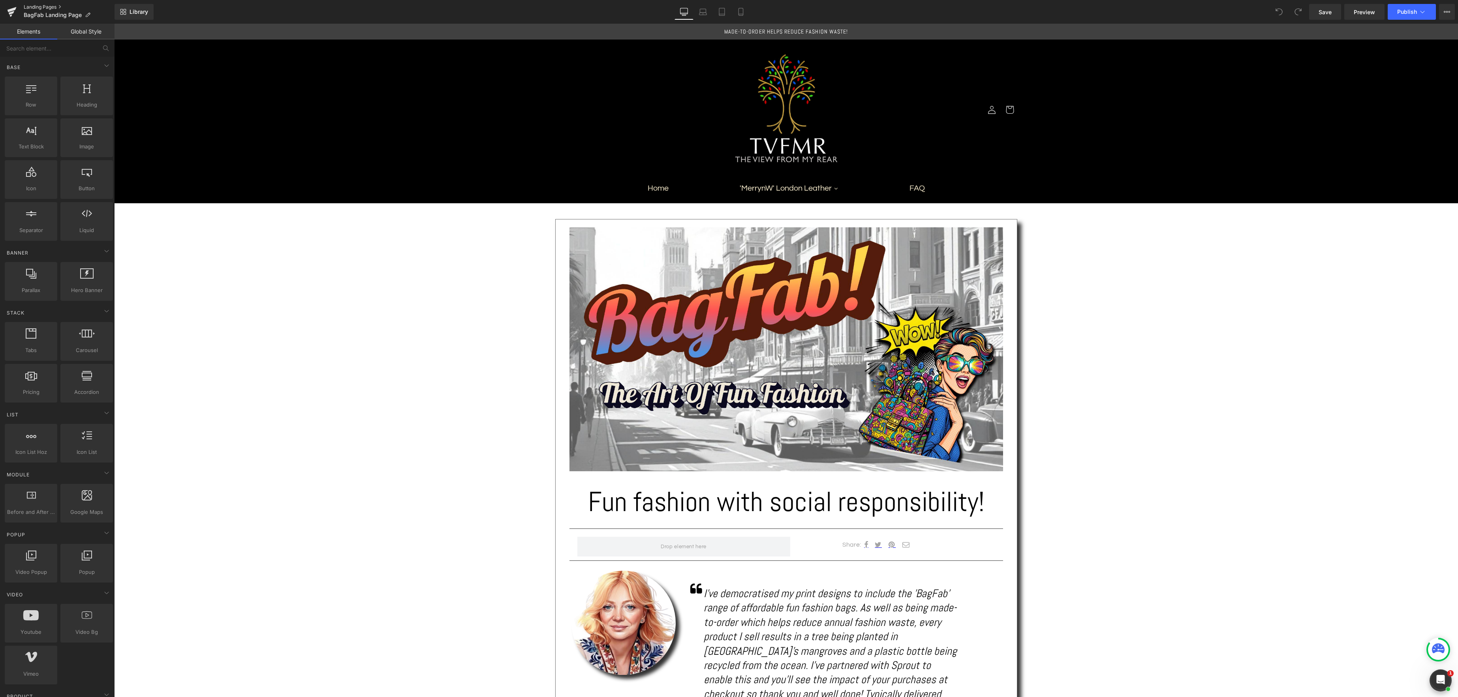
click at [45, 8] on link "Landing Pages" at bounding box center [69, 7] width 91 height 6
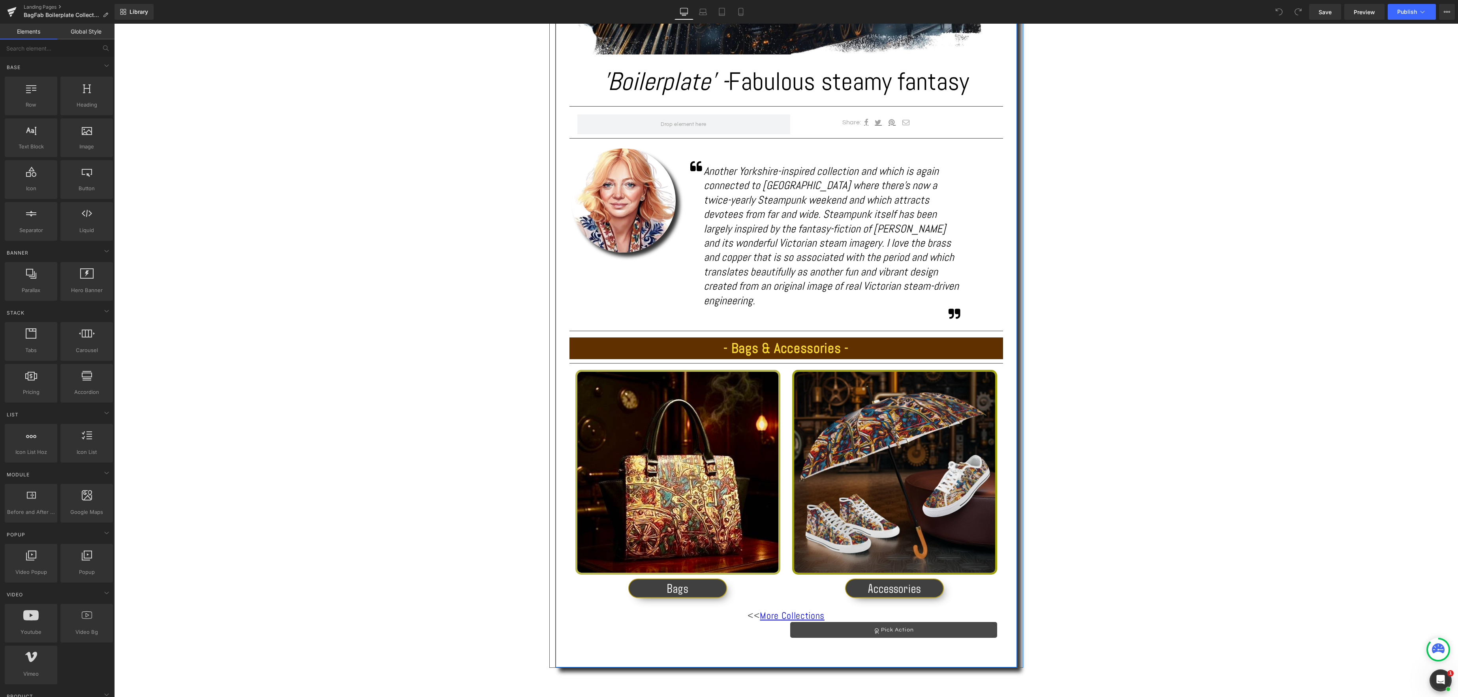
scroll to position [422, 0]
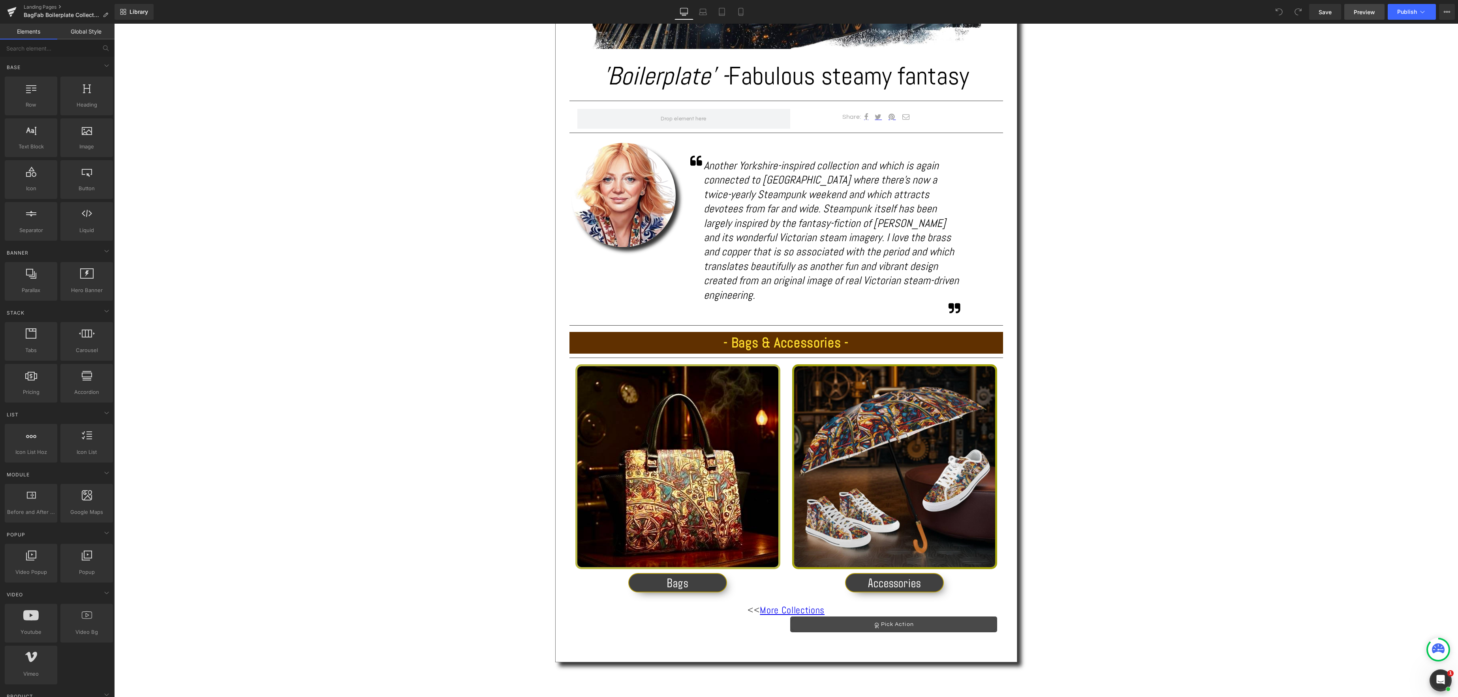
click at [1368, 12] on span "Preview" at bounding box center [1363, 12] width 21 height 8
click at [41, 7] on link "Landing Pages" at bounding box center [69, 7] width 91 height 6
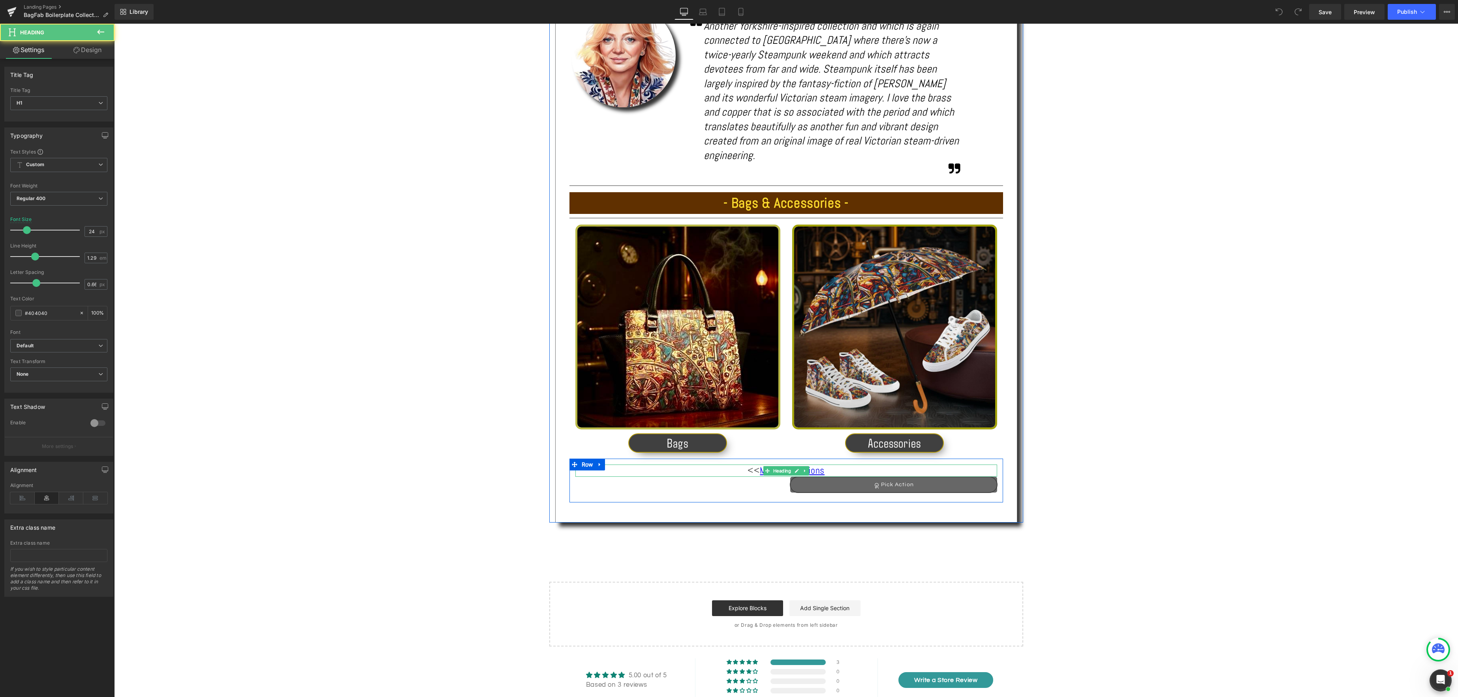
click at [888, 477] on link "Pick Action" at bounding box center [893, 485] width 206 height 16
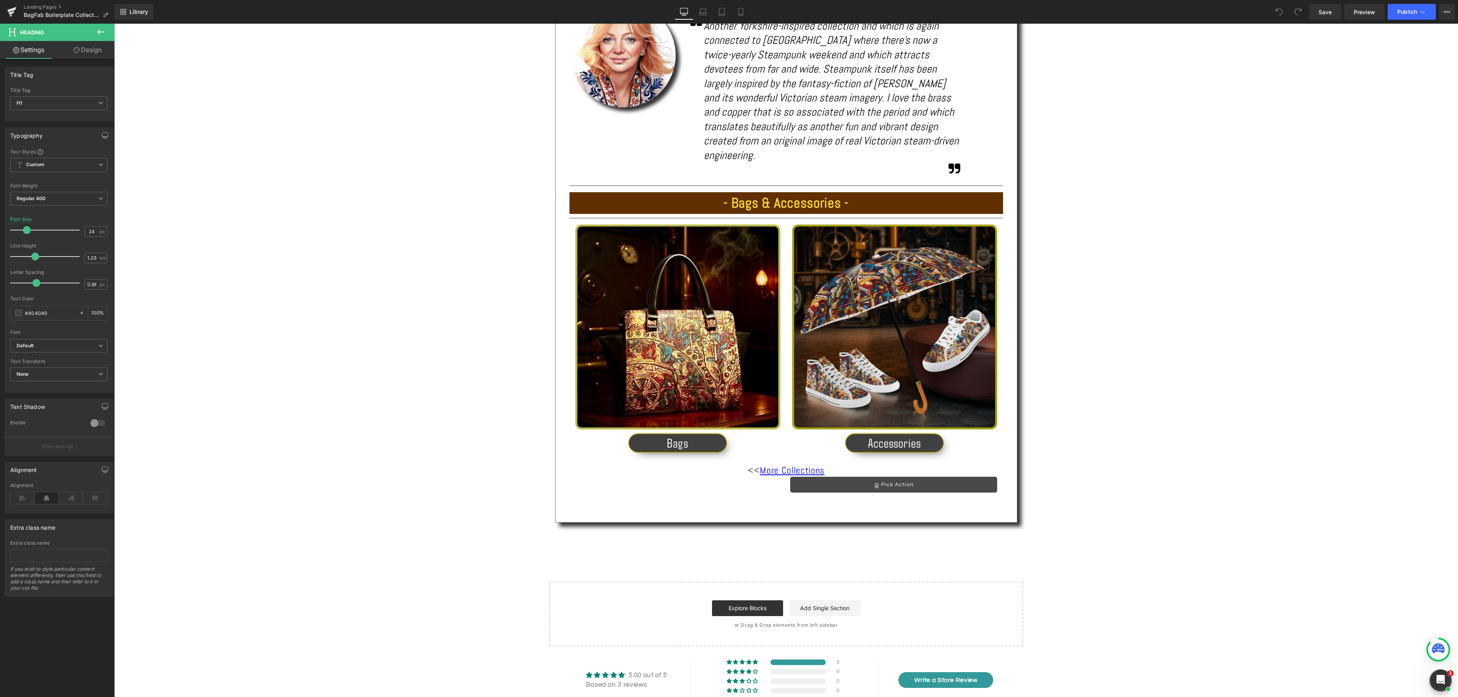
drag, startPoint x: 883, startPoint y: 520, endPoint x: 884, endPoint y: 499, distance: 21.8
click at [883, 520] on div "Text Block Image 'Boilerplate' - Fabulous steamy fantasy Heading Separator Shar…" at bounding box center [785, 144] width 1343 height 1006
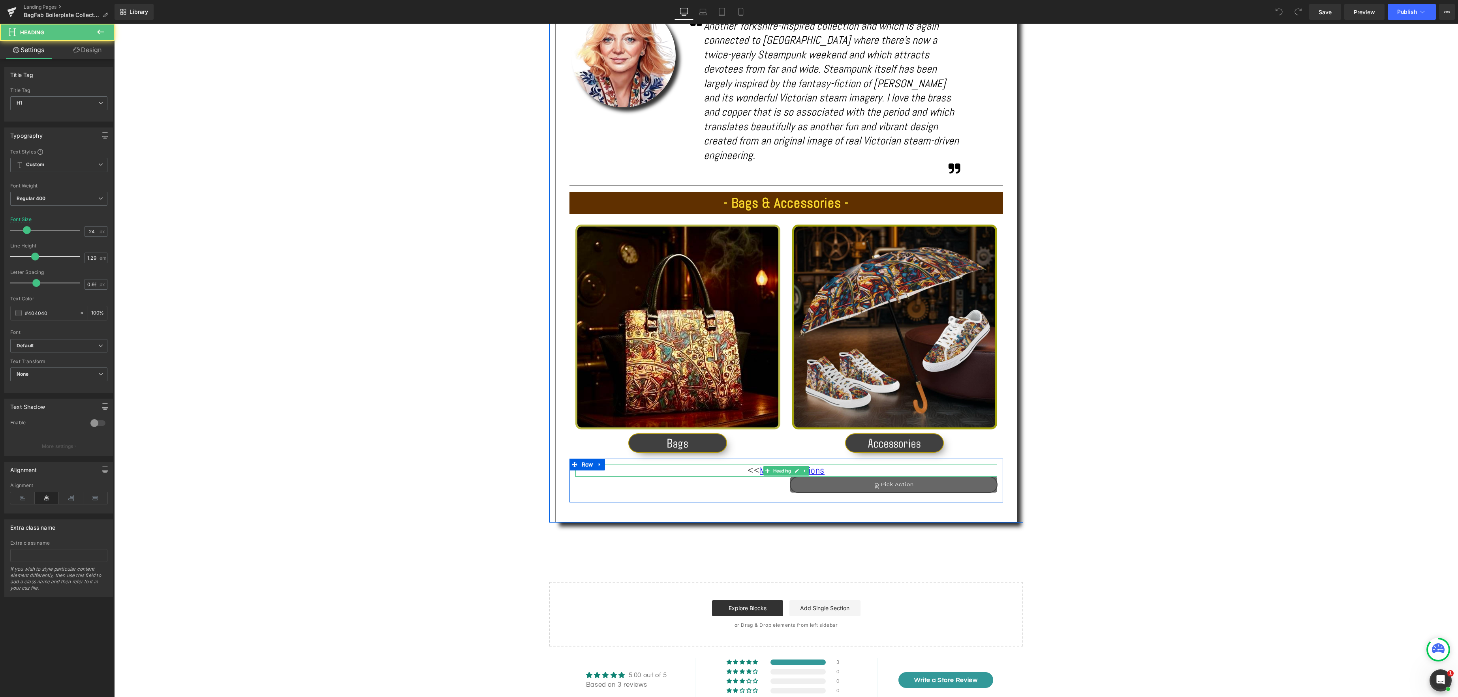
click at [891, 477] on link "Pick Action" at bounding box center [893, 485] width 206 height 16
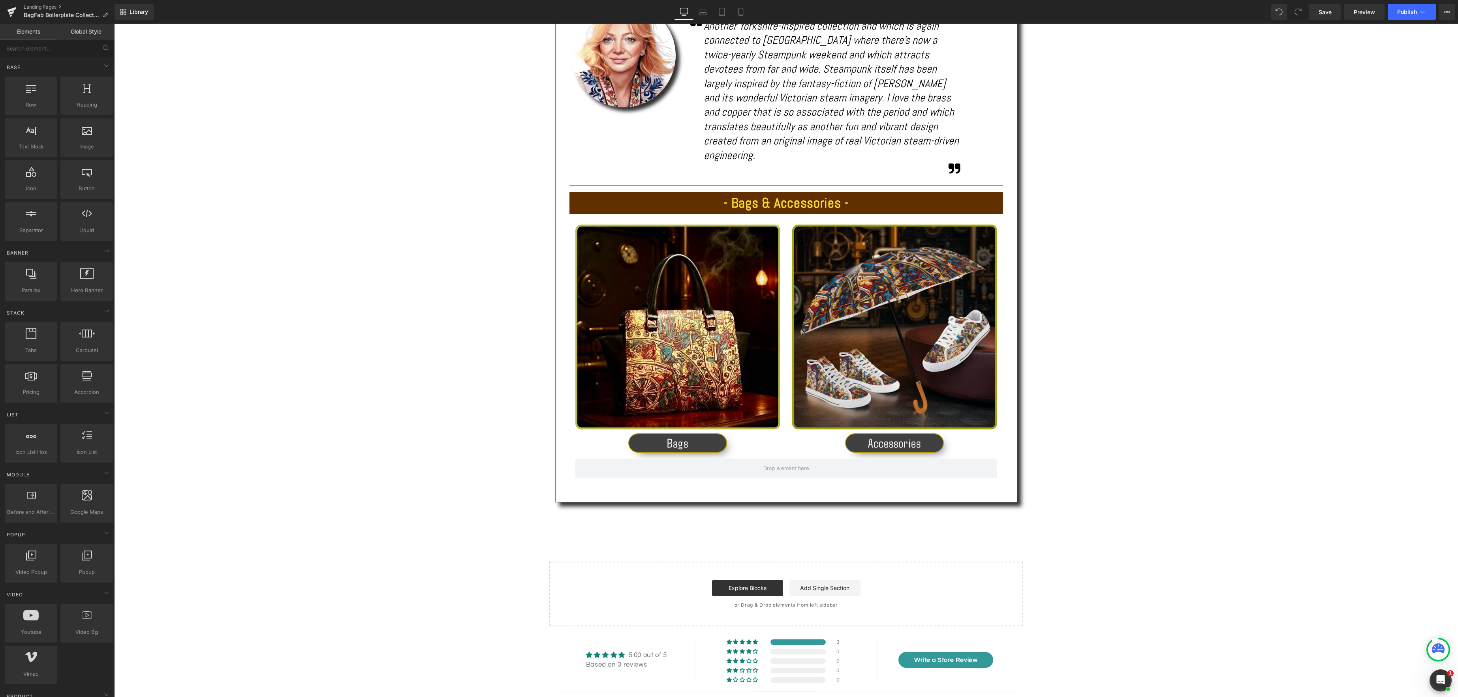
scroll to position [566, 0]
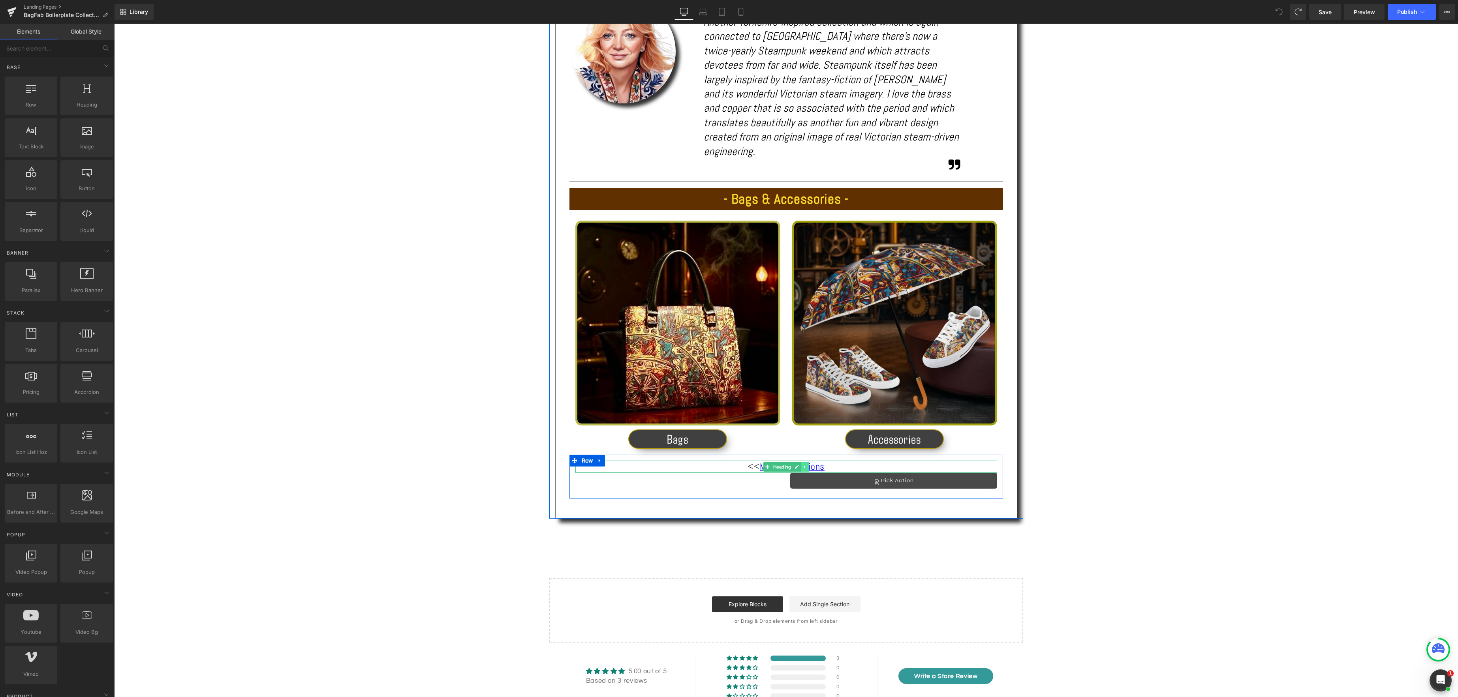
click at [805, 465] on icon at bounding box center [805, 467] width 4 height 5
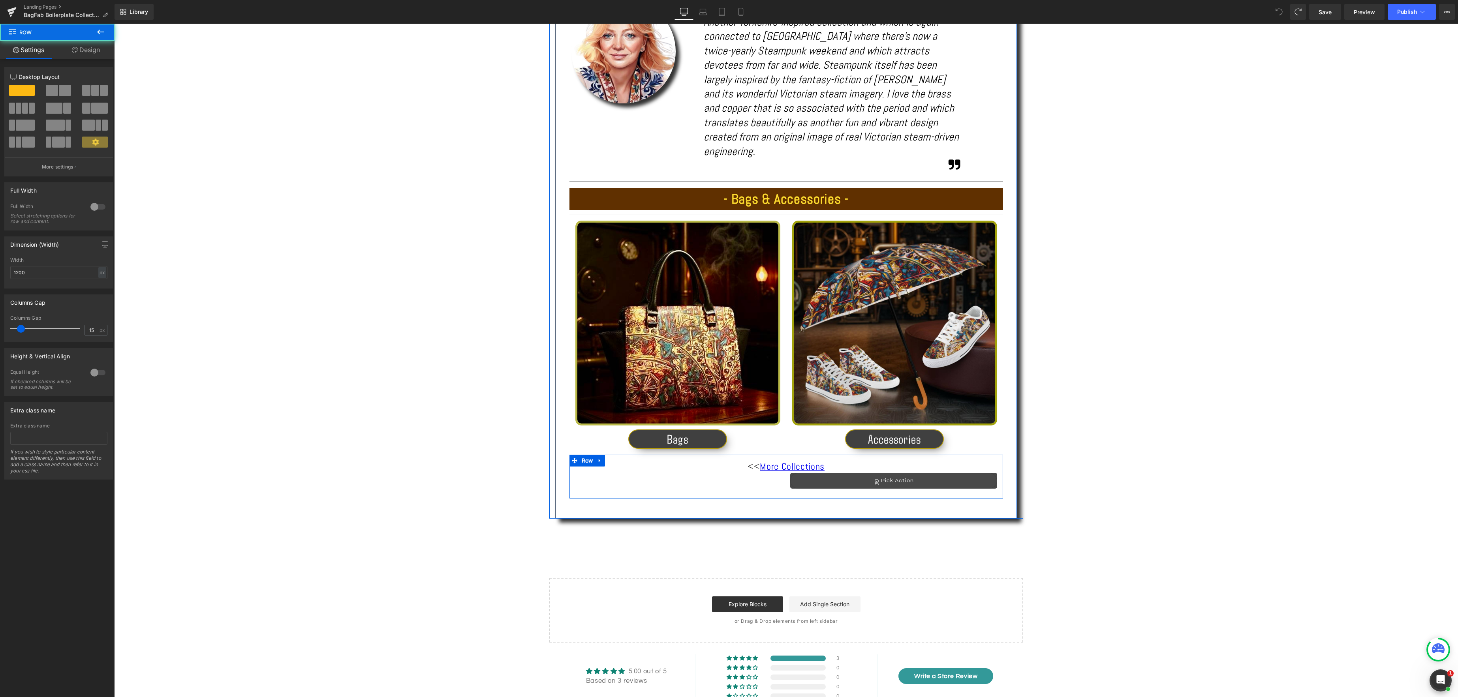
click at [766, 472] on div "<< More Collections Pick Action Heading" at bounding box center [785, 475] width 433 height 40
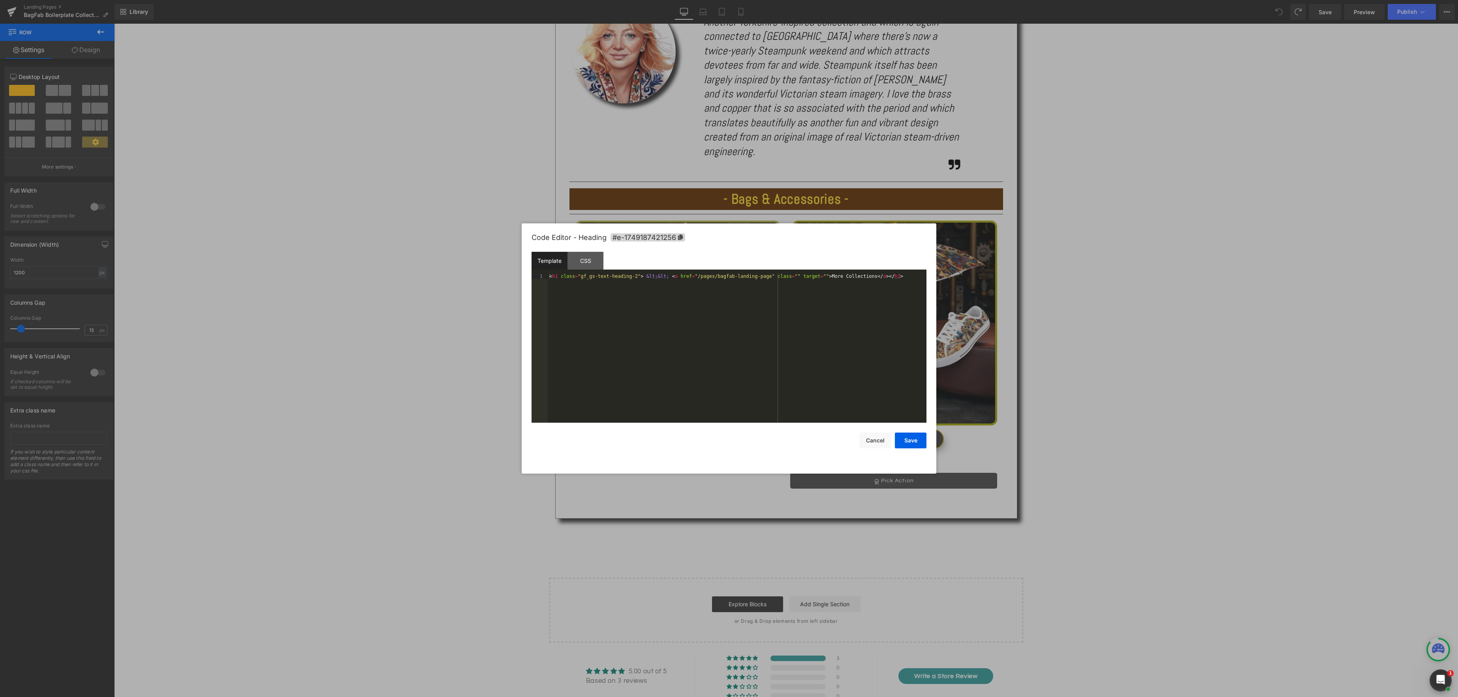
click at [811, 505] on body "You are previewing how the will restyle your page. You can not edit Elements in…" at bounding box center [729, 348] width 1458 height 697
click at [880, 443] on button "Cancel" at bounding box center [875, 441] width 32 height 16
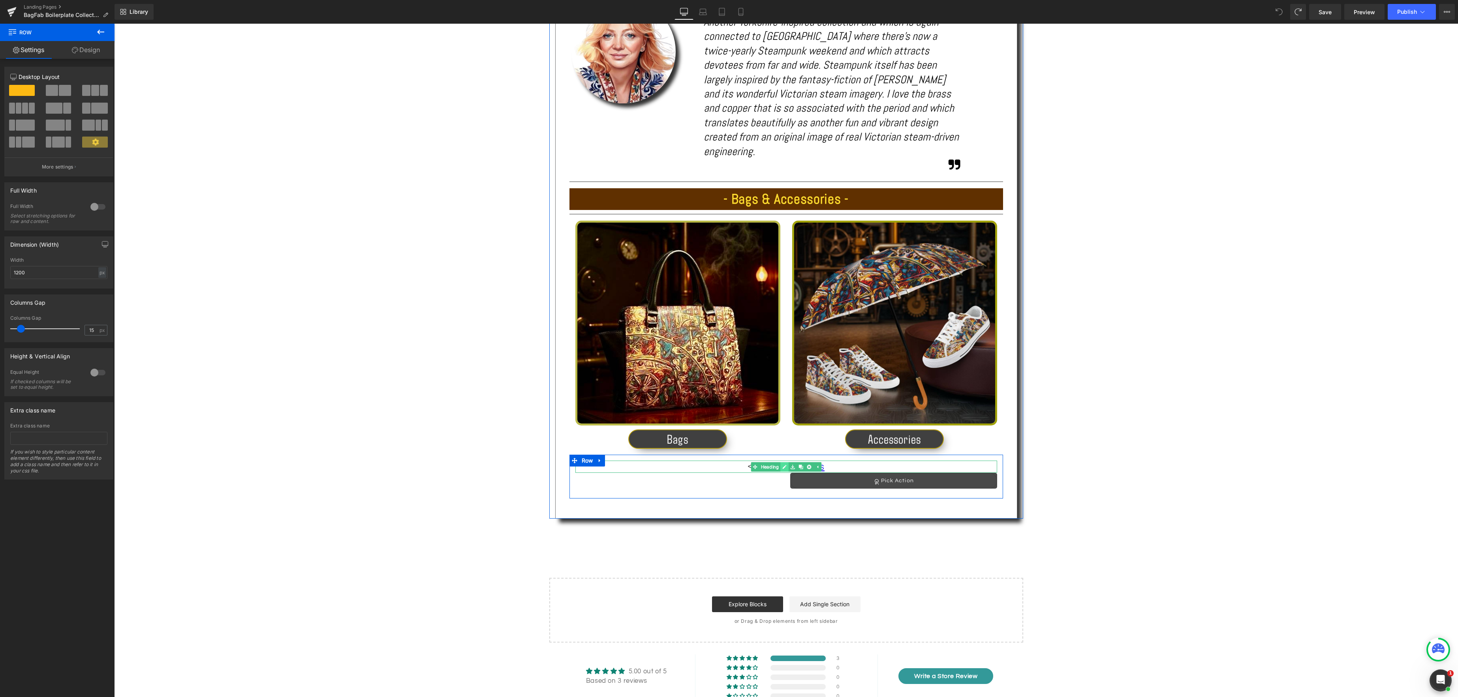
click at [784, 465] on icon at bounding box center [784, 467] width 4 height 5
click at [779, 437] on icon at bounding box center [778, 435] width 9 height 9
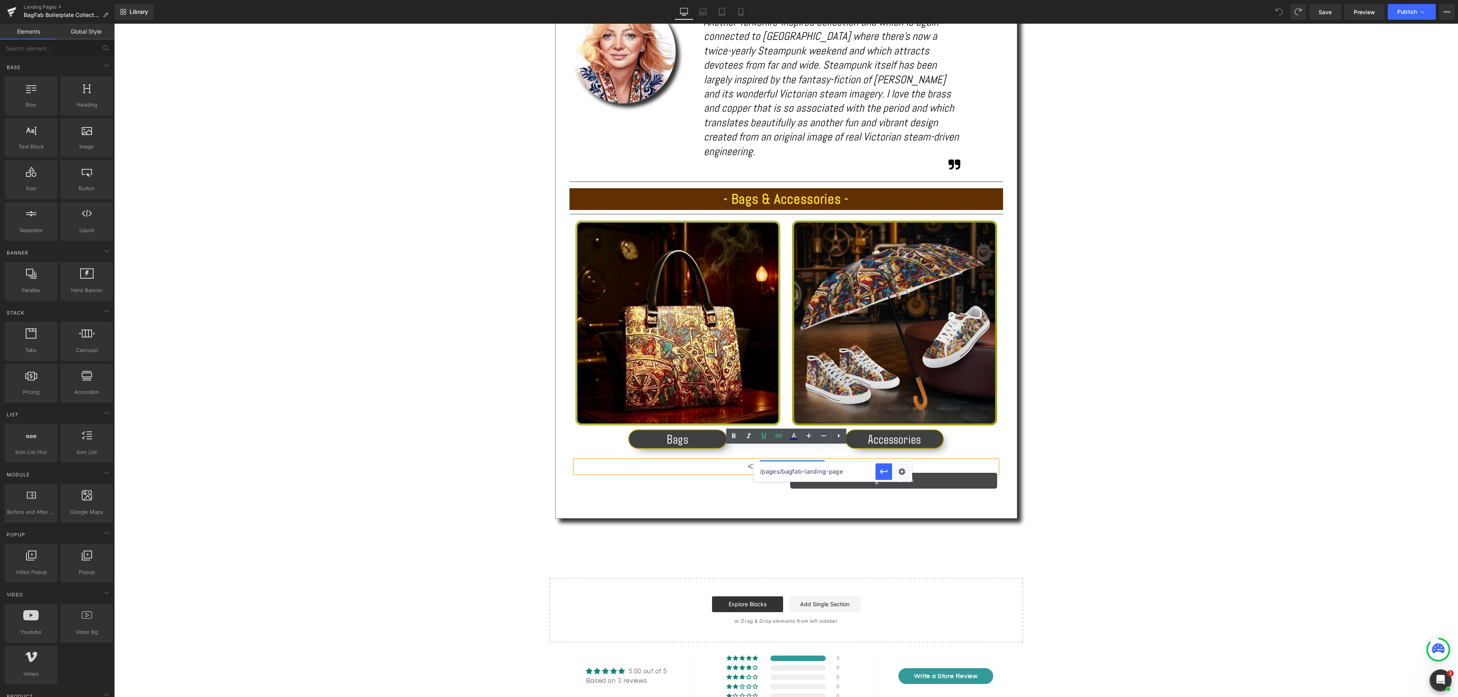
click at [854, 535] on div "Text Block Image 'Boilerplate' - Fabulous steamy fantasy Heading Separator Shar…" at bounding box center [785, 140] width 1343 height 1006
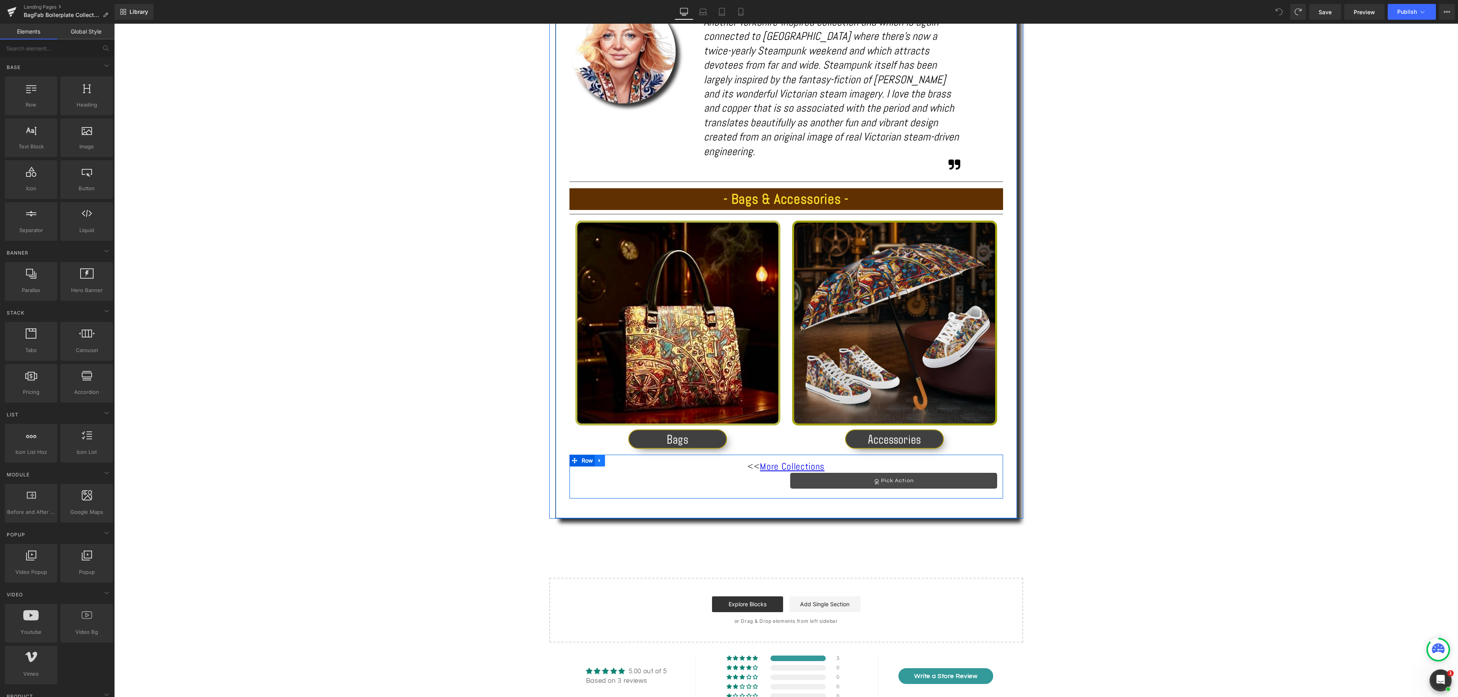
click at [601, 458] on icon at bounding box center [600, 461] width 6 height 6
click at [623, 458] on icon at bounding box center [620, 461] width 6 height 6
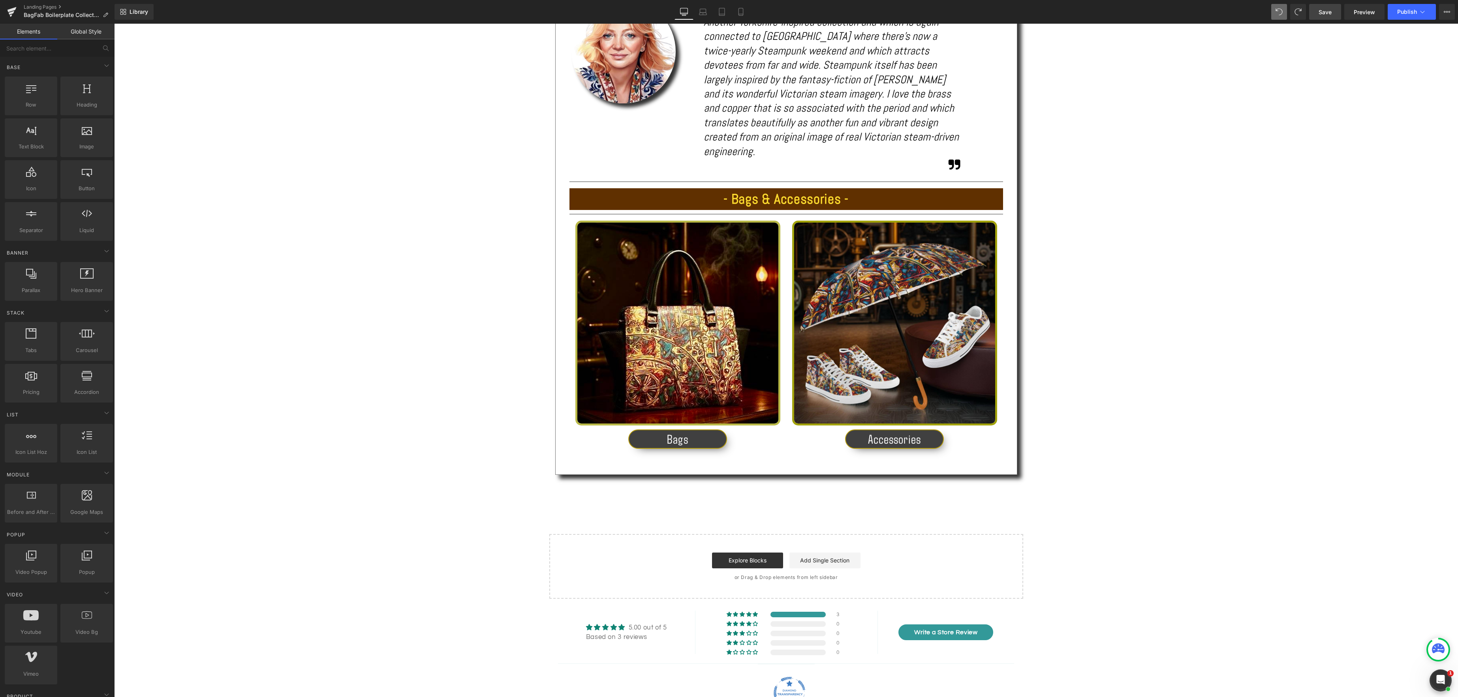
click at [1325, 12] on span "Save" at bounding box center [1324, 12] width 13 height 8
click at [47, 7] on link "Landing Pages" at bounding box center [69, 7] width 91 height 6
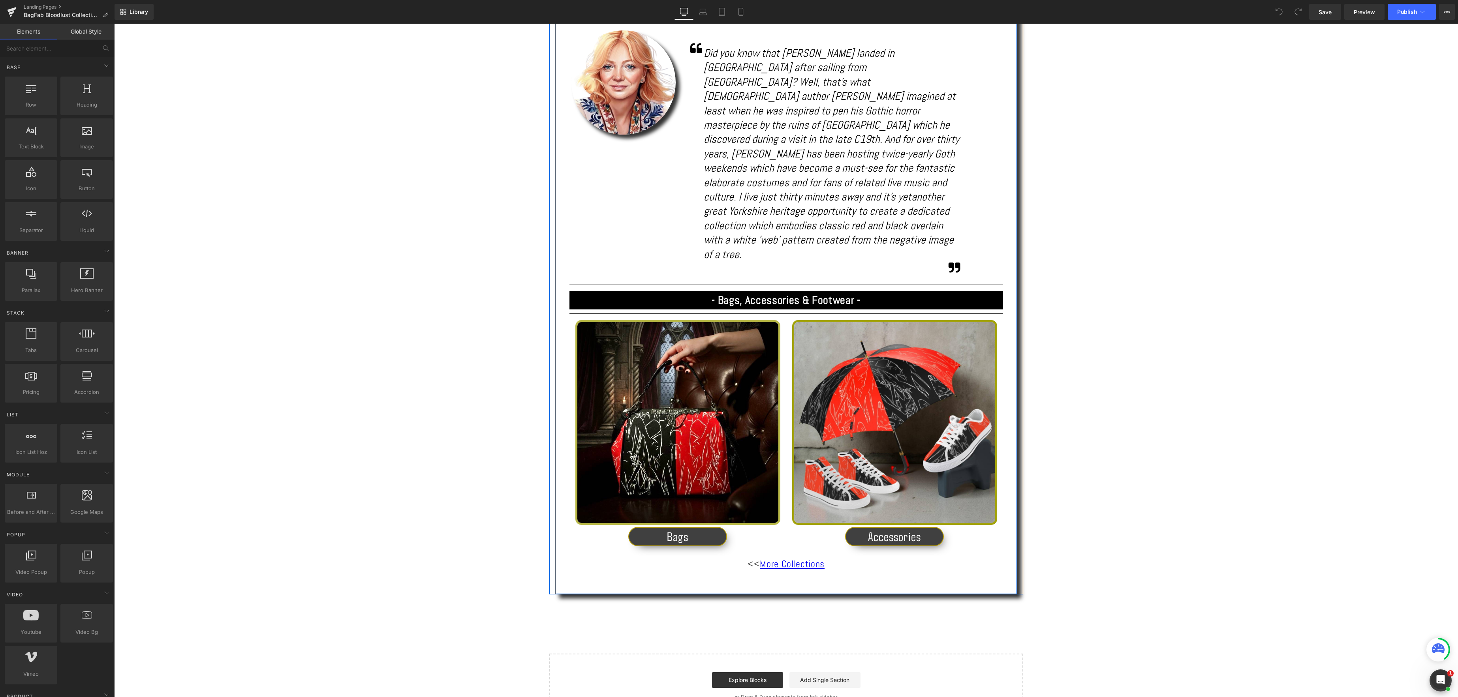
scroll to position [539, 0]
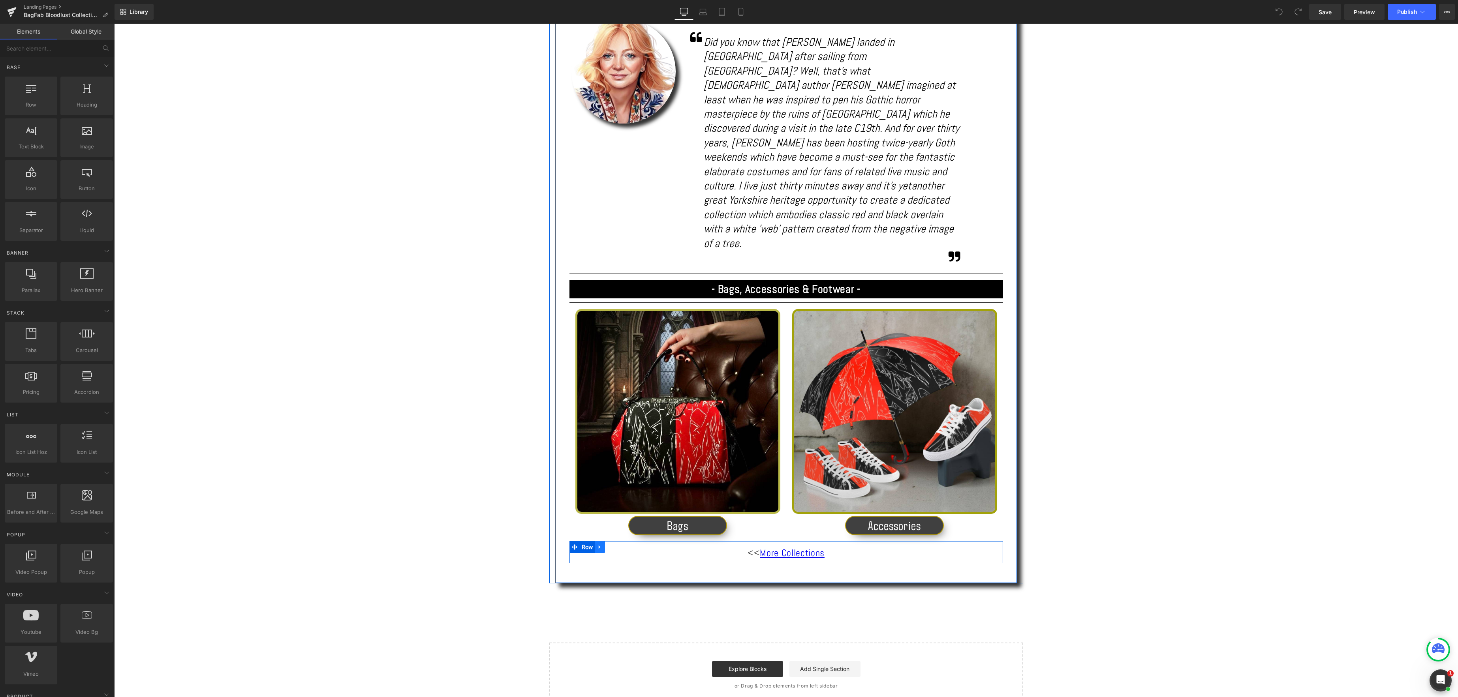
click at [599, 546] on icon at bounding box center [600, 548] width 2 height 4
click at [797, 551] on icon at bounding box center [796, 553] width 4 height 5
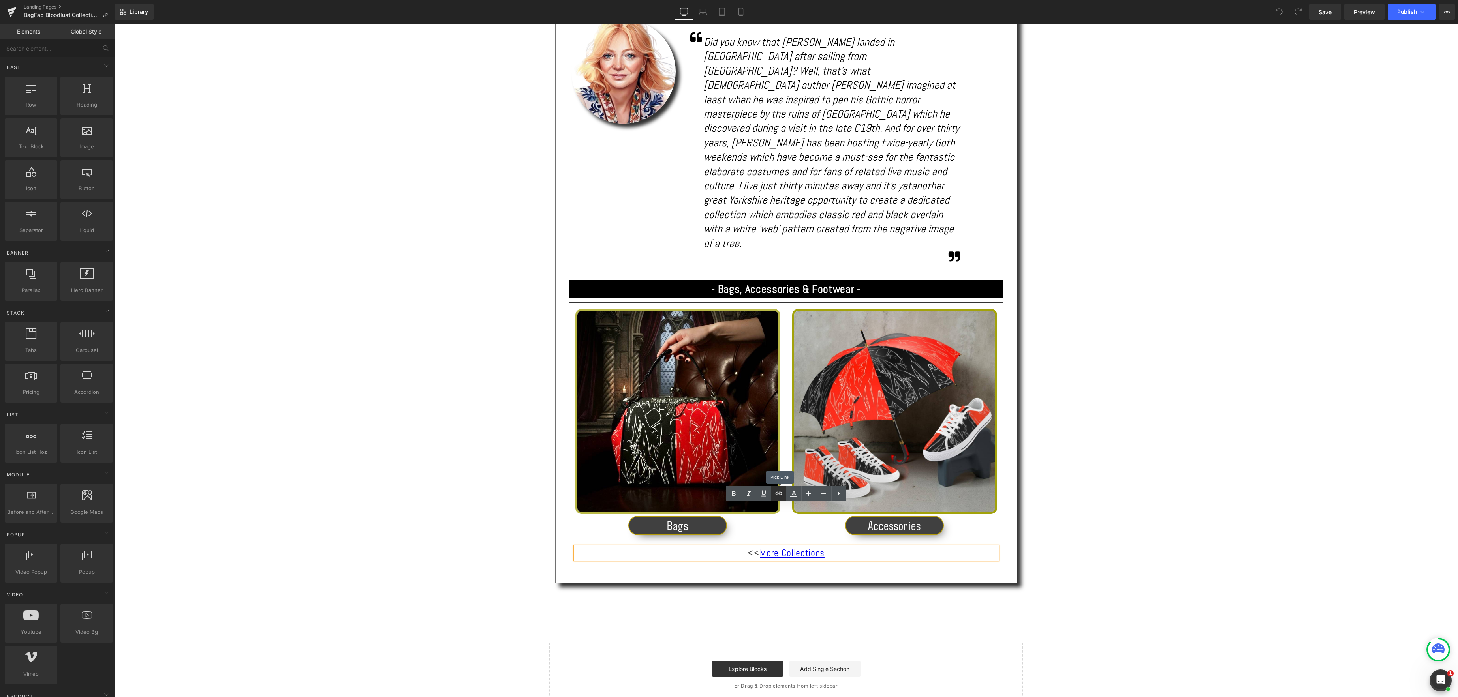
click at [779, 494] on icon at bounding box center [778, 493] width 9 height 9
click at [779, 492] on icon at bounding box center [778, 493] width 7 height 3
click at [856, 0] on div "Text Color Highlight Color #333333 Edit or remove link: Edit - Unlink - Cancel" at bounding box center [729, 0] width 1458 height 0
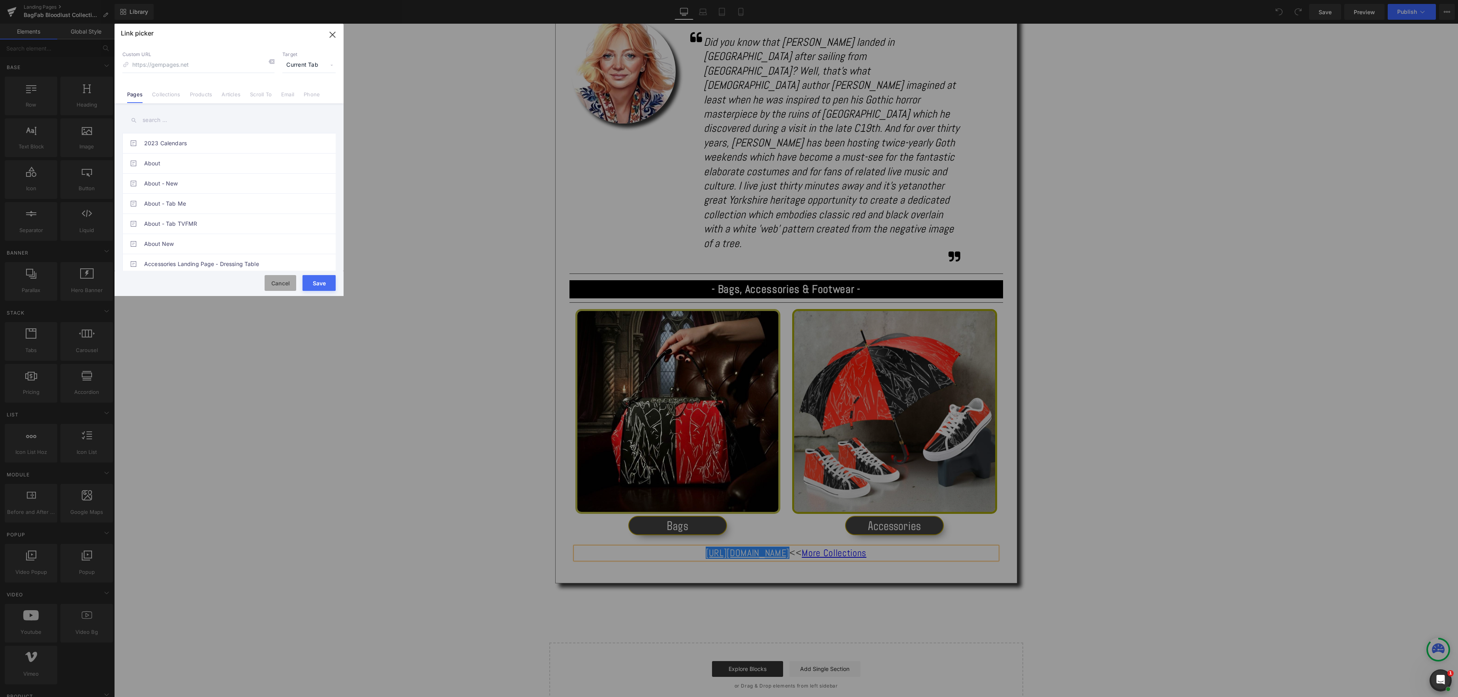
click at [280, 285] on button "Cancel" at bounding box center [281, 283] width 32 height 16
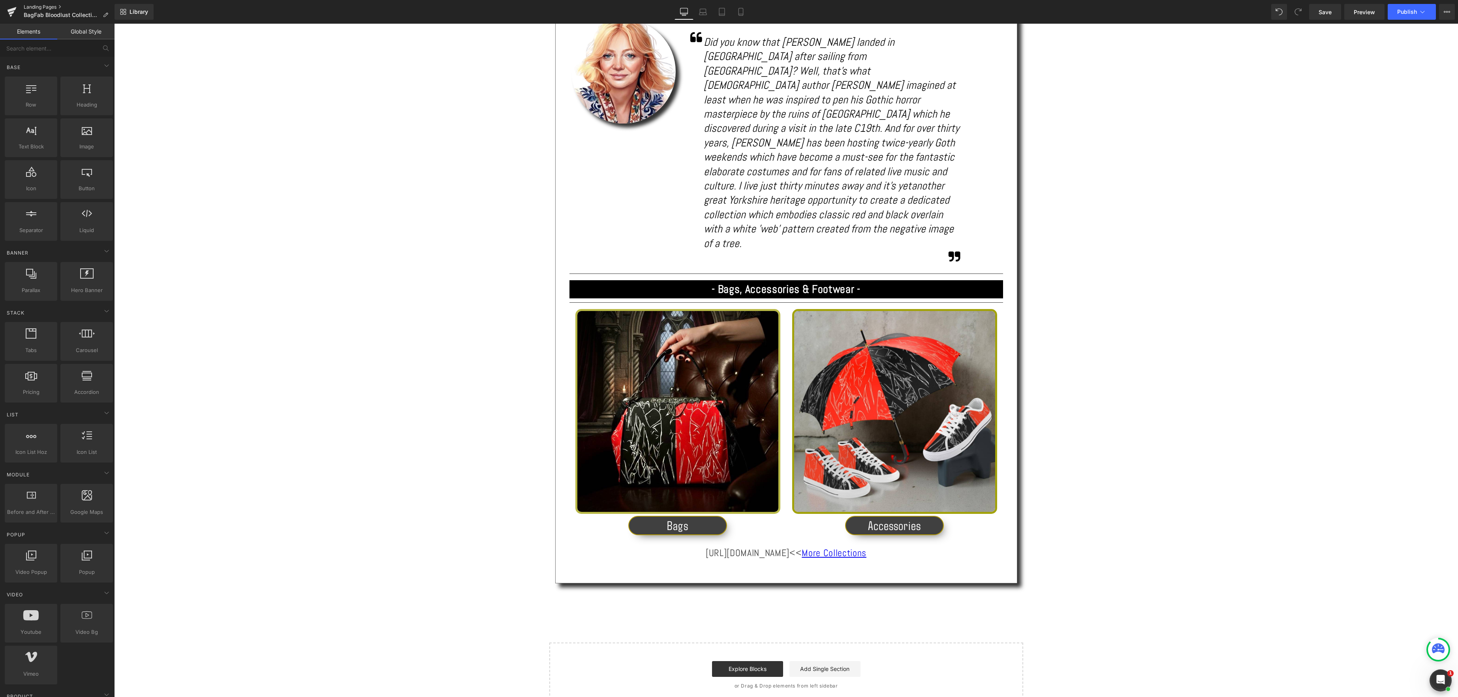
click at [53, 7] on link "Landing Pages" at bounding box center [69, 7] width 91 height 6
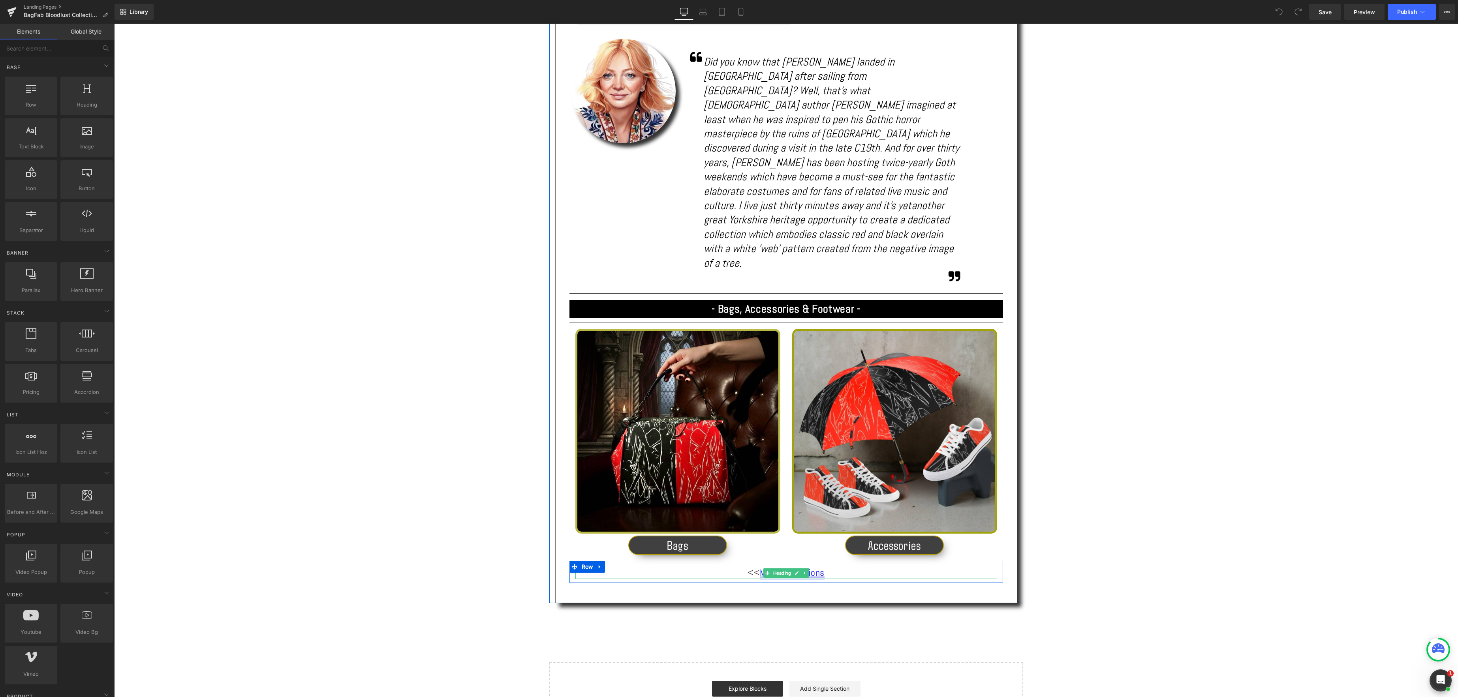
click at [818, 567] on link "More Collections" at bounding box center [792, 573] width 65 height 12
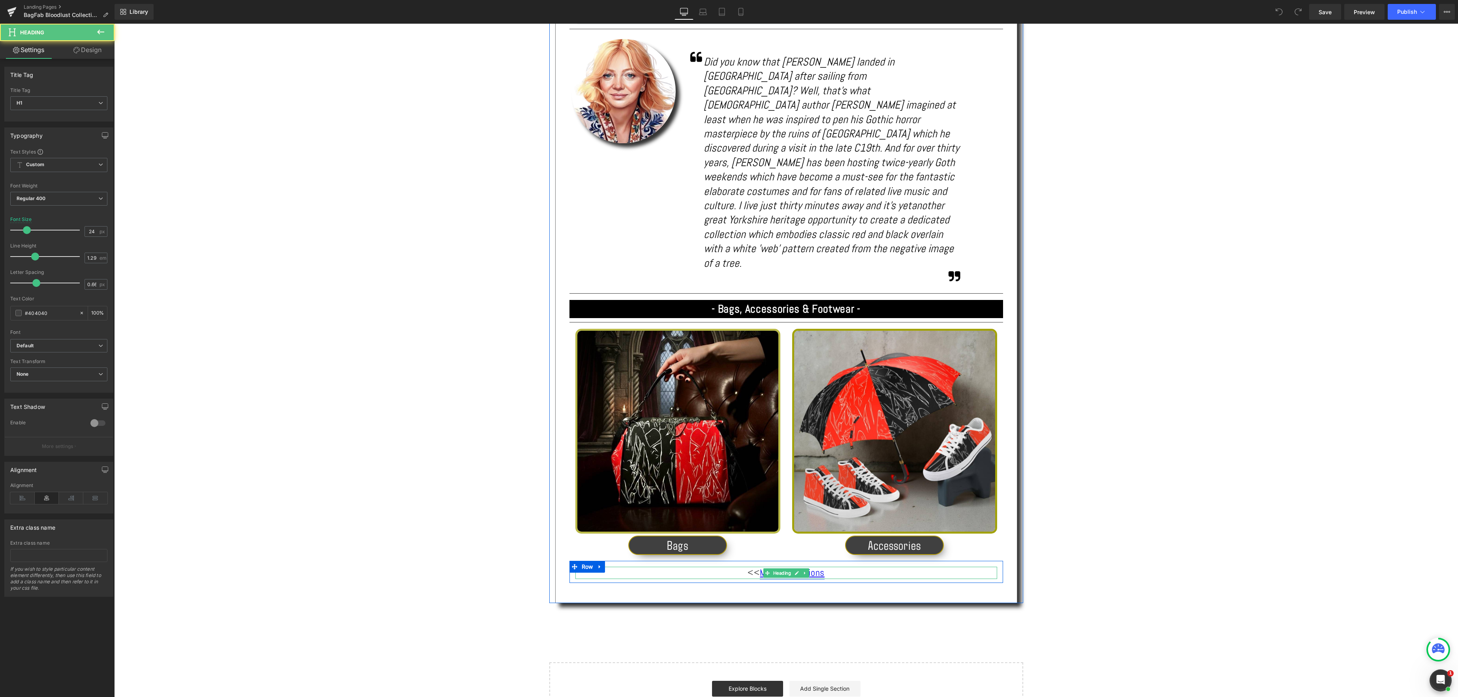
click at [815, 567] on link "More Collections" at bounding box center [792, 573] width 65 height 12
click at [785, 569] on span "Heading" at bounding box center [781, 573] width 21 height 9
click at [806, 571] on icon at bounding box center [805, 573] width 4 height 5
click at [785, 571] on icon at bounding box center [784, 573] width 4 height 5
click at [799, 567] on link "More Collections" at bounding box center [792, 573] width 65 height 12
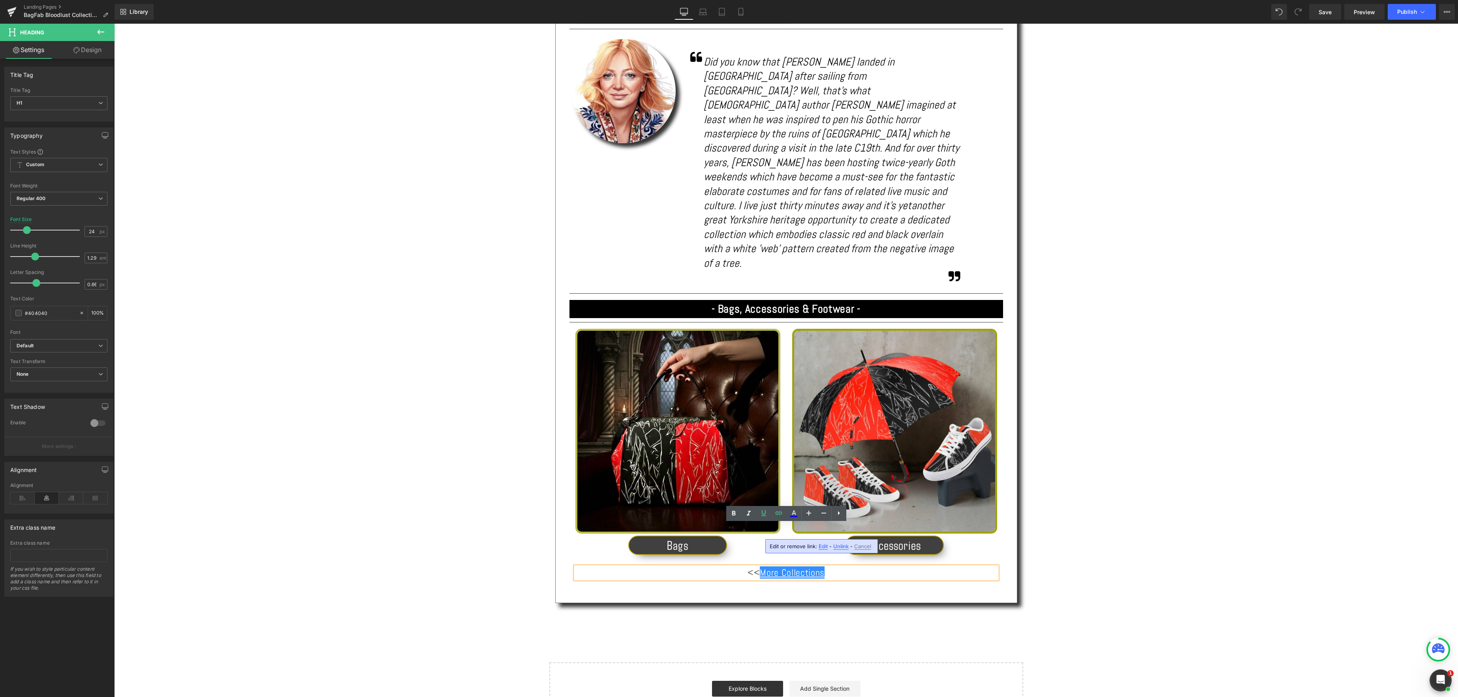
click at [820, 546] on span "Edit" at bounding box center [822, 546] width 9 height 7
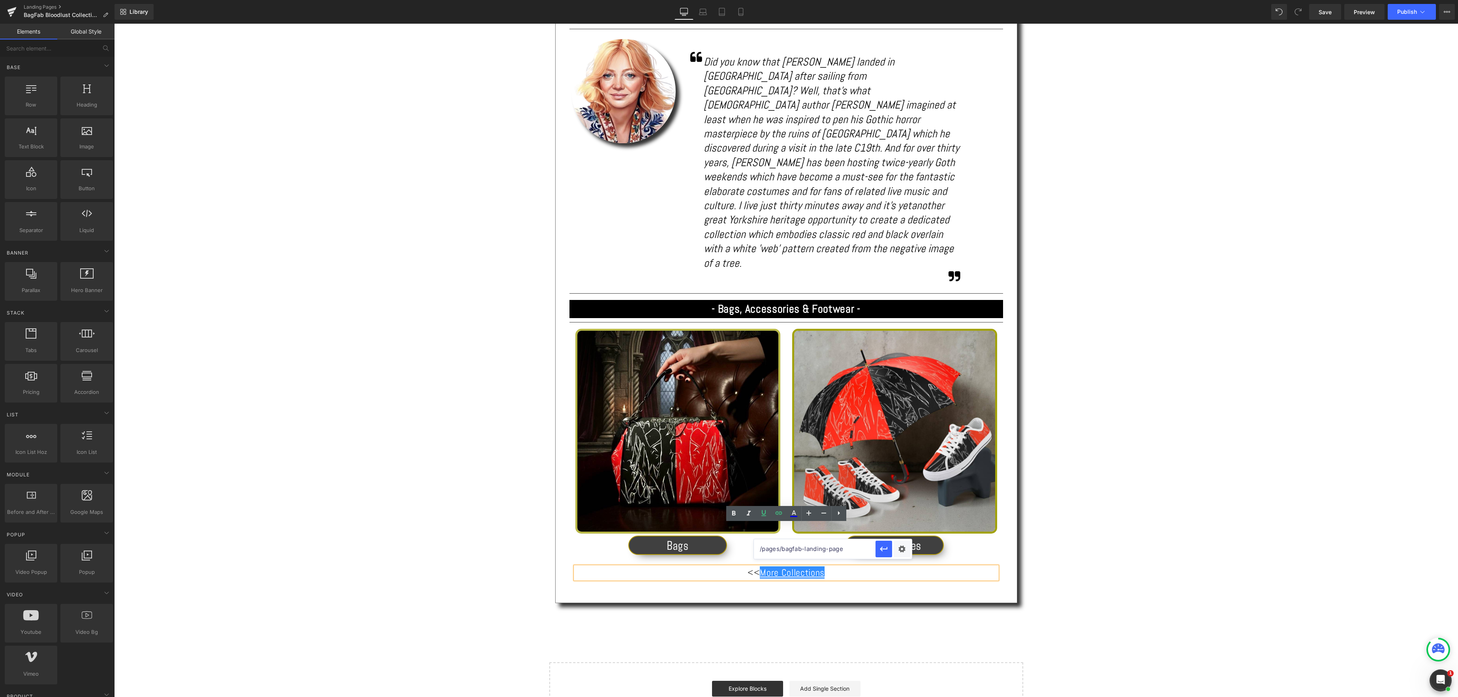
click at [908, 589] on div "Text Block Image 'Bloodlust - Dare *YOU* wear it?! Heading Separator Share: Tex…" at bounding box center [785, 205] width 1343 height 1043
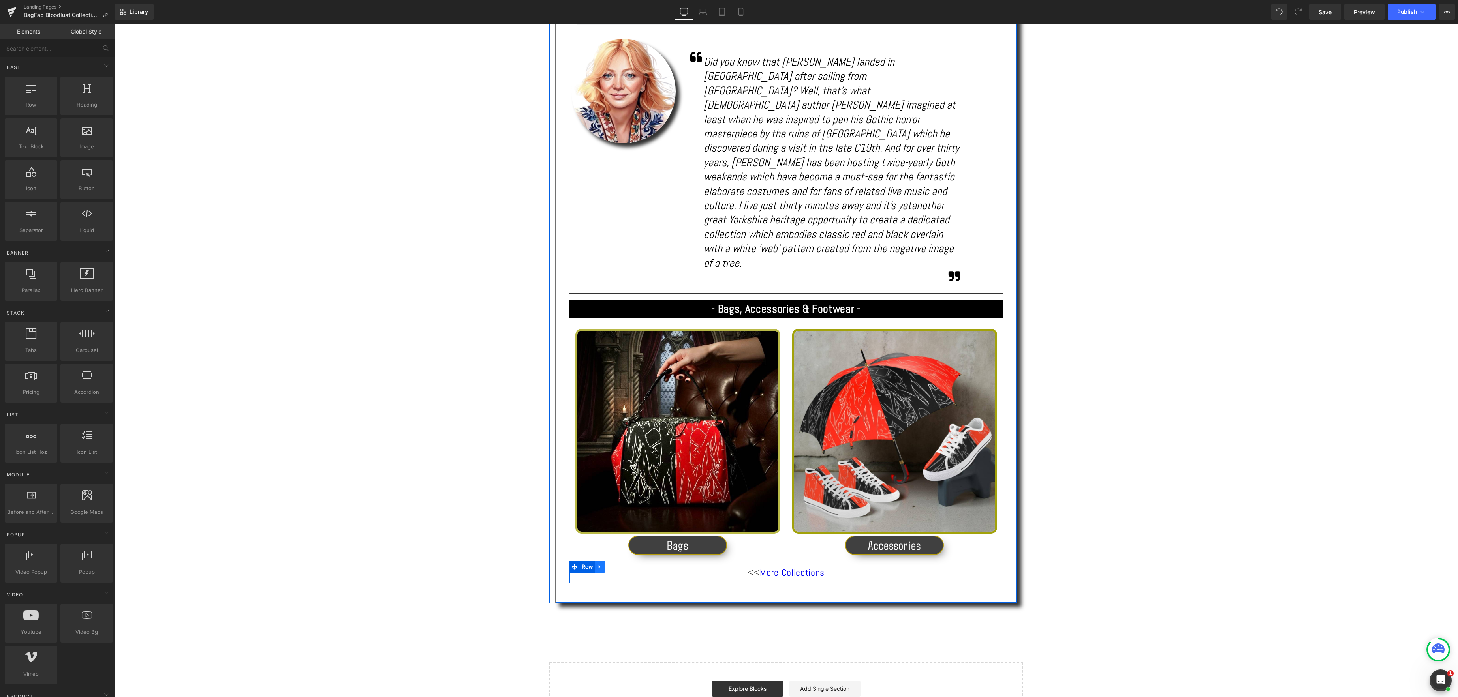
click at [600, 565] on icon at bounding box center [600, 567] width 2 height 4
click at [600, 564] on icon at bounding box center [600, 567] width 6 height 6
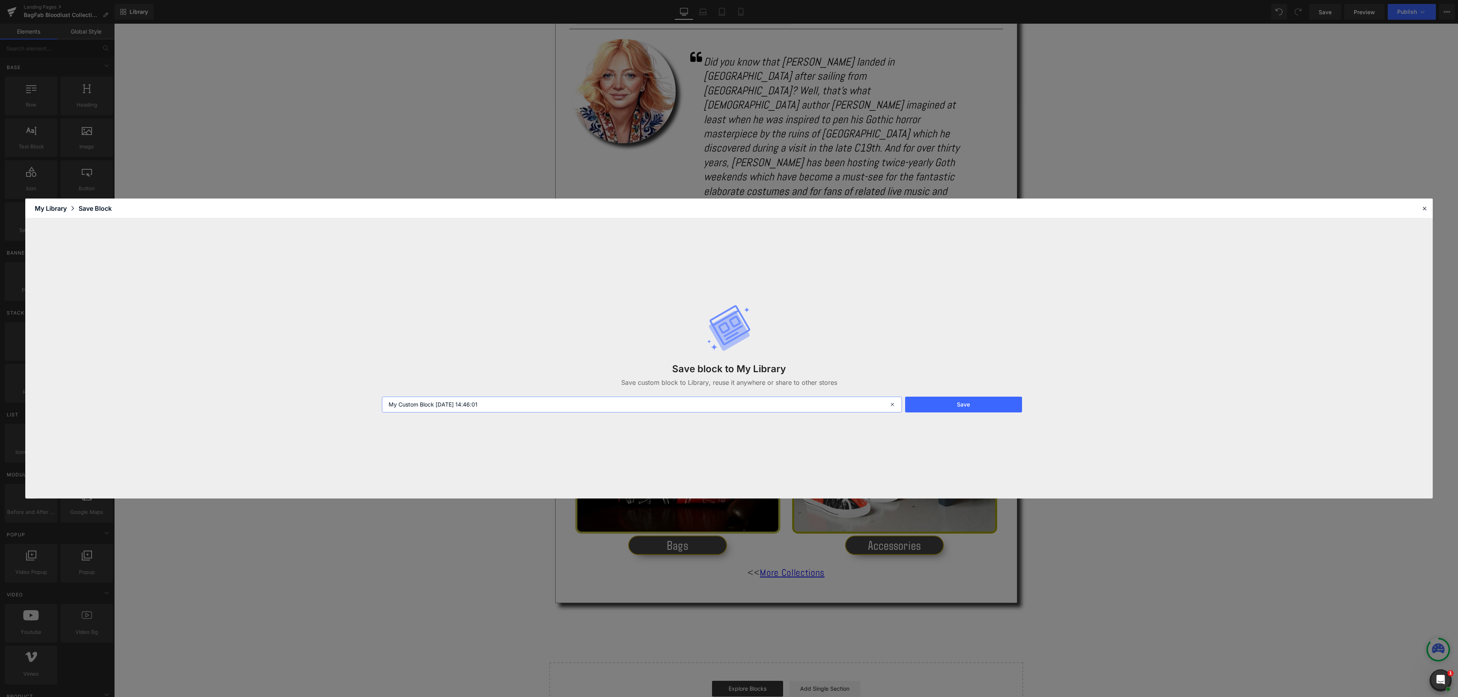
drag, startPoint x: 506, startPoint y: 406, endPoint x: 362, endPoint y: 407, distance: 143.7
click at [362, 407] on div "Save block to My Library Save custom block to Library, reuse it anywhere or sha…" at bounding box center [728, 358] width 1407 height 280
type input "BagFab back link"
click at [967, 402] on button "Save" at bounding box center [963, 405] width 117 height 16
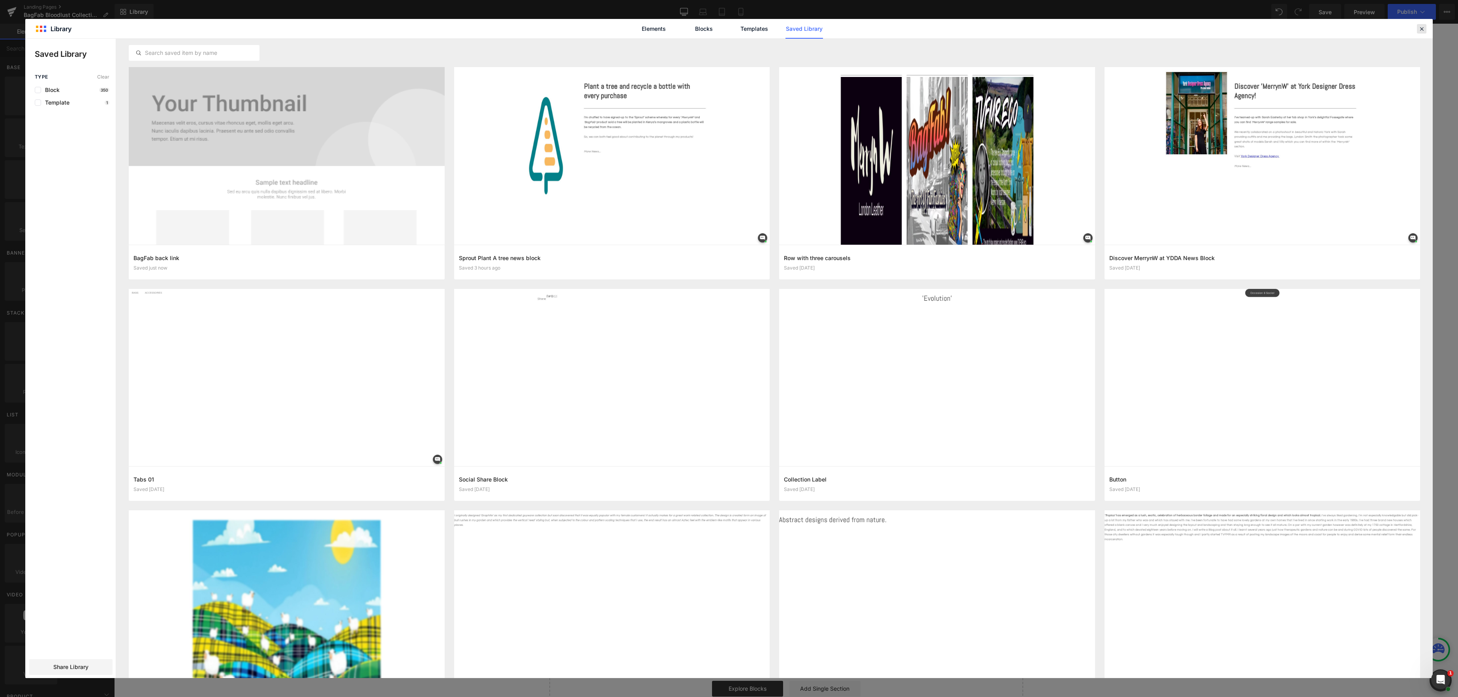
drag, startPoint x: 1417, startPoint y: 31, endPoint x: 1294, endPoint y: 12, distance: 125.0
click at [1418, 31] on icon at bounding box center [1421, 28] width 7 height 7
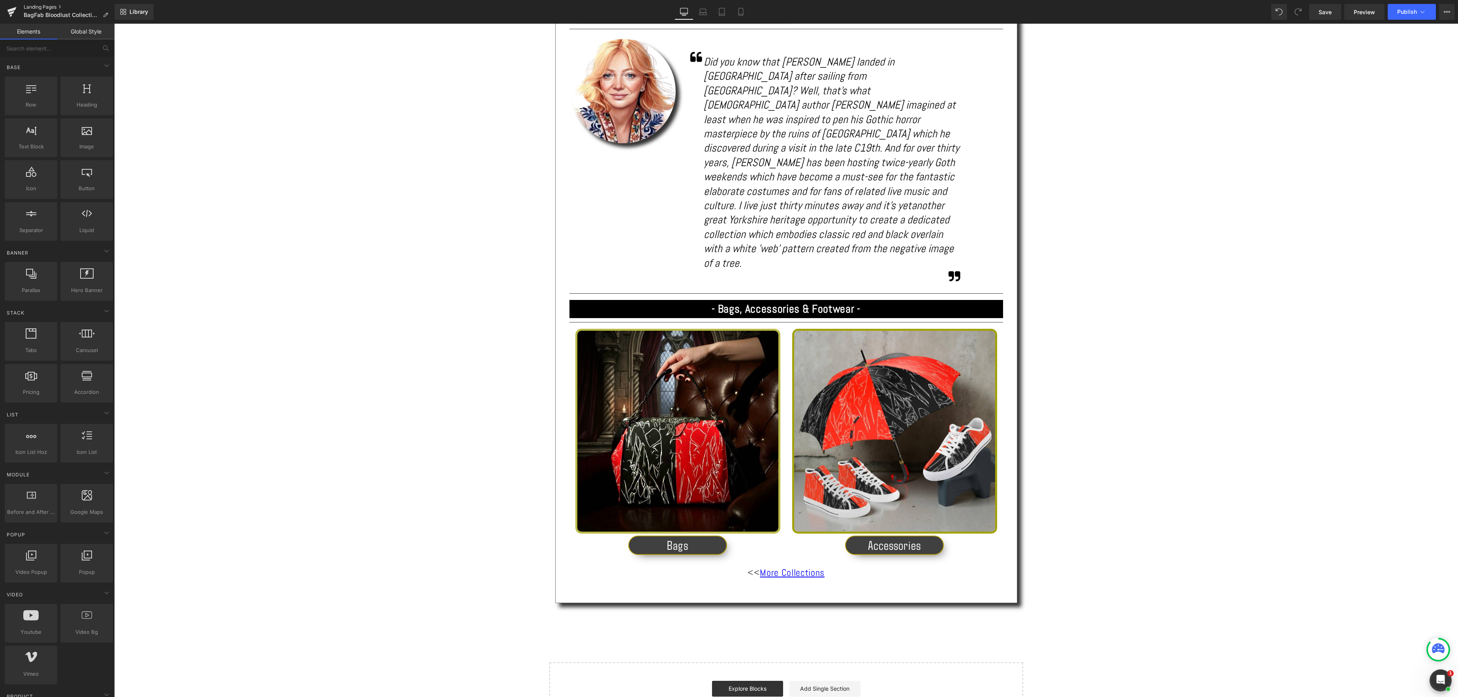
click at [41, 7] on link "Landing Pages" at bounding box center [69, 7] width 91 height 6
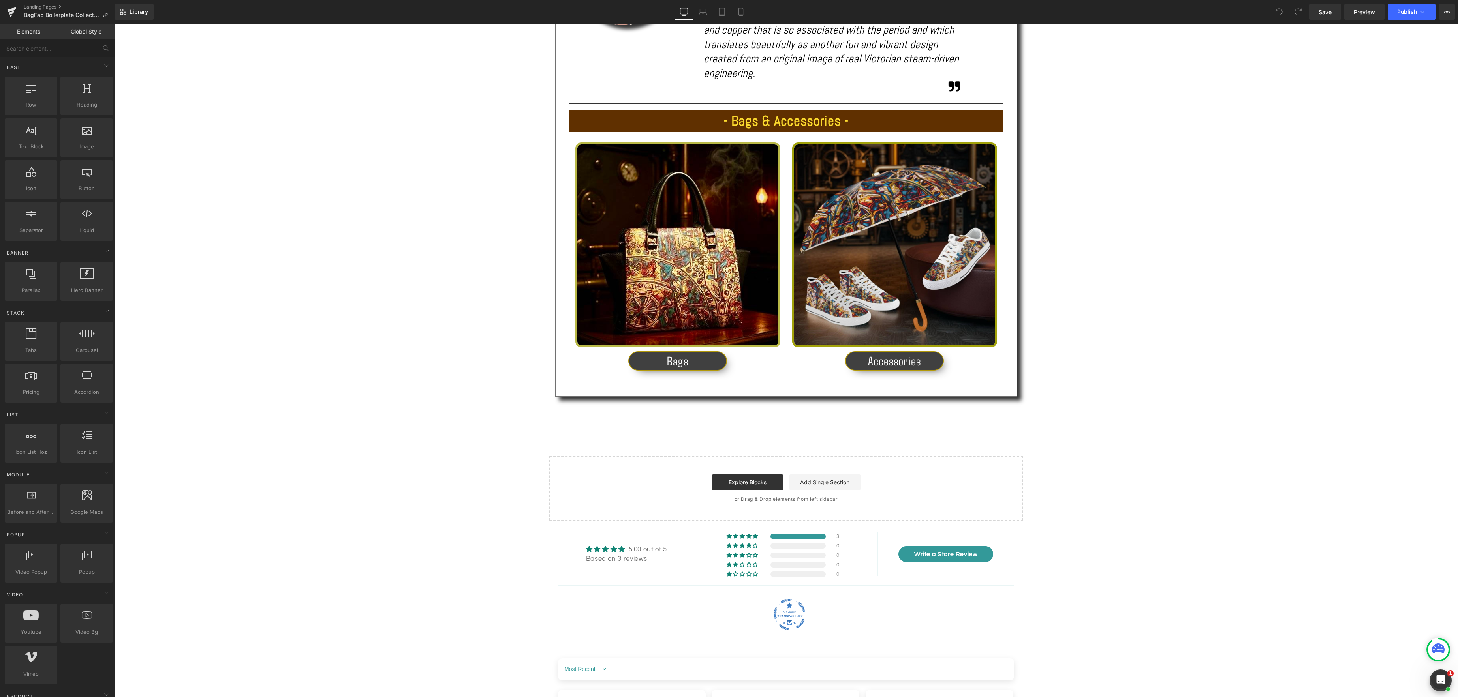
scroll to position [607, 0]
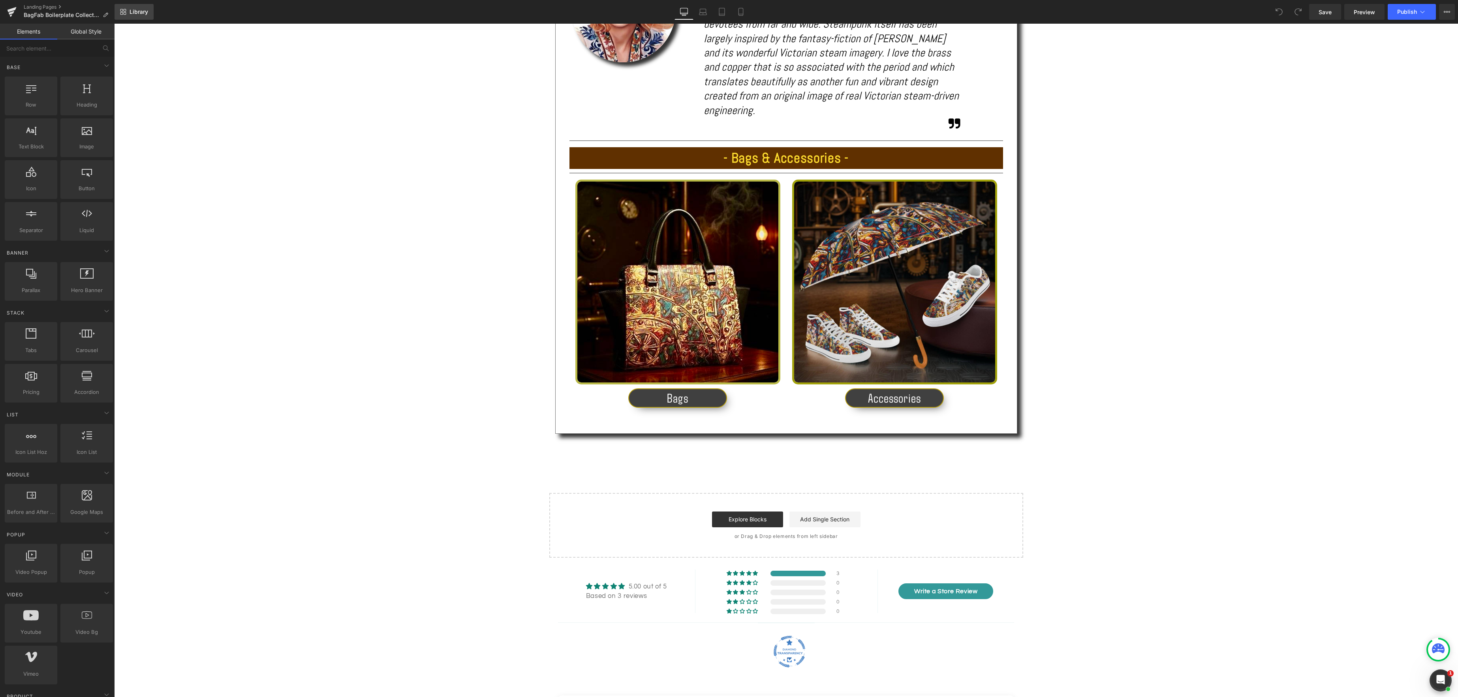
click at [146, 14] on span "Library" at bounding box center [138, 11] width 19 height 7
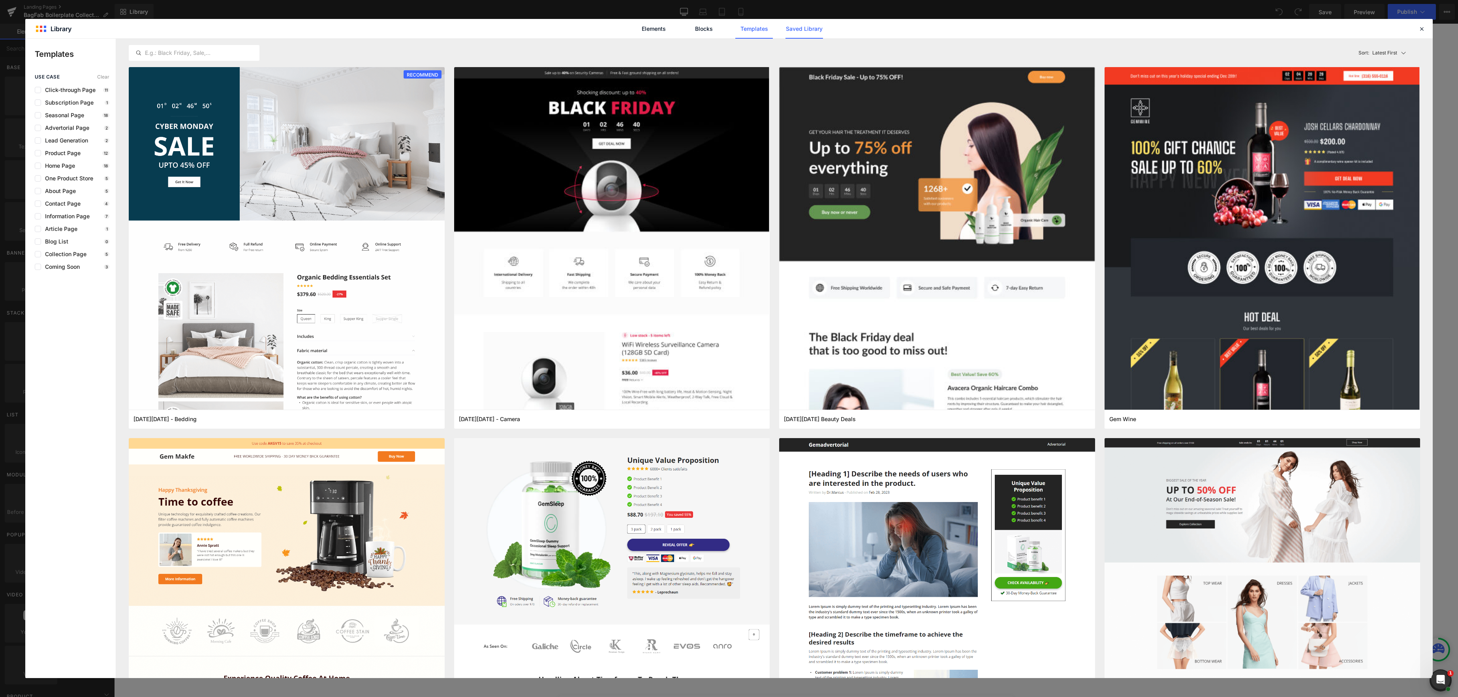
click at [809, 28] on link "Saved Library" at bounding box center [804, 29] width 38 height 20
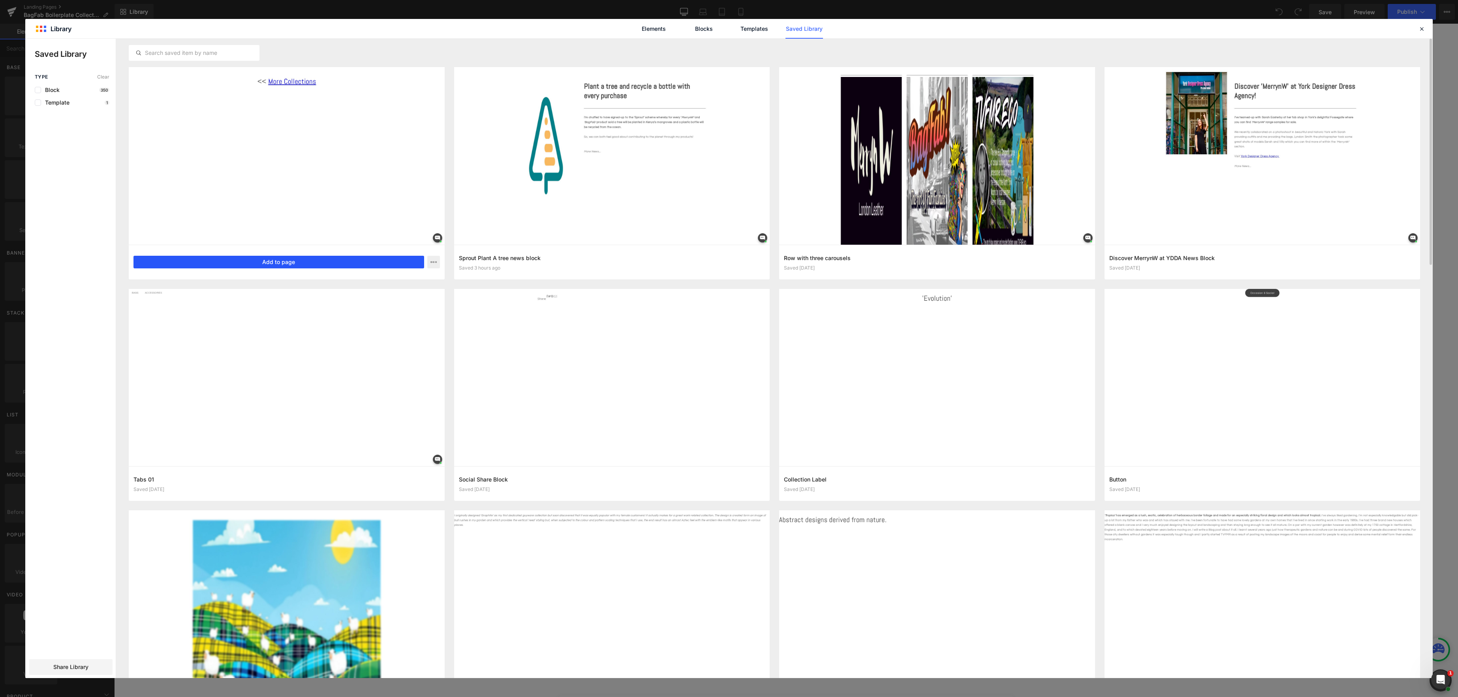
drag, startPoint x: 172, startPoint y: 237, endPoint x: 286, endPoint y: 261, distance: 116.5
click at [286, 261] on button "Add to page" at bounding box center [278, 262] width 291 height 13
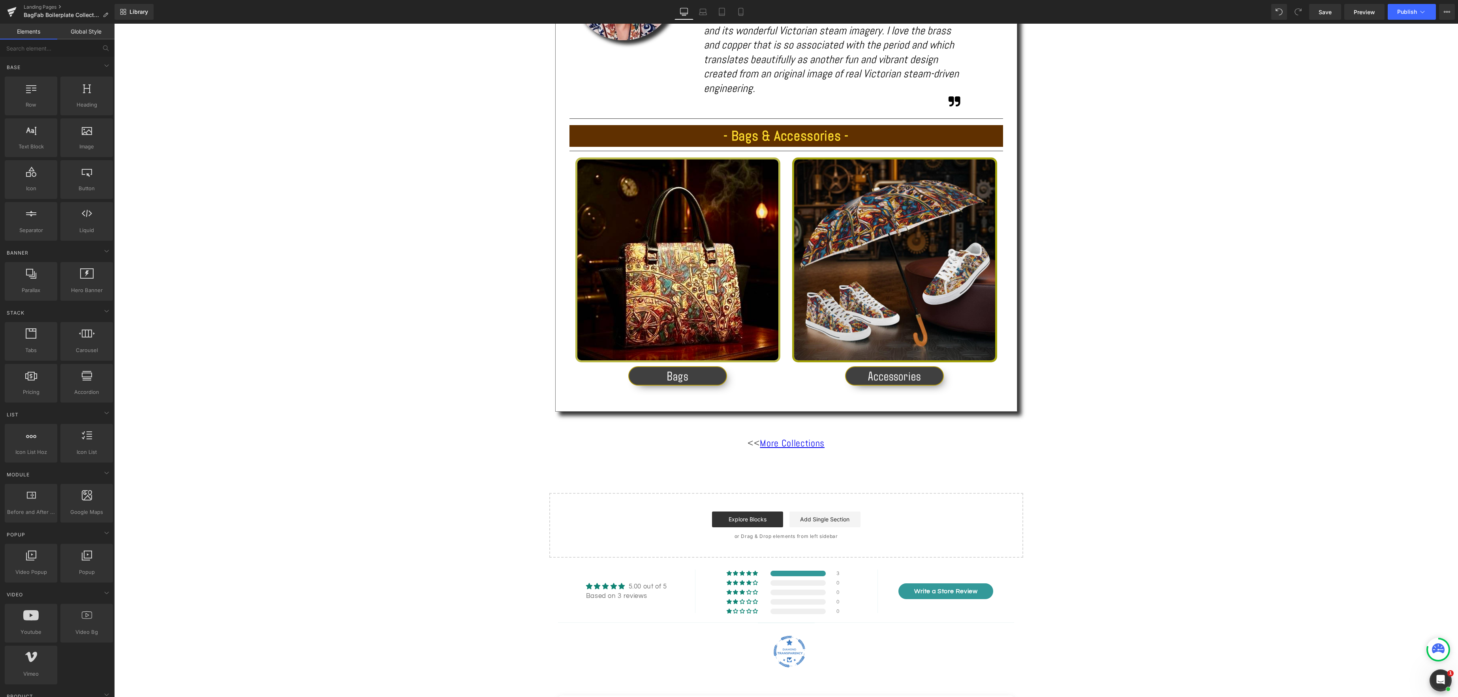
scroll to position [617, 0]
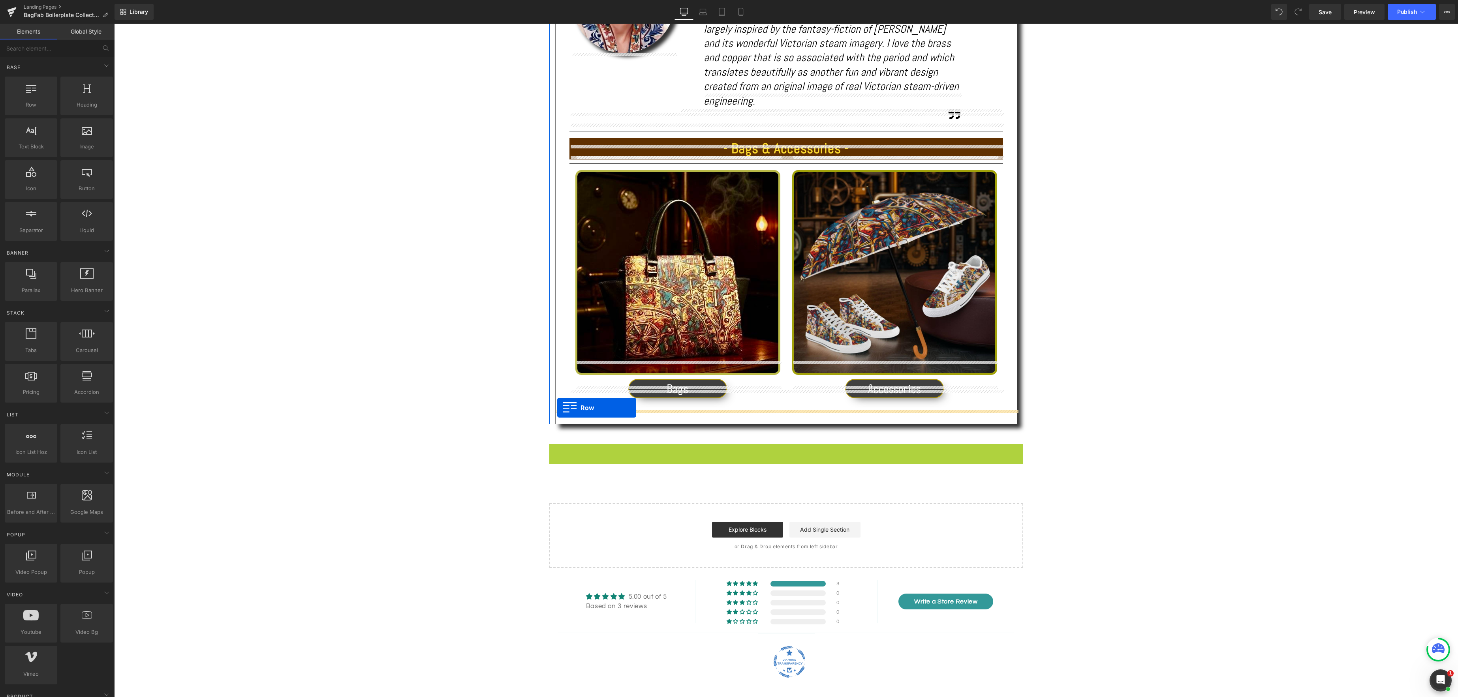
drag, startPoint x: 551, startPoint y: 436, endPoint x: 557, endPoint y: 408, distance: 29.0
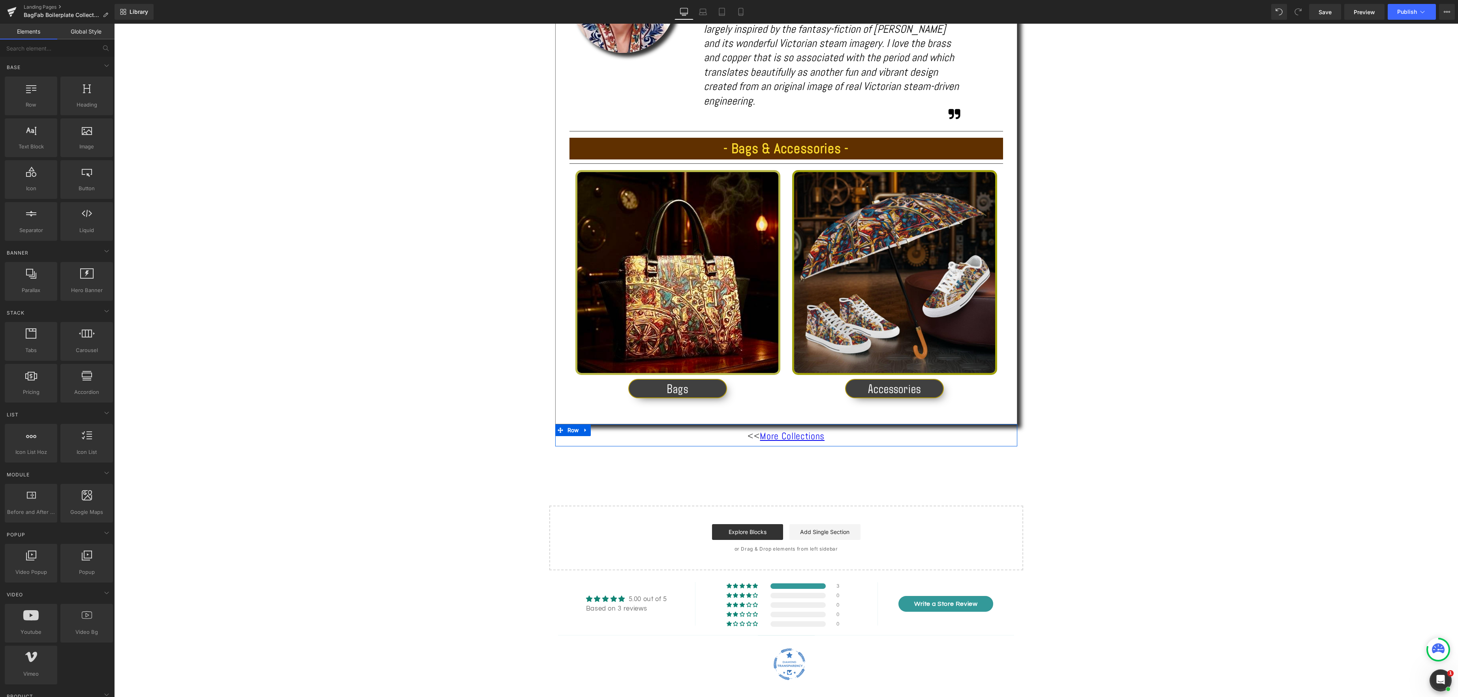
click at [1167, 454] on div "Text Block Image 'Boilerplate' - Fabulous steamy fantasy Heading Separator Shar…" at bounding box center [785, 79] width 1343 height 984
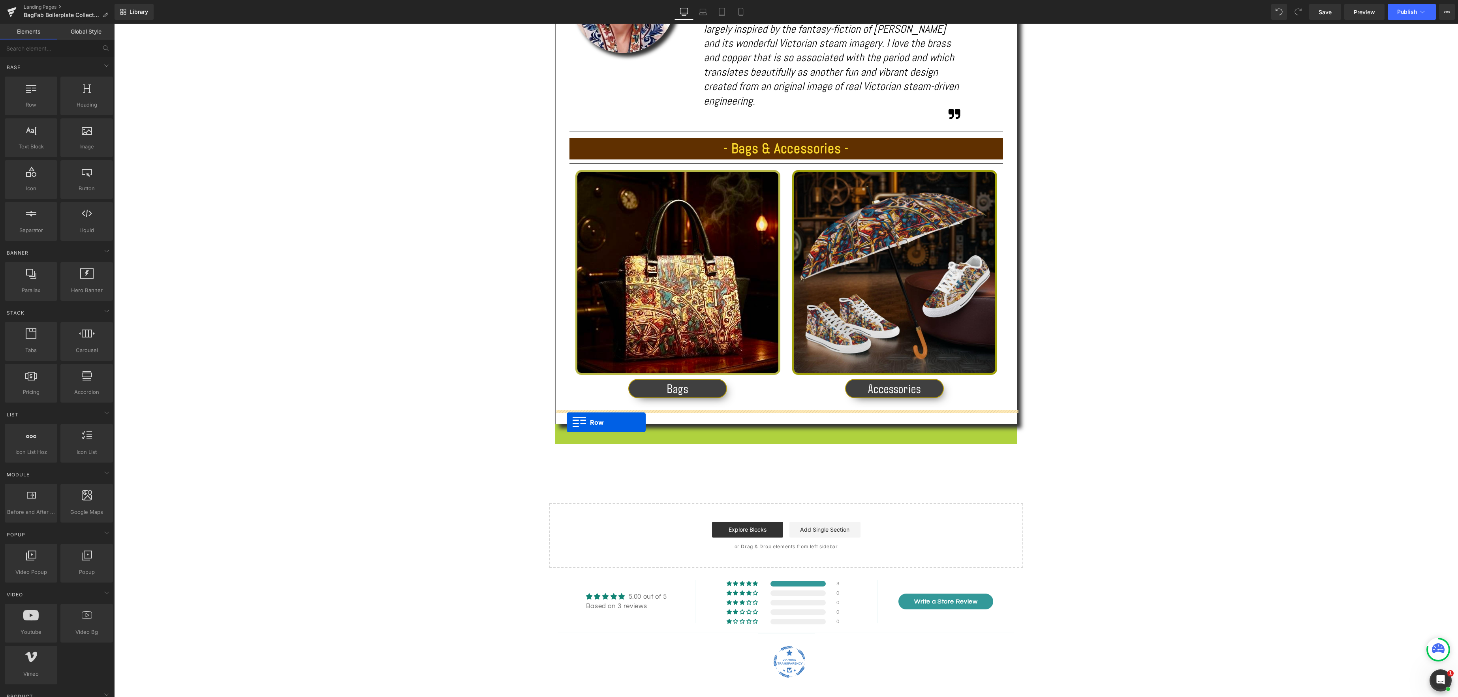
drag, startPoint x: 561, startPoint y: 417, endPoint x: 567, endPoint y: 422, distance: 7.8
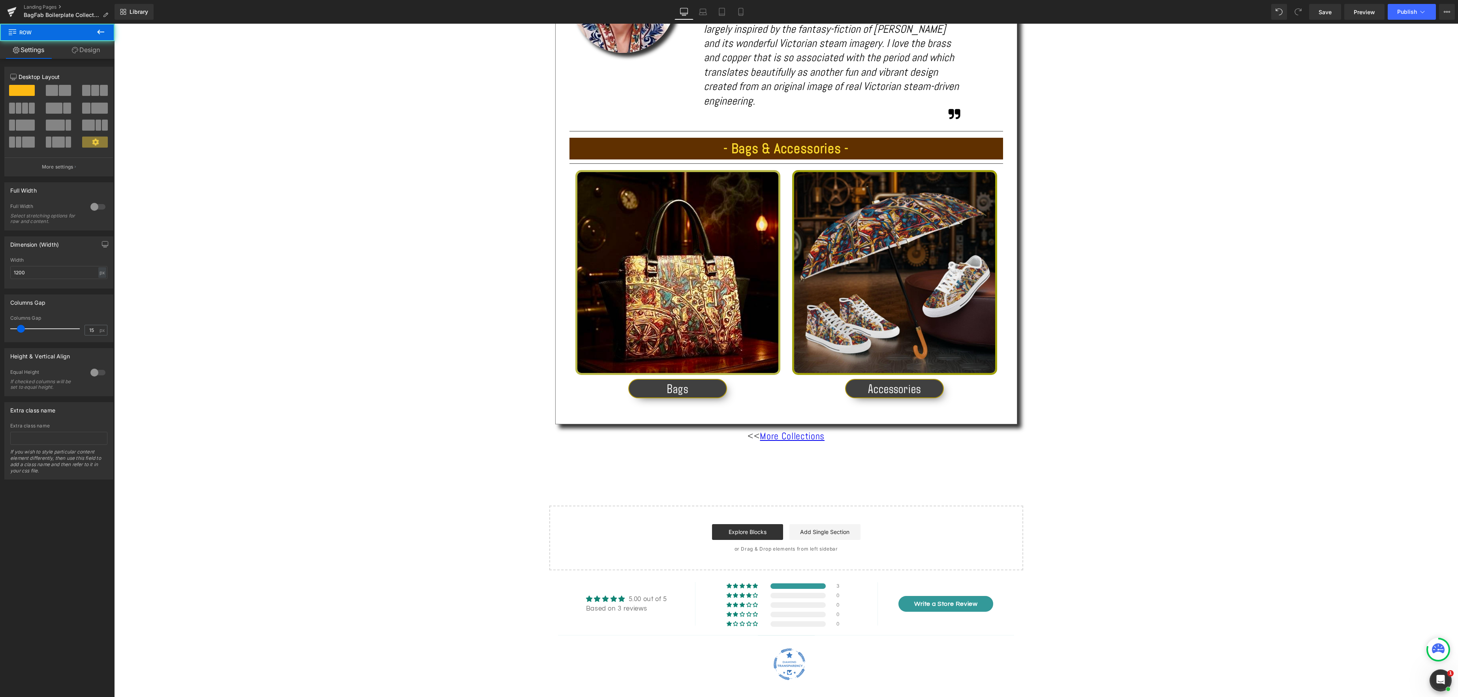
click at [1312, 422] on div "Text Block Image 'Boilerplate' - Fabulous steamy fantasy Heading Separator Shar…" at bounding box center [785, 79] width 1343 height 984
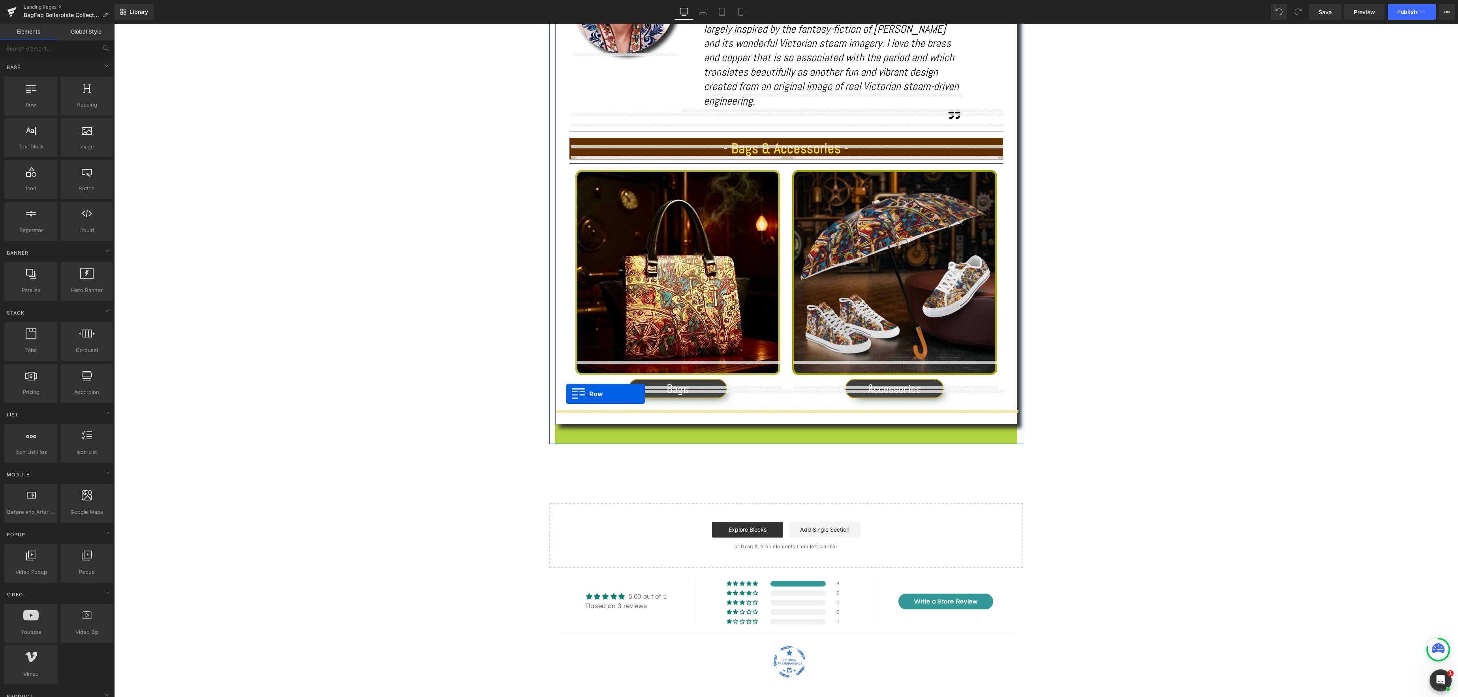
drag, startPoint x: 559, startPoint y: 416, endPoint x: 566, endPoint y: 394, distance: 22.8
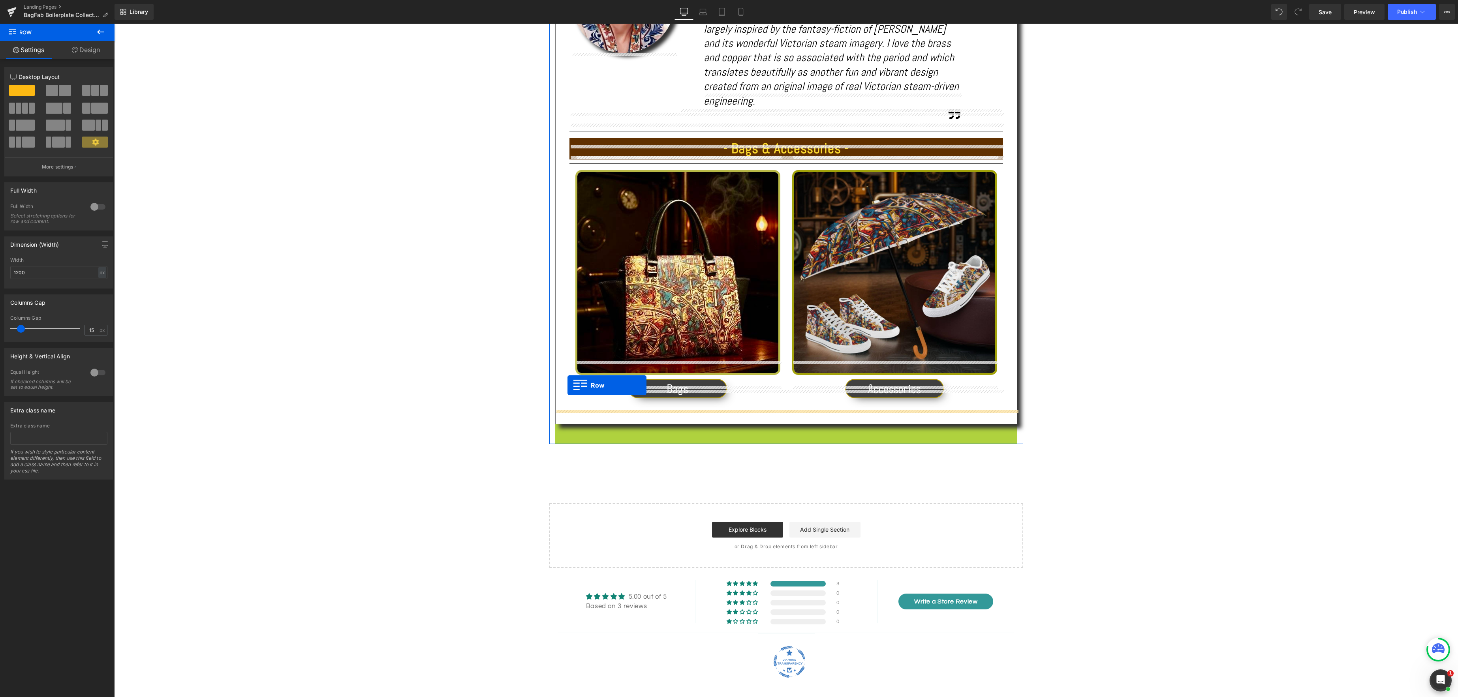
drag, startPoint x: 560, startPoint y: 411, endPoint x: 567, endPoint y: 385, distance: 27.1
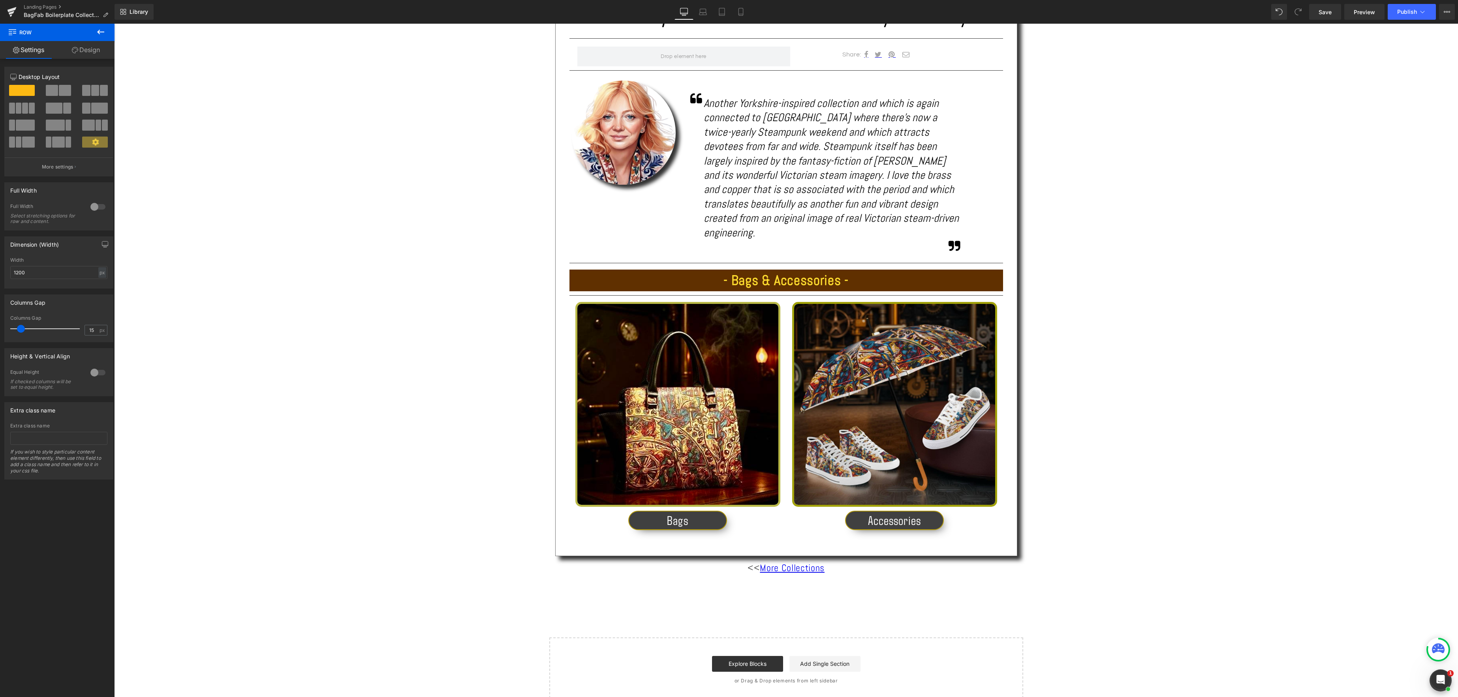
scroll to position [486, 0]
click at [1321, 13] on span "Save" at bounding box center [1324, 12] width 13 height 8
click at [48, 8] on link "Landing Pages" at bounding box center [69, 7] width 91 height 6
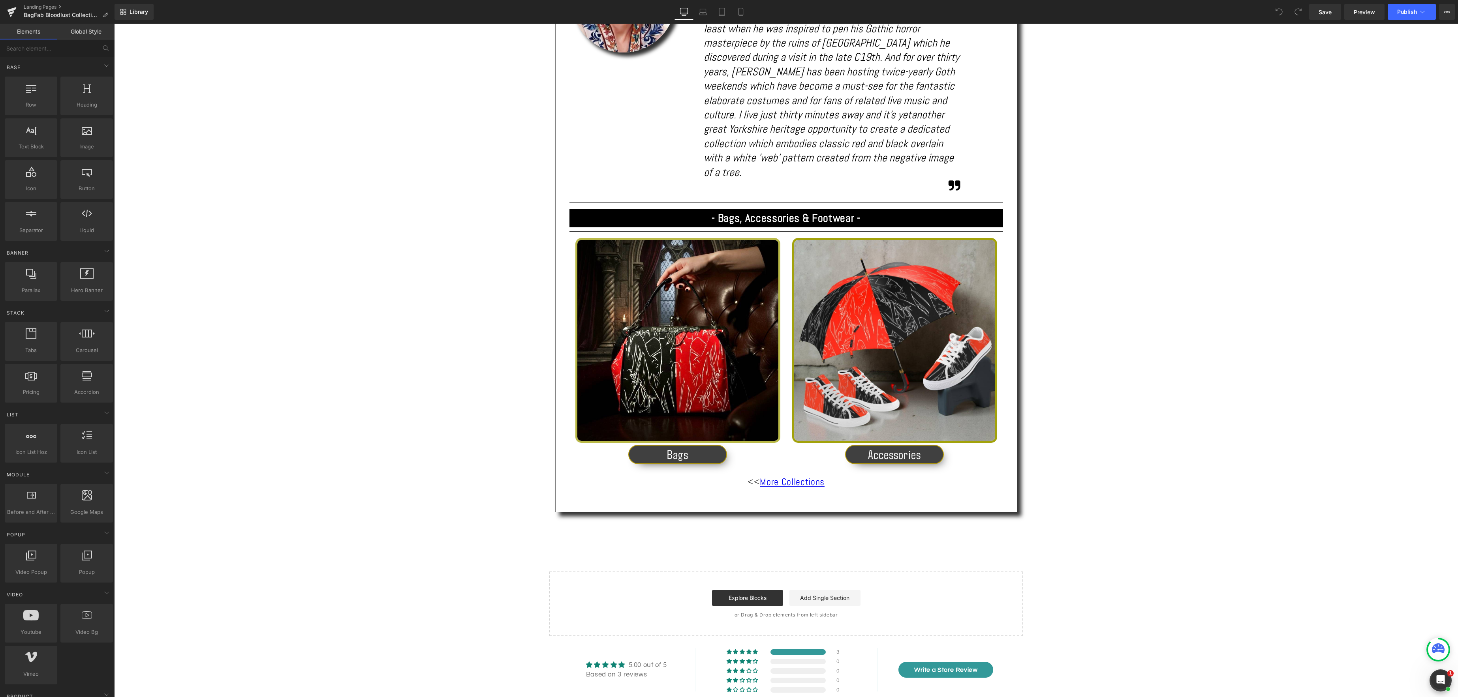
scroll to position [602, 0]
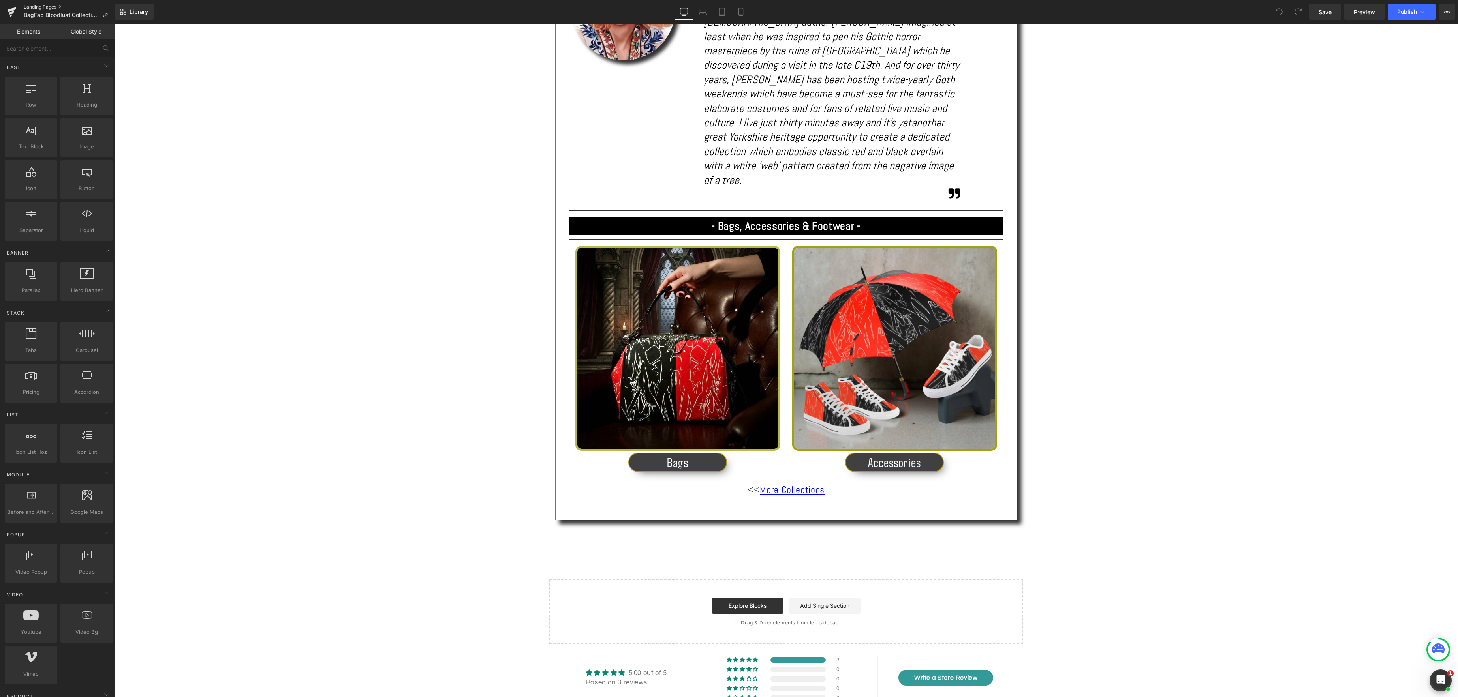
click at [45, 6] on link "Landing Pages" at bounding box center [69, 7] width 91 height 6
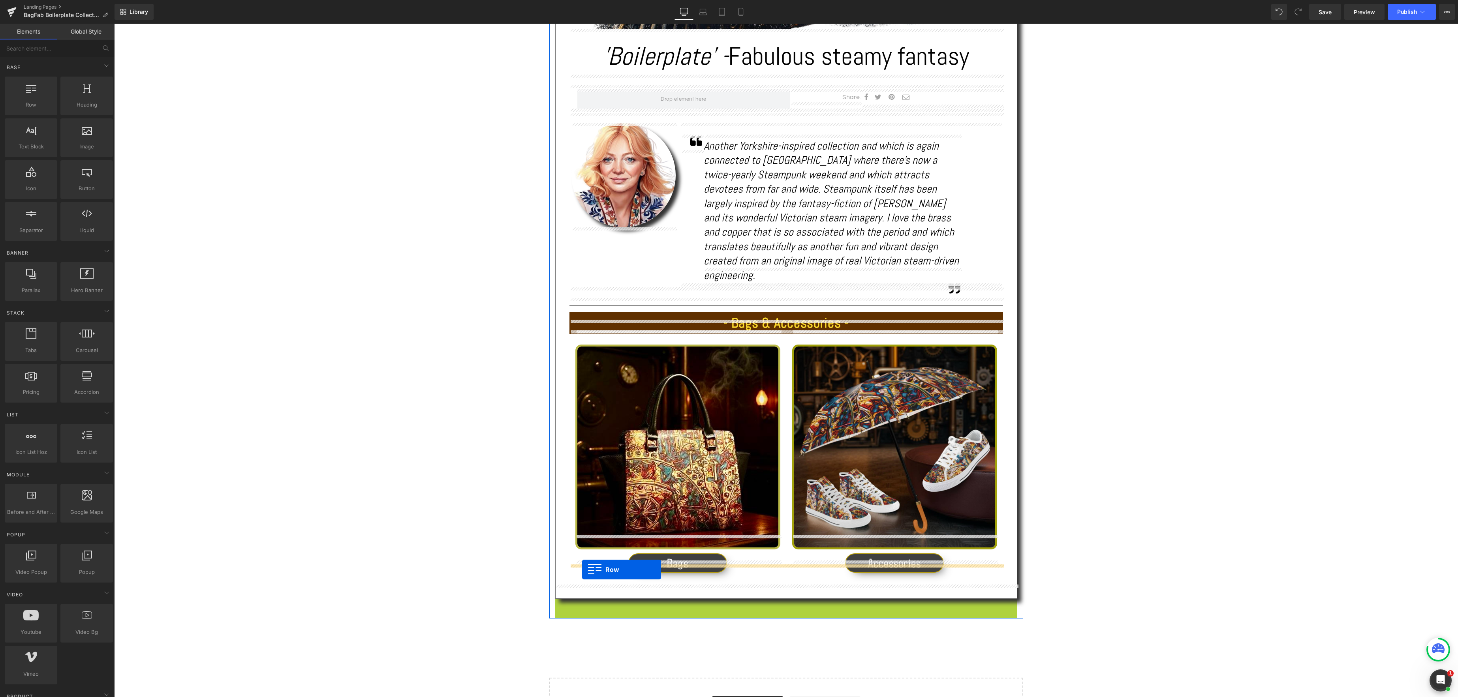
drag, startPoint x: 557, startPoint y: 589, endPoint x: 582, endPoint y: 570, distance: 31.8
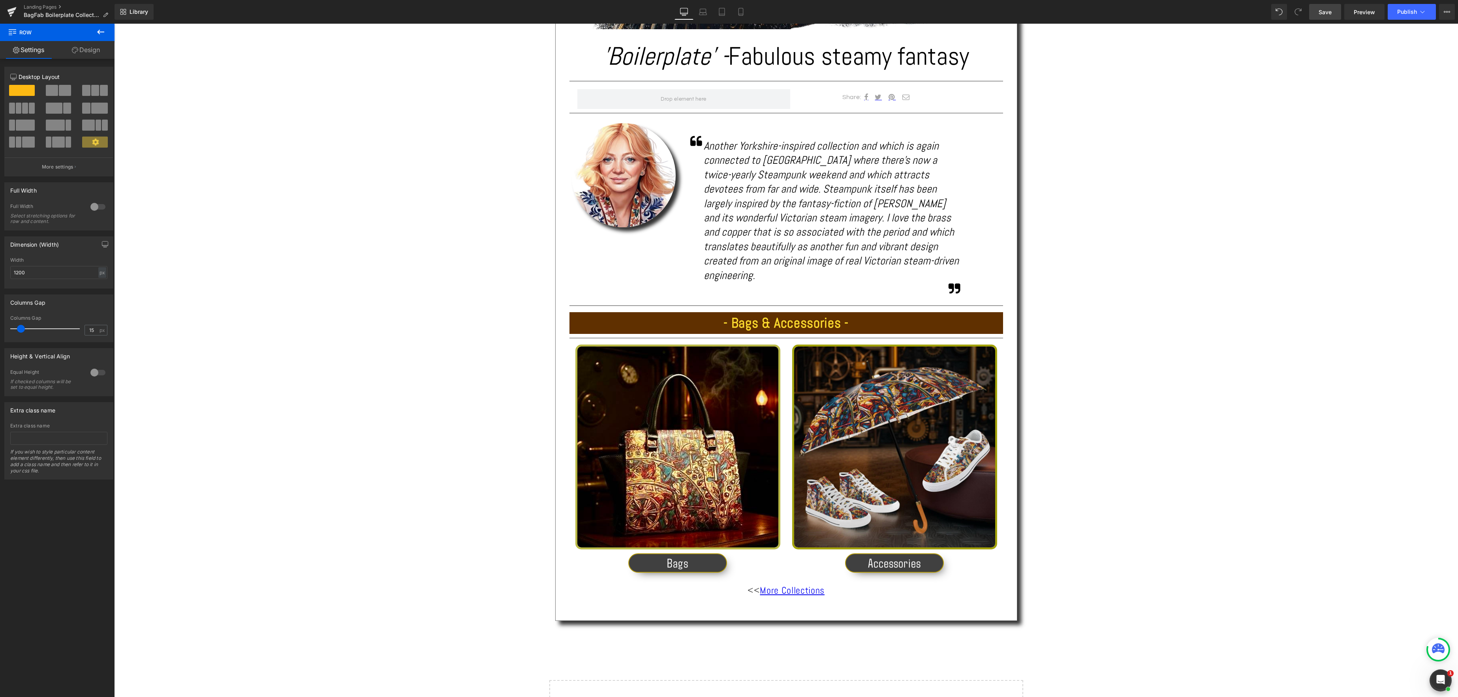
click at [1322, 14] on span "Save" at bounding box center [1324, 12] width 13 height 8
click at [1366, 9] on span "Preview" at bounding box center [1363, 12] width 21 height 8
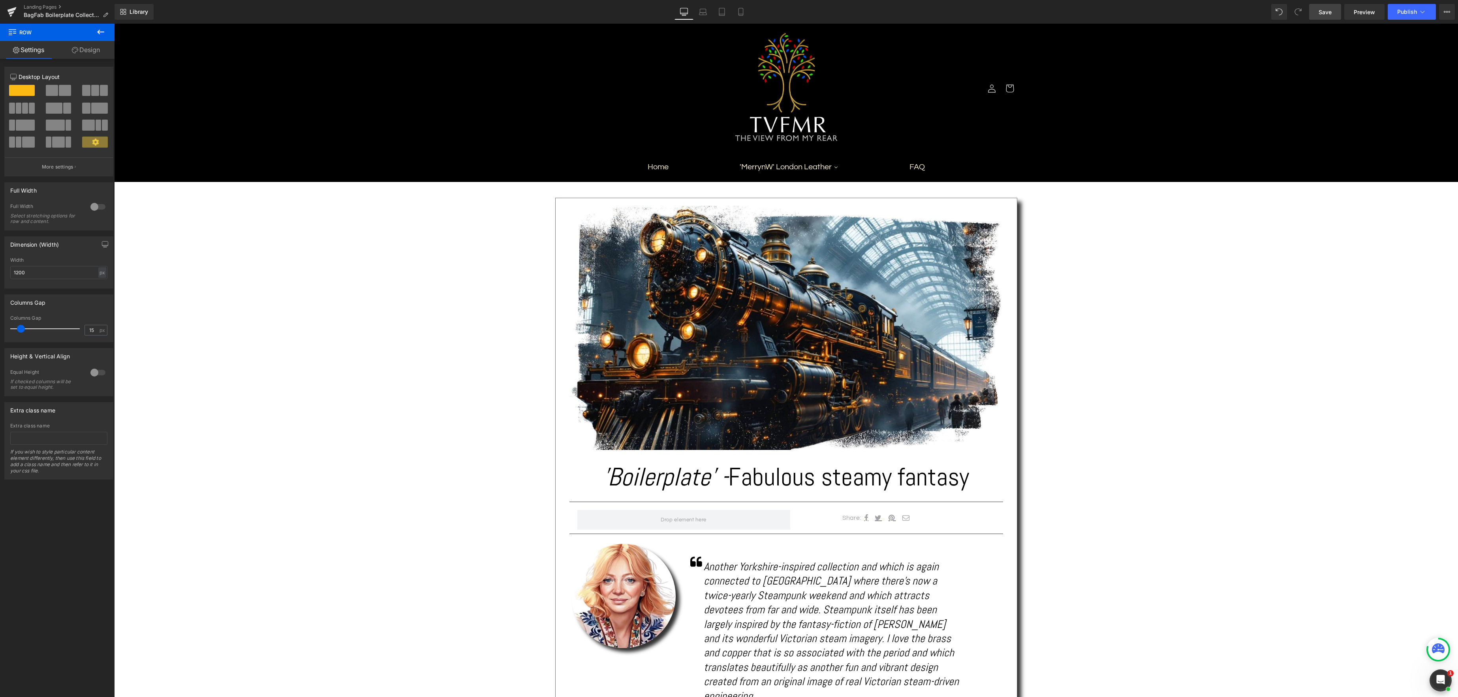
scroll to position [17, 0]
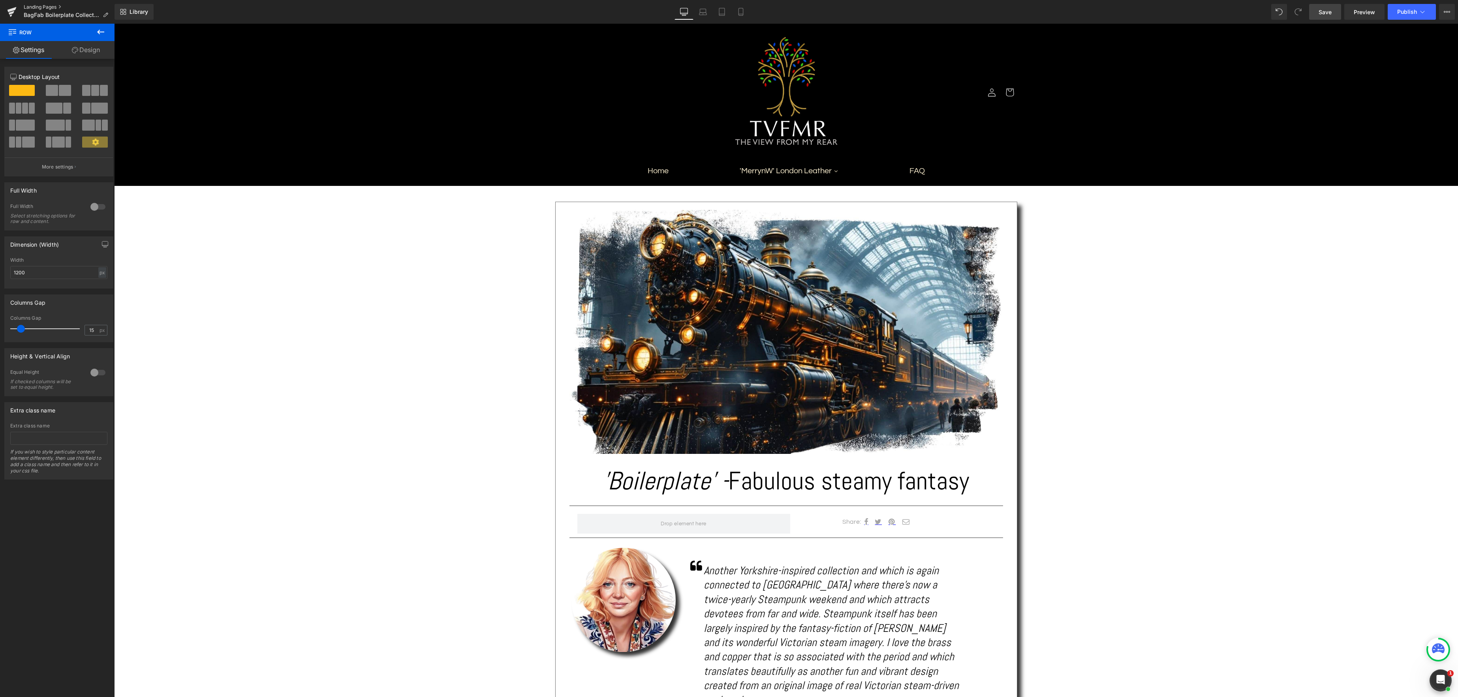
click at [53, 7] on link "Landing Pages" at bounding box center [69, 7] width 91 height 6
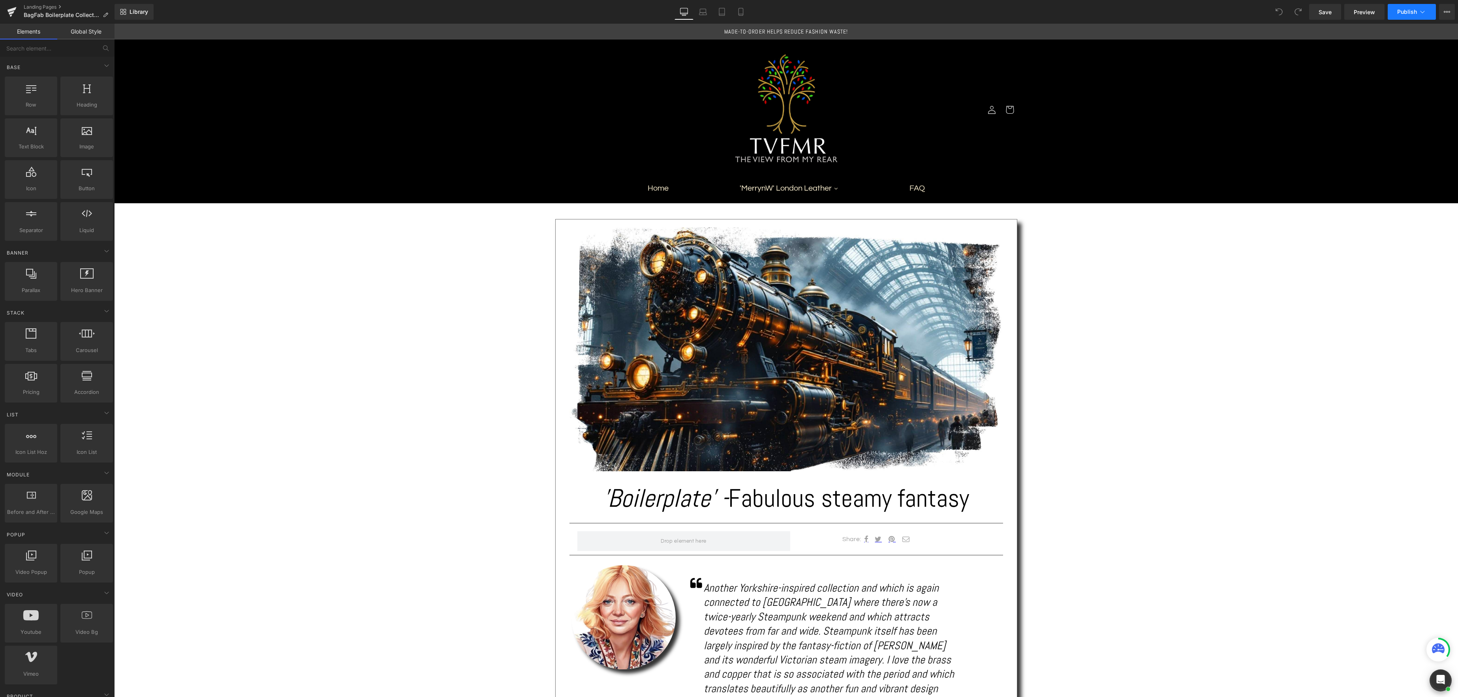
click at [1404, 15] on button "Publish" at bounding box center [1411, 12] width 48 height 16
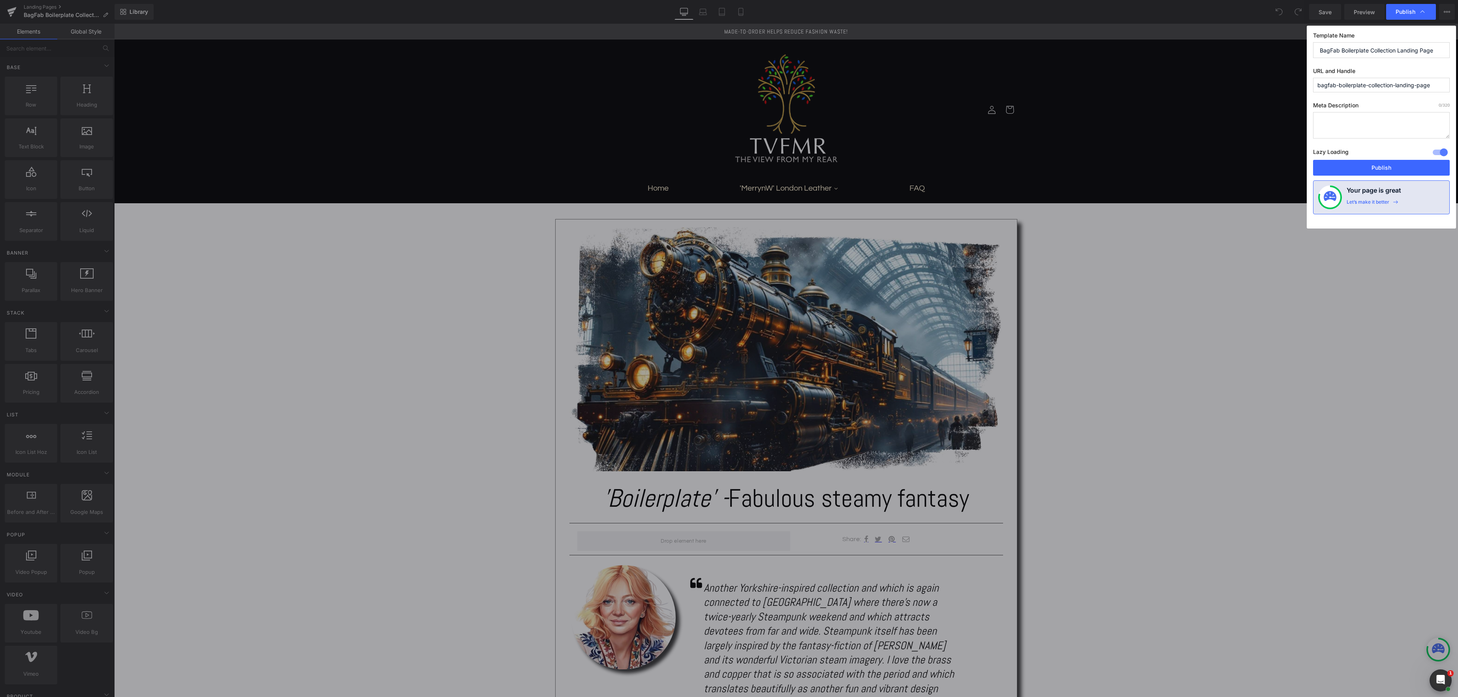
drag, startPoint x: 1337, startPoint y: 120, endPoint x: 1362, endPoint y: 133, distance: 29.0
click at [1337, 120] on textarea at bounding box center [1381, 125] width 137 height 26
drag, startPoint x: 1377, startPoint y: 137, endPoint x: 1276, endPoint y: 109, distance: 105.6
click at [1276, 109] on div "Publish Template Name BagFab Boilerplate Collection Landing Page URL and Handle…" at bounding box center [729, 348] width 1458 height 697
type textarea "The View From My Rear's 'BagFab' fun bag collection in Steampunk 'Boilerplate' …"
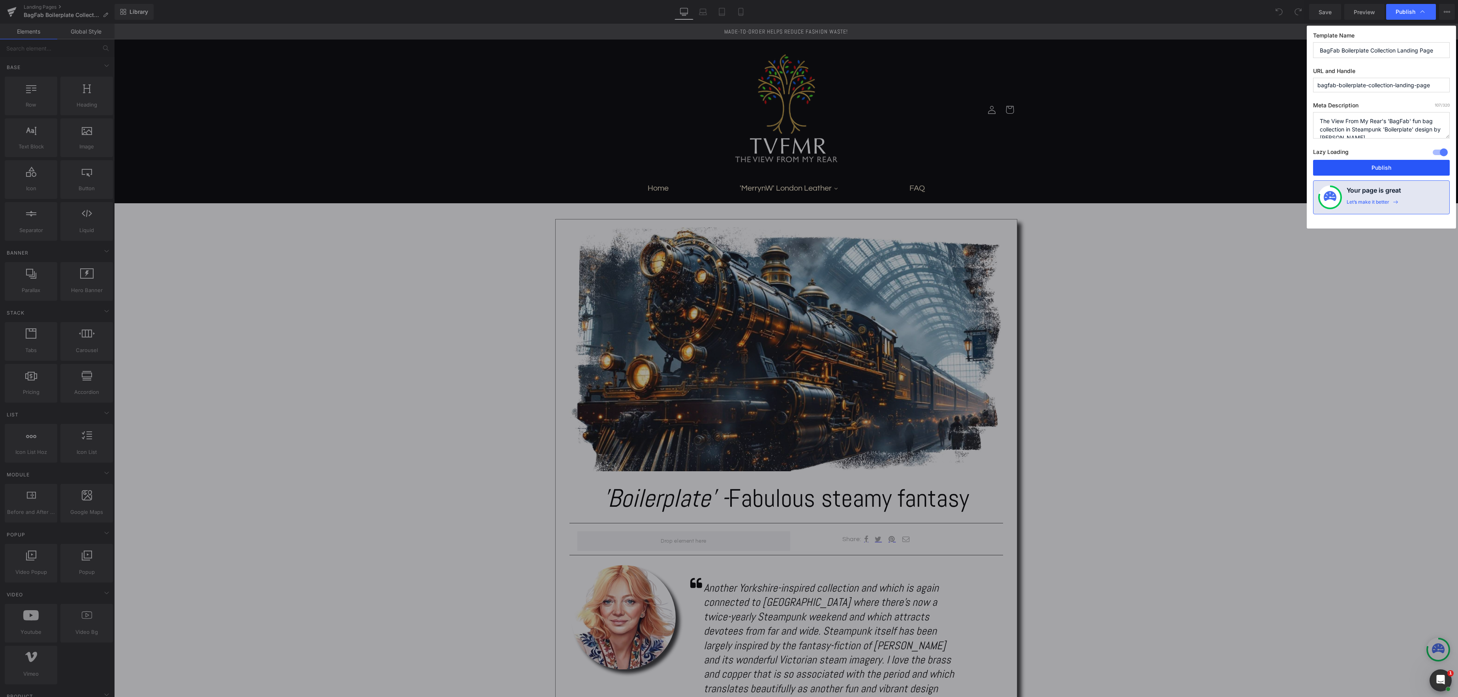
click at [1387, 168] on button "Publish" at bounding box center [1381, 168] width 137 height 16
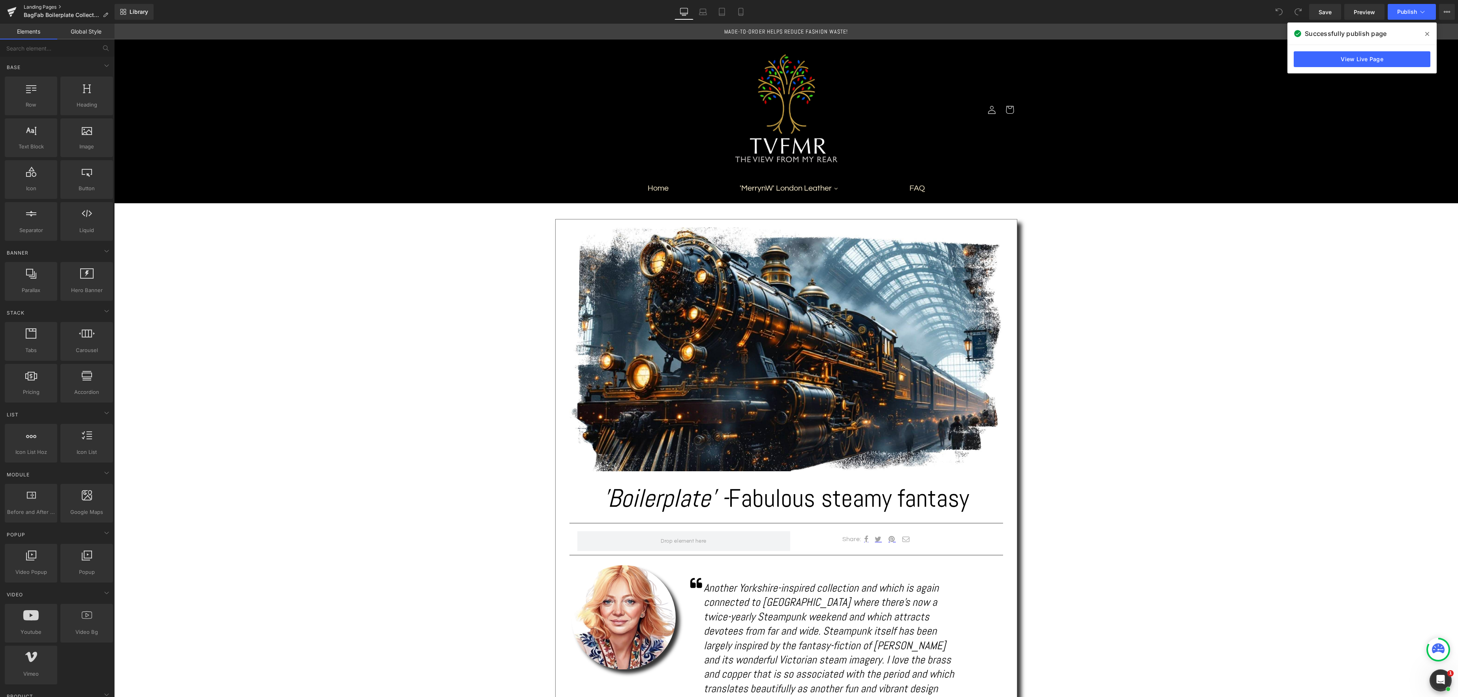
click at [52, 6] on link "Landing Pages" at bounding box center [69, 7] width 91 height 6
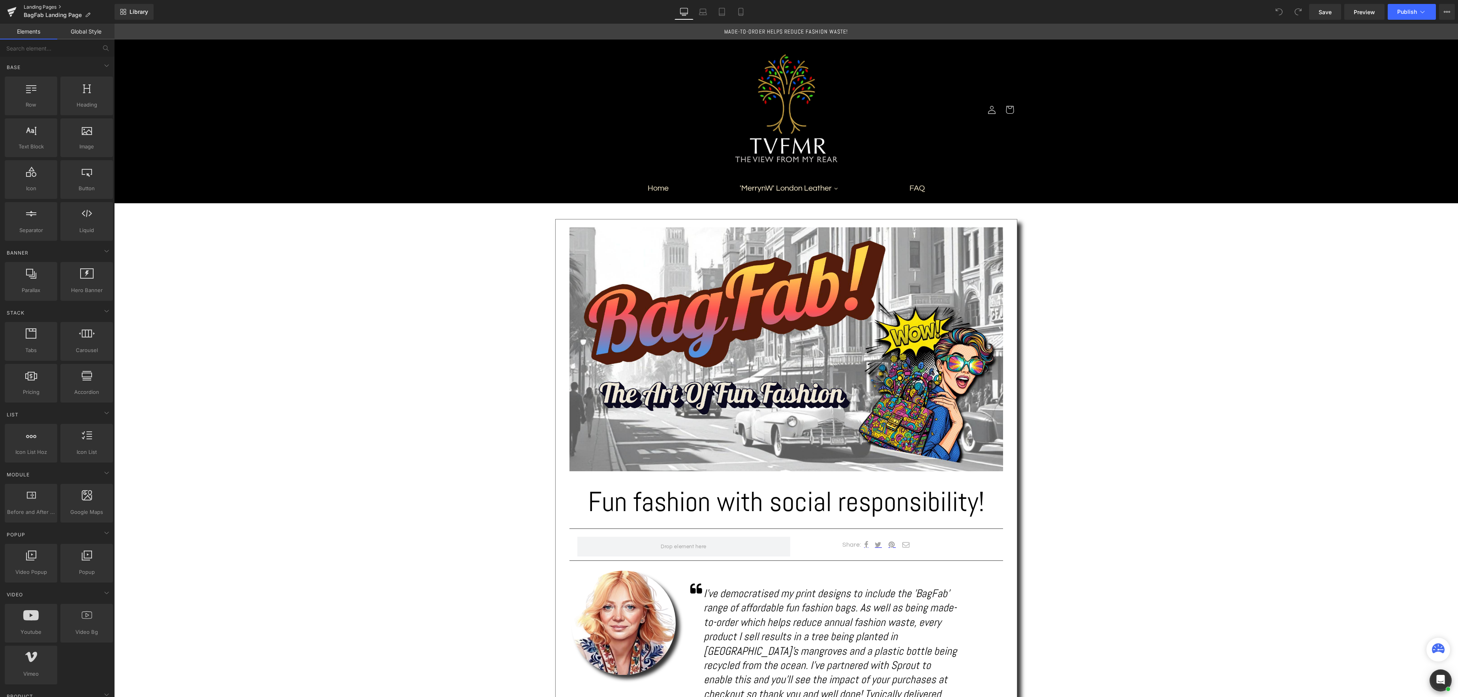
click at [36, 6] on link "Landing Pages" at bounding box center [69, 7] width 91 height 6
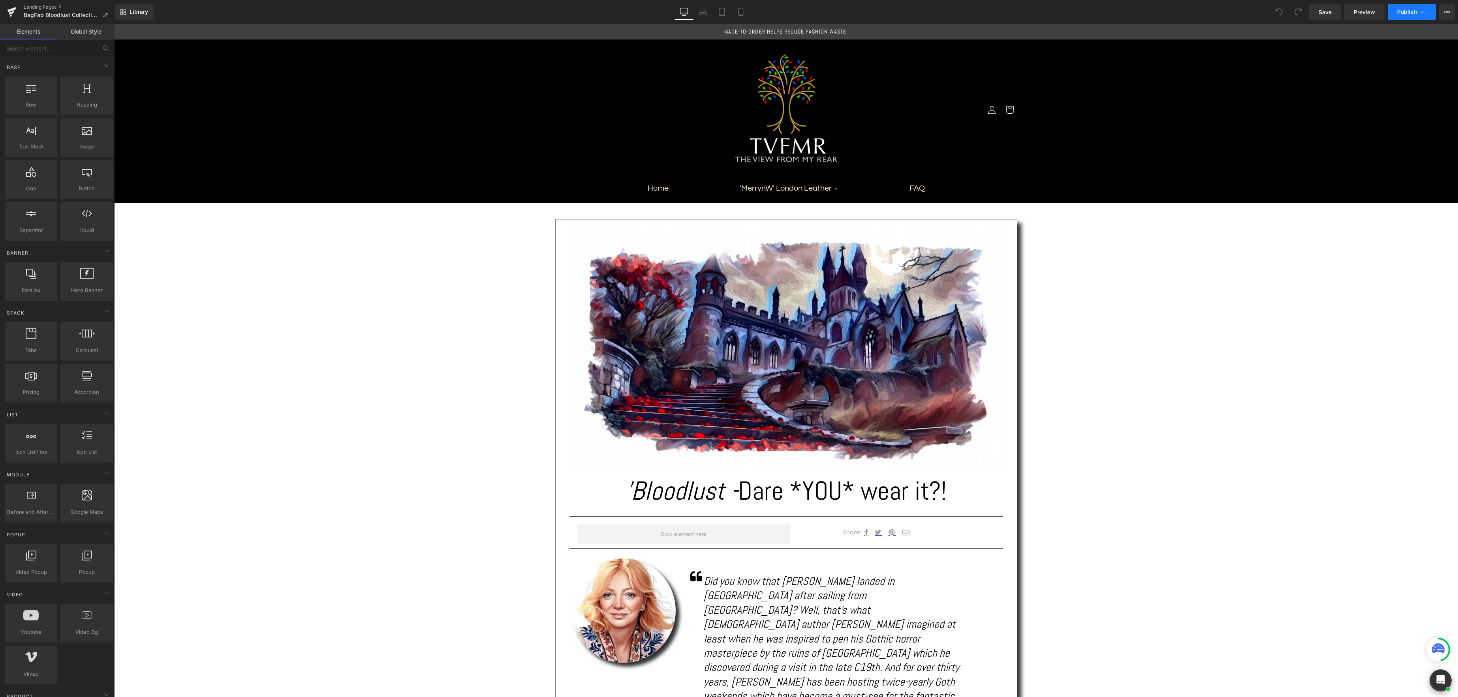
click at [1403, 11] on span "Publish" at bounding box center [1407, 12] width 20 height 6
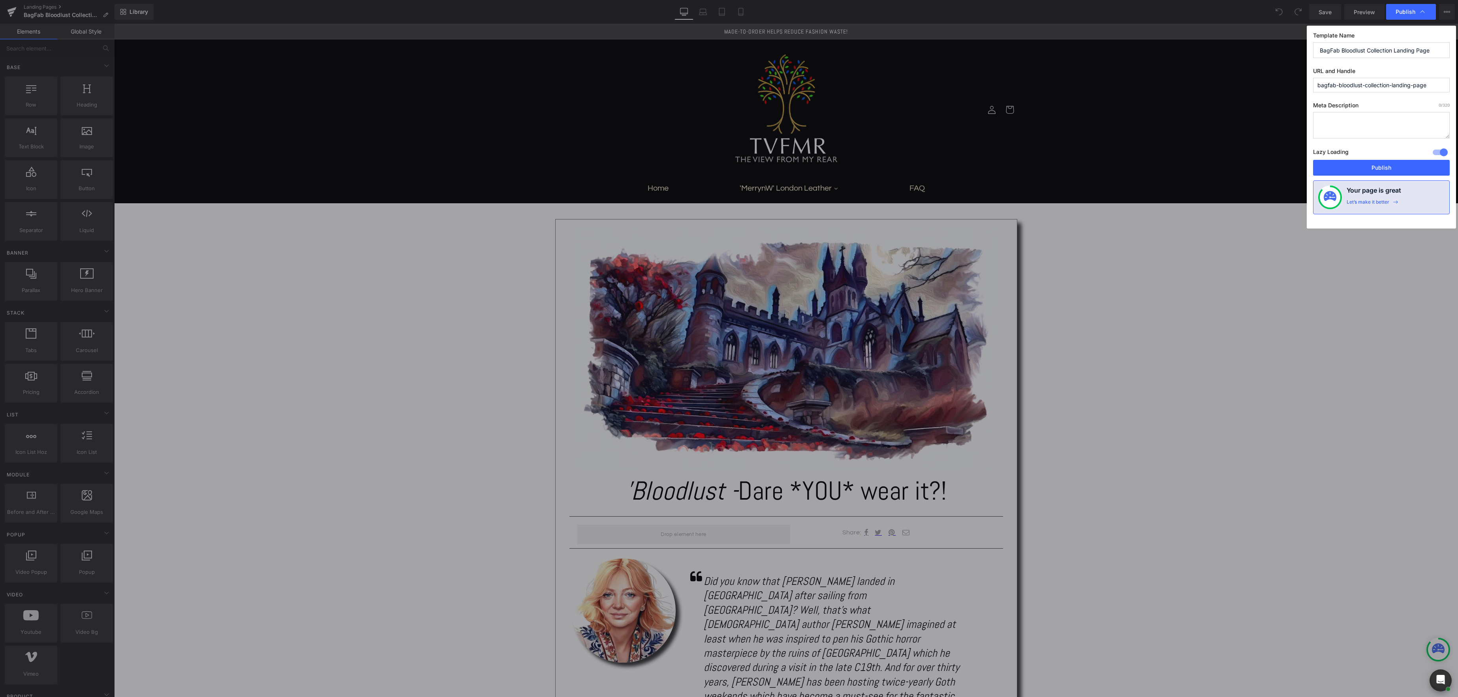
click at [1342, 119] on textarea at bounding box center [1381, 125] width 137 height 26
paste textarea "The View From My Rear's 'BagFab' fun bag collection in Steampunk 'Boilerplate' …"
click at [1381, 128] on textarea "The View From My Rear's 'BagFab' fun bag collection in Steampunk 'Boilerplate' …" at bounding box center [1381, 125] width 137 height 26
drag, startPoint x: 1400, startPoint y: 130, endPoint x: 1457, endPoint y: 139, distance: 57.9
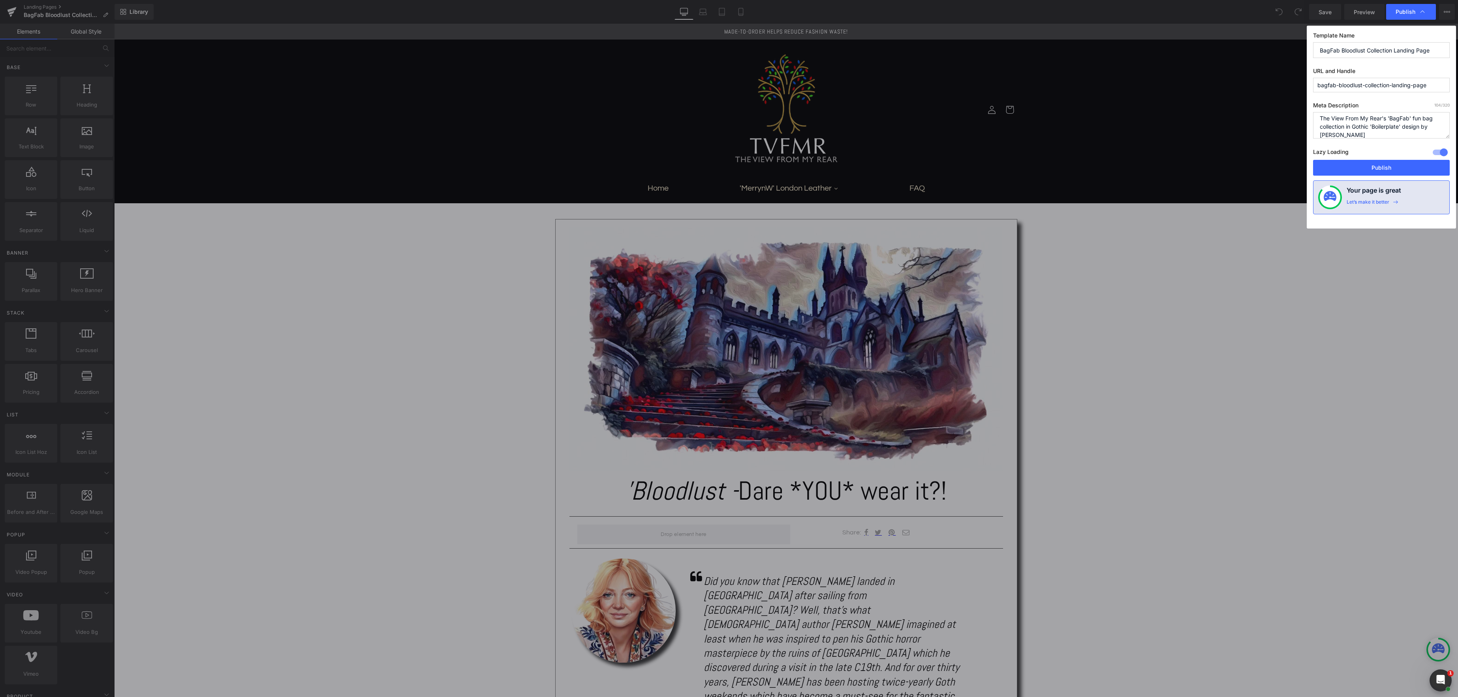
click at [1400, 130] on textarea "The View From My Rear's 'BagFab' fun bag collection in Gothic 'Boilerplate' des…" at bounding box center [1381, 125] width 137 height 26
type textarea "The View From My Rear's 'BagFab' fun bag collection in Gothic 'Bloodlust' desig…"
click at [1363, 166] on button "Publish" at bounding box center [1381, 168] width 137 height 16
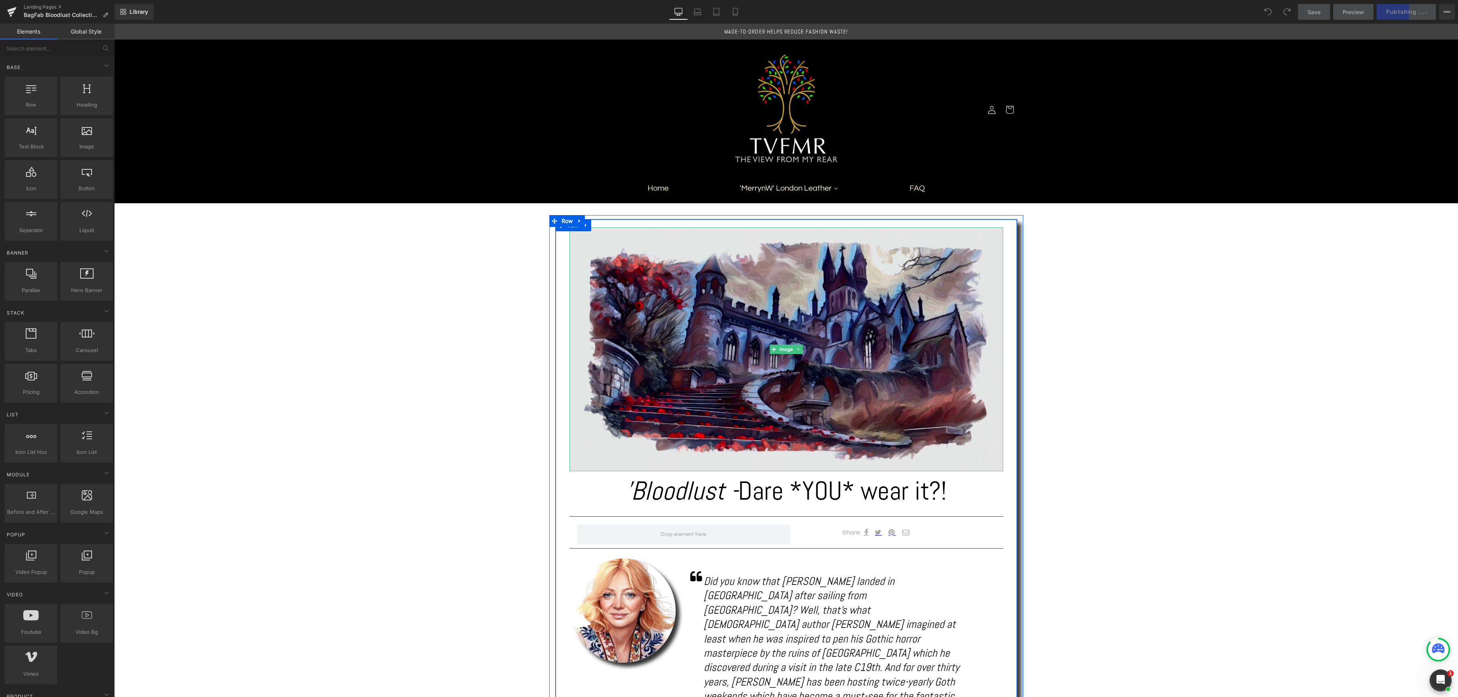
scroll to position [1, 0]
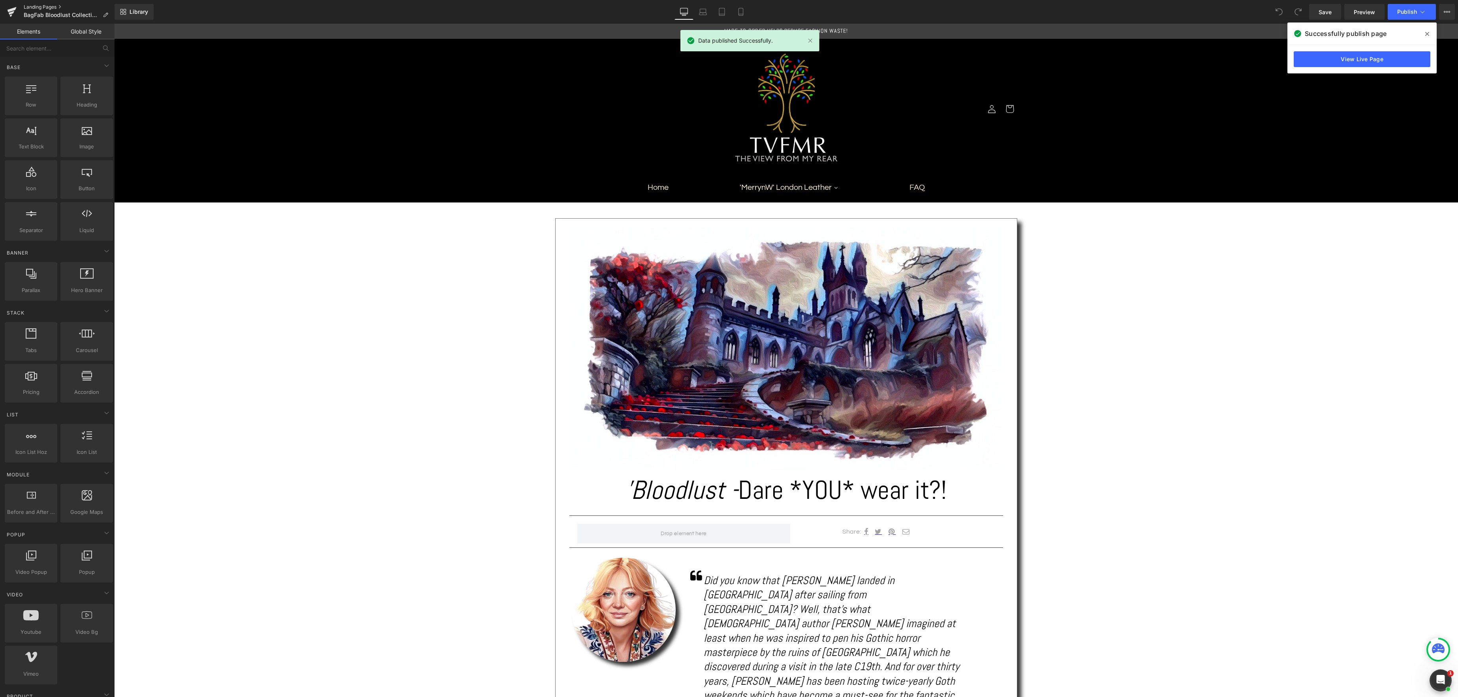
click at [38, 7] on link "Landing Pages" at bounding box center [69, 7] width 91 height 6
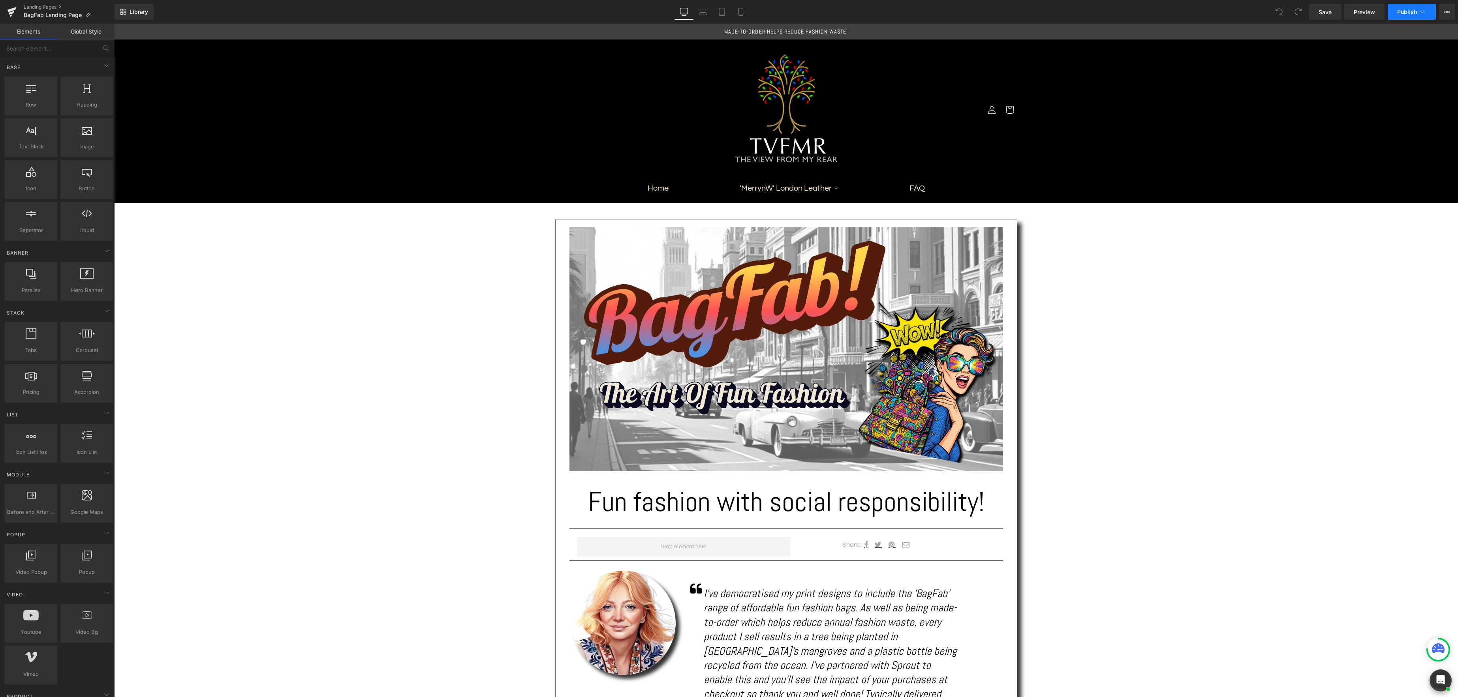
click at [1398, 11] on span "Publish" at bounding box center [1407, 12] width 20 height 6
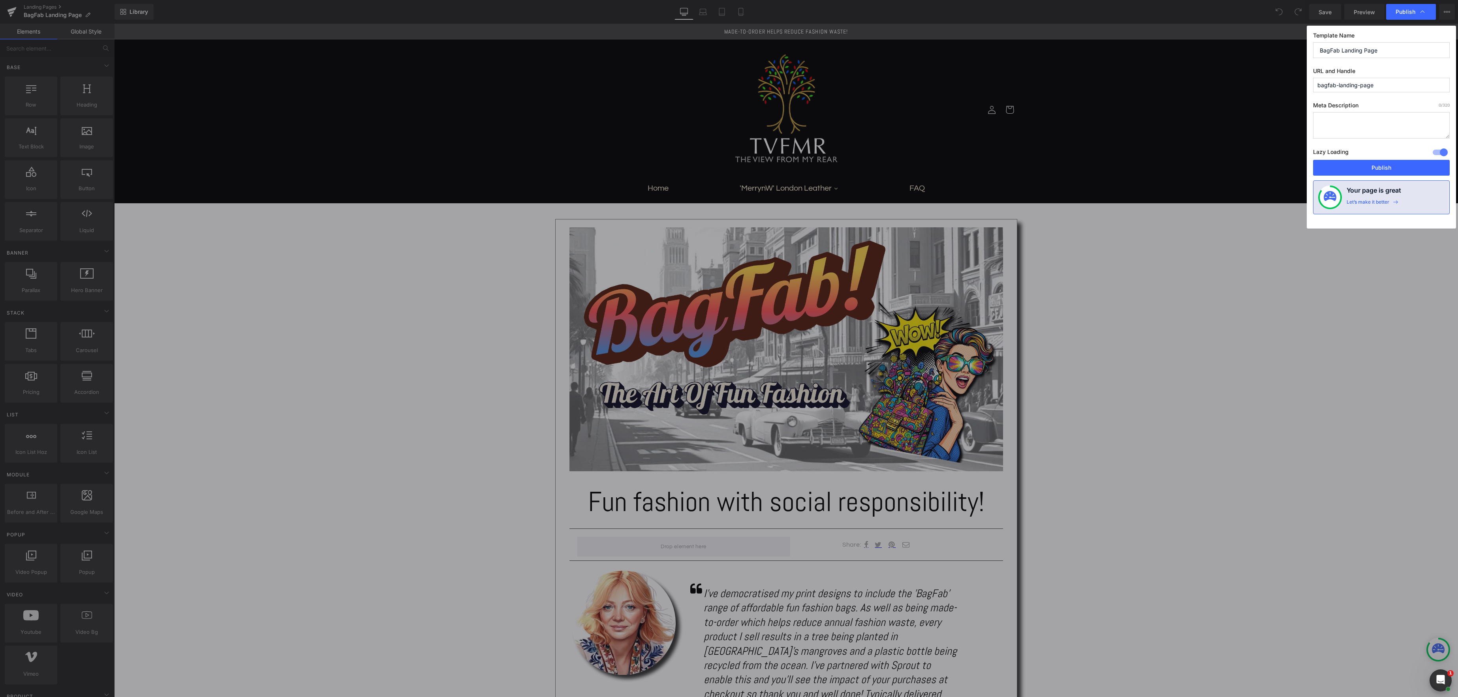
click at [1347, 123] on textarea at bounding box center [1381, 125] width 137 height 26
paste textarea "The View From My Rear's 'BagFab' fun bag collection in Steampunk 'Boilerplate' …"
drag, startPoint x: 1436, startPoint y: 129, endPoint x: 1319, endPoint y: 126, distance: 116.9
click at [1319, 126] on textarea "The View From My Rear's 'BagFab' fun bag collection in Steampunk 'Boilerplate' …" at bounding box center [1381, 125] width 137 height 26
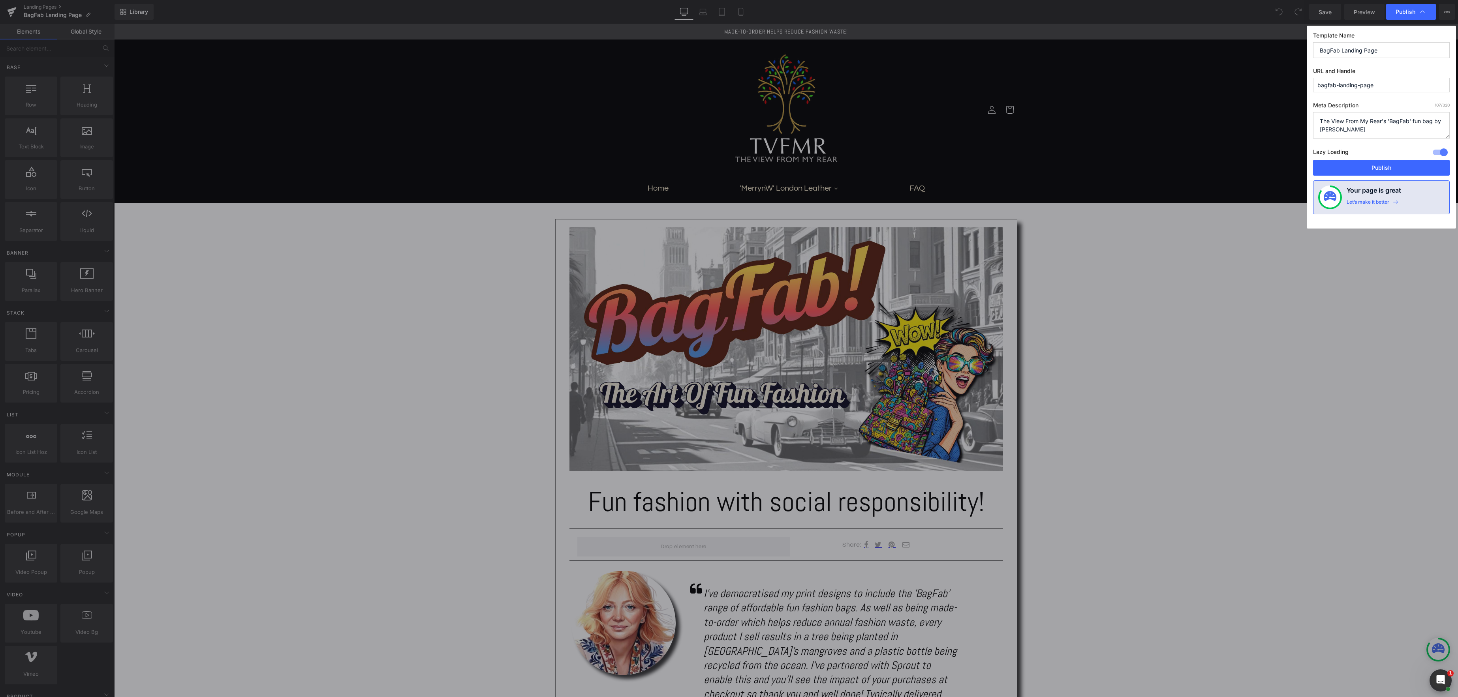
scroll to position [0, 0]
drag, startPoint x: 1433, startPoint y: 123, endPoint x: 1457, endPoint y: 124, distance: 23.7
click at [1433, 123] on textarea "The View From My Rear's 'BagFab' fun bag landing page by [PERSON_NAME]" at bounding box center [1381, 125] width 137 height 26
drag, startPoint x: 1319, startPoint y: 119, endPoint x: 1398, endPoint y: 129, distance: 79.6
click at [1323, 120] on textarea "The View From My Rear's 'BagFab' landing page by [PERSON_NAME]" at bounding box center [1381, 125] width 137 height 26
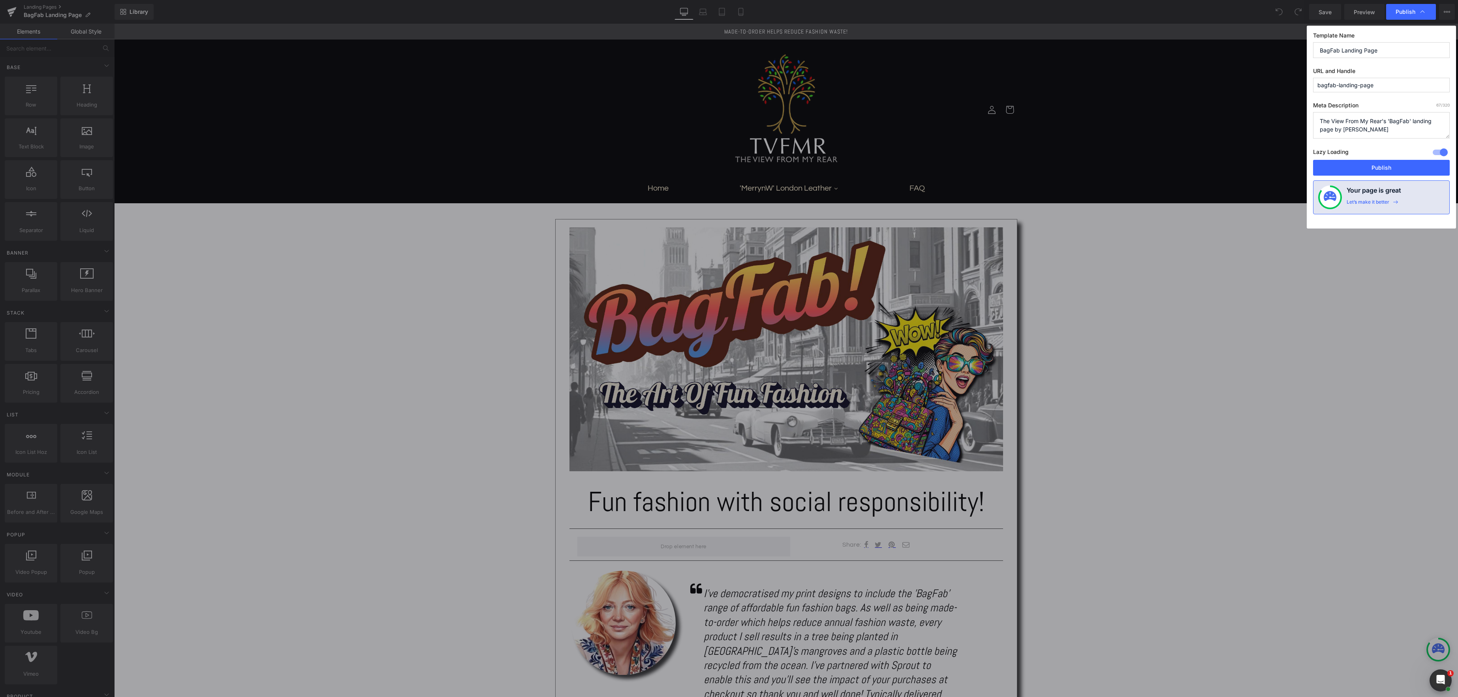
drag, startPoint x: 1412, startPoint y: 121, endPoint x: 1442, endPoint y: 126, distance: 30.8
click at [1412, 121] on textarea "The View From My Rear's 'BagFab' landing page by [PERSON_NAME]" at bounding box center [1381, 125] width 137 height 26
drag, startPoint x: 1329, startPoint y: 127, endPoint x: 1406, endPoint y: 134, distance: 77.3
click at [1330, 127] on textarea "The View From My Rear's 'BagFab' range of PU eather bags and accessories landin…" at bounding box center [1381, 125] width 137 height 26
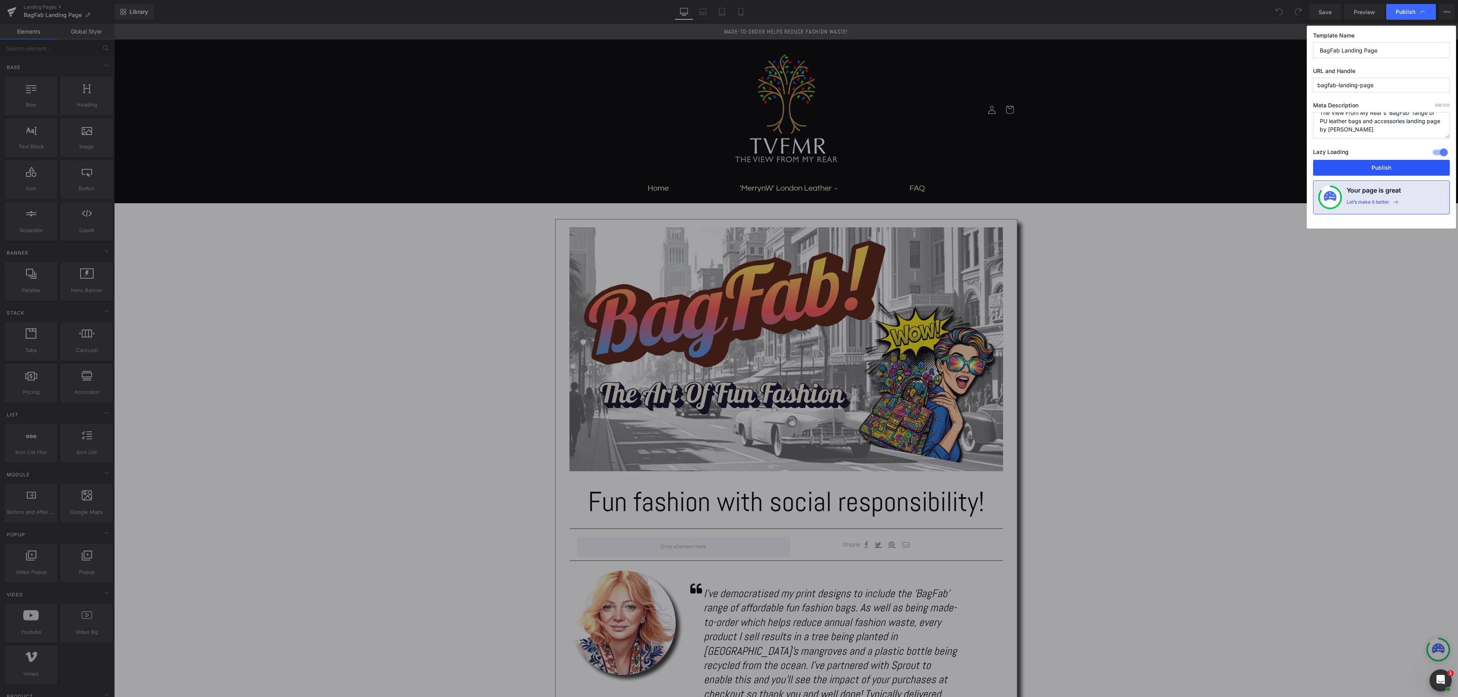
type textarea "The View From My Rear's 'BagFab' range of PU leather bags and accessories landi…"
click at [1393, 168] on button "Publish" at bounding box center [1381, 168] width 137 height 16
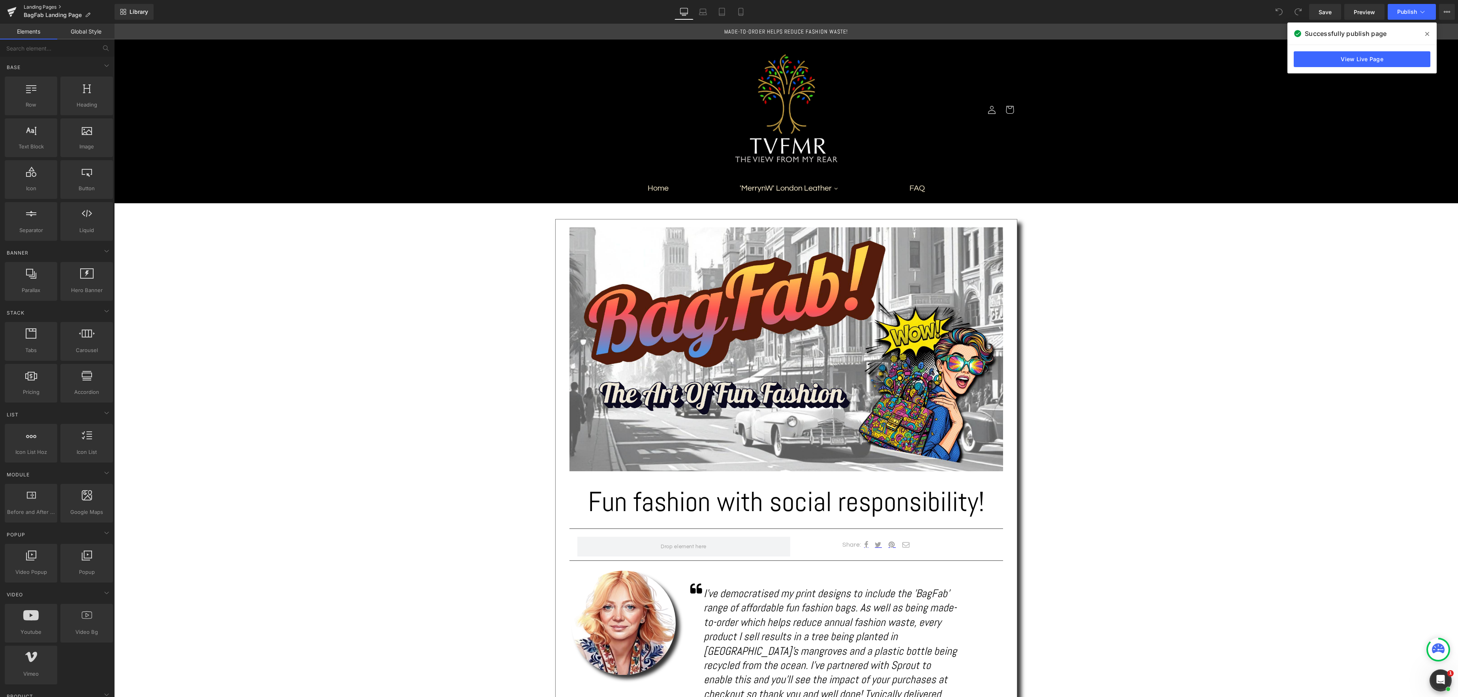
click at [42, 7] on link "Landing Pages" at bounding box center [69, 7] width 91 height 6
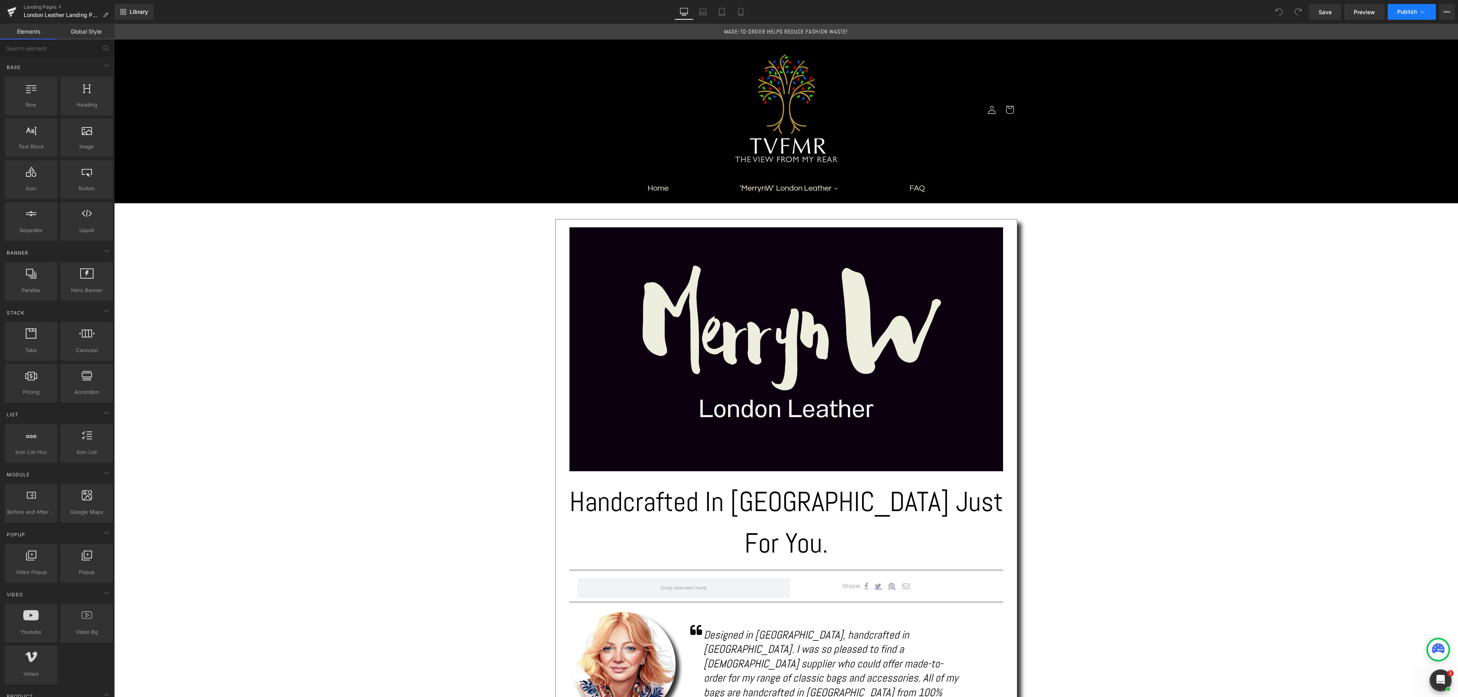
click at [1405, 12] on span "Publish" at bounding box center [1407, 12] width 20 height 6
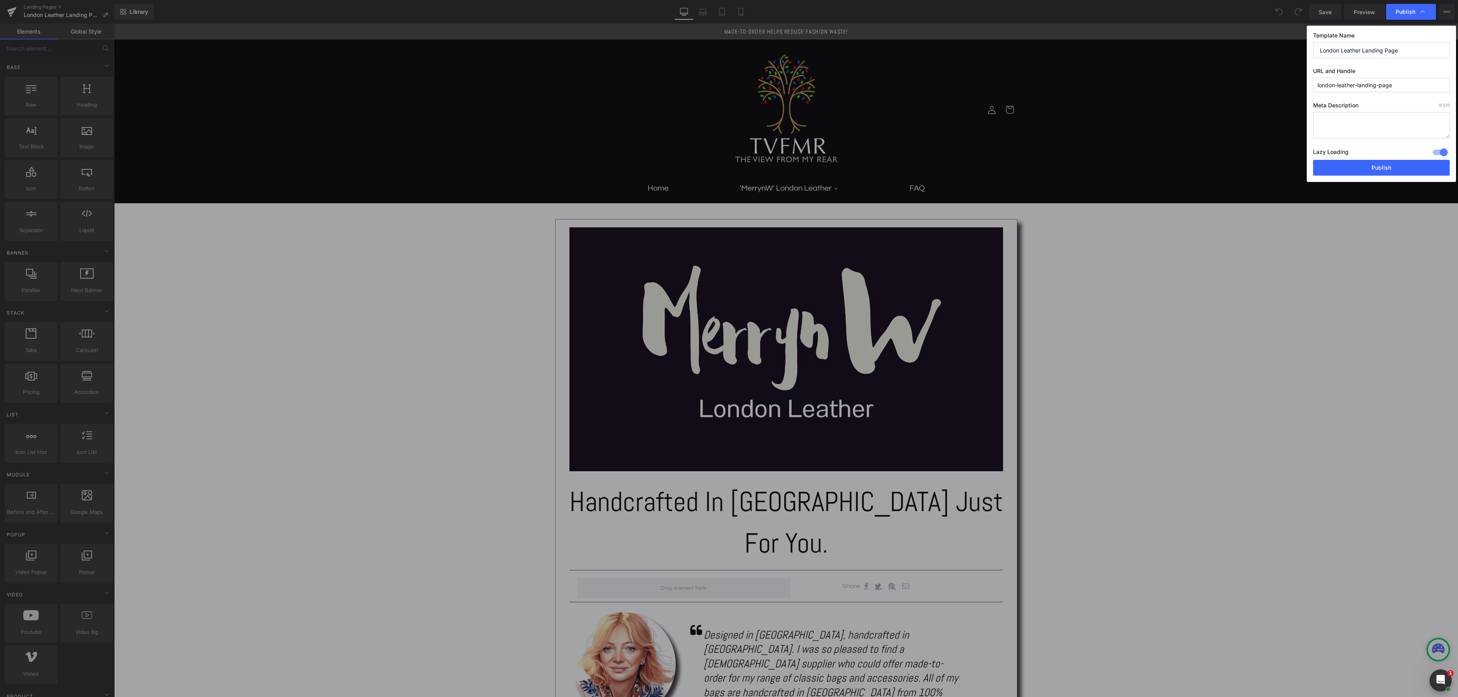
drag, startPoint x: 1336, startPoint y: 120, endPoint x: 1346, endPoint y: 119, distance: 9.9
click at [1336, 120] on textarea at bounding box center [1381, 125] width 137 height 26
paste textarea "The View From My Rear's 'BagFab' fun bag collection in Steampunk 'Boilerplate' …"
click at [1409, 117] on textarea "The View From My Rear's 'BagFab' fun bag collection in Steampunk 'Boilerplate' …" at bounding box center [1381, 125] width 137 height 26
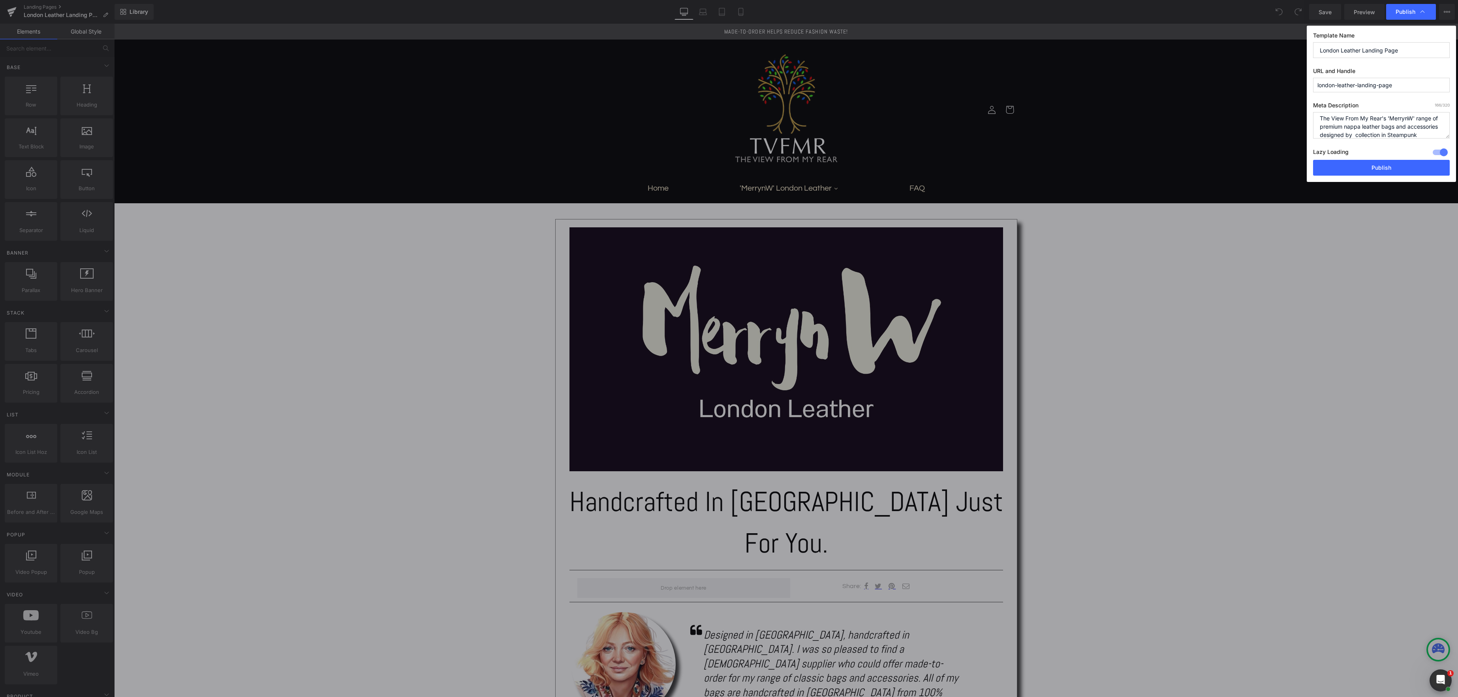
scroll to position [17, 0]
click at [1370, 130] on textarea "The View From My Rear's 'MerrynW' range of premium nappa leather bags and acces…" at bounding box center [1381, 125] width 137 height 26
click at [1319, 131] on textarea "The View From My Rear's 'MerrynW' range of premium nappa leather bags and acces…" at bounding box center [1381, 125] width 137 height 26
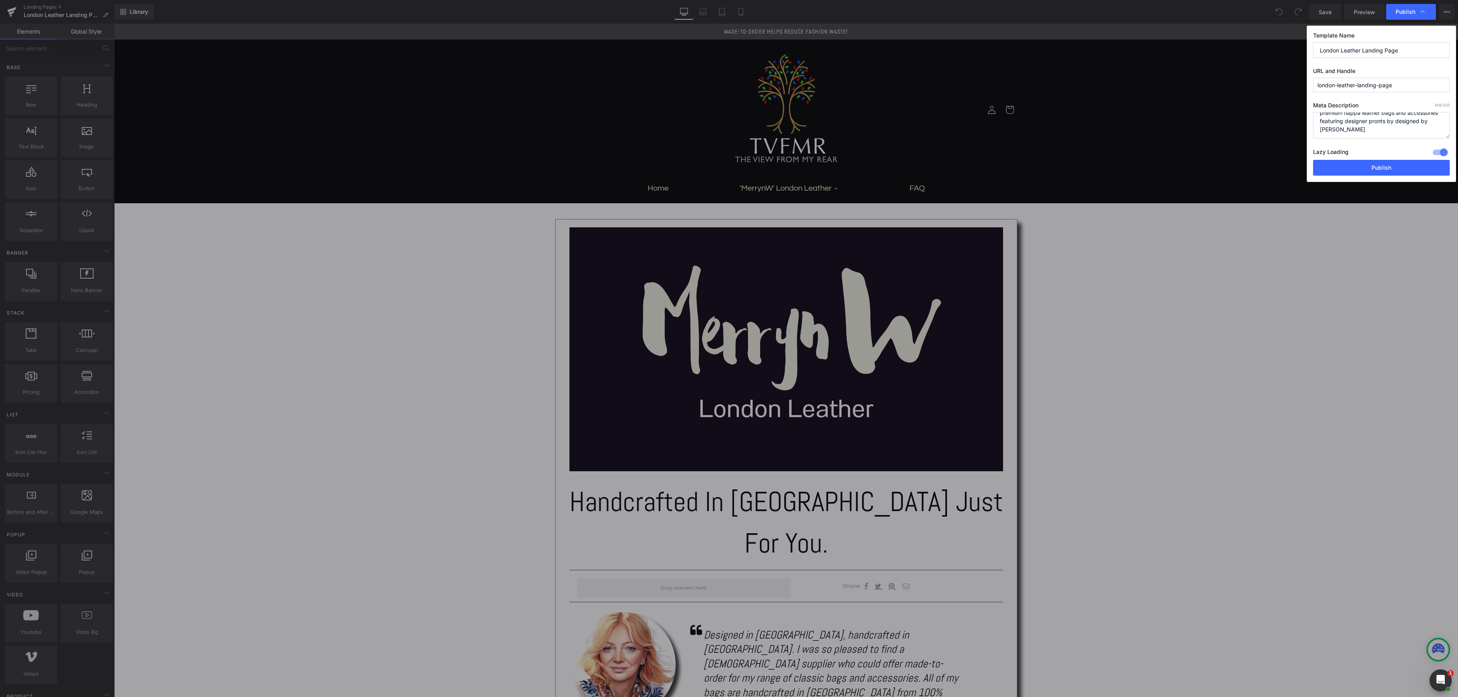
click at [1419, 123] on textarea "The View From My Rear's 'MerrynW' range of premium nappa leather bags and acces…" at bounding box center [1381, 125] width 137 height 26
click at [1381, 130] on textarea "The View From My Rear's 'MerrynW' range of premium nappa leather bags and acces…" at bounding box center [1381, 125] width 137 height 26
type textarea "The View From My Rear's 'MerrynW' range of premium nappa leather bags and acces…"
click at [1389, 165] on button "Publish" at bounding box center [1381, 168] width 137 height 16
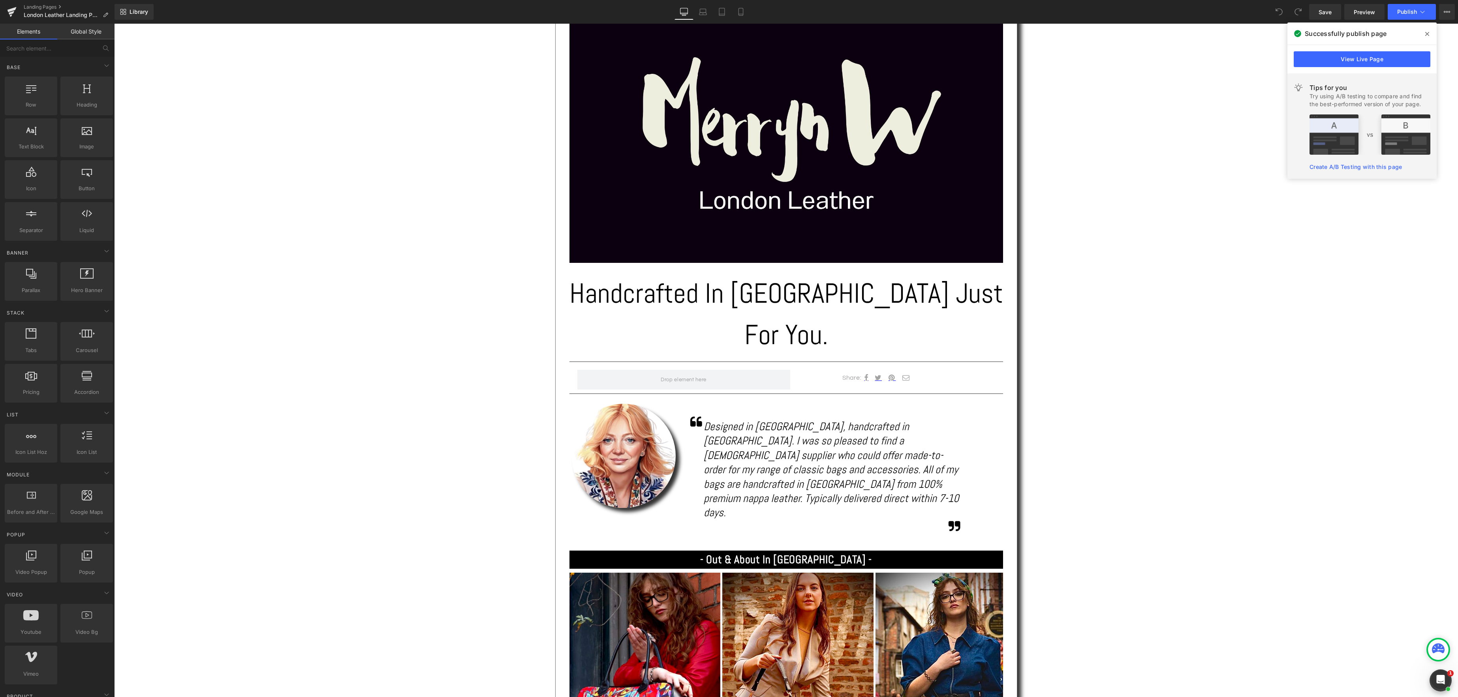
scroll to position [210, 0]
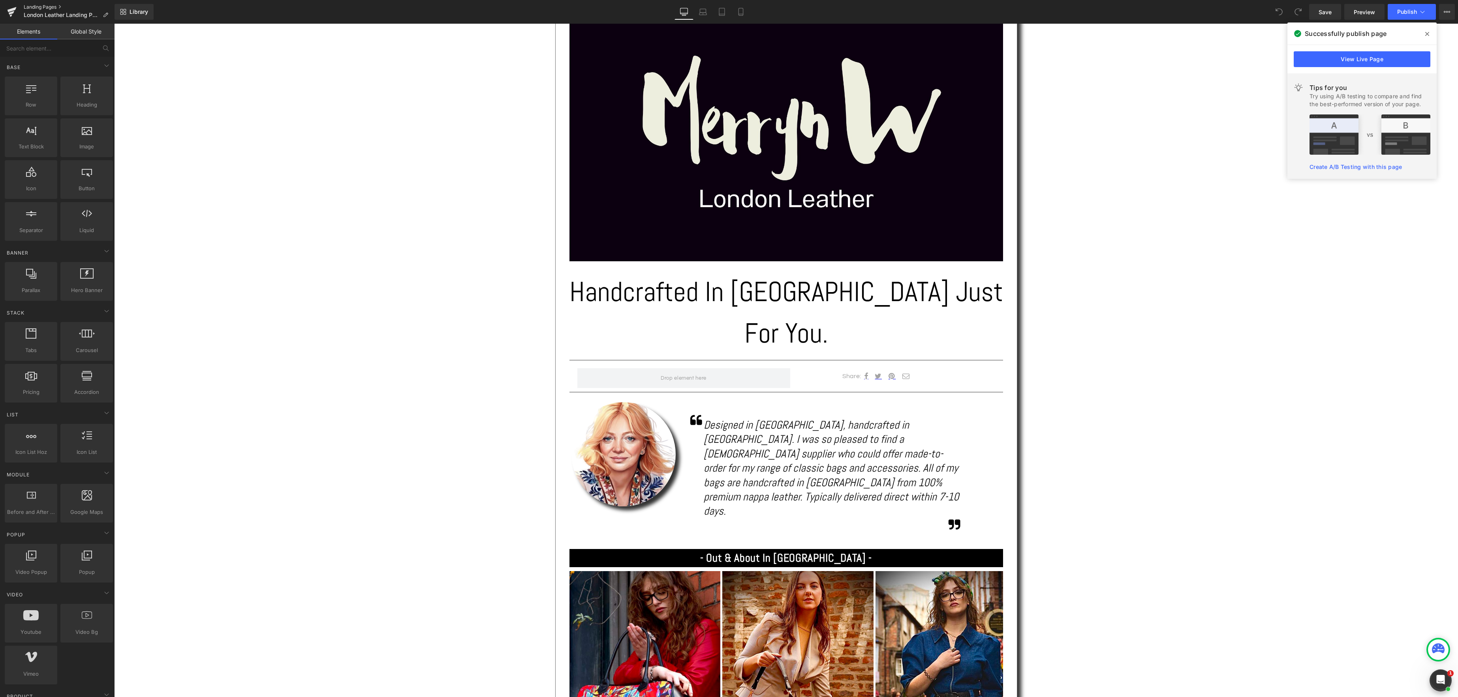
click at [42, 8] on link "Landing Pages" at bounding box center [69, 7] width 91 height 6
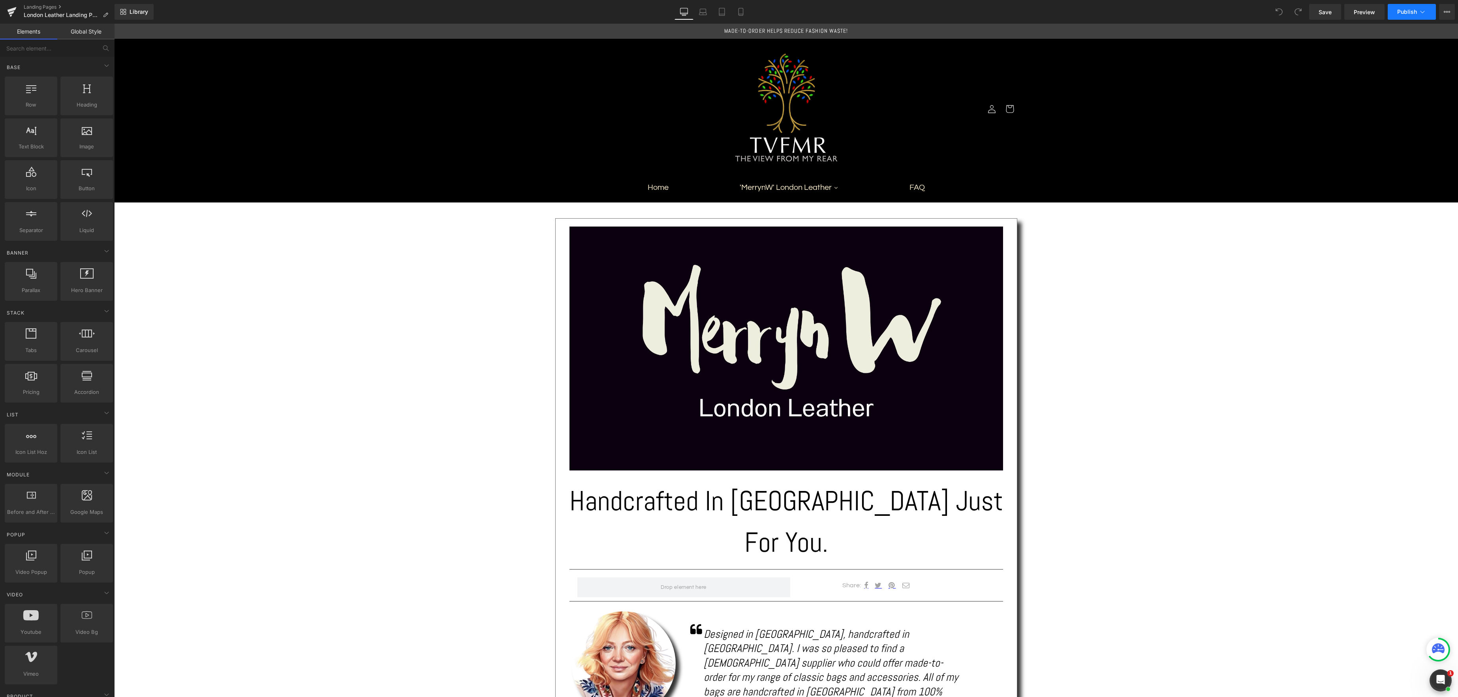
click at [1426, 14] on button "Publish" at bounding box center [1411, 12] width 48 height 16
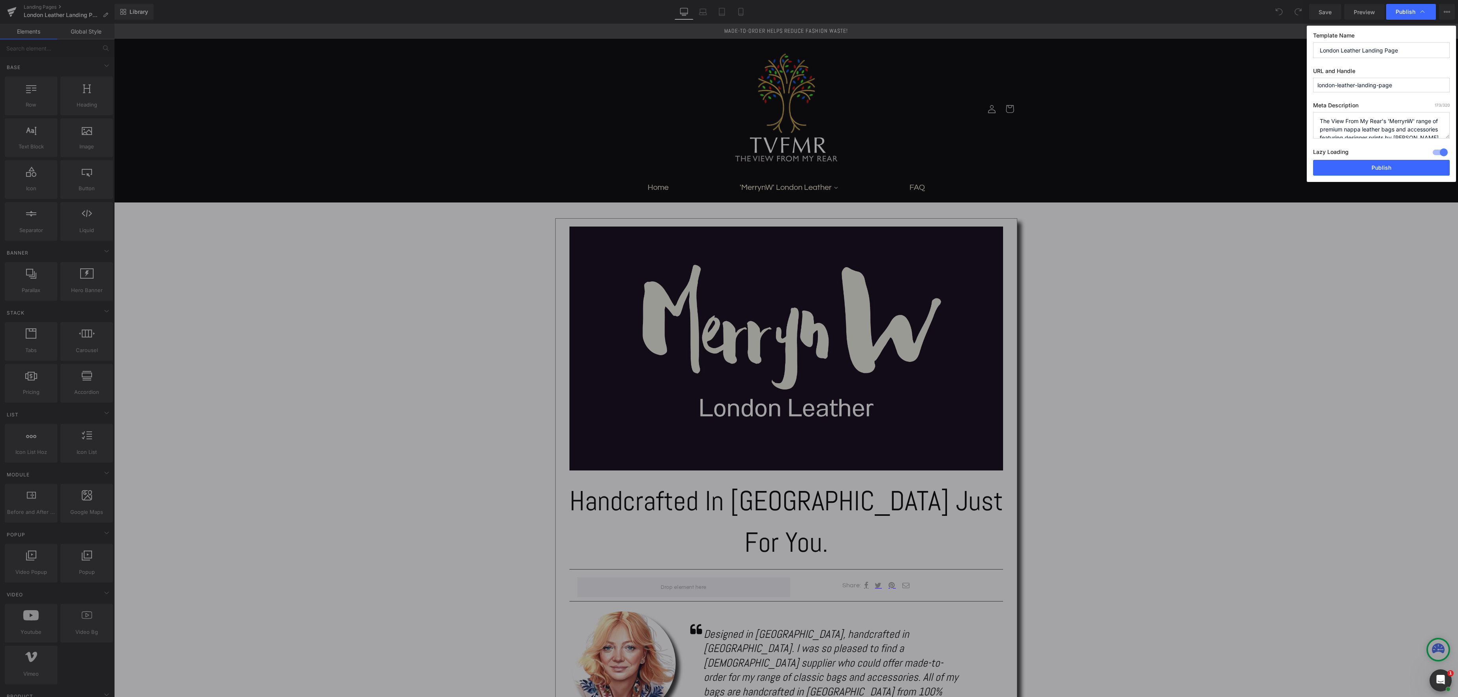
drag, startPoint x: 1396, startPoint y: 87, endPoint x: 1281, endPoint y: 88, distance: 114.5
click at [1281, 88] on div "Publish Template Name London Leather Landing Page URL and Handle london-leather…" at bounding box center [729, 348] width 1458 height 697
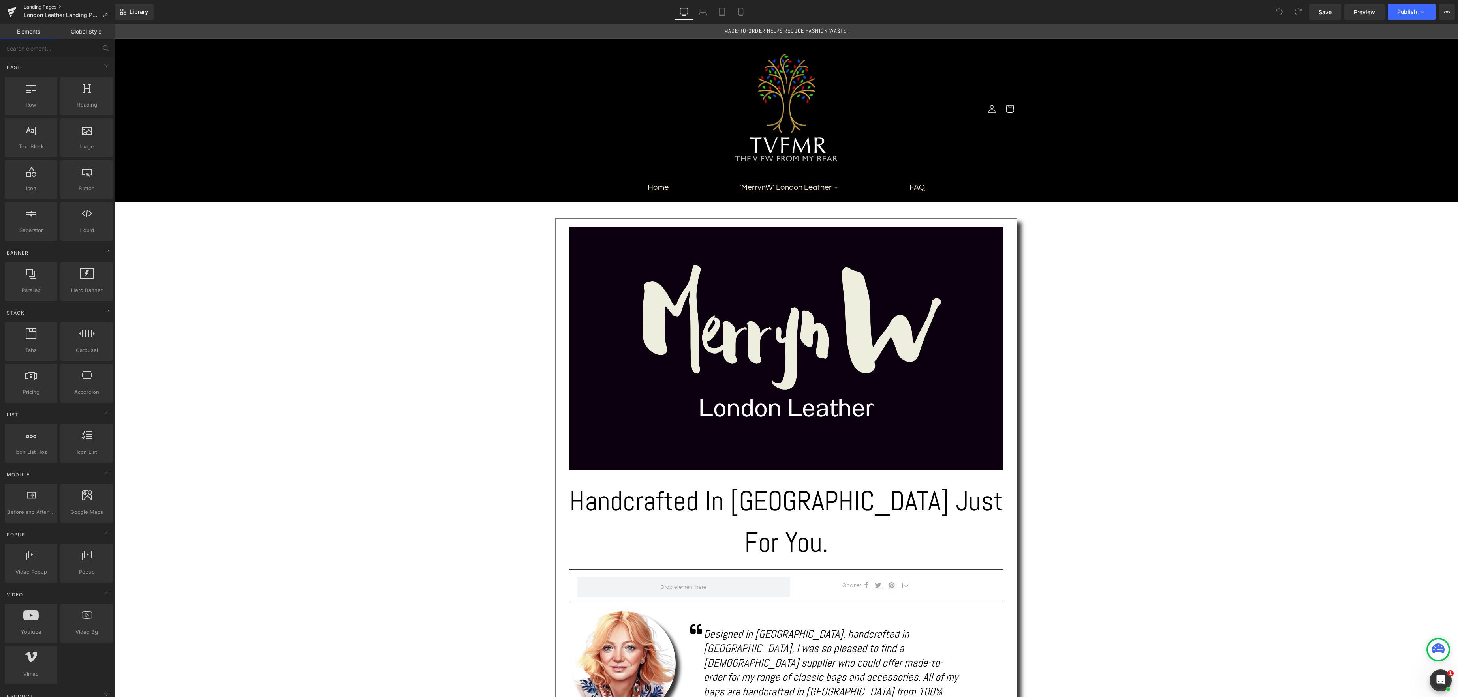
click at [35, 6] on link "Landing Pages" at bounding box center [69, 7] width 91 height 6
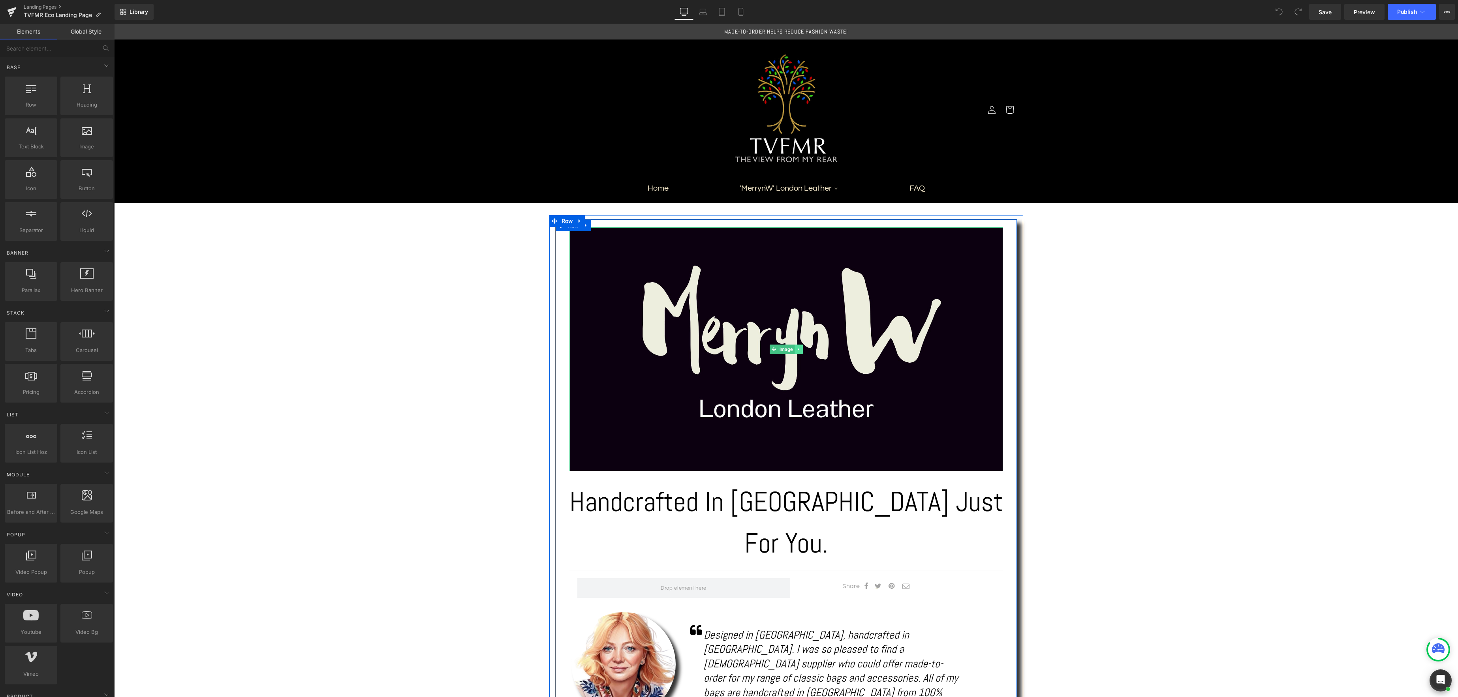
click at [798, 350] on icon at bounding box center [798, 349] width 4 height 5
click at [775, 353] on div "Image" at bounding box center [785, 349] width 433 height 244
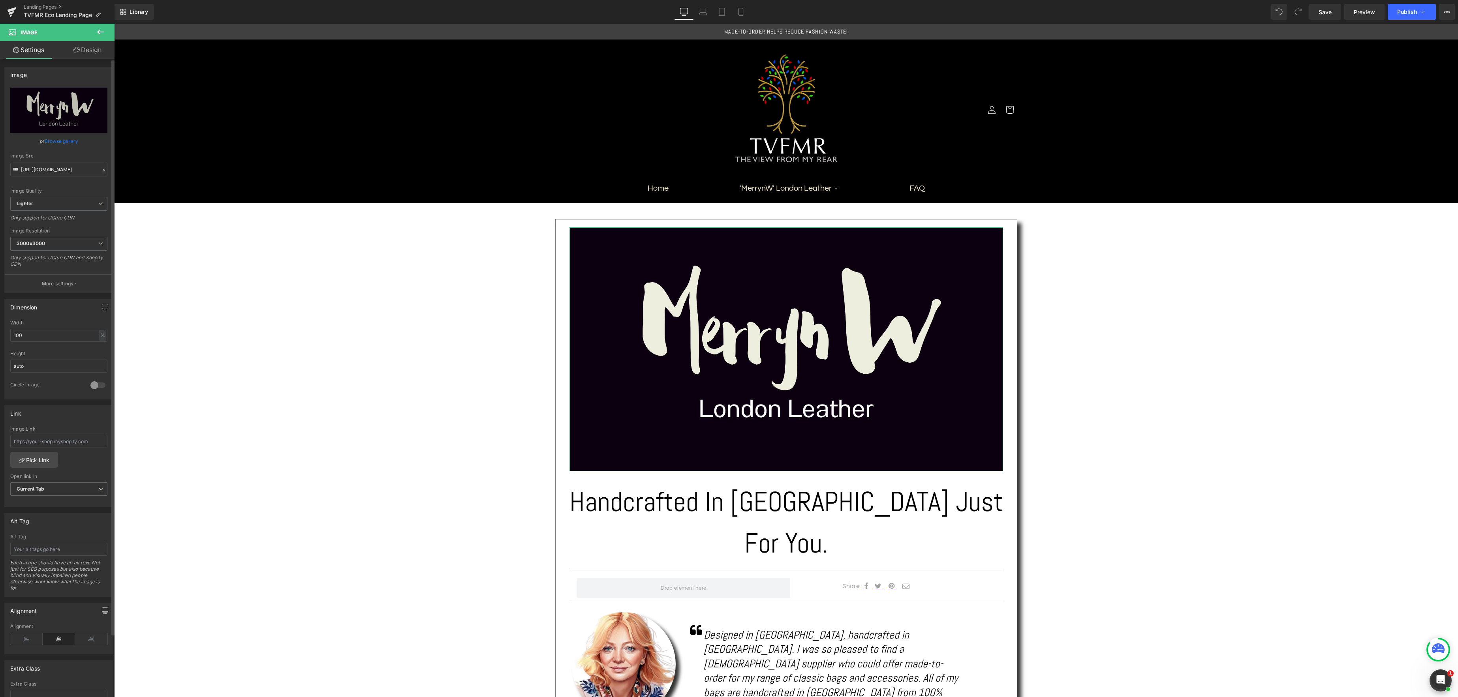
click at [57, 143] on link "Browse gallery" at bounding box center [62, 141] width 34 height 14
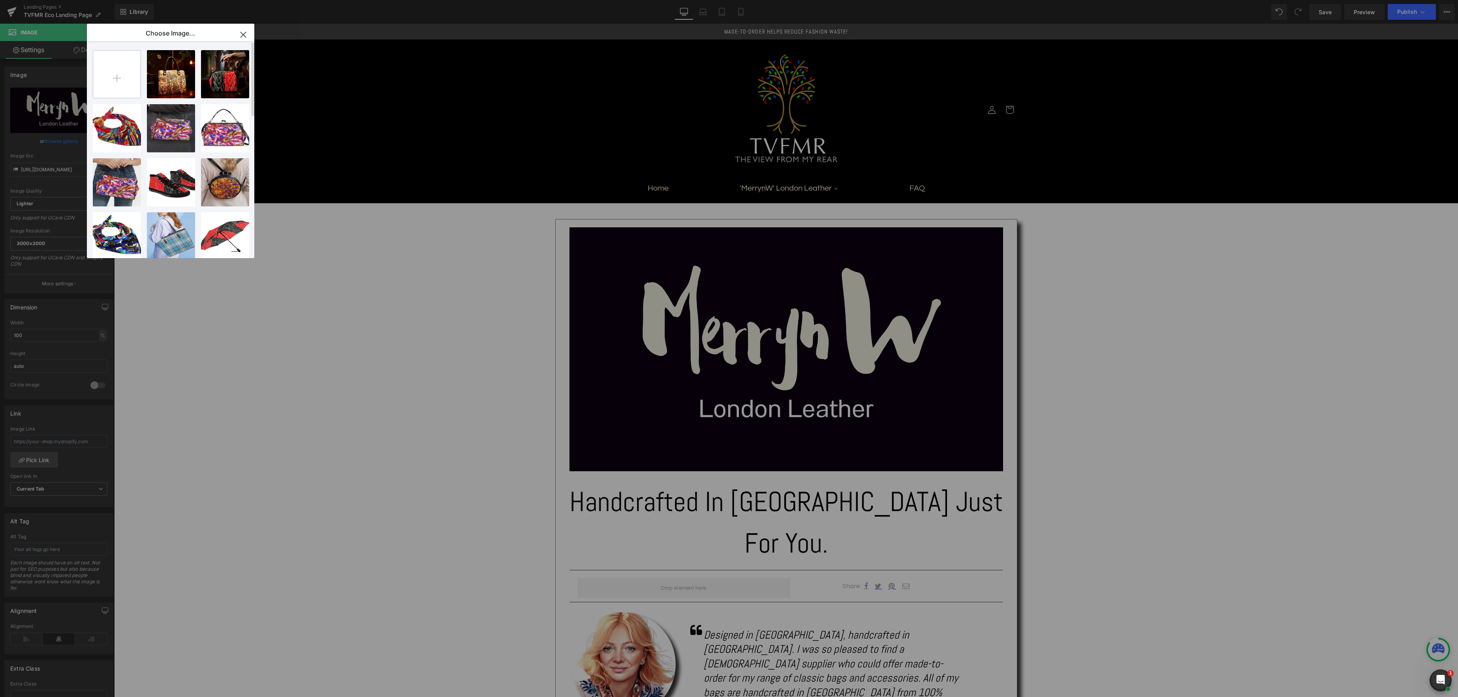
click at [125, 85] on input "file" at bounding box center [116, 74] width 47 height 47
type input "C:\fakepath\TVFMR_Eco.jpg"
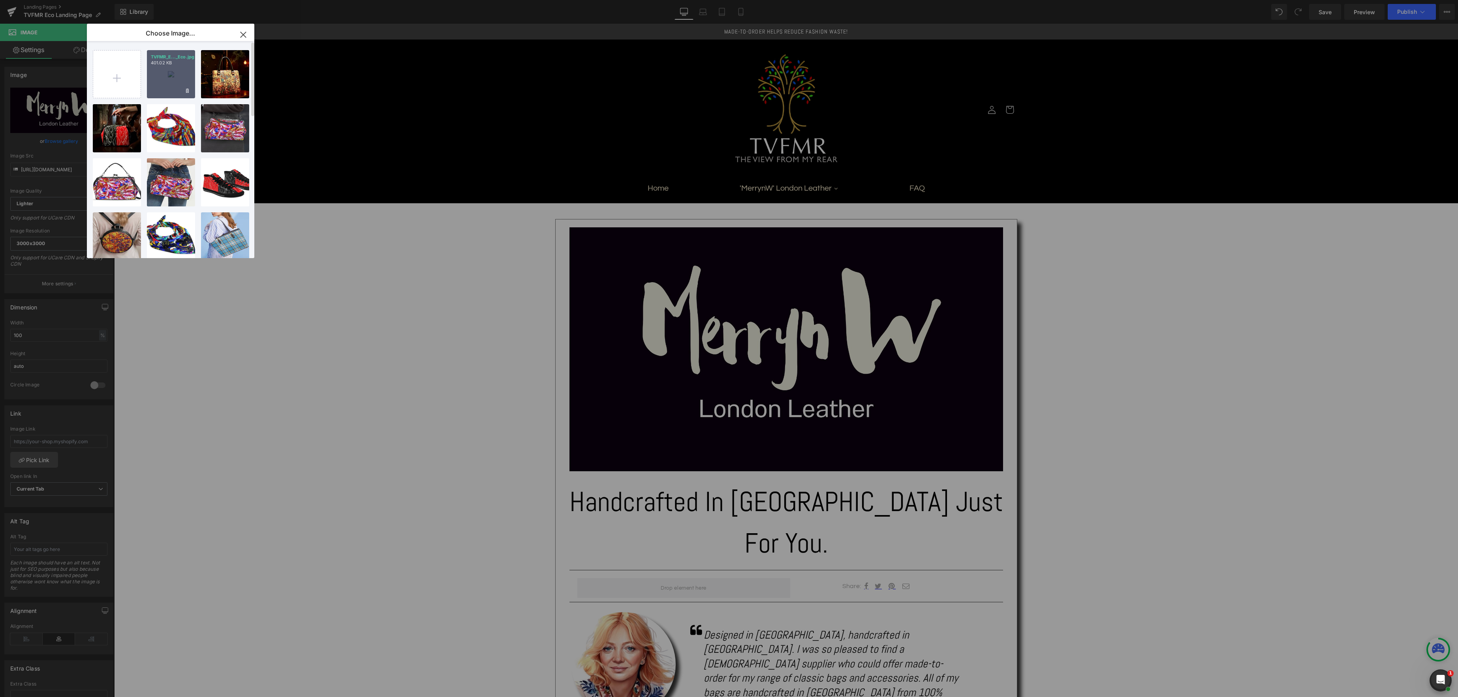
click at [183, 71] on div "TVFMR_E..._Eco.jpg 401.02 KB" at bounding box center [171, 74] width 48 height 48
type input "https://ucarecdn.com/8b195bcf-f844-4190-a483-336548441a43/-/format/auto/-/previ…"
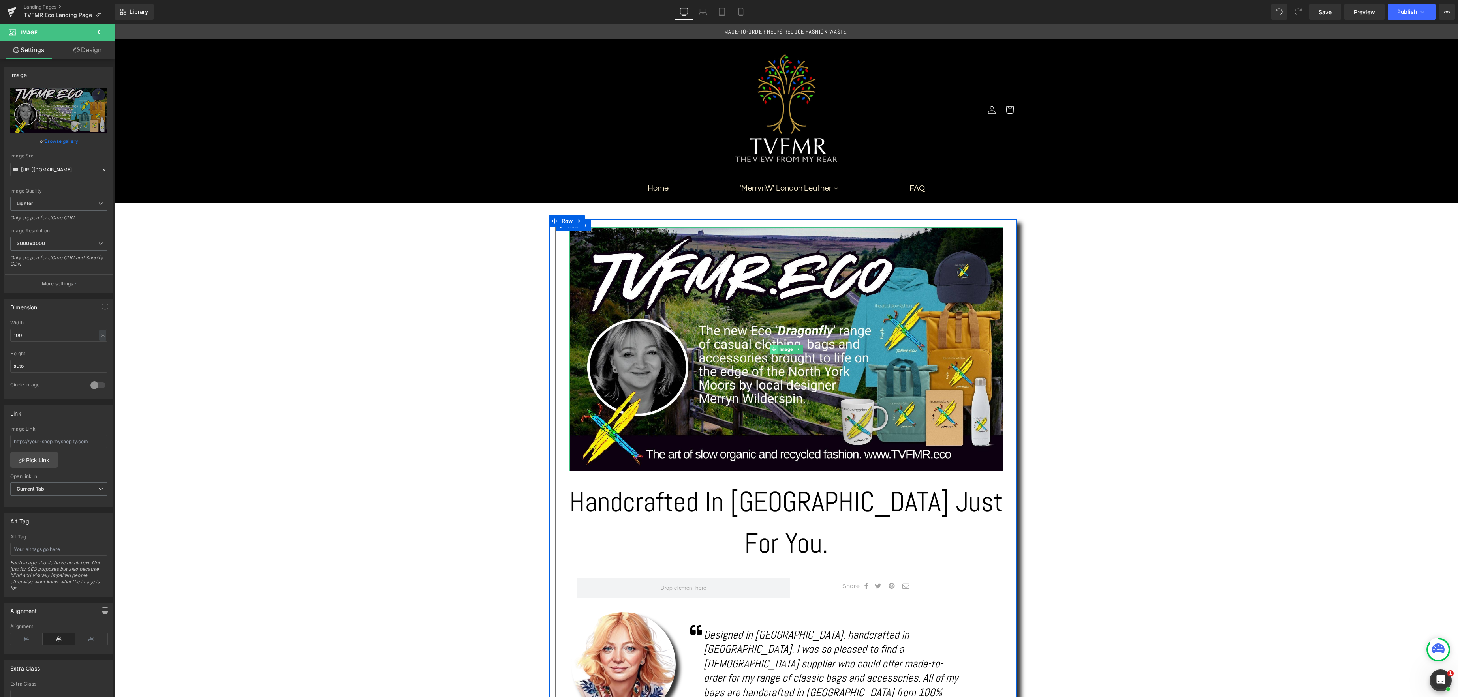
drag, startPoint x: 783, startPoint y: 348, endPoint x: 777, endPoint y: 348, distance: 6.7
click at [783, 348] on span "Image" at bounding box center [786, 349] width 17 height 9
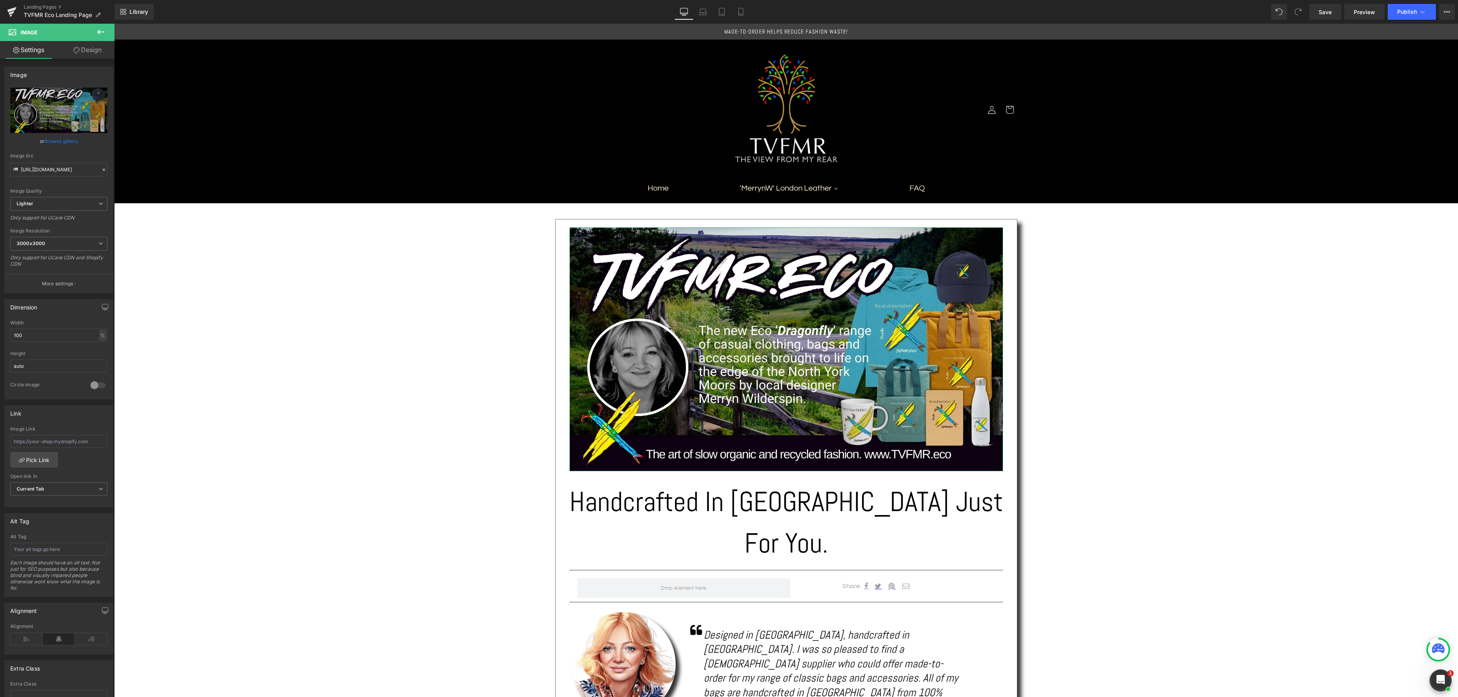
click at [62, 139] on link "Browse gallery" at bounding box center [62, 141] width 34 height 14
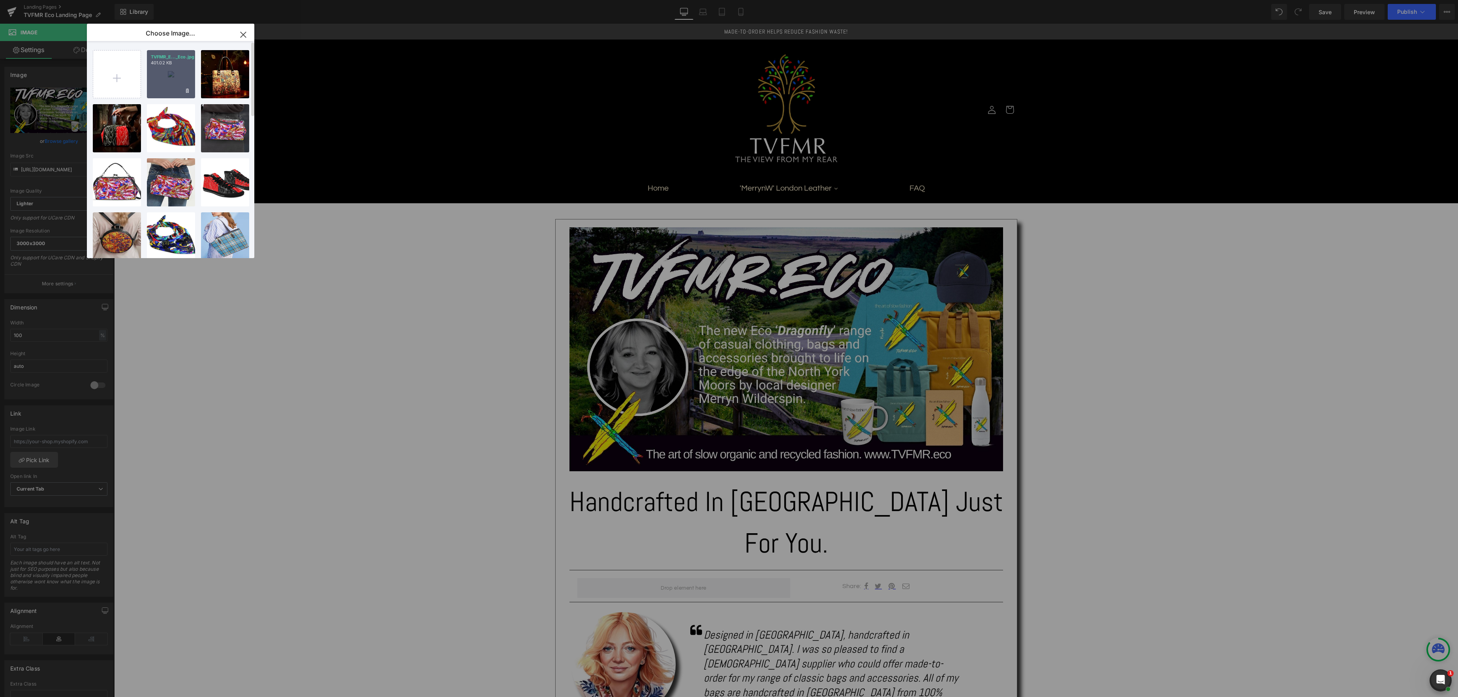
click at [163, 74] on div "TVFMR_E..._Eco.jpg 401.02 KB" at bounding box center [171, 74] width 48 height 48
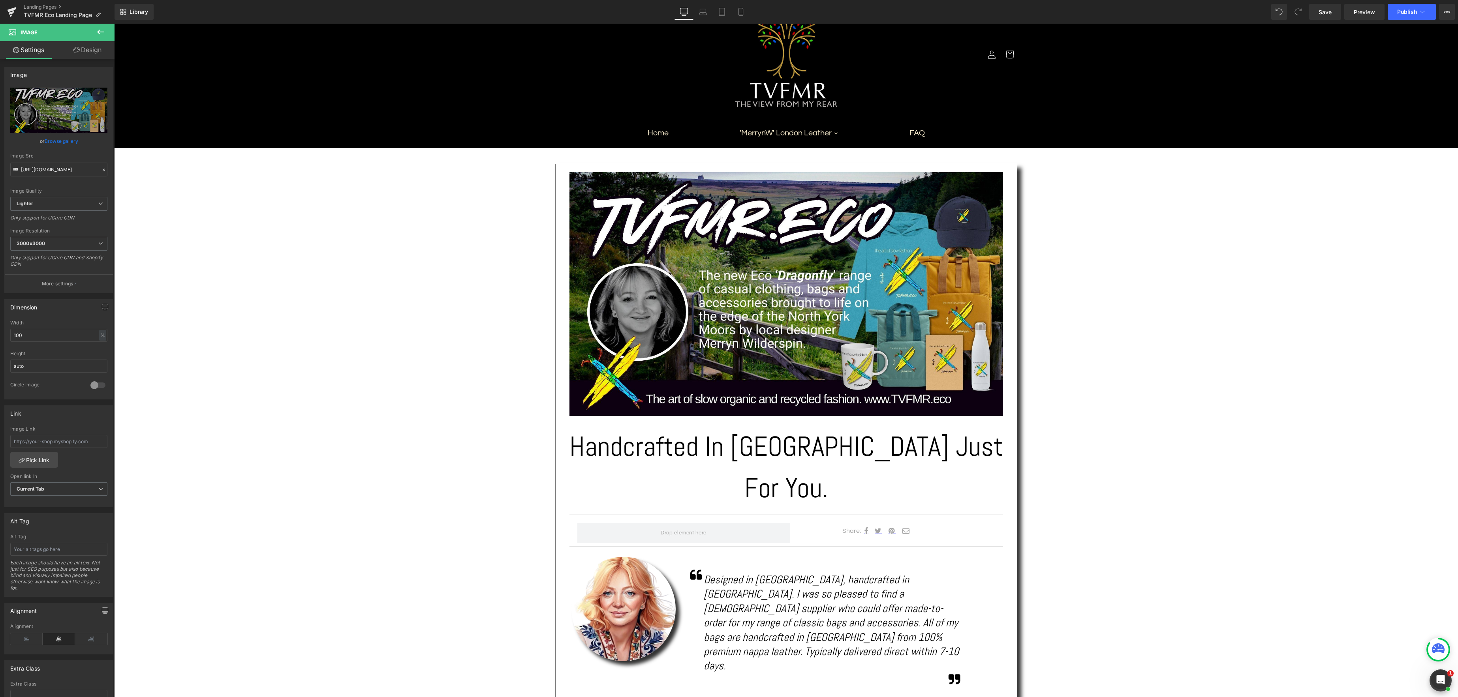
scroll to position [60, 0]
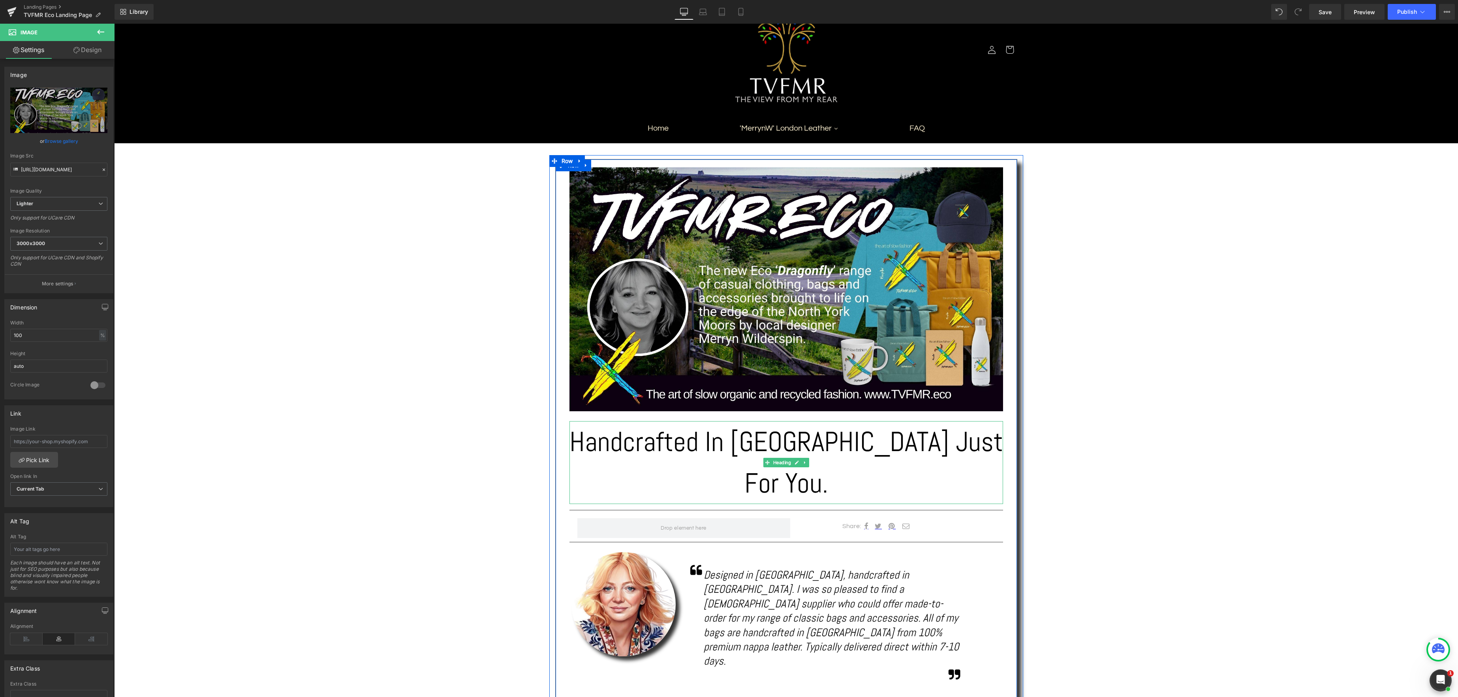
click at [969, 443] on h1 "Handcrafted In London Just For You." at bounding box center [785, 462] width 433 height 83
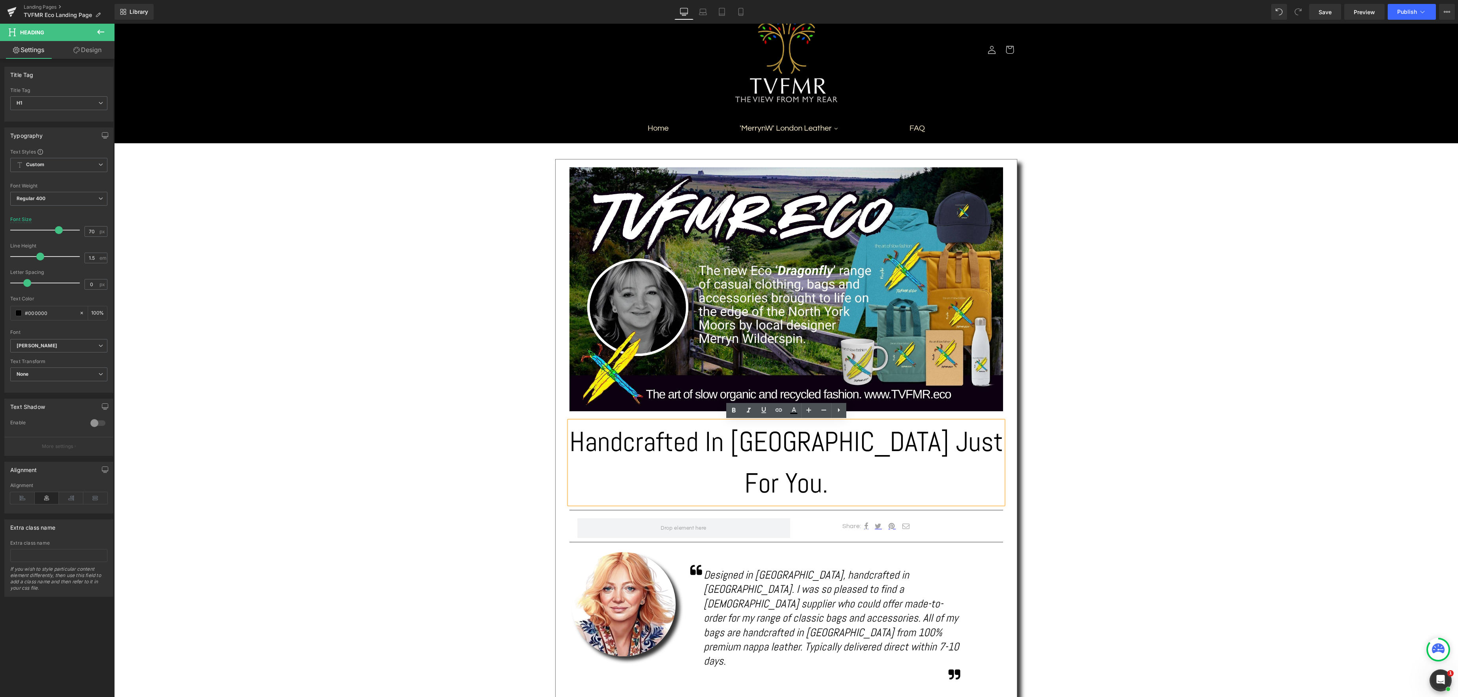
drag, startPoint x: 970, startPoint y: 447, endPoint x: 983, endPoint y: 448, distance: 13.4
click at [970, 448] on h1 "Handcrafted In London Just For You." at bounding box center [785, 462] width 433 height 83
click at [965, 452] on h1 "Handcrafted In London Just For ." at bounding box center [785, 462] width 433 height 83
drag, startPoint x: 1127, startPoint y: 488, endPoint x: 1038, endPoint y: 477, distance: 89.9
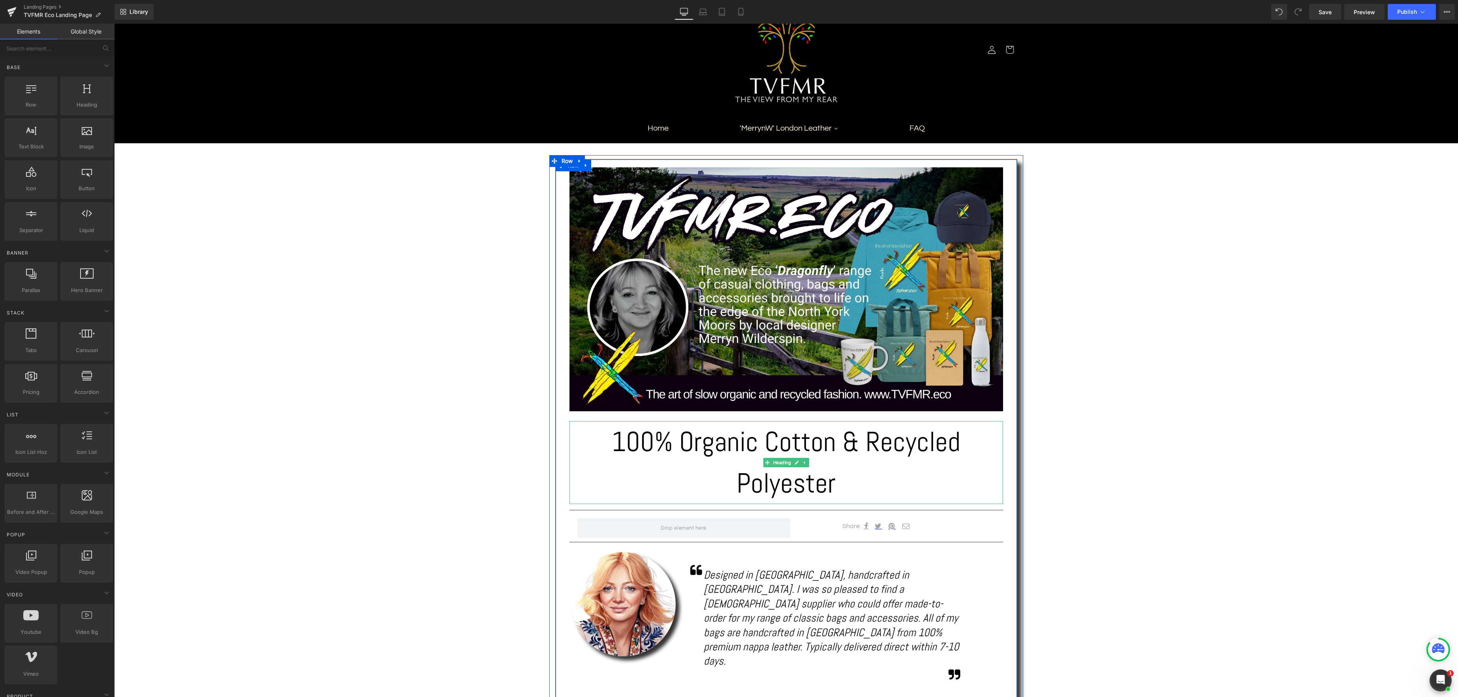
click at [782, 462] on div "100% Organic Cotton & Recycled Polyester Heading" at bounding box center [785, 462] width 433 height 83
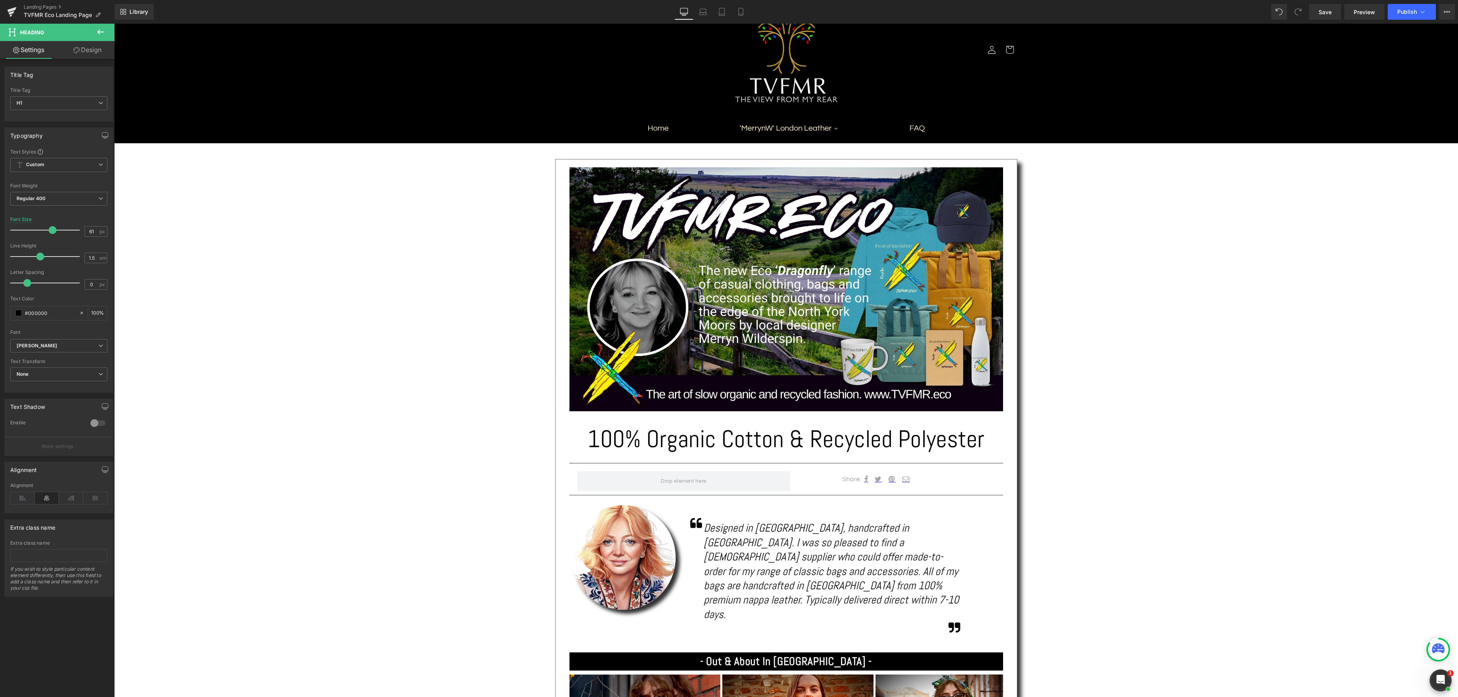
type input "62"
drag, startPoint x: 55, startPoint y: 228, endPoint x: 50, endPoint y: 228, distance: 5.1
click at [50, 228] on span at bounding box center [53, 230] width 8 height 8
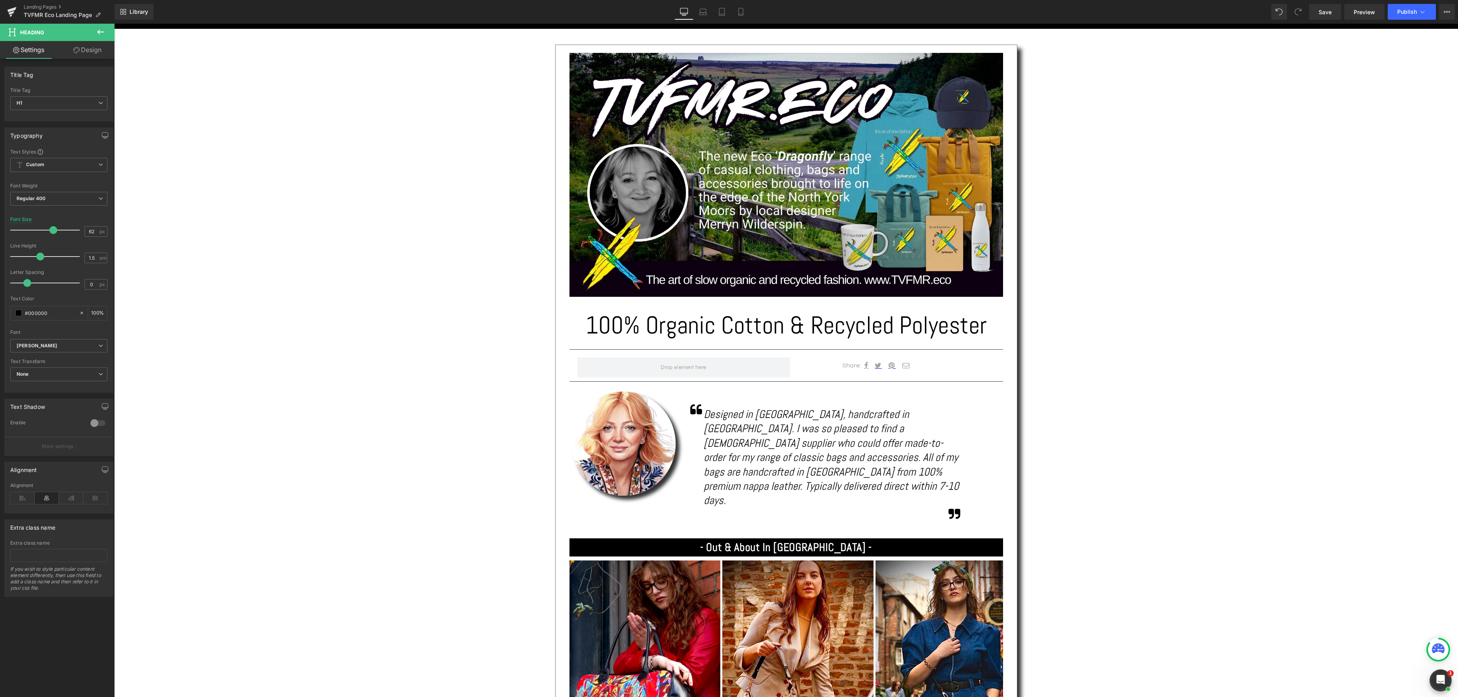
scroll to position [171, 0]
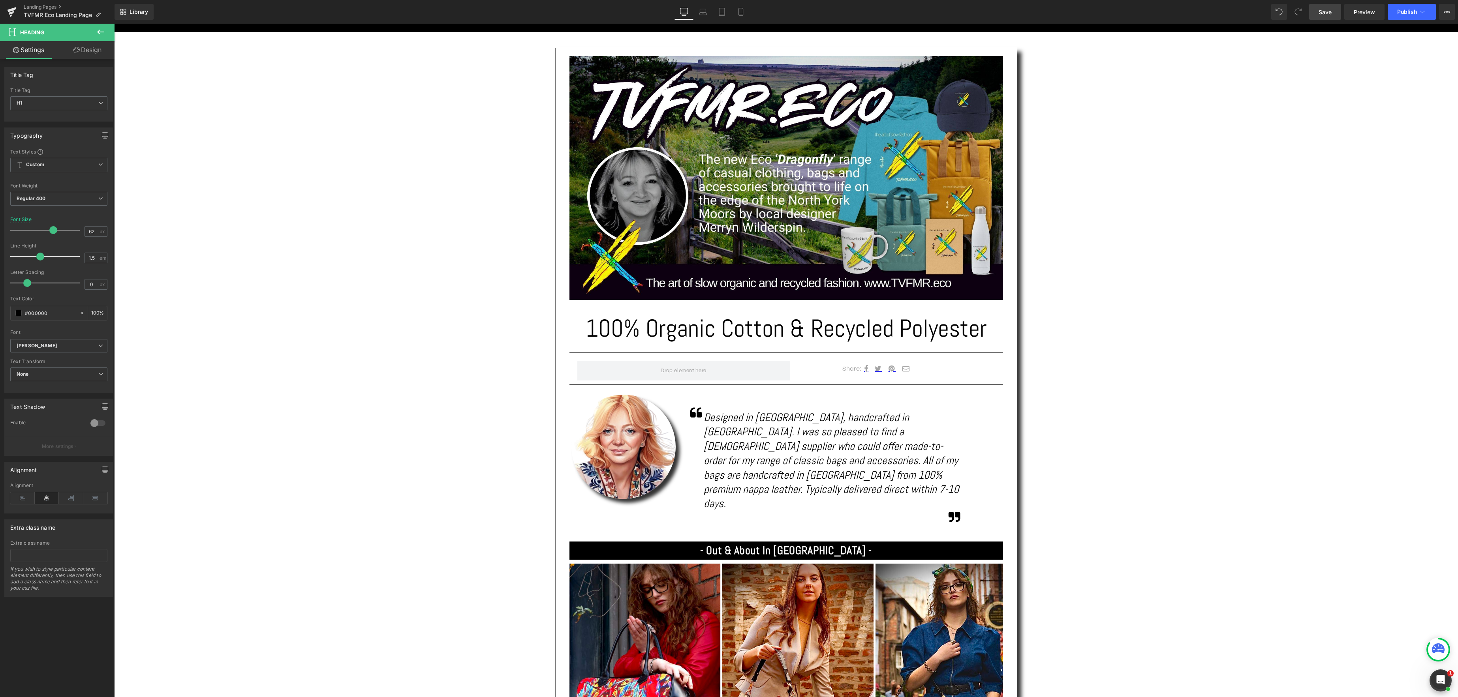
click at [1325, 15] on span "Save" at bounding box center [1324, 12] width 13 height 8
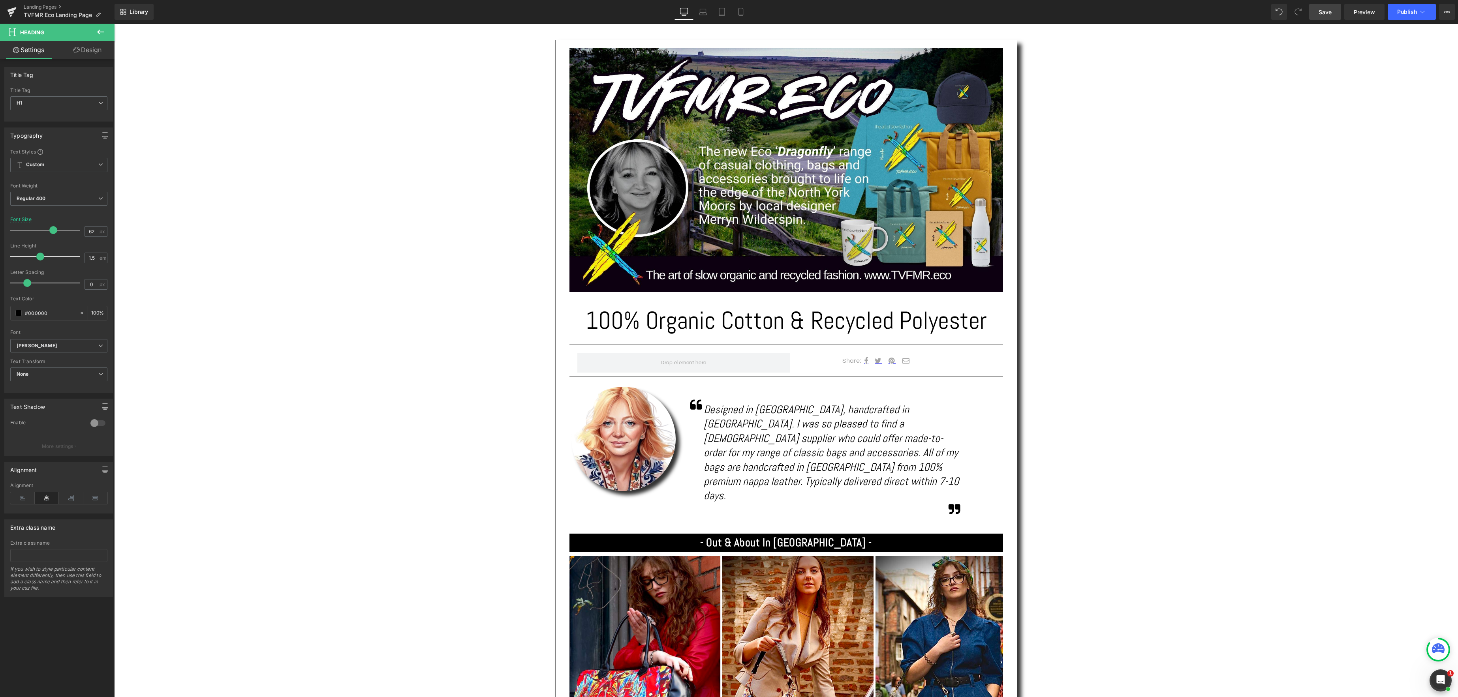
scroll to position [184, 0]
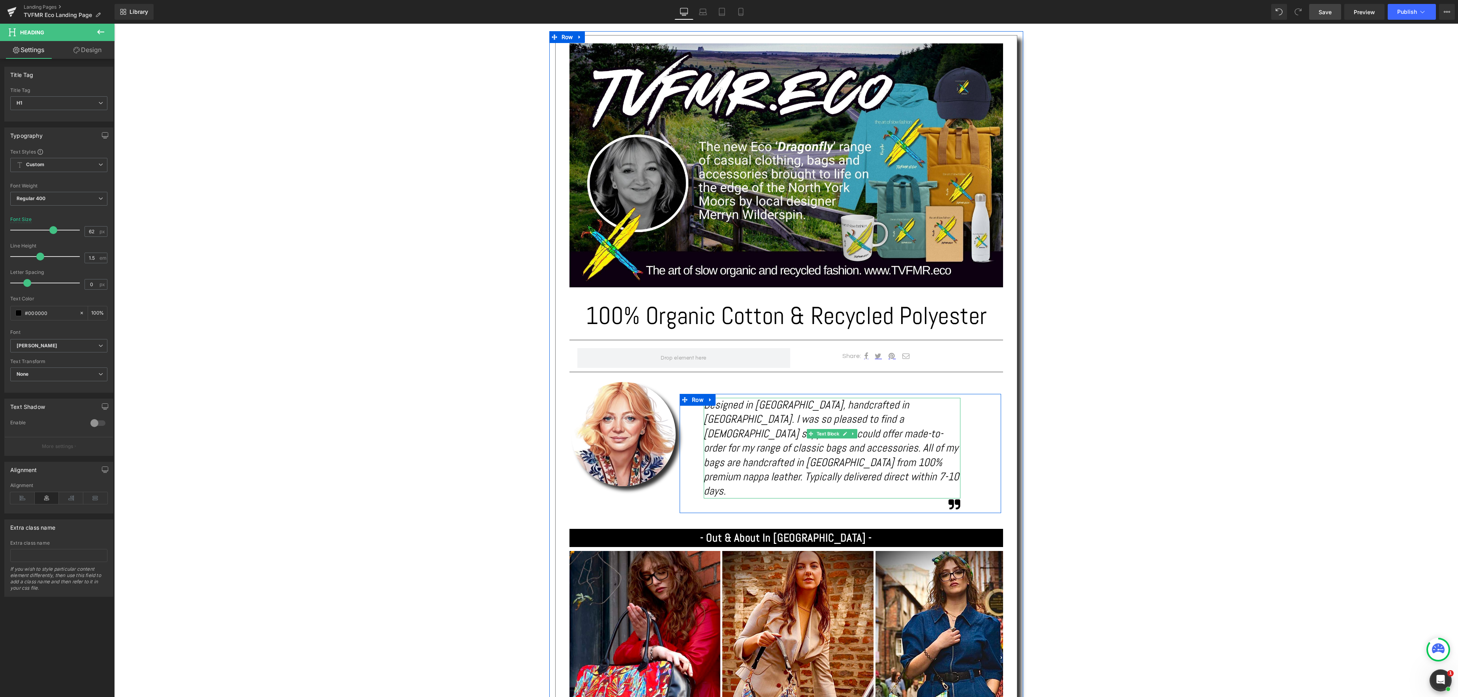
click at [917, 463] on div "Designed in Yorkshire, handcrafted in London. I was so pleased to find a Britis…" at bounding box center [832, 448] width 257 height 101
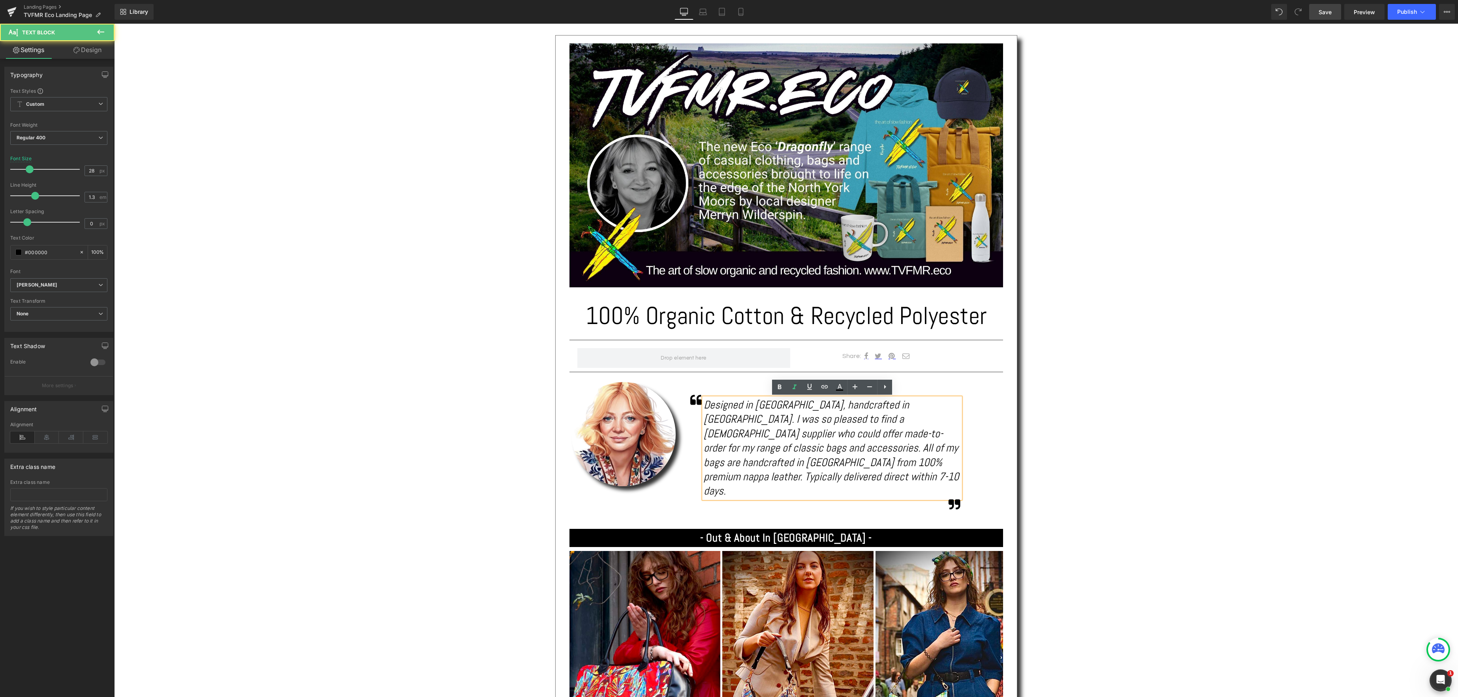
click at [919, 464] on div "Designed in Yorkshire, handcrafted in London. I was so pleased to find a Britis…" at bounding box center [832, 448] width 257 height 101
click at [738, 463] on icon "Designed in Yorkshire, handcrafted in London. I was so pleased to find a Britis…" at bounding box center [831, 448] width 255 height 100
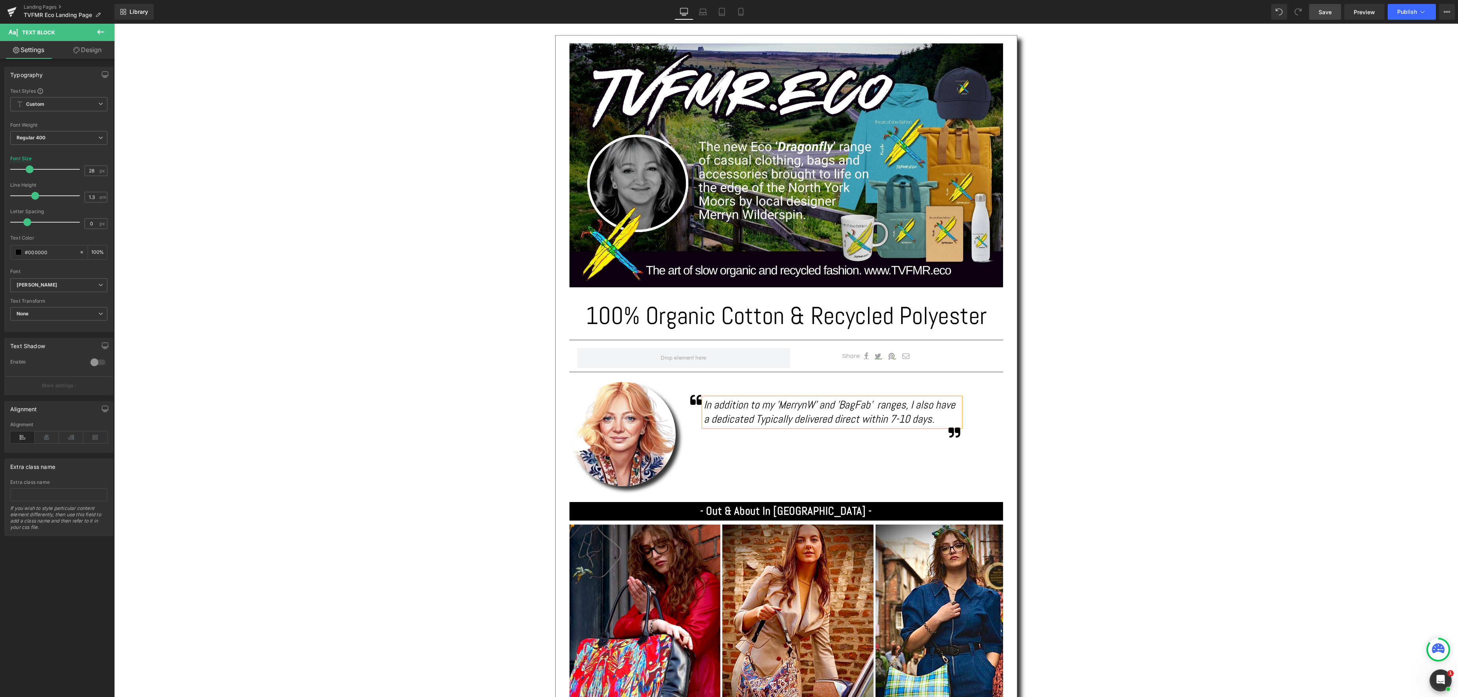
drag, startPoint x: 879, startPoint y: 405, endPoint x: 938, endPoint y: 405, distance: 59.2
click at [879, 405] on icon "In addition to my 'MerrynW' and 'BagFab' ranges, I also have a dedicated Typica…" at bounding box center [829, 412] width 251 height 28
drag, startPoint x: 757, startPoint y: 420, endPoint x: 780, endPoint y: 421, distance: 23.3
click at [757, 420] on icon "In addition to my 'MerrynW' and 'BagFab' ranges, I also have a dedicated Typica…" at bounding box center [832, 412] width 257 height 28
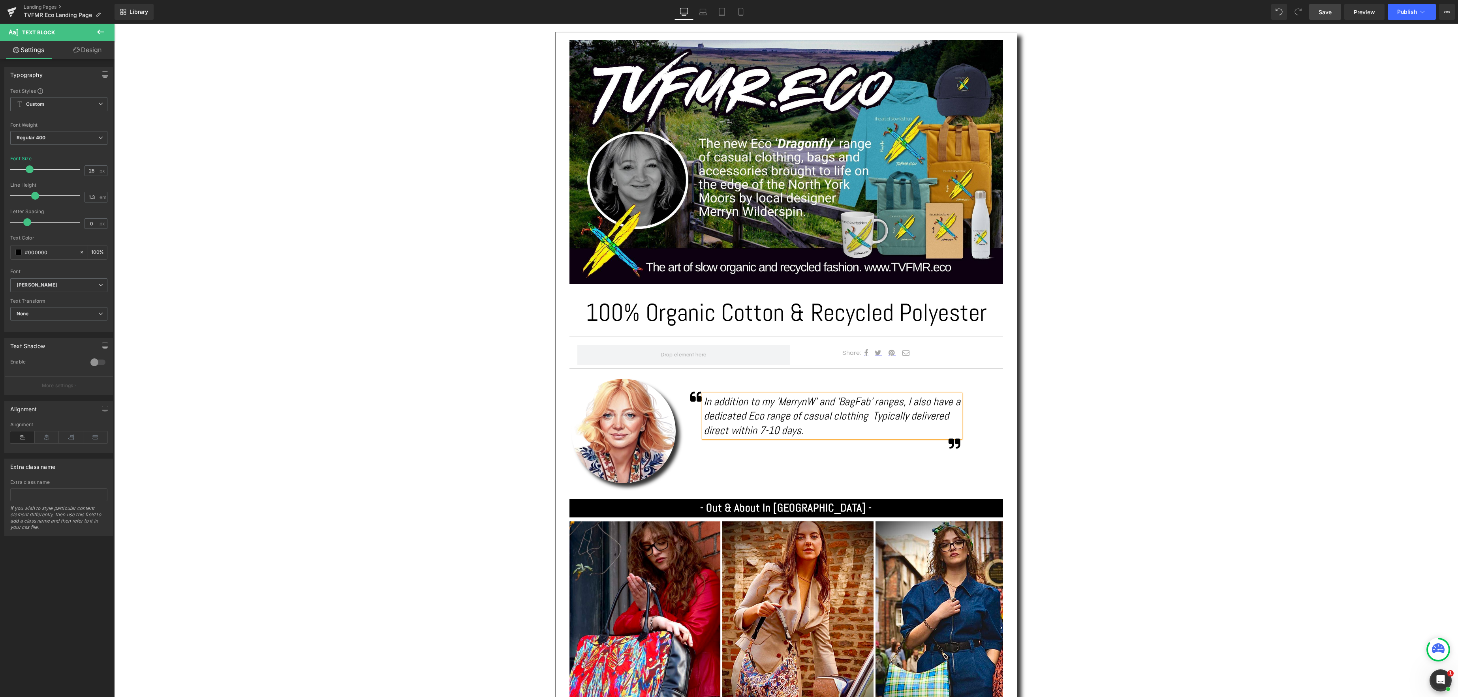
scroll to position [192, 0]
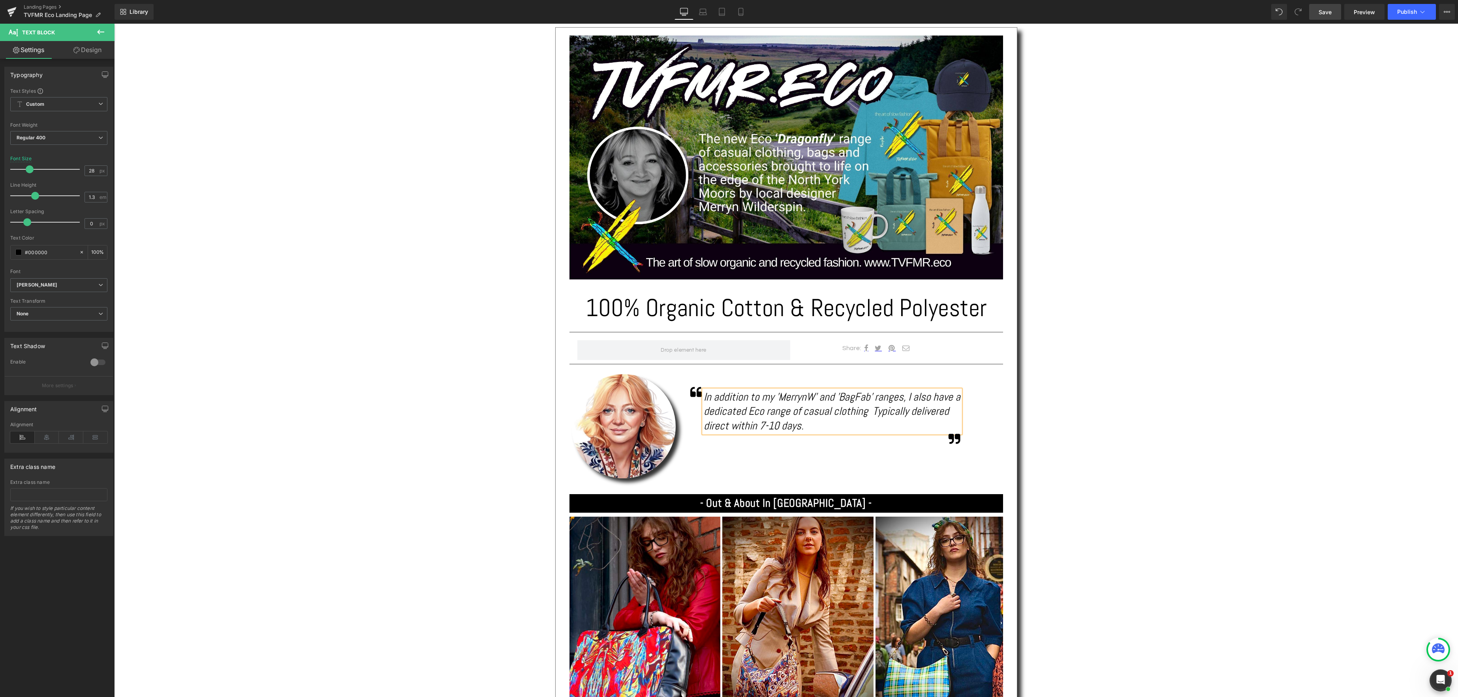
drag, startPoint x: 811, startPoint y: 419, endPoint x: 843, endPoint y: 420, distance: 32.8
click at [812, 419] on div "In addition to my 'MerrynW' and 'BagFab' ranges, I also have a dedicated Eco ra…" at bounding box center [832, 411] width 257 height 43
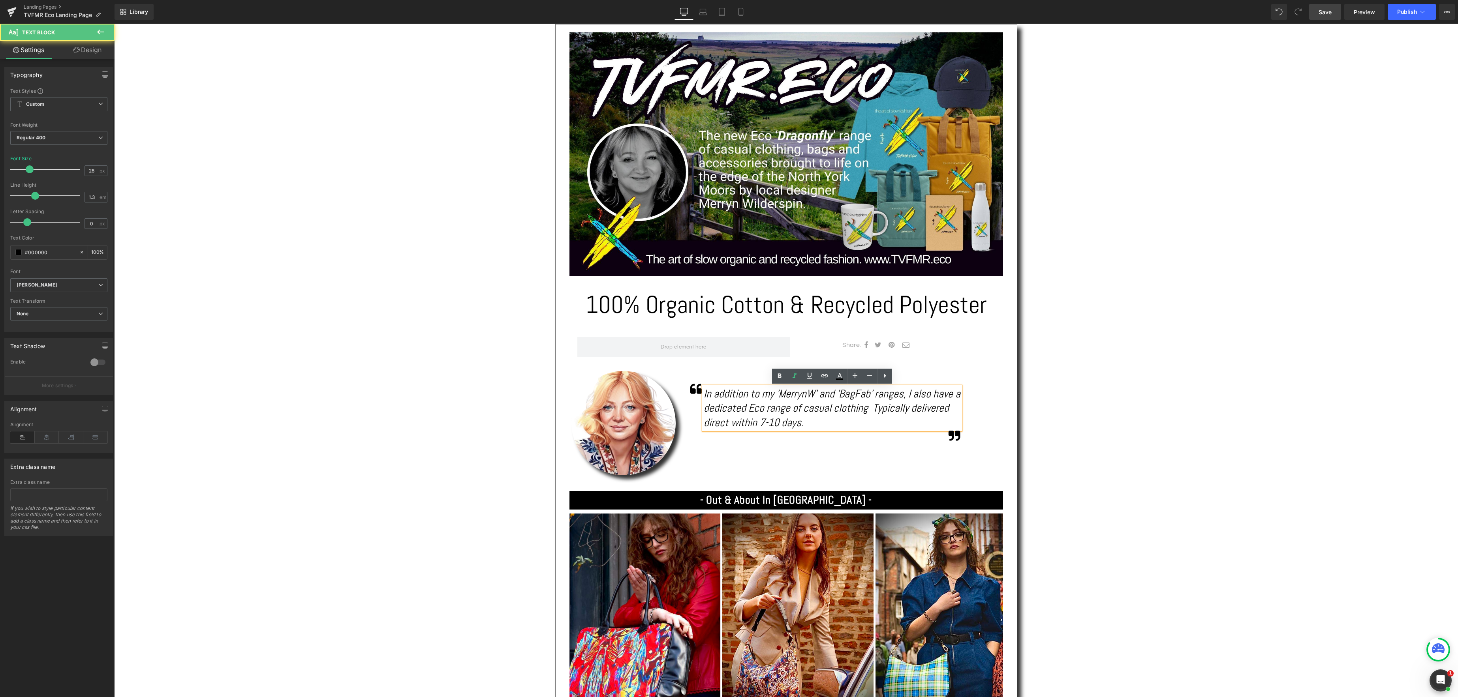
drag, startPoint x: 812, startPoint y: 411, endPoint x: 895, endPoint y: 417, distance: 83.1
click at [812, 411] on icon "In addition to my 'MerrynW' and 'BagFab' ranges, I also have a dedicated Eco ra…" at bounding box center [832, 408] width 257 height 43
drag, startPoint x: 949, startPoint y: 410, endPoint x: 998, endPoint y: 413, distance: 49.0
click at [949, 410] on div "In addition to my 'MerrynW' and 'BagFab' ranges, I also have a dedicated Eco ra…" at bounding box center [832, 408] width 257 height 43
drag, startPoint x: 881, startPoint y: 409, endPoint x: 912, endPoint y: 409, distance: 31.2
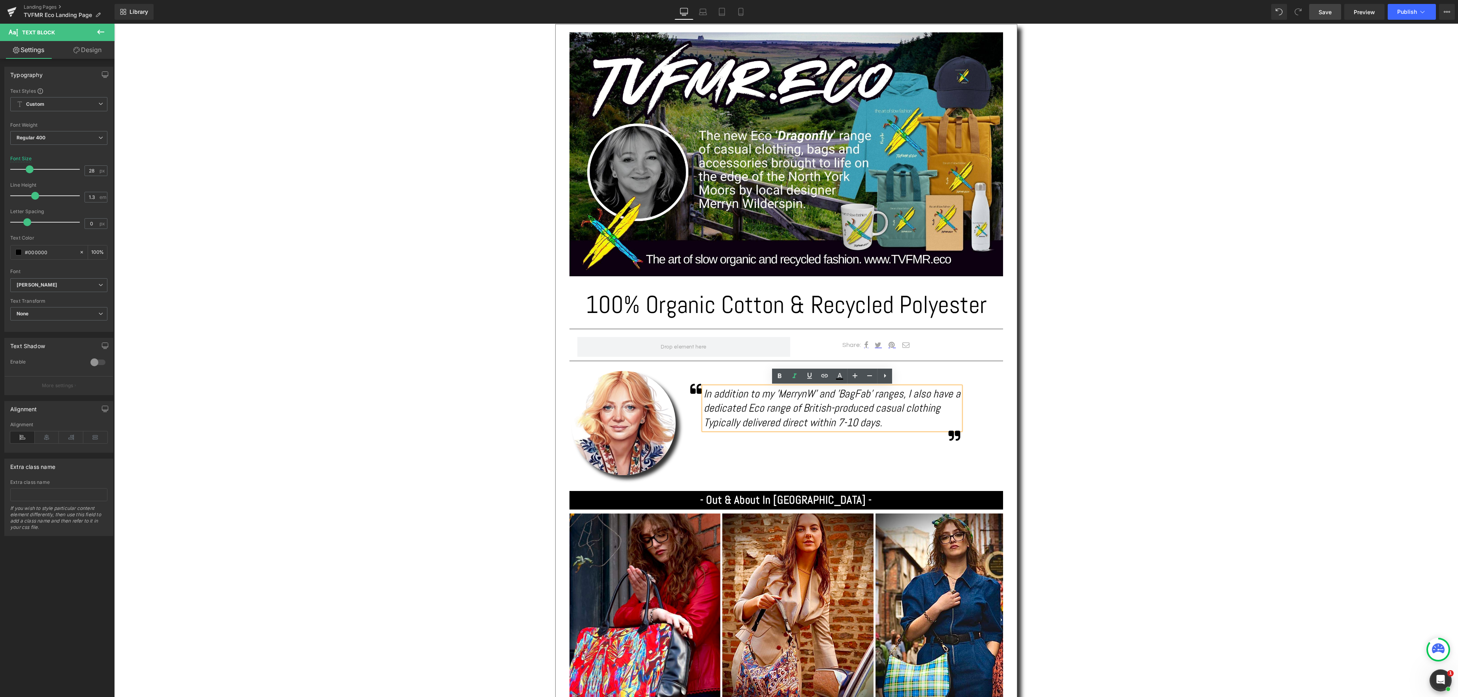
click at [881, 409] on icon "In addition to my 'MerrynW' and 'BagFab' ranges, I also have a dedicated Eco ra…" at bounding box center [832, 408] width 257 height 43
click at [944, 411] on icon "In addition to my 'MerrynW' and 'BagFab' ranges, I also have a dedicated Eco ra…" at bounding box center [832, 408] width 257 height 43
click at [746, 422] on icon "In addition to my 'MerrynW' and 'BagFab' ranges, I also have a dedicated Eco ra…" at bounding box center [832, 415] width 257 height 57
click at [781, 422] on icon "In addition to my 'MerrynW' and 'BagFab' ranges, I also have a dedicated Eco ra…" at bounding box center [832, 415] width 257 height 57
drag, startPoint x: 863, startPoint y: 422, endPoint x: 936, endPoint y: 426, distance: 72.7
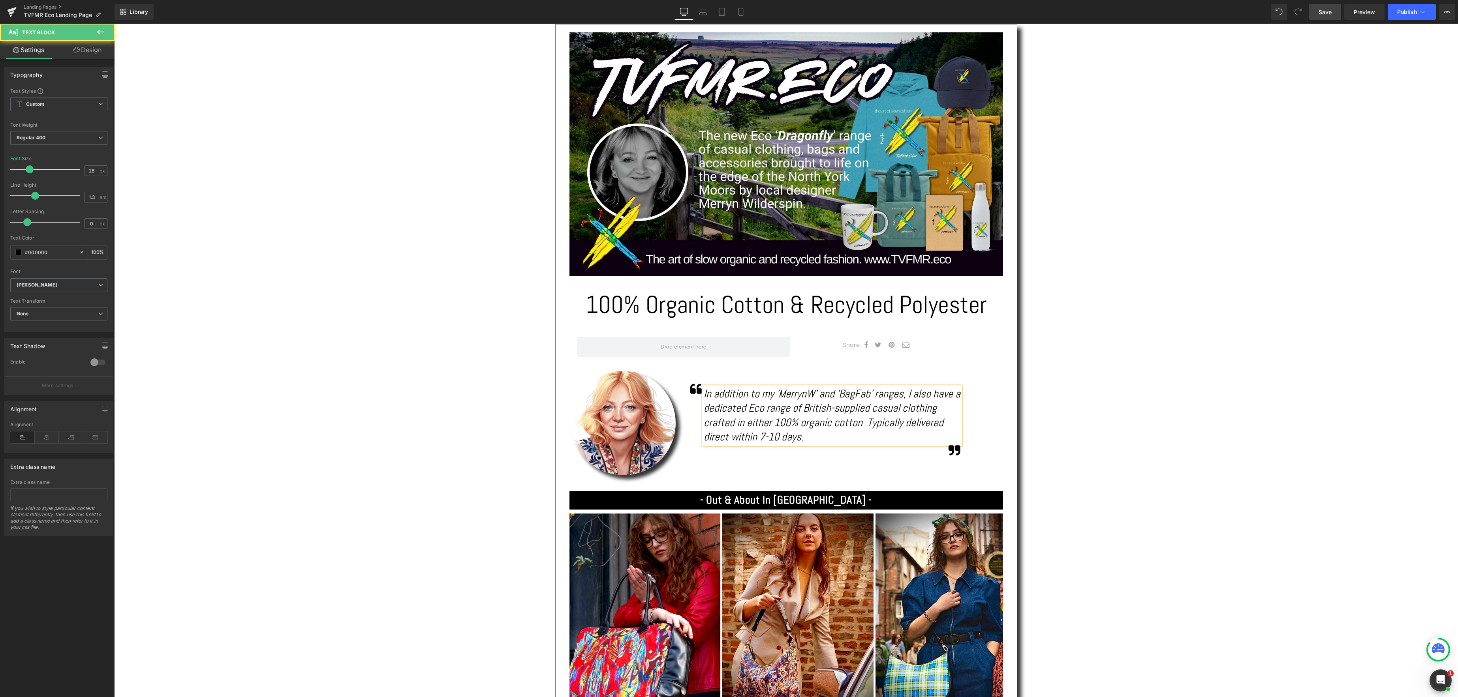
click at [863, 422] on icon "In addition to my 'MerrynW' and 'BagFab' ranges, I also have a dedicated Eco ra…" at bounding box center [832, 415] width 257 height 57
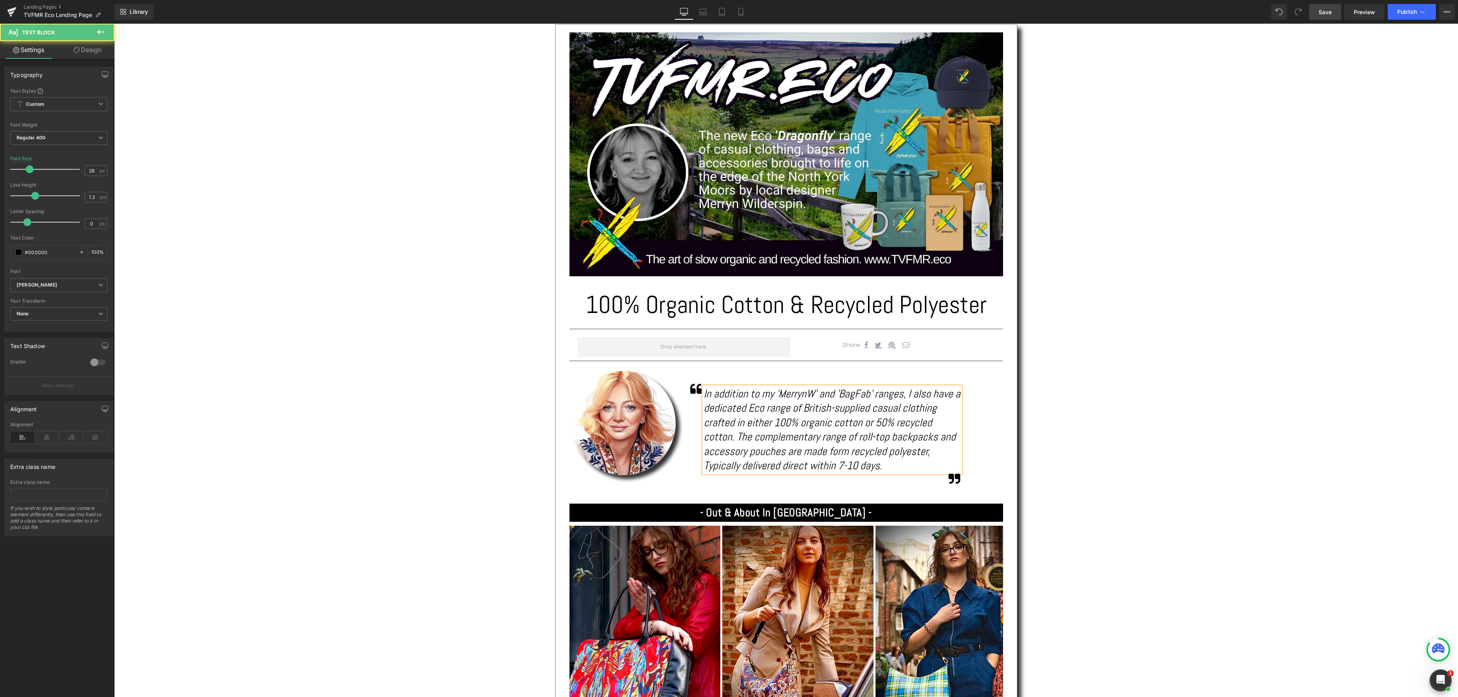
drag, startPoint x: 859, startPoint y: 438, endPoint x: 886, endPoint y: 441, distance: 27.1
click at [859, 438] on icon "In addition to my 'MerrynW' and 'BagFab' ranges, I also have a dedicated Eco ra…" at bounding box center [832, 430] width 257 height 86
drag, startPoint x: 861, startPoint y: 439, endPoint x: 960, endPoint y: 441, distance: 98.7
click at [865, 439] on icon "In addition to my 'MerrynW' and 'BagFab' ranges, I also have a dedicated Eco ra…" at bounding box center [832, 430] width 257 height 86
drag, startPoint x: 772, startPoint y: 454, endPoint x: 839, endPoint y: 444, distance: 67.8
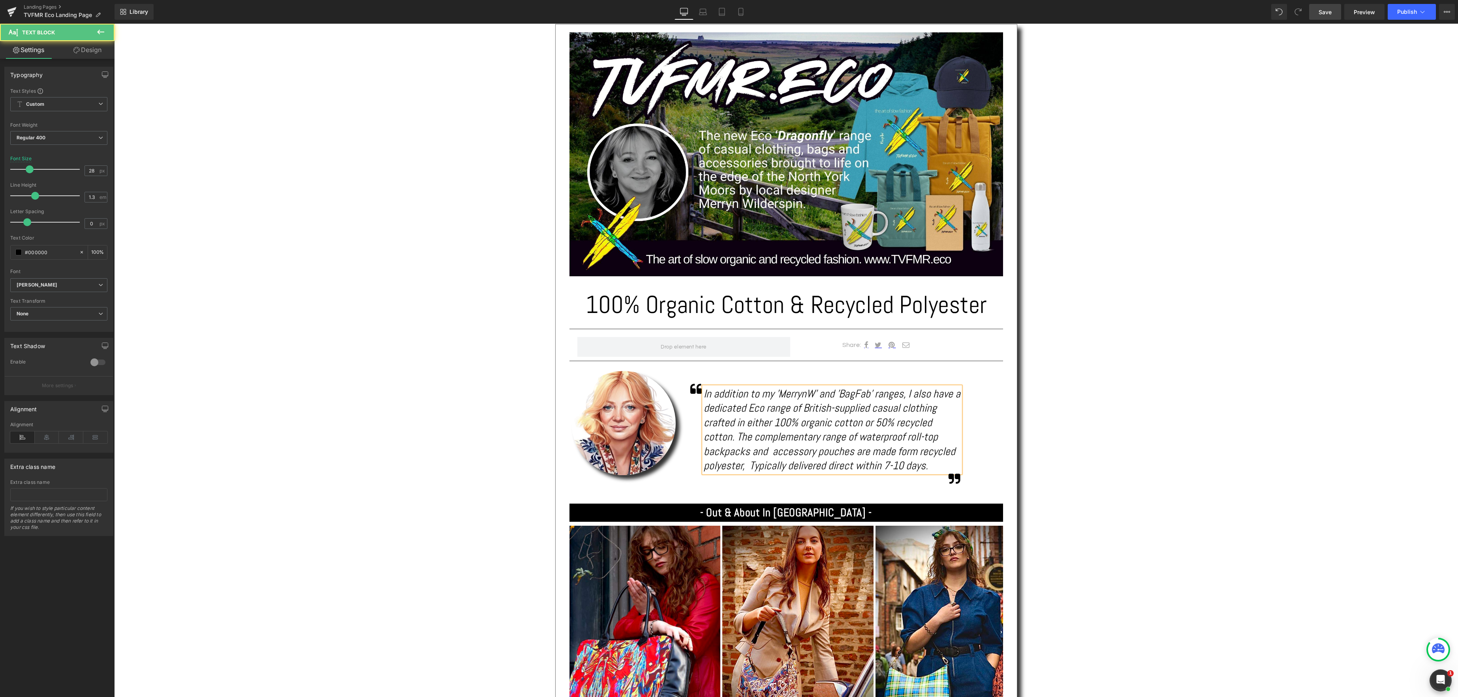
click at [772, 454] on icon "In addition to my 'MerrynW' and 'BagFab' ranges, I also have a dedicated Eco ra…" at bounding box center [832, 430] width 257 height 86
drag, startPoint x: 899, startPoint y: 455, endPoint x: 948, endPoint y: 451, distance: 49.5
click at [899, 455] on icon "In addition to my 'MerrynW' and 'BagFab' ranges, I also have a dedicated Eco ra…" at bounding box center [832, 430] width 257 height 86
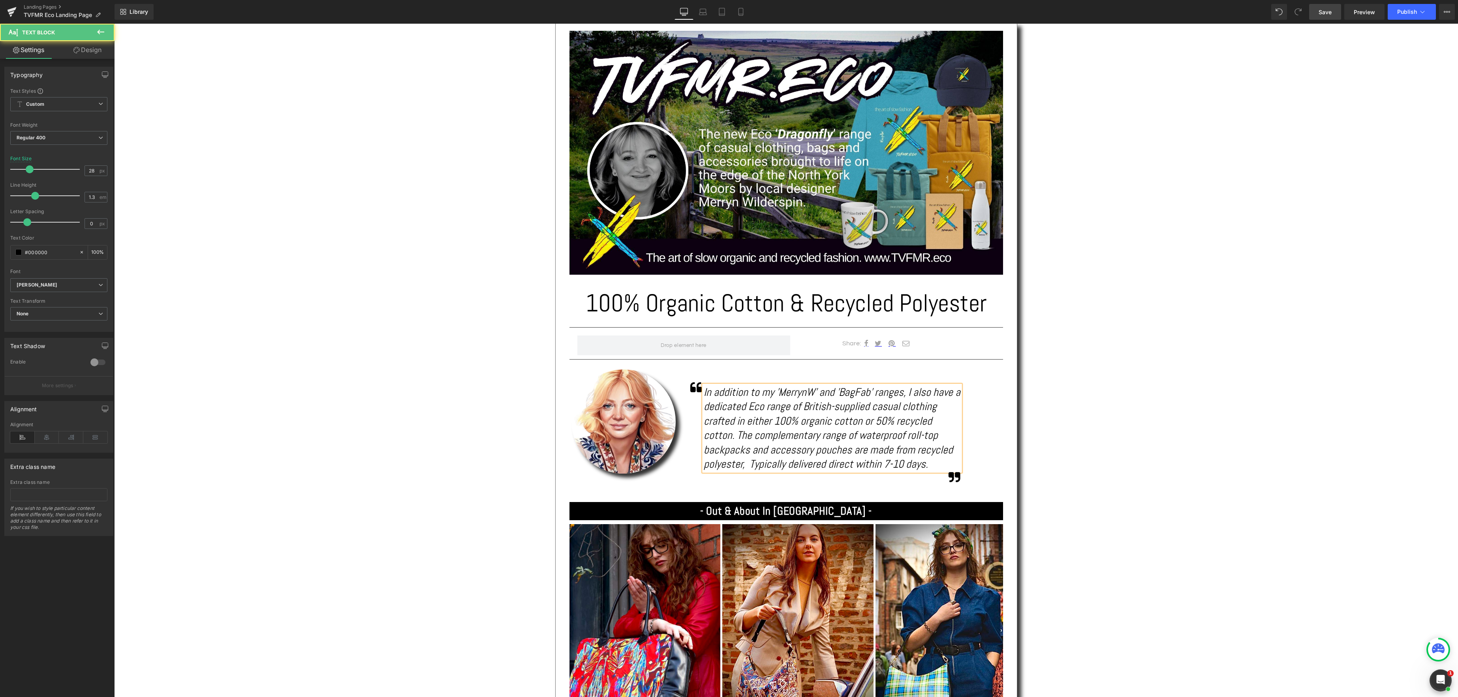
drag, startPoint x: 745, startPoint y: 465, endPoint x: 842, endPoint y: 458, distance: 97.0
click at [745, 465] on icon "In addition to my 'MerrynW' and 'BagFab' ranges, I also have a dedicated Eco ra…" at bounding box center [832, 428] width 257 height 86
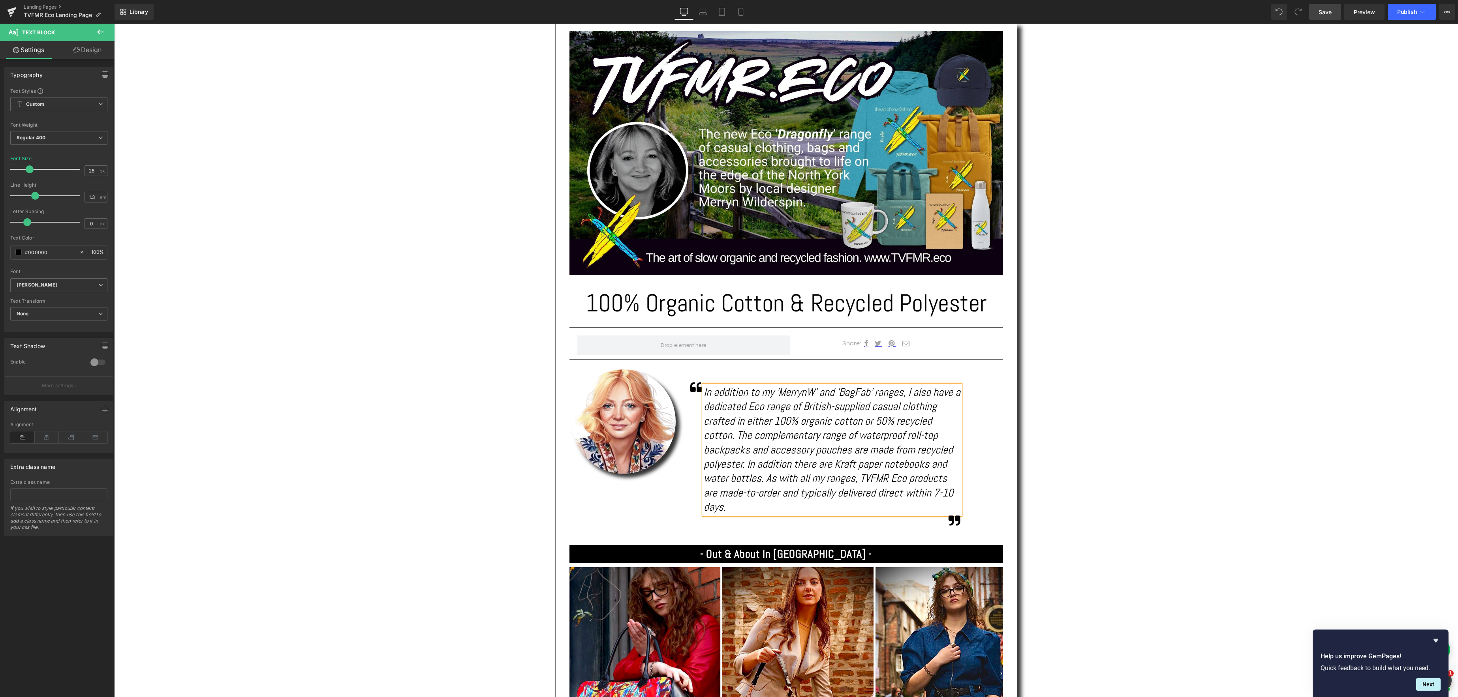
click at [939, 492] on icon "In addition to my 'MerrynW' and 'BagFab' ranges, I also have a dedicated Eco ra…" at bounding box center [832, 449] width 257 height 129
click at [851, 507] on div "In addition to my 'MerrynW' and 'BagFab' ranges, I also have a dedicated Eco ra…" at bounding box center [832, 449] width 257 height 129
drag, startPoint x: 767, startPoint y: 480, endPoint x: 787, endPoint y: 479, distance: 20.5
click at [767, 480] on icon "In addition to my 'MerrynW' and 'BagFab' ranges, I also have a dedicated Eco ra…" at bounding box center [832, 449] width 257 height 129
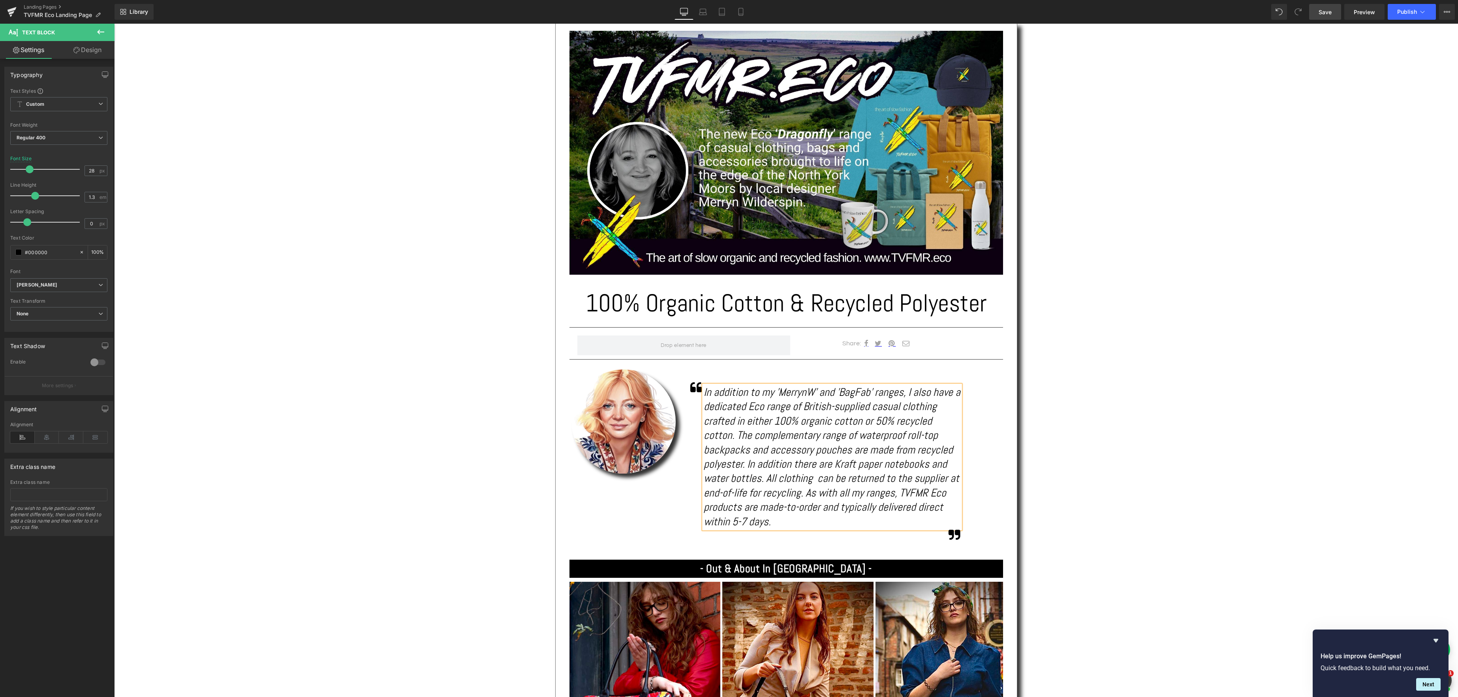
drag, startPoint x: 817, startPoint y: 479, endPoint x: 834, endPoint y: 479, distance: 16.6
click at [818, 479] on icon "In addition to my 'MerrynW' and 'BagFab' ranges, I also have a dedicated Eco ra…" at bounding box center [832, 456] width 257 height 143
drag, startPoint x: 818, startPoint y: 481, endPoint x: 912, endPoint y: 485, distance: 94.8
click at [818, 481] on icon "In addition to my 'MerrynW' and 'BagFab' ranges, I also have a dedicated Eco ra…" at bounding box center [832, 456] width 257 height 143
click at [906, 478] on icon "In addition to my 'MerrynW' and 'BagFab' ranges, I also have a dedicated Eco ra…" at bounding box center [832, 456] width 257 height 143
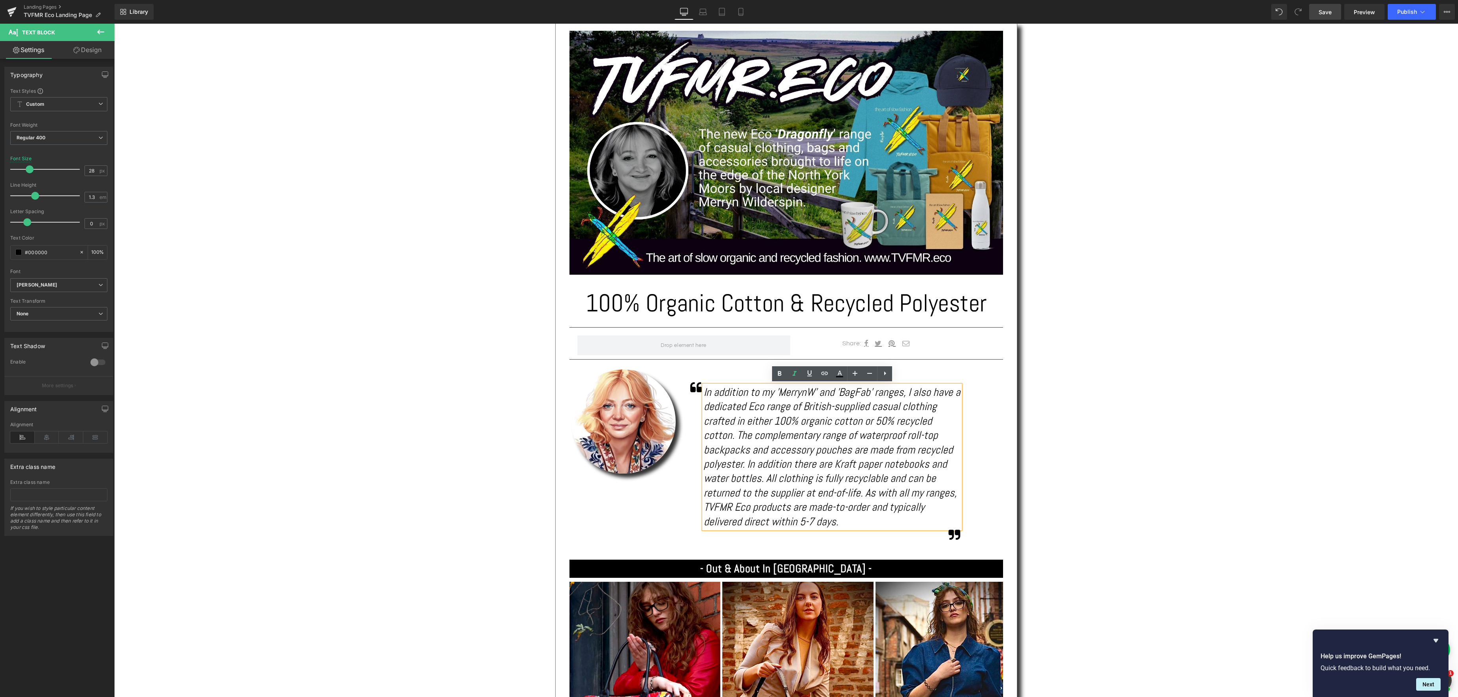
scroll to position [197, 0]
click at [1319, 12] on span "Save" at bounding box center [1324, 12] width 13 height 8
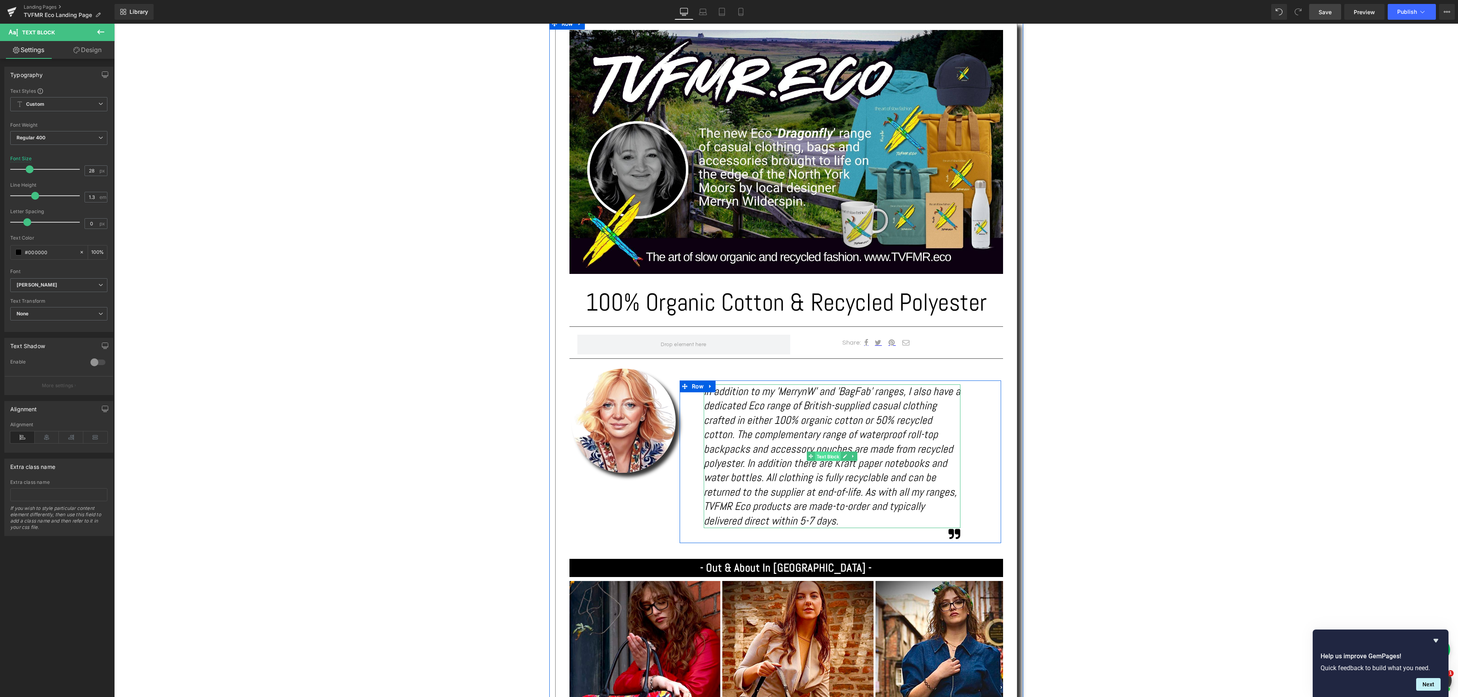
click at [822, 459] on span "Text Block" at bounding box center [828, 456] width 26 height 9
click at [827, 460] on span "Text Block" at bounding box center [828, 456] width 26 height 9
click at [92, 49] on link "Design" at bounding box center [87, 50] width 57 height 18
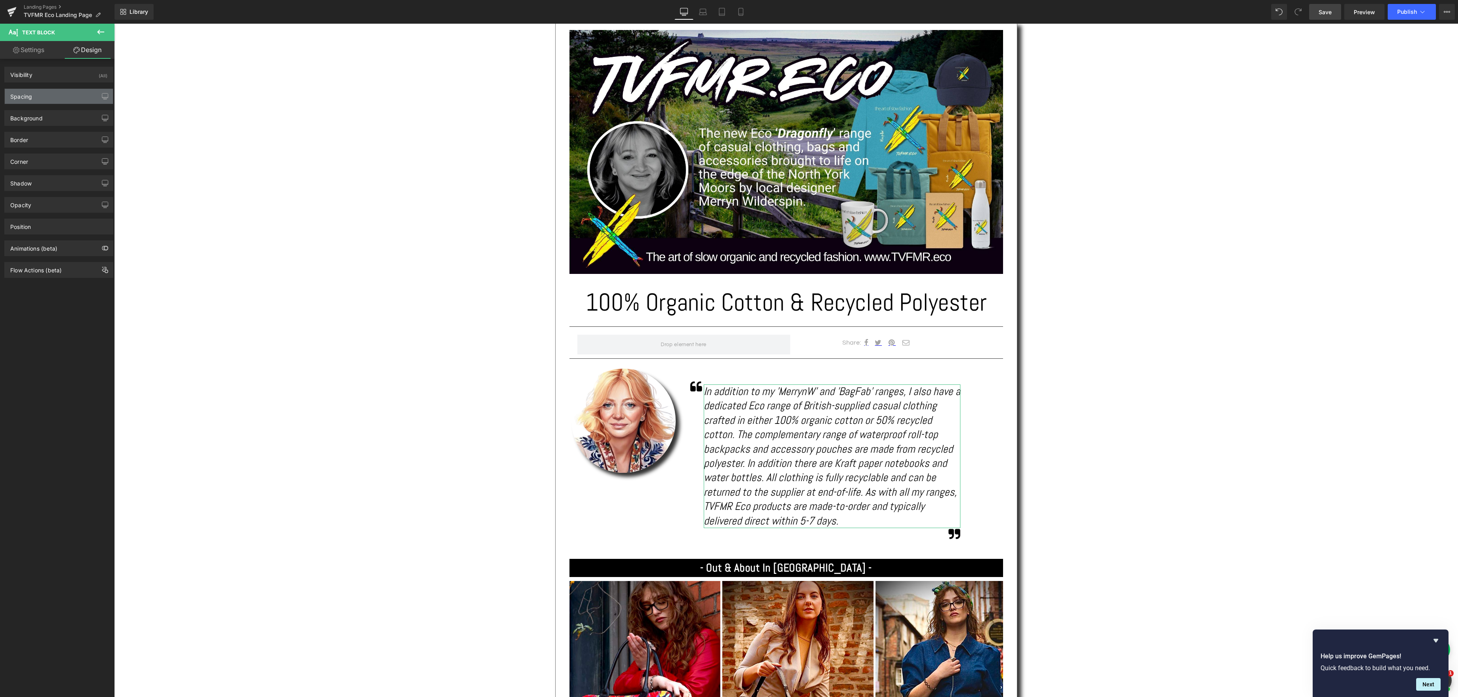
click at [45, 101] on div "Spacing" at bounding box center [59, 96] width 108 height 15
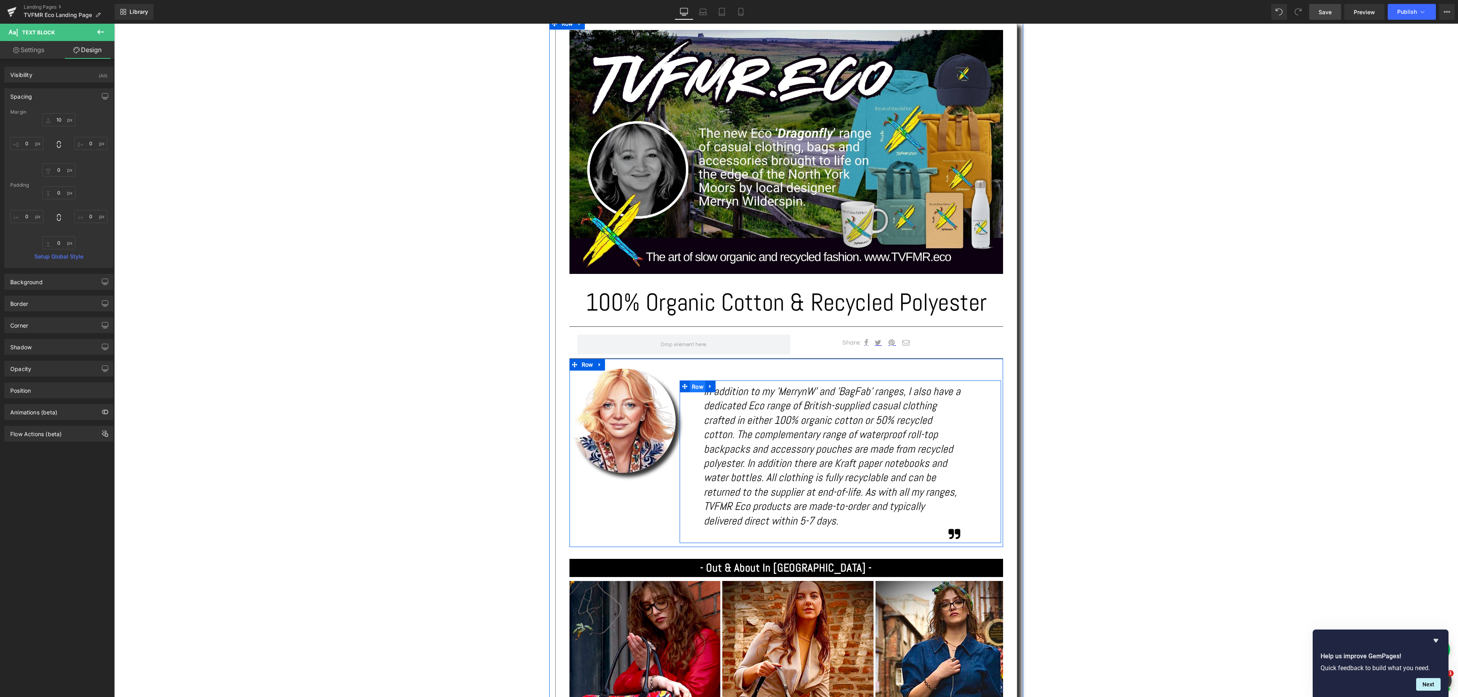
click at [699, 386] on span "Row" at bounding box center [697, 387] width 15 height 12
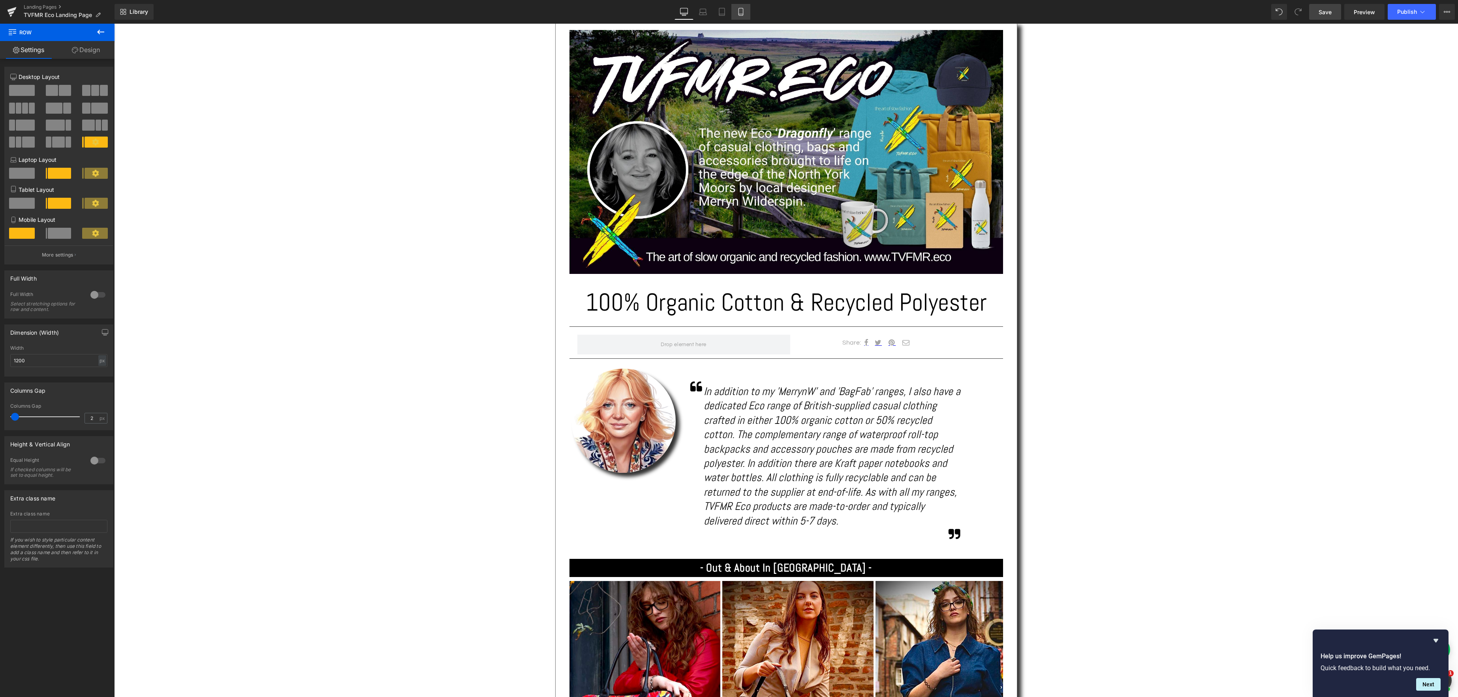
click at [742, 12] on icon at bounding box center [741, 12] width 8 height 8
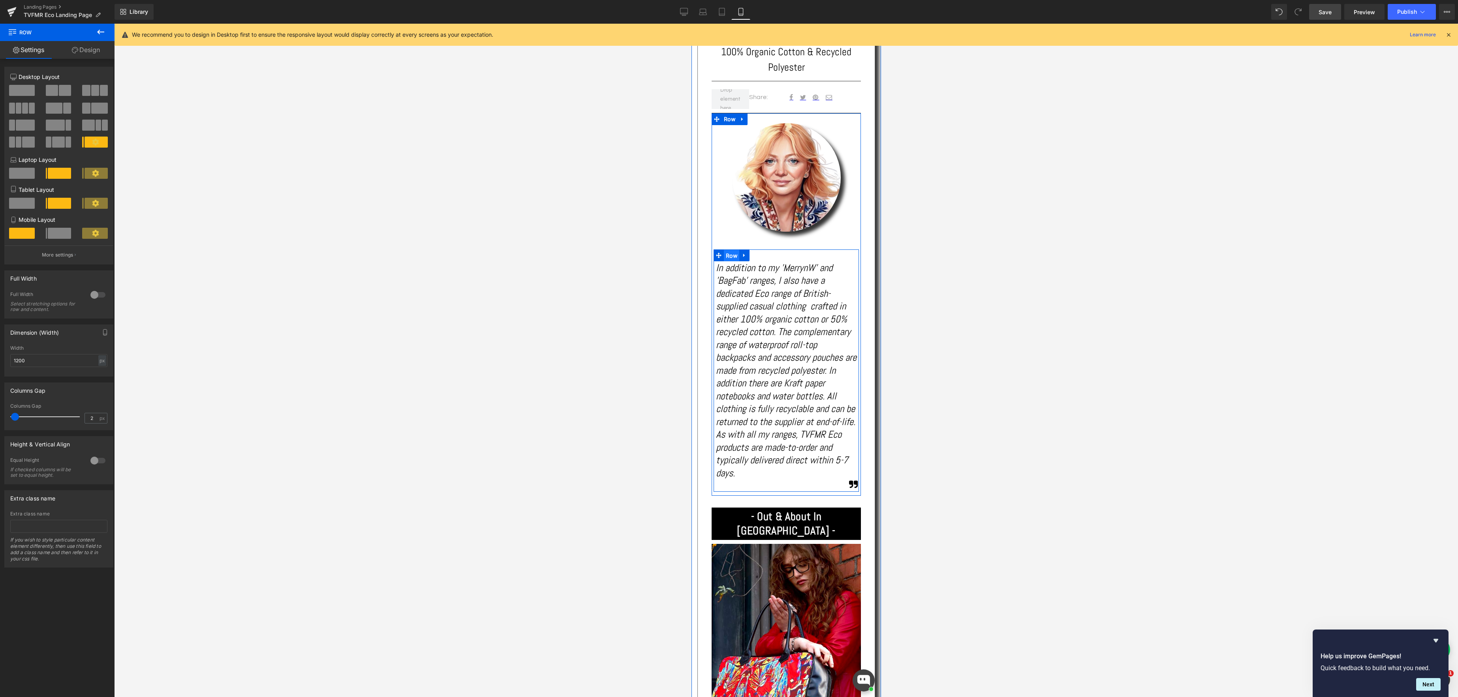
click at [734, 258] on span "Row" at bounding box center [730, 256] width 15 height 12
click at [726, 13] on icon at bounding box center [722, 12] width 8 height 8
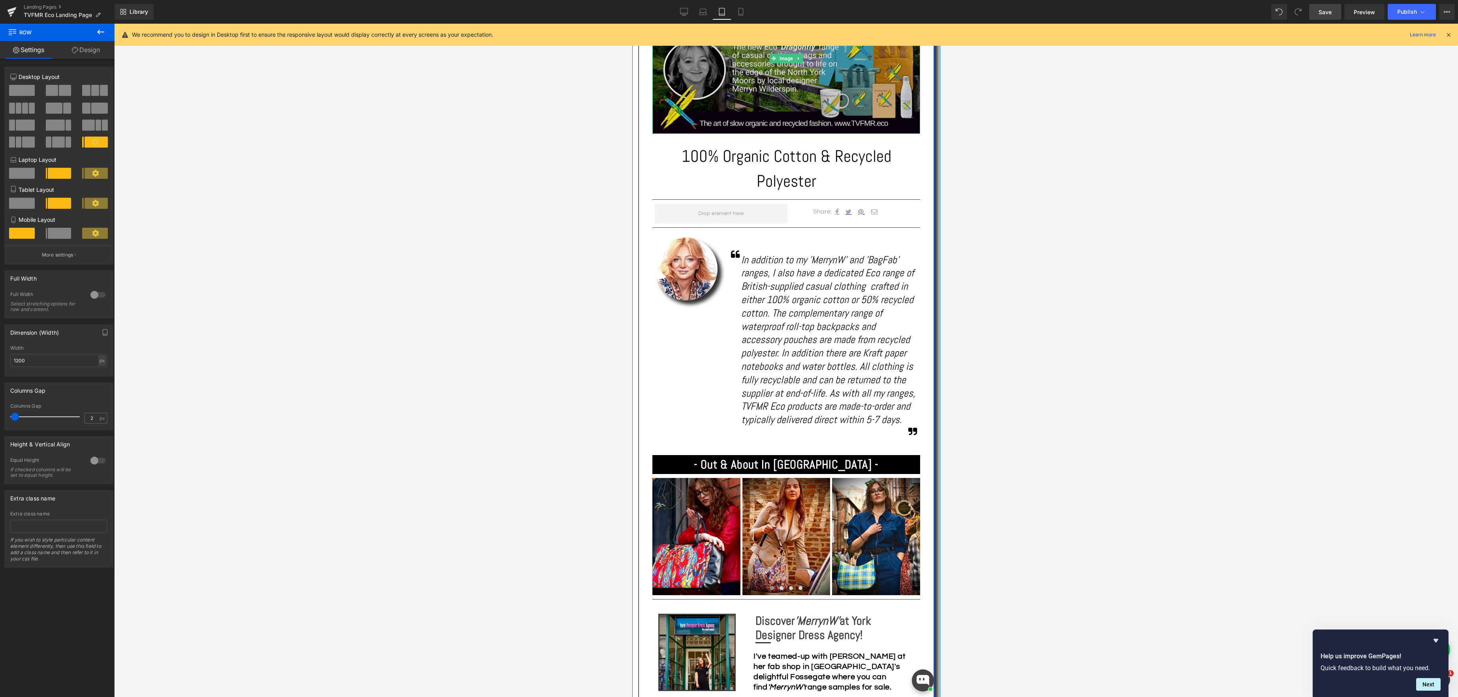
scroll to position [212, 0]
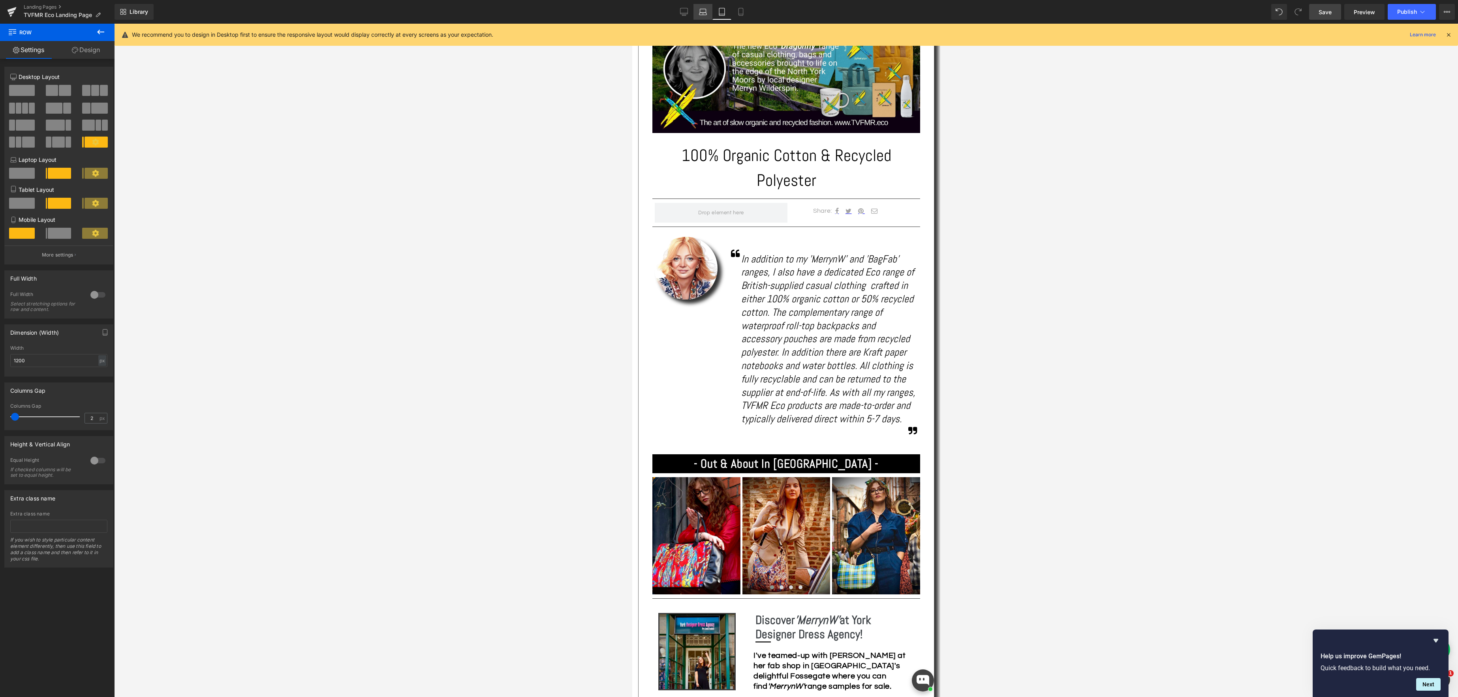
click at [703, 9] on icon at bounding box center [703, 12] width 8 height 8
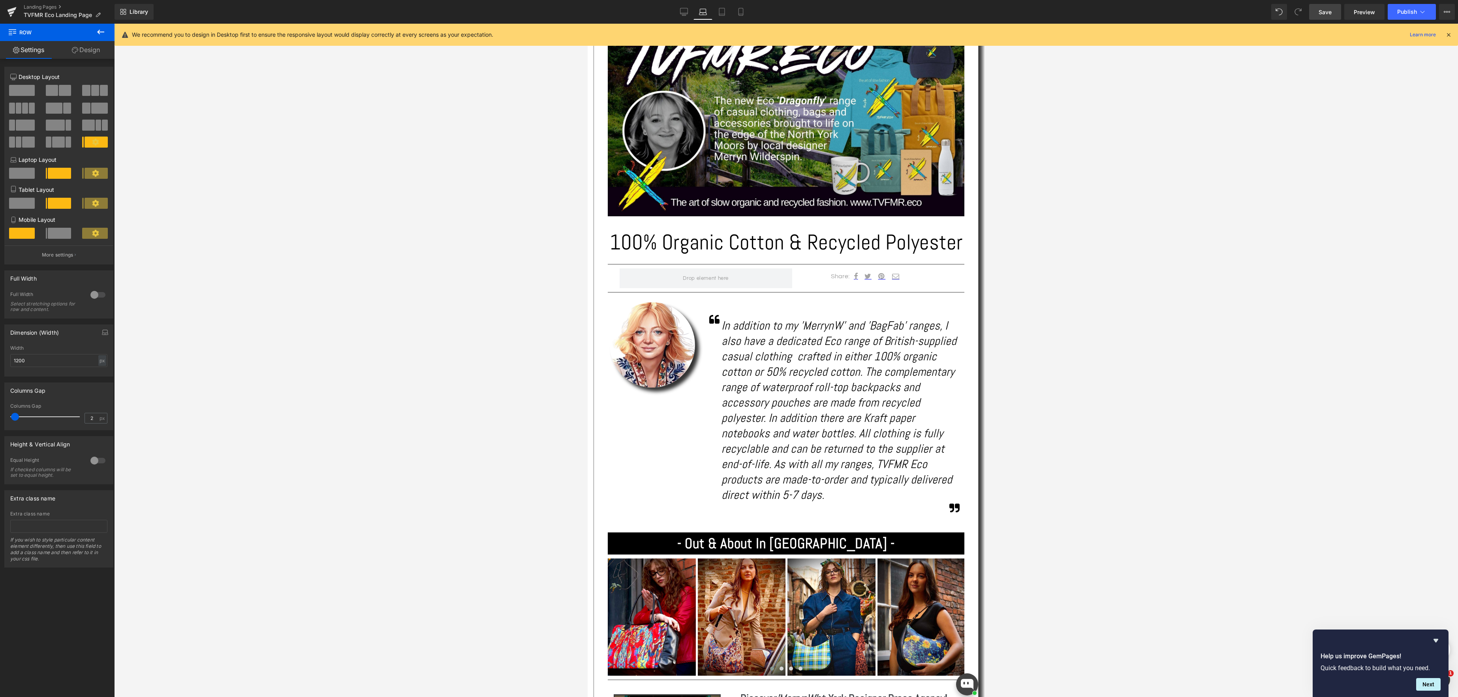
scroll to position [278, 0]
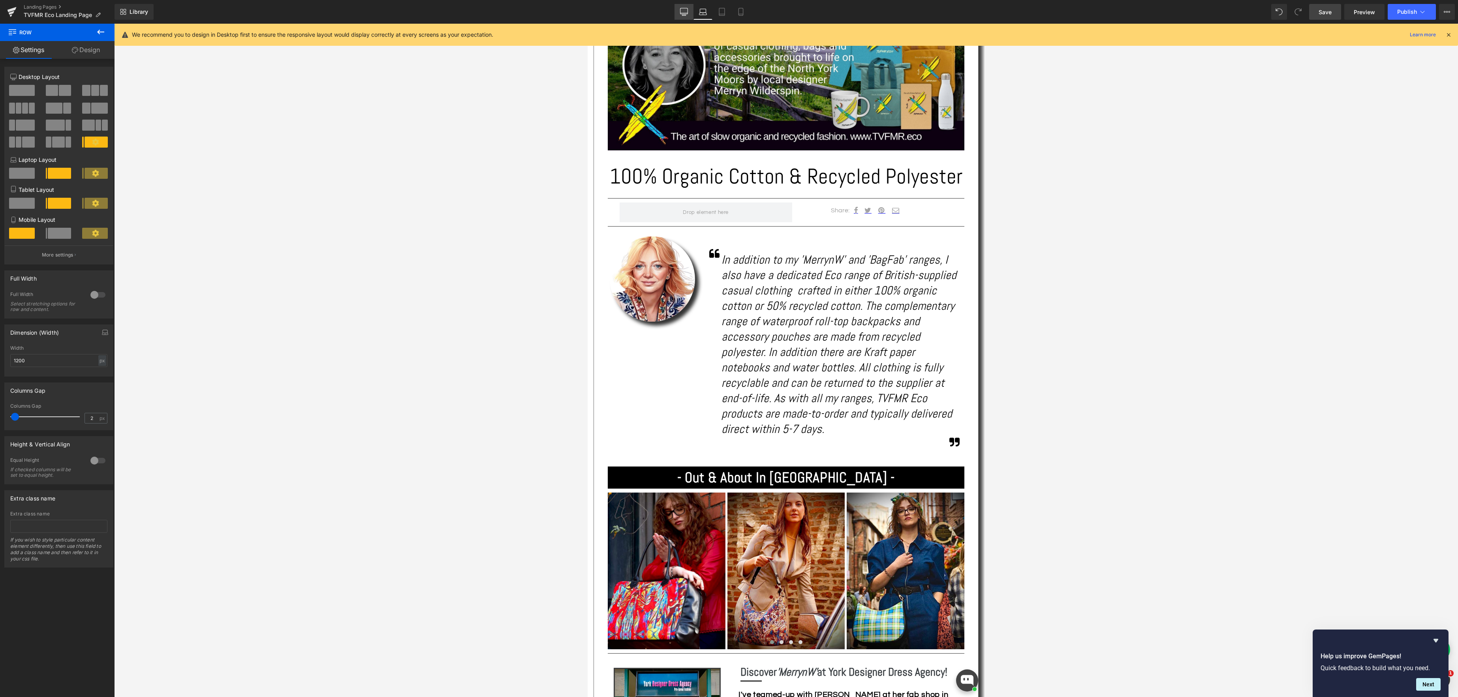
click at [687, 9] on icon at bounding box center [684, 11] width 8 height 6
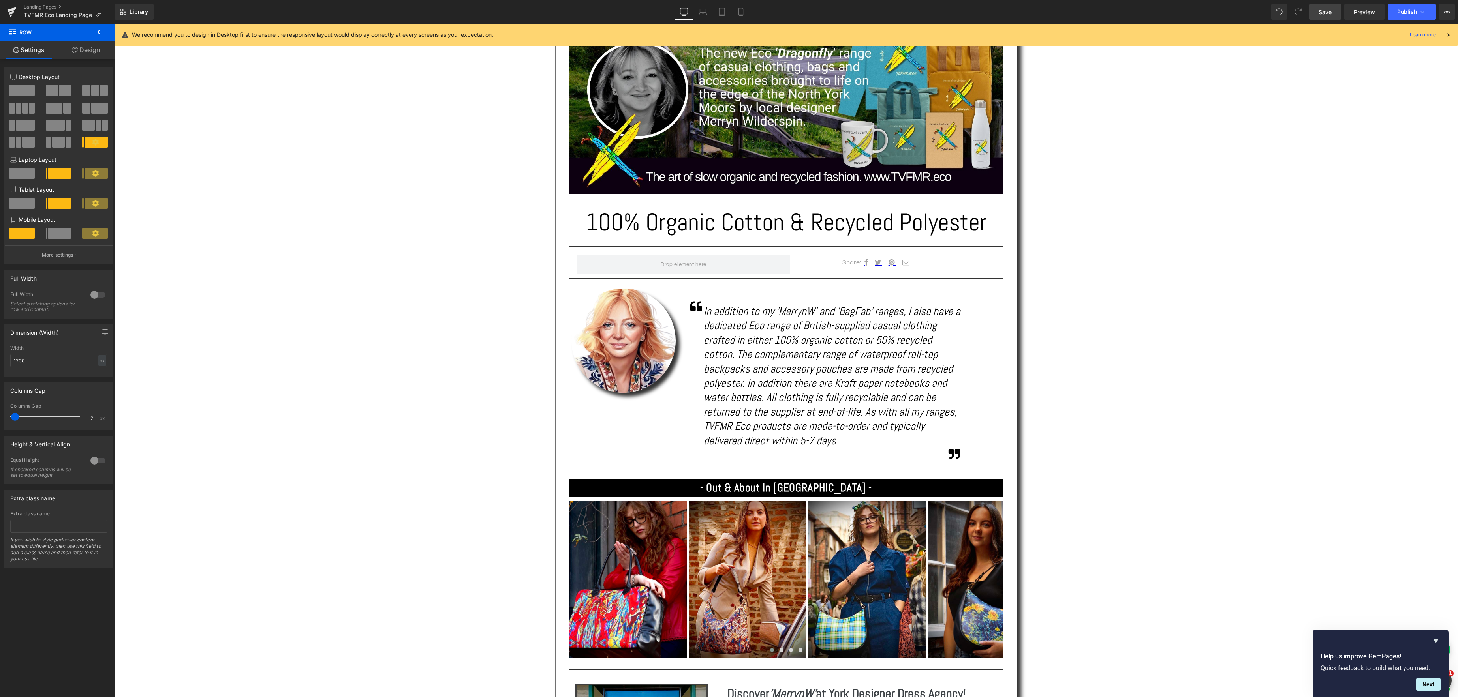
scroll to position [330, 0]
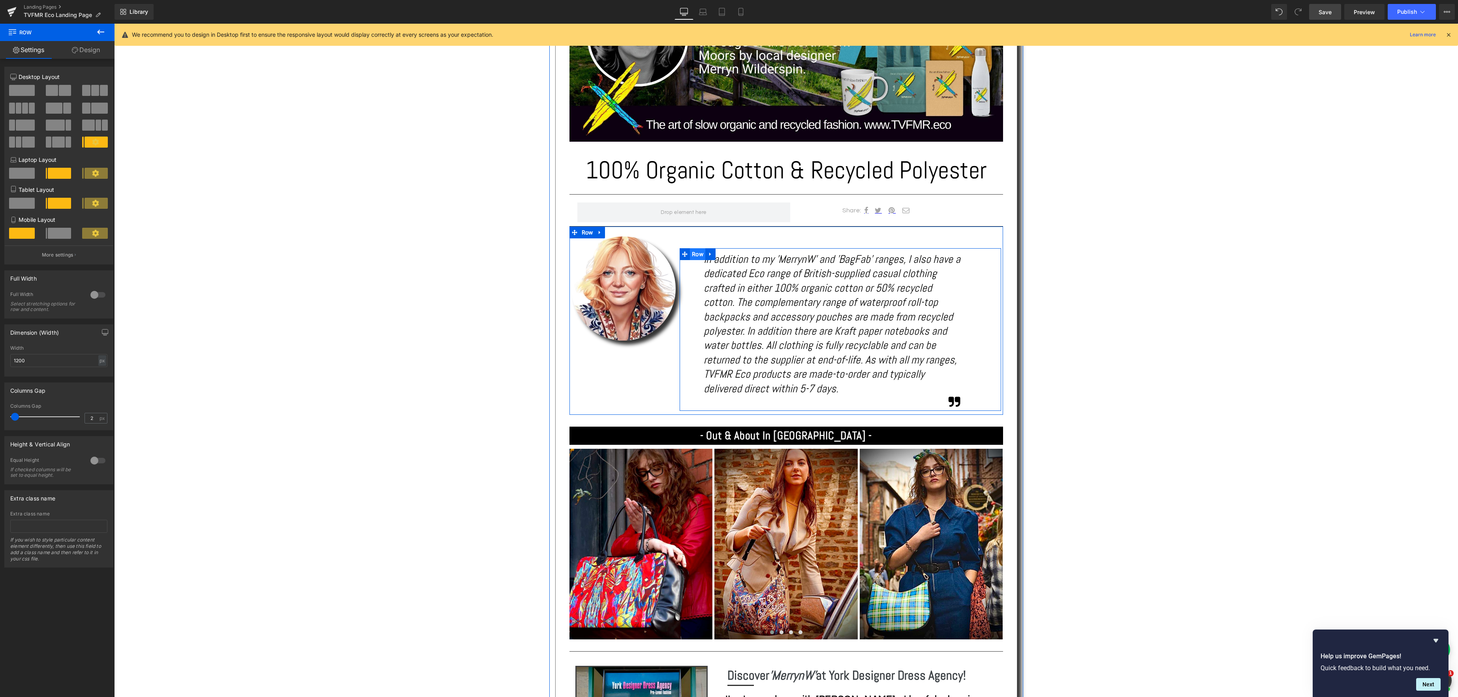
click at [691, 253] on span "Row" at bounding box center [697, 254] width 15 height 12
click at [693, 252] on span "Row" at bounding box center [697, 255] width 15 height 12
click at [706, 11] on icon at bounding box center [703, 12] width 8 height 8
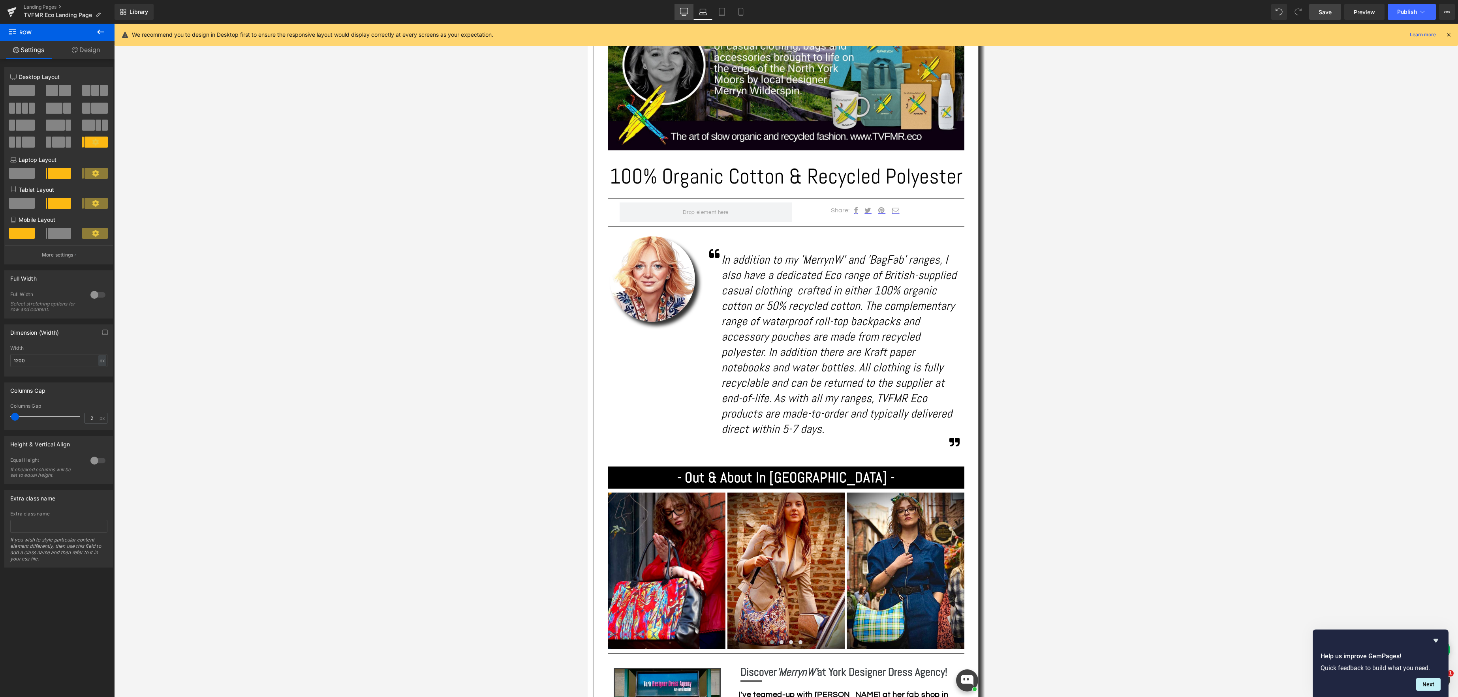
click at [680, 10] on icon at bounding box center [684, 11] width 8 height 6
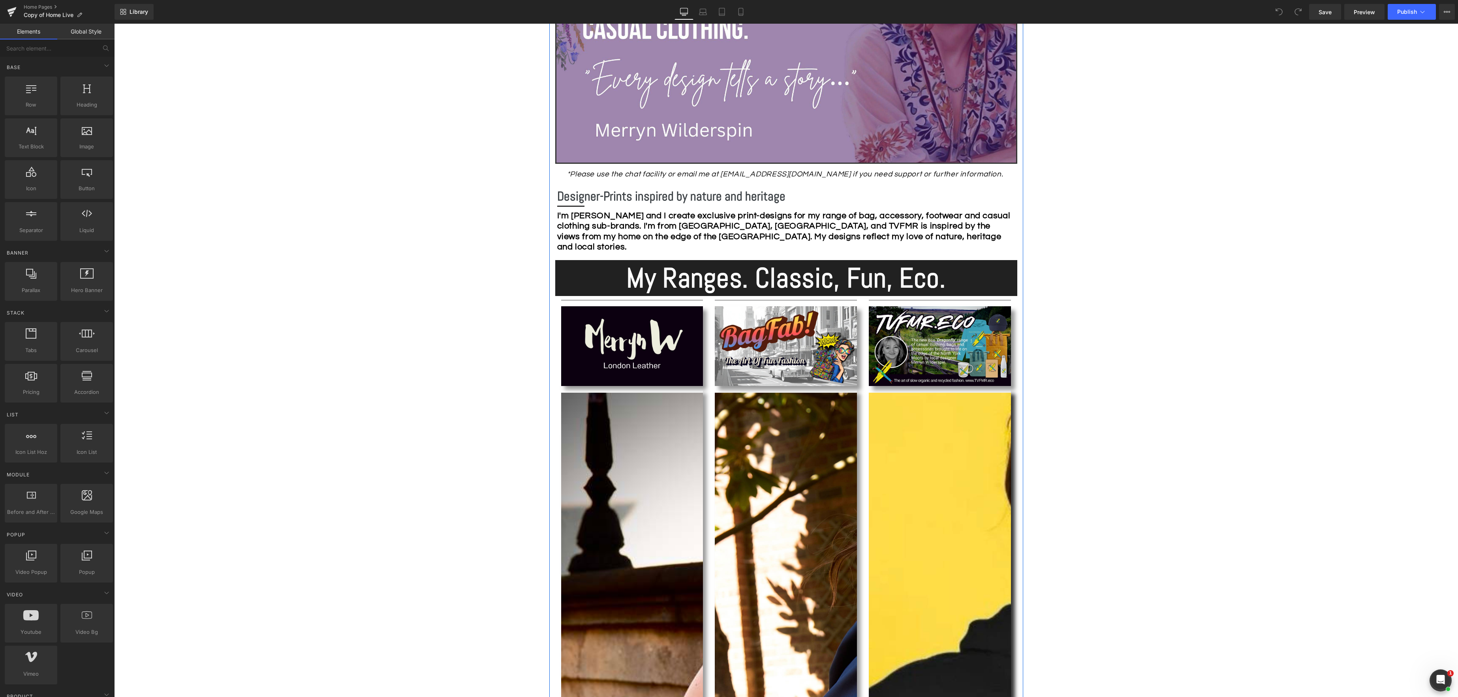
scroll to position [336, 0]
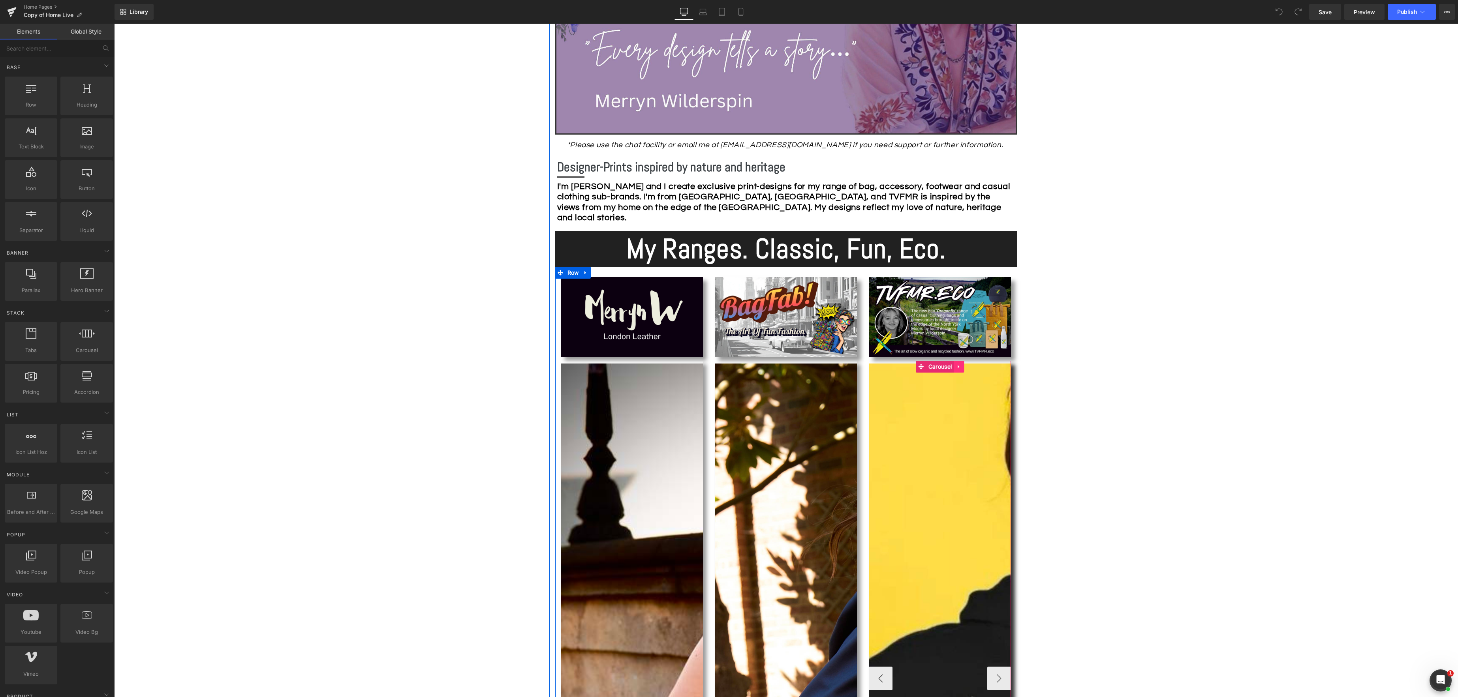
click at [961, 365] on icon at bounding box center [959, 367] width 6 height 6
click at [942, 366] on icon at bounding box center [943, 367] width 6 height 6
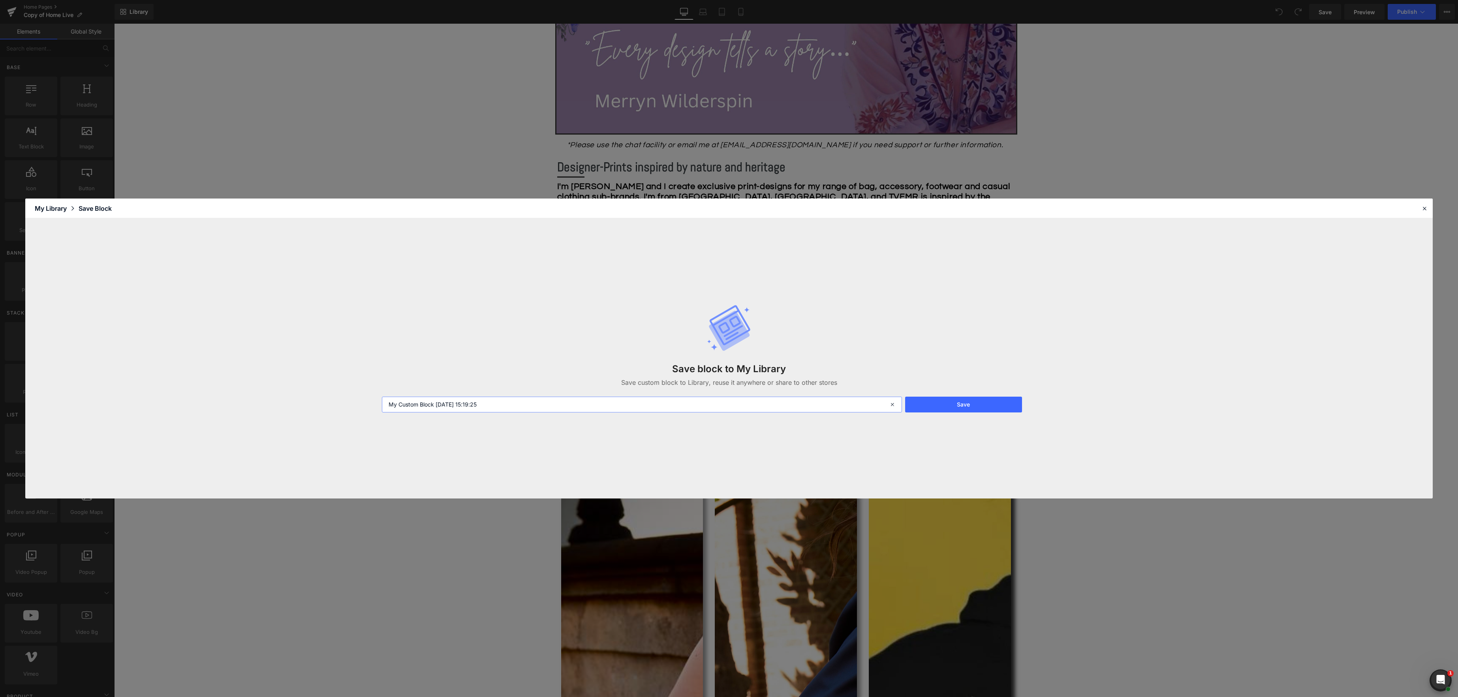
drag, startPoint x: 497, startPoint y: 402, endPoint x: 311, endPoint y: 392, distance: 185.8
click at [312, 392] on div "Save block to My Library Save custom block to Library, reuse it anywhere or sha…" at bounding box center [728, 358] width 1407 height 280
type input "TVFMR Eco Carousel"
click at [979, 405] on button "Save" at bounding box center [963, 405] width 117 height 16
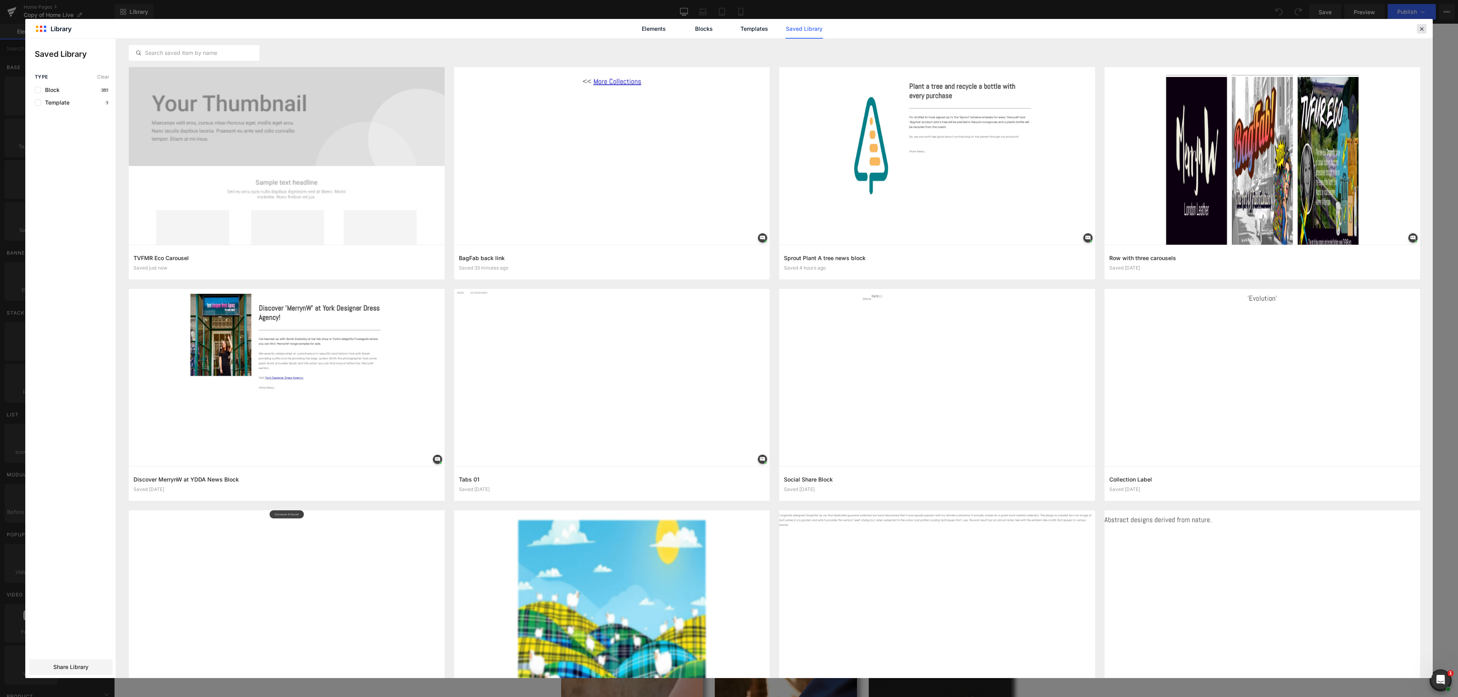
click at [1420, 29] on icon at bounding box center [1421, 28] width 7 height 7
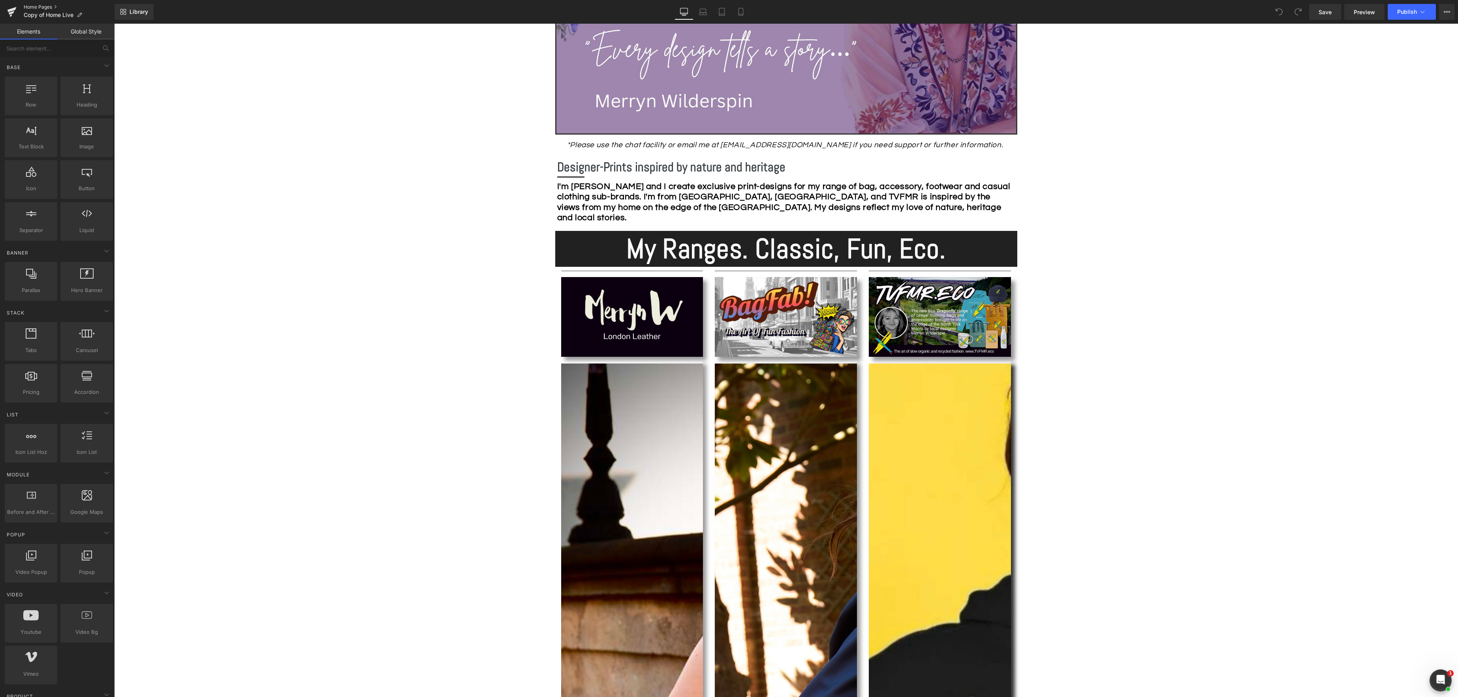
click at [41, 8] on link "Home Pages" at bounding box center [69, 7] width 91 height 6
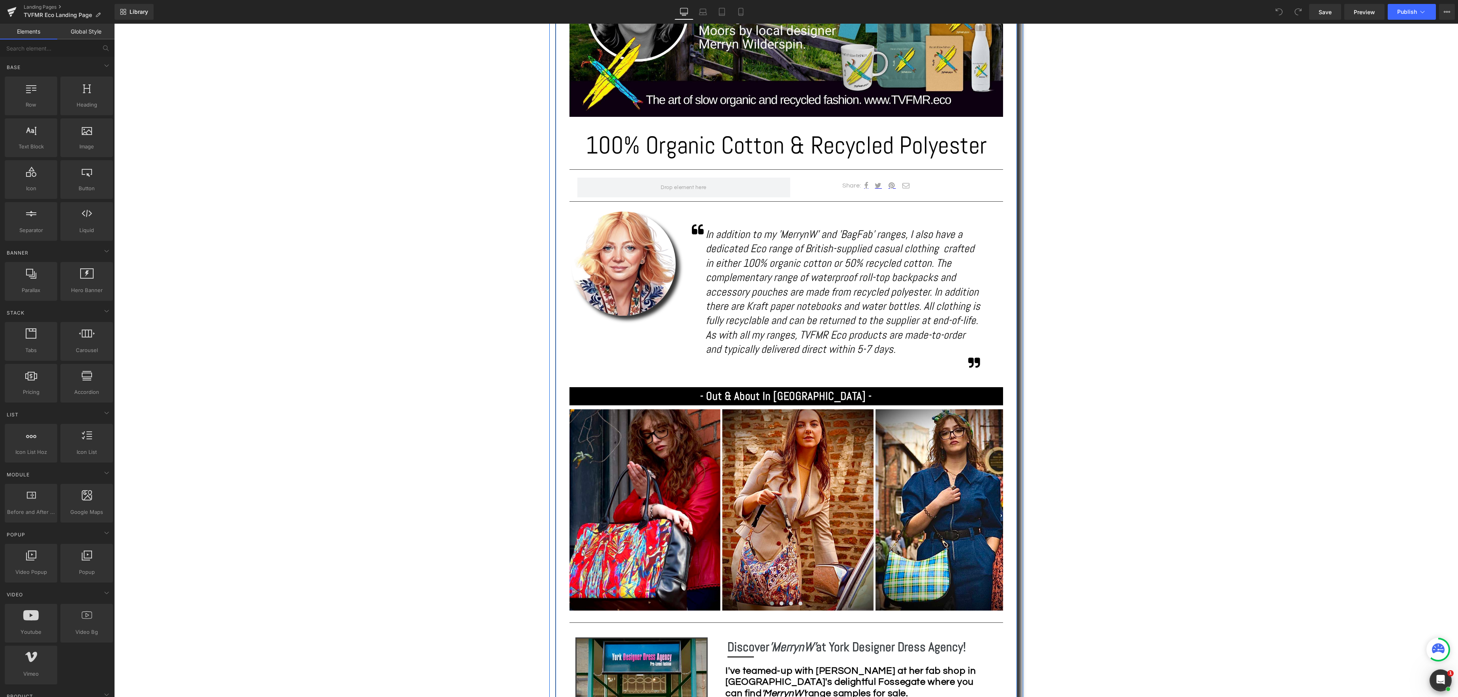
scroll to position [396, 0]
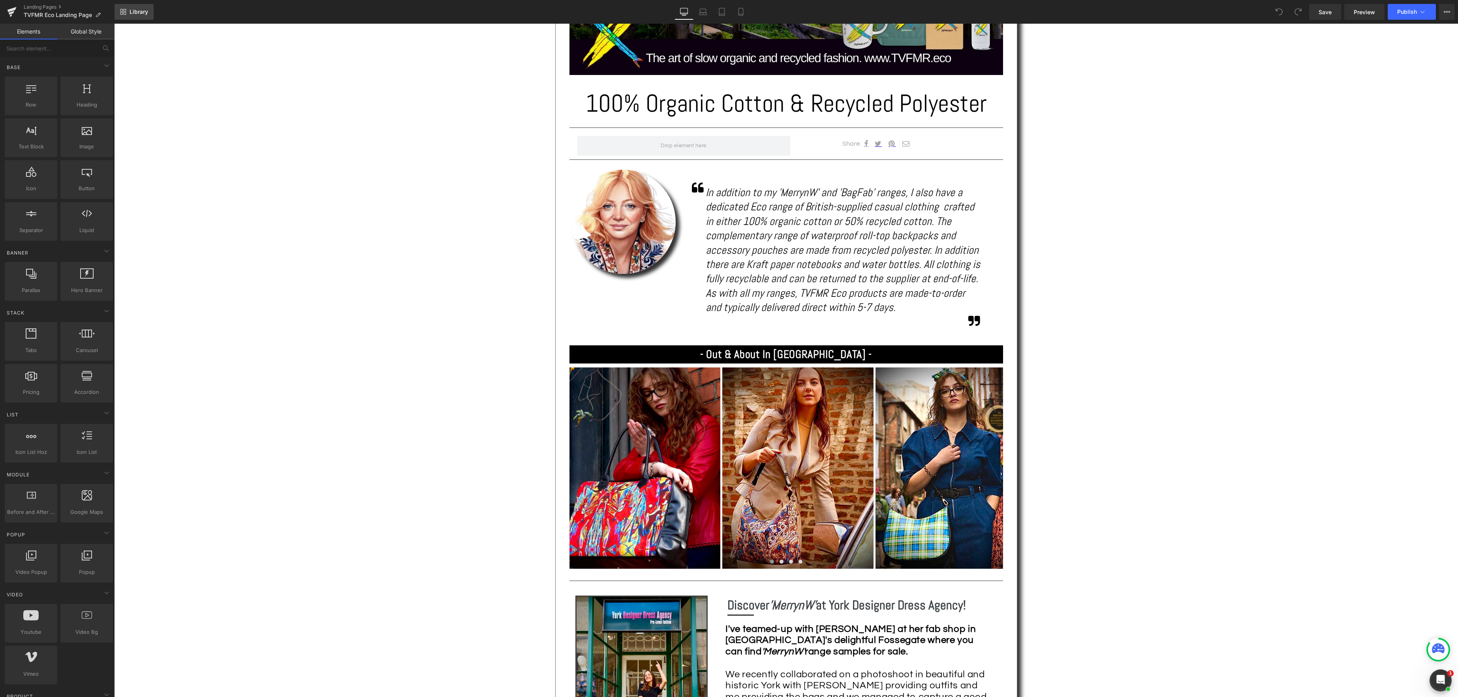
click at [137, 13] on span "Library" at bounding box center [138, 11] width 19 height 7
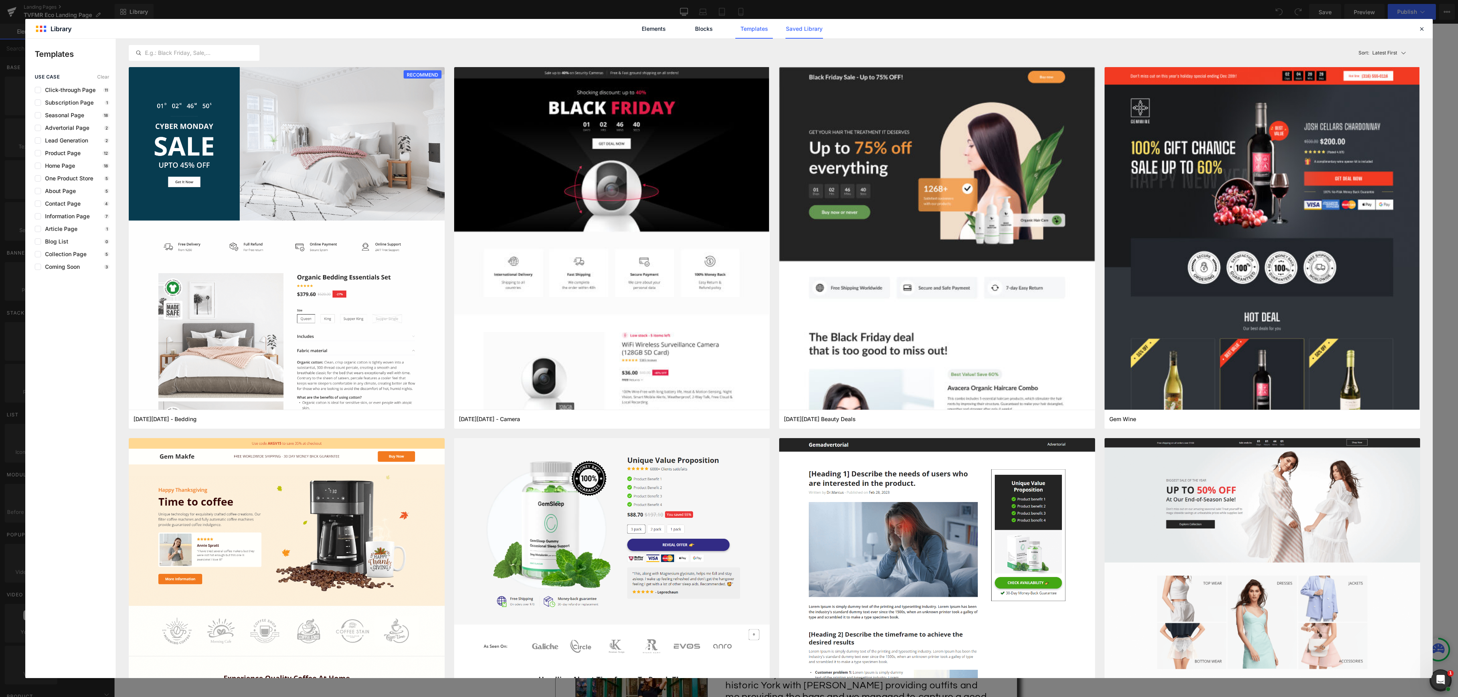
drag, startPoint x: 812, startPoint y: 30, endPoint x: 786, endPoint y: 32, distance: 25.4
click at [811, 30] on link "Saved Library" at bounding box center [804, 29] width 38 height 20
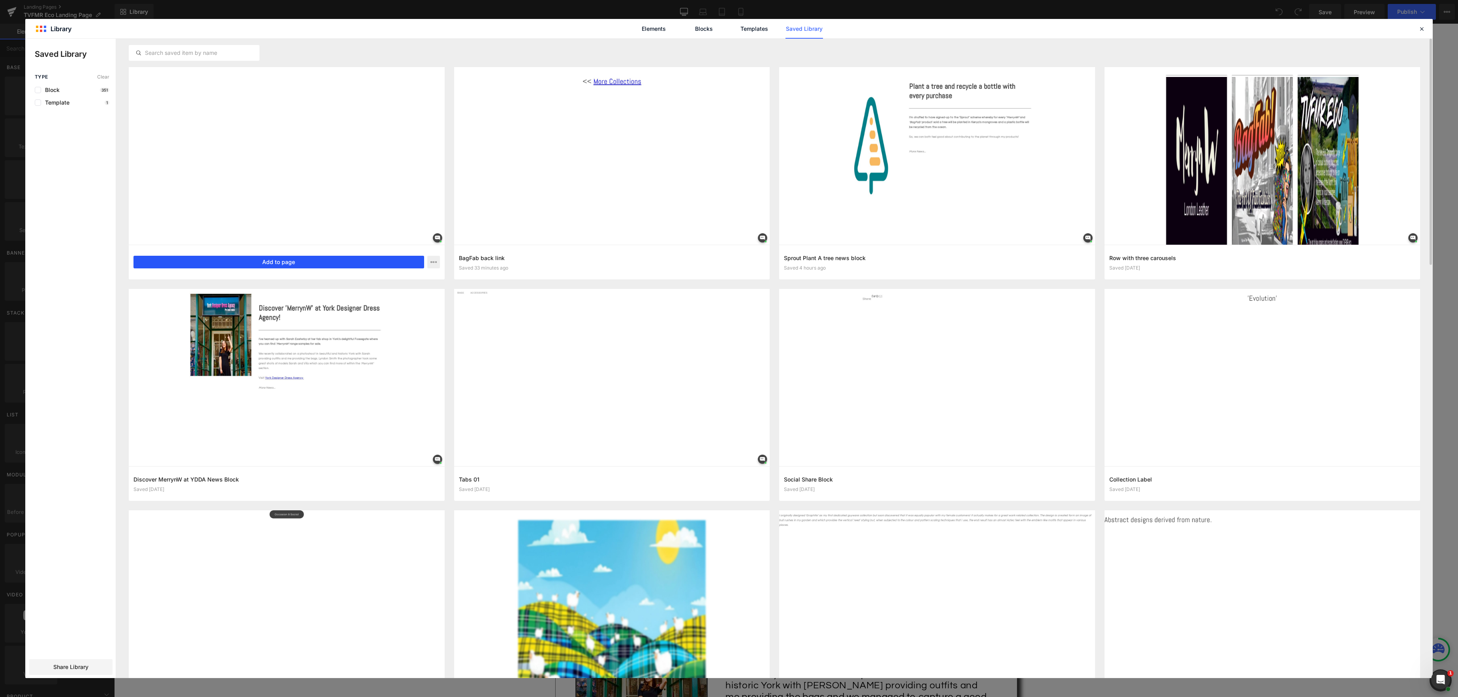
click at [276, 262] on button "Add to page" at bounding box center [278, 262] width 291 height 13
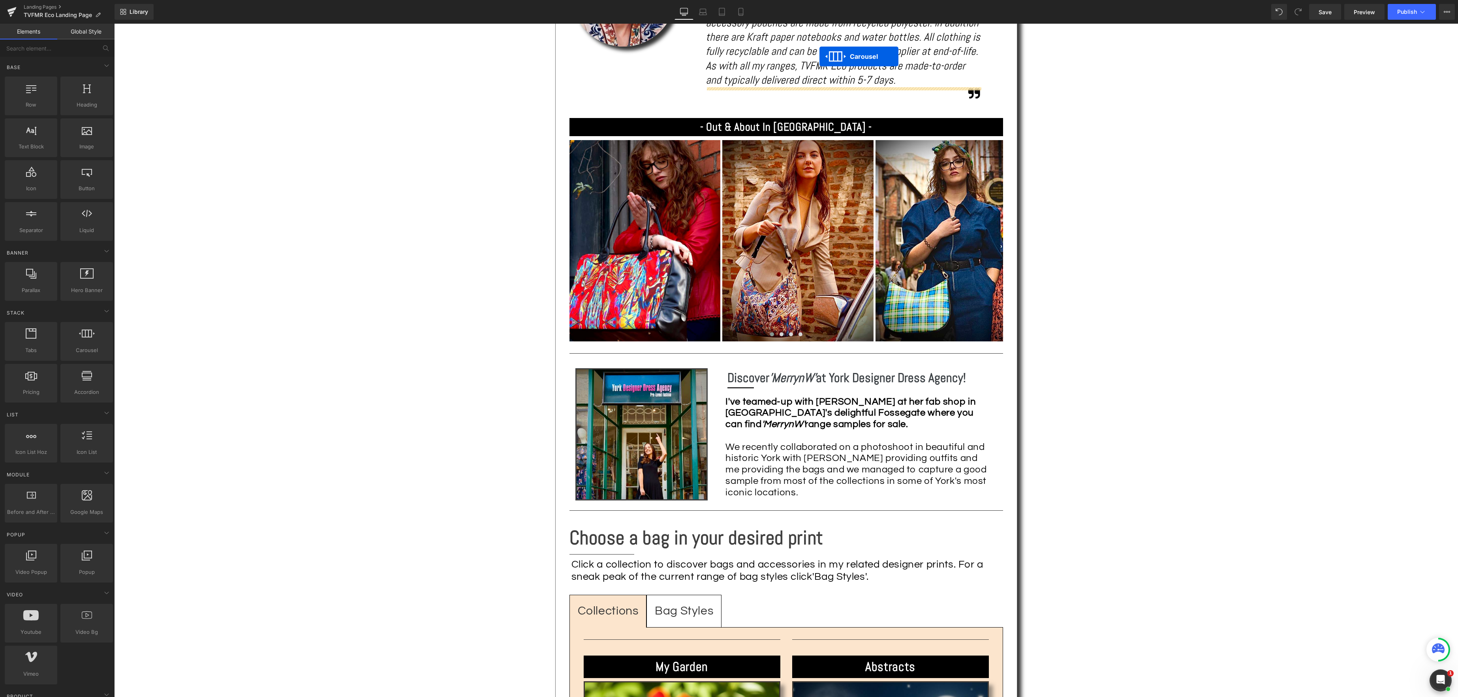
scroll to position [576, 0]
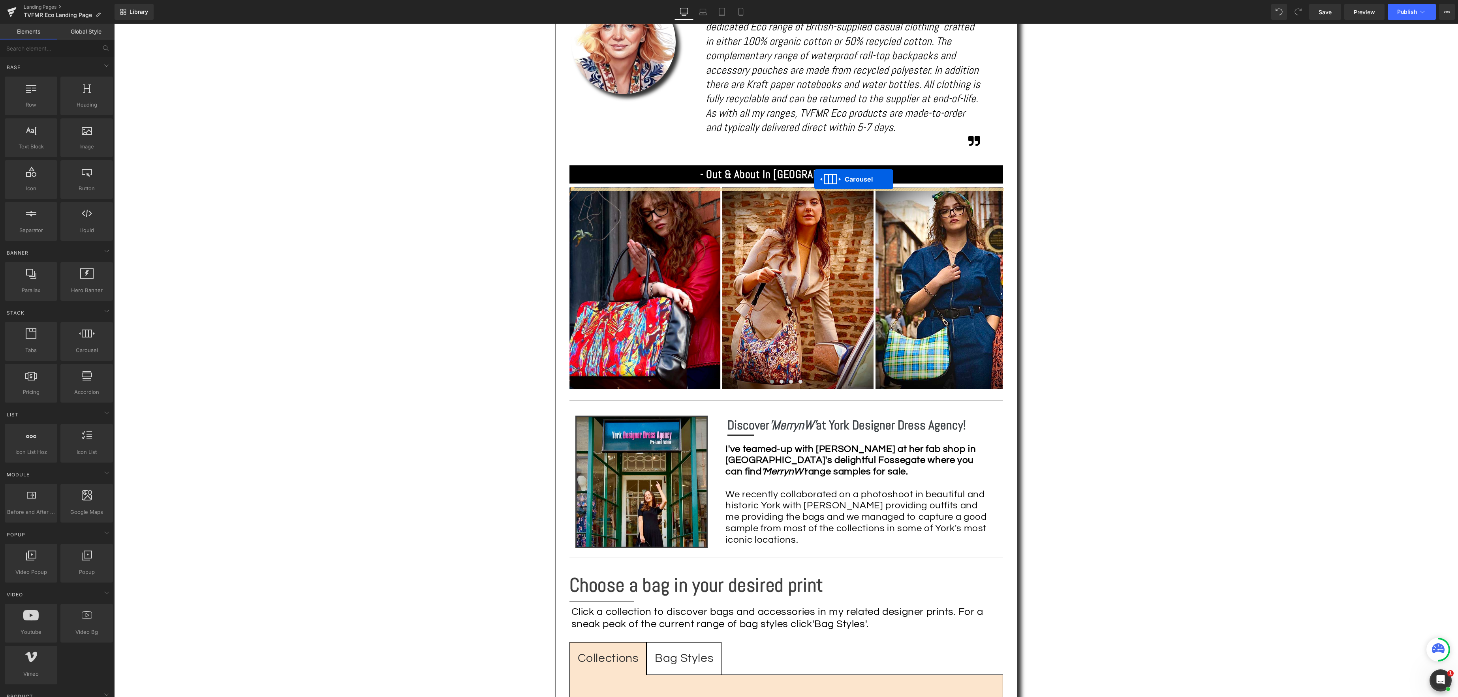
drag, startPoint x: 766, startPoint y: 325, endPoint x: 814, endPoint y: 179, distance: 153.1
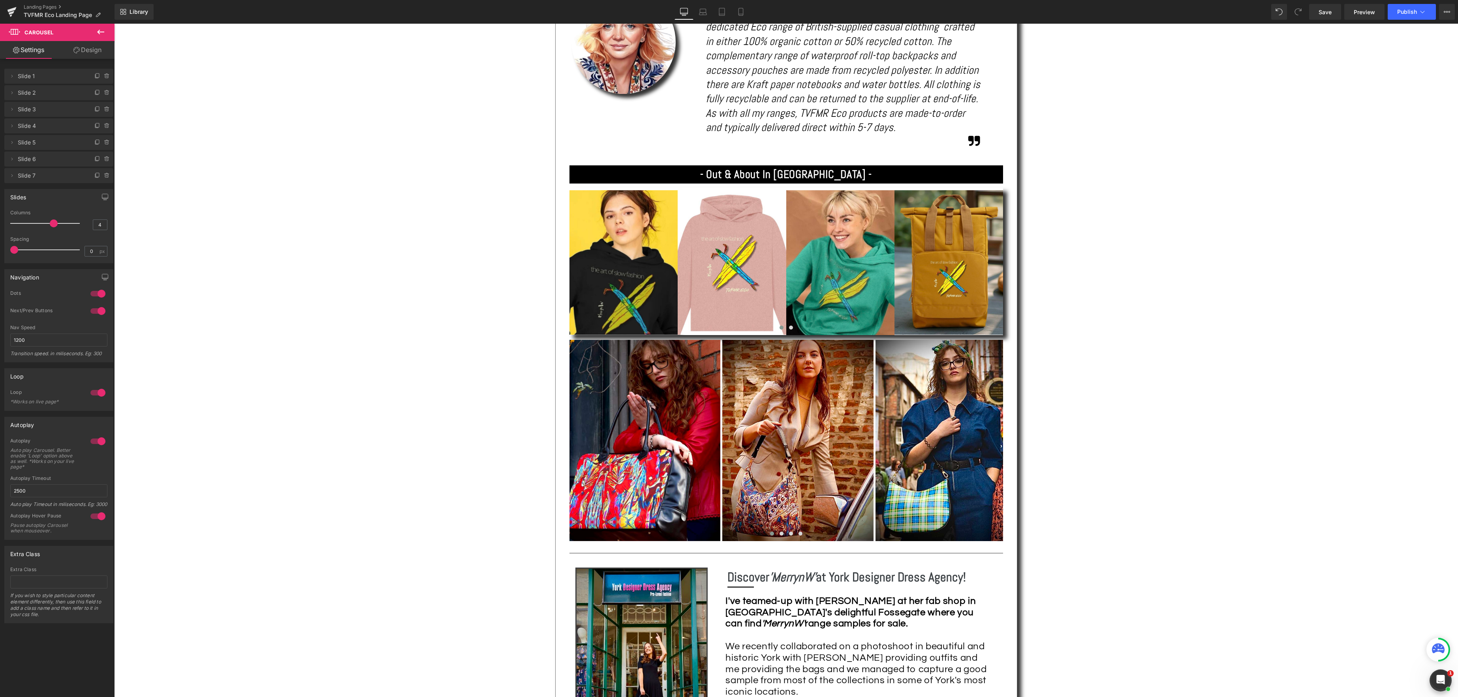
type input "3"
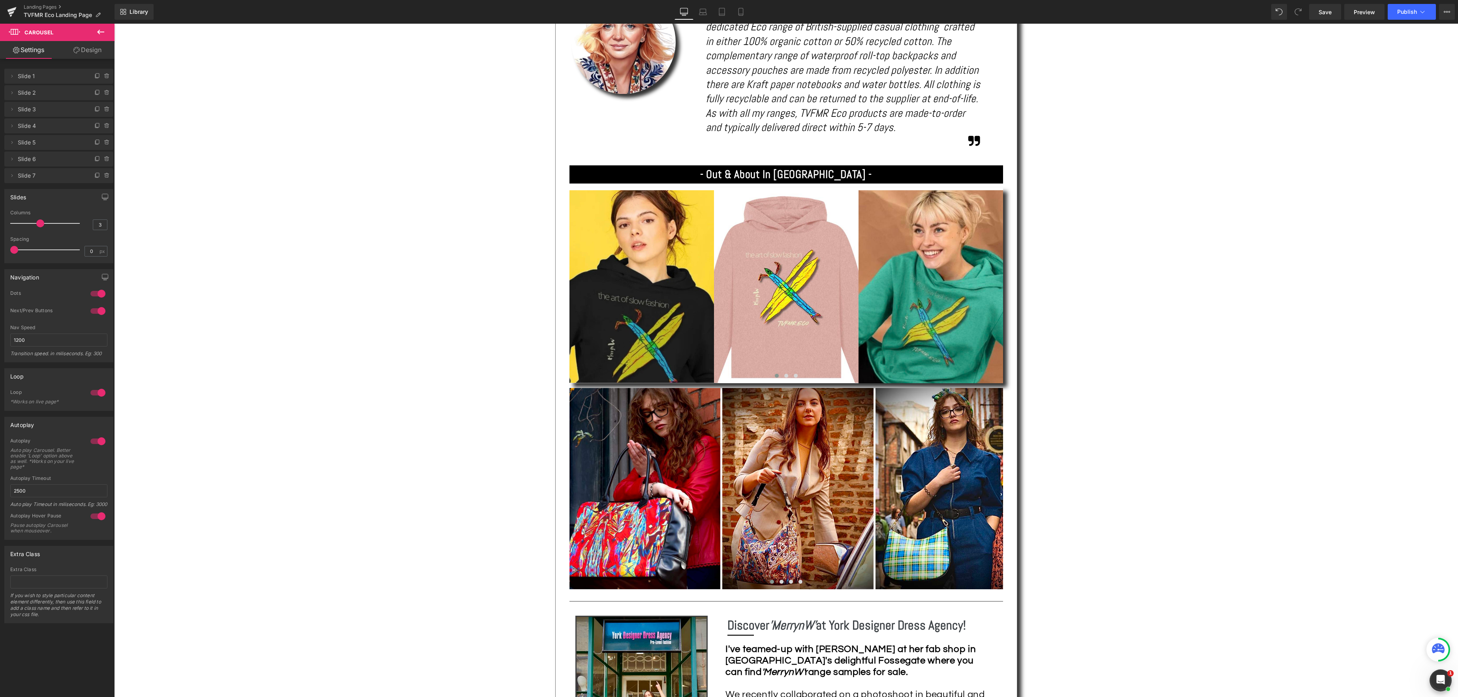
drag, startPoint x: 13, startPoint y: 225, endPoint x: 42, endPoint y: 226, distance: 28.4
click at [42, 226] on div at bounding box center [47, 224] width 66 height 16
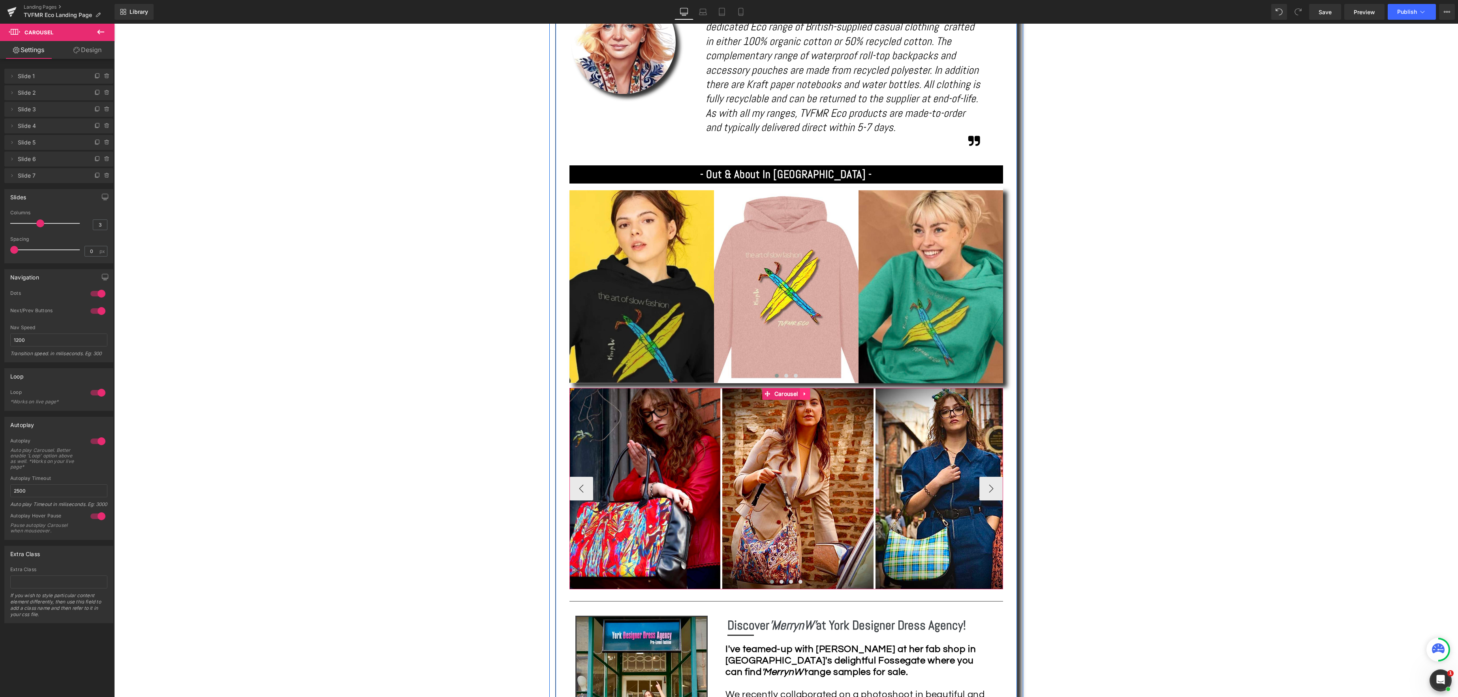
click at [805, 394] on icon at bounding box center [805, 394] width 6 height 6
click at [811, 392] on icon at bounding box center [810, 394] width 6 height 6
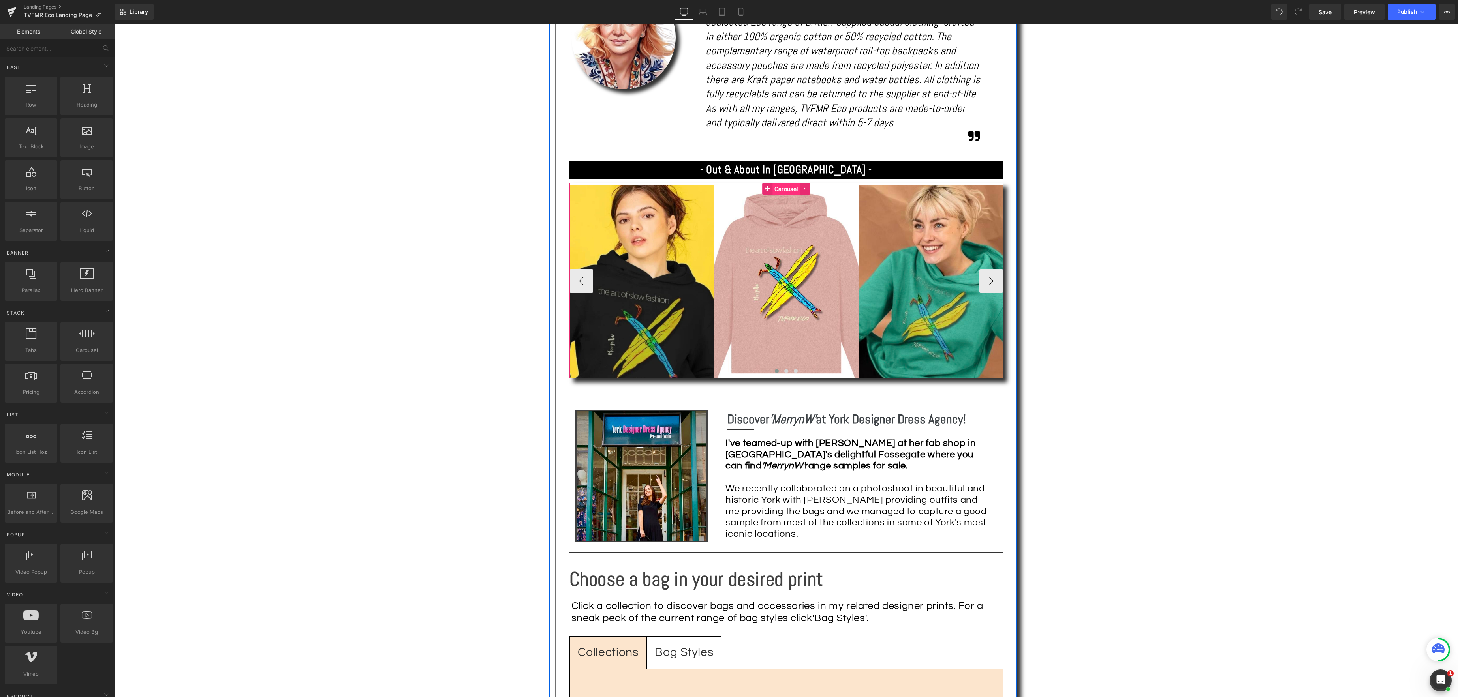
click at [786, 191] on span "Carousel" at bounding box center [785, 189] width 27 height 12
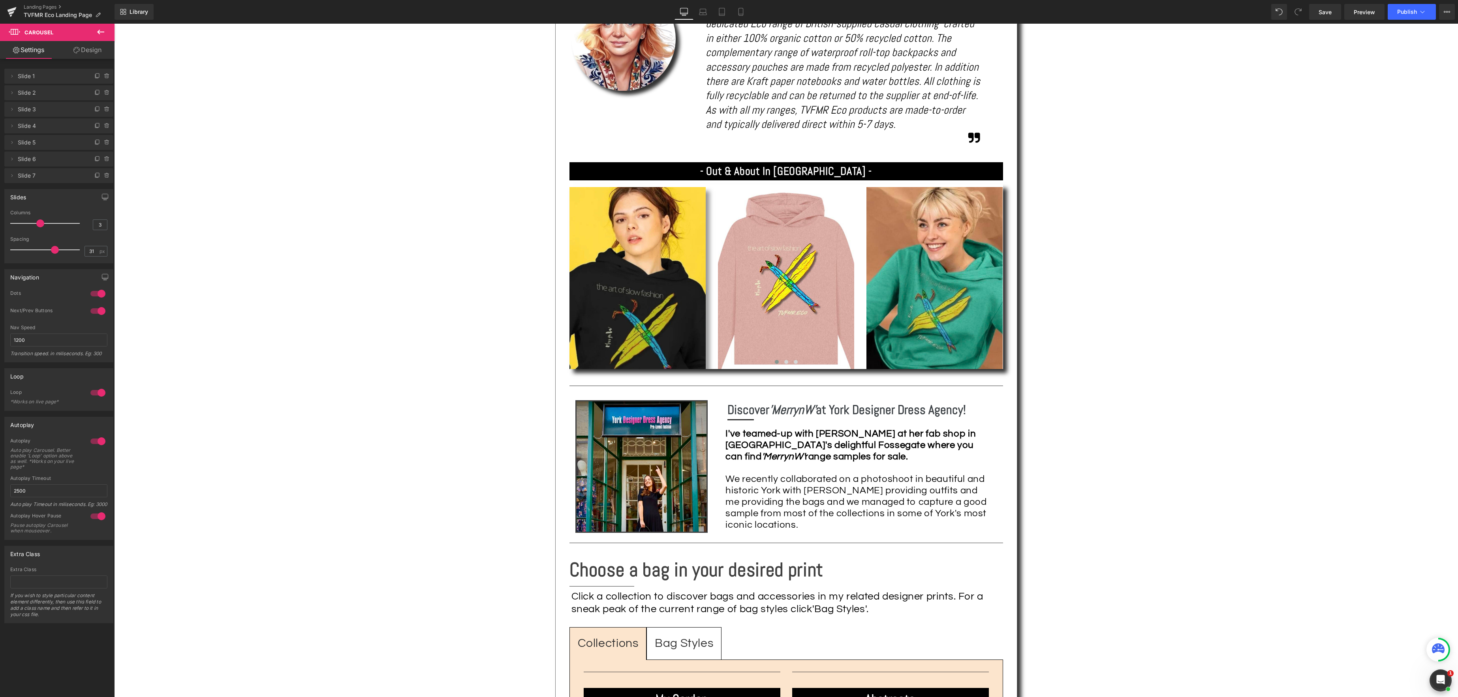
type input "30"
drag, startPoint x: 13, startPoint y: 249, endPoint x: 51, endPoint y: 253, distance: 38.2
click at [51, 253] on span at bounding box center [54, 250] width 8 height 8
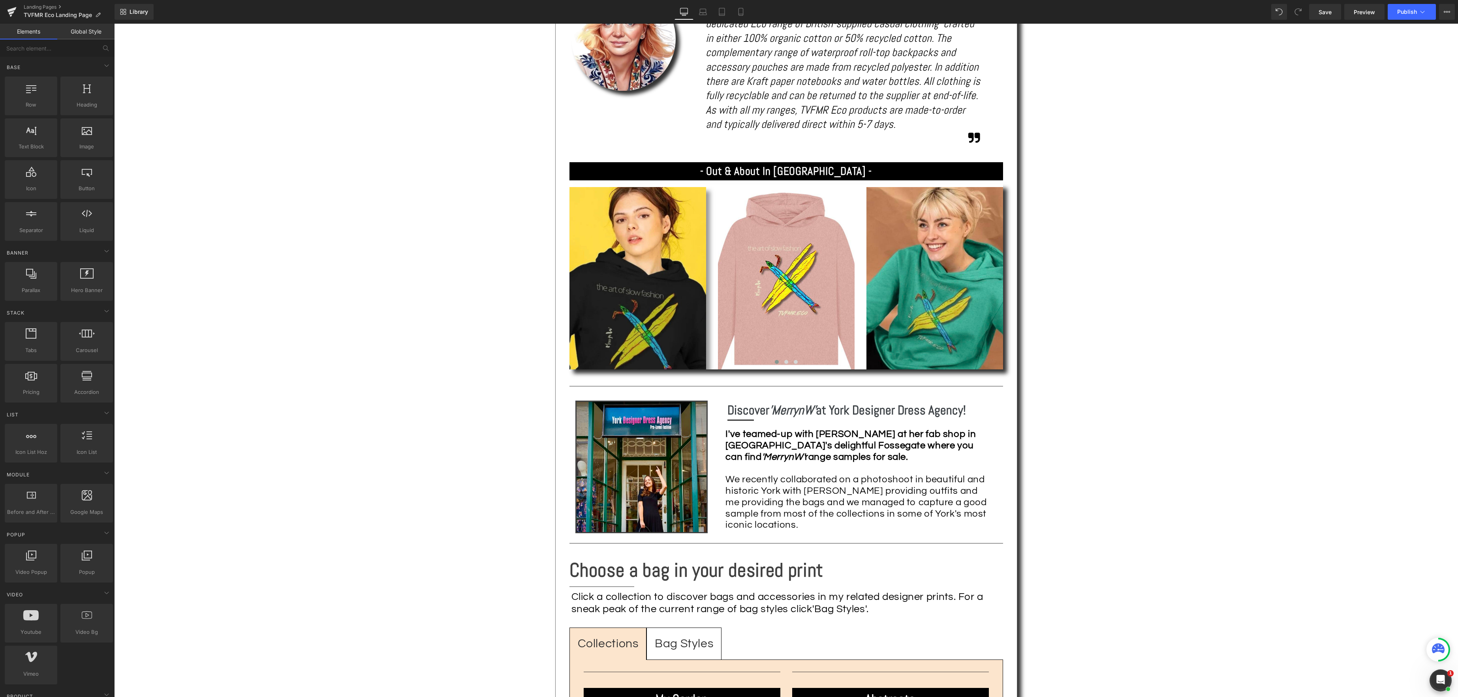
click at [1249, 503] on div "Text Block Image 100% Organic Cotton & Recycled Polyester Heading Separator Sha…" at bounding box center [785, 525] width 1343 height 1802
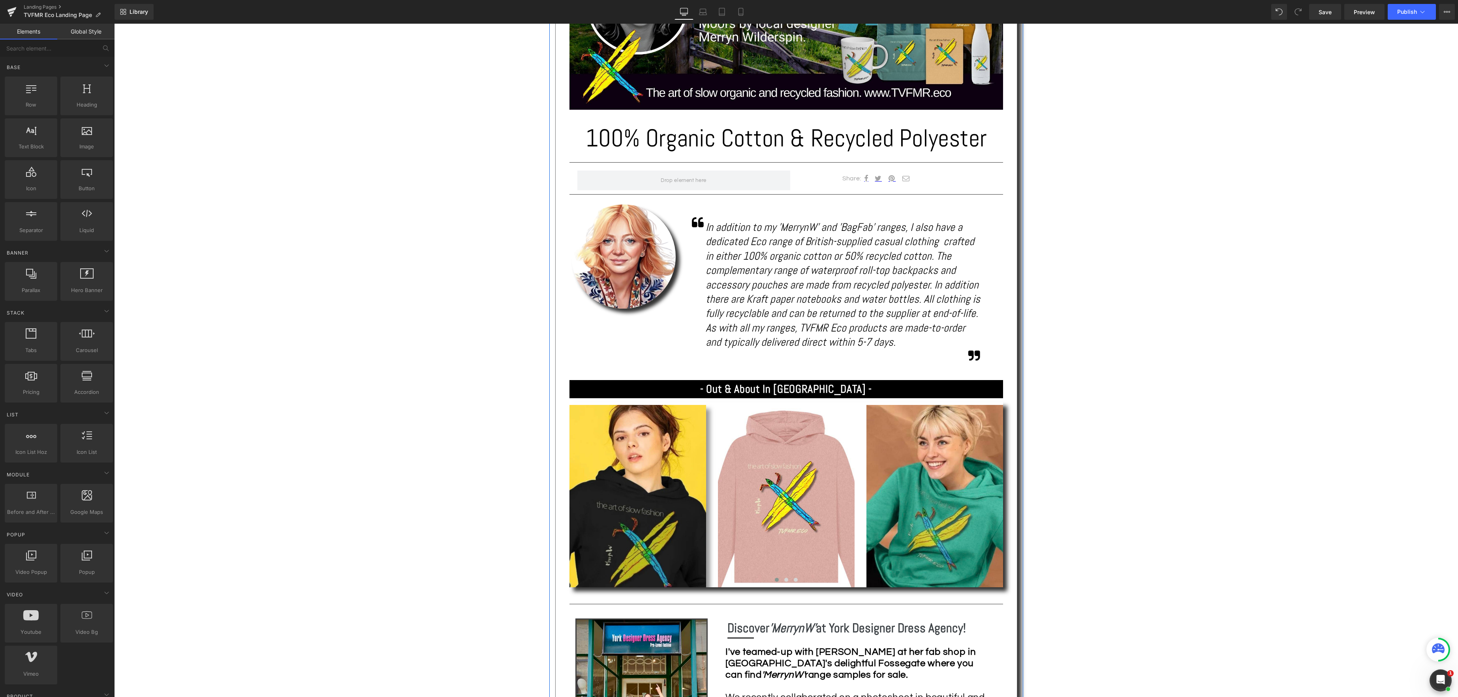
scroll to position [366, 0]
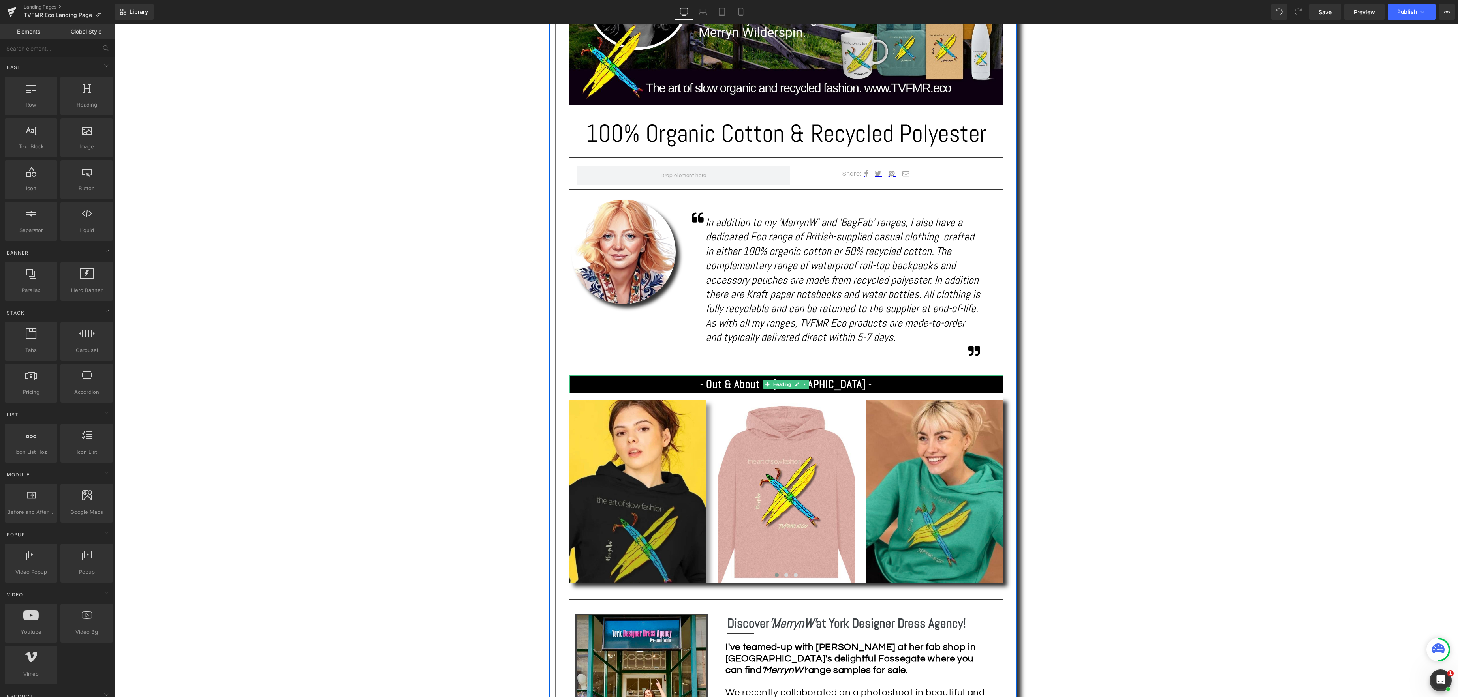
drag, startPoint x: 827, startPoint y: 384, endPoint x: 832, endPoint y: 385, distance: 5.2
click at [827, 384] on strong "- Out & About In [GEOGRAPHIC_DATA] -" at bounding box center [786, 384] width 172 height 14
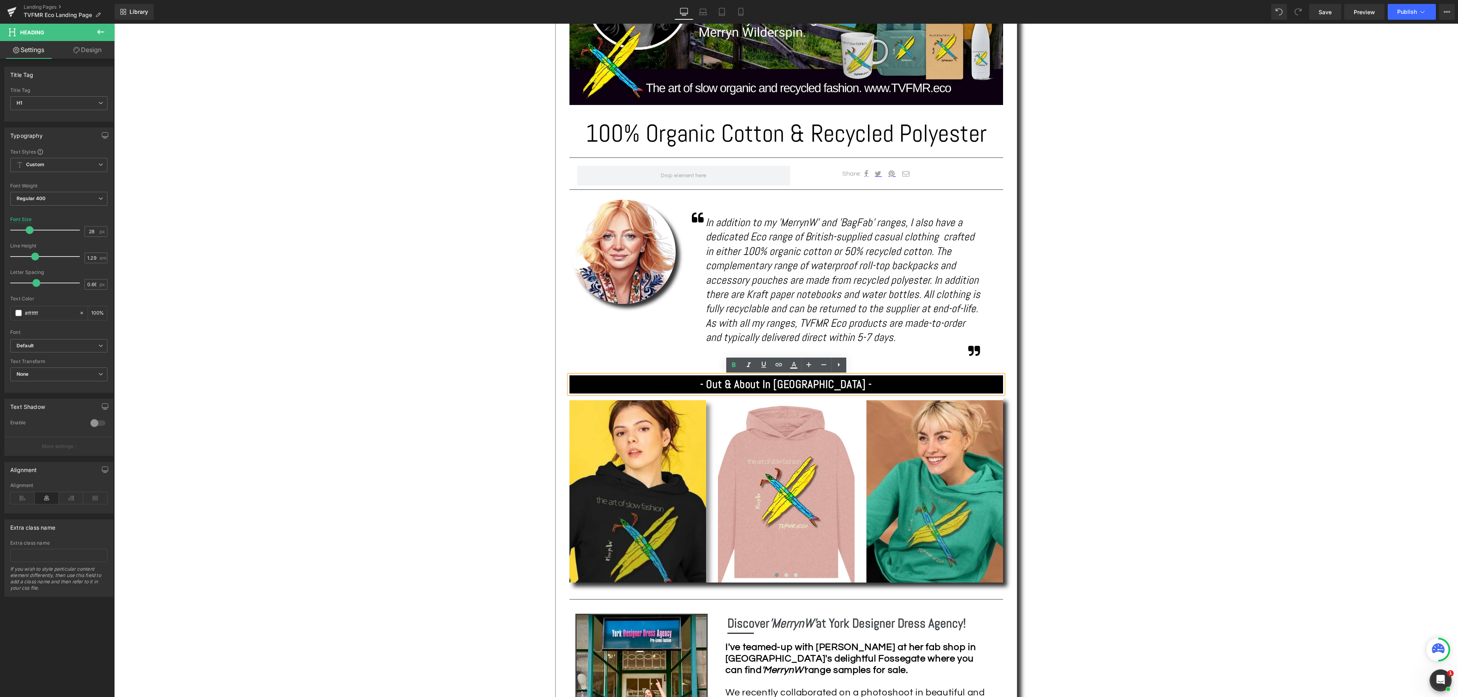
drag, startPoint x: 830, startPoint y: 383, endPoint x: 839, endPoint y: 387, distance: 8.9
click at [830, 383] on strong "- Out & About In [GEOGRAPHIC_DATA] -" at bounding box center [786, 384] width 172 height 14
click at [1322, 15] on span "Save" at bounding box center [1324, 12] width 13 height 8
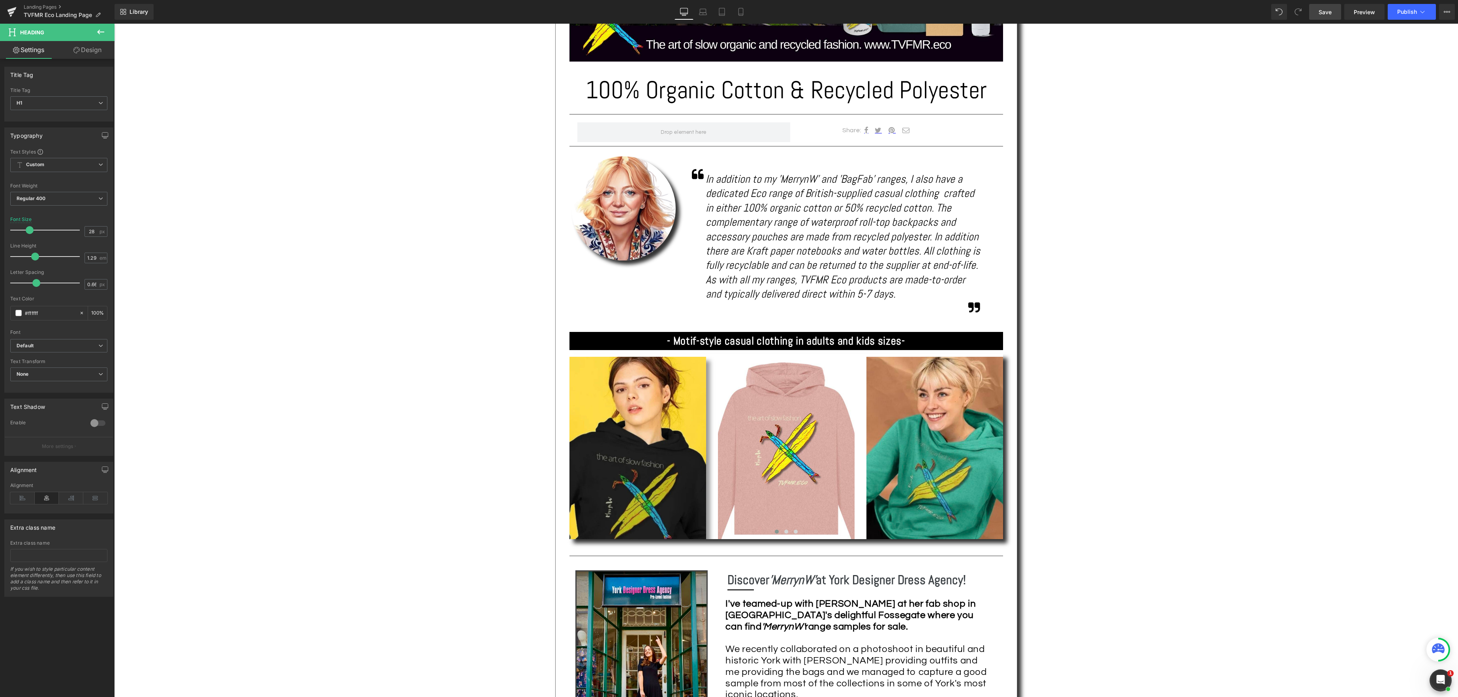
scroll to position [411, 0]
click at [1320, 11] on span "Save" at bounding box center [1324, 12] width 13 height 8
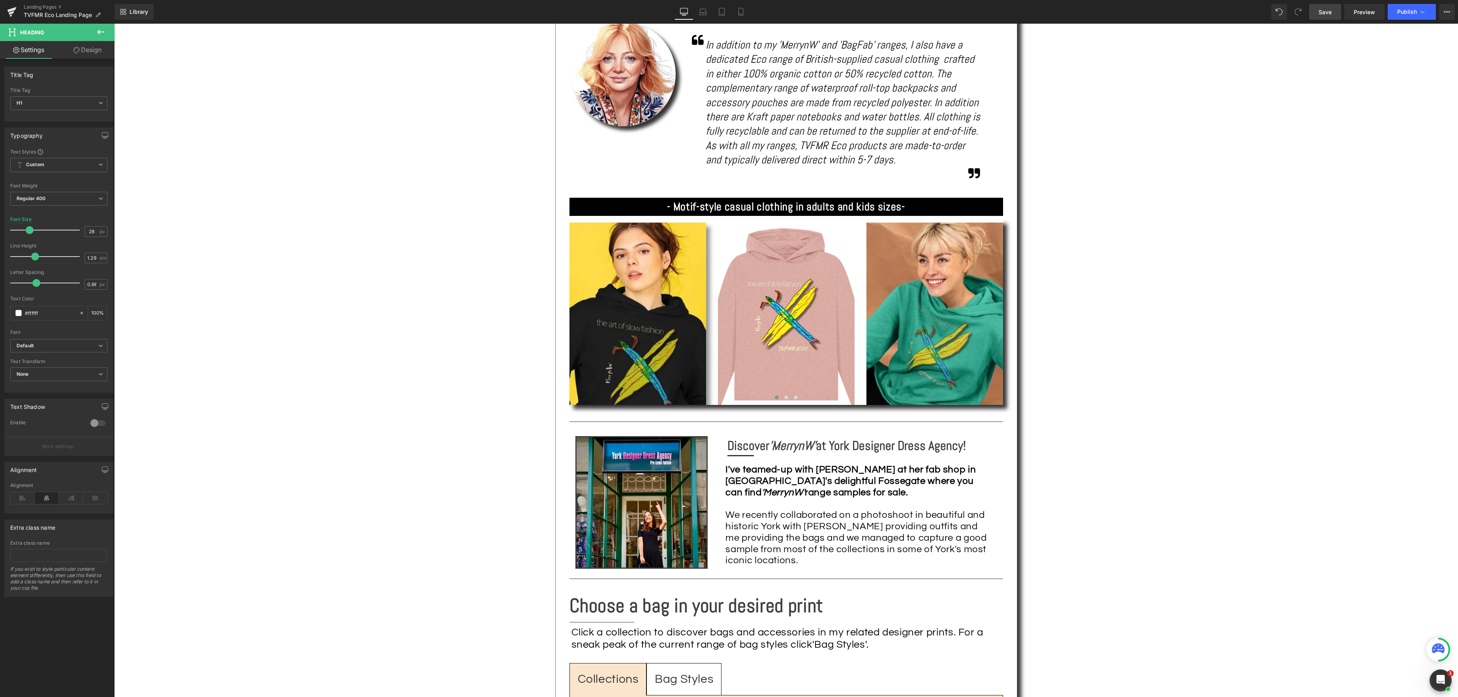
scroll to position [538, 0]
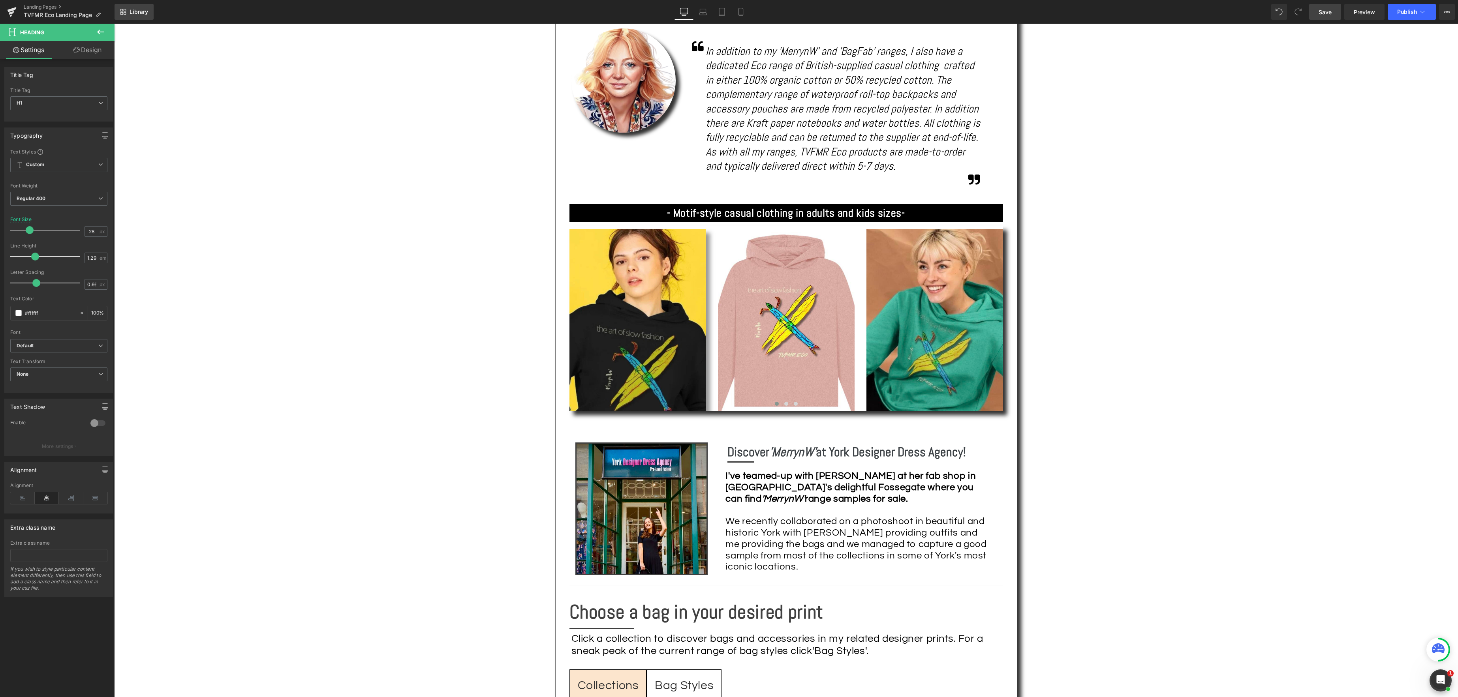
click at [137, 11] on span "Library" at bounding box center [138, 11] width 19 height 7
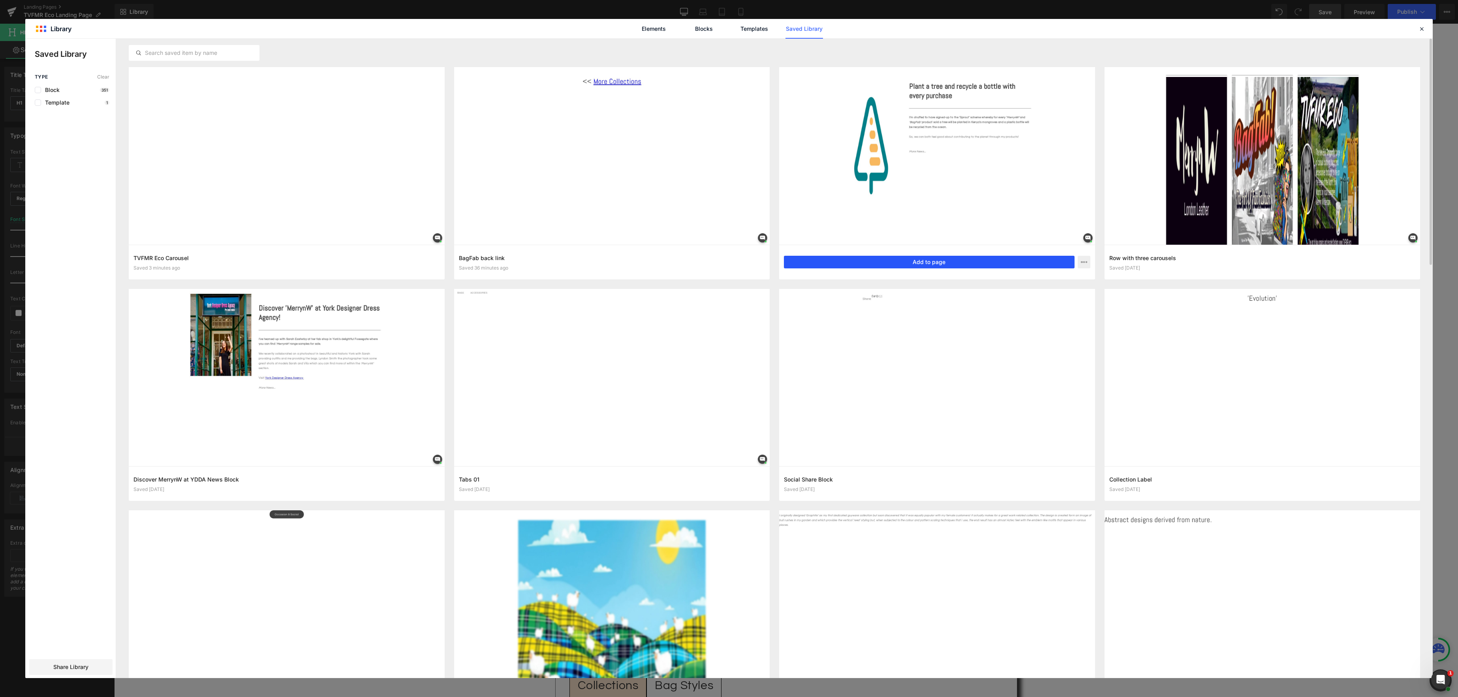
click at [929, 263] on button "Add to page" at bounding box center [929, 262] width 291 height 13
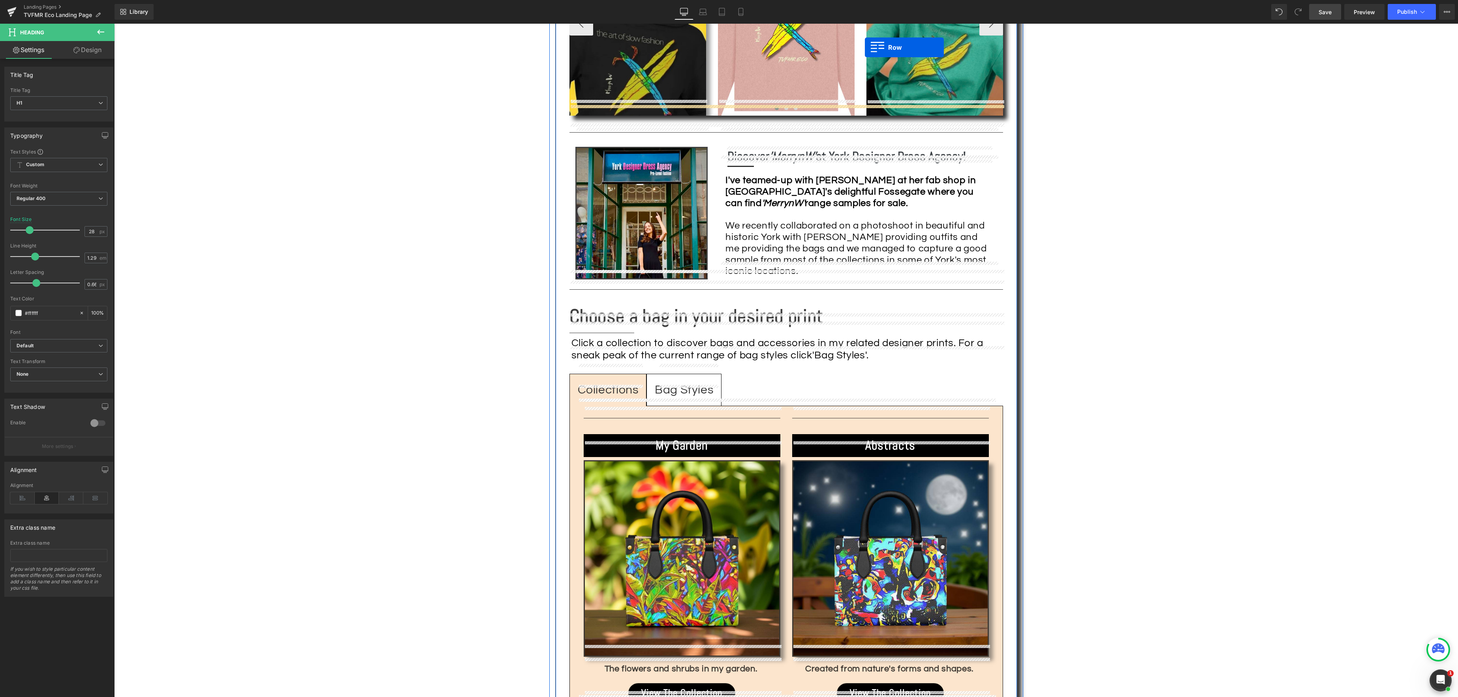
scroll to position [794, 0]
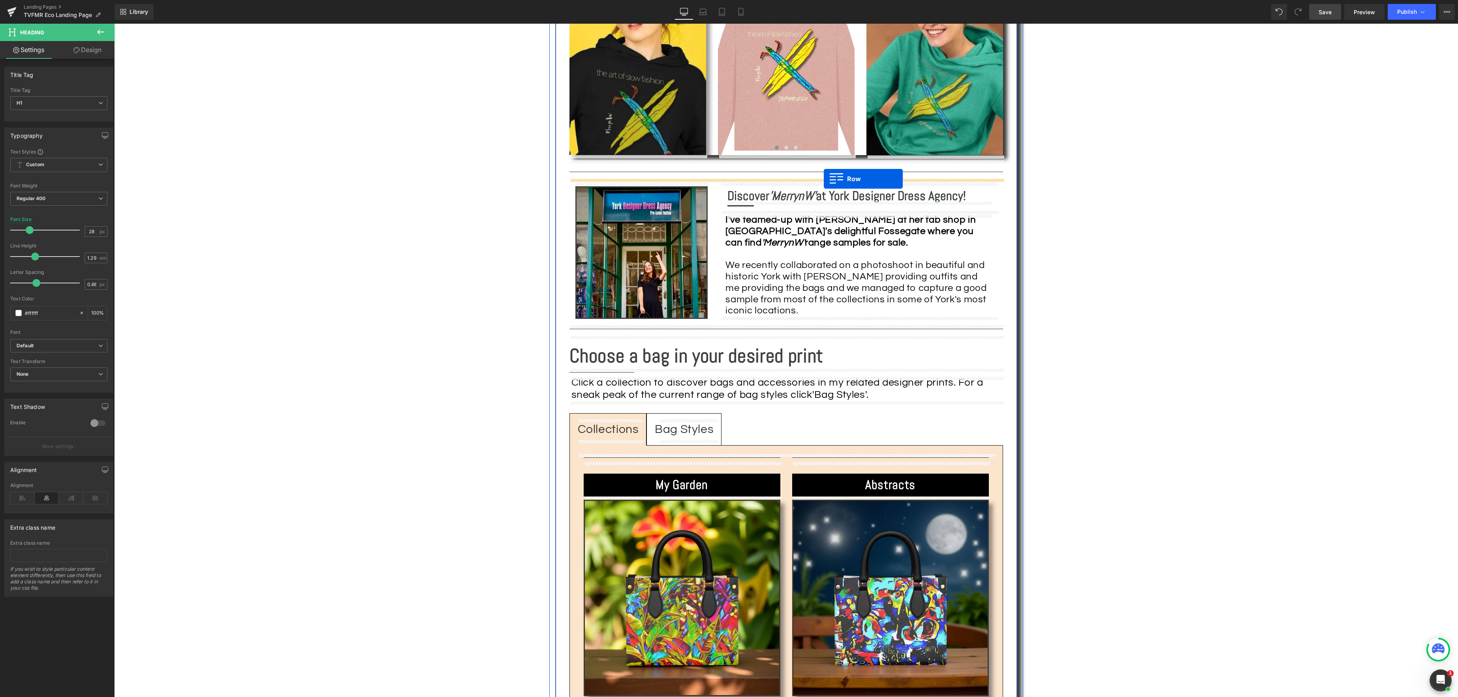
drag, startPoint x: 556, startPoint y: 402, endPoint x: 824, endPoint y: 179, distance: 348.1
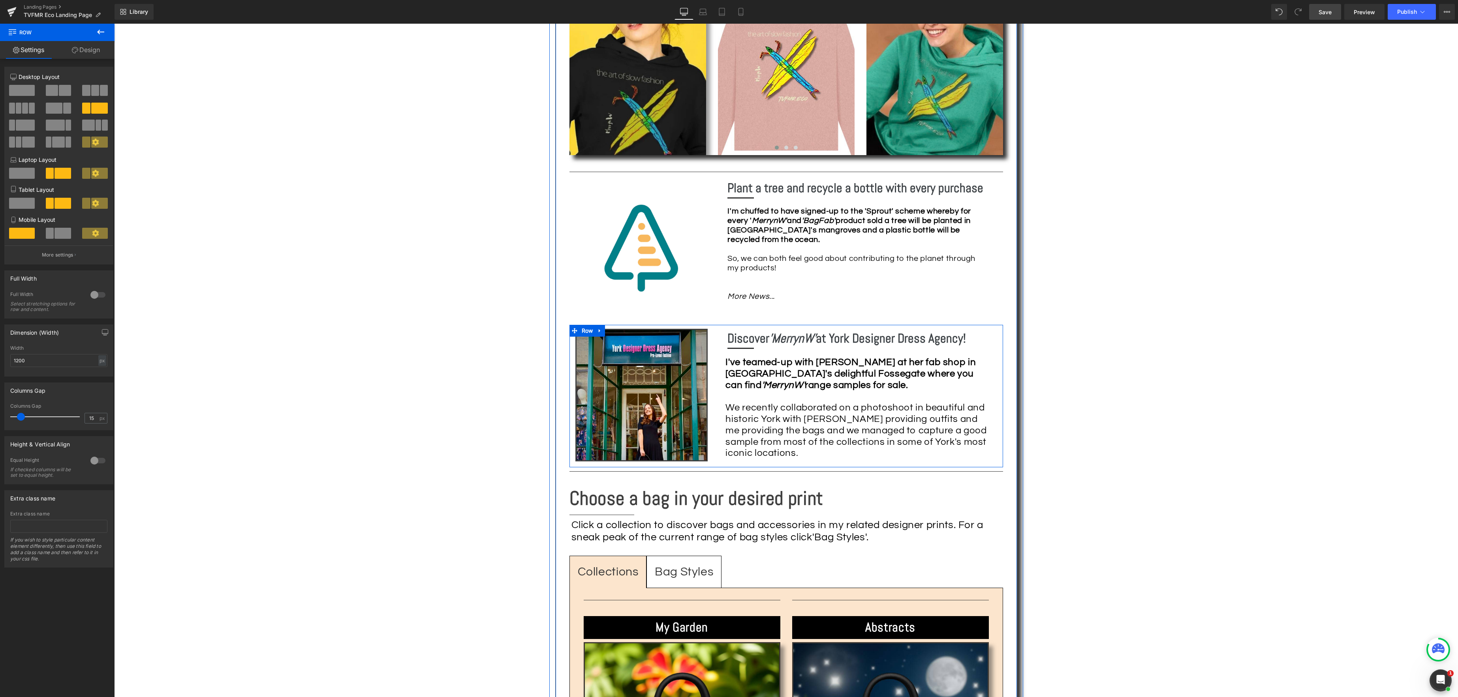
click at [599, 333] on icon at bounding box center [600, 331] width 6 height 6
click at [621, 331] on icon at bounding box center [620, 331] width 6 height 6
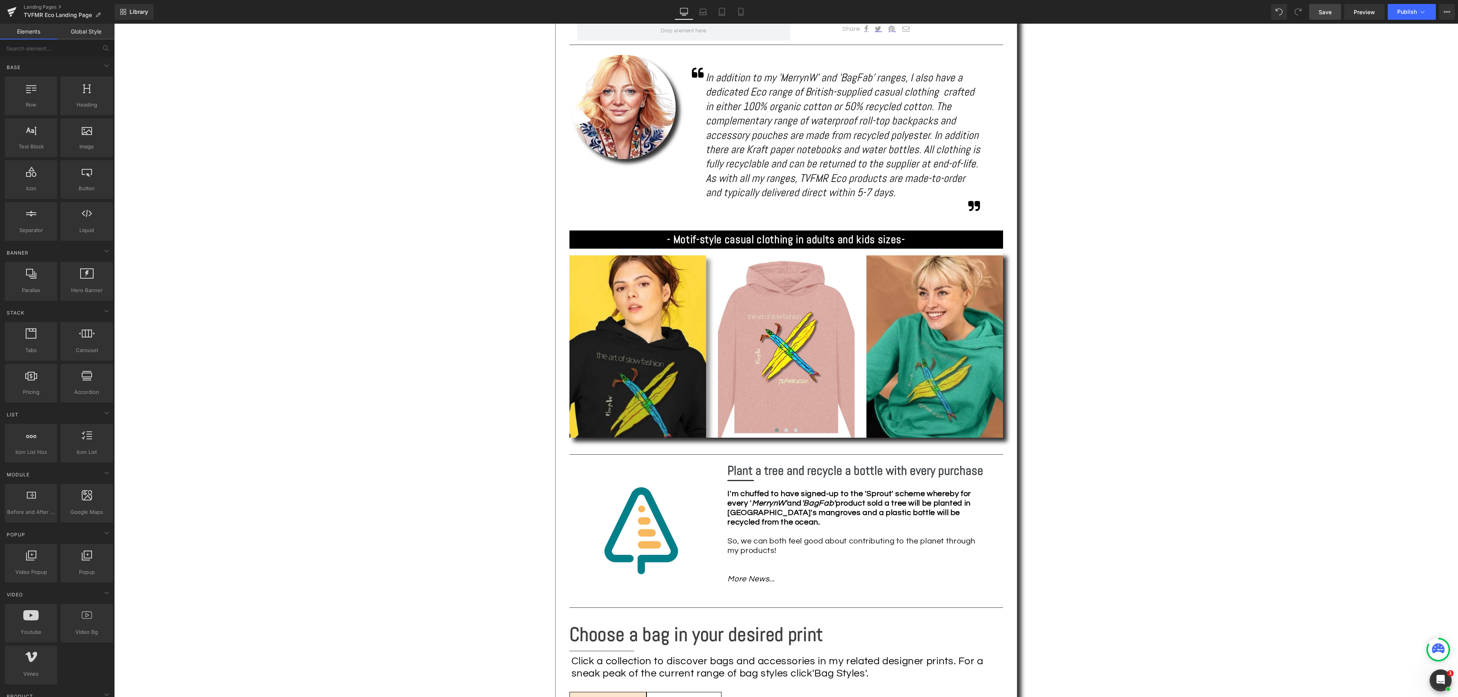
scroll to position [513, 0]
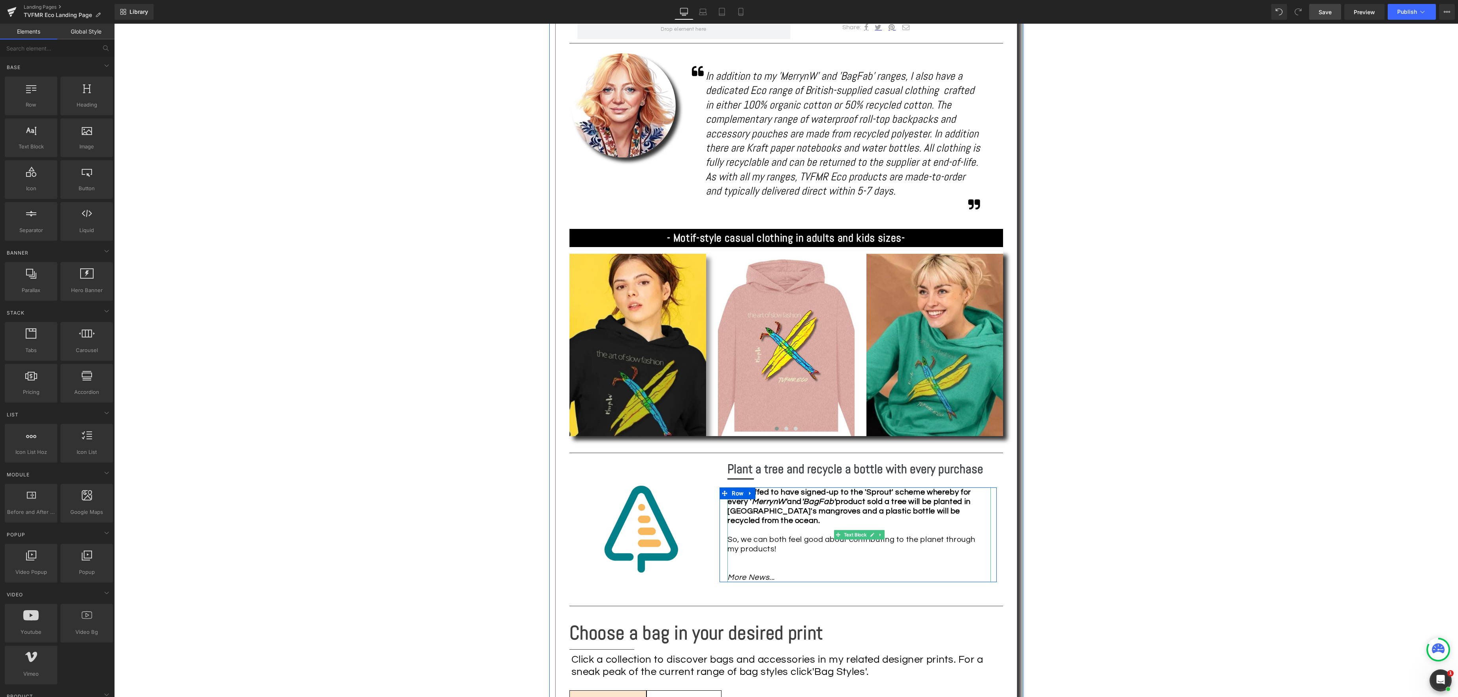
click at [799, 571] on div "I'm chuffed to have signed-up to the 'Sprout' scheme whereby for every ' Merryn…" at bounding box center [858, 535] width 263 height 95
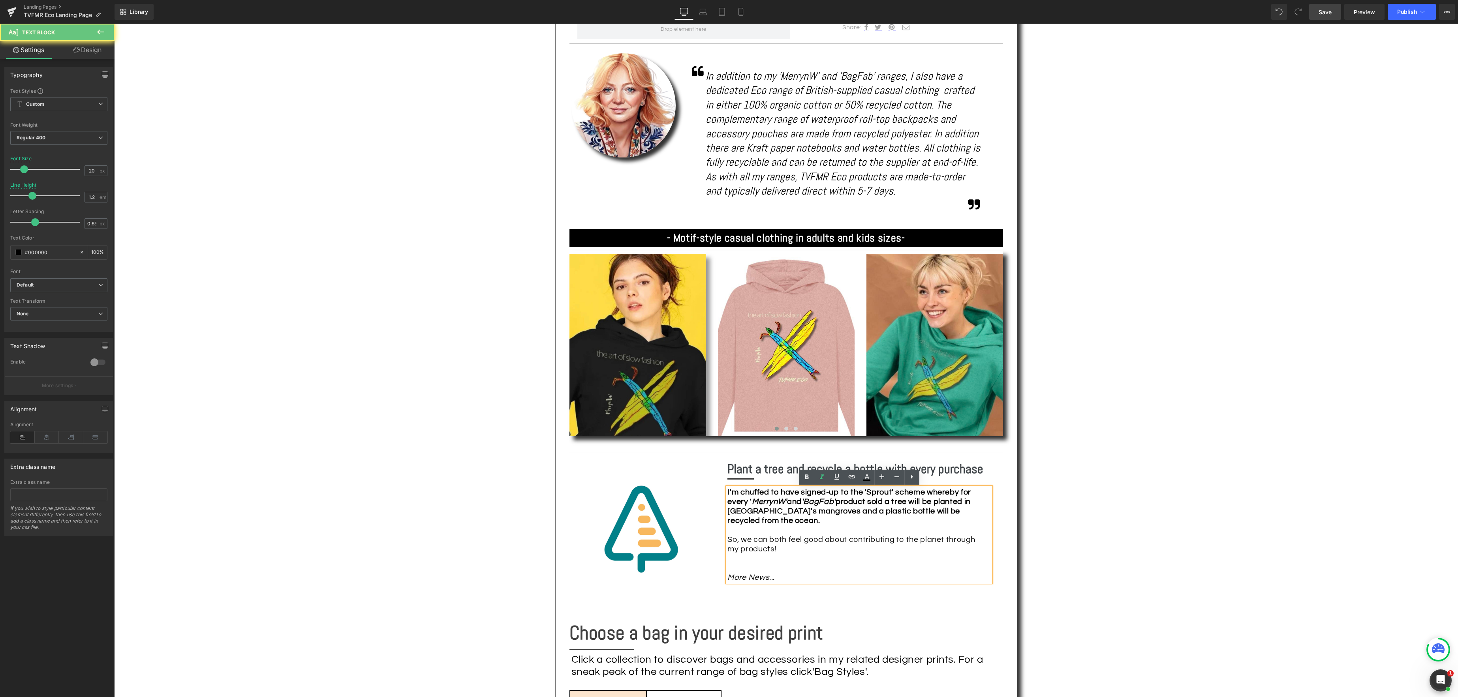
click at [788, 578] on div "I'm chuffed to have signed-up to the 'Sprout' scheme whereby for every ' Merryn…" at bounding box center [858, 535] width 263 height 95
click at [1262, 440] on div "Text Block Image 100% Organic Cotton & Recycled Polyester Heading Separator Sha…" at bounding box center [785, 589] width 1343 height 1798
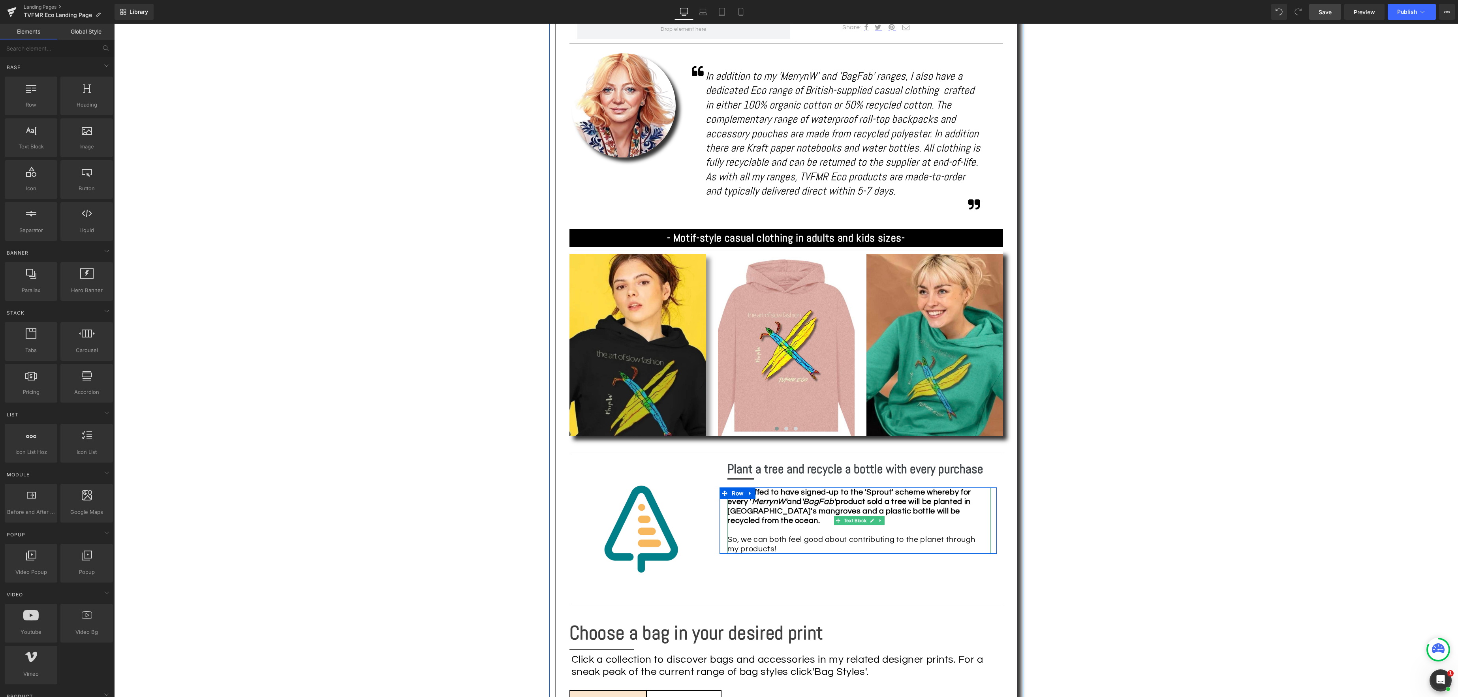
click at [835, 500] on icon "'BagFab'" at bounding box center [818, 502] width 34 height 8
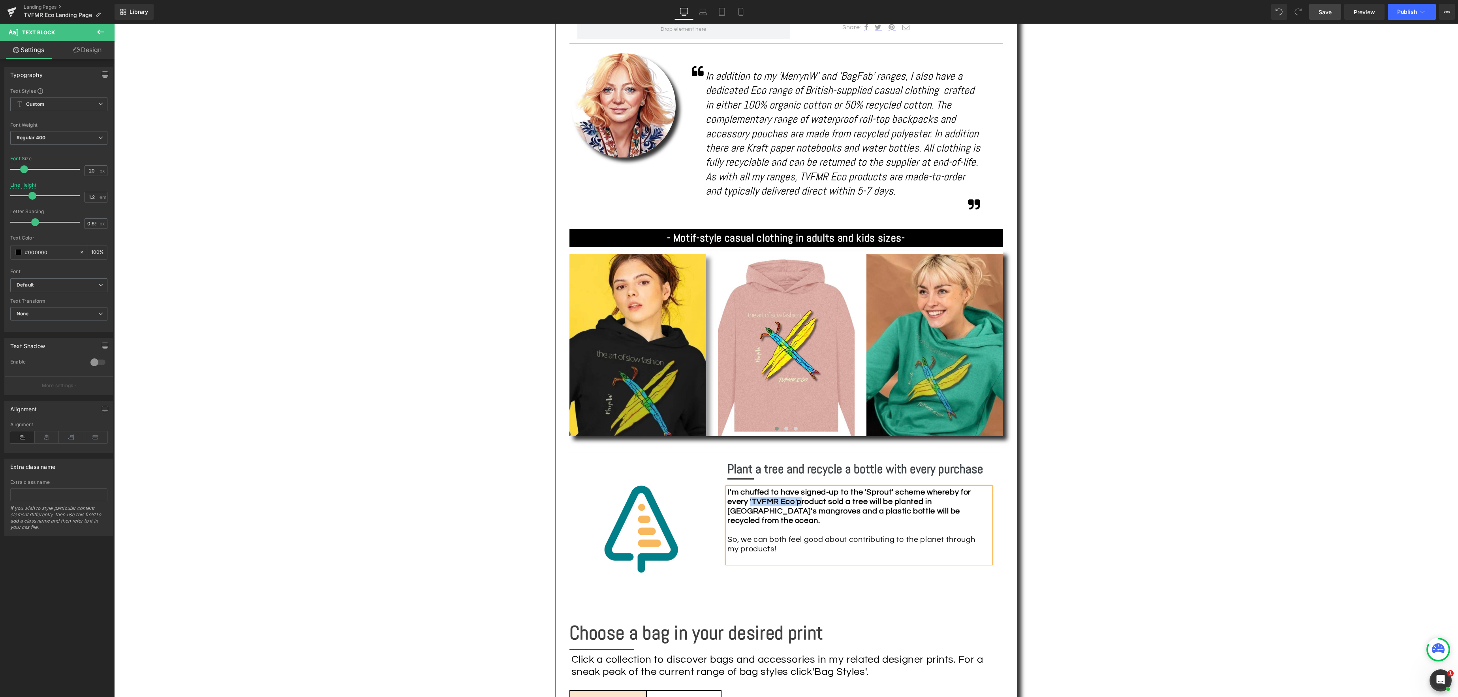
drag, startPoint x: 819, startPoint y: 505, endPoint x: 764, endPoint y: 502, distance: 54.5
click at [764, 502] on strong "I'm chuffed to have signed-up to the 'Sprout' scheme whereby for every 'TVFMR E…" at bounding box center [848, 506] width 243 height 36
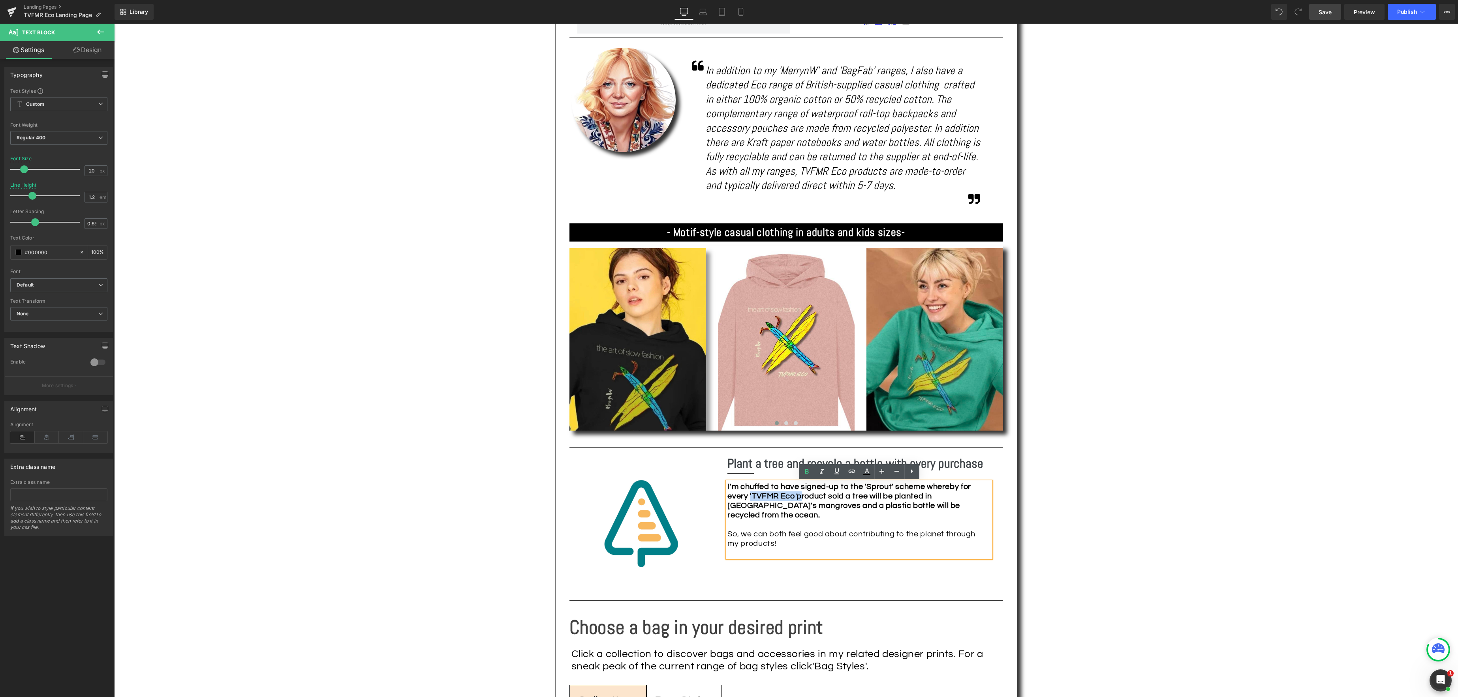
scroll to position [517, 0]
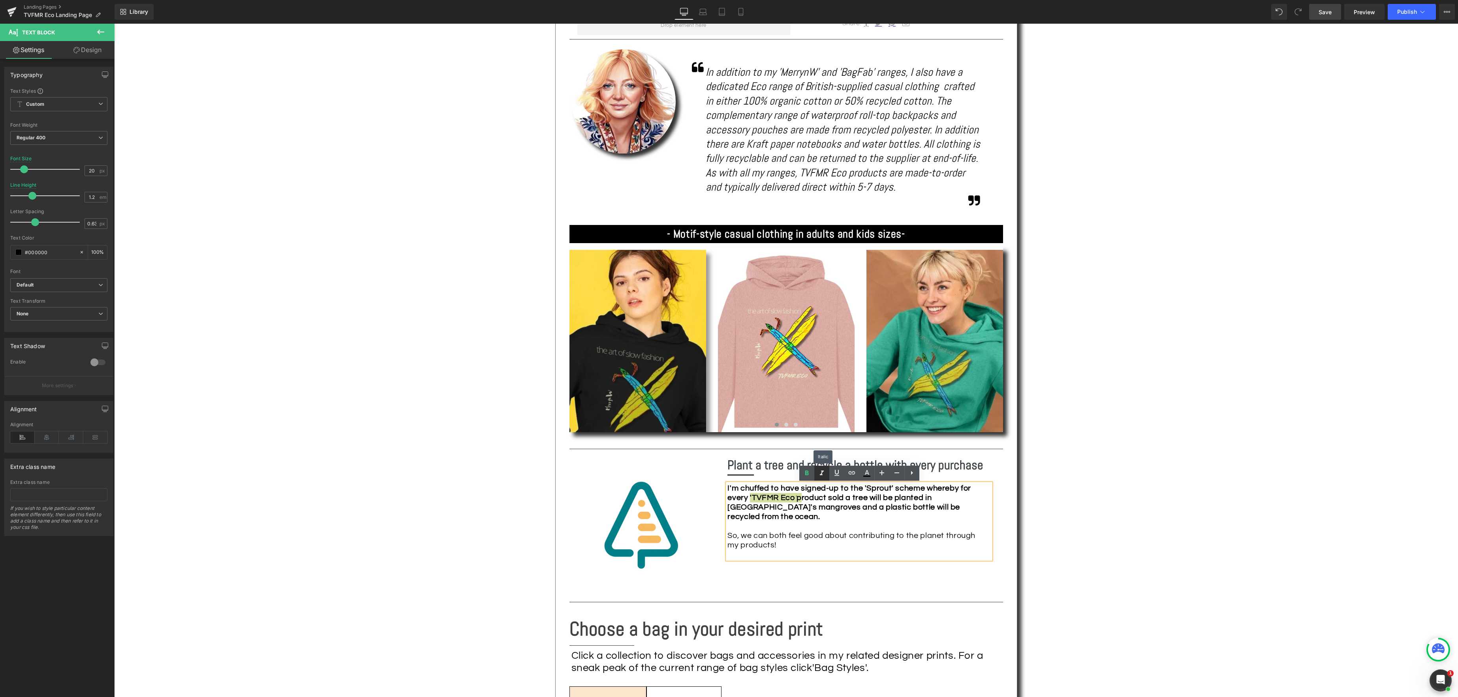
click at [825, 472] on icon at bounding box center [821, 473] width 9 height 9
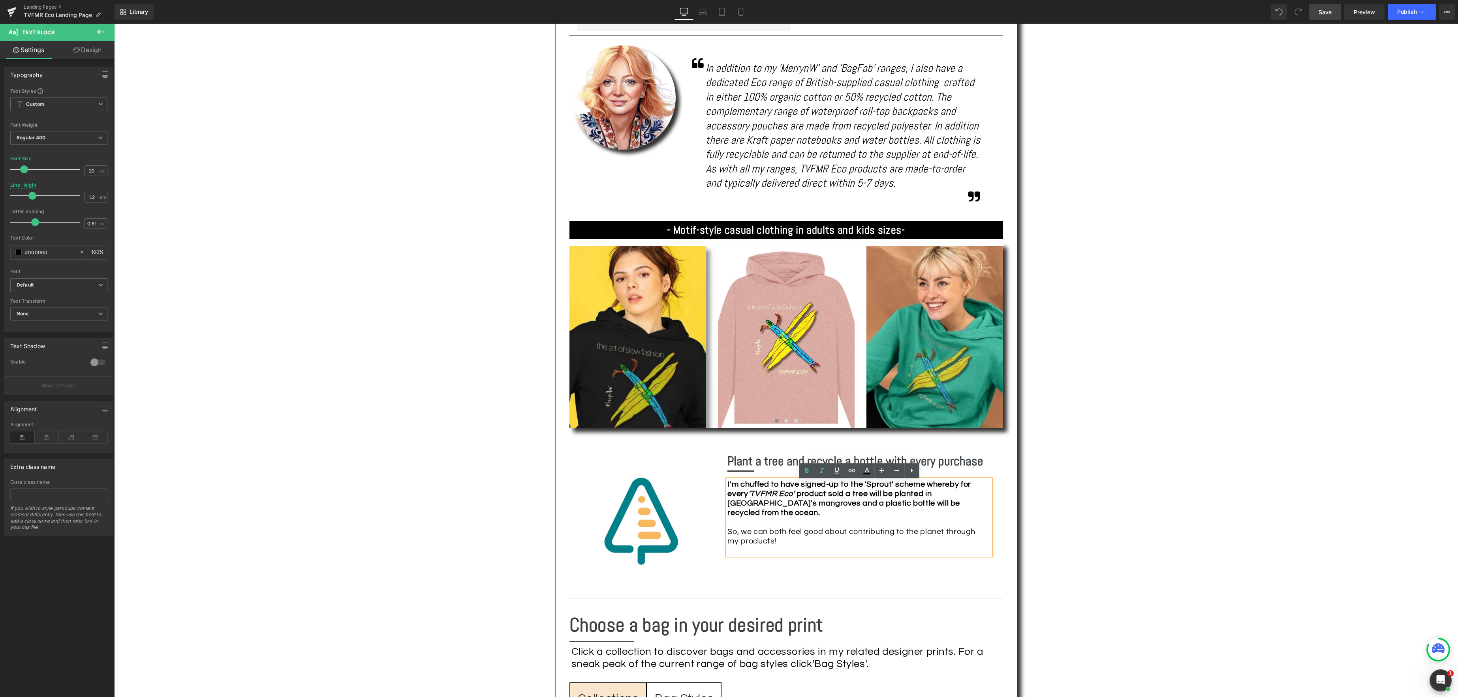
click at [1064, 540] on div "Text Block Image 100% Organic Cotton & Recycled Polyester Heading Separator Sha…" at bounding box center [785, 582] width 1343 height 1798
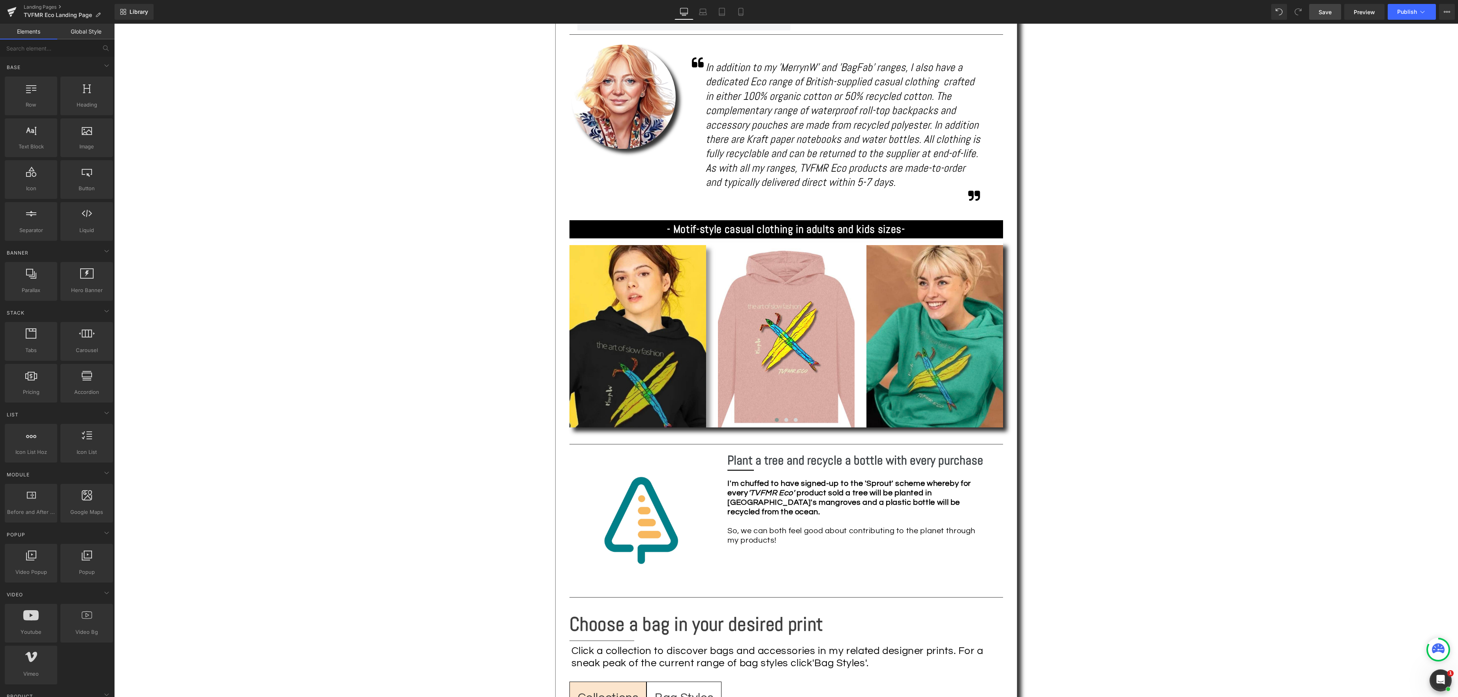
scroll to position [533, 0]
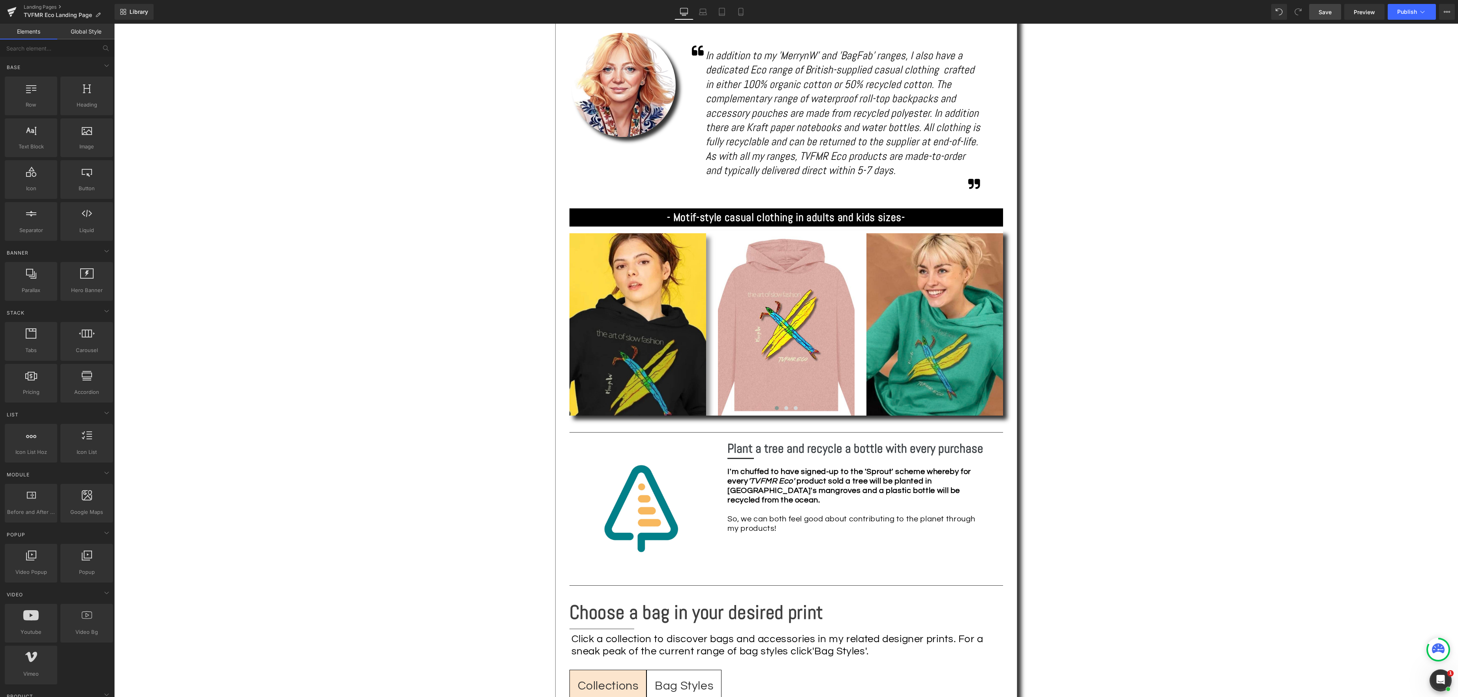
click at [1328, 11] on span "Save" at bounding box center [1324, 12] width 13 height 8
drag, startPoint x: 852, startPoint y: 503, endPoint x: 848, endPoint y: 499, distance: 5.9
click at [852, 503] on span "Text Block" at bounding box center [855, 499] width 26 height 9
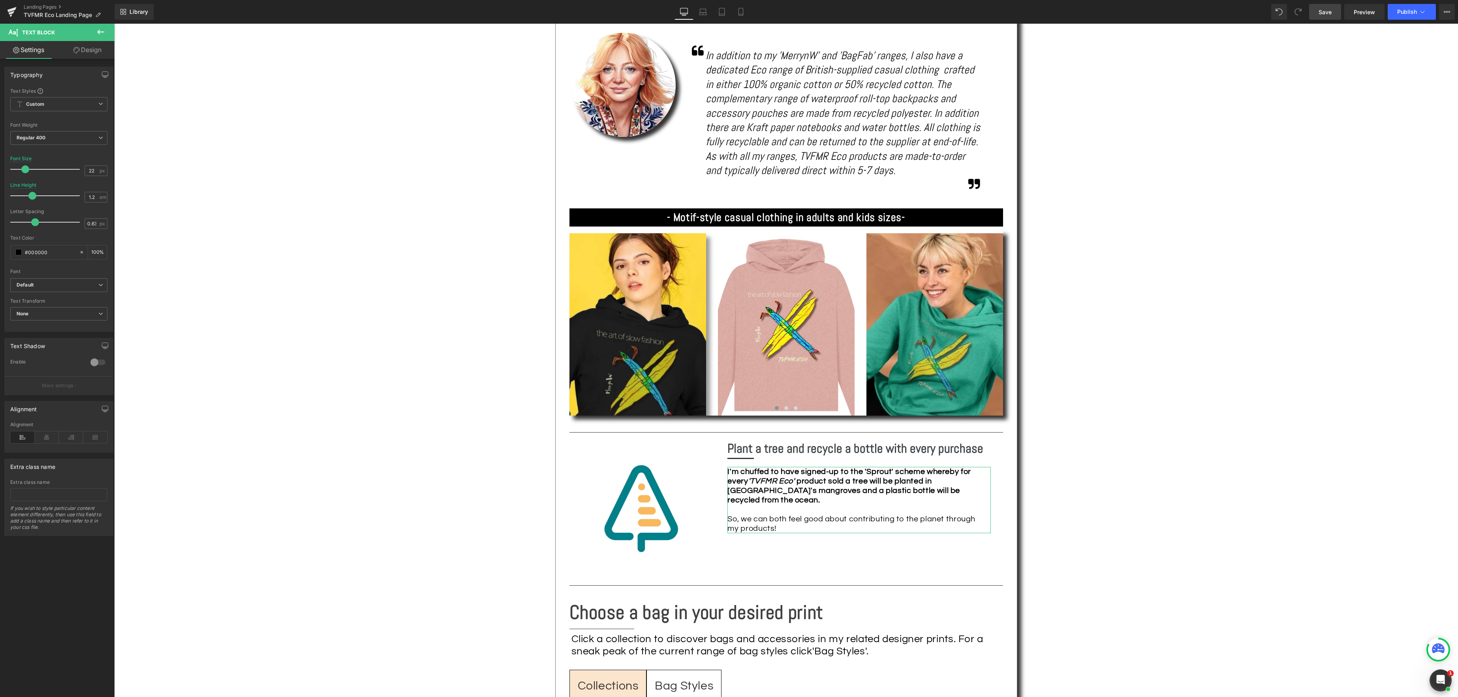
type input "24"
click at [26, 169] on span at bounding box center [27, 169] width 8 height 8
drag, startPoint x: 1214, startPoint y: 463, endPoint x: 1210, endPoint y: 465, distance: 4.5
click at [1213, 464] on div "Text Block Image 100% Organic Cotton & Recycled Polyester Heading Separator Sha…" at bounding box center [785, 569] width 1343 height 1798
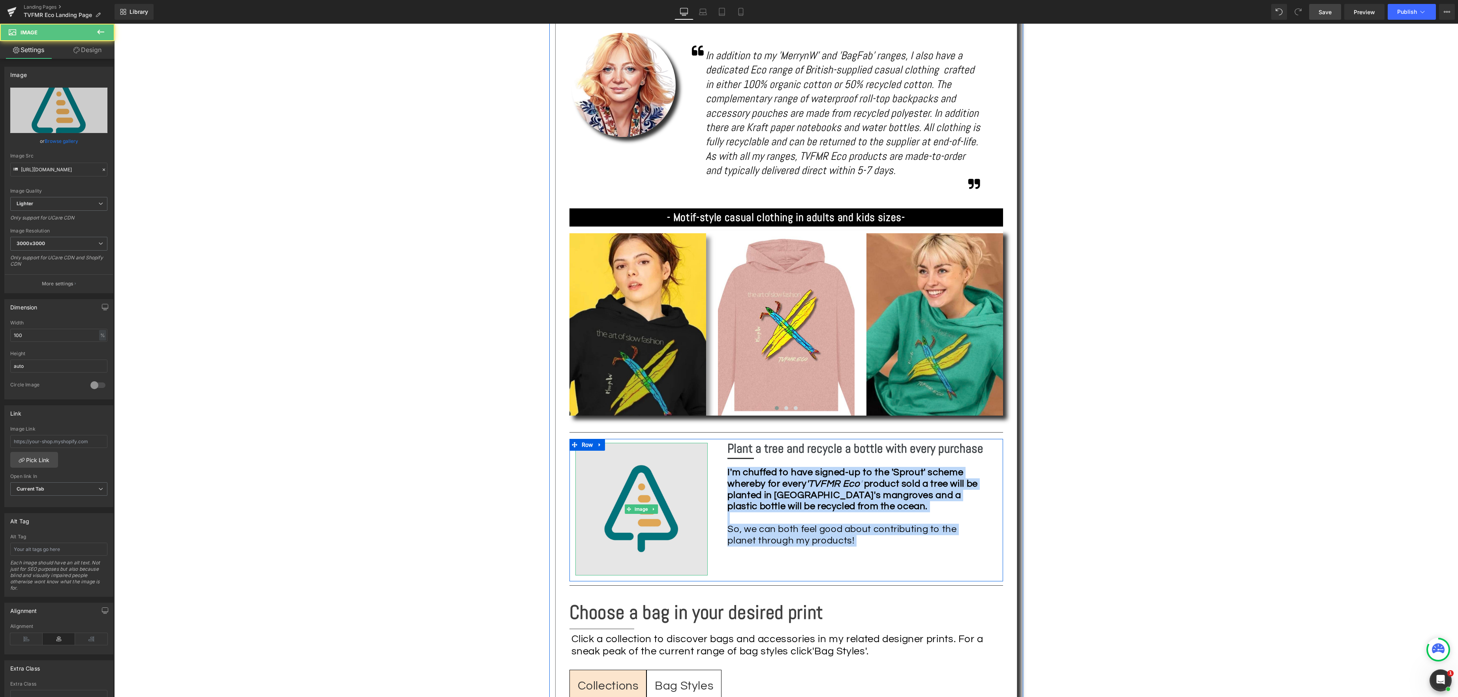
click at [644, 496] on img at bounding box center [641, 509] width 133 height 133
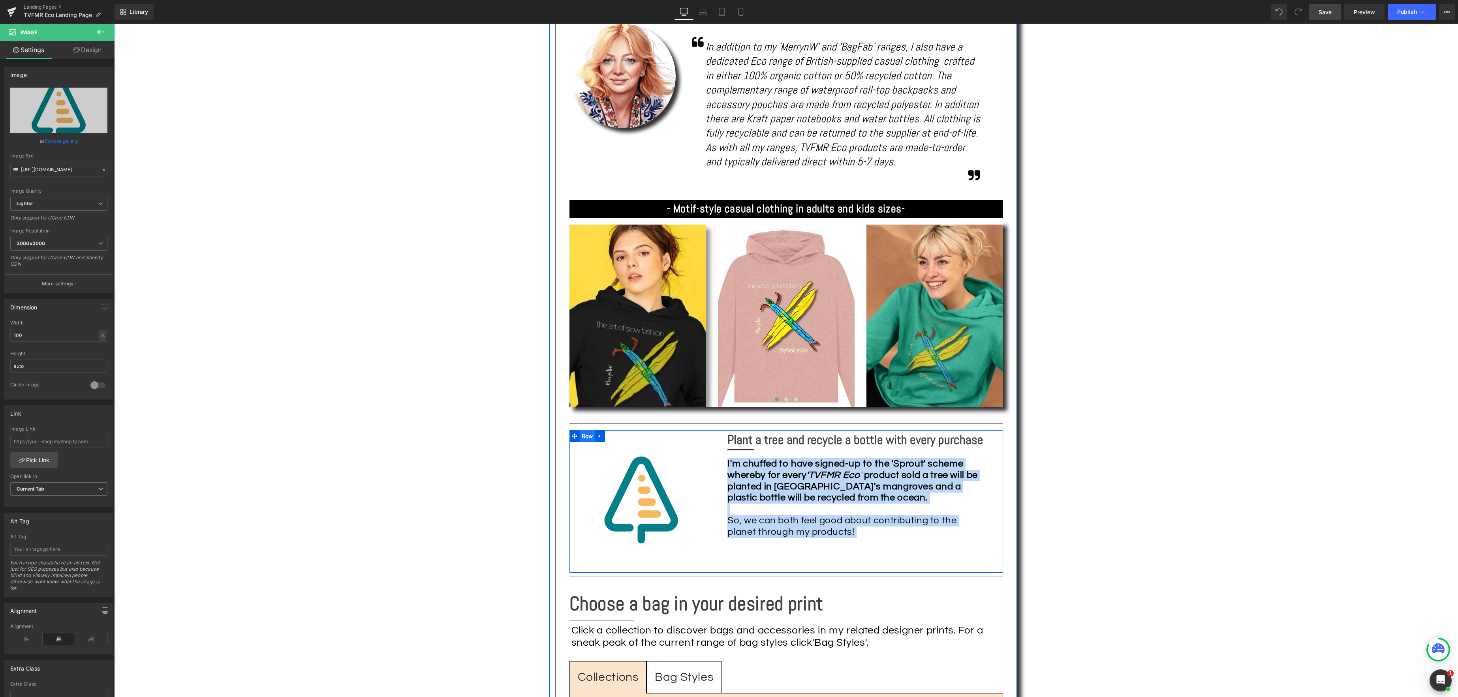
scroll to position [544, 0]
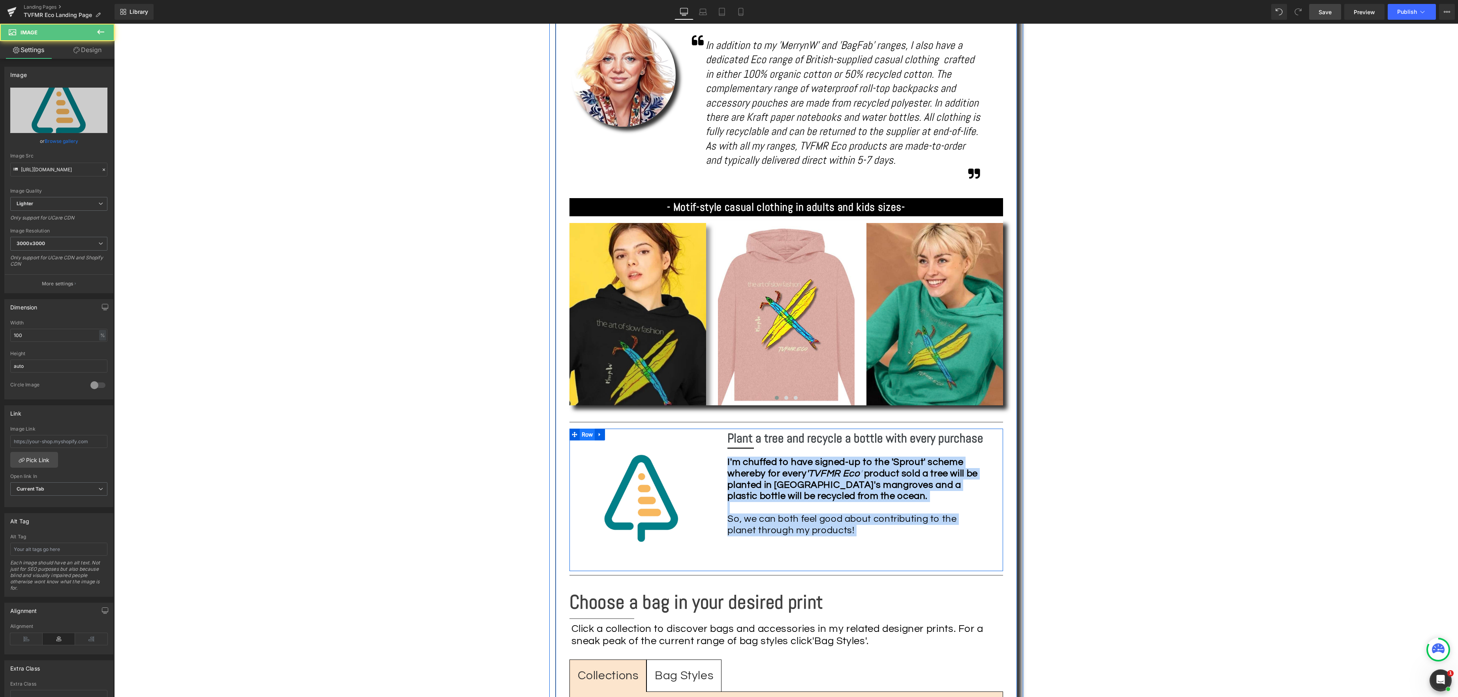
click at [591, 446] on img at bounding box center [641, 499] width 133 height 133
click at [582, 433] on span "Row" at bounding box center [587, 435] width 15 height 12
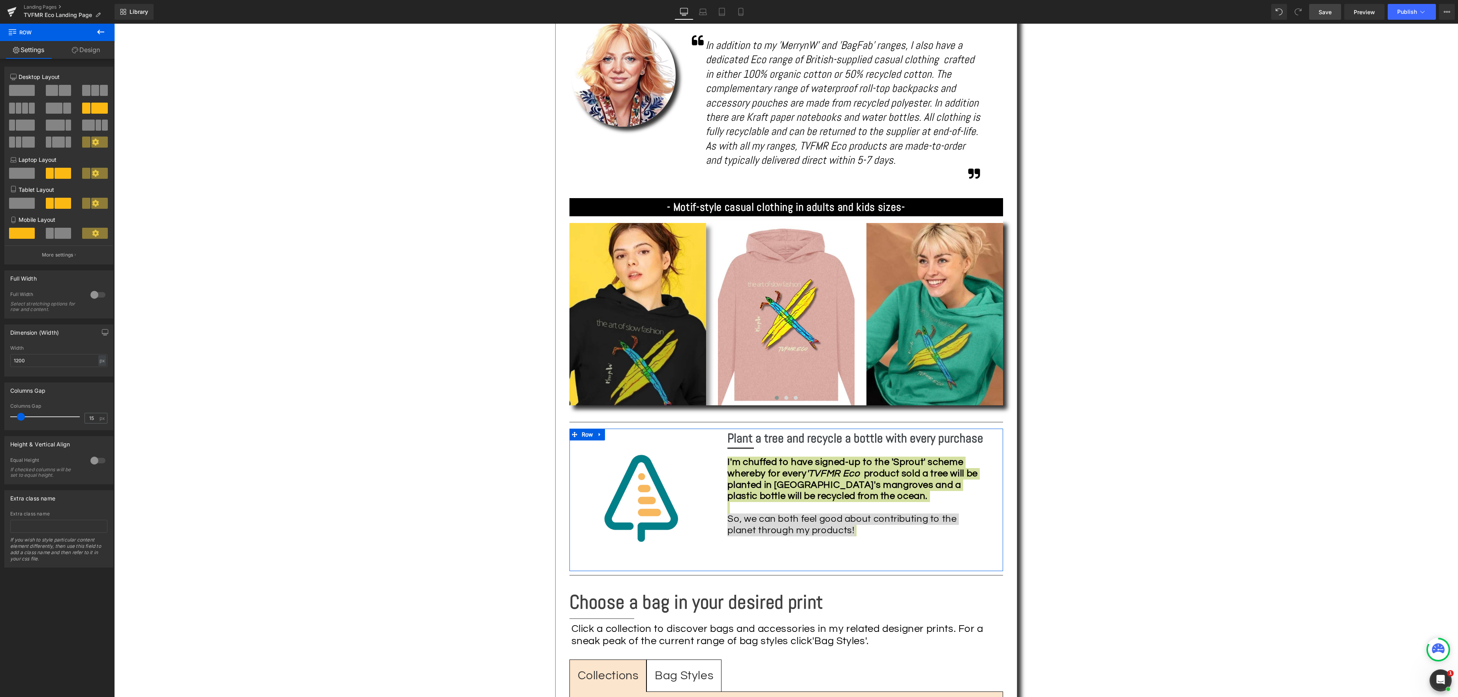
click at [90, 50] on link "Design" at bounding box center [85, 50] width 57 height 18
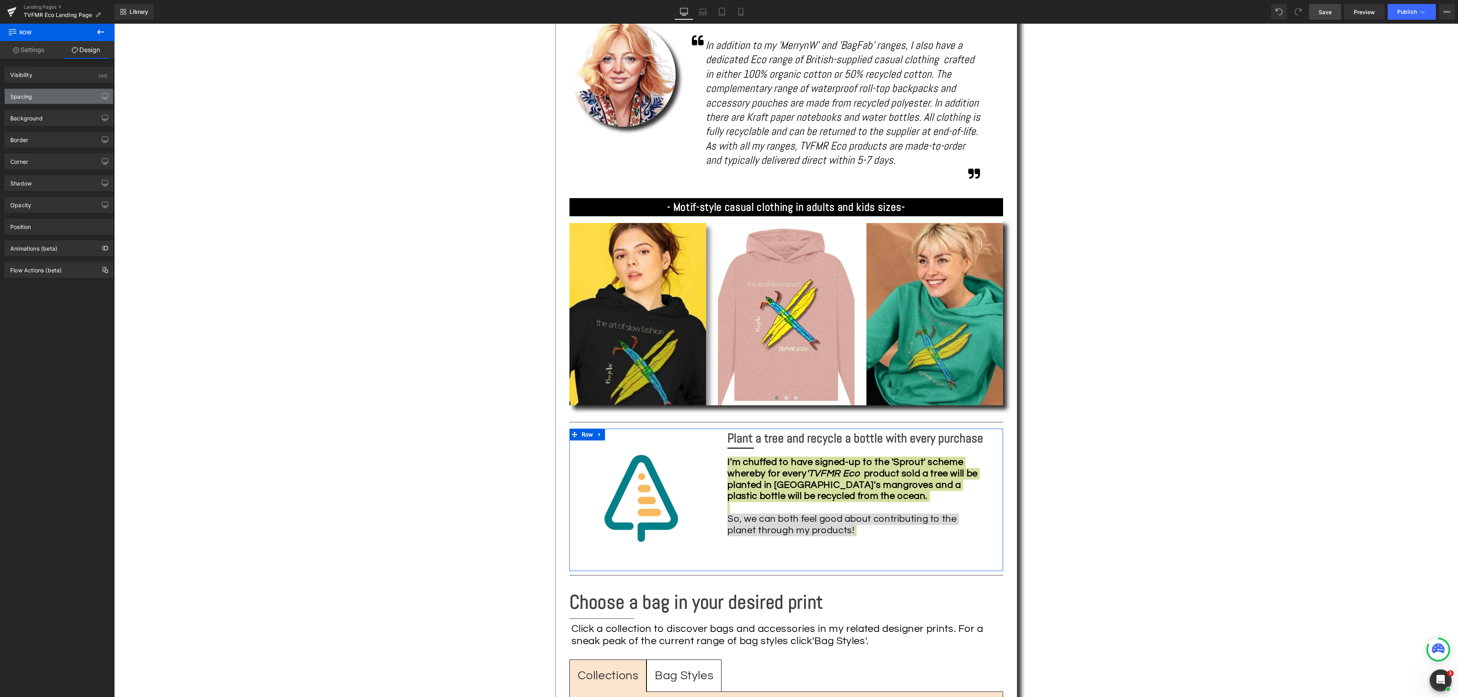
click at [38, 92] on div "Spacing" at bounding box center [59, 96] width 108 height 15
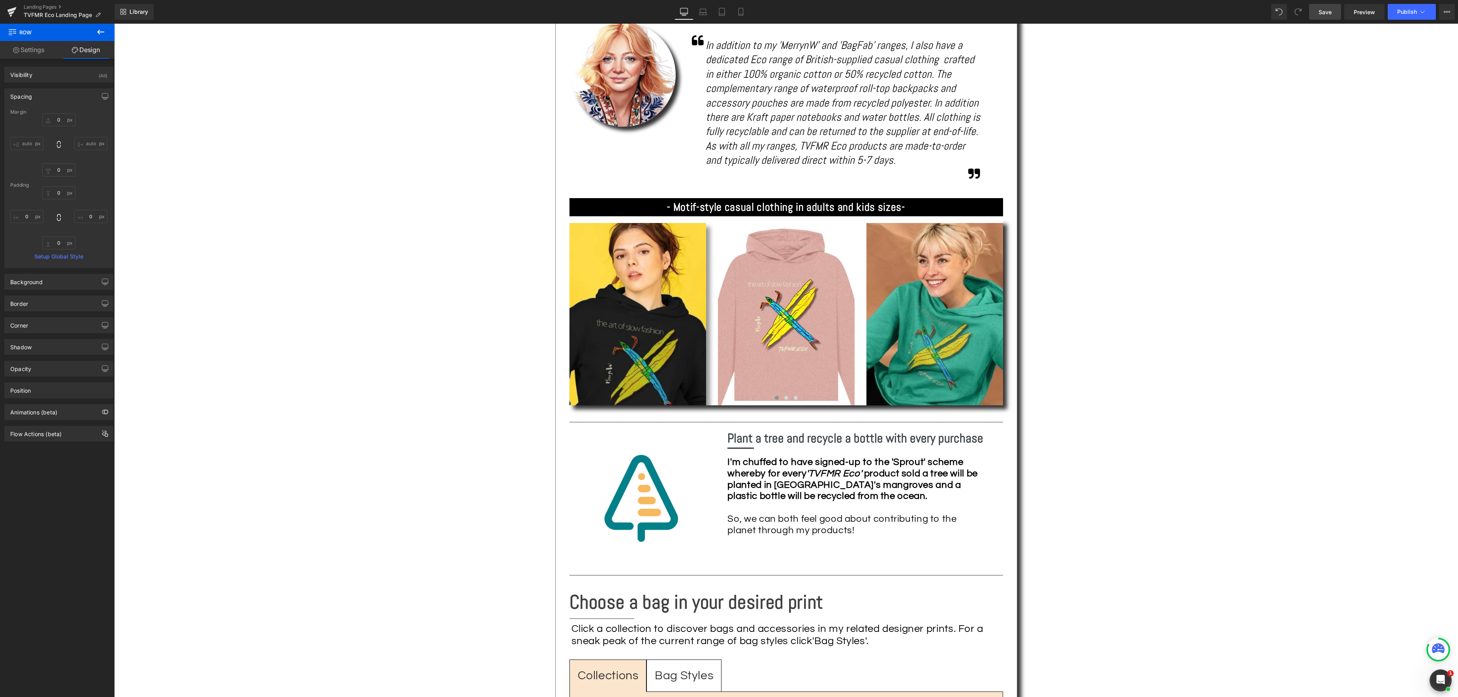
drag, startPoint x: 230, startPoint y: 226, endPoint x: 220, endPoint y: 220, distance: 11.5
click at [230, 226] on div "Text Block Image 100% Organic Cotton & Recycled Polyester Heading Separator Sha…" at bounding box center [785, 559] width 1343 height 1798
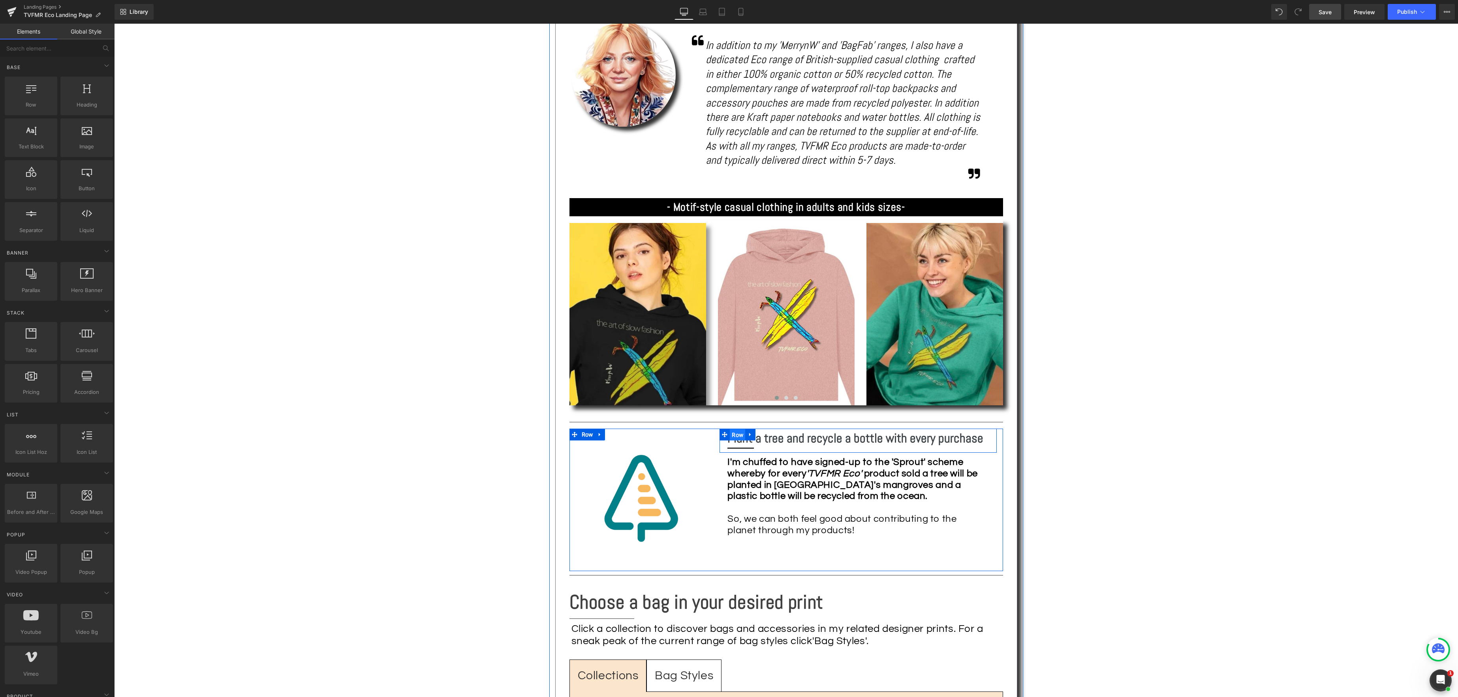
click at [738, 436] on span "Row" at bounding box center [737, 435] width 15 height 12
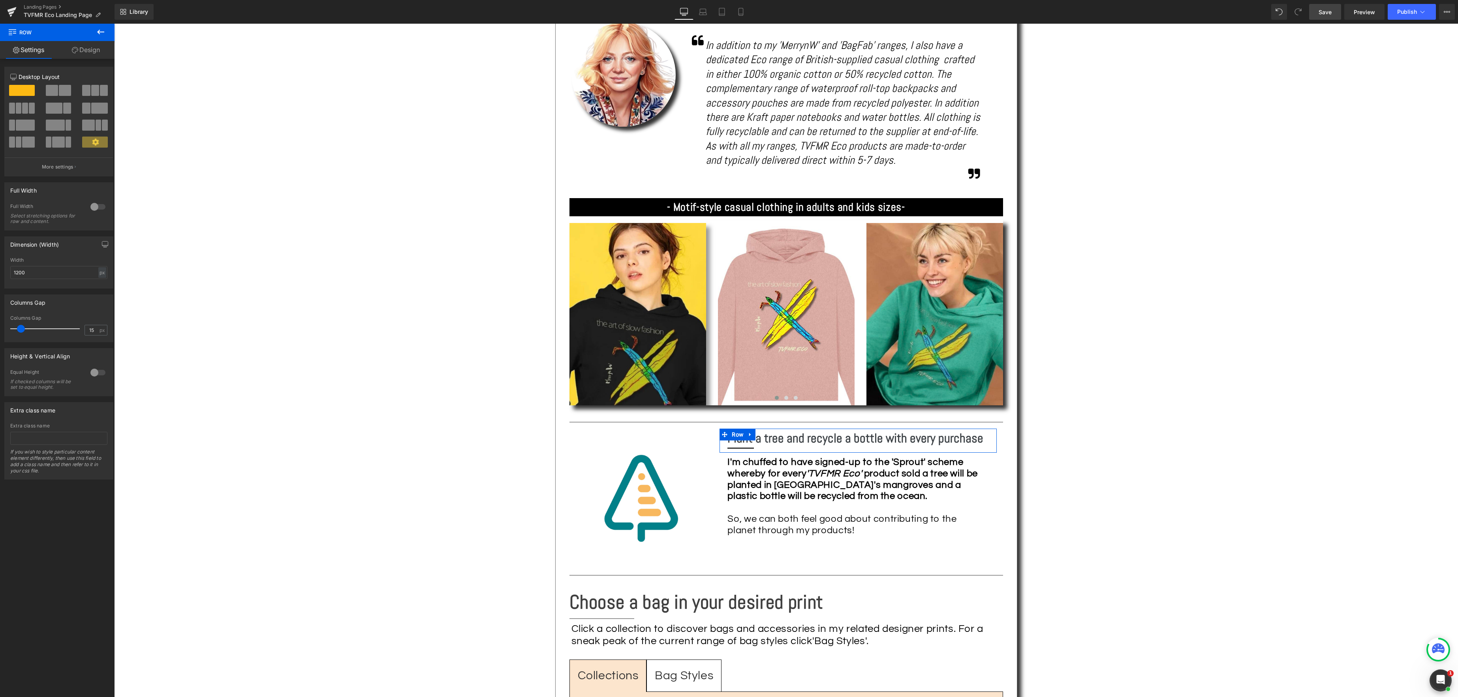
click at [83, 49] on link "Design" at bounding box center [85, 50] width 57 height 18
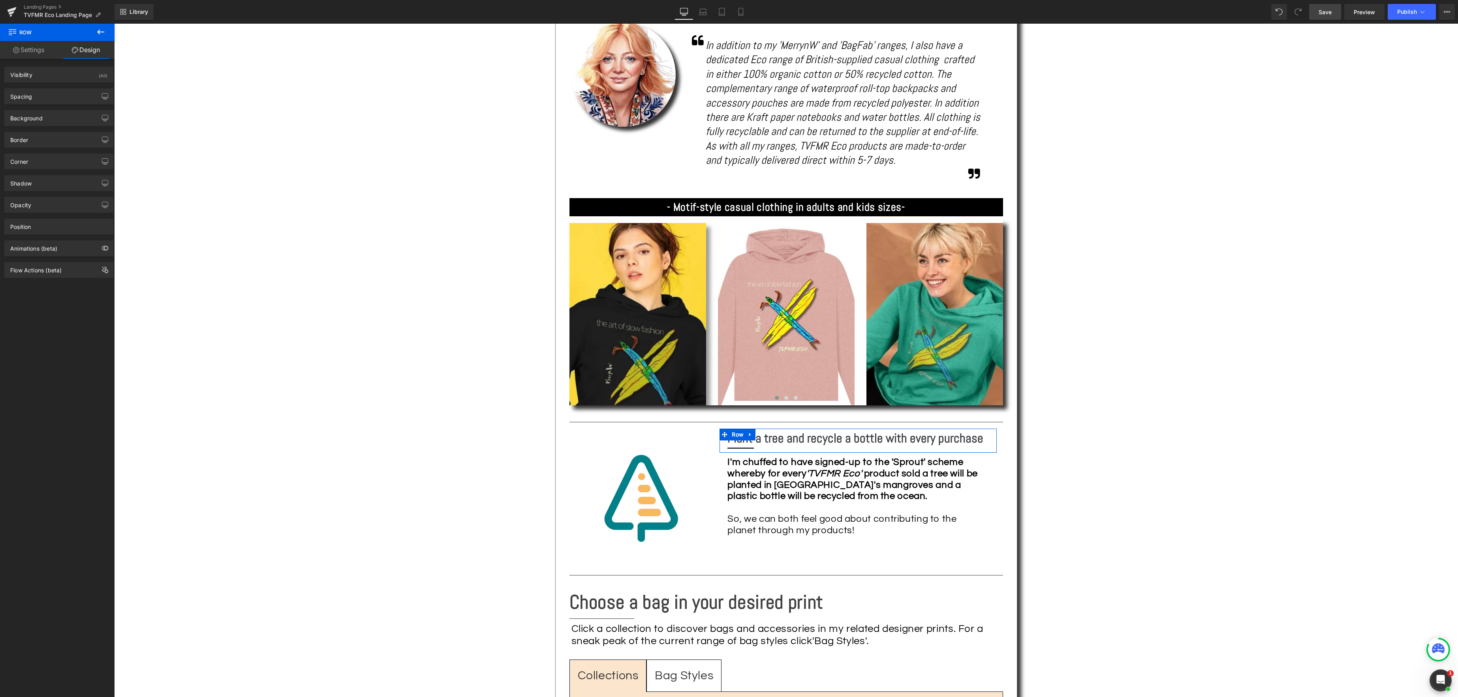
type input "0"
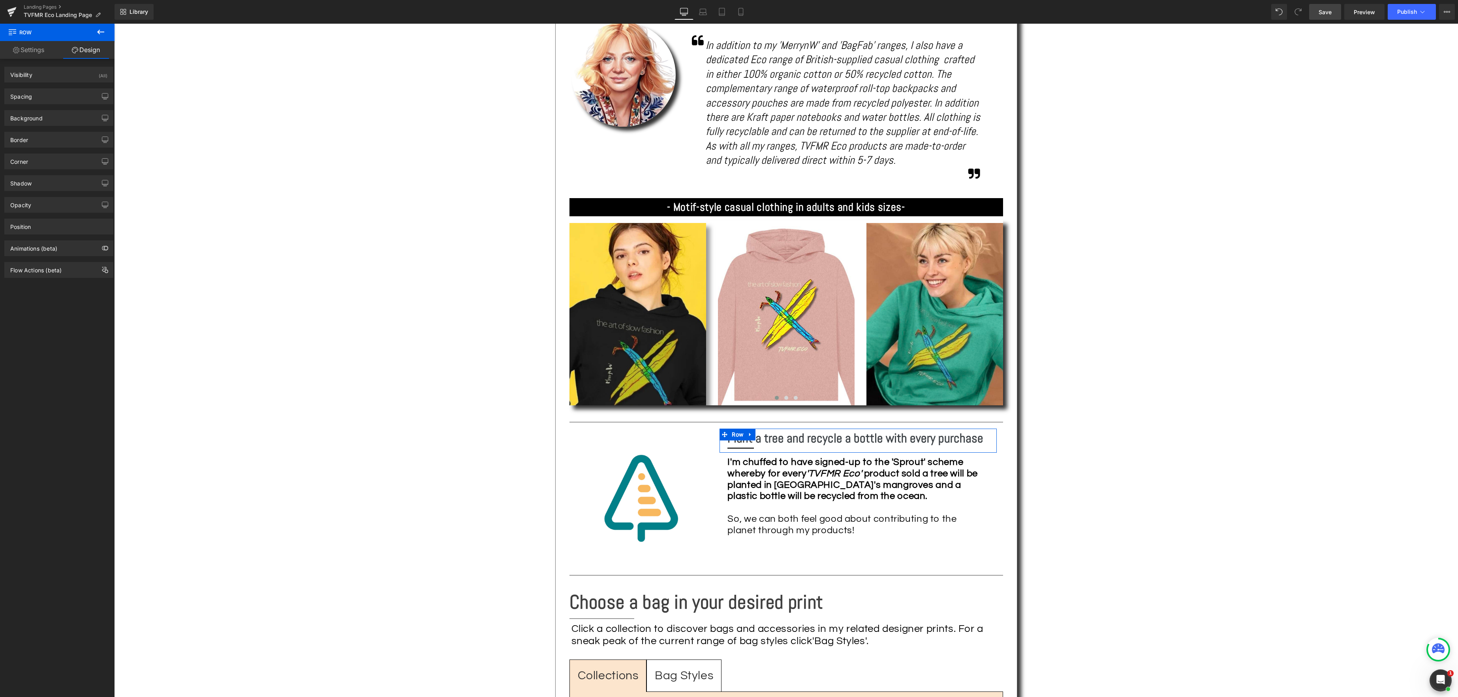
type input "0"
click at [53, 94] on div "Spacing" at bounding box center [59, 96] width 108 height 15
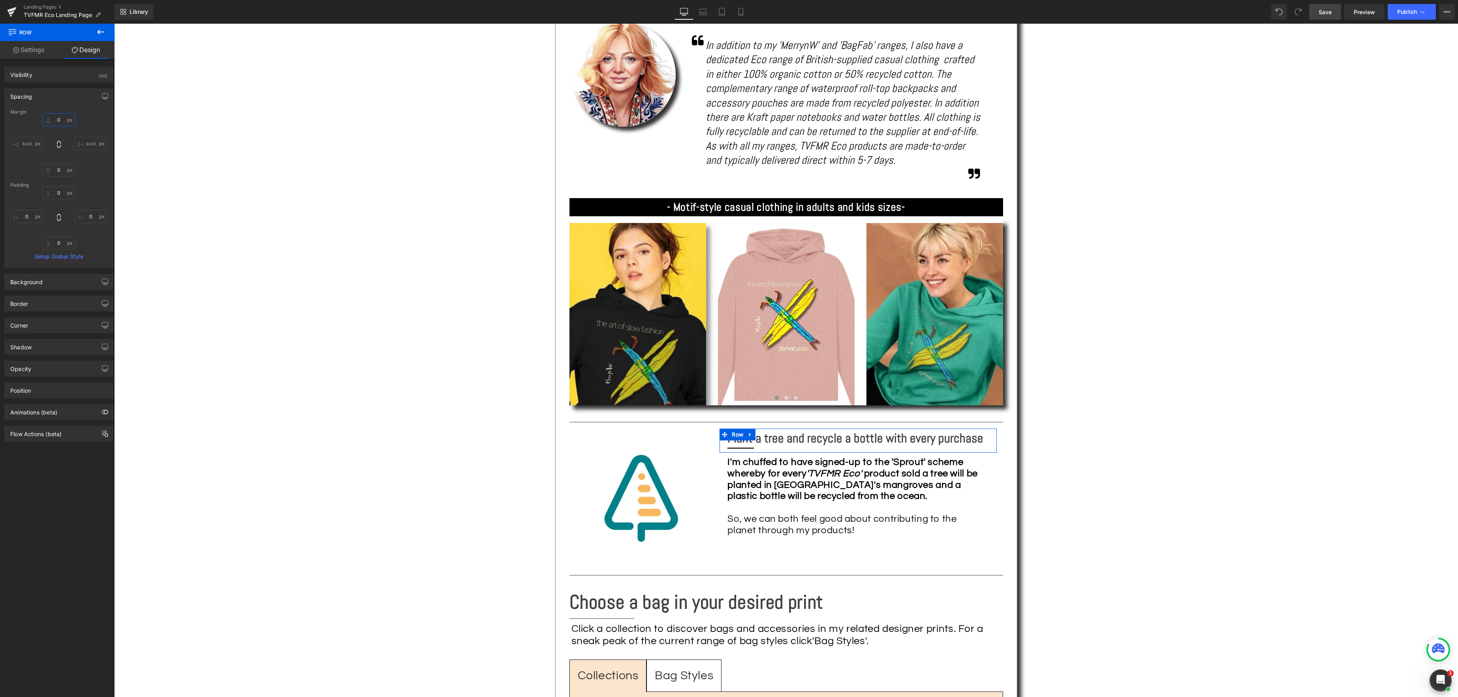
drag, startPoint x: 53, startPoint y: 119, endPoint x: 103, endPoint y: 121, distance: 49.4
click at [53, 119] on input "0" at bounding box center [58, 119] width 33 height 13
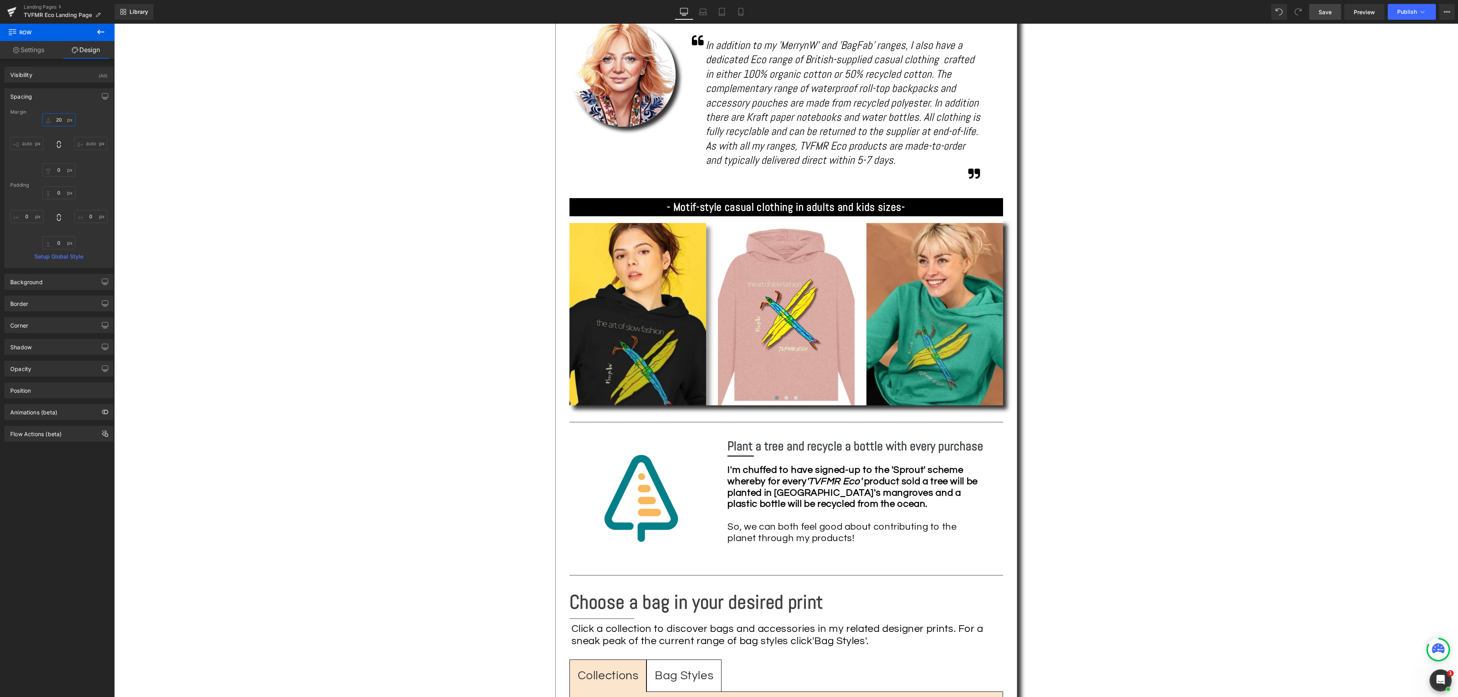
type input "20"
click at [1329, 11] on span "Save" at bounding box center [1324, 12] width 13 height 8
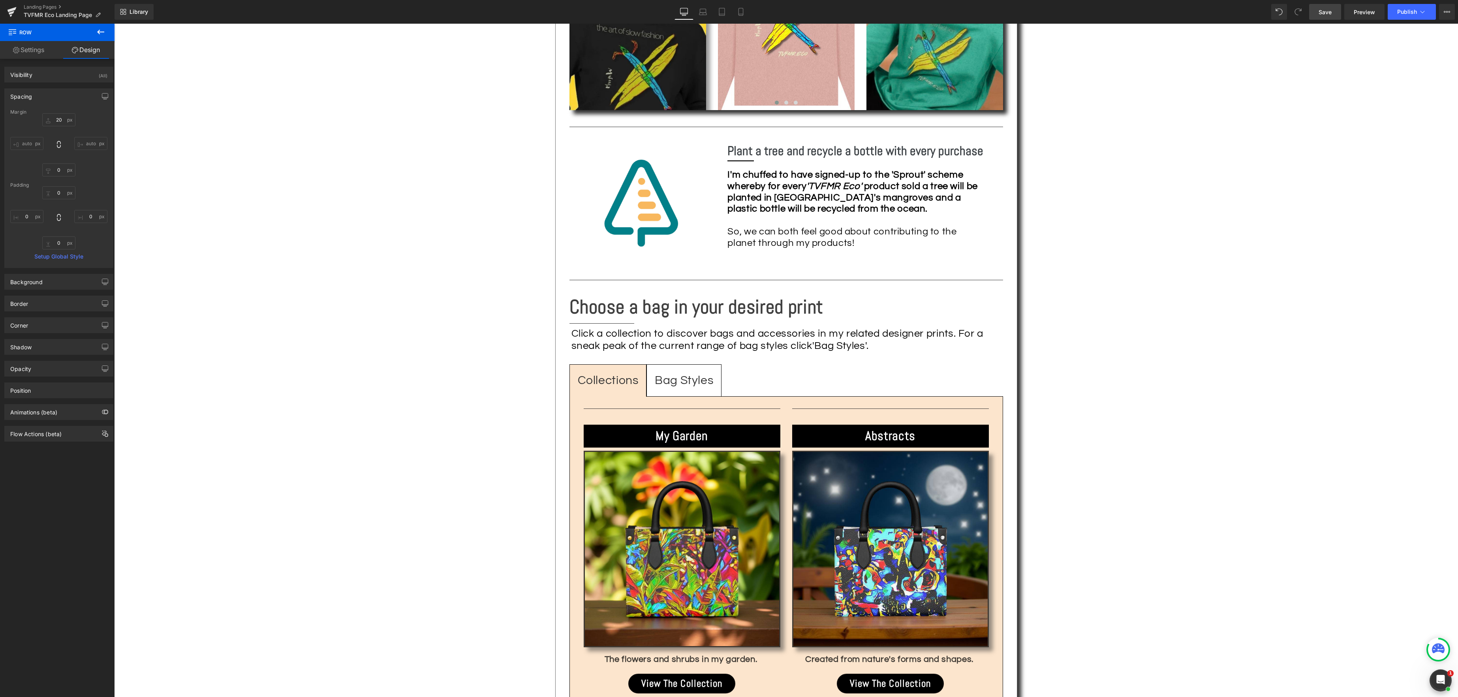
scroll to position [848, 0]
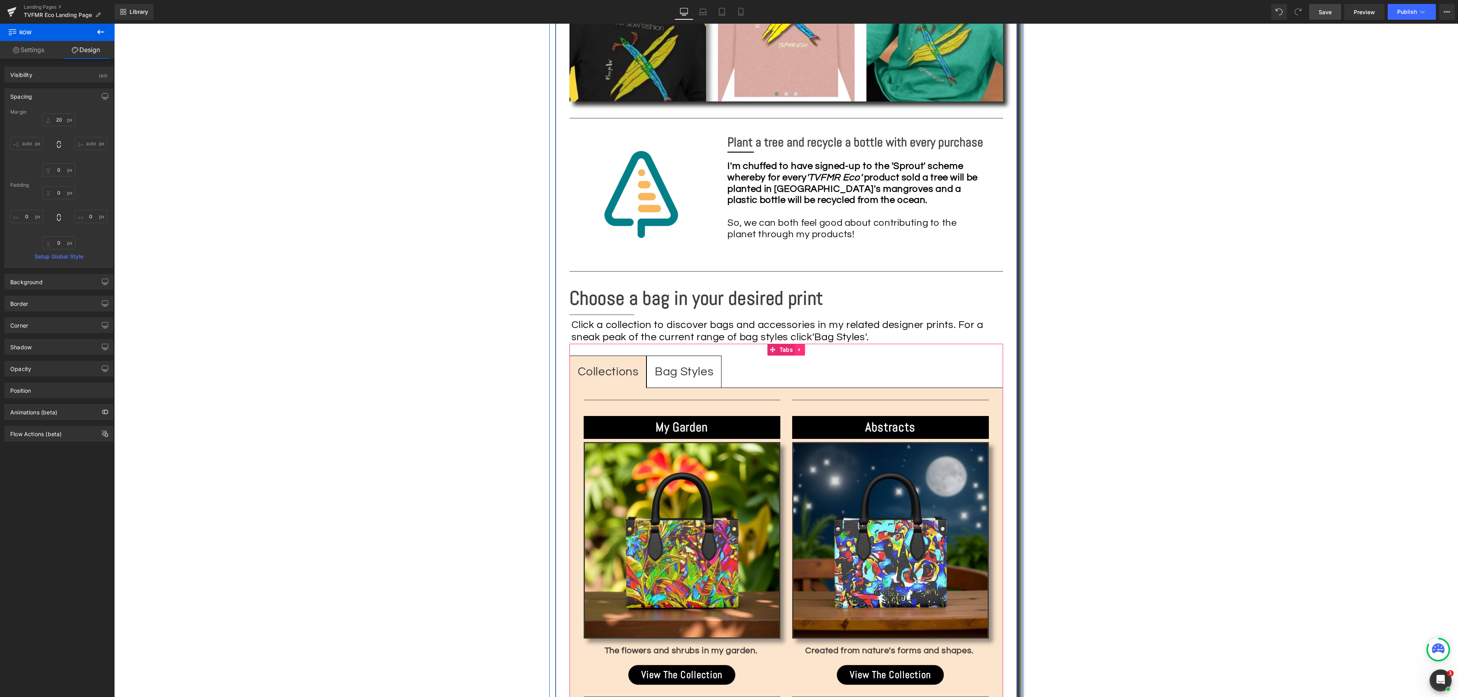
click at [798, 350] on icon at bounding box center [799, 350] width 2 height 4
click at [805, 349] on icon at bounding box center [805, 350] width 6 height 6
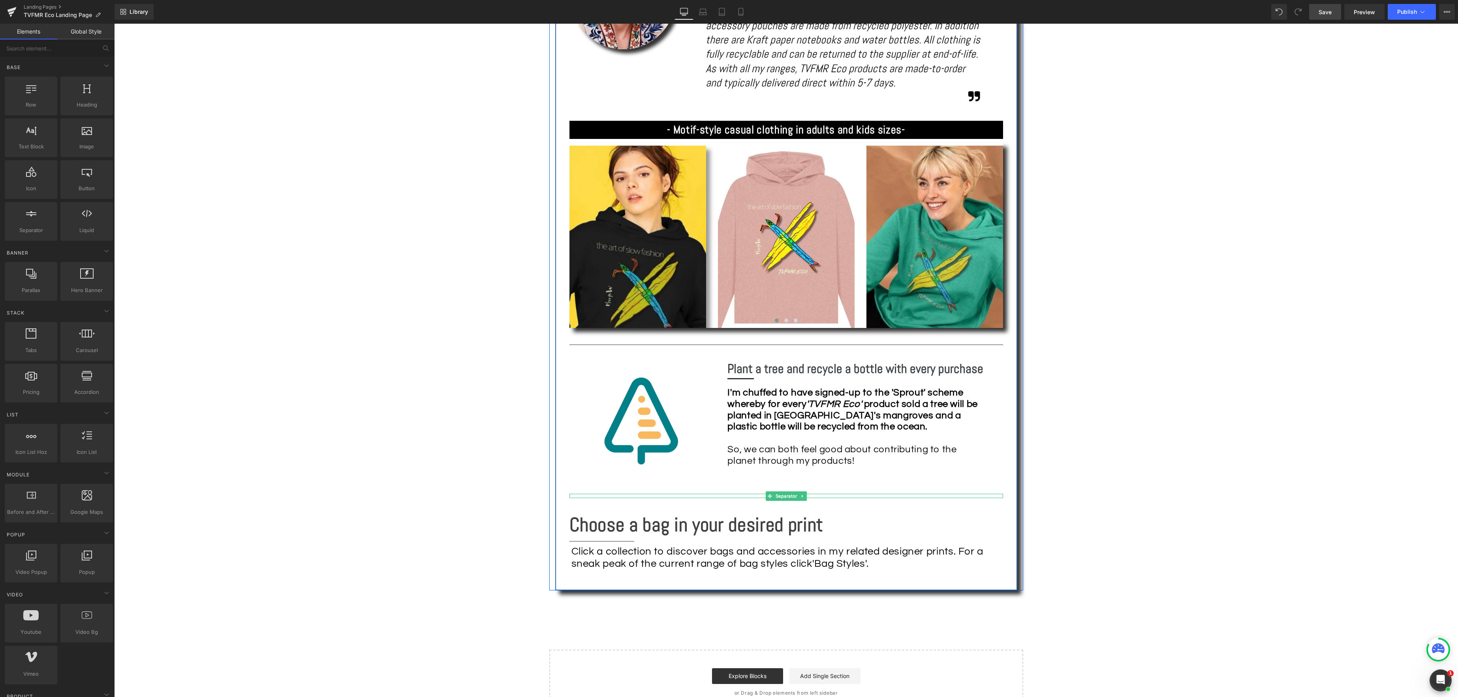
scroll to position [604, 0]
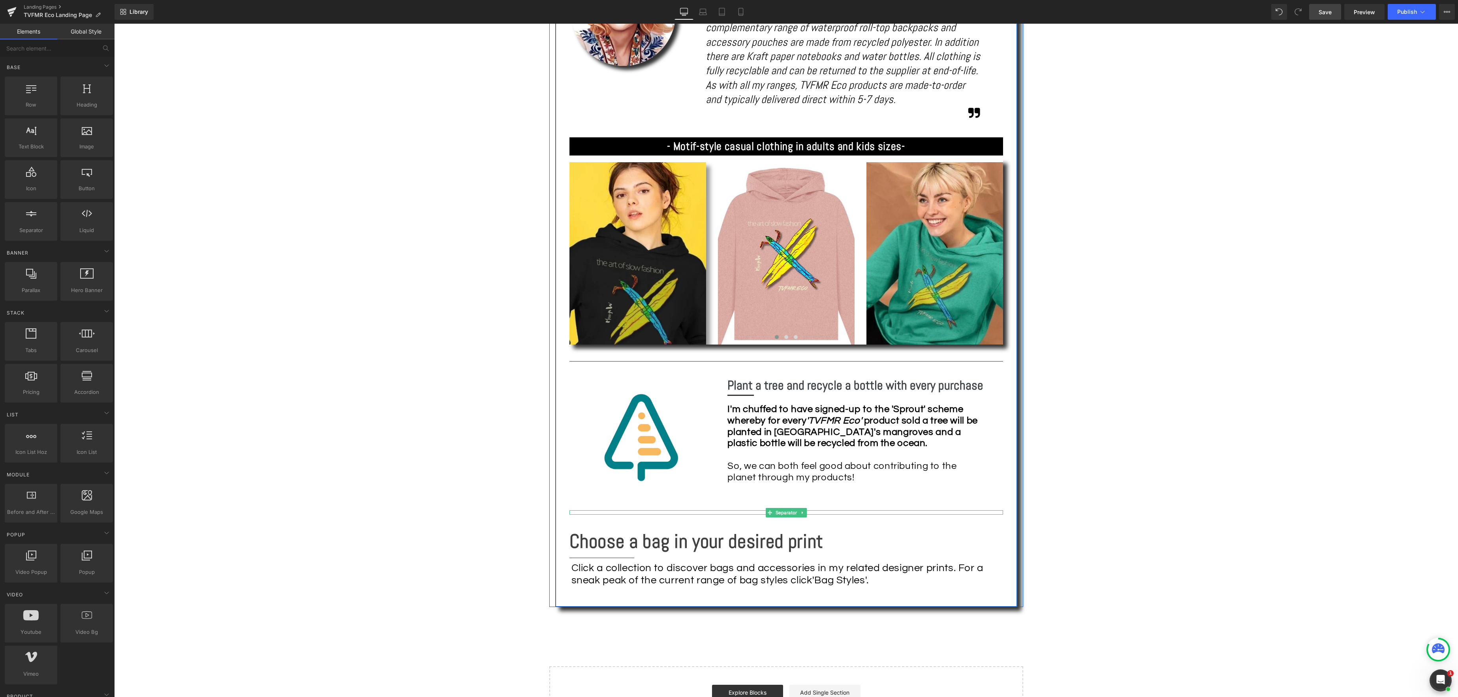
click at [818, 541] on b "Choose a bag in your desired print" at bounding box center [696, 541] width 254 height 24
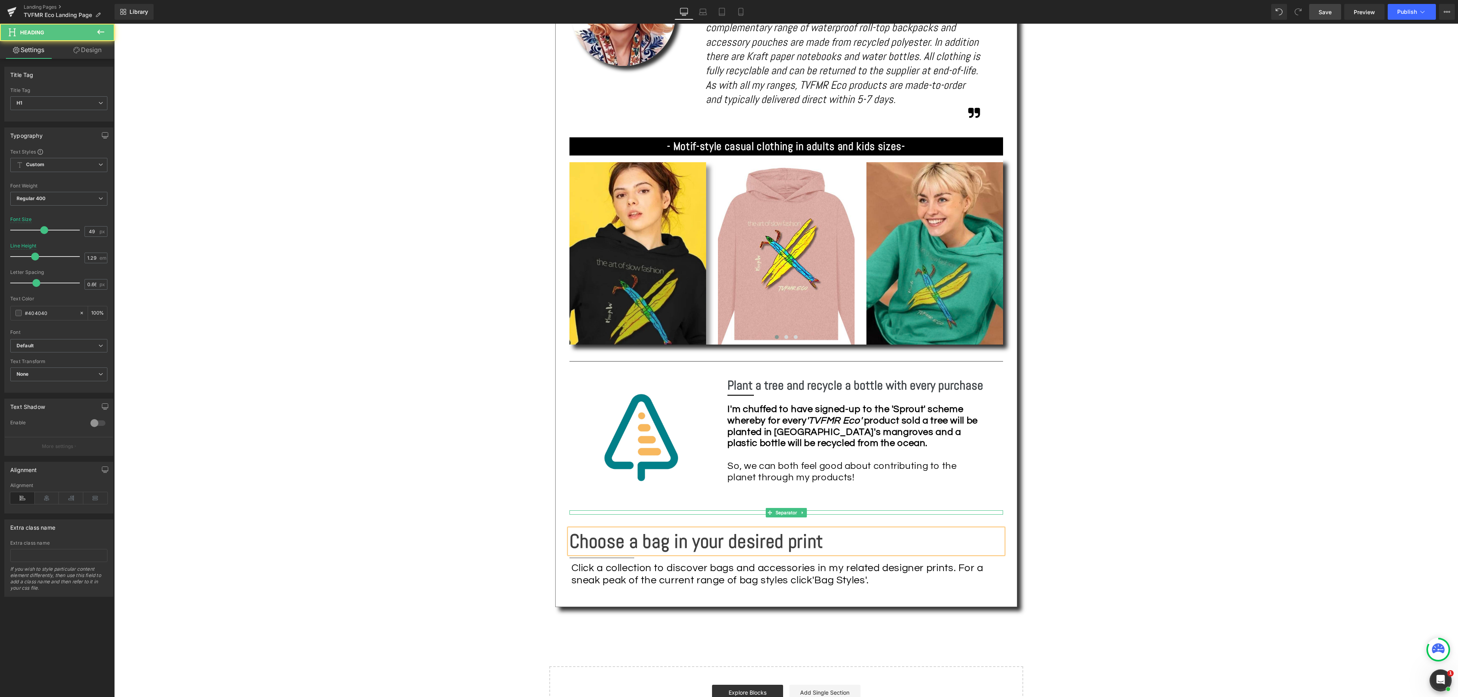
click at [820, 544] on b "Choose a bag in your desired print" at bounding box center [696, 541] width 254 height 24
click at [640, 568] on div "Click a collection to discover bags and accessories in my related designer prin…" at bounding box center [787, 574] width 432 height 24
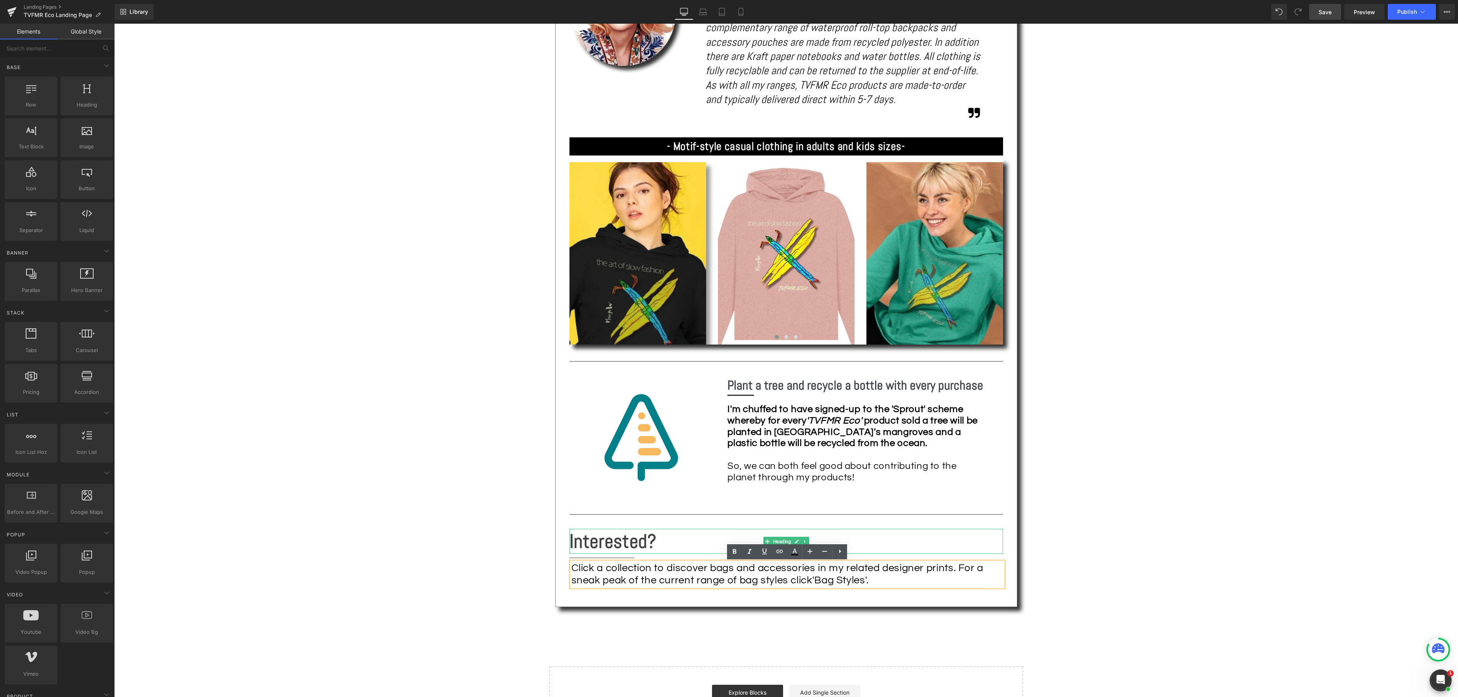
click at [1158, 465] on div "Text Block Image 100% Organic Cotton & Recycled Polyester Heading Separator Sha…" at bounding box center [785, 165] width 1343 height 1132
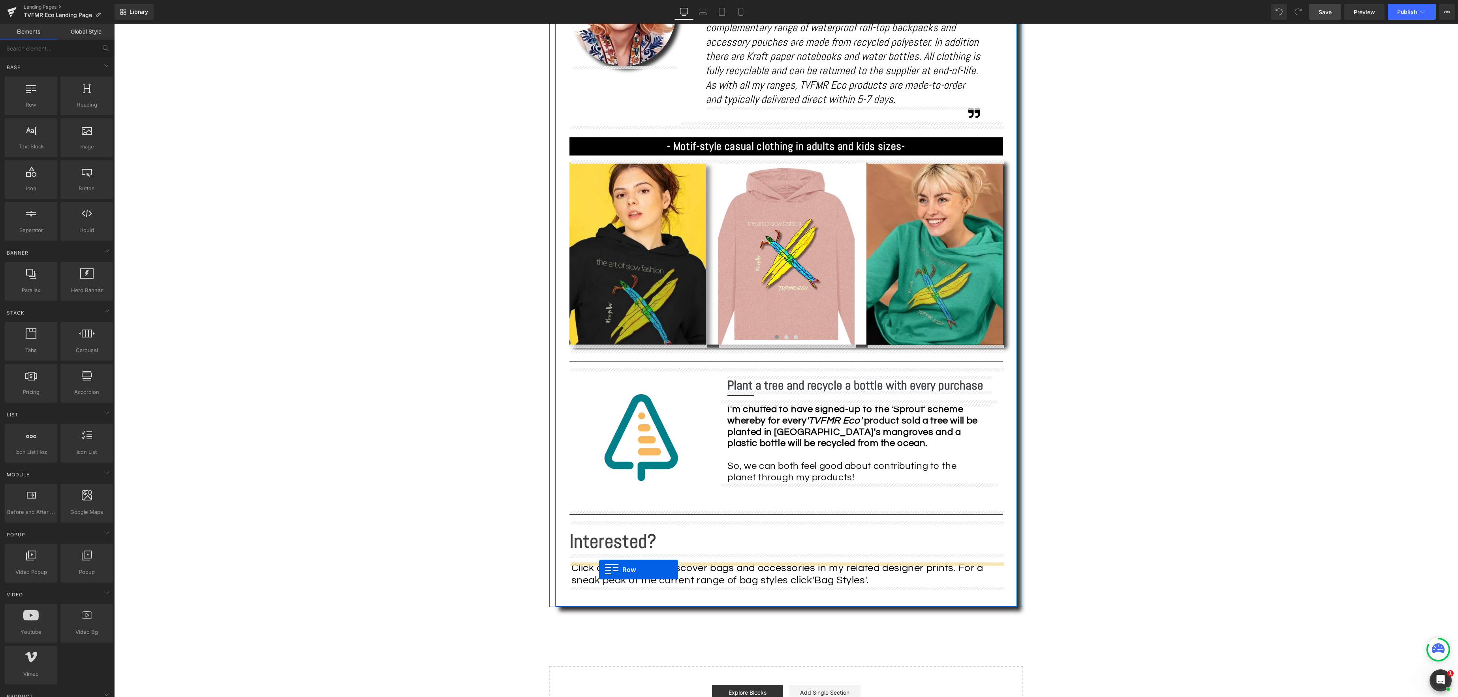
drag, startPoint x: 141, startPoint y: 121, endPoint x: 599, endPoint y: 570, distance: 641.0
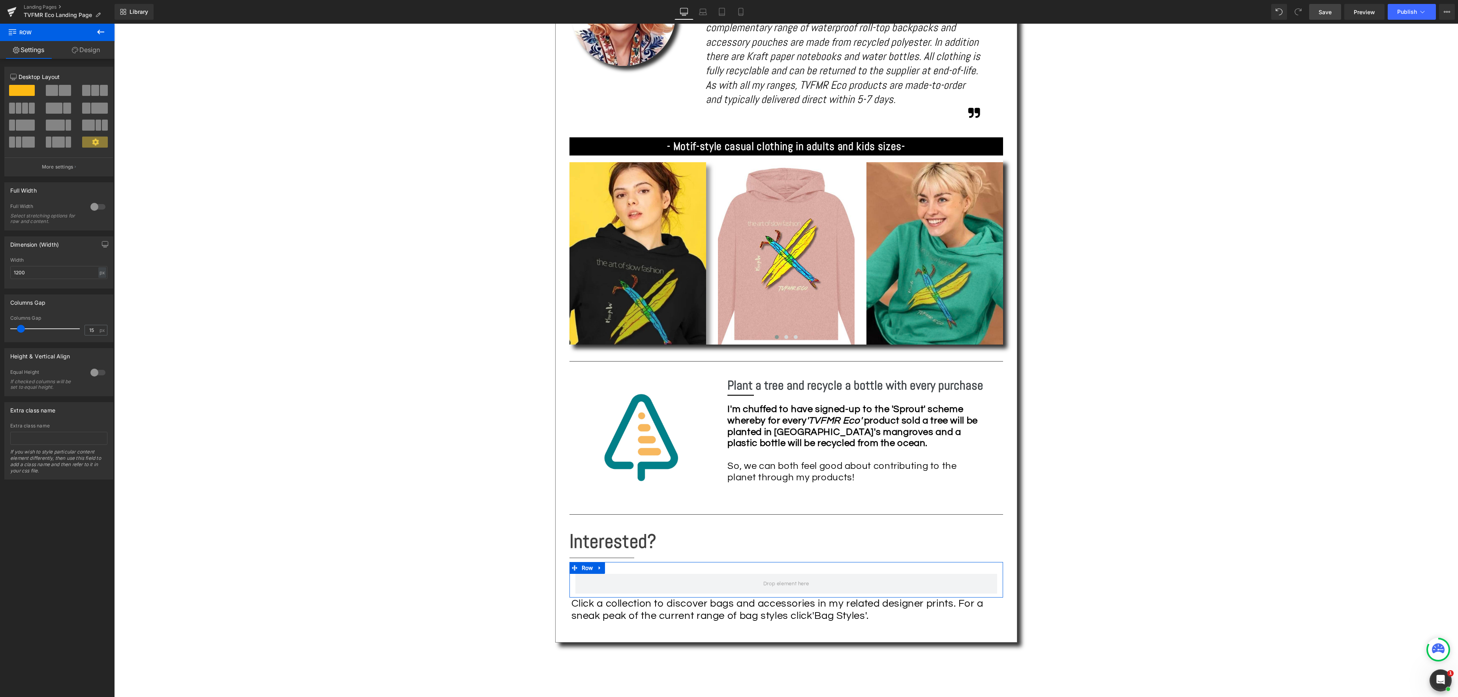
click at [87, 103] on span at bounding box center [86, 108] width 8 height 11
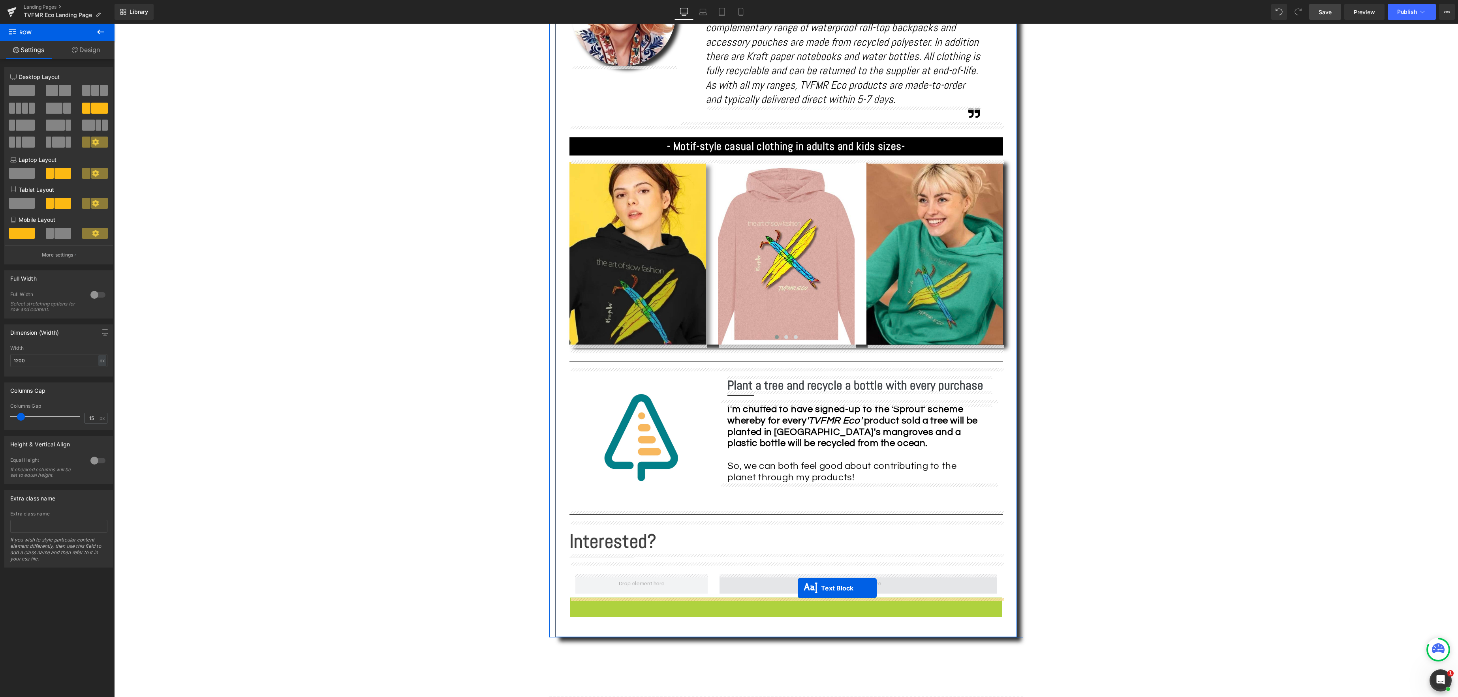
drag, startPoint x: 766, startPoint y: 610, endPoint x: 797, endPoint y: 588, distance: 38.1
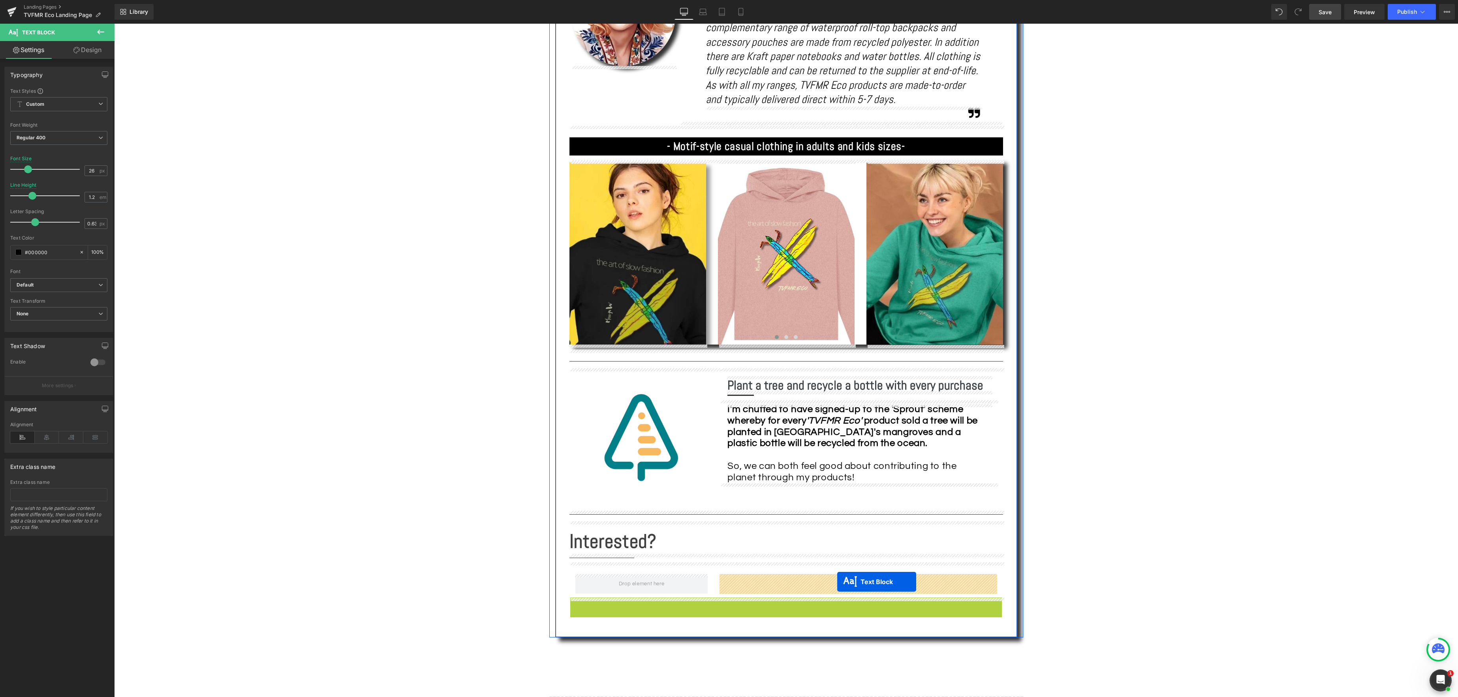
drag, startPoint x: 765, startPoint y: 608, endPoint x: 837, endPoint y: 582, distance: 76.7
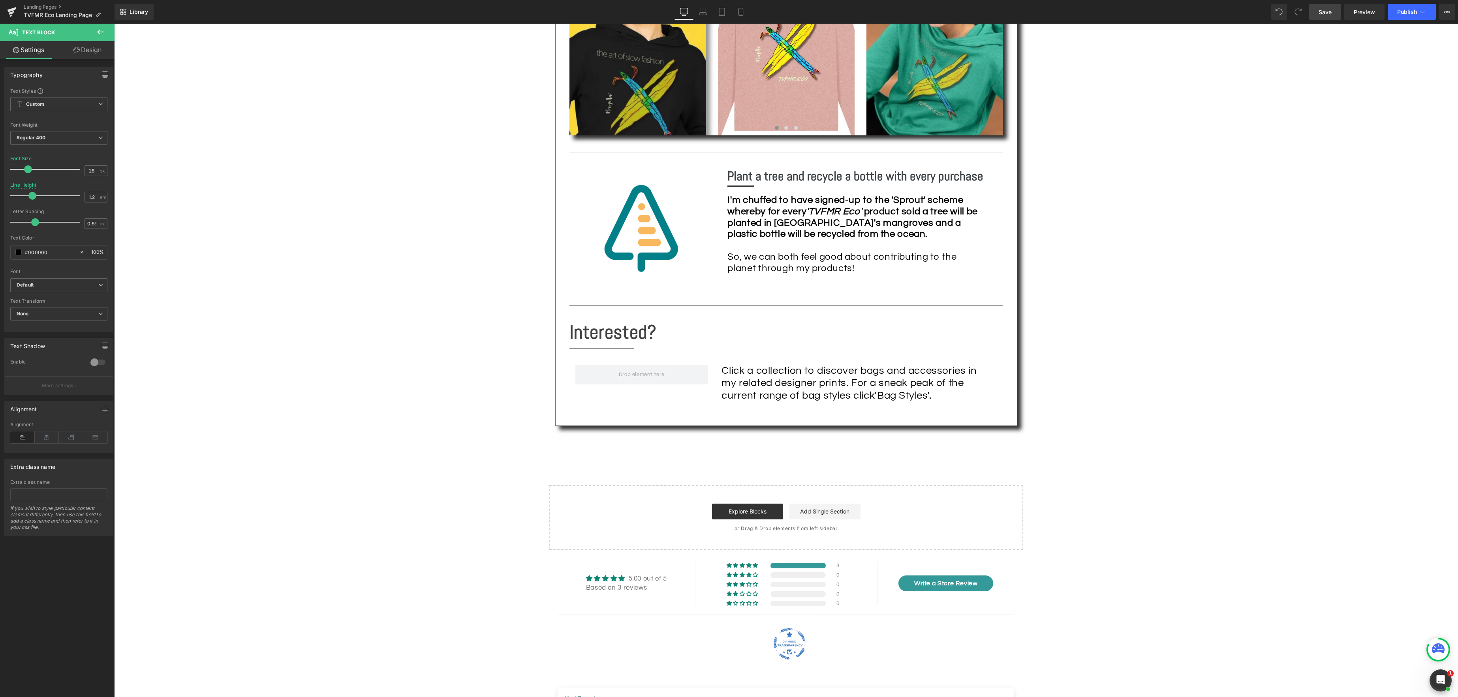
scroll to position [822, 0]
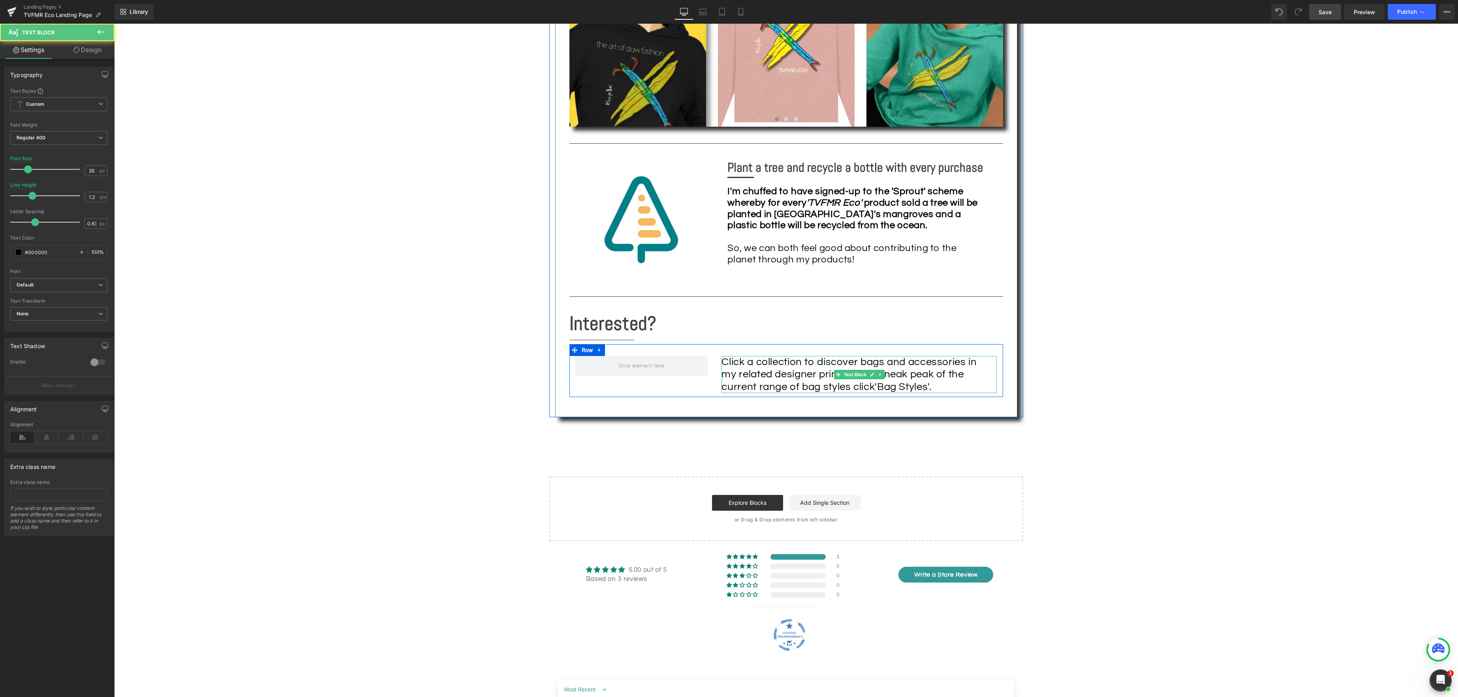
click at [944, 389] on div "Click a collection to discover bags and accessories in my related designer prin…" at bounding box center [858, 374] width 275 height 37
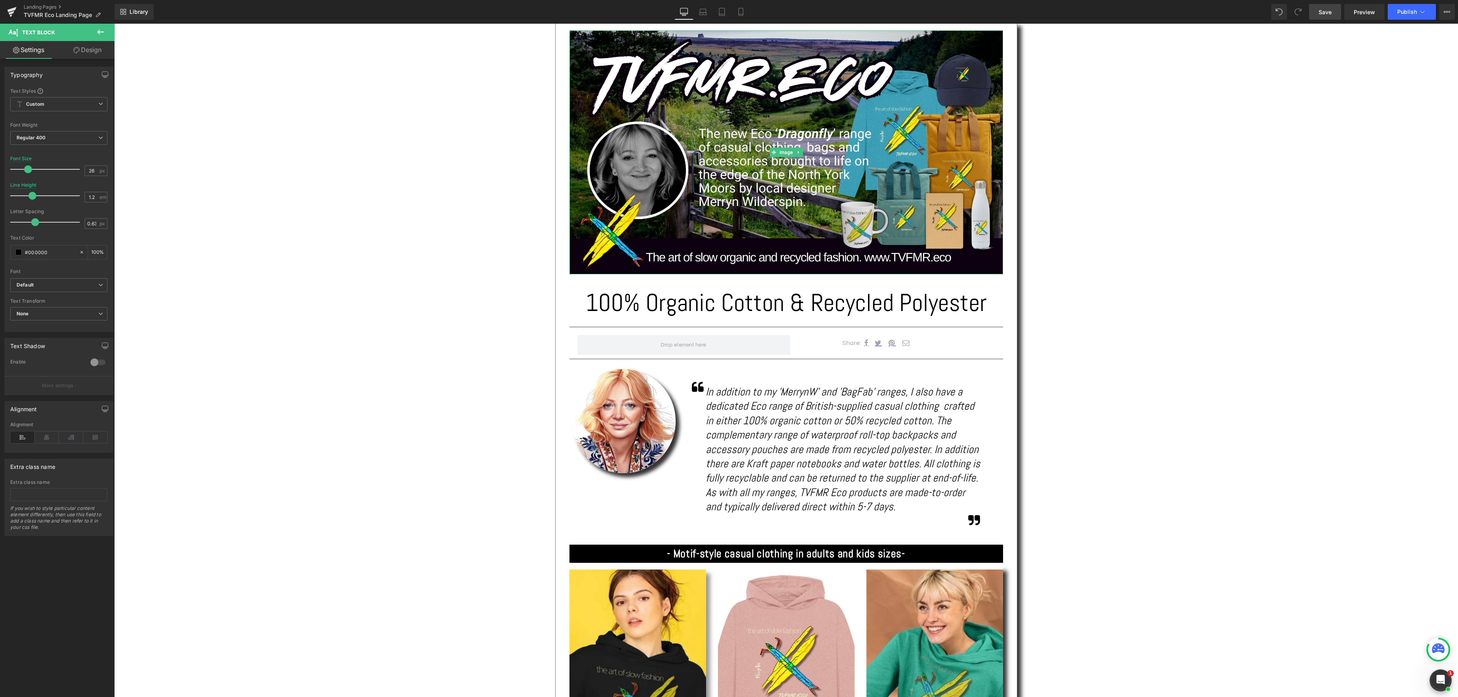
scroll to position [153, 0]
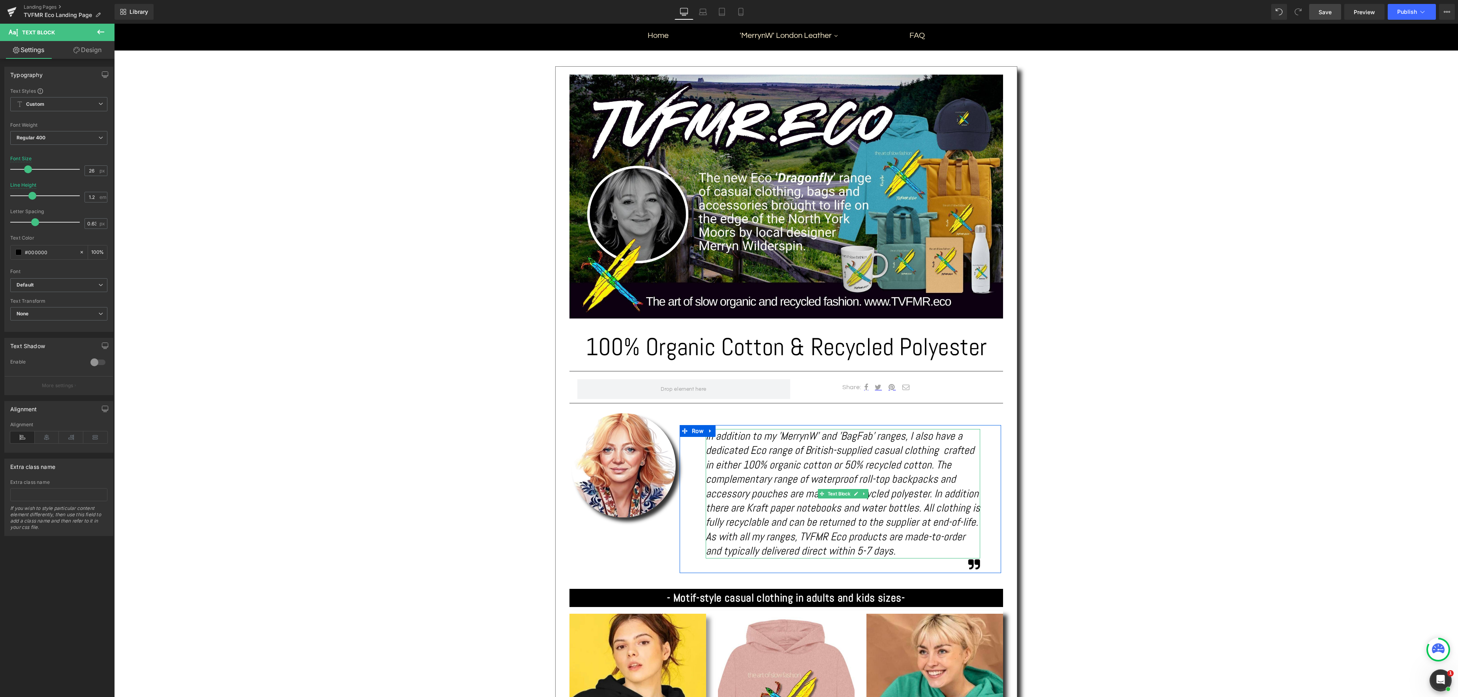
click at [709, 451] on icon "In addition to my 'MerrynW' and 'BagFab' ranges, I also have a dedicated Eco ra…" at bounding box center [842, 493] width 274 height 129
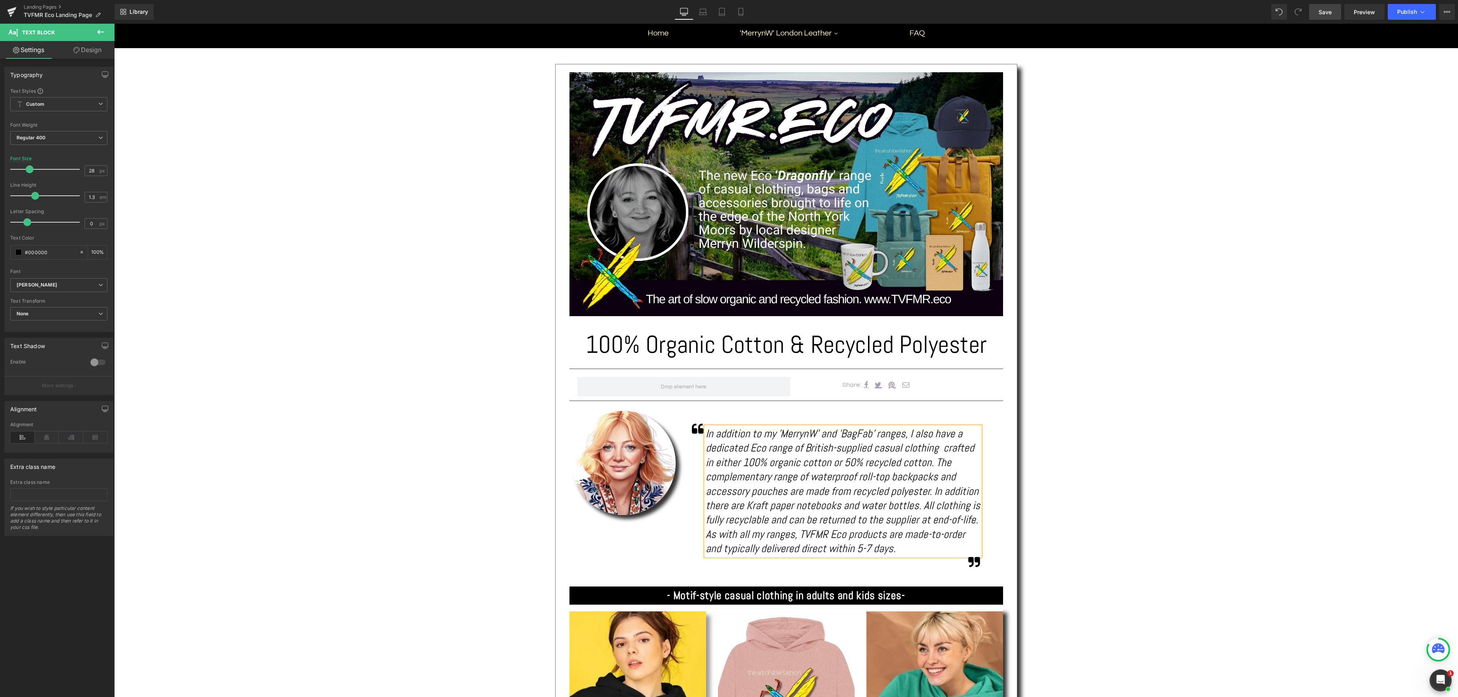
scroll to position [149, 0]
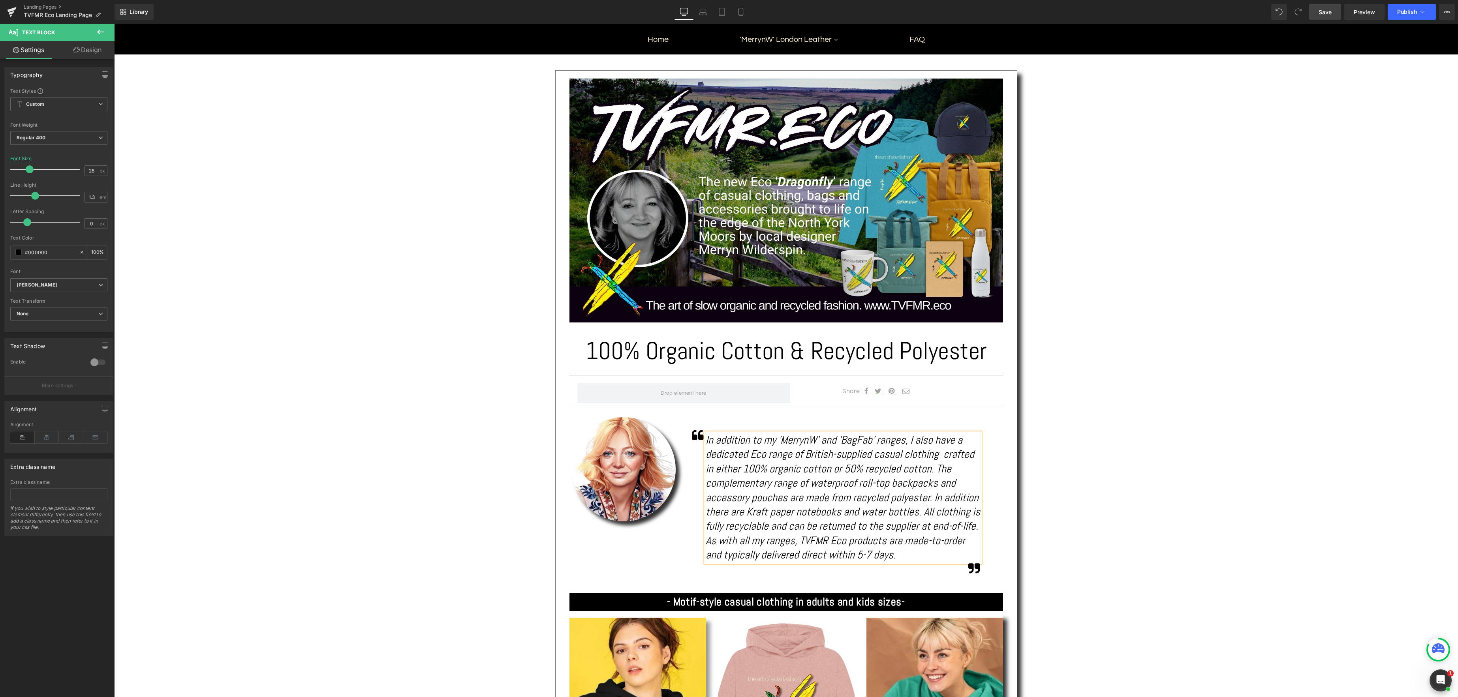
click at [723, 453] on icon "In addition to my 'MerrynW' and 'BagFab' ranges, I also have a dedicated Eco ra…" at bounding box center [842, 497] width 274 height 129
click at [707, 453] on icon "In addition to my 'MerrynW' and 'BagFab' ranges, I also have a dedicated Eco ra…" at bounding box center [842, 497] width 274 height 129
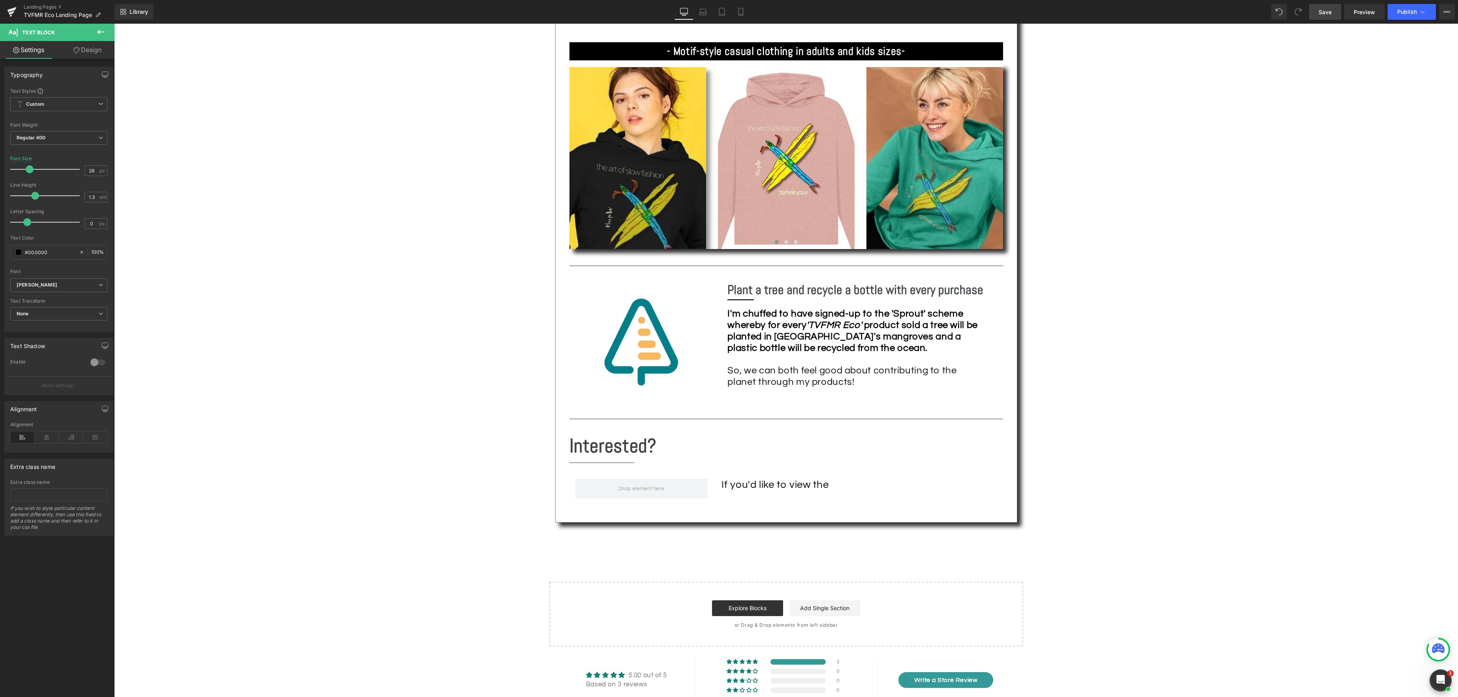
scroll to position [745, 0]
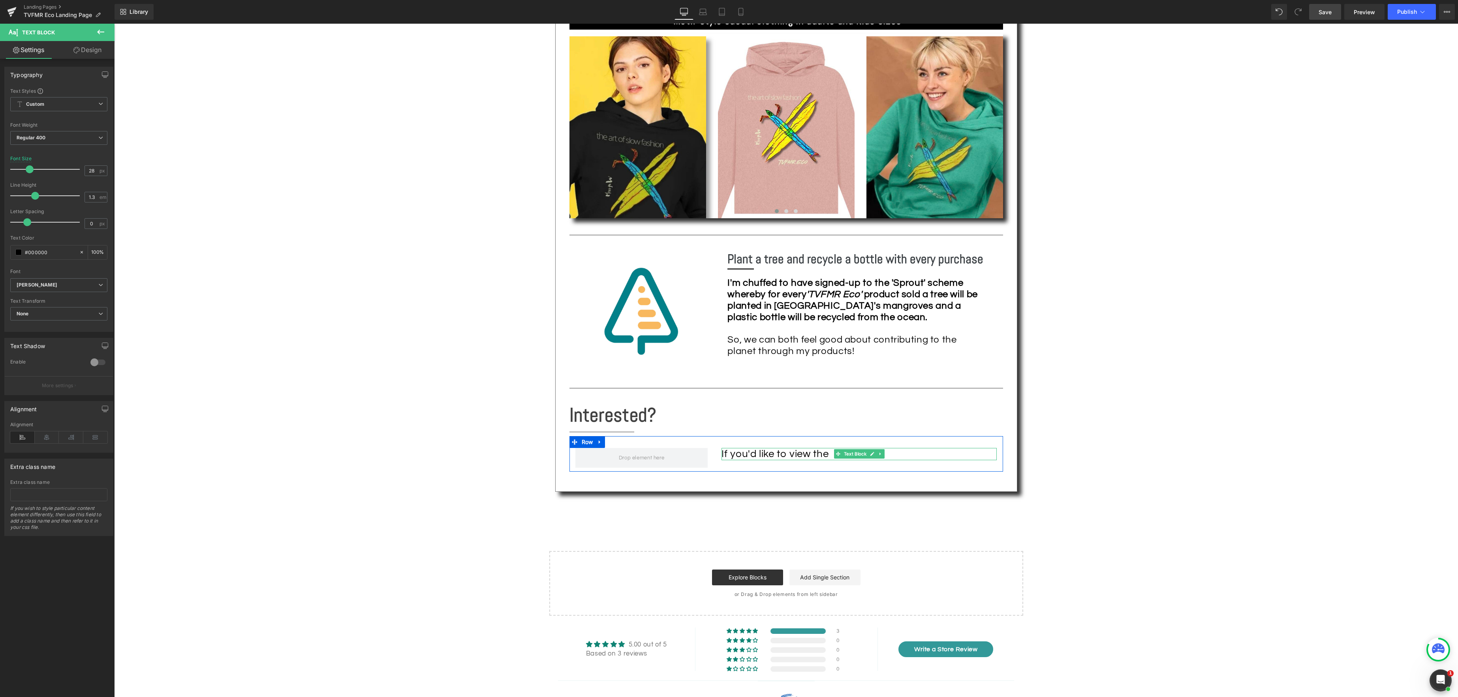
click at [831, 455] on div "If you'd like to view the" at bounding box center [858, 454] width 275 height 12
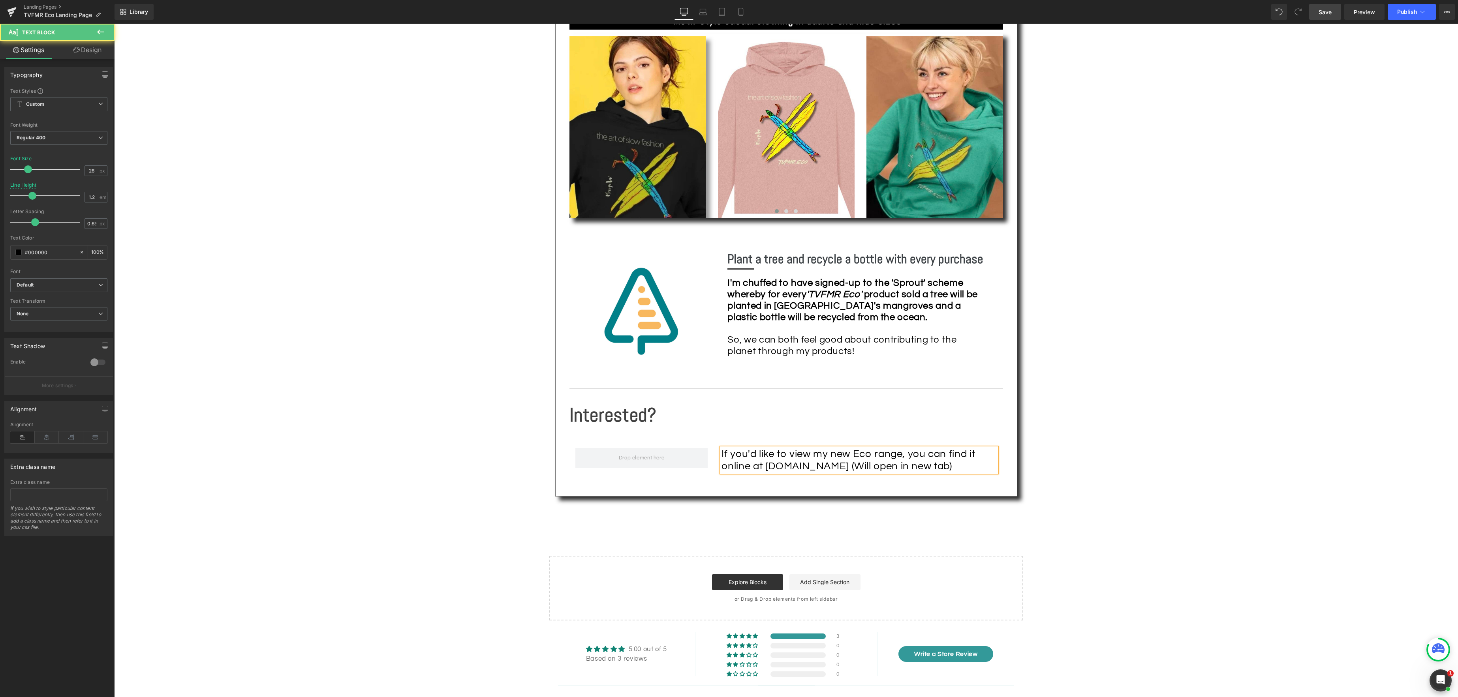
drag, startPoint x: 851, startPoint y: 466, endPoint x: 952, endPoint y: 464, distance: 100.7
click at [958, 466] on div "If you'd like to view my new Eco range, you can find it online at [DOMAIN_NAME]…" at bounding box center [858, 460] width 275 height 24
click at [822, 439] on icon at bounding box center [821, 437] width 9 height 9
click at [971, 470] on div "If you'd like to view my new Eco range, you can find it online at [DOMAIN_NAME]…" at bounding box center [858, 460] width 275 height 24
drag, startPoint x: 951, startPoint y: 469, endPoint x: 959, endPoint y: 469, distance: 7.1
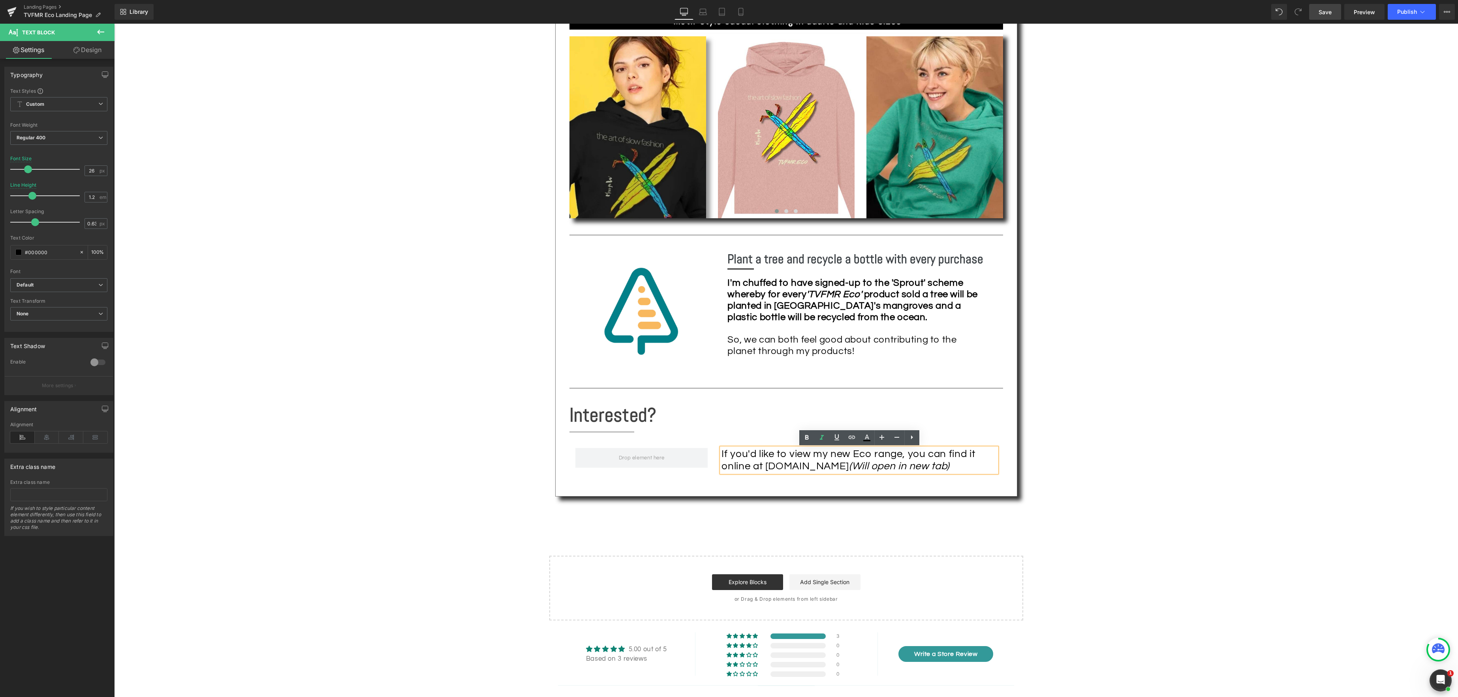
click at [949, 469] on icon "(Will open in new tab)" at bounding box center [899, 466] width 100 height 10
click at [1154, 471] on div "Text Block Image 100% Organic Cotton & Recycled Polyester Heading Separator Sha…" at bounding box center [785, 39] width 1343 height 1162
drag, startPoint x: 792, startPoint y: 466, endPoint x: 850, endPoint y: 467, distance: 57.7
click at [850, 467] on div "If you'd like to view my new Eco range, you can find it online at [DOMAIN_NAME]…" at bounding box center [858, 460] width 275 height 24
click at [851, 438] on icon at bounding box center [851, 436] width 7 height 3
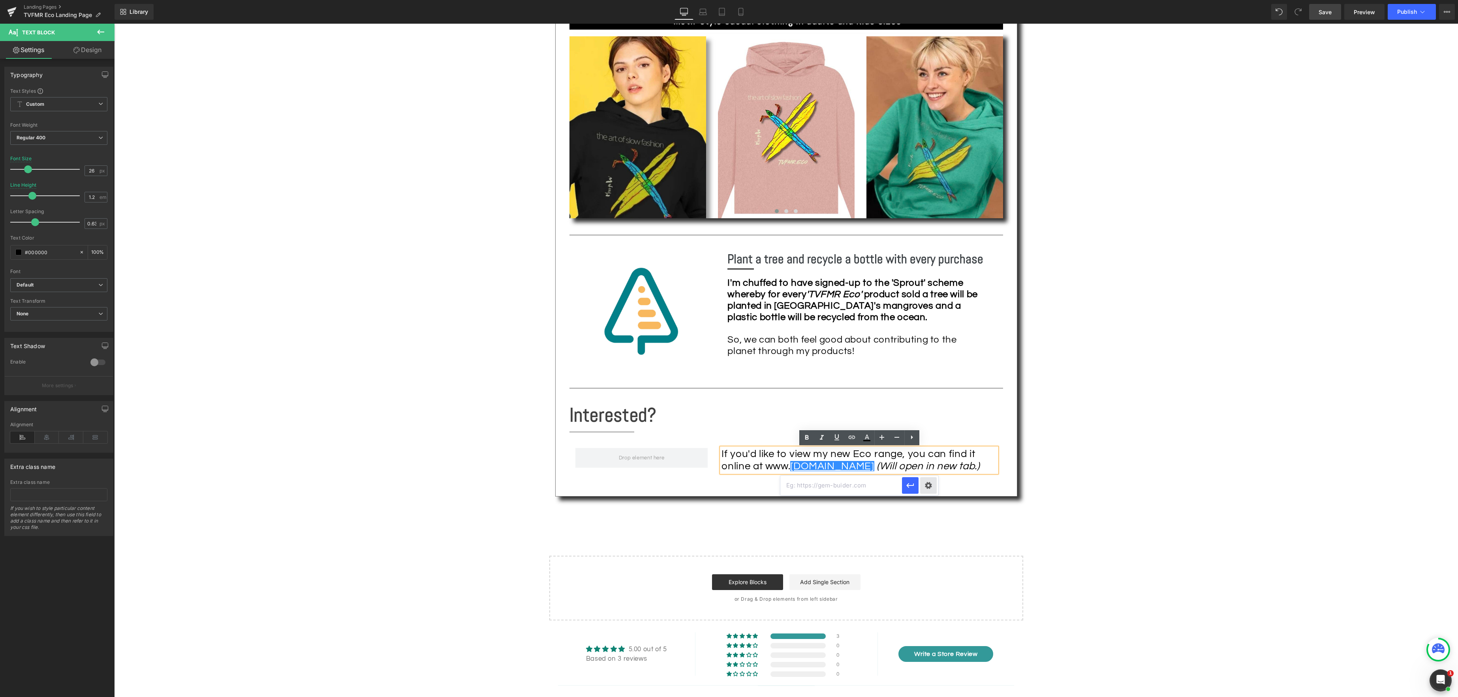
click at [929, 0] on div "Text Color Highlight Color #333333 Edit or remove link: Edit - Unlink - Cancel" at bounding box center [729, 0] width 1458 height 0
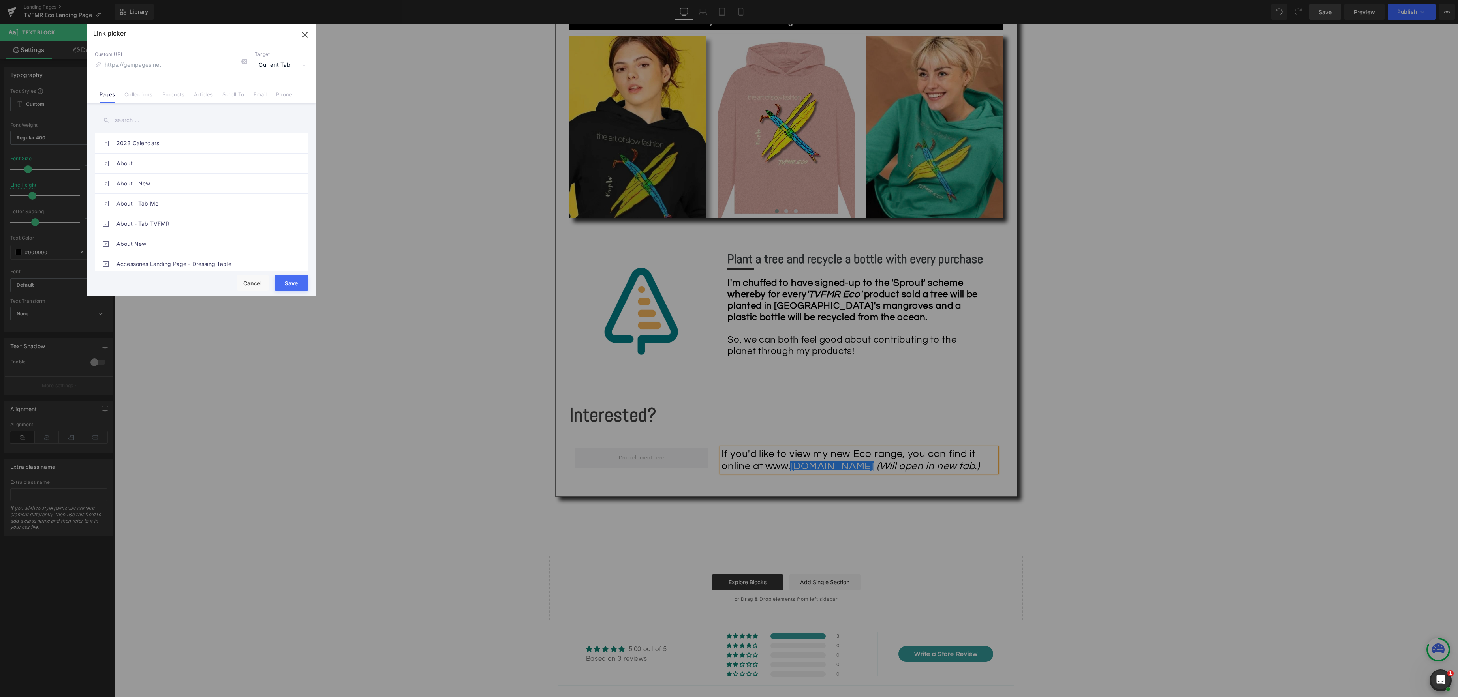
click at [303, 63] on span "Current Tab" at bounding box center [281, 65] width 53 height 15
click at [280, 94] on li "New Tab" at bounding box center [281, 93] width 61 height 14
click at [169, 63] on input at bounding box center [171, 65] width 152 height 15
type input "[URL][DOMAIN_NAME]"
click at [289, 283] on button "Save" at bounding box center [291, 283] width 33 height 16
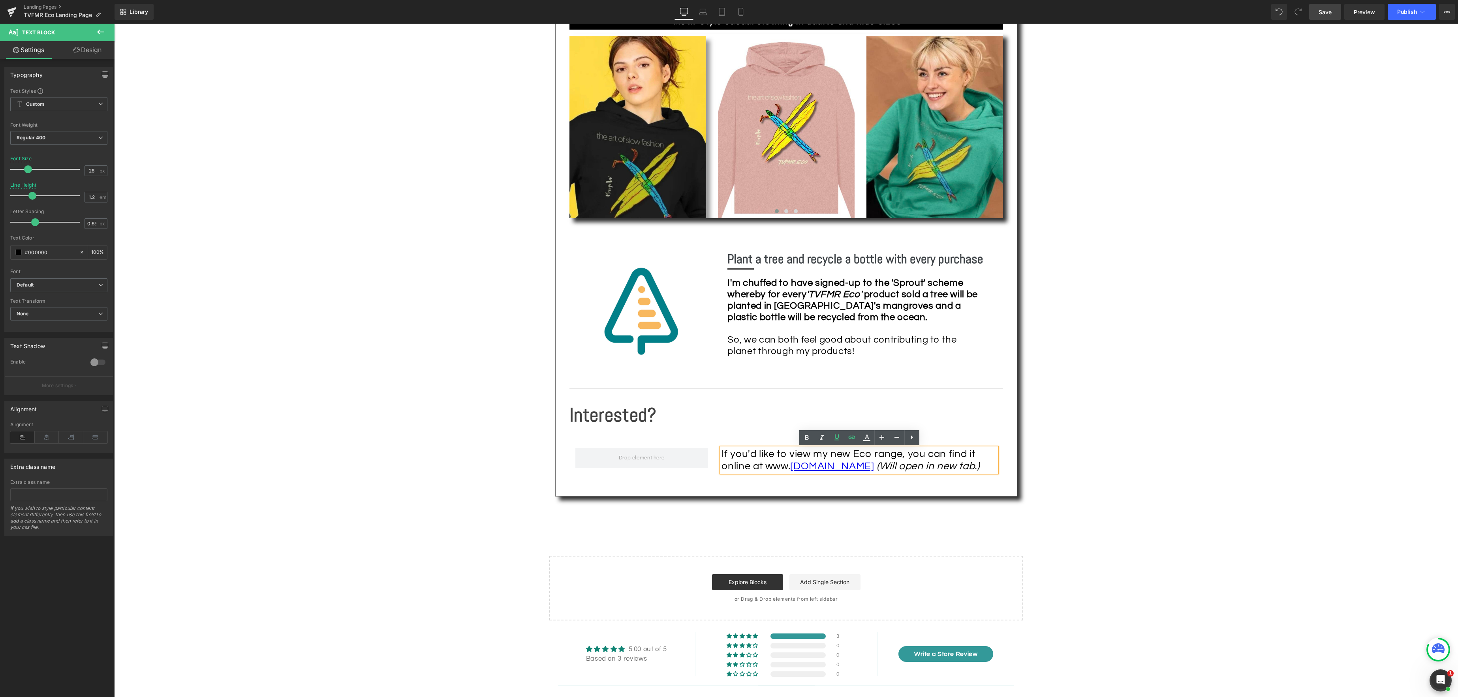
click at [1035, 254] on div "Text Block Image 100% Organic Cotton & Recycled Polyester Heading Separator Sha…" at bounding box center [785, 39] width 1343 height 1162
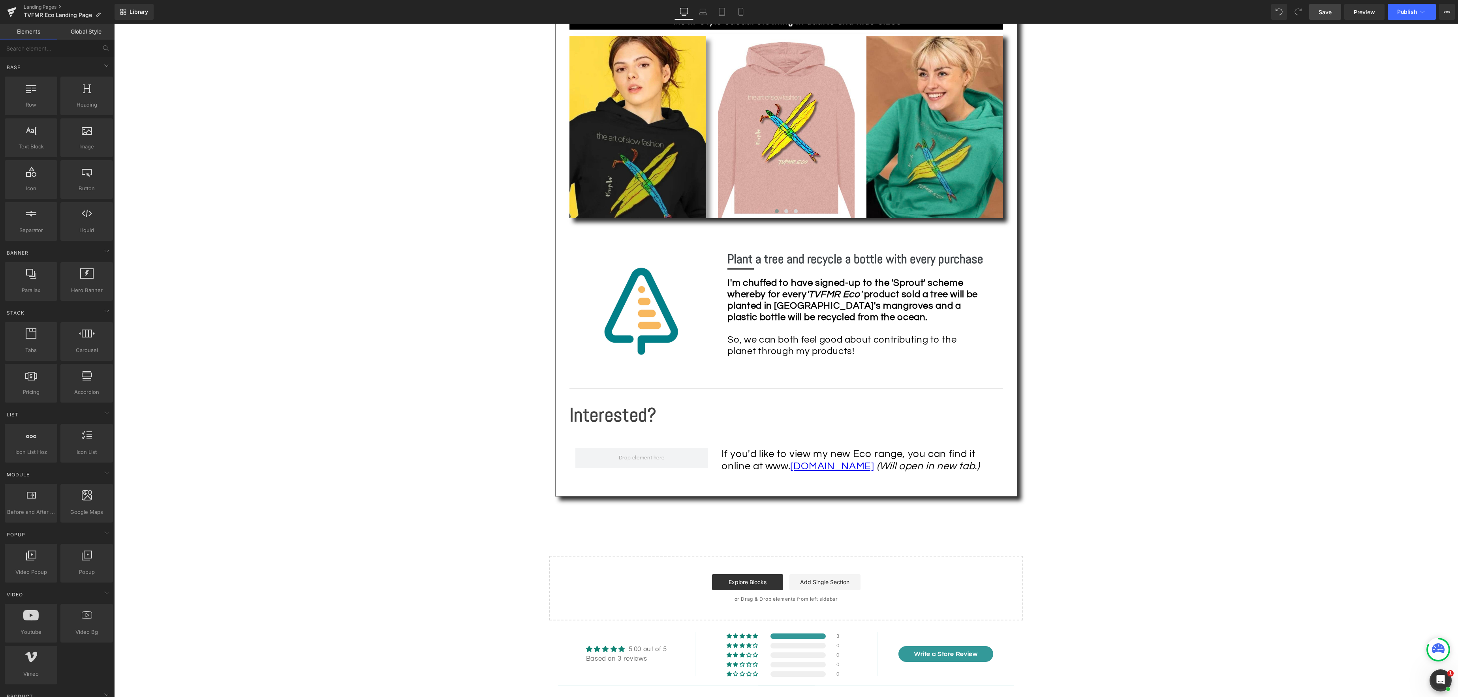
click at [1328, 12] on span "Save" at bounding box center [1324, 12] width 13 height 8
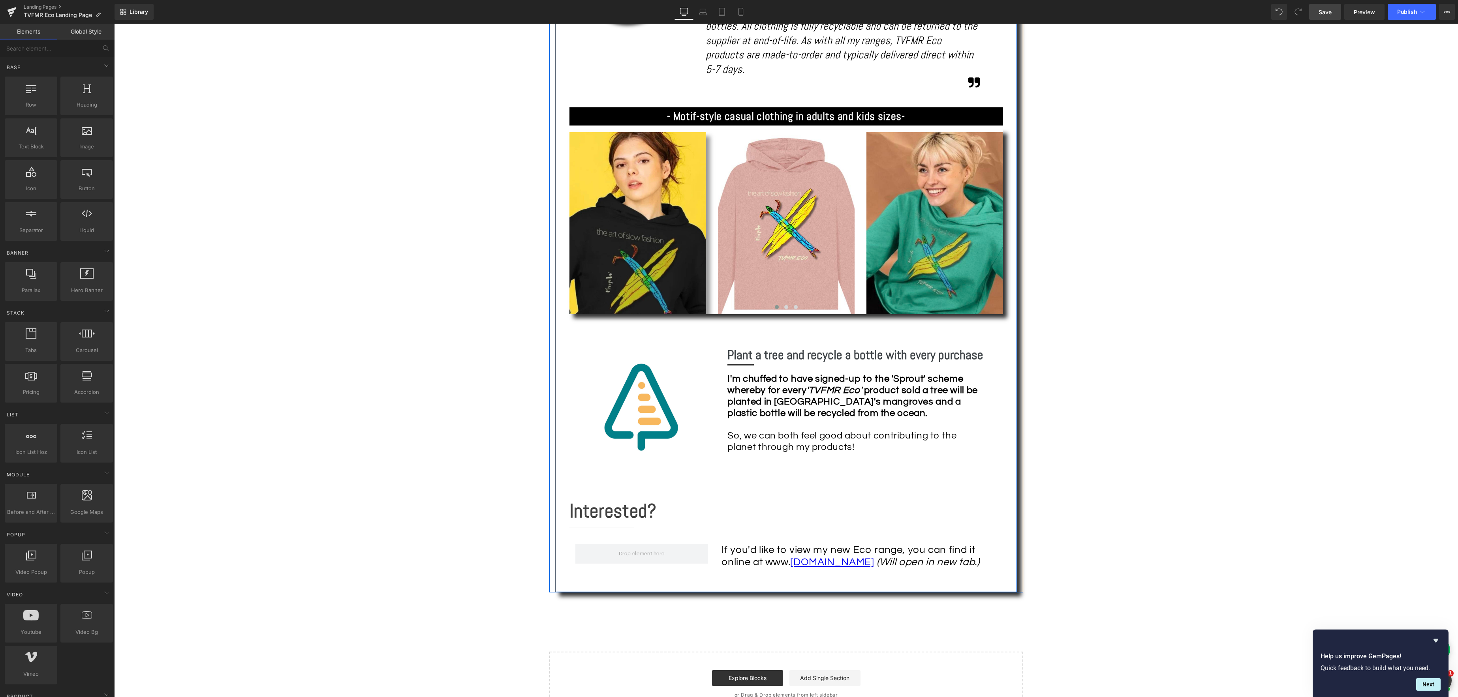
scroll to position [662, 0]
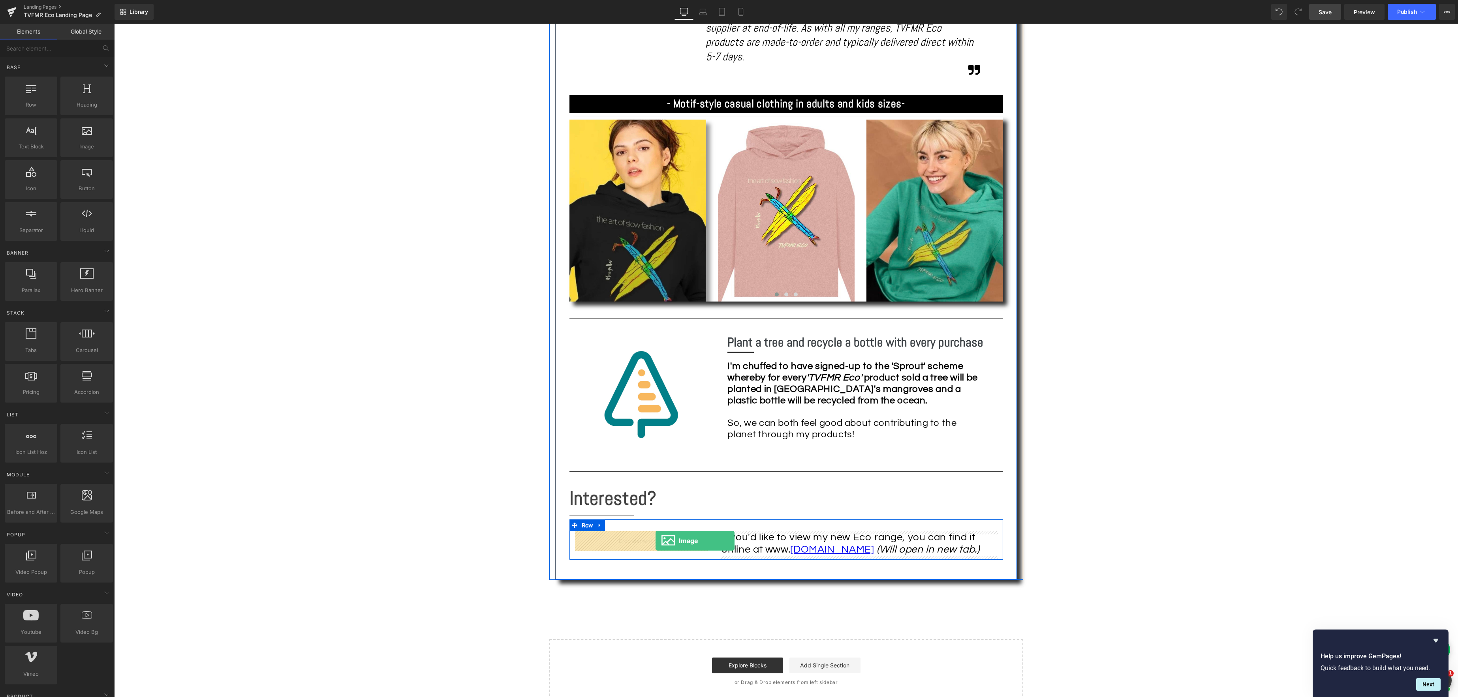
drag, startPoint x: 199, startPoint y: 160, endPoint x: 655, endPoint y: 540, distance: 594.5
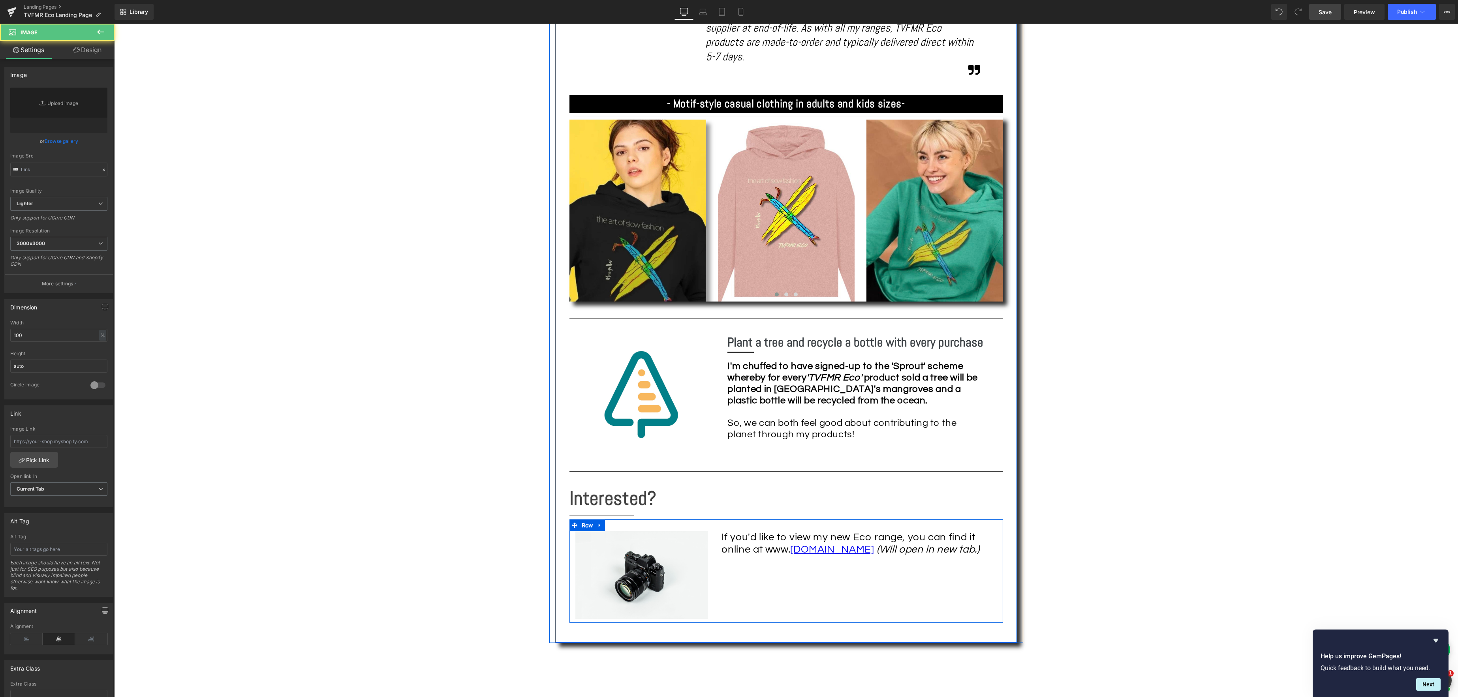
type input "//[DOMAIN_NAME][URL]"
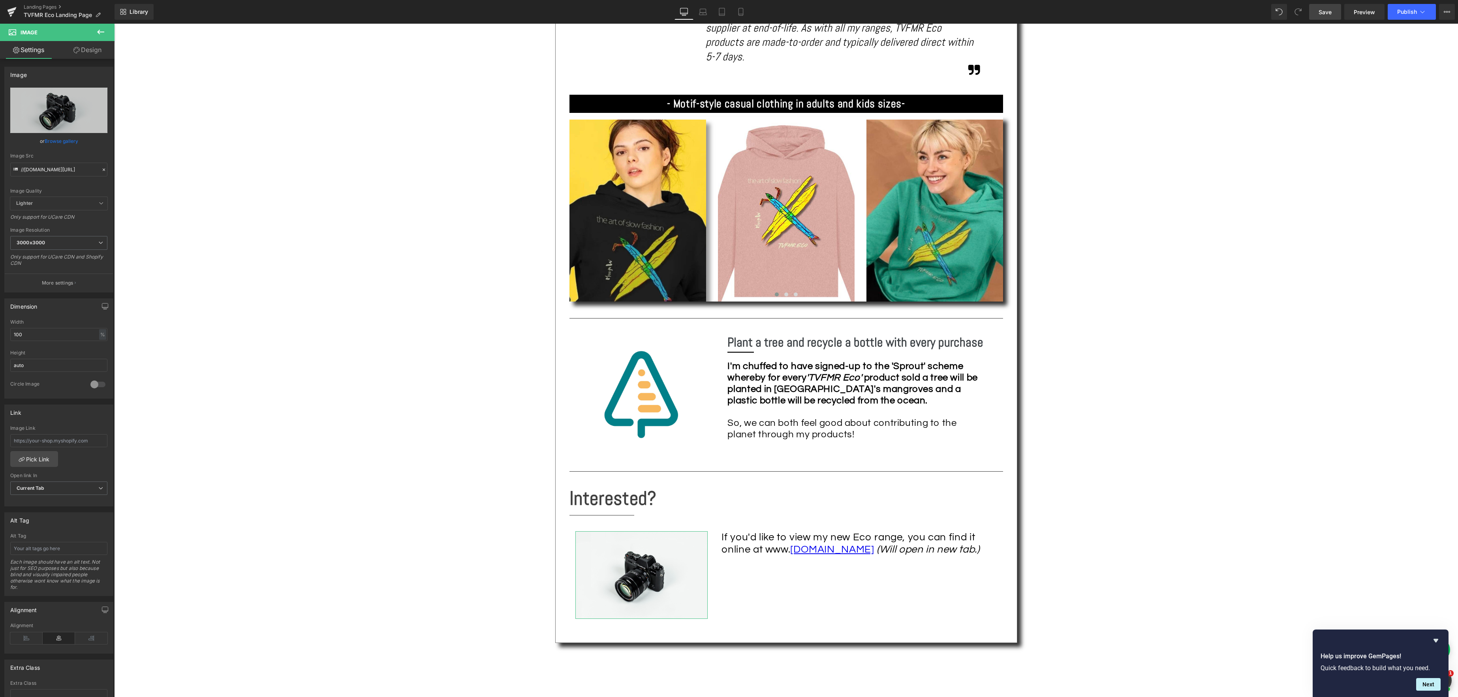
click at [58, 141] on link "Browse gallery" at bounding box center [62, 141] width 34 height 14
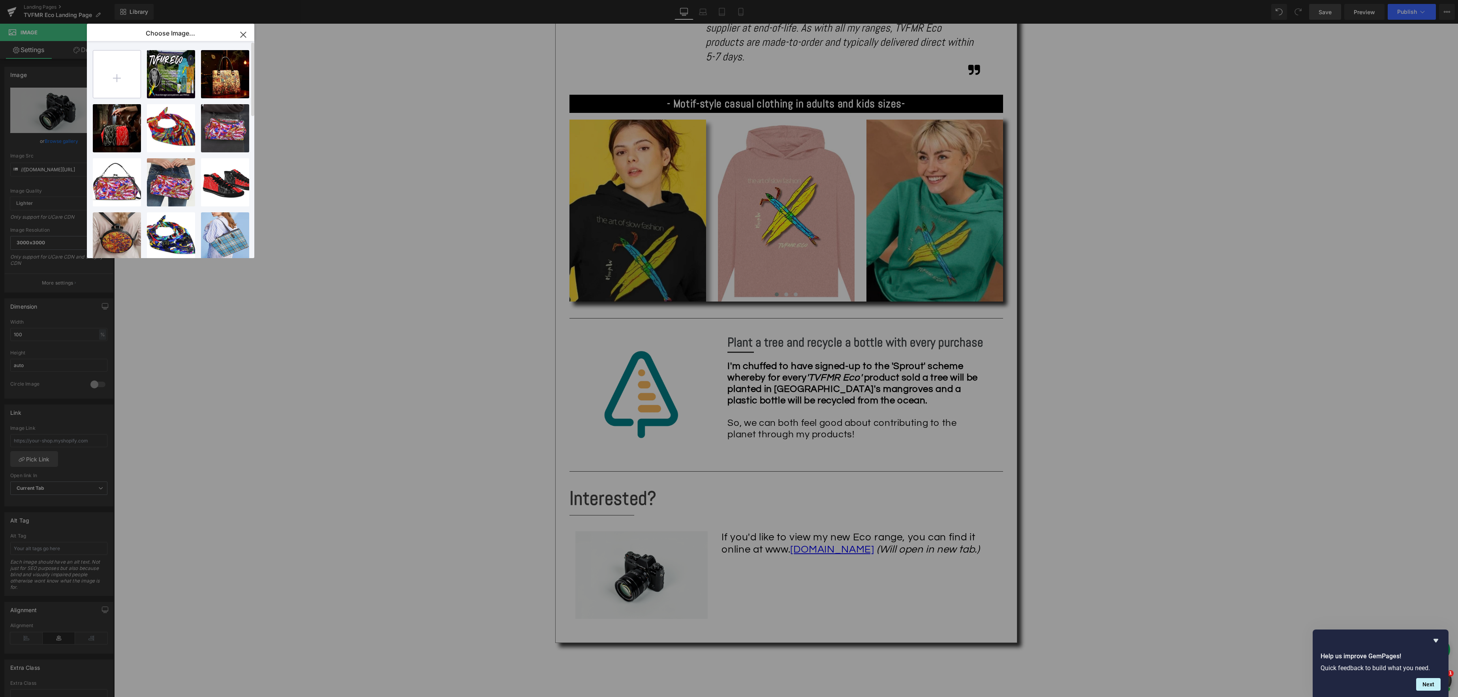
click at [119, 87] on input "file" at bounding box center [116, 74] width 47 height 47
type input "C:\fakepath\TVFMR Eco Screenshot Cropped.jpg"
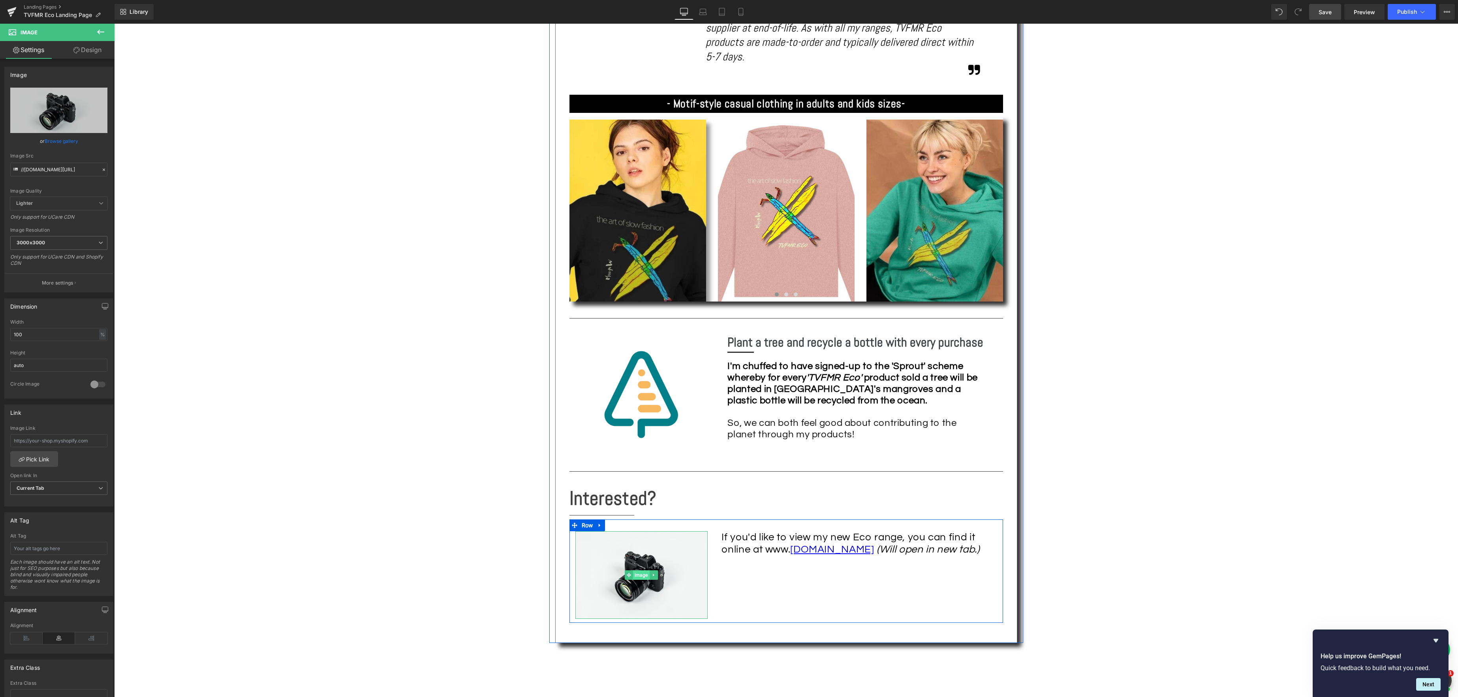
drag, startPoint x: 645, startPoint y: 574, endPoint x: 640, endPoint y: 574, distance: 5.1
click at [645, 574] on div "Image" at bounding box center [641, 575] width 133 height 88
click at [58, 141] on link "Browse gallery" at bounding box center [62, 141] width 34 height 14
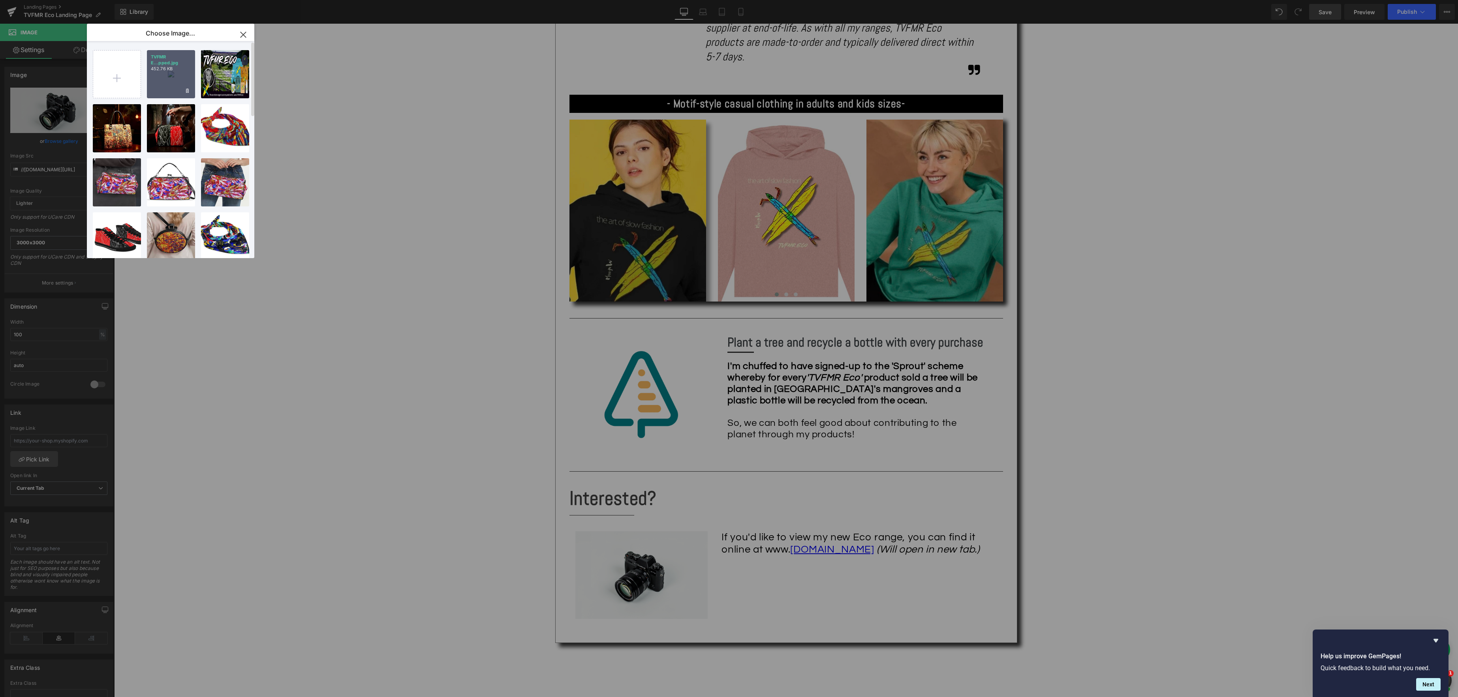
click at [166, 72] on div "TVFMR E...pped.jpg 452.76 KB" at bounding box center [171, 74] width 48 height 48
type input "[URL][DOMAIN_NAME]"
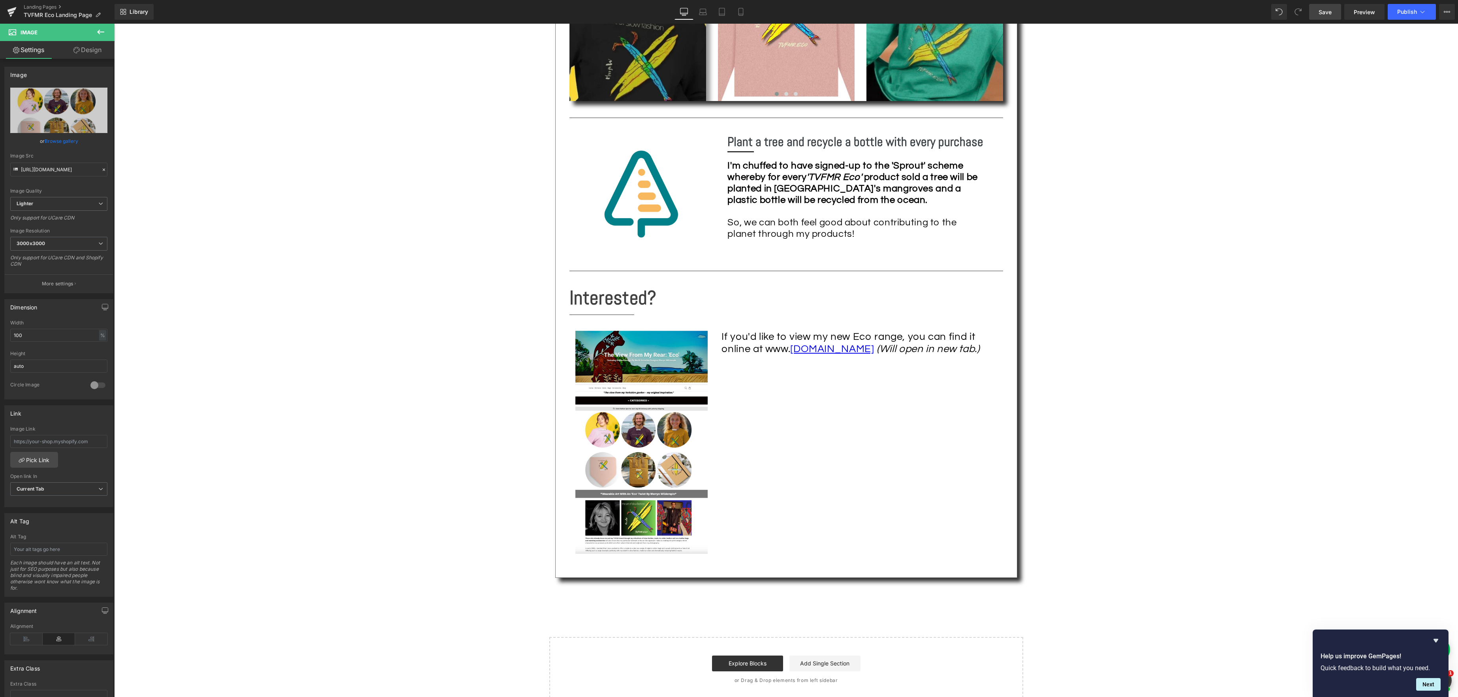
scroll to position [859, 0]
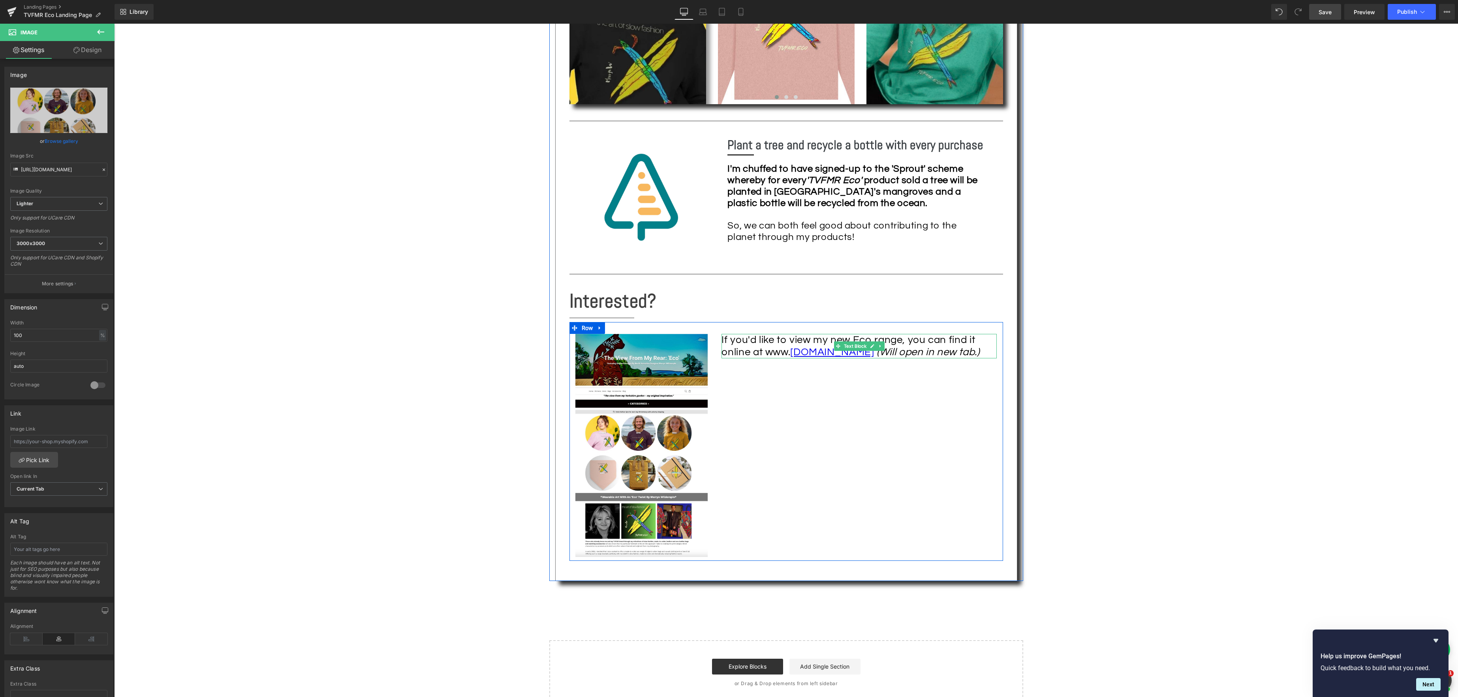
click at [961, 355] on icon "(Will open in new tab.)" at bounding box center [927, 352] width 103 height 10
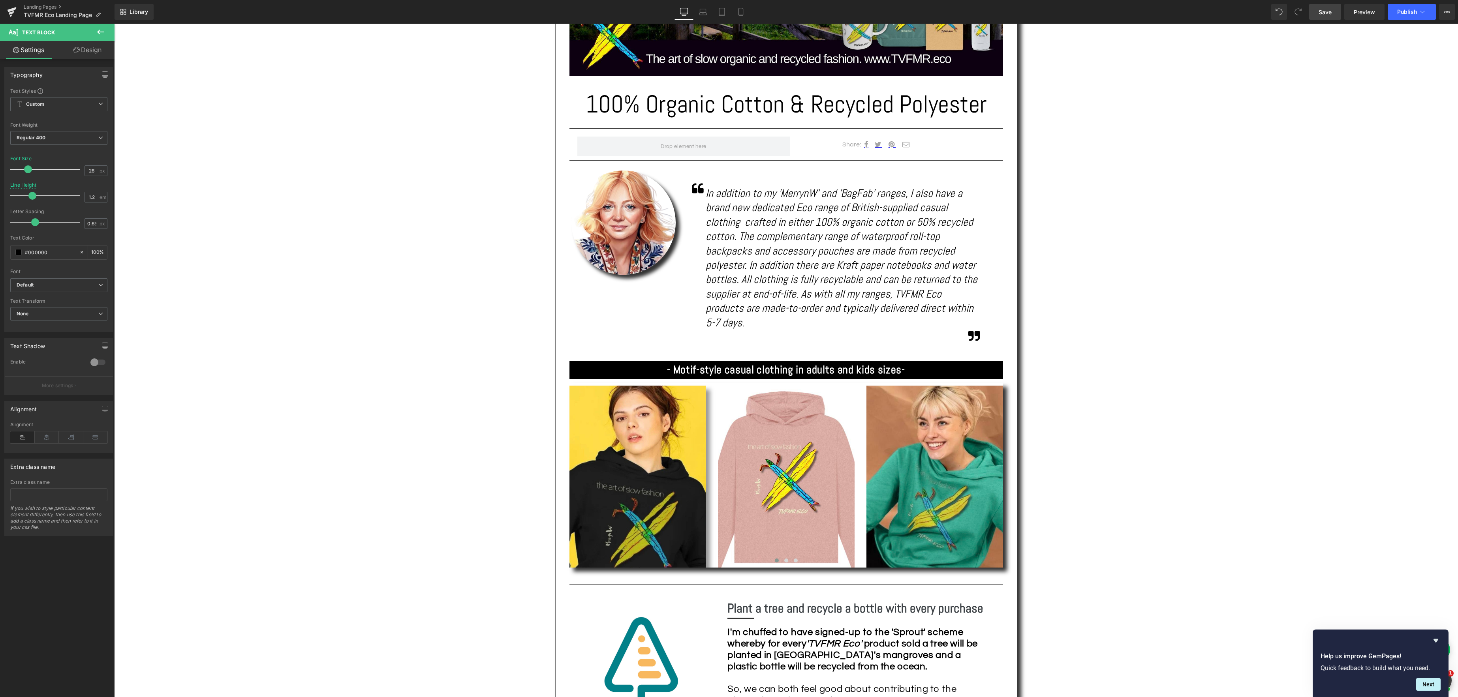
scroll to position [383, 0]
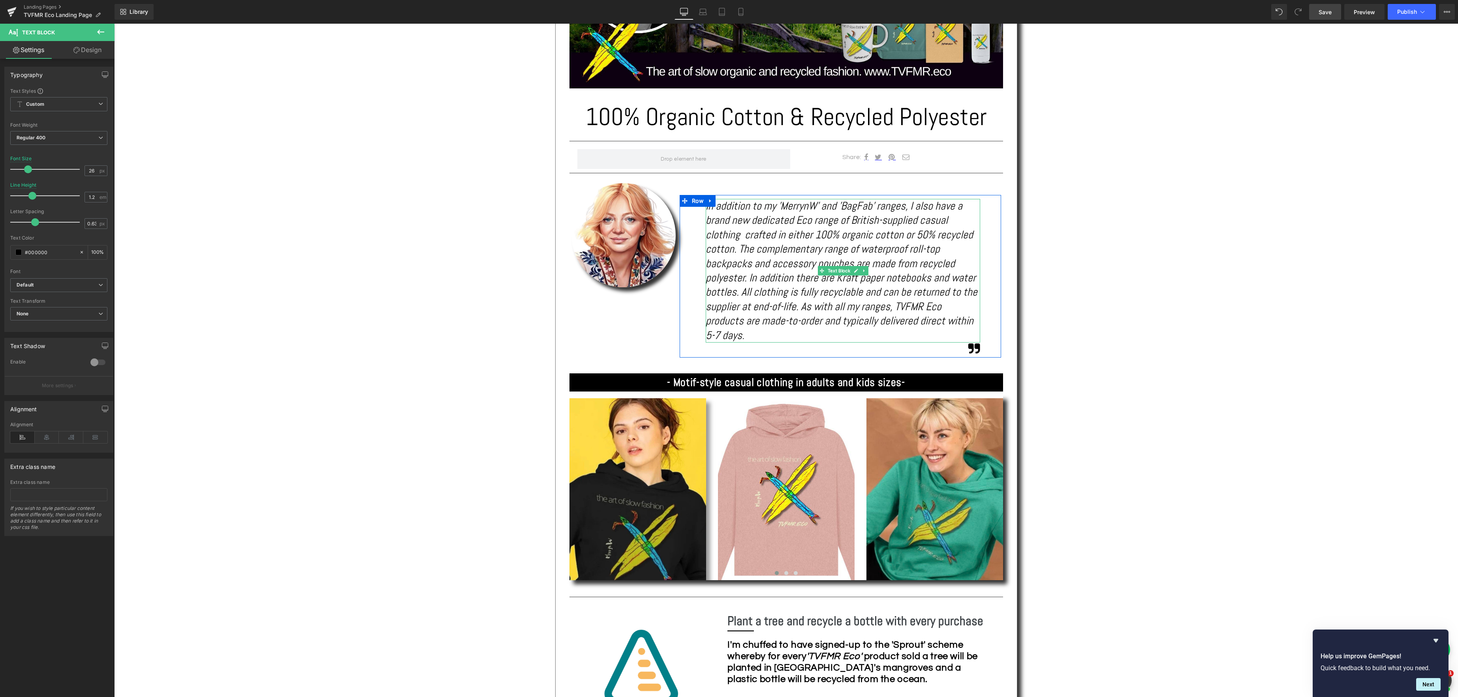
click at [948, 323] on icon "In addition to my 'MerrynW' and 'BagFab' ranges, I also have a brand new dedica…" at bounding box center [841, 270] width 272 height 143
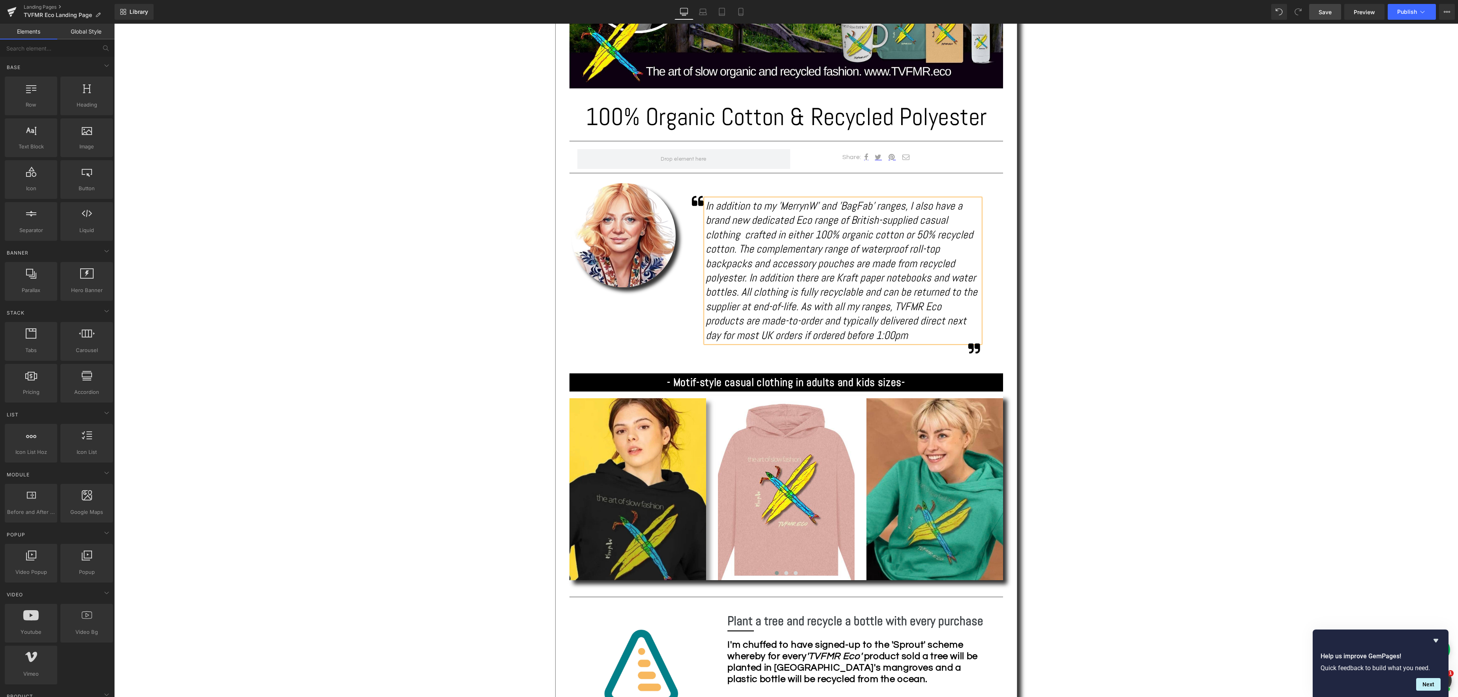
click at [1099, 415] on div "Text Block Image 100% Organic Cotton & Recycled Polyester Heading Separator Sha…" at bounding box center [785, 500] width 1343 height 1361
drag, startPoint x: 1327, startPoint y: 12, endPoint x: 1010, endPoint y: 113, distance: 332.4
click at [1327, 12] on span "Save" at bounding box center [1324, 12] width 13 height 8
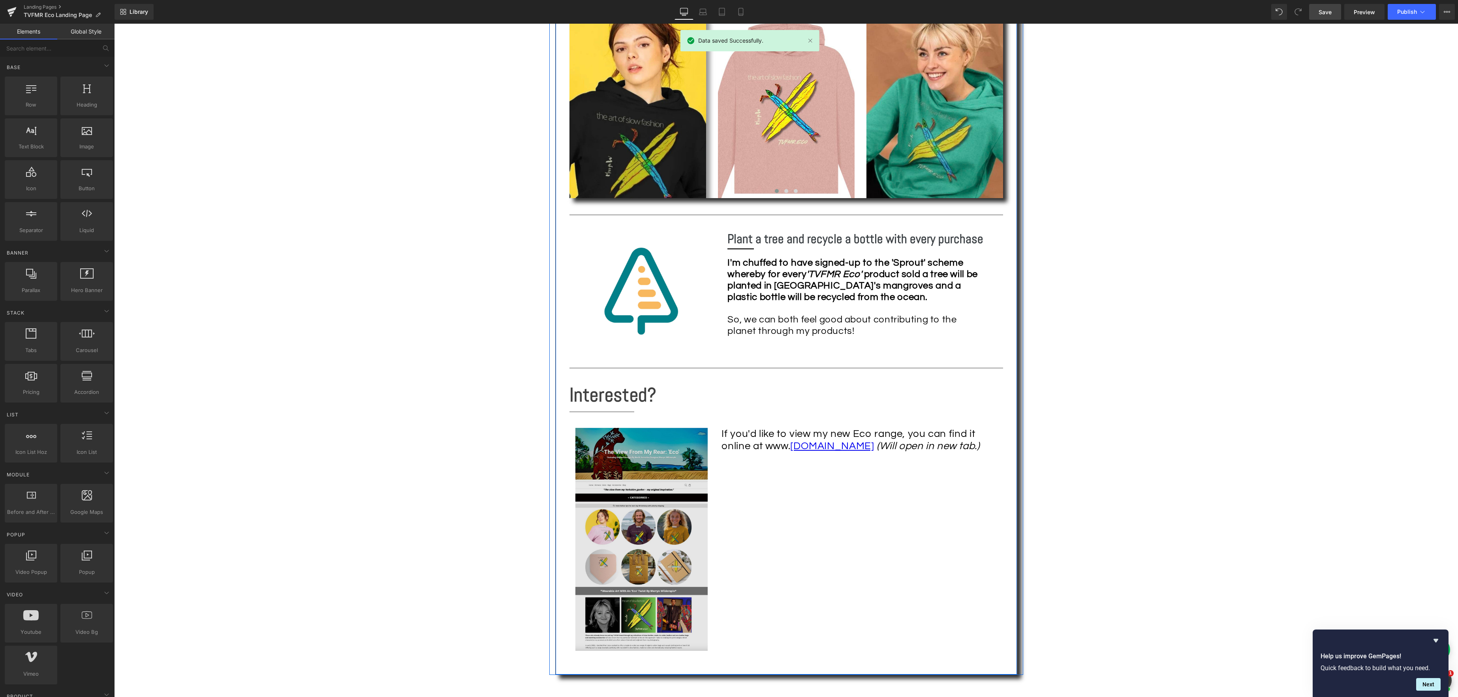
scroll to position [794, 0]
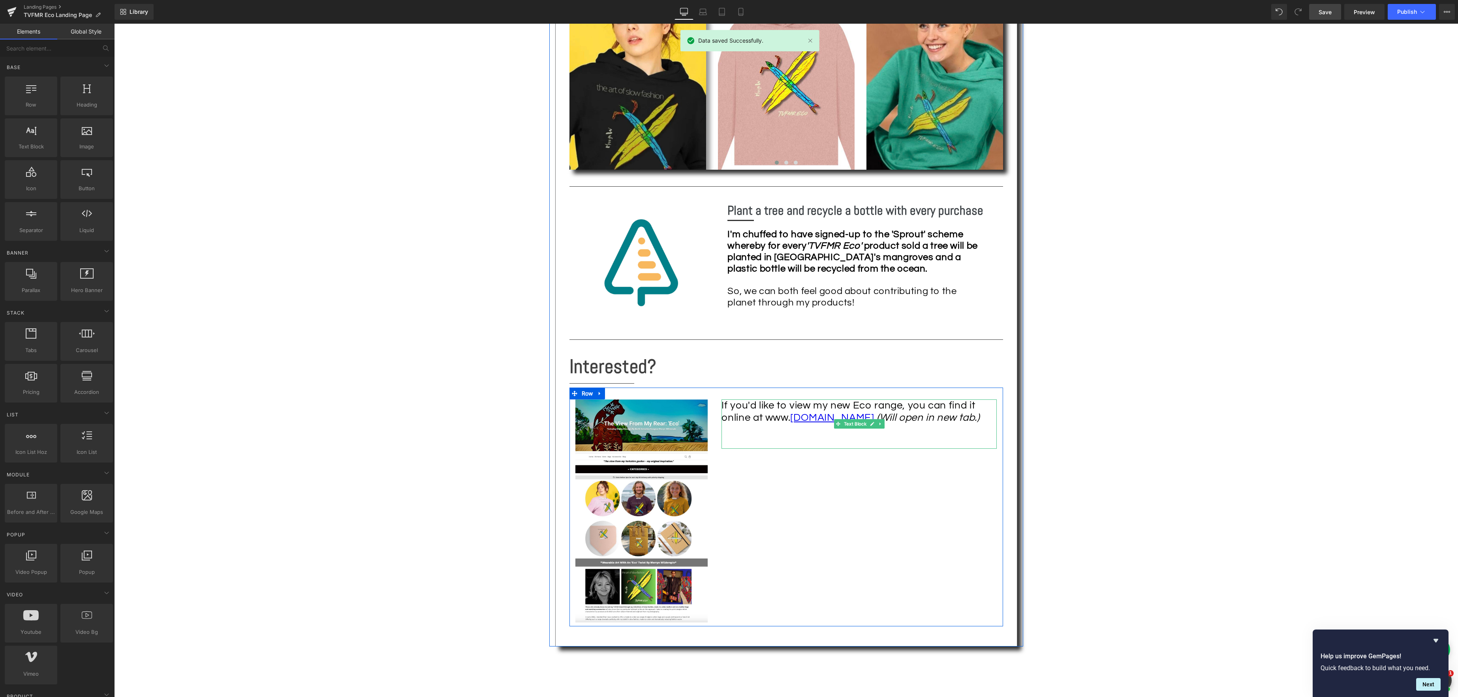
click at [976, 418] on div "If you'd like to view my new Eco range, you can find it online at www. [DOMAIN_…" at bounding box center [858, 424] width 275 height 49
click at [1083, 454] on div "Text Block Image 100% Organic Cotton & Recycled Polyester Heading Separator Sha…" at bounding box center [785, 90] width 1343 height 1361
click at [1318, 11] on link "Save" at bounding box center [1325, 12] width 32 height 16
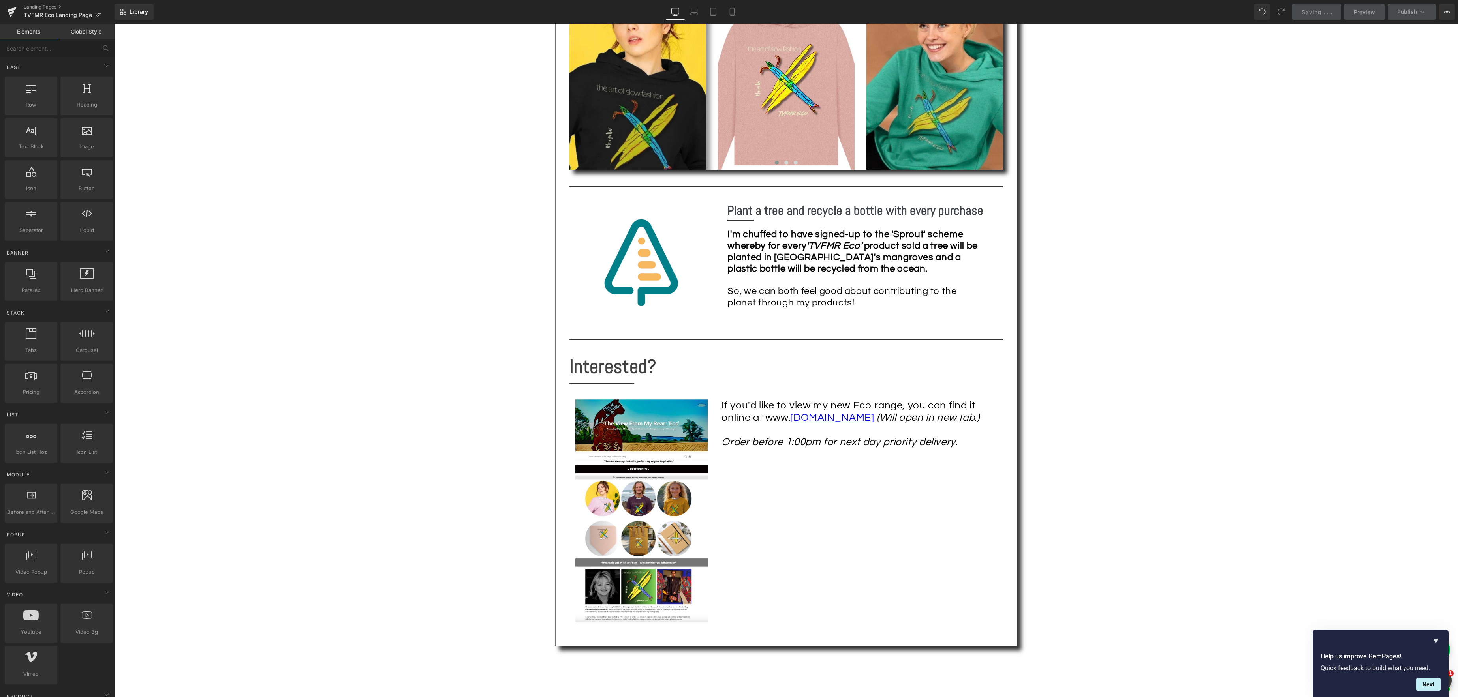
scroll to position [794, 0]
click at [849, 436] on div "If you'd like to view my new Eco range, you can find it online at www. [DOMAIN_…" at bounding box center [858, 436] width 275 height 74
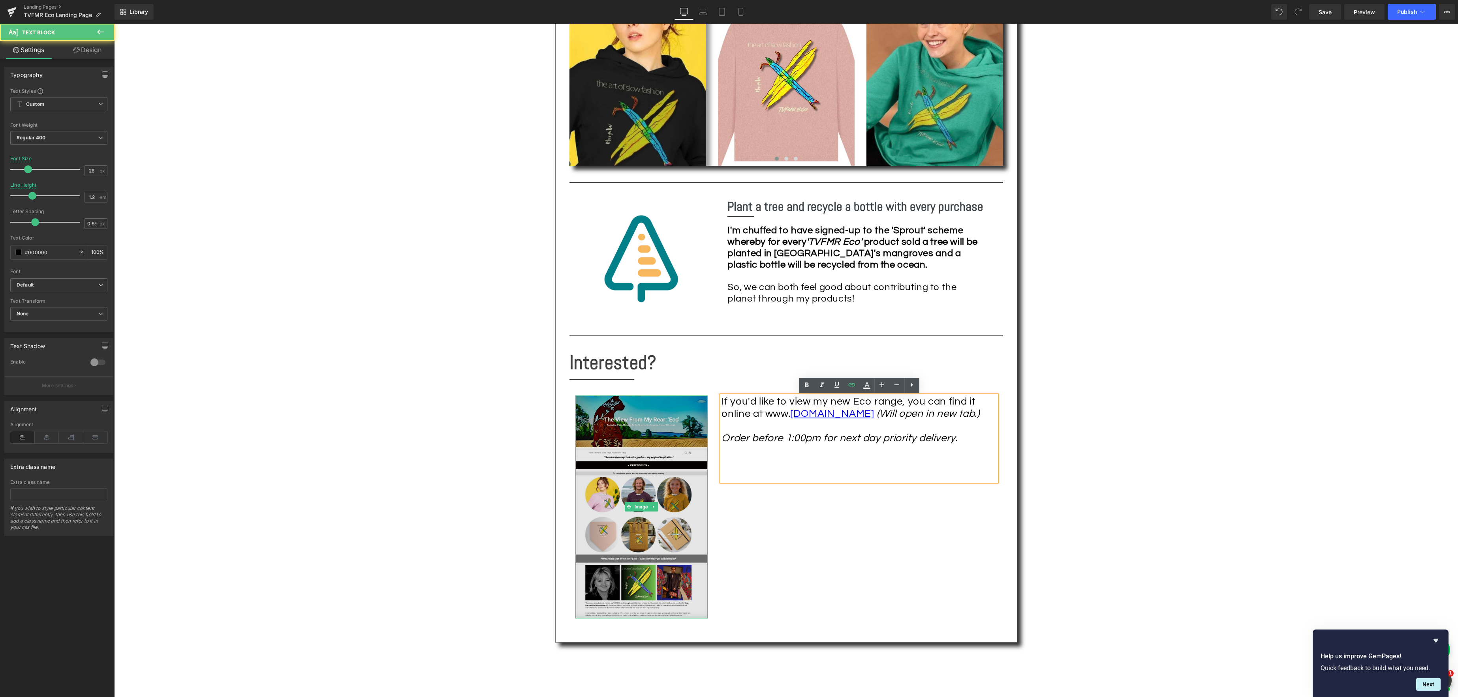
drag, startPoint x: 968, startPoint y: 417, endPoint x: 703, endPoint y: 403, distance: 264.9
click at [703, 403] on div "Image If you'd like to view my new Eco range, you can find it online at www. [D…" at bounding box center [785, 503] width 433 height 239
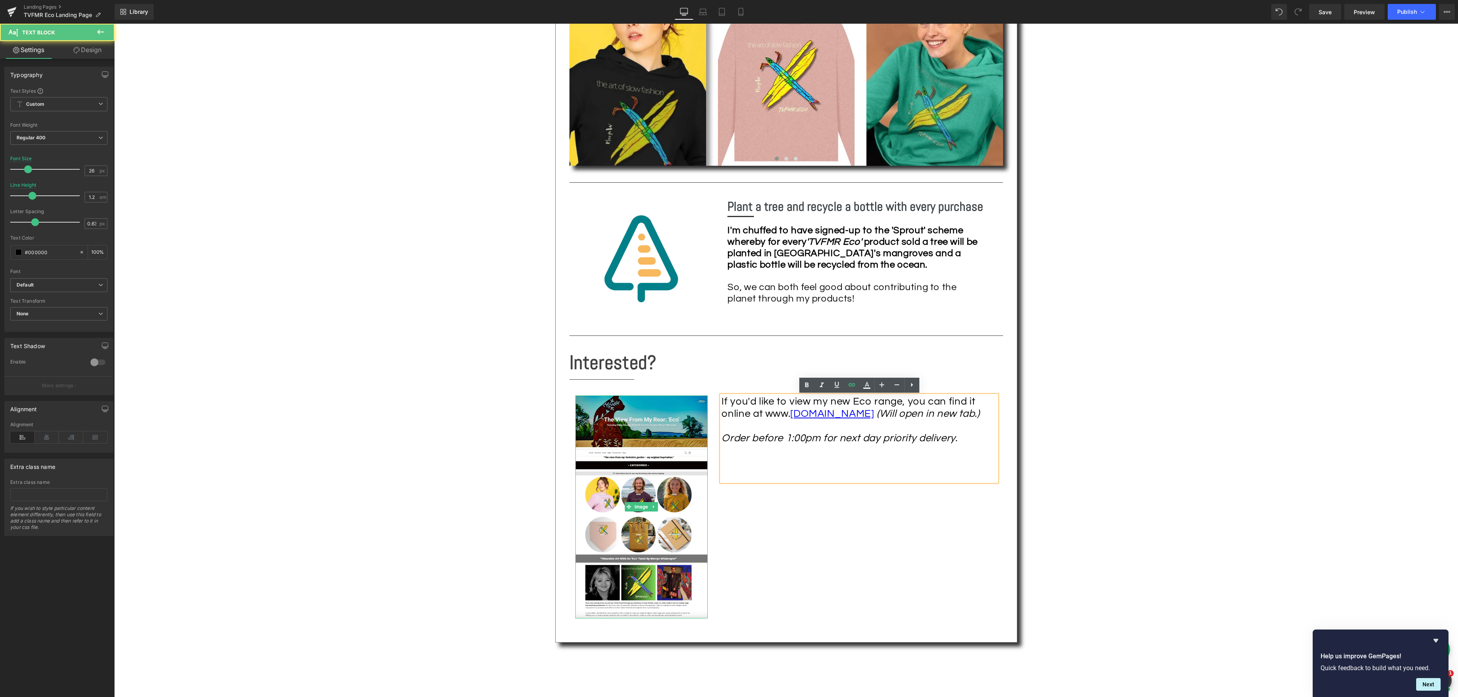
scroll to position [795, 0]
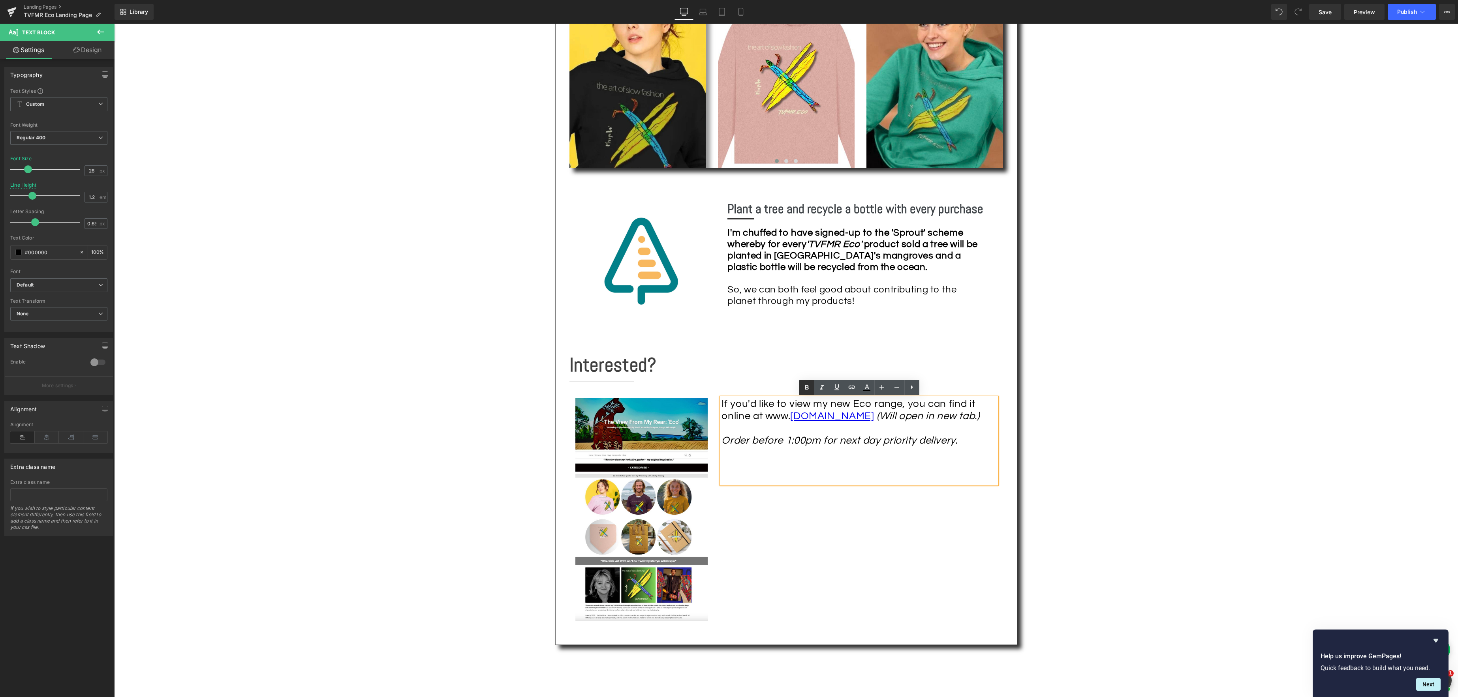
click at [807, 387] on icon at bounding box center [806, 387] width 9 height 9
click at [1149, 429] on div "Text Block Image 100% Organic Cotton & Recycled Polyester Heading Separator Sha…" at bounding box center [785, 88] width 1343 height 1361
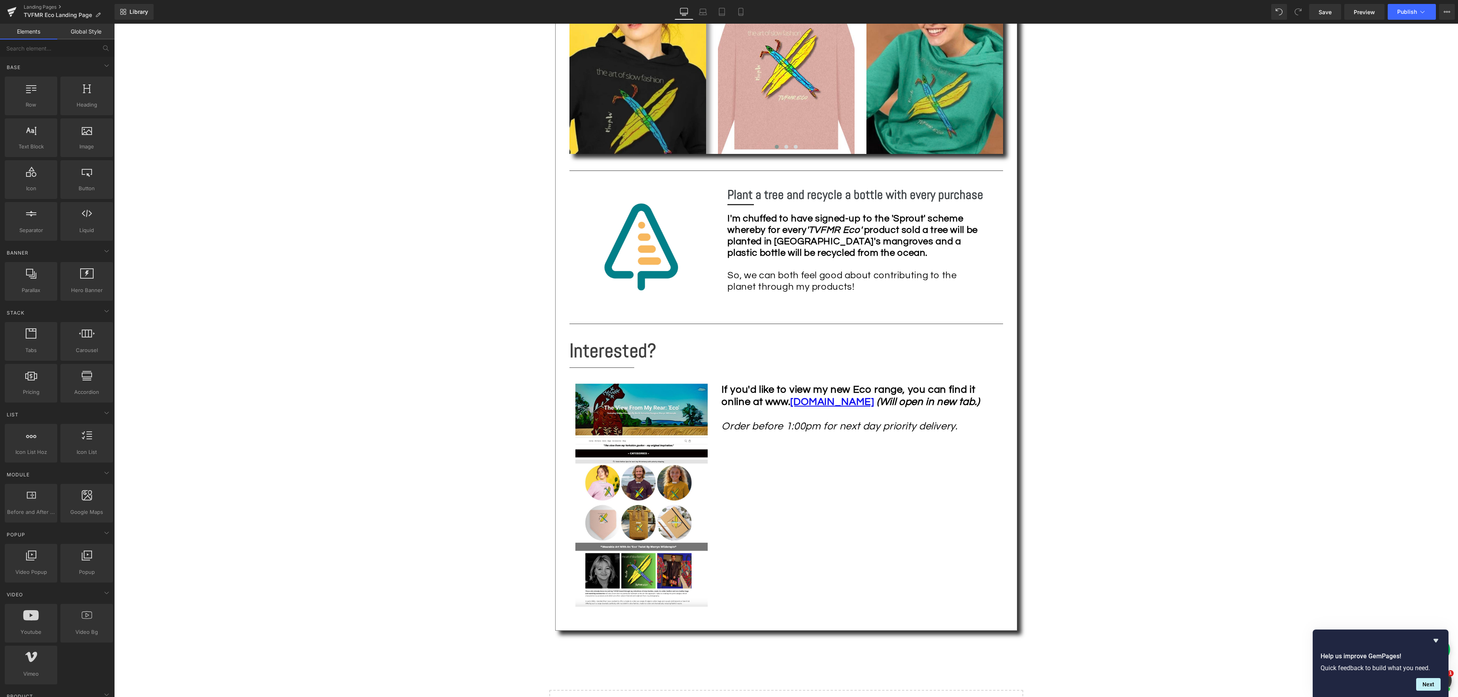
scroll to position [808, 0]
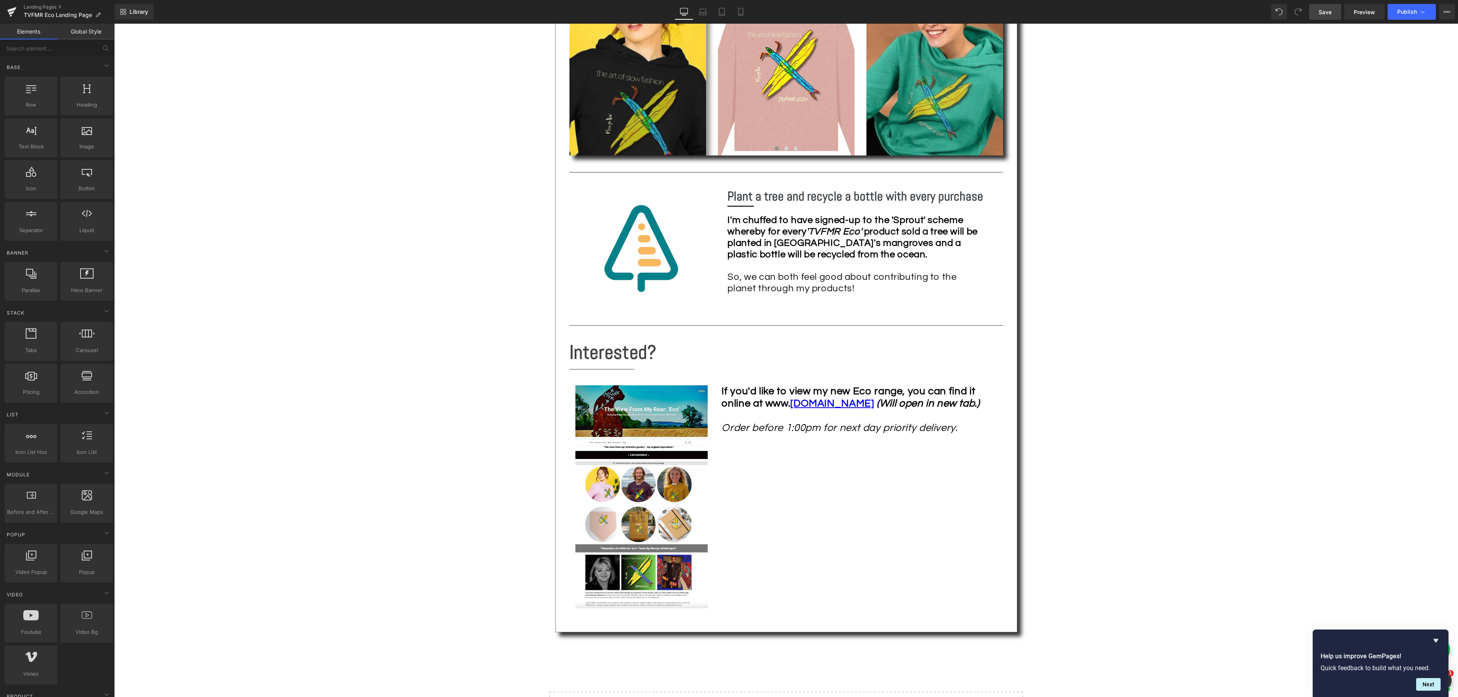
click at [1323, 10] on span "Save" at bounding box center [1324, 12] width 13 height 8
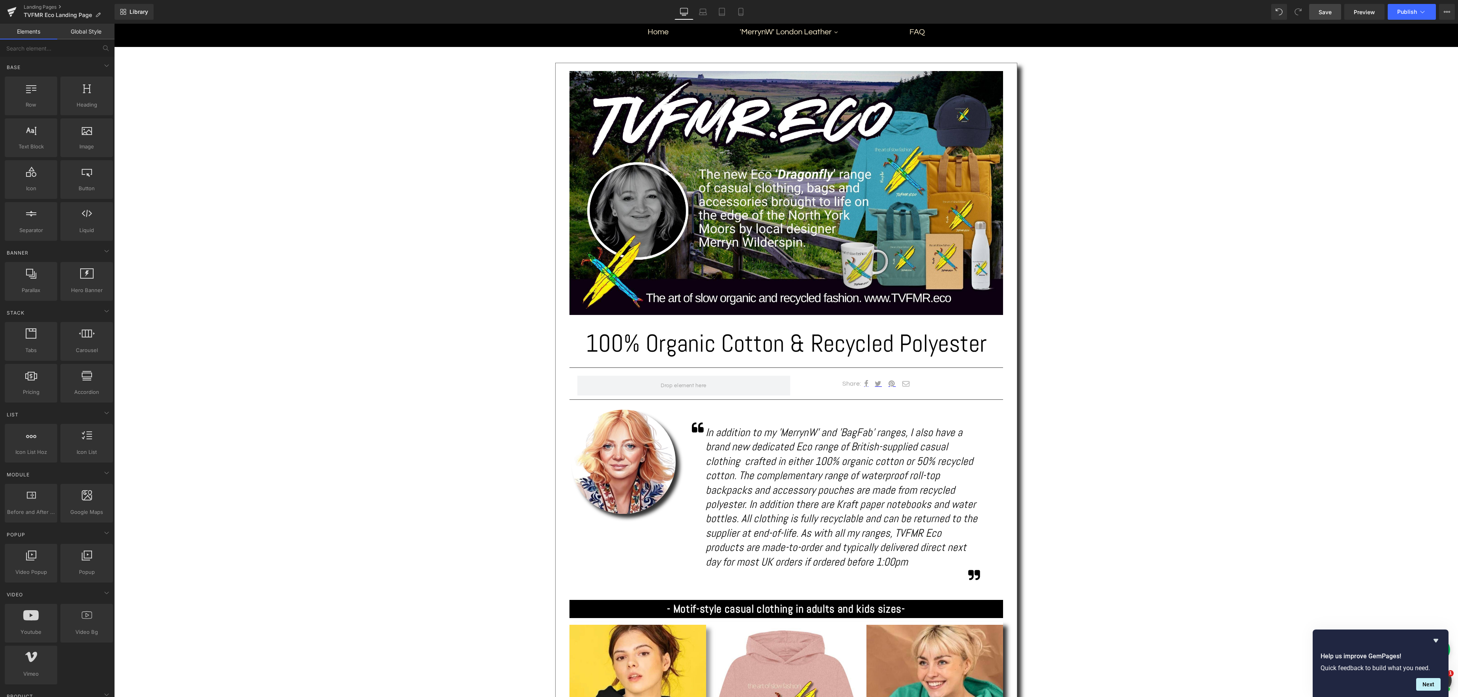
scroll to position [142, 0]
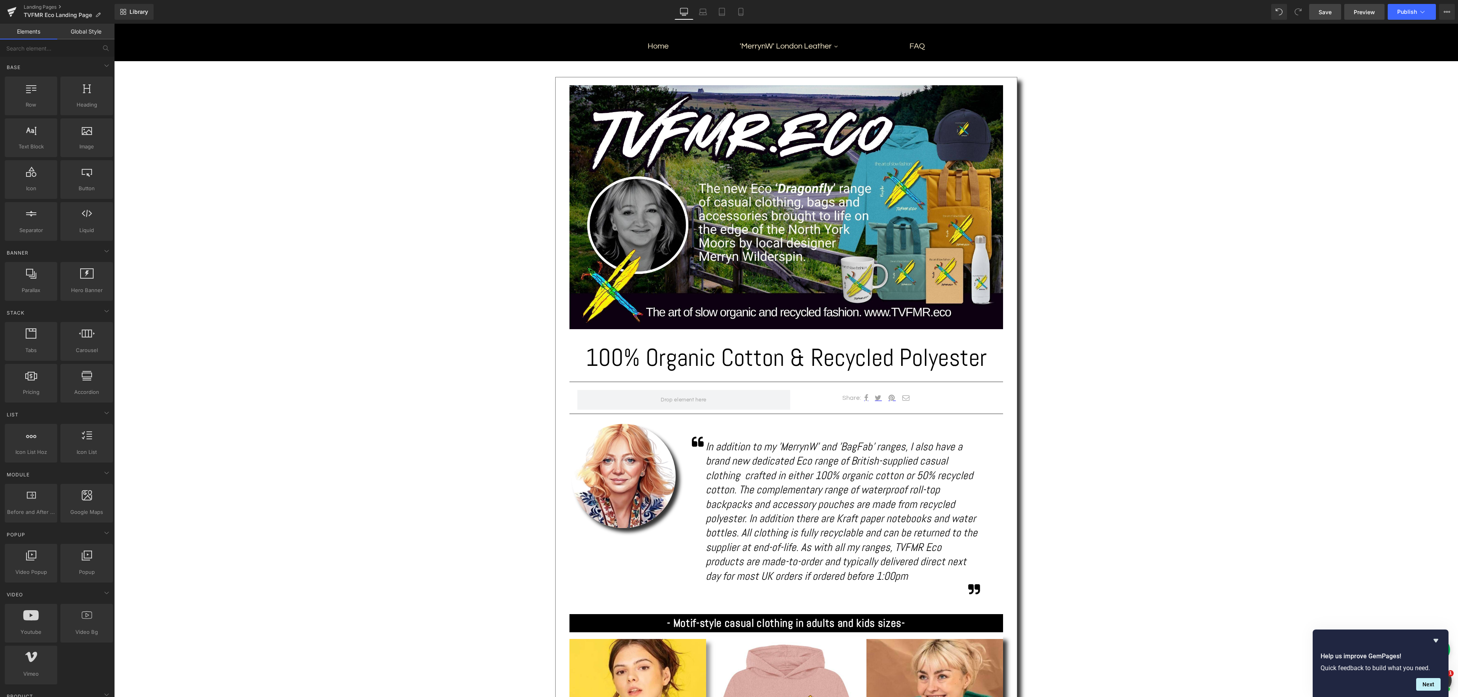
click at [1359, 14] on span "Preview" at bounding box center [1363, 12] width 21 height 8
